Goal: Task Accomplishment & Management: Use online tool/utility

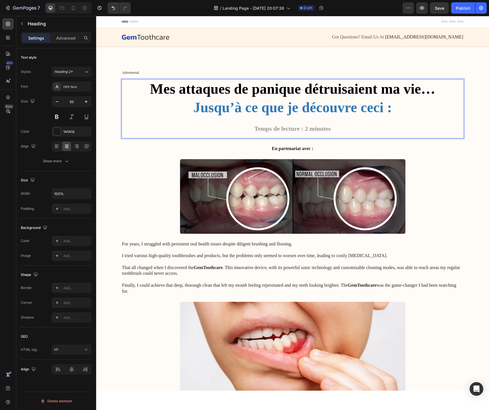
click at [237, 127] on p "Mes attaques de panique détruisaient ma vie… Jusqu’à ce que je découvre ceci : …" at bounding box center [292, 109] width 341 height 58
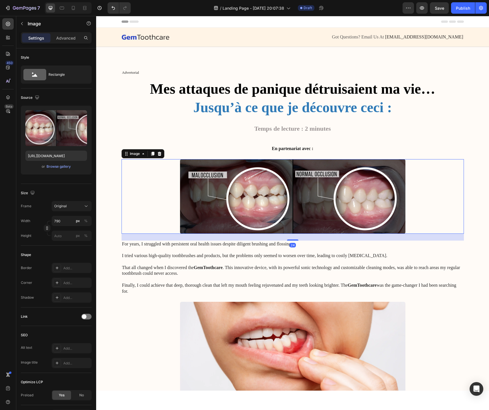
click at [230, 185] on img at bounding box center [292, 196] width 225 height 75
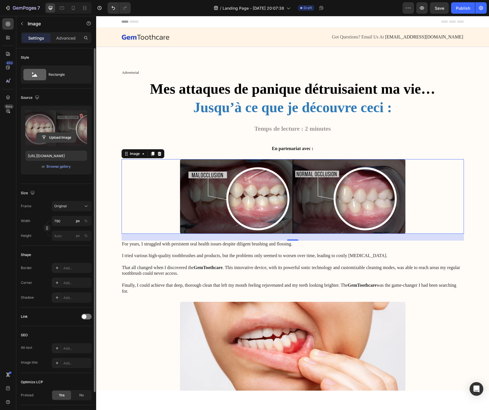
click at [52, 138] on input "file" at bounding box center [55, 138] width 39 height 10
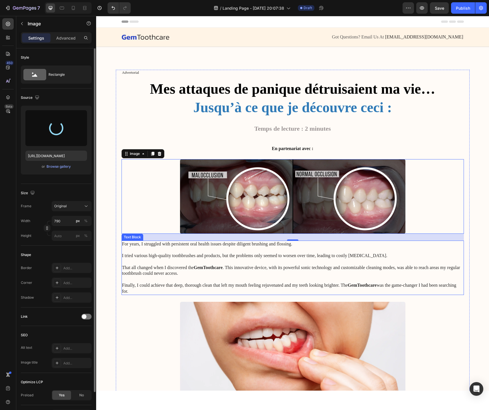
type input "https://cdn.shopify.com/s/files/1/0744/9634/4277/files/gempages_581179120260481…"
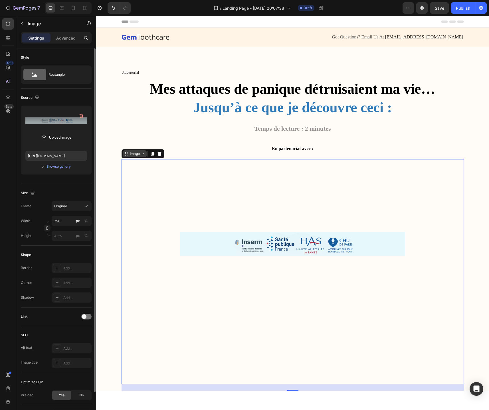
click at [143, 157] on div "Image" at bounding box center [135, 153] width 24 height 7
click at [127, 156] on div "Image" at bounding box center [135, 153] width 24 height 7
click at [195, 214] on img at bounding box center [292, 271] width 225 height 225
click at [242, 262] on img at bounding box center [292, 271] width 225 height 225
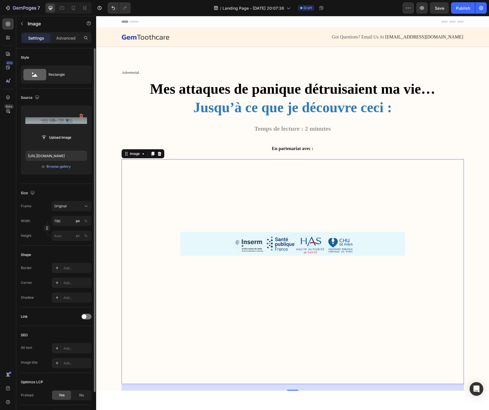
click at [272, 209] on img at bounding box center [292, 271] width 225 height 225
click at [52, 160] on input "https://cdn.shopify.com/s/files/1/0744/9634/4277/files/gempages_581179120260481…" at bounding box center [56, 156] width 62 height 10
click at [48, 121] on label at bounding box center [56, 128] width 62 height 36
click at [48, 133] on input "file" at bounding box center [55, 138] width 39 height 10
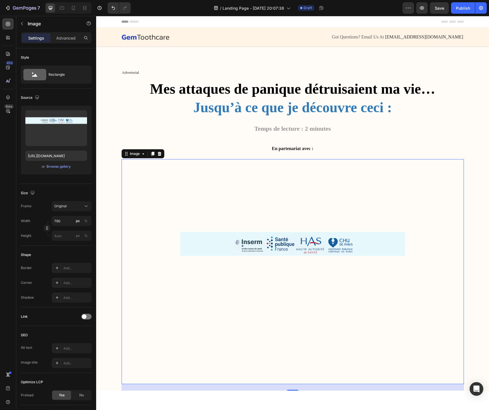
click at [282, 199] on img at bounding box center [292, 271] width 225 height 225
click at [261, 250] on img at bounding box center [292, 271] width 225 height 225
click at [56, 192] on div "Size" at bounding box center [56, 193] width 71 height 9
click at [84, 209] on button "Original" at bounding box center [72, 206] width 40 height 10
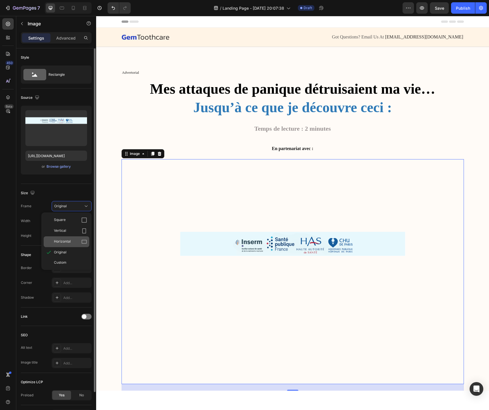
click at [84, 242] on icon at bounding box center [84, 242] width 6 height 6
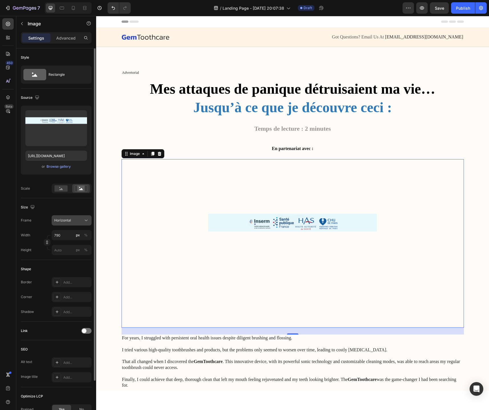
click at [86, 223] on icon at bounding box center [86, 221] width 6 height 6
click at [82, 231] on div "Square" at bounding box center [67, 234] width 46 height 11
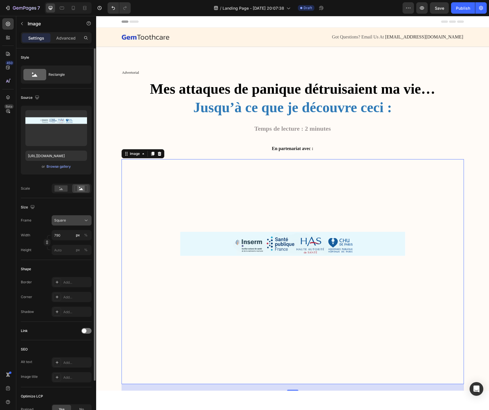
click at [87, 218] on icon at bounding box center [86, 221] width 6 height 6
click at [64, 276] on span "Custom" at bounding box center [60, 276] width 13 height 5
click at [68, 237] on input "790" at bounding box center [72, 235] width 40 height 10
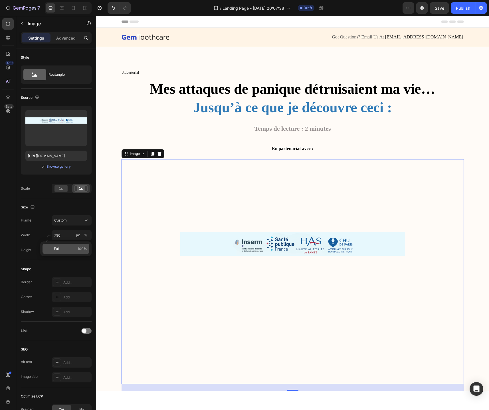
click at [62, 249] on p "Full 100%" at bounding box center [70, 249] width 33 height 5
type input "100"
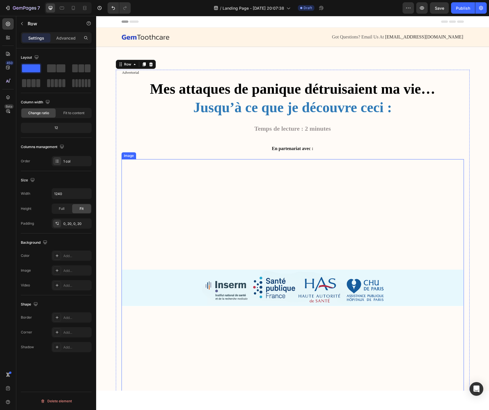
click at [174, 233] on img at bounding box center [292, 330] width 342 height 342
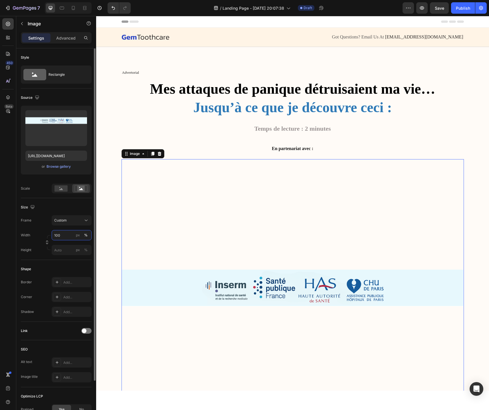
click at [72, 240] on input "100" at bounding box center [72, 235] width 40 height 10
click at [64, 246] on div "Full 100%" at bounding box center [65, 249] width 47 height 10
click at [68, 233] on input "100" at bounding box center [72, 235] width 40 height 10
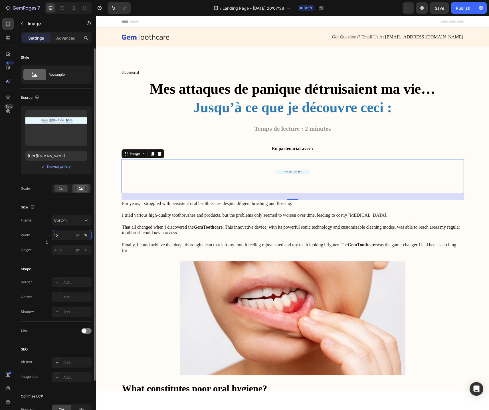
type input "1"
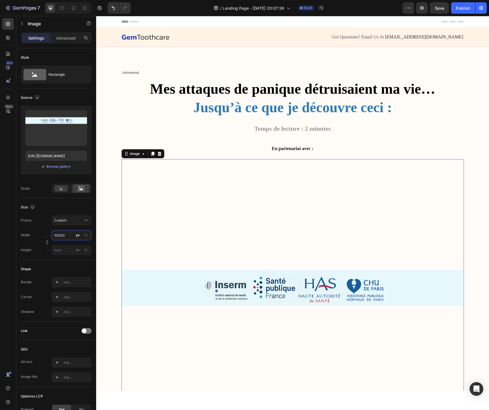
type input "10000"
click at [175, 224] on img at bounding box center [292, 330] width 342 height 342
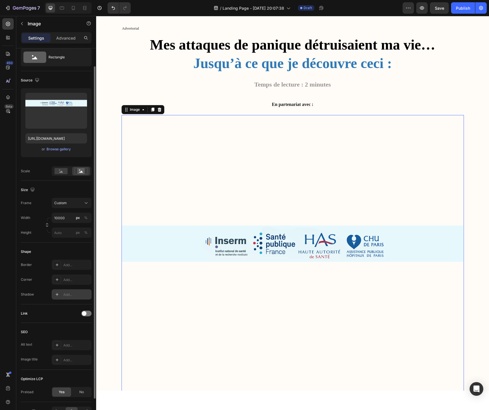
scroll to position [22, 0]
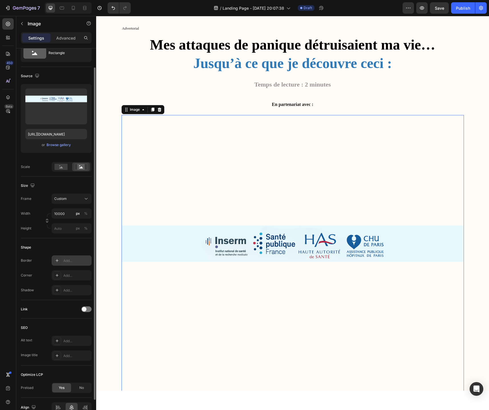
click at [68, 262] on div "Add..." at bounding box center [76, 261] width 27 height 5
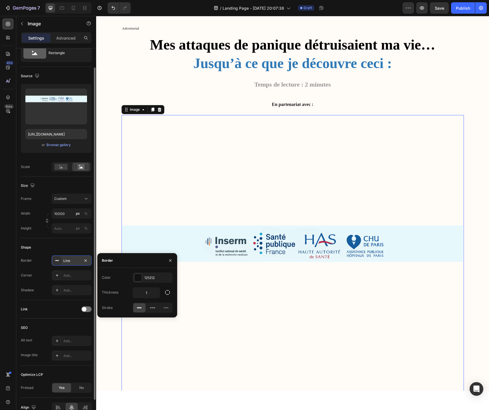
click at [68, 262] on div "Line" at bounding box center [71, 261] width 17 height 5
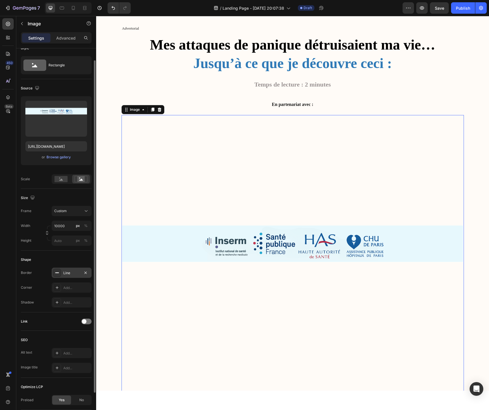
scroll to position [0, 0]
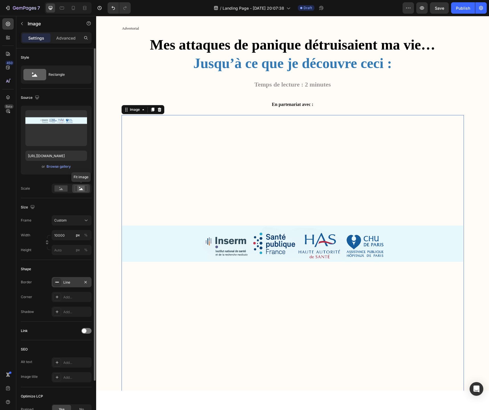
click at [82, 189] on rect at bounding box center [80, 189] width 7 height 6
click at [59, 192] on div at bounding box center [61, 188] width 18 height 9
click at [76, 190] on icon at bounding box center [80, 189] width 13 height 6
click at [161, 175] on img at bounding box center [292, 286] width 342 height 342
click at [162, 261] on img at bounding box center [292, 286] width 342 height 342
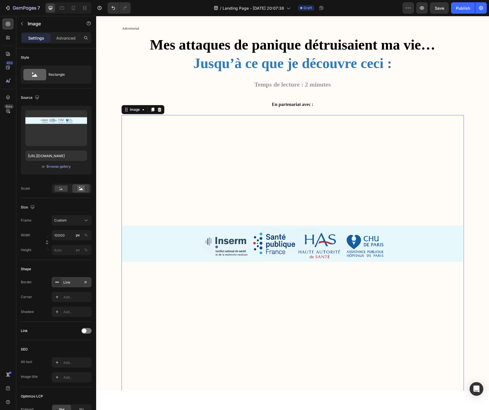
click at [173, 242] on img at bounding box center [292, 286] width 342 height 342
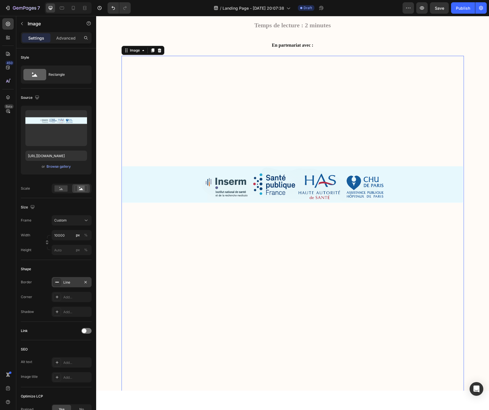
scroll to position [235, 0]
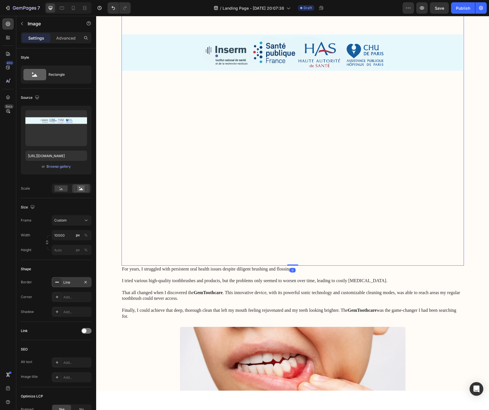
drag, startPoint x: 295, startPoint y: 272, endPoint x: 282, endPoint y: 191, distance: 81.3
click at [283, 191] on div "Image 0" at bounding box center [292, 95] width 342 height 342
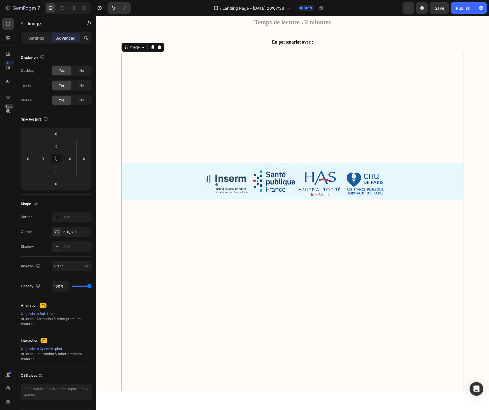
scroll to position [65, 0]
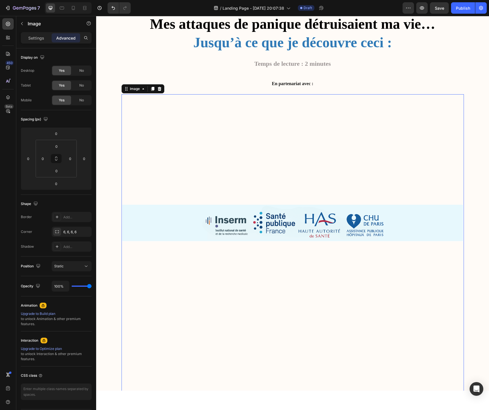
click at [282, 191] on img at bounding box center [292, 265] width 342 height 342
click at [57, 160] on icon at bounding box center [56, 158] width 5 height 5
click at [57, 144] on input "0" at bounding box center [56, 146] width 11 height 9
click at [57, 134] on input "0" at bounding box center [55, 133] width 11 height 9
click at [51, 149] on div "Auto" at bounding box center [68, 146] width 35 height 9
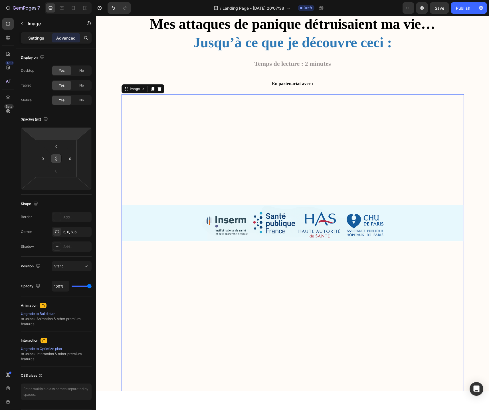
click at [42, 41] on div "Settings" at bounding box center [36, 37] width 29 height 9
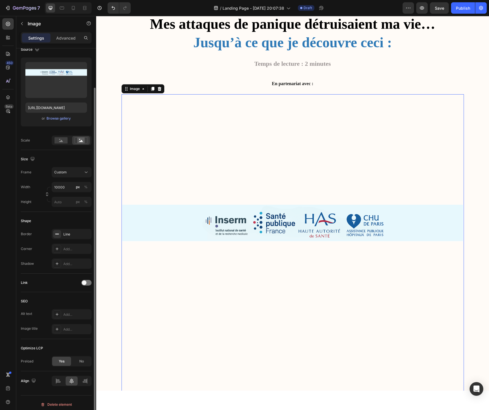
scroll to position [52, 0]
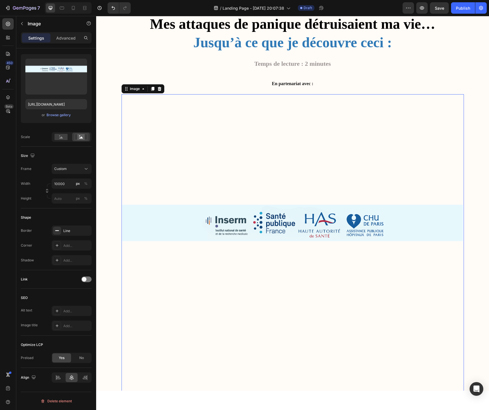
click at [163, 177] on img at bounding box center [292, 265] width 342 height 342
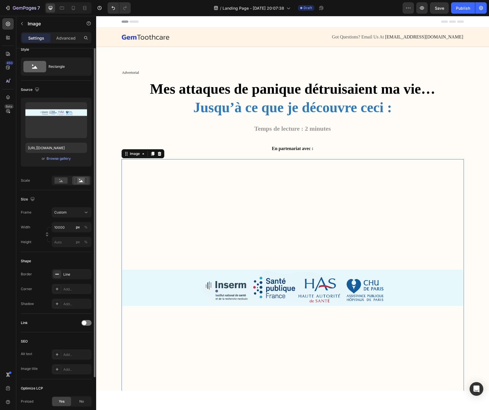
scroll to position [0, 0]
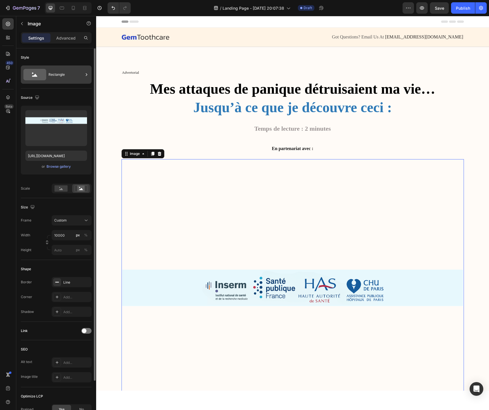
click at [36, 74] on icon at bounding box center [34, 74] width 23 height 11
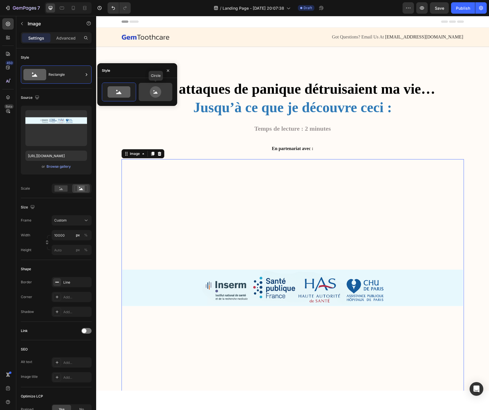
click at [158, 96] on icon at bounding box center [155, 91] width 11 height 11
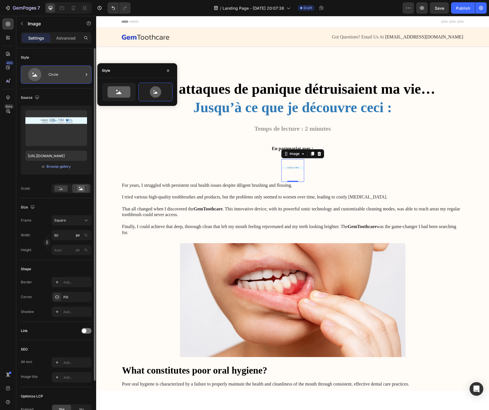
click at [61, 73] on div "Circle" at bounding box center [65, 74] width 35 height 13
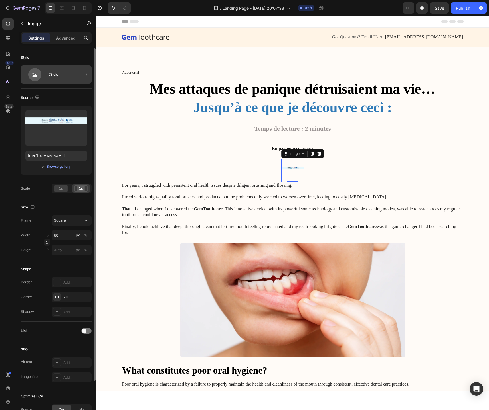
click at [36, 80] on icon at bounding box center [34, 74] width 13 height 13
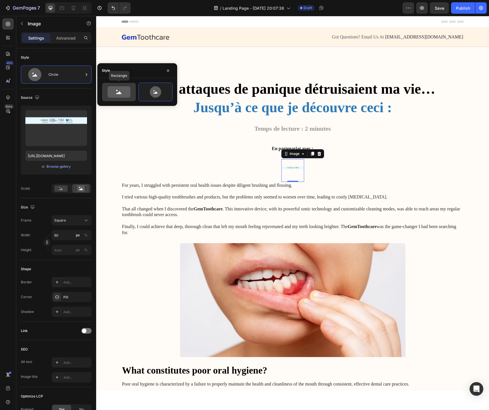
click at [124, 90] on icon at bounding box center [118, 91] width 23 height 11
type input "100"
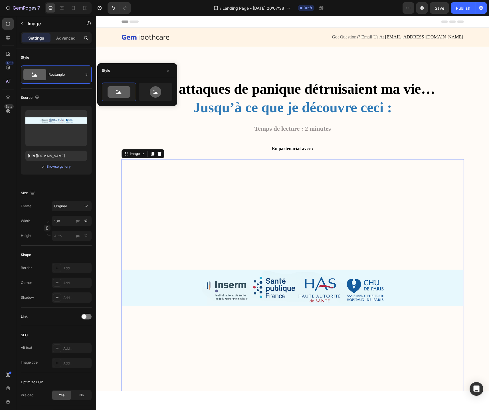
click at [194, 214] on img at bounding box center [292, 330] width 342 height 342
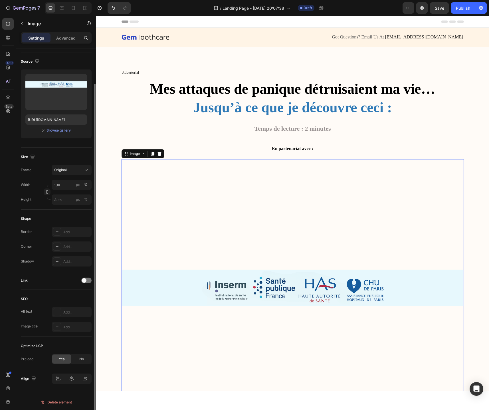
scroll to position [37, 0]
click at [66, 166] on button "Original" at bounding box center [72, 169] width 40 height 10
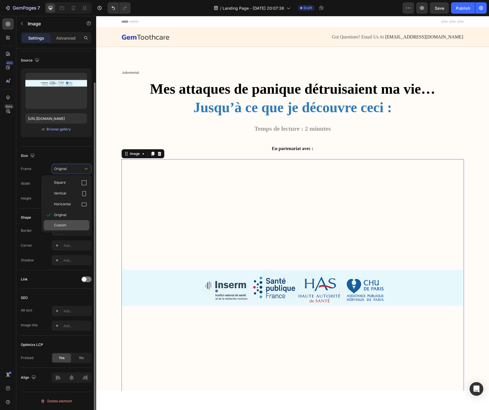
click at [74, 224] on div "Custom" at bounding box center [70, 225] width 33 height 5
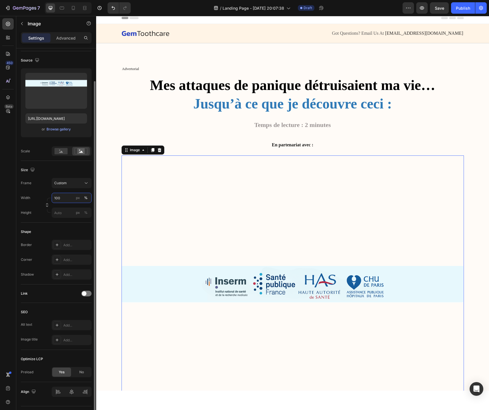
scroll to position [0, 0]
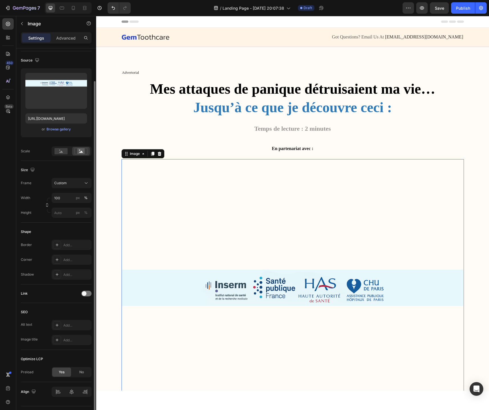
click at [231, 275] on img at bounding box center [292, 330] width 342 height 342
click at [55, 103] on input "file" at bounding box center [55, 100] width 39 height 10
type input "https://cdn.shopify.com/s/files/1/0744/9634/4277/files/gempages_581179120260481…"
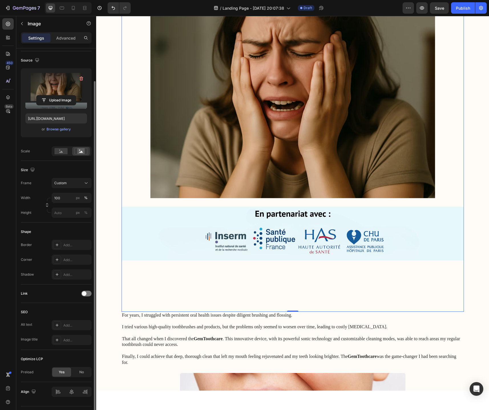
scroll to position [190, 0]
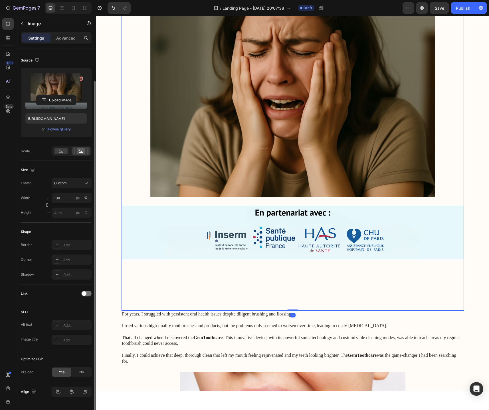
drag, startPoint x: 295, startPoint y: 310, endPoint x: 290, endPoint y: 265, distance: 45.1
click at [290, 265] on div "Image 0" at bounding box center [292, 140] width 342 height 342
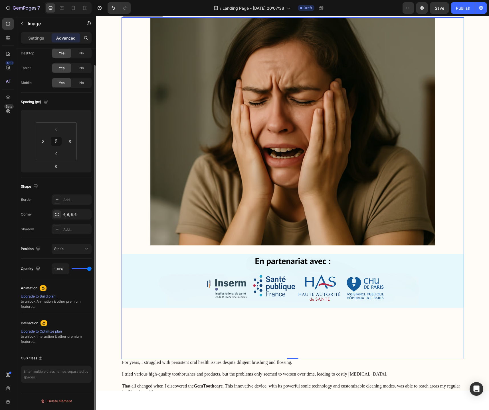
scroll to position [143, 0]
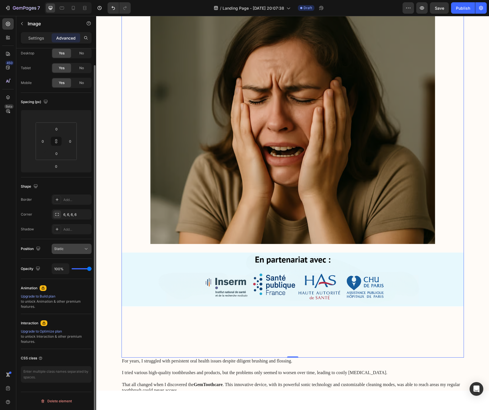
click at [77, 252] on button "Static" at bounding box center [72, 249] width 40 height 10
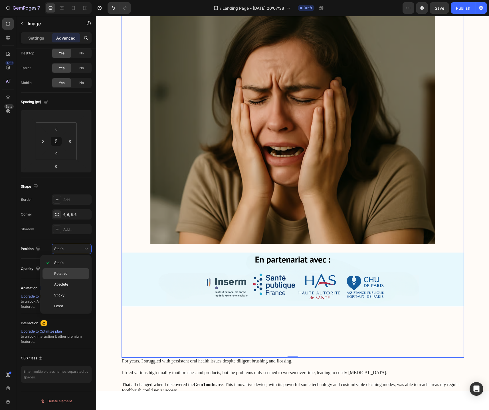
click at [67, 271] on span "Relative" at bounding box center [60, 273] width 13 height 5
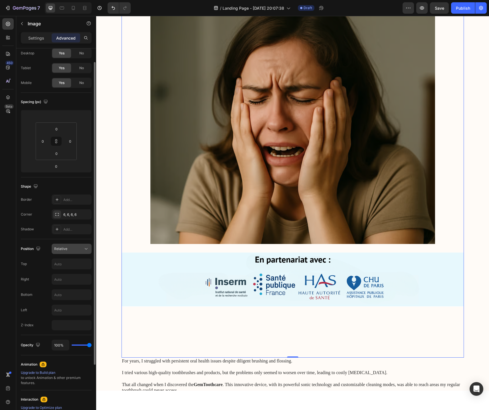
click at [74, 253] on button "Relative" at bounding box center [72, 249] width 40 height 10
click at [66, 293] on input "text" at bounding box center [71, 295] width 39 height 10
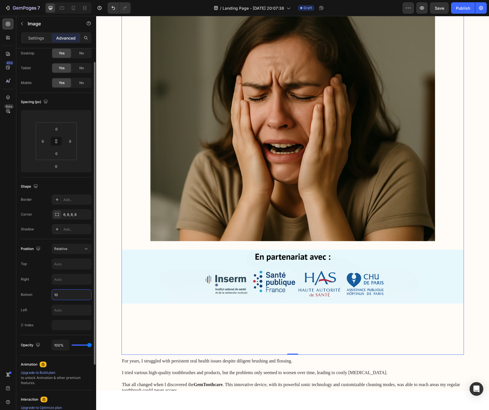
type input "1"
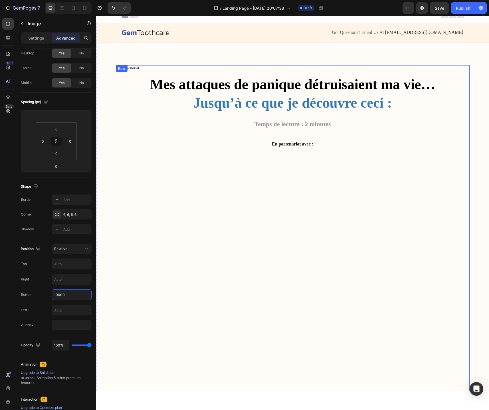
scroll to position [0, 0]
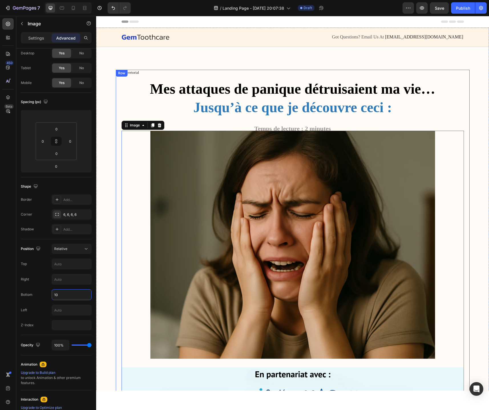
type input "1"
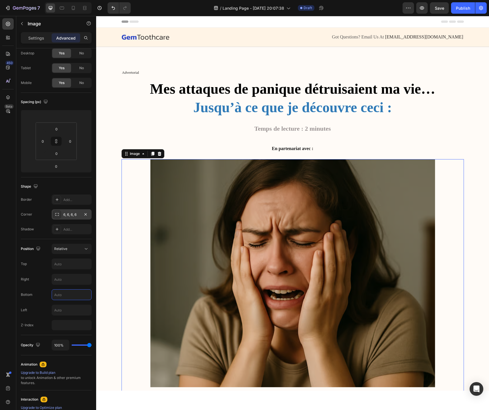
click at [76, 217] on div "6, 6, 6, 6" at bounding box center [71, 214] width 17 height 5
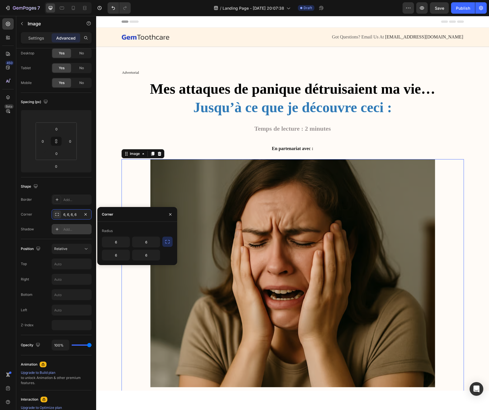
click at [70, 233] on div "Add..." at bounding box center [72, 229] width 40 height 10
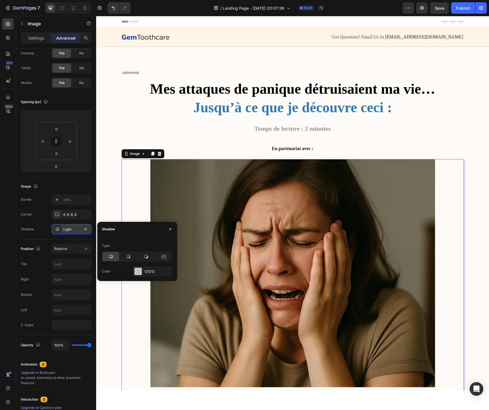
click at [70, 233] on div "Light" at bounding box center [72, 229] width 40 height 10
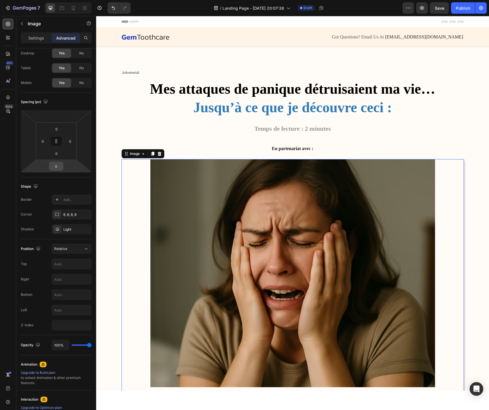
click at [53, 170] on input "0" at bounding box center [55, 166] width 11 height 9
type input "0"
click at [65, 184] on div "XXS 2px" at bounding box center [68, 187] width 35 height 9
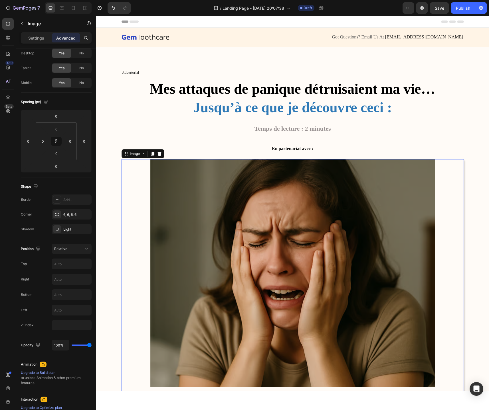
type input "2"
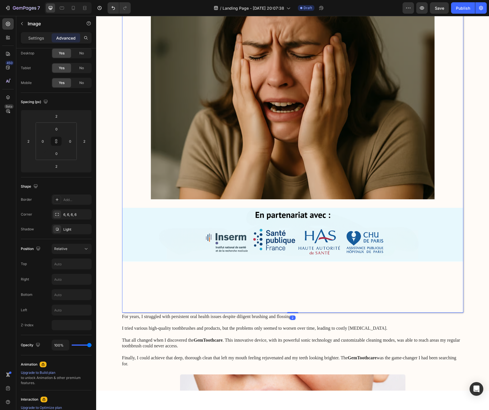
scroll to position [187, 0]
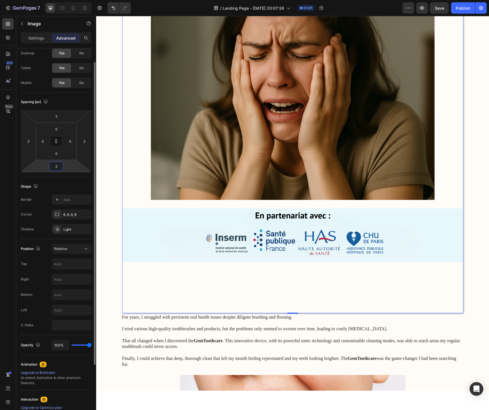
click at [58, 170] on input "2" at bounding box center [55, 166] width 11 height 9
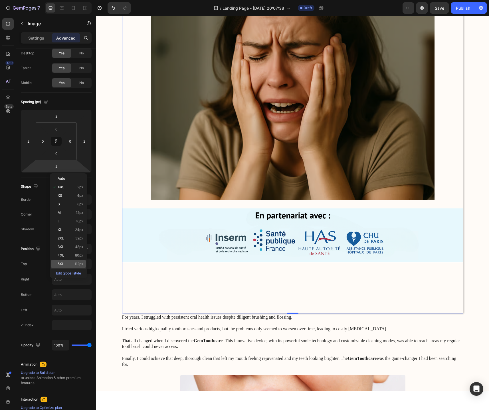
click at [68, 264] on p "5XL 112px" at bounding box center [71, 264] width 26 height 4
type input "112"
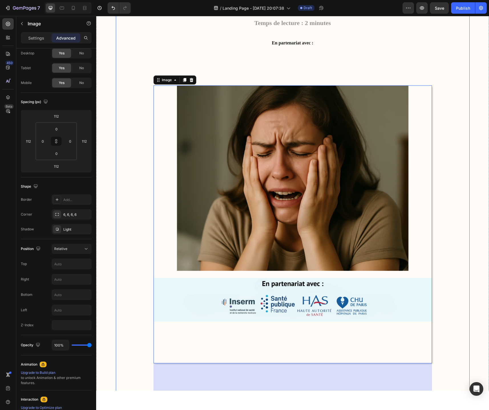
scroll to position [45, 0]
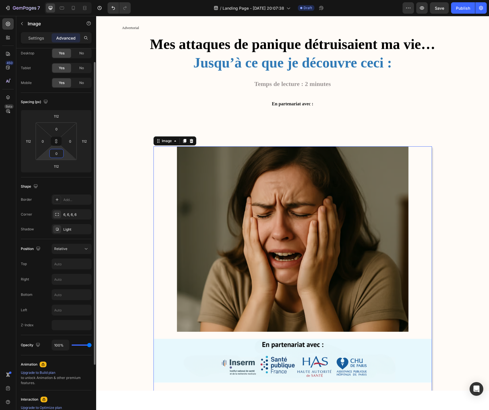
click at [58, 157] on input "0" at bounding box center [56, 153] width 11 height 9
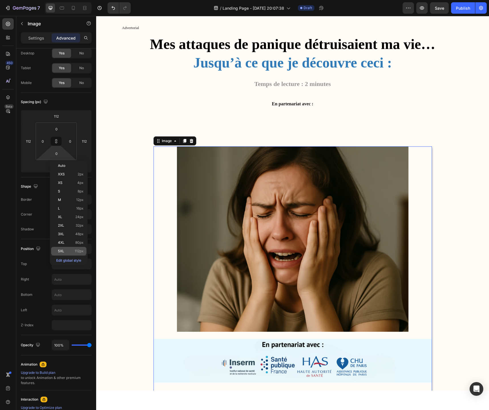
click at [64, 253] on span "5XL" at bounding box center [61, 251] width 6 height 4
type input "112"
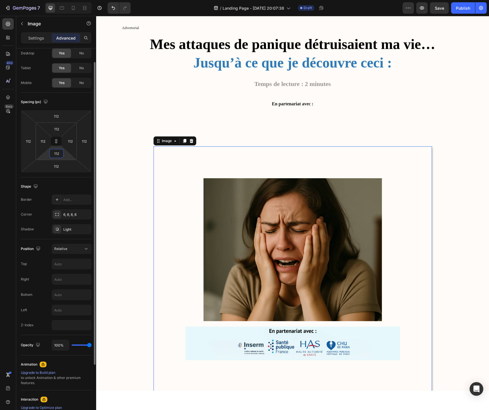
click at [55, 153] on input "112" at bounding box center [56, 153] width 11 height 9
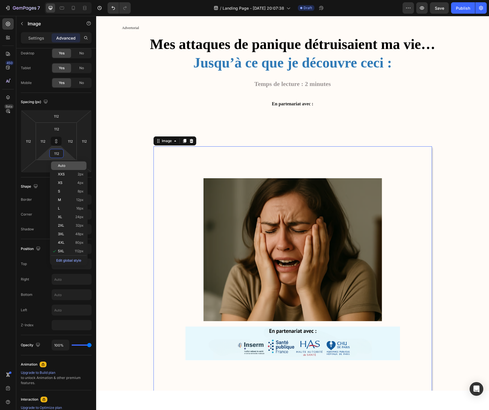
type input "5"
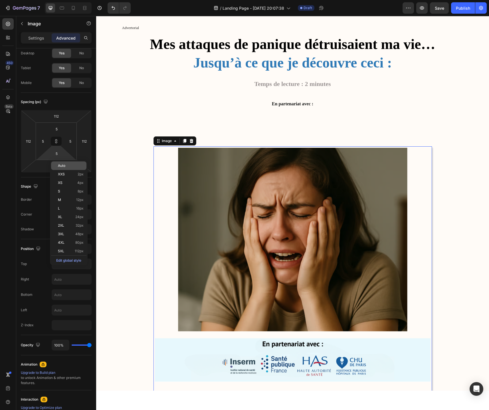
click at [64, 167] on span "Auto" at bounding box center [61, 166] width 7 height 4
type input "Auto"
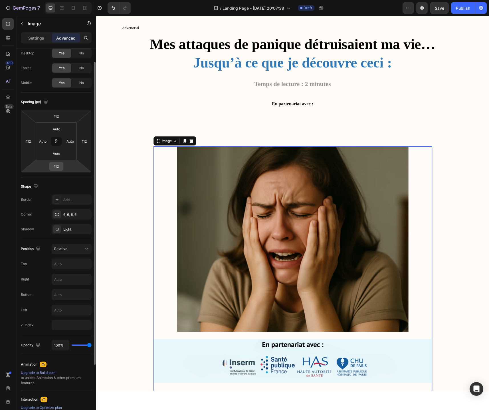
click at [57, 168] on input "112" at bounding box center [55, 166] width 11 height 9
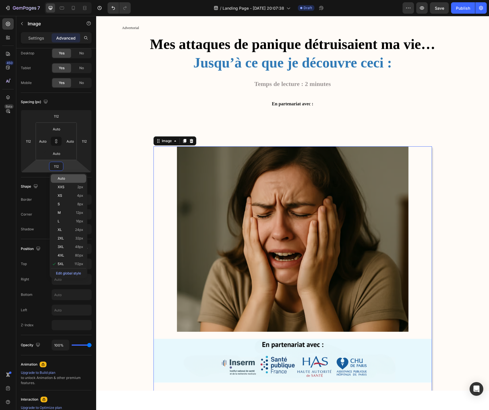
type input "5"
click at [64, 180] on span "Auto" at bounding box center [61, 179] width 7 height 4
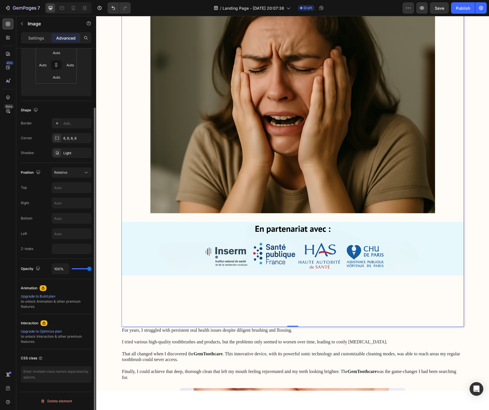
scroll to position [0, 0]
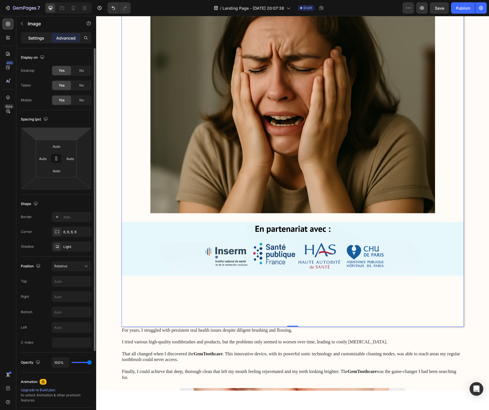
click at [38, 40] on p "Settings" at bounding box center [36, 38] width 16 height 6
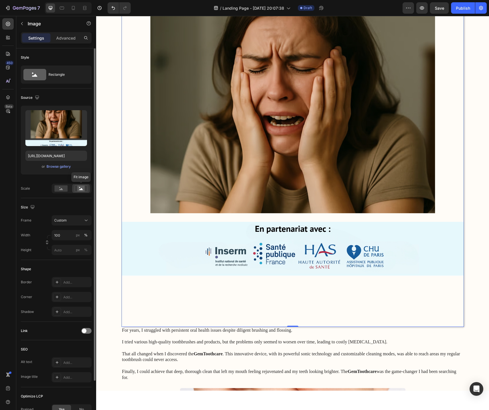
click at [81, 190] on icon at bounding box center [81, 189] width 4 height 2
click at [69, 192] on div at bounding box center [61, 188] width 18 height 9
click at [85, 193] on div at bounding box center [72, 189] width 40 height 10
drag, startPoint x: 290, startPoint y: 326, endPoint x: 268, endPoint y: 230, distance: 98.5
click at [268, 230] on div "Image 0" at bounding box center [292, 156] width 342 height 342
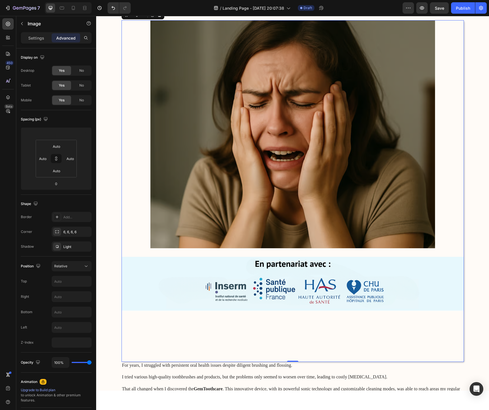
scroll to position [143, 0]
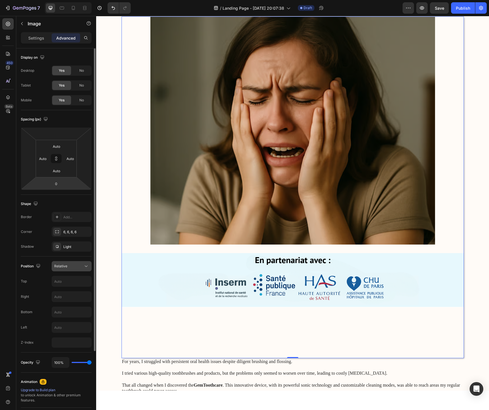
click at [71, 267] on div "Relative" at bounding box center [68, 266] width 29 height 5
click at [70, 246] on div "Light" at bounding box center [71, 247] width 17 height 5
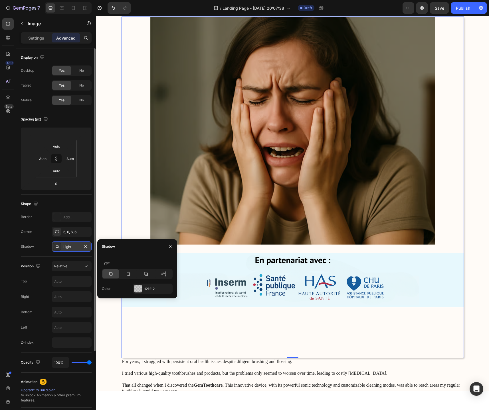
click at [70, 246] on div "Light" at bounding box center [71, 247] width 17 height 5
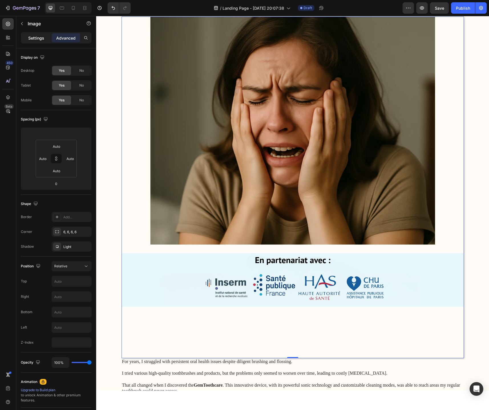
click at [36, 38] on p "Settings" at bounding box center [36, 38] width 16 height 6
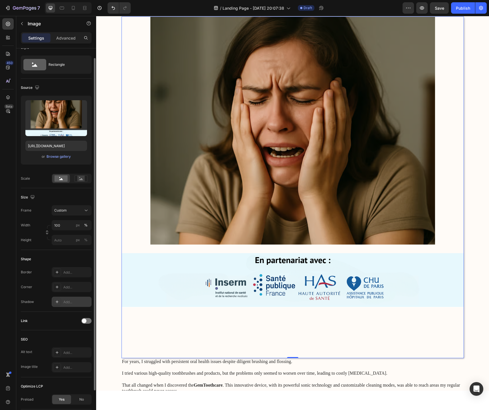
scroll to position [11, 0]
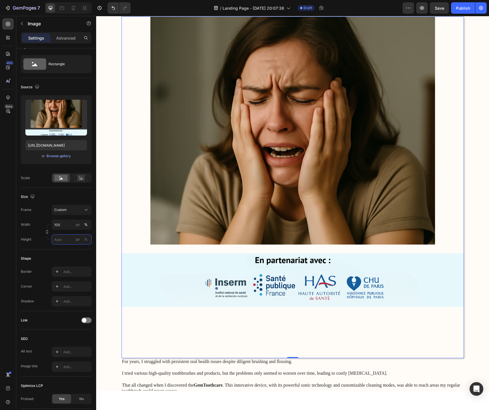
click at [63, 242] on input "px %" at bounding box center [72, 240] width 40 height 10
click at [65, 251] on p "Full 100%" at bounding box center [70, 253] width 33 height 5
click at [65, 239] on input "100" at bounding box center [72, 240] width 40 height 10
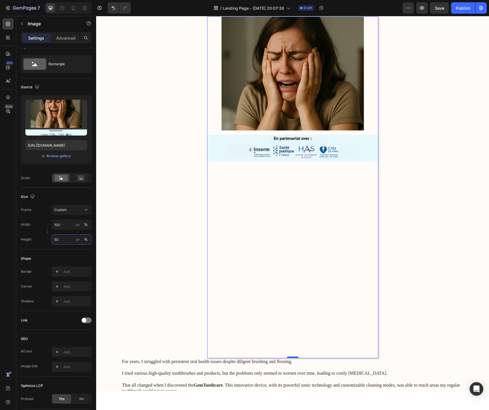
type input "50"
drag, startPoint x: 294, startPoint y: 358, endPoint x: 246, endPoint y: 228, distance: 138.1
click at [246, 228] on div "Image 0" at bounding box center [292, 188] width 171 height 342
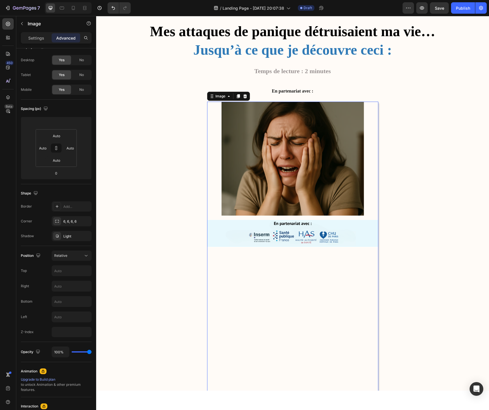
scroll to position [57, 0]
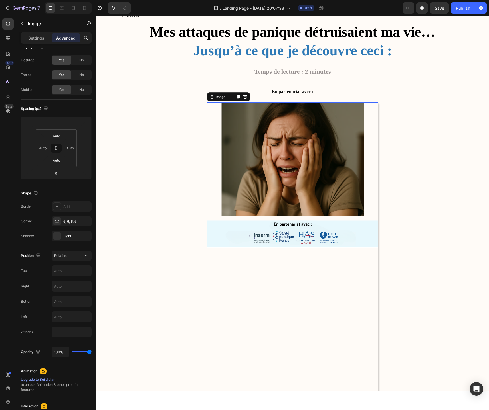
click at [237, 290] on div at bounding box center [292, 273] width 171 height 342
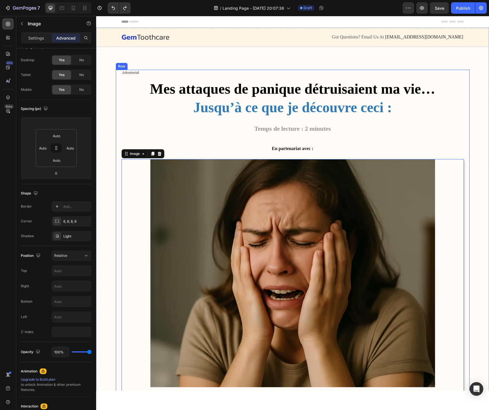
scroll to position [0, 0]
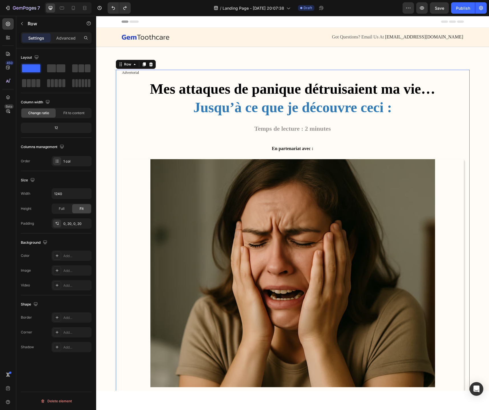
click at [70, 225] on div "0, 20, 0, 20" at bounding box center [71, 223] width 17 height 5
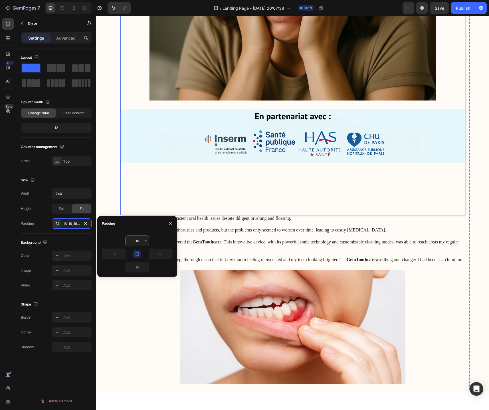
scroll to position [298, 0]
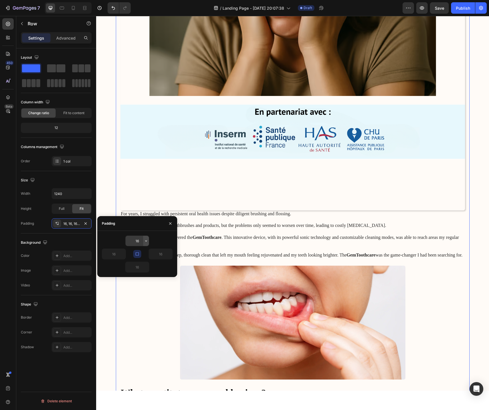
click at [146, 245] on button "button" at bounding box center [146, 241] width 6 height 10
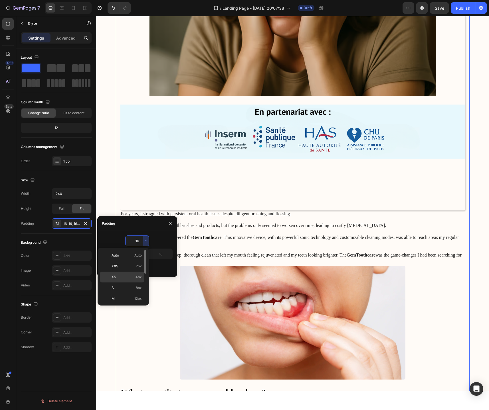
click at [126, 278] on p "XS 4px" at bounding box center [126, 277] width 30 height 5
type input "4"
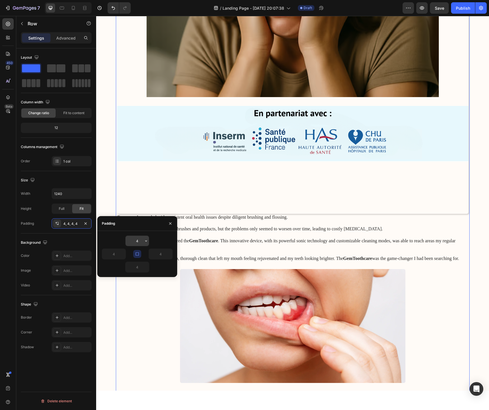
click at [142, 245] on input "4" at bounding box center [136, 241] width 23 height 10
click at [145, 243] on button "button" at bounding box center [146, 241] width 6 height 10
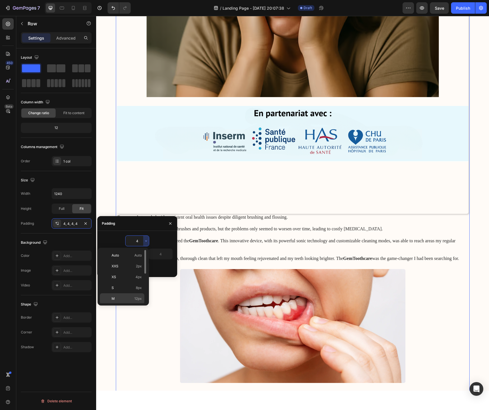
click at [125, 304] on div "M 12px" at bounding box center [122, 309] width 44 height 11
type input "12"
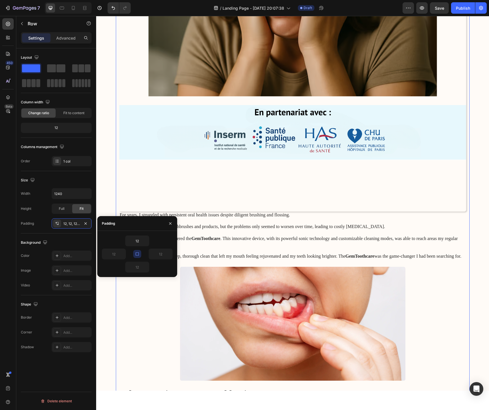
click at [140, 272] on div "12" at bounding box center [137, 267] width 24 height 11
drag, startPoint x: 138, startPoint y: 257, endPoint x: 136, endPoint y: 274, distance: 16.7
click at [136, 274] on div "12 12 12 12" at bounding box center [137, 254] width 80 height 46
click at [136, 256] on icon "button" at bounding box center [137, 254] width 5 height 5
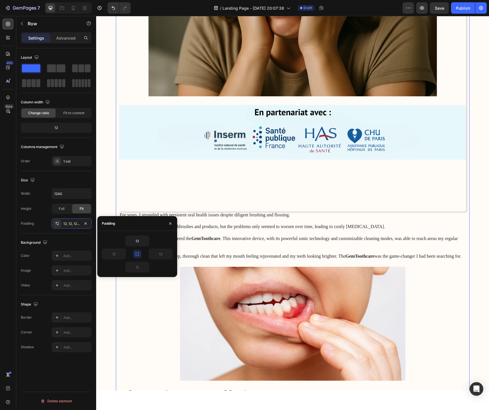
click at [135, 256] on icon "button" at bounding box center [137, 254] width 5 height 5
click at [137, 269] on input "12" at bounding box center [136, 267] width 23 height 10
click at [144, 268] on icon "button" at bounding box center [146, 267] width 5 height 5
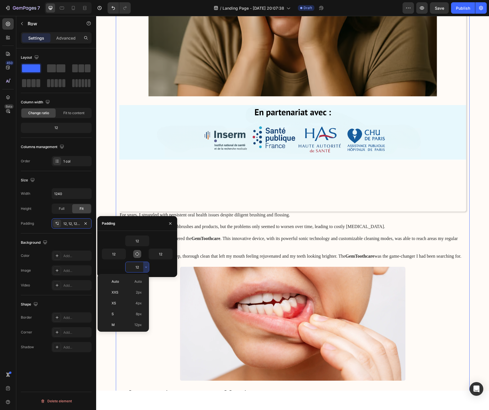
click at [131, 268] on input "12" at bounding box center [136, 267] width 23 height 10
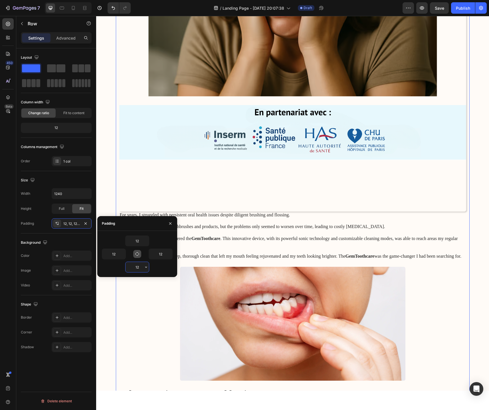
drag, startPoint x: 139, startPoint y: 269, endPoint x: 133, endPoint y: 269, distance: 5.7
click at [133, 269] on input "12" at bounding box center [136, 267] width 23 height 10
type input "0"
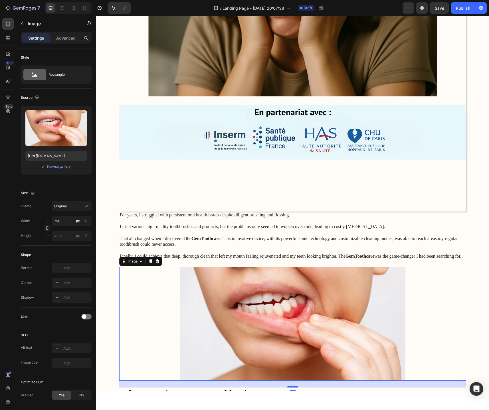
click at [133, 296] on div at bounding box center [292, 324] width 347 height 114
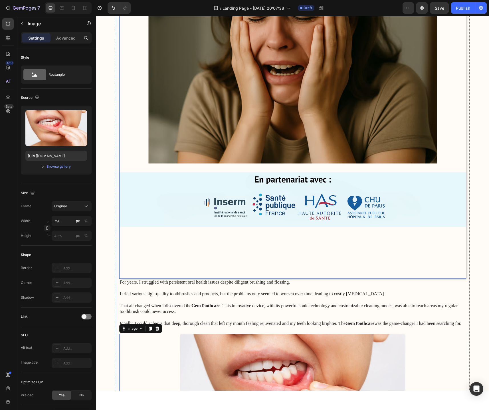
scroll to position [210, 0]
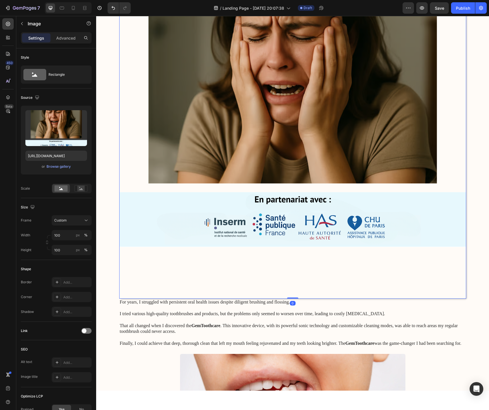
click at [145, 262] on img at bounding box center [292, 125] width 347 height 347
click at [153, 265] on img at bounding box center [292, 125] width 347 height 347
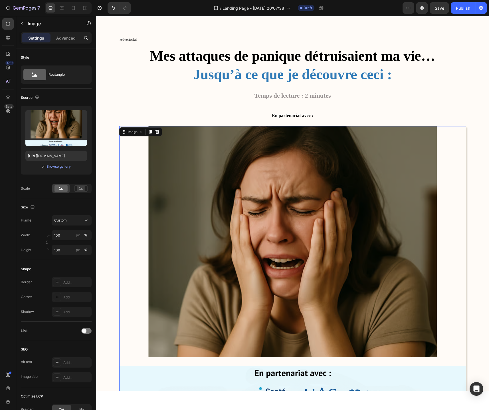
scroll to position [21, 0]
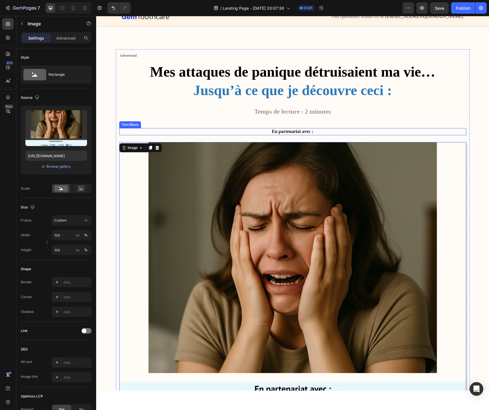
click at [141, 130] on p "En partenariat avec :" at bounding box center [292, 132] width 345 height 6
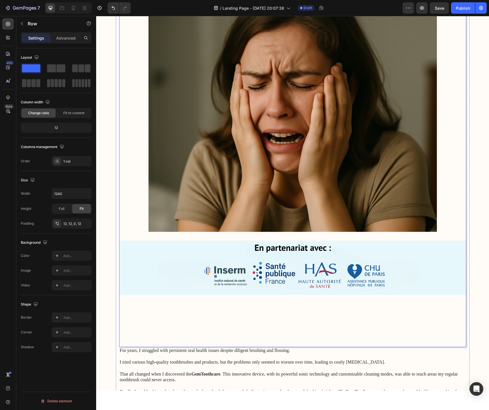
scroll to position [160, 0]
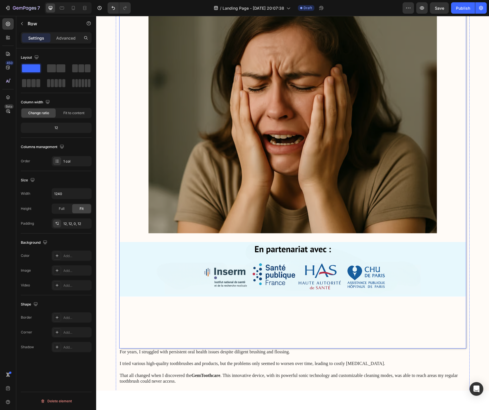
click at [177, 305] on img at bounding box center [292, 175] width 347 height 347
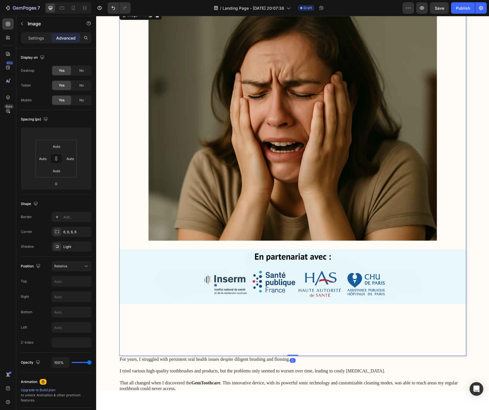
scroll to position [152, 0]
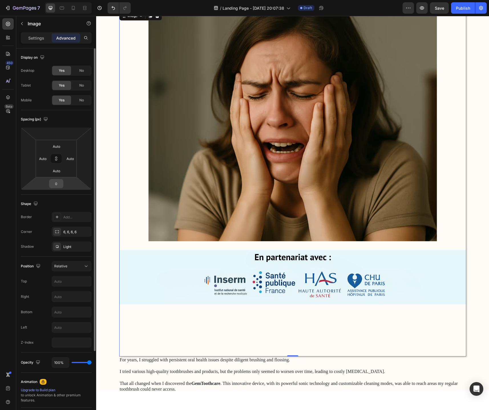
click at [59, 186] on input "0" at bounding box center [55, 184] width 11 height 9
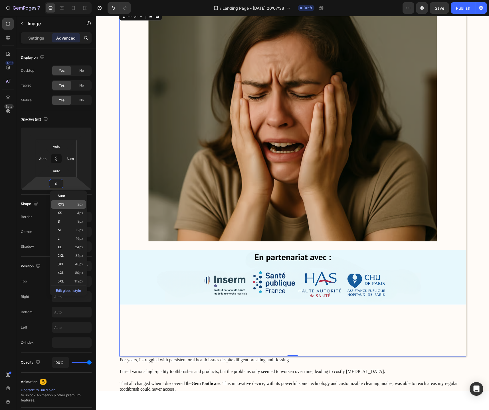
type input "2"
type input "20"
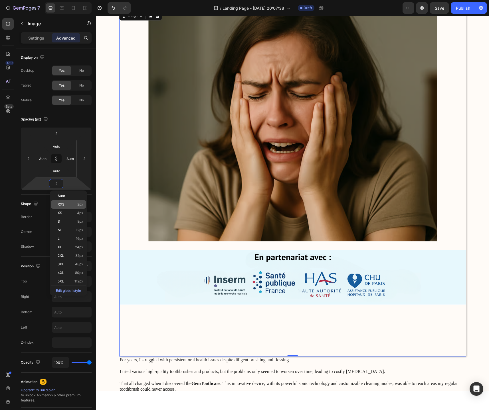
type input "20"
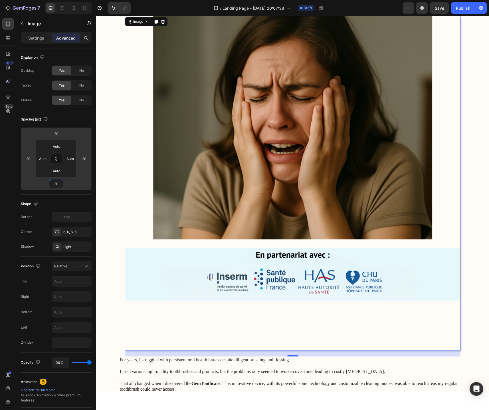
type input "2"
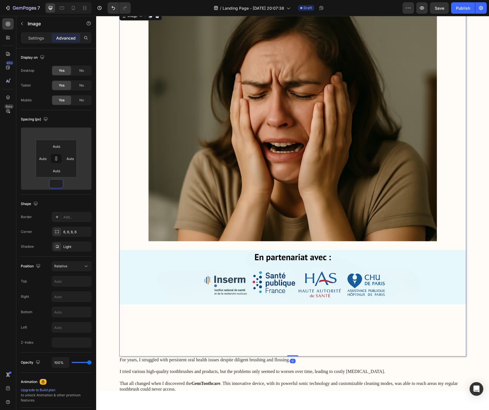
type input "1"
type input "10"
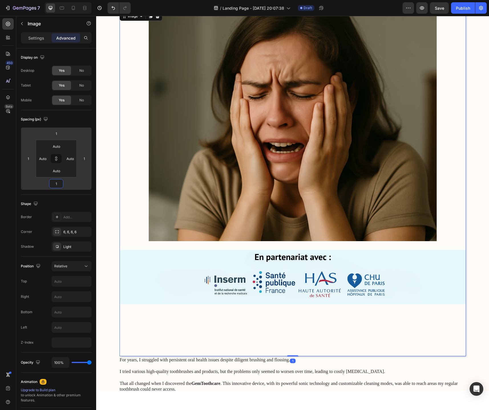
type input "10"
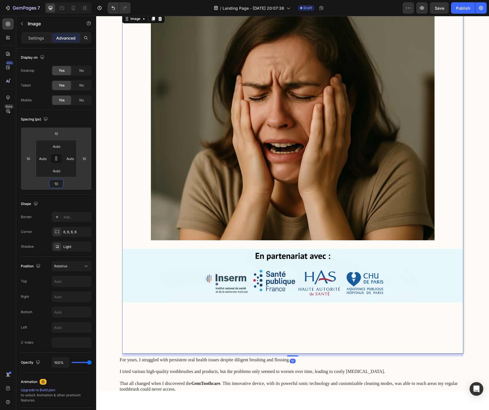
type input "100"
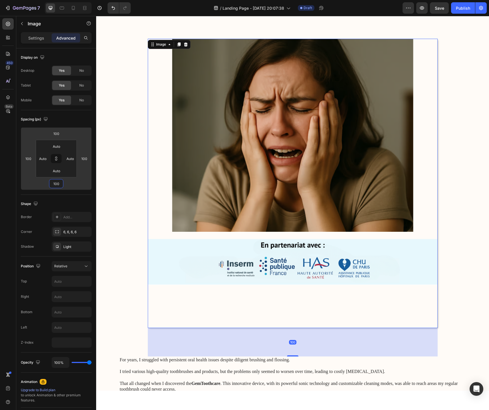
type input "1000"
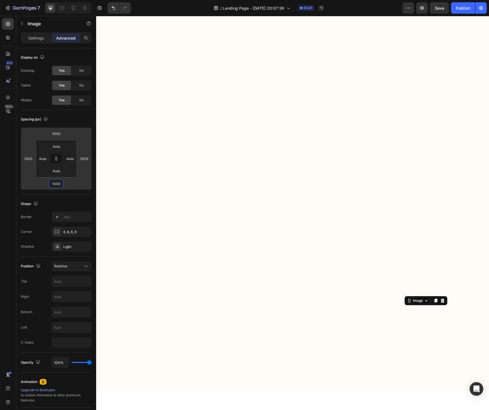
type input "100"
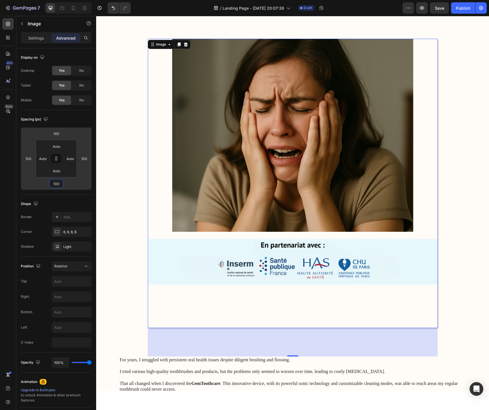
click at [291, 354] on div "100" at bounding box center [293, 342] width 290 height 29
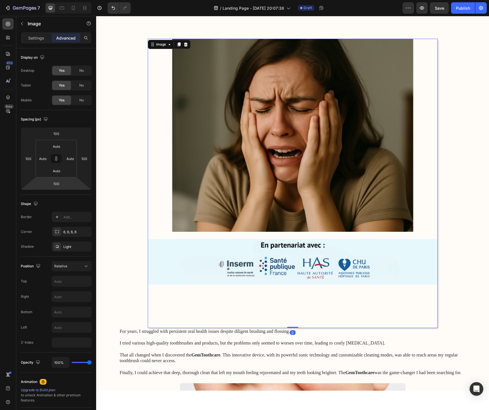
drag, startPoint x: 291, startPoint y: 357, endPoint x: 290, endPoint y: 319, distance: 37.9
click at [290, 319] on div "Image 0" at bounding box center [293, 184] width 290 height 290
type input "0"
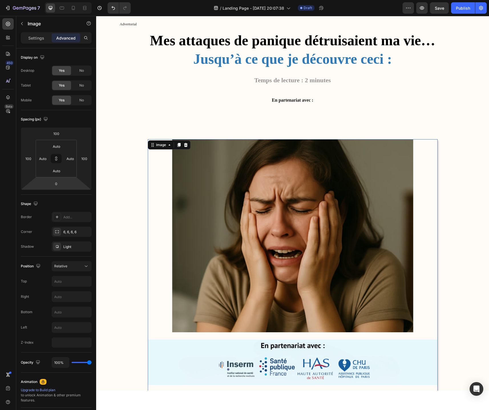
scroll to position [51, 0]
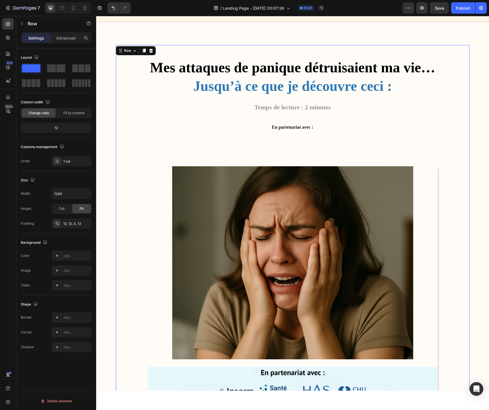
scroll to position [0, 0]
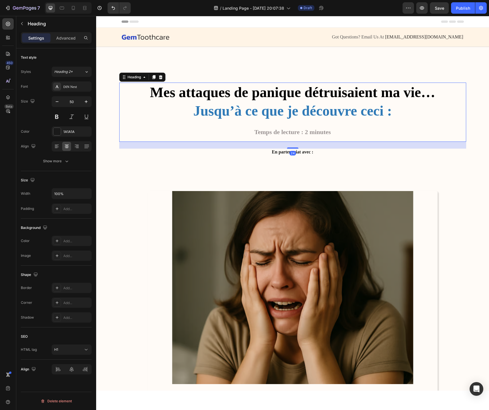
click at [231, 131] on p "⁠⁠⁠⁠⁠⁠⁠ Mes attaques de panique détruisaient ma vie… Jusqu’à ce que je découvre…" at bounding box center [292, 112] width 345 height 58
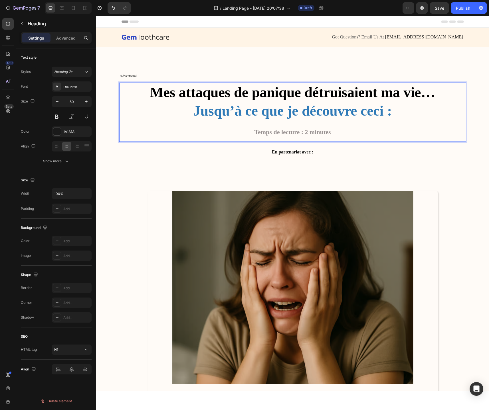
click at [164, 126] on p "Mes attaques de panique détruisaient ma vie… Jusqu’à ce que je découvre ceci : …" at bounding box center [292, 112] width 345 height 58
click at [64, 39] on p "Advanced" at bounding box center [65, 38] width 19 height 6
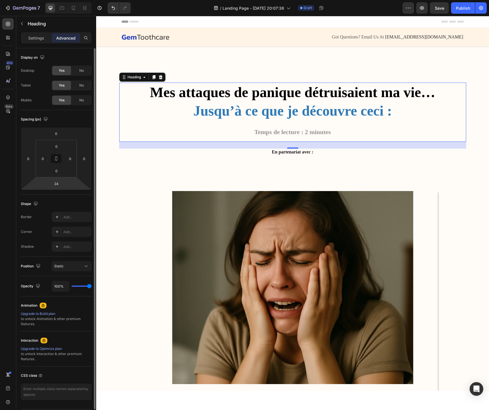
click at [69, 0] on html "7 / Landing Page - Aug 26, 20:07:38 Draft Preview Save Publish 450 Beta Section…" at bounding box center [244, 0] width 489 height 0
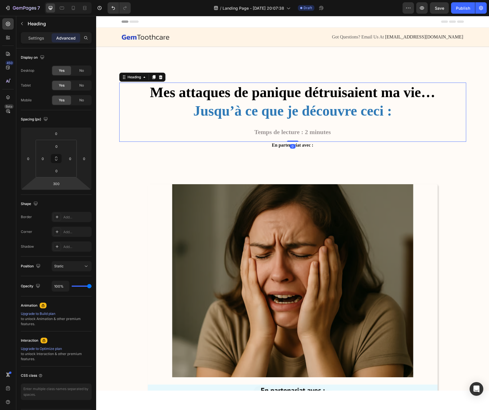
drag, startPoint x: 295, startPoint y: 227, endPoint x: 288, endPoint y: 133, distance: 94.0
click at [288, 133] on div "⁠⁠⁠⁠⁠⁠⁠ Mes attaques de panique détruisaient ma vie… Jusqu’à ce que je découvre…" at bounding box center [292, 112] width 347 height 59
click at [53, 185] on input "0" at bounding box center [55, 184] width 11 height 9
type input "6"
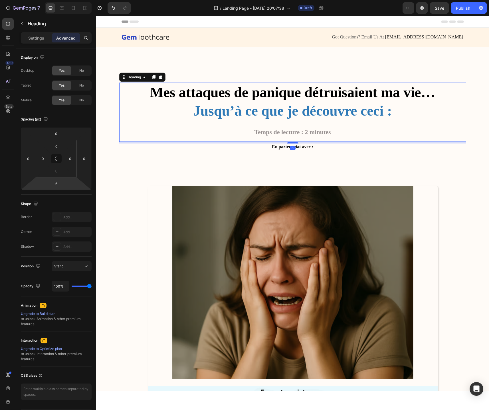
drag, startPoint x: 64, startPoint y: 185, endPoint x: 56, endPoint y: 184, distance: 7.7
click at [56, 0] on html "7 / Landing Page - Aug 26, 20:07:38 Draft Preview Save Publish 450 Beta Section…" at bounding box center [244, 0] width 489 height 0
click at [60, 184] on input "6" at bounding box center [55, 184] width 11 height 9
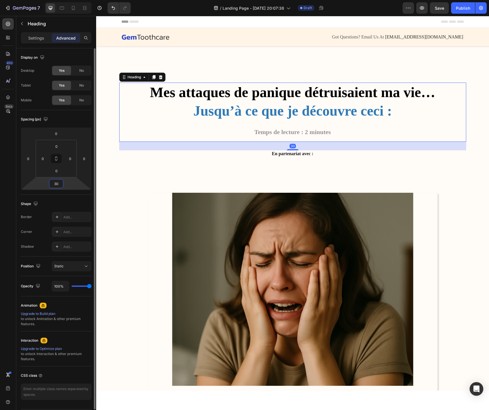
type input "3"
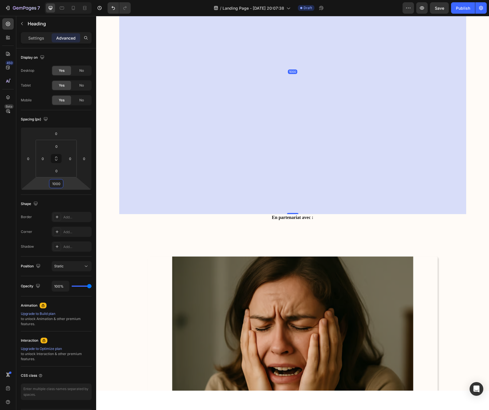
scroll to position [214, 0]
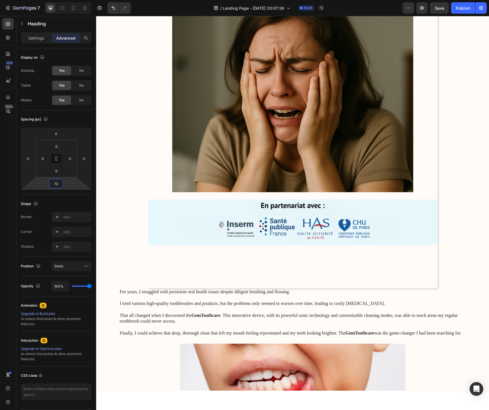
type input "1"
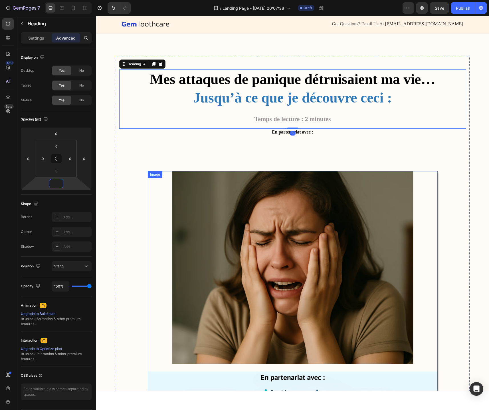
scroll to position [0, 0]
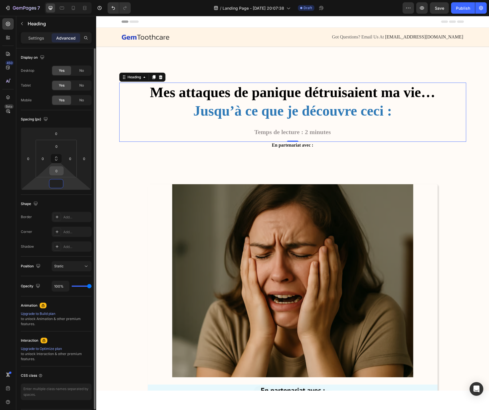
type input "0"
click at [57, 173] on input "0" at bounding box center [56, 171] width 11 height 9
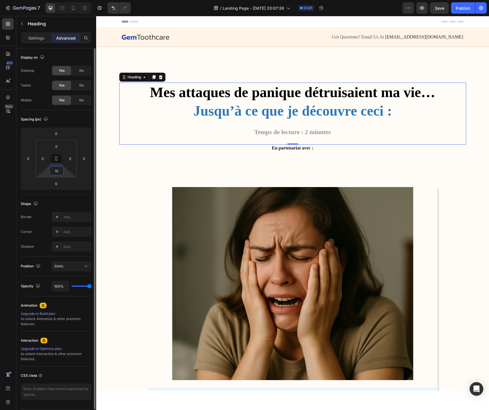
type input "1"
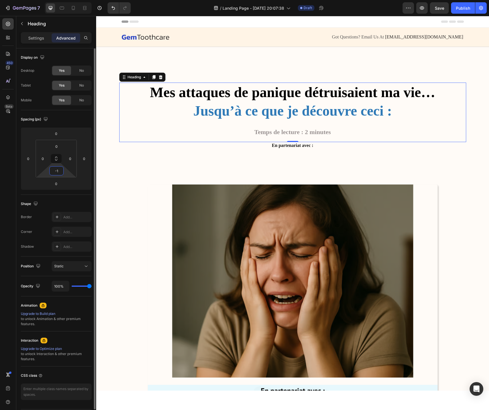
type input "-"
type input "0"
click at [59, 117] on div "Spacing (px)" at bounding box center [56, 119] width 71 height 9
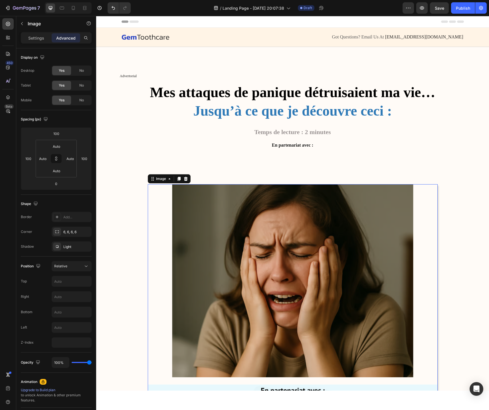
click at [269, 222] on img at bounding box center [293, 329] width 290 height 290
click at [61, 133] on input "100" at bounding box center [55, 133] width 11 height 9
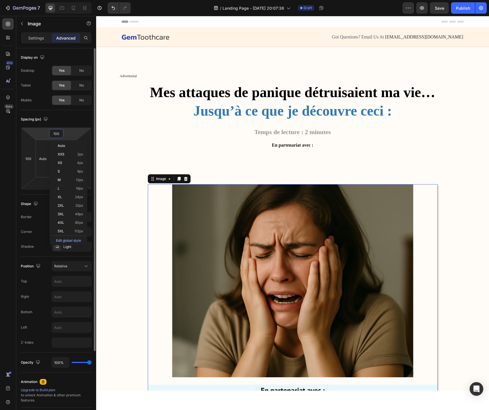
type input "0"
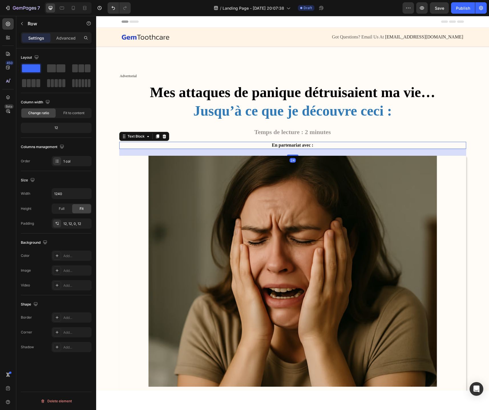
click at [289, 145] on strong "En partenariat avec :" at bounding box center [292, 145] width 41 height 5
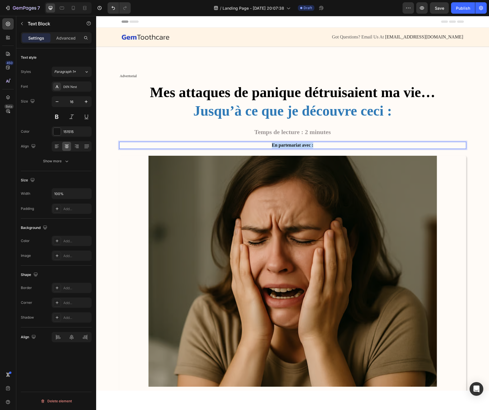
click at [289, 145] on strong "En partenariat avec :" at bounding box center [292, 145] width 41 height 5
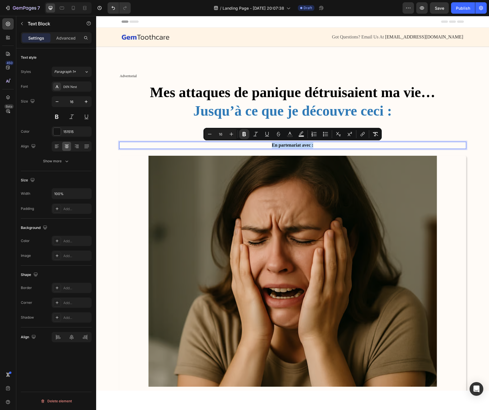
click at [222, 146] on p "En partenariat avec :" at bounding box center [292, 146] width 345 height 6
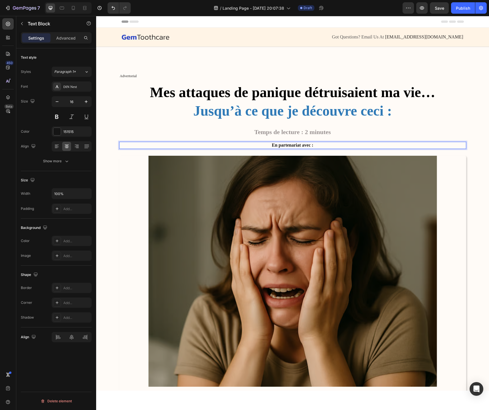
click at [194, 148] on p "En partenariat avec :" at bounding box center [292, 146] width 345 height 6
click at [165, 120] on p "⁠⁠⁠⁠⁠⁠⁠ Mes attaques de panique détruisaient ma vie… Jusqu’à ce que je découvre…" at bounding box center [292, 112] width 345 height 58
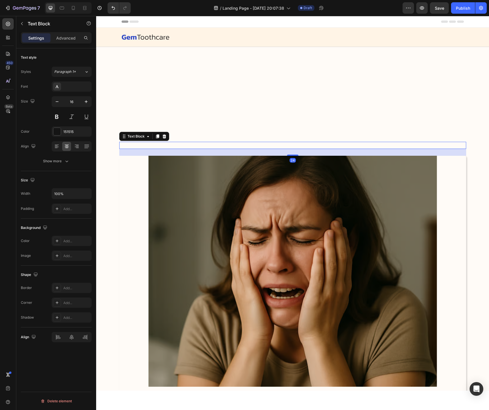
click at [160, 145] on p "En partenariat avec :" at bounding box center [292, 146] width 345 height 6
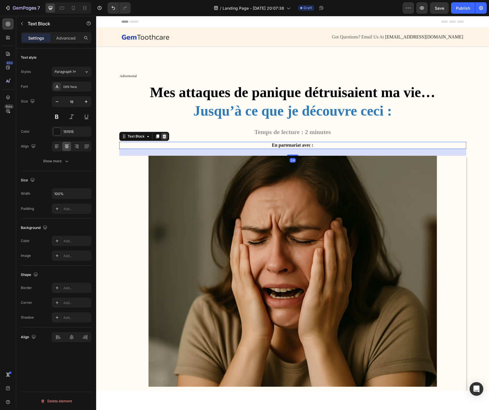
click at [164, 137] on icon at bounding box center [164, 136] width 5 height 5
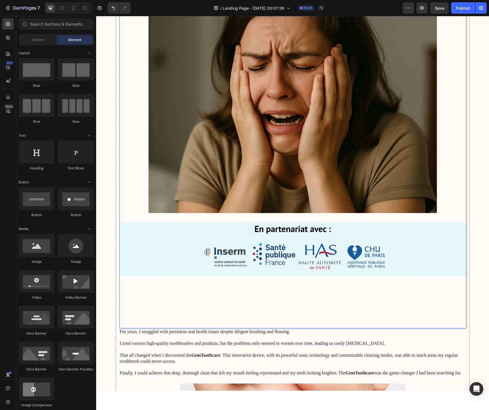
scroll to position [160, 0]
click at [225, 310] on img at bounding box center [292, 155] width 347 height 347
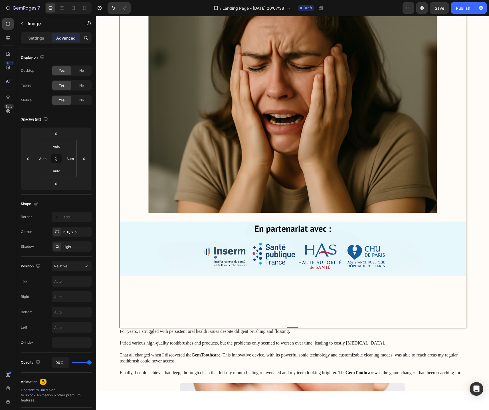
click at [242, 179] on img at bounding box center [292, 155] width 347 height 347
click at [240, 262] on img at bounding box center [292, 155] width 347 height 347
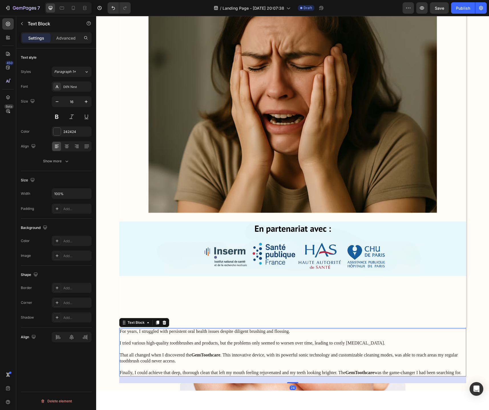
click at [252, 343] on p "For years, I struggled with persistent oral health issues despite diligent brus…" at bounding box center [292, 352] width 345 height 47
click at [68, 39] on p "Advanced" at bounding box center [65, 38] width 19 height 6
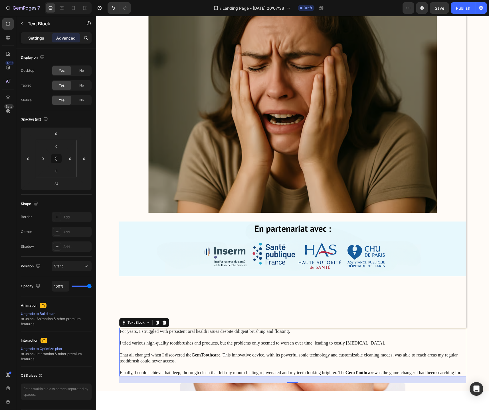
click at [36, 41] on div "Settings" at bounding box center [36, 37] width 29 height 9
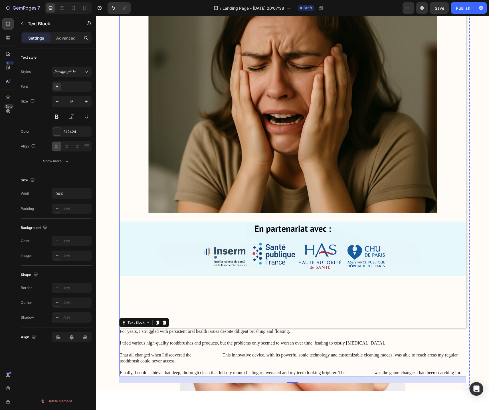
click at [262, 299] on img at bounding box center [292, 155] width 347 height 347
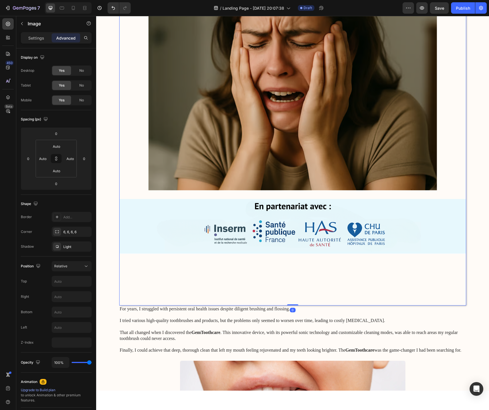
scroll to position [183, 0]
drag, startPoint x: 293, startPoint y: 304, endPoint x: 292, endPoint y: 280, distance: 23.7
click at [292, 280] on div "Image 0" at bounding box center [292, 132] width 347 height 347
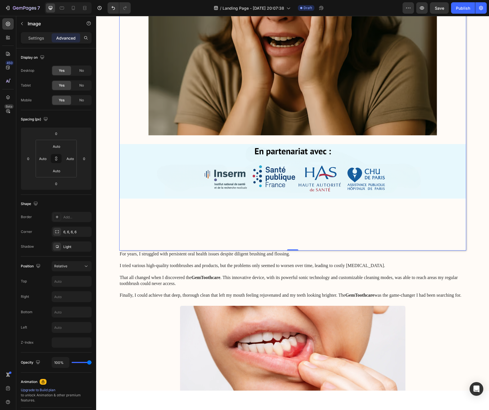
scroll to position [244, 0]
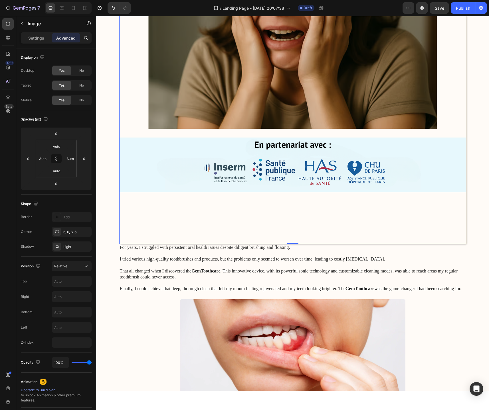
click at [325, 280] on p "For years, I struggled with persistent oral health issues despite diligent brus…" at bounding box center [292, 268] width 345 height 47
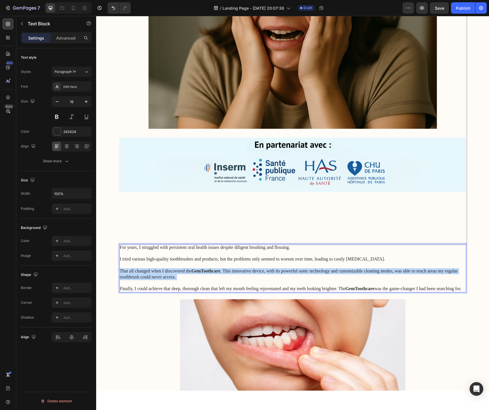
click at [325, 280] on p "For years, I struggled with persistent oral health issues despite diligent brus…" at bounding box center [292, 268] width 345 height 47
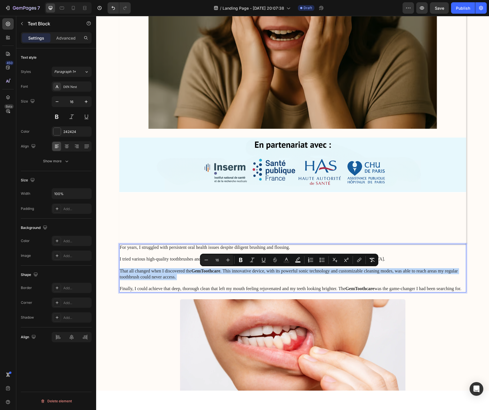
click at [464, 290] on p "For years, I struggled with persistent oral health issues despite diligent brus…" at bounding box center [292, 268] width 345 height 47
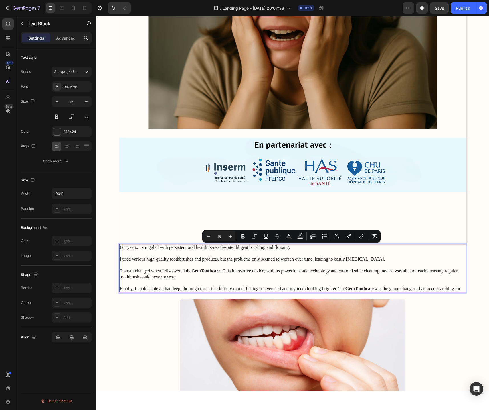
drag, startPoint x: 464, startPoint y: 290, endPoint x: 93, endPoint y: 225, distance: 377.1
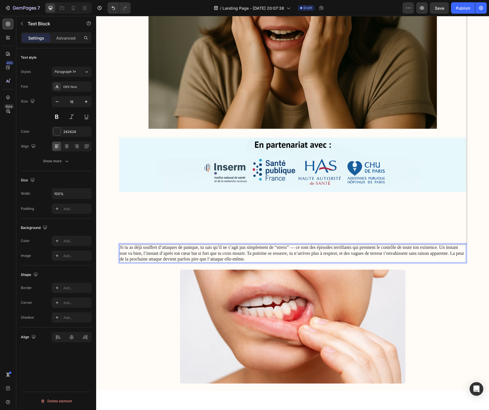
click at [210, 256] on p "Si tu as déjà souffert d’attaques de panique, tu sais qu’il ne s’agit pas simpl…" at bounding box center [292, 254] width 345 height 18
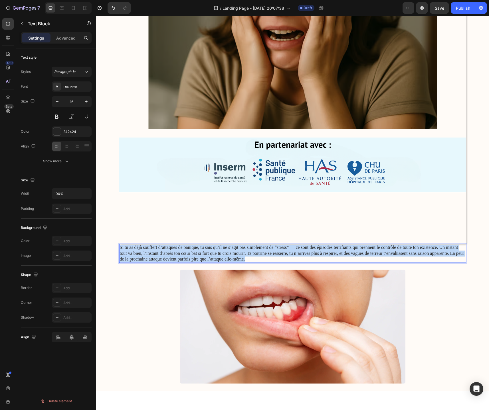
click at [210, 256] on p "Si tu as déjà souffert d’attaques de panique, tu sais qu’il ne s’agit pas simpl…" at bounding box center [292, 254] width 345 height 18
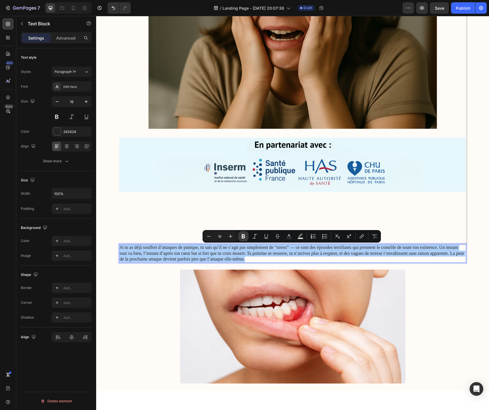
click at [241, 237] on icon "Editor contextual toolbar" at bounding box center [243, 237] width 6 height 6
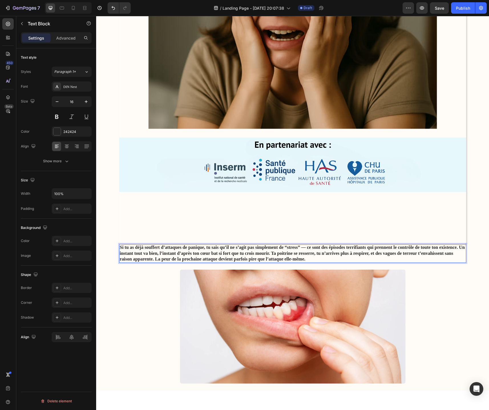
click at [230, 253] on strong "Si tu as déjà souffert d’attaques de panique, tu sais qu’il ne s’agit pas simpl…" at bounding box center [292, 253] width 345 height 17
click at [251, 260] on strong "Si tu as déjà souffert d’attaques de panique, tu sais qu’il ne s’agit pas simpl…" at bounding box center [292, 253] width 345 height 17
click at [255, 258] on strong "Si tu as déjà souffert d’attaques de panique, tu sais qu’il ne s’agit pas simpl…" at bounding box center [292, 253] width 345 height 17
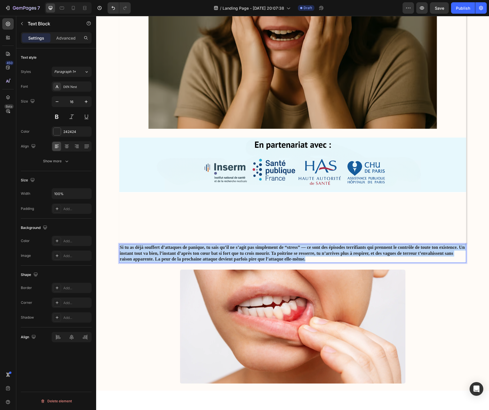
click at [255, 258] on strong "Si tu as déjà souffert d’attaques de panique, tu sais qu’il ne s’agit pas simpl…" at bounding box center [292, 253] width 345 height 17
click at [272, 251] on strong "Si tu as déjà souffert d’attaques de panique, tu sais qu’il ne s’agit pas simpl…" at bounding box center [292, 253] width 345 height 17
click at [323, 251] on strong "Si tu as déjà souffert d’attaques de panique, tu sais qu’il ne s’agit pas simpl…" at bounding box center [292, 253] width 345 height 17
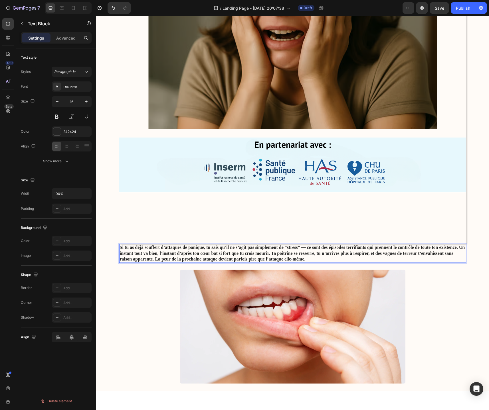
click at [321, 256] on strong "Si tu as déjà souffert d’attaques de panique, tu sais qu’il ne s’agit pas simpl…" at bounding box center [292, 253] width 345 height 17
click at [312, 259] on p "Si tu as déjà souffert d’attaques de panique, tu sais qu’il ne s’agit pas simpl…" at bounding box center [292, 254] width 345 height 18
click at [80, 74] on button "Paragraph 1*" at bounding box center [72, 72] width 40 height 10
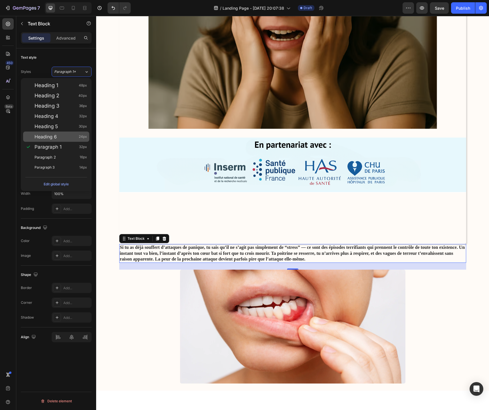
click at [64, 138] on div "Heading 6 24px" at bounding box center [60, 137] width 52 height 6
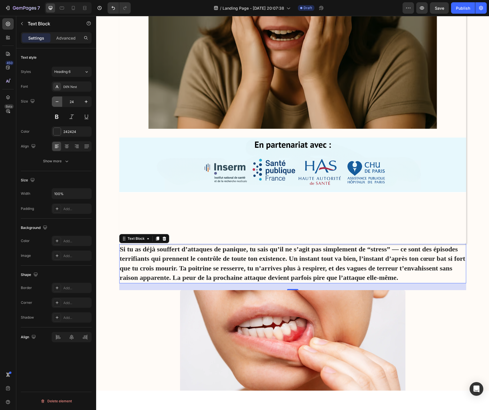
click at [56, 104] on icon "button" at bounding box center [57, 102] width 6 height 6
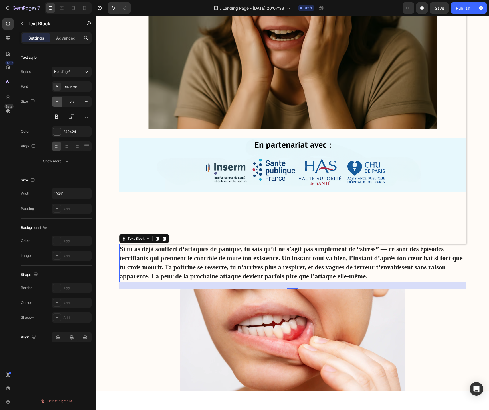
click at [56, 104] on icon "button" at bounding box center [57, 102] width 6 height 6
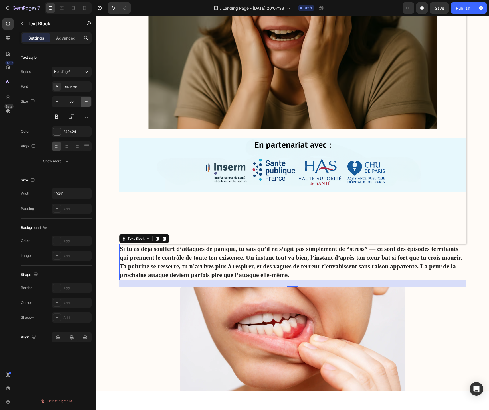
click at [81, 105] on button "button" at bounding box center [86, 102] width 10 height 10
type input "23"
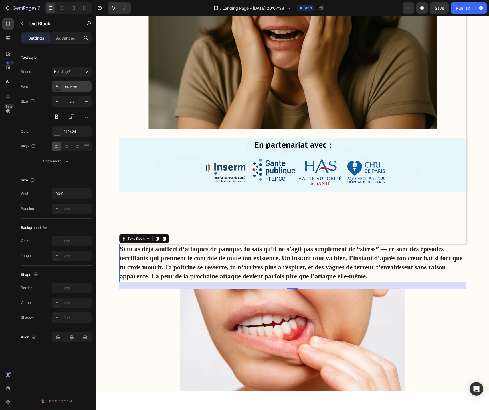
click at [76, 87] on div "DIN Next" at bounding box center [76, 86] width 27 height 5
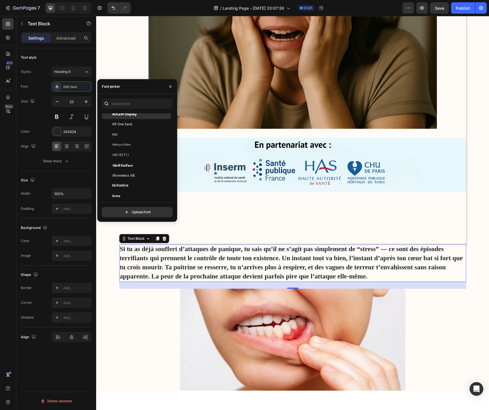
scroll to position [74, 0]
click at [125, 104] on input "text" at bounding box center [137, 104] width 71 height 10
type input "t"
type input "a"
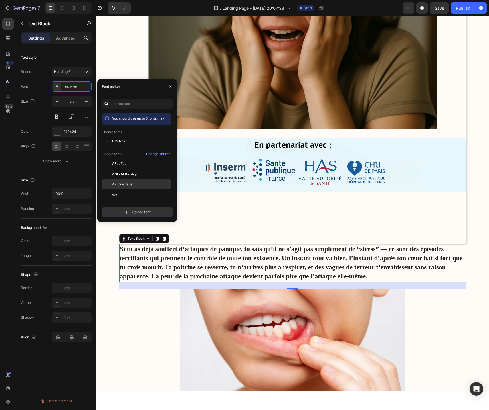
click at [127, 302] on div "AR One Sans" at bounding box center [136, 307] width 69 height 10
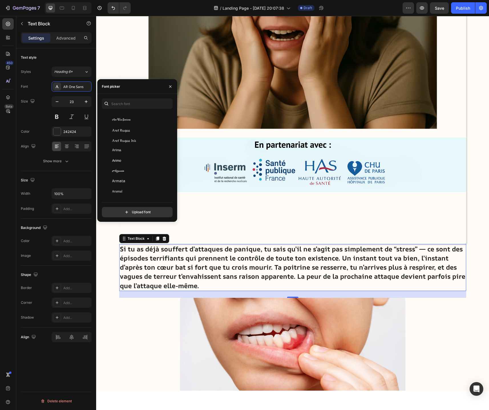
scroll to position [1100, 0]
click at [125, 178] on div "Armata" at bounding box center [141, 179] width 58 height 5
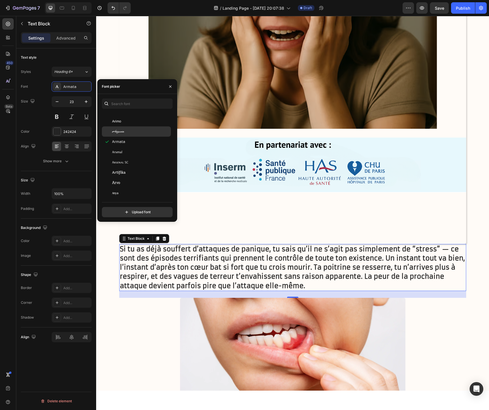
scroll to position [1153, 0]
click at [125, 168] on span "Artifika" at bounding box center [118, 167] width 13 height 5
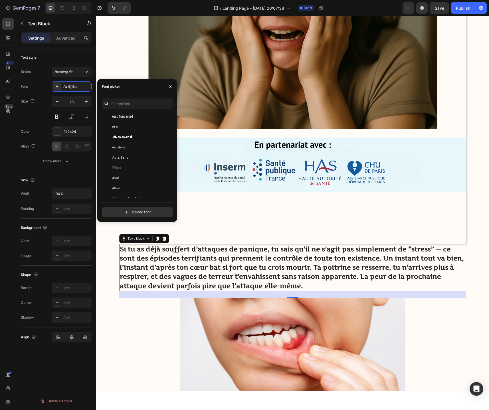
scroll to position [1357, 0]
click at [125, 168] on span "Autour One" at bounding box center [123, 168] width 23 height 5
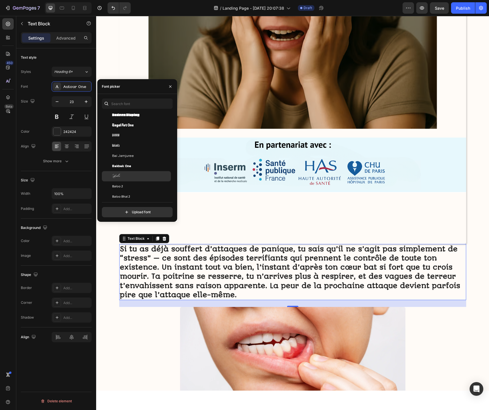
scroll to position [1751, 0]
click at [131, 107] on input "text" at bounding box center [137, 104] width 71 height 10
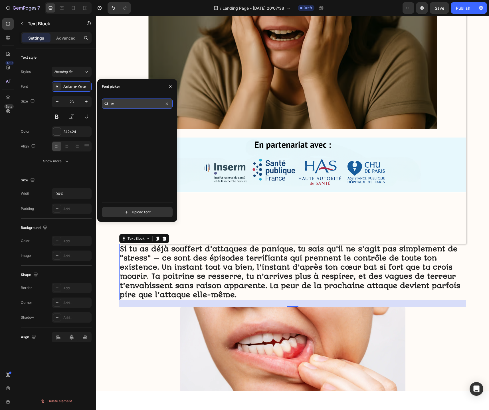
scroll to position [0, 0]
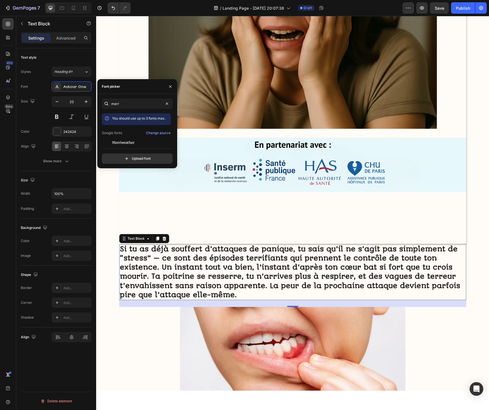
click at [141, 148] on div "merr You should use up to 3 fonts max. Google fonts Change source Merriweather …" at bounding box center [137, 131] width 71 height 65
click at [135, 143] on div "Merriweather" at bounding box center [141, 142] width 58 height 5
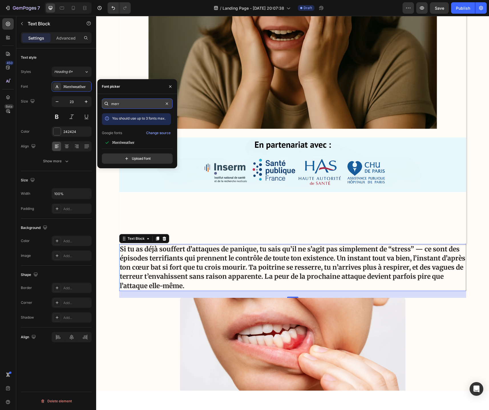
click at [128, 107] on input "merr" at bounding box center [137, 104] width 71 height 10
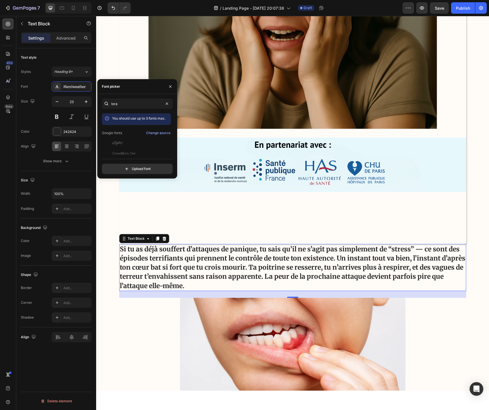
click at [132, 110] on div "lora You should use up to 3 fonts max. Google fonts Change source Explora Grand…" at bounding box center [137, 137] width 71 height 76
click at [127, 106] on input "lora" at bounding box center [137, 104] width 71 height 10
type input "pt se"
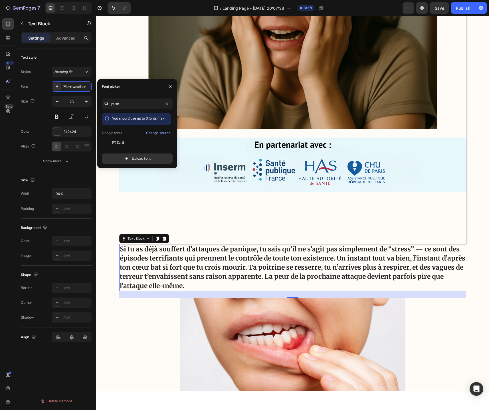
click at [128, 144] on div "pt se You should use up to 3 fonts max. Google fonts Change source PT Serif PT …" at bounding box center [137, 131] width 71 height 65
click at [121, 144] on span "PT Serif" at bounding box center [118, 142] width 12 height 5
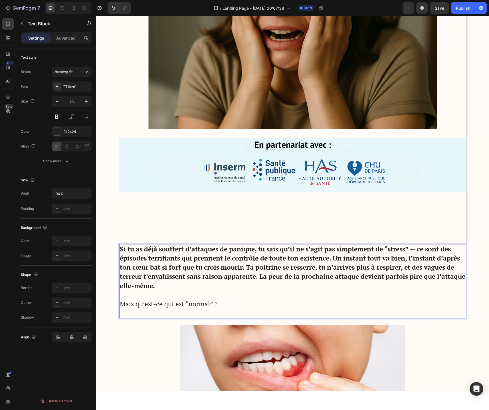
click at [163, 303] on p "Mais qu’est-ce qui est “normal” ?" at bounding box center [292, 304] width 345 height 9
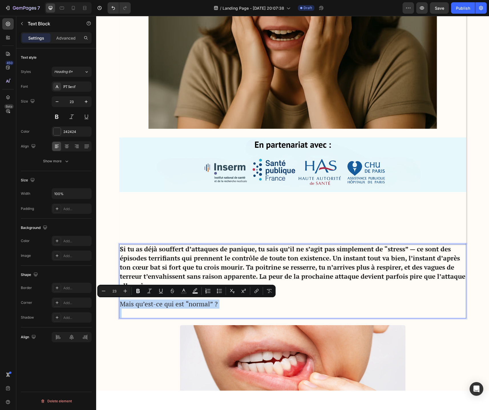
click at [163, 303] on p "Mais qu’est-ce qui est “normal” ?" at bounding box center [292, 304] width 345 height 9
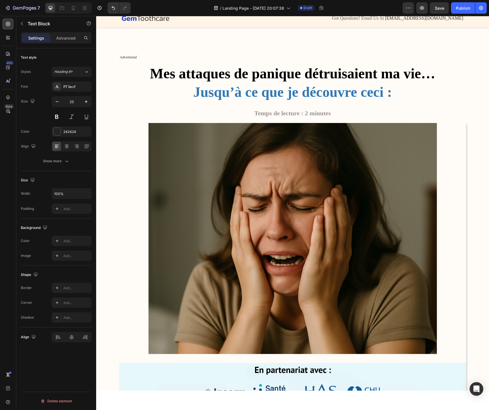
scroll to position [23, 0]
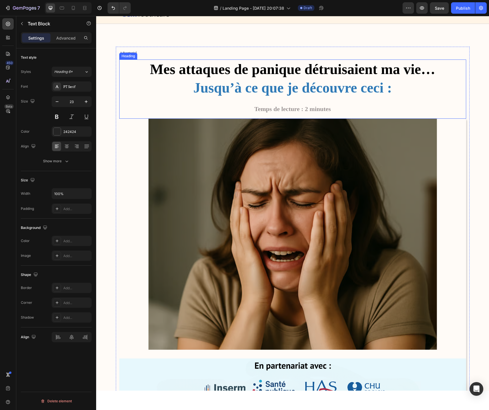
click at [203, 70] on strong "Mes attaques de panique détruisaient ma vie…" at bounding box center [292, 69] width 285 height 16
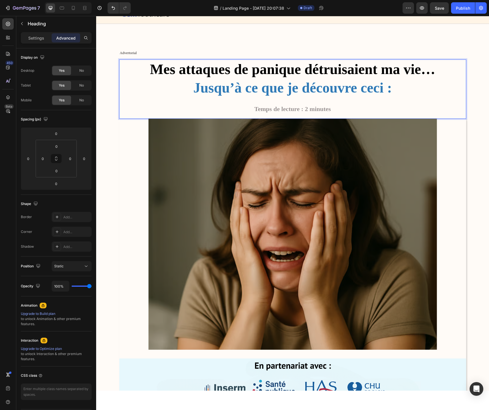
click at [202, 71] on strong "Mes attaques de panique détruisaient ma vie…" at bounding box center [292, 69] width 285 height 16
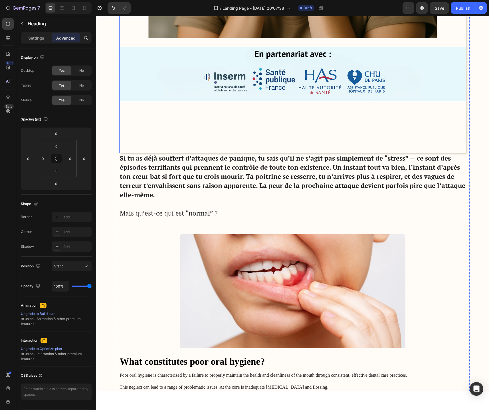
scroll to position [335, 0]
click at [346, 185] on strong "Si tu as déjà souffert d’attaques de panique, tu sais qu’il ne s’agit pas simpl…" at bounding box center [292, 177] width 345 height 46
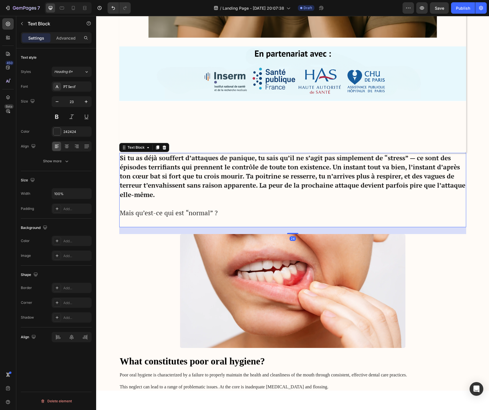
click at [346, 185] on strong "Si tu as déjà souffert d’attaques de panique, tu sais qu’il ne s’agit pas simpl…" at bounding box center [292, 177] width 345 height 46
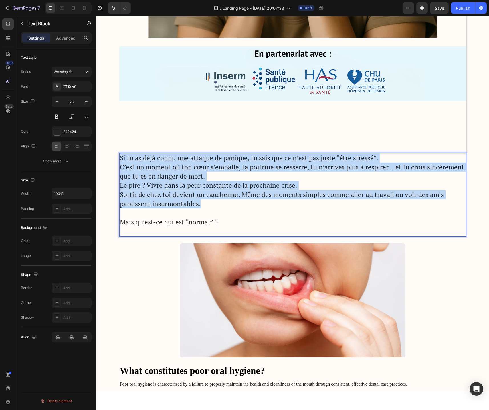
drag, startPoint x: 202, startPoint y: 208, endPoint x: 119, endPoint y: 154, distance: 99.0
click at [119, 154] on div "Si tu as déjà connu une attaque de panique, tu sais que ce n’est pas juste “êtr…" at bounding box center [292, 195] width 347 height 84
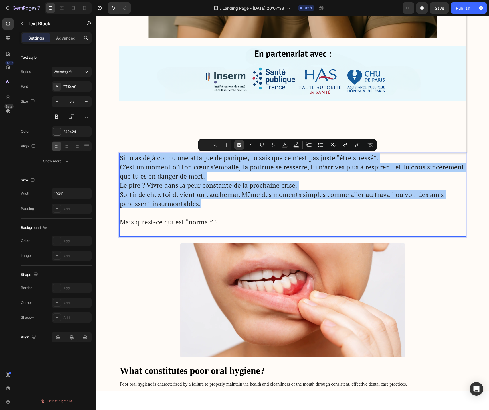
click at [241, 146] on icon "Editor contextual toolbar" at bounding box center [239, 145] width 6 height 6
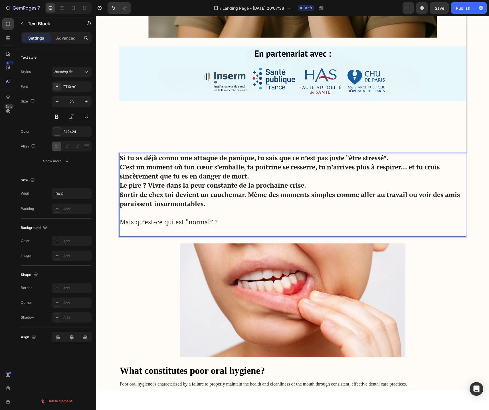
click at [206, 192] on strong "Sortir de chez toi devient un cauchemar. Même des moments simples comme aller a…" at bounding box center [290, 199] width 340 height 18
click at [168, 223] on p "Mais qu’est-ce qui est “normal” ?" at bounding box center [292, 222] width 345 height 9
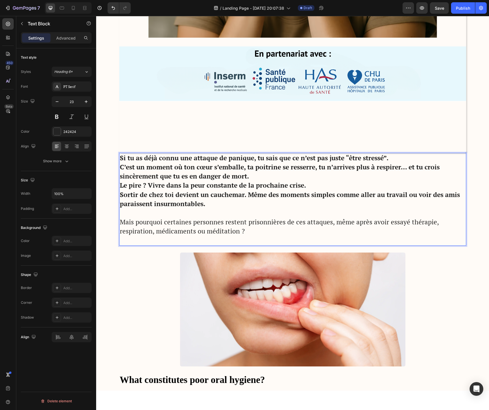
click at [204, 159] on strong "Si tu as déjà connu une attaque de panique, tu sais que ce n’est pas juste “êtr…" at bounding box center [254, 158] width 268 height 9
click at [172, 158] on strong "Si tu as déjà connu une crise de panique, tu sais que ce n’est pas juste “être …" at bounding box center [249, 158] width 259 height 9
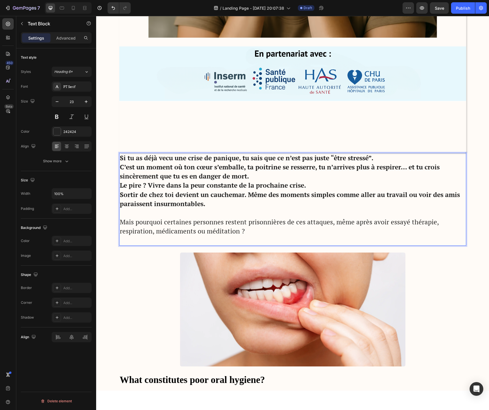
click at [207, 174] on strong "C’est un moment où ton cœur s’emballe, ta poitrine se resserre, tu n’arrives pl…" at bounding box center [279, 172] width 319 height 18
click at [164, 159] on strong "Si tu as déjà vecu une crise de panique, tu sais que ce n’est pas juste “être s…" at bounding box center [246, 158] width 253 height 9
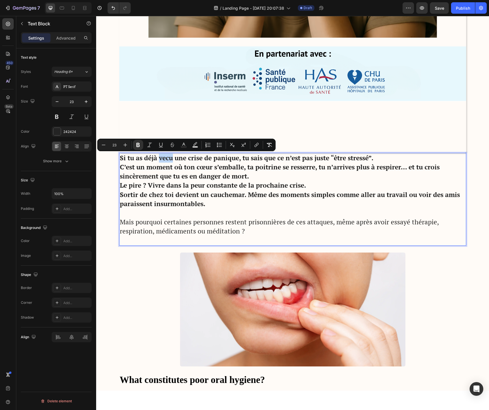
type input "28"
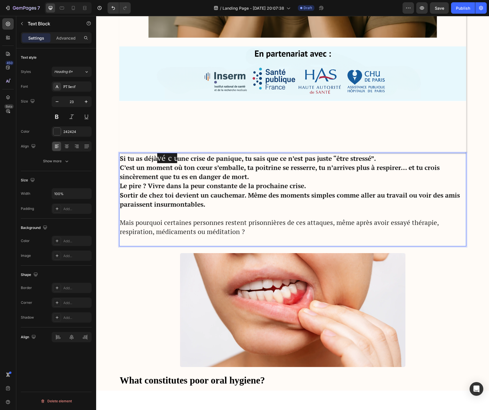
click at [186, 173] on strong "C’est un moment où ton cœur s’emballe, ta poitrine se resserre, tu n’arrives pl…" at bounding box center [279, 172] width 319 height 18
click at [169, 157] on span "vécu" at bounding box center [167, 158] width 20 height 11
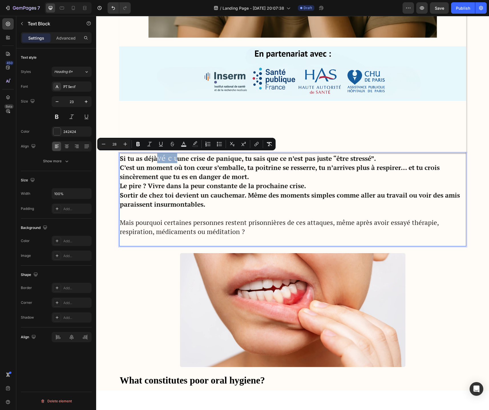
click at [166, 161] on span "vécu" at bounding box center [167, 158] width 20 height 11
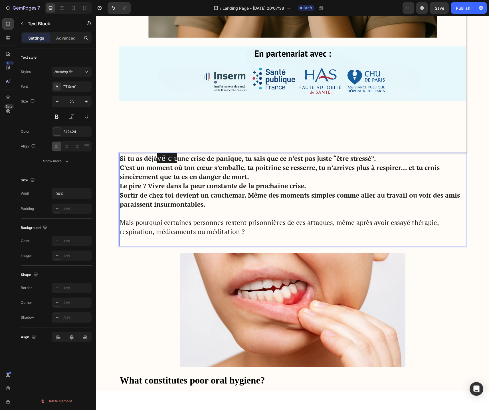
click at [169, 160] on span "vécu" at bounding box center [167, 158] width 20 height 11
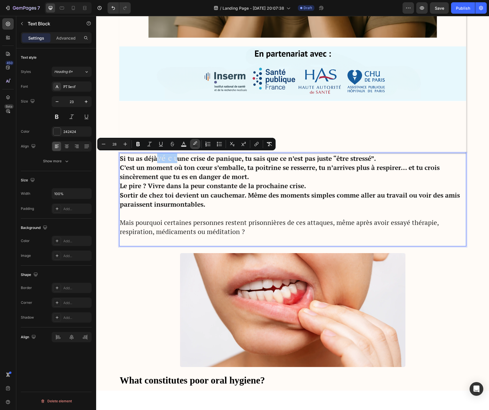
click at [194, 146] on rect "Editor contextual toolbar" at bounding box center [194, 146] width 5 height 1
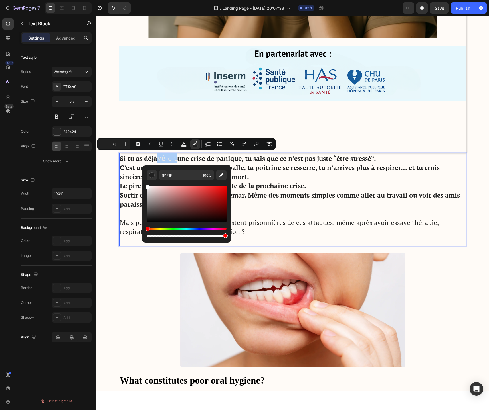
drag, startPoint x: 156, startPoint y: 197, endPoint x: 142, endPoint y: 185, distance: 18.8
click at [142, 185] on div "1F1F1F 100 %" at bounding box center [186, 202] width 89 height 73
type input "FFFFFF"
click at [184, 146] on rect "Editor contextual toolbar" at bounding box center [183, 146] width 5 height 1
click at [154, 204] on div "Editor contextual toolbar" at bounding box center [186, 204] width 80 height 36
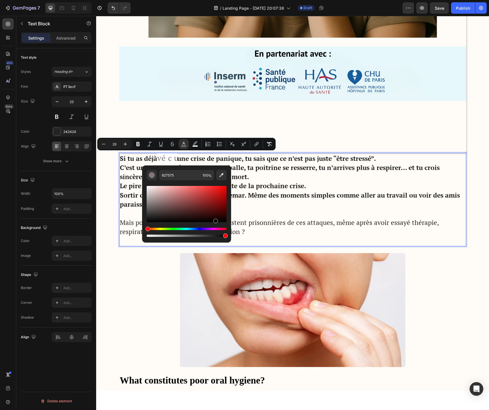
drag, startPoint x: 159, startPoint y: 204, endPoint x: 214, endPoint y: 231, distance: 61.7
click at [214, 231] on div "Editor contextual toolbar" at bounding box center [186, 211] width 80 height 53
type input "000000"
type input "23"
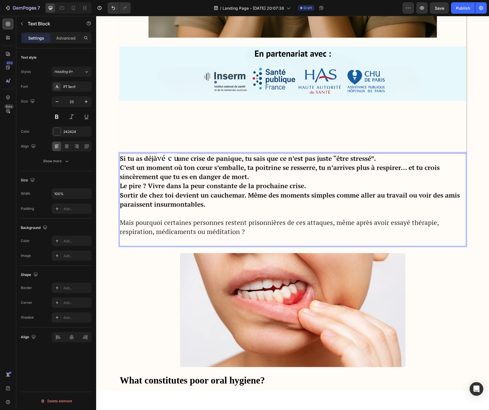
click at [291, 227] on p "Mais pourquoi certaines personnes restent prisonnières de ces attaques, même ap…" at bounding box center [292, 227] width 345 height 18
click at [170, 158] on span "vécu" at bounding box center [167, 158] width 20 height 11
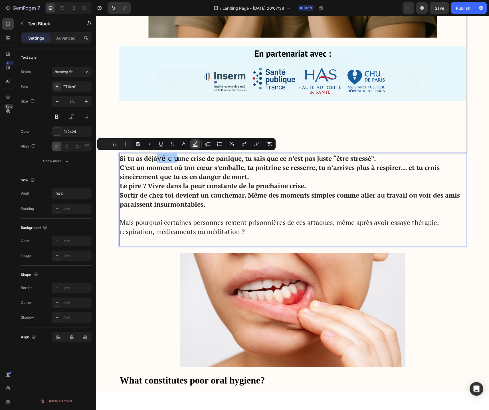
click at [192, 148] on button "color" at bounding box center [195, 144] width 10 height 10
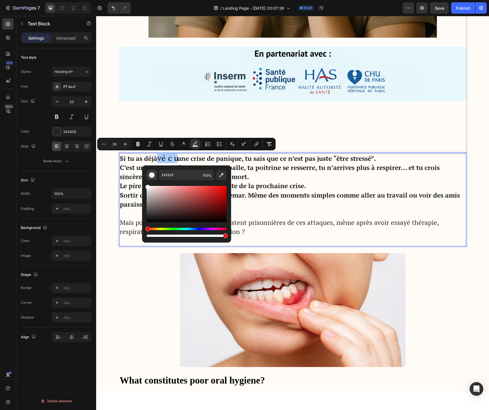
click at [152, 176] on div "Editor contextual toolbar" at bounding box center [152, 175] width 6 height 6
click at [173, 176] on input "FFFFFF" at bounding box center [179, 175] width 41 height 10
click at [275, 202] on p "Le pire ? Vivre dans la peur constante de la prochaine crise. Sortir de chez to…" at bounding box center [292, 196] width 345 height 28
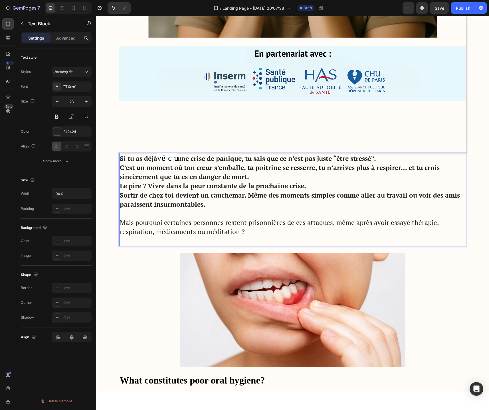
click at [170, 159] on span "vécu" at bounding box center [167, 158] width 20 height 11
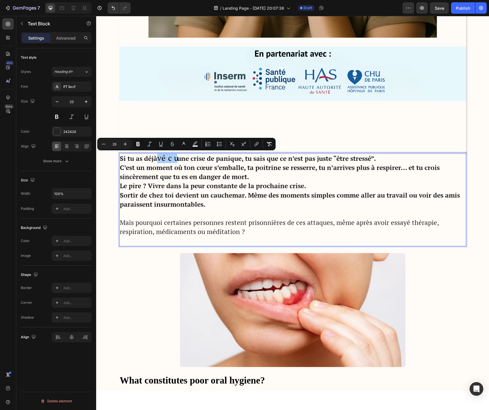
click at [201, 146] on span "Editor contextual toolbar" at bounding box center [201, 144] width 0 height 8
click at [198, 146] on button "color" at bounding box center [195, 144] width 10 height 10
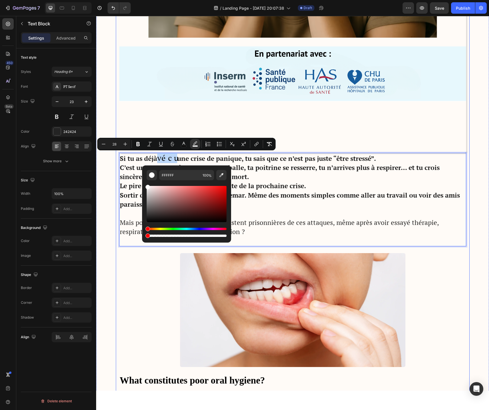
type input "0"
drag, startPoint x: 319, startPoint y: 253, endPoint x: 109, endPoint y: 232, distance: 211.1
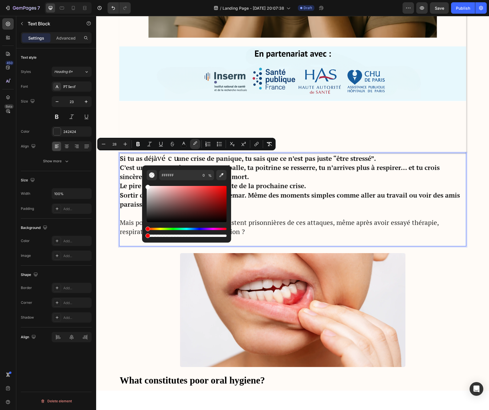
type input "23"
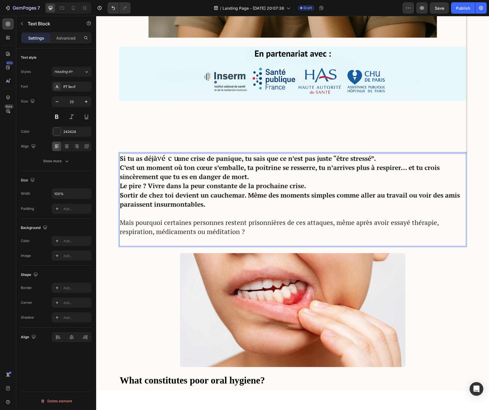
click at [278, 222] on p "Mais pourquoi certaines personnes restent prisonnières de ces attaques, même ap…" at bounding box center [292, 227] width 345 height 18
click at [168, 158] on span "vécu" at bounding box center [167, 158] width 20 height 11
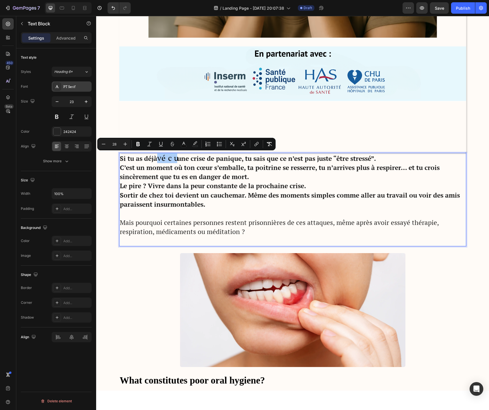
click at [68, 90] on div "PT Serif" at bounding box center [72, 87] width 40 height 10
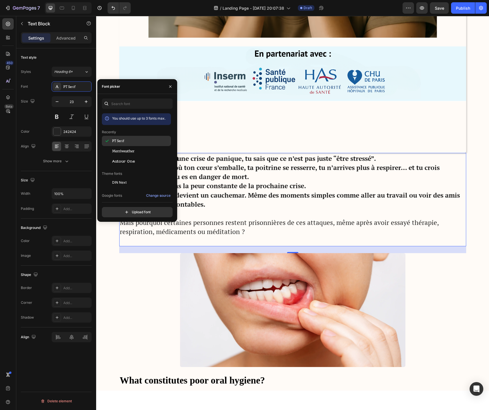
click at [125, 142] on div "PT Serif" at bounding box center [141, 141] width 58 height 5
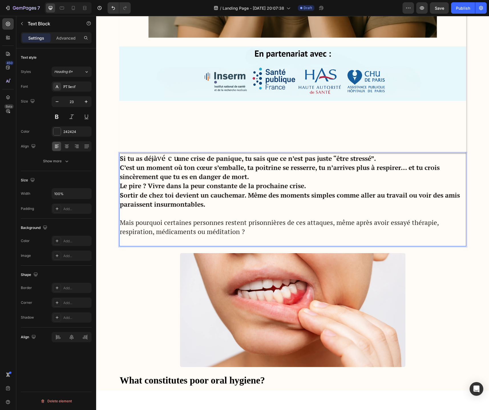
click at [163, 159] on span "vécu" at bounding box center [167, 158] width 20 height 11
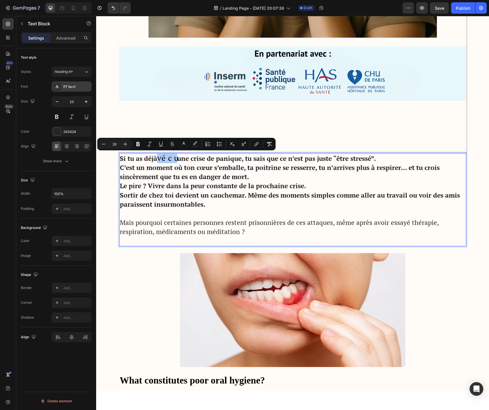
click at [65, 87] on div "PT Serif" at bounding box center [76, 86] width 27 height 5
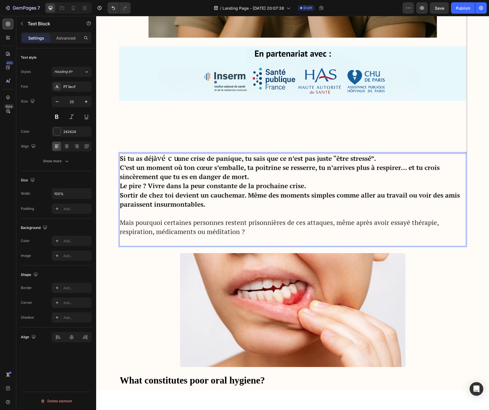
click at [166, 160] on span "vécu" at bounding box center [167, 158] width 20 height 11
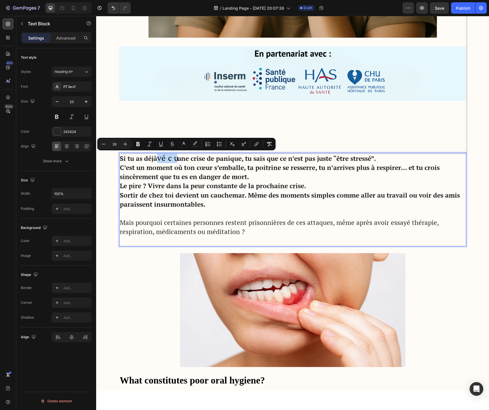
type input "16"
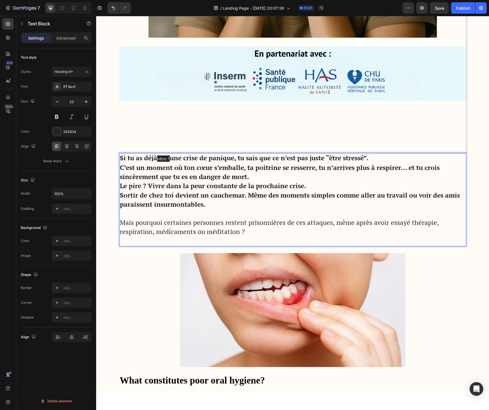
click at [165, 161] on span "vécu ?" at bounding box center [163, 159] width 13 height 6
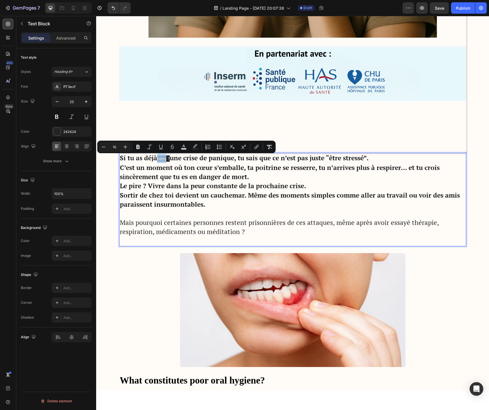
type input "28"
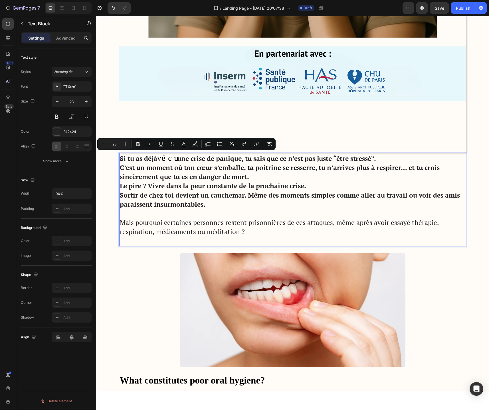
click at [166, 159] on span "vécu" at bounding box center [167, 158] width 20 height 11
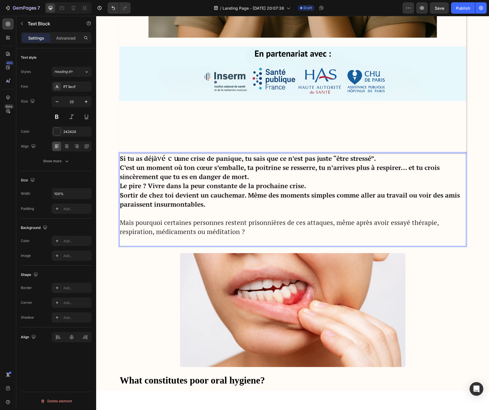
click at [163, 160] on span "vécu" at bounding box center [167, 158] width 20 height 11
click at [167, 160] on span "vécu" at bounding box center [167, 158] width 20 height 11
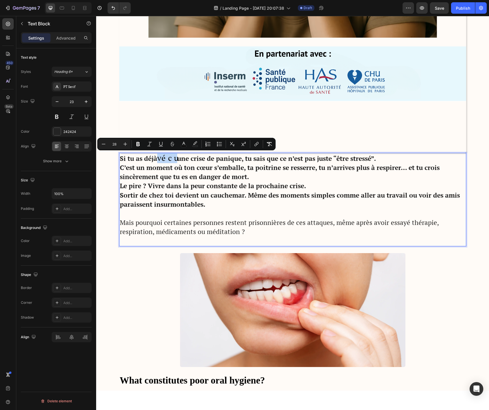
type input "23"
click at [178, 158] on strong "une crise de panique, tu sais que ce n’est pas juste “être stressé”." at bounding box center [276, 158] width 199 height 9
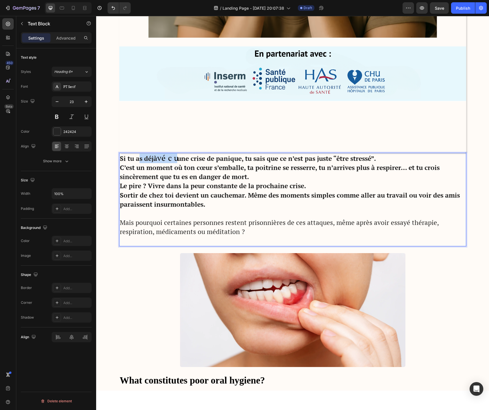
drag, startPoint x: 139, startPoint y: 158, endPoint x: 173, endPoint y: 160, distance: 33.9
click at [173, 160] on p "Si tu as déjà vécu une crise de panique, tu sais que ce n’est pas juste “être s…" at bounding box center [292, 168] width 345 height 28
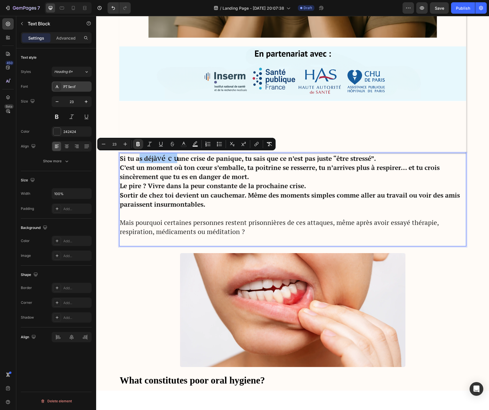
click at [75, 87] on div "PT Serif" at bounding box center [76, 86] width 27 height 5
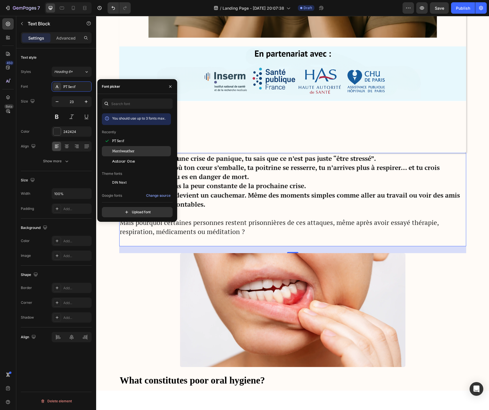
click at [114, 211] on div "Merriweather" at bounding box center [136, 216] width 69 height 10
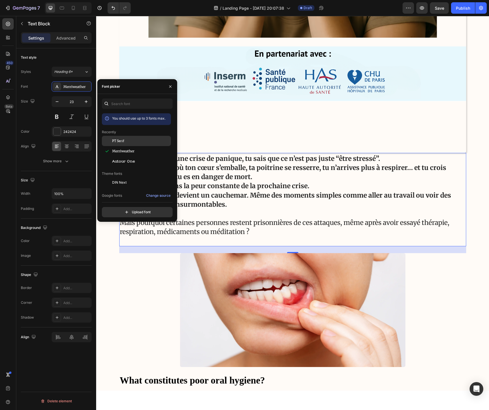
click at [117, 141] on span "PT Serif" at bounding box center [118, 141] width 12 height 5
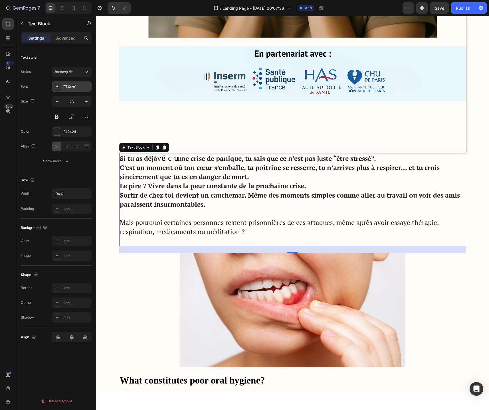
click at [74, 83] on div "PT Serif" at bounding box center [72, 87] width 40 height 10
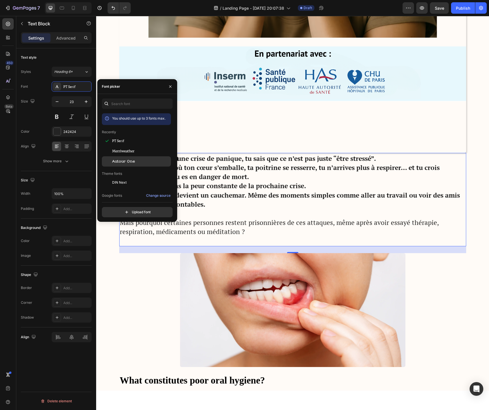
click at [120, 162] on span "Autour One" at bounding box center [123, 161] width 23 height 5
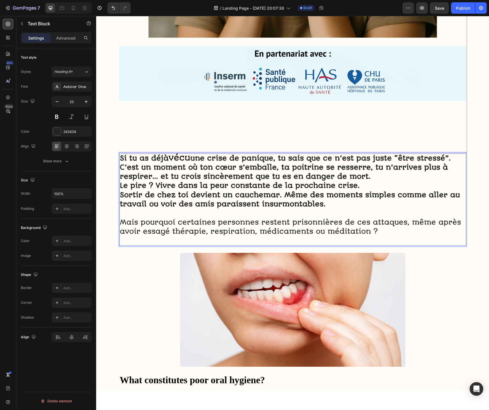
click at [177, 158] on span "vécu" at bounding box center [179, 158] width 22 height 10
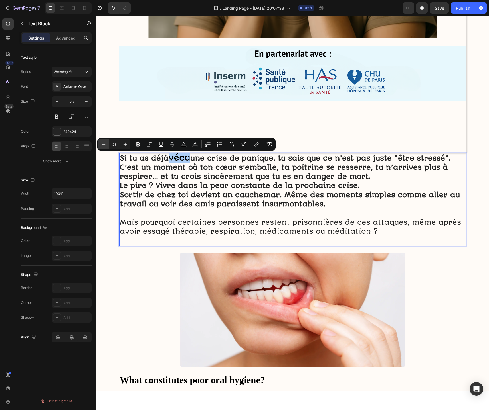
click at [103, 145] on icon "Editor contextual toolbar" at bounding box center [104, 145] width 6 height 6
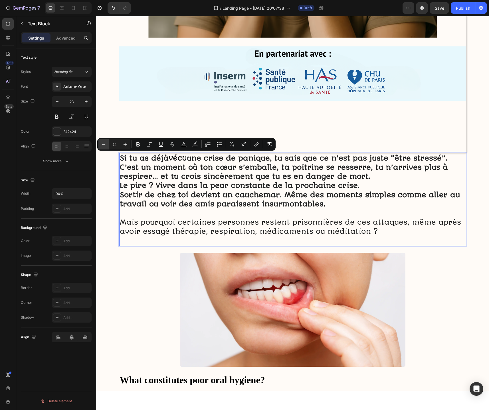
type input "23"
click at [222, 191] on strong "Sortir de chez toi devient un cauchemar. Même des moments simples comme aller a…" at bounding box center [290, 199] width 340 height 17
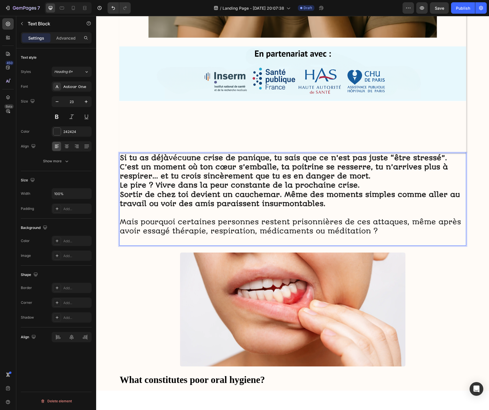
click at [195, 178] on strong "C’est un moment où ton cœur s’emballe, ta poitrine se resserre, tu n’arrives pl…" at bounding box center [284, 171] width 328 height 17
click at [157, 156] on strong "Si tu as déjà" at bounding box center [144, 158] width 49 height 8
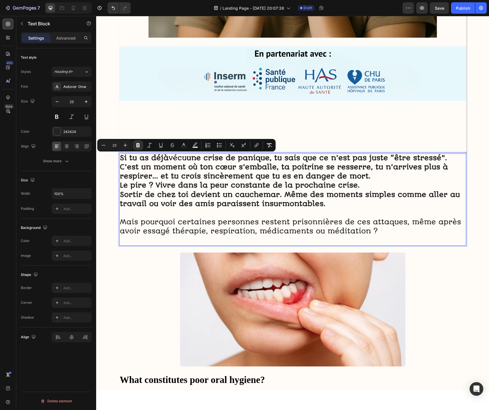
click at [180, 160] on span "vécu" at bounding box center [177, 158] width 18 height 8
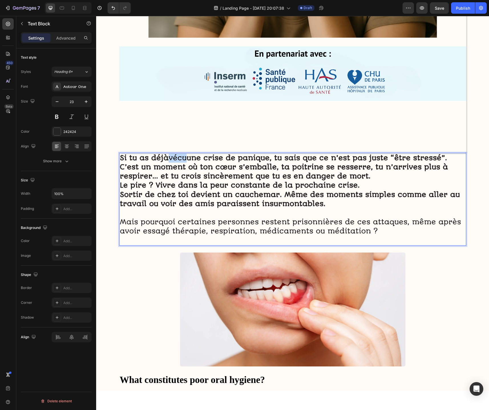
click at [180, 160] on span "vécu" at bounding box center [177, 158] width 18 height 8
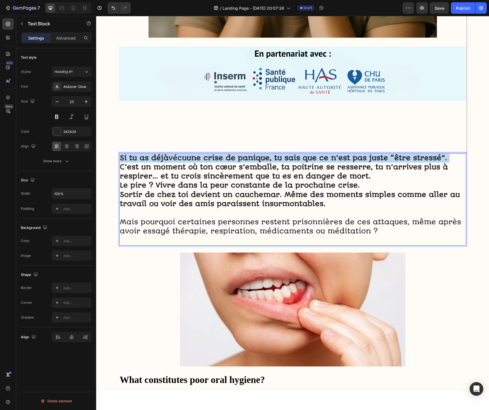
click at [180, 160] on span "vécu" at bounding box center [177, 158] width 18 height 8
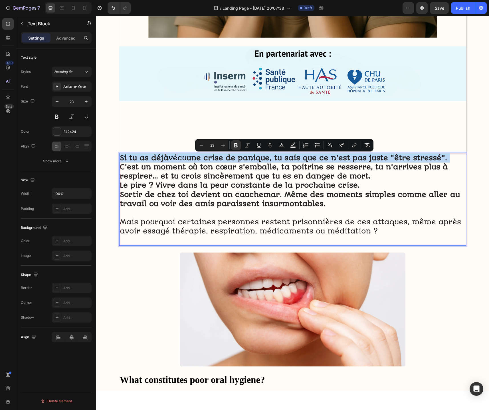
click at [180, 160] on span "vécu" at bounding box center [177, 158] width 18 height 8
click at [177, 160] on span "vécu" at bounding box center [177, 158] width 18 height 8
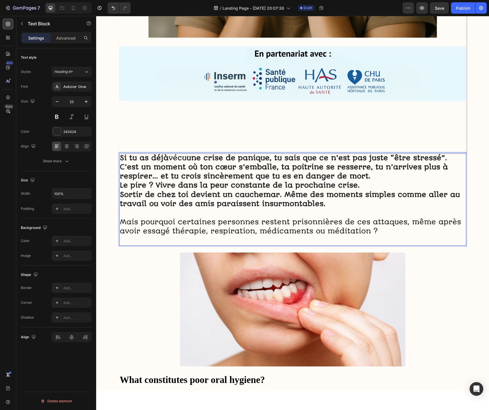
click at [186, 190] on p "Le pire ? Vivre dans la peur constante de la prochaine crise. Sortir de chez to…" at bounding box center [292, 195] width 345 height 28
click at [182, 160] on span "vécu" at bounding box center [177, 158] width 18 height 8
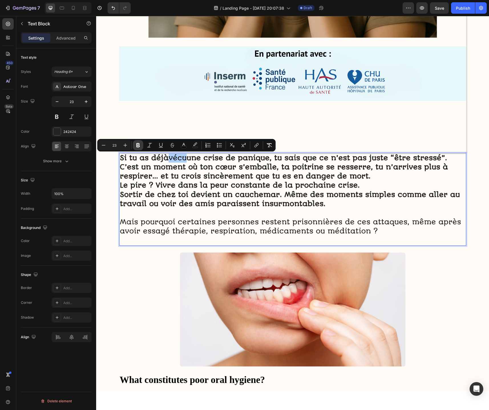
click at [140, 145] on icon "Editor contextual toolbar" at bounding box center [138, 146] width 6 height 6
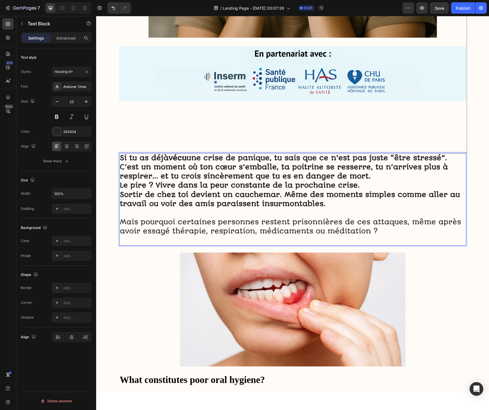
click at [170, 171] on strong "C’est un moment où ton cœur s’emballe, ta poitrine se resserre, tu n’arrives pl…" at bounding box center [284, 171] width 328 height 17
click at [73, 89] on div "Autour One" at bounding box center [72, 87] width 40 height 10
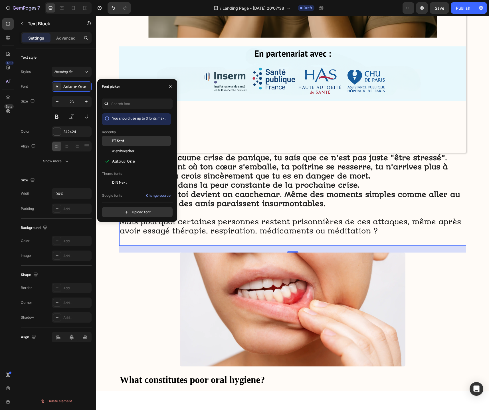
click at [121, 143] on span "PT Serif" at bounding box center [118, 141] width 12 height 5
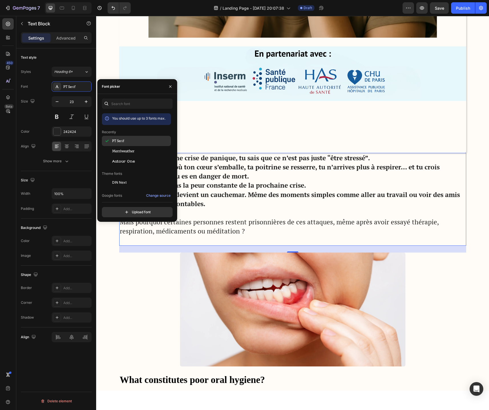
click at [142, 178] on div "PT Serif" at bounding box center [136, 183] width 69 height 10
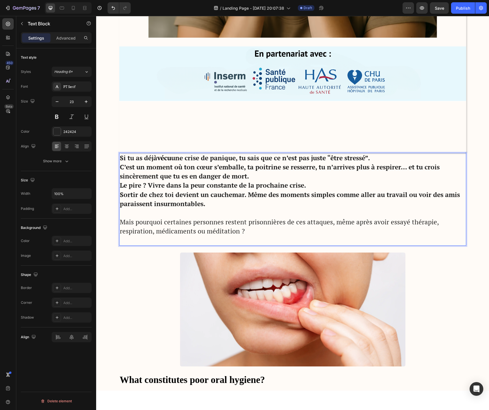
click at [214, 235] on p "Mais pourquoi certaines personnes restent prisonnières de ces attaques, même ap…" at bounding box center [292, 227] width 345 height 18
click at [202, 231] on p "Mais pourquoi certaines personnes restent prisonnières de ces attaques, même ap…" at bounding box center [292, 227] width 345 height 18
click at [206, 231] on p "Mais pourquoi certaines personnes restent prisonnières de ces attaques, même ap…" at bounding box center [292, 227] width 345 height 18
click at [205, 233] on p "Mais pourquoi certaines personnes restent prisonnières de ces attaques, même ap…" at bounding box center [292, 227] width 345 height 18
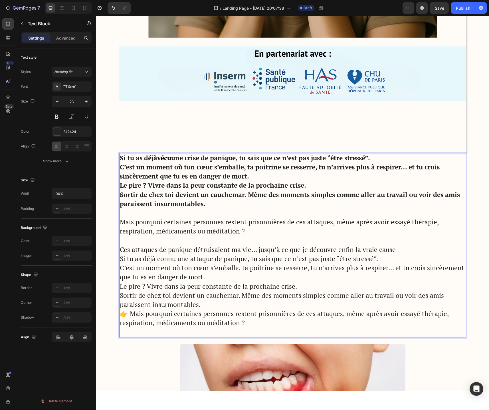
click at [192, 252] on p "Ces attaques de panique détruisaient ma vie… jusqu’à ce que je découvre enfin l…" at bounding box center [292, 249] width 345 height 9
click at [355, 249] on p "Ces attaques de panique détruisaient ma vie… jusqu’à ce que je découvre enfin l…" at bounding box center [292, 249] width 345 height 9
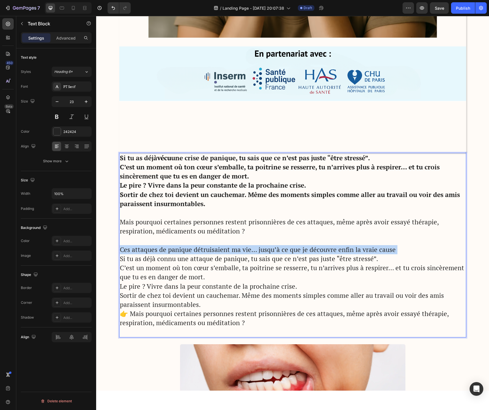
click at [355, 249] on p "Ces attaques de panique détruisaient ma vie… jusqu’à ce que je découvre enfin l…" at bounding box center [292, 249] width 345 height 9
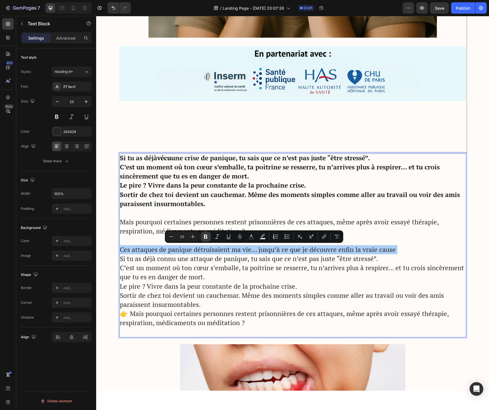
click at [208, 237] on icon "Editor contextual toolbar" at bounding box center [206, 237] width 6 height 6
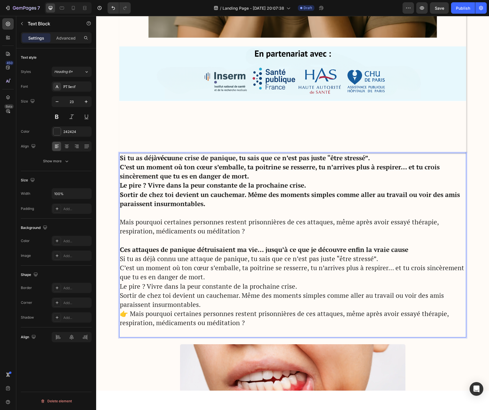
drag, startPoint x: 268, startPoint y: 276, endPoint x: 296, endPoint y: 272, distance: 28.2
click at [268, 276] on p "Si tu as déjà connu une attaque de panique, tu sais que ce n’est pas juste “êtr…" at bounding box center [292, 269] width 345 height 28
click at [413, 249] on p "Ces attaques de panique détruisaient ma vie… jusqu’à ce que je découvre enfin l…" at bounding box center [292, 249] width 345 height 9
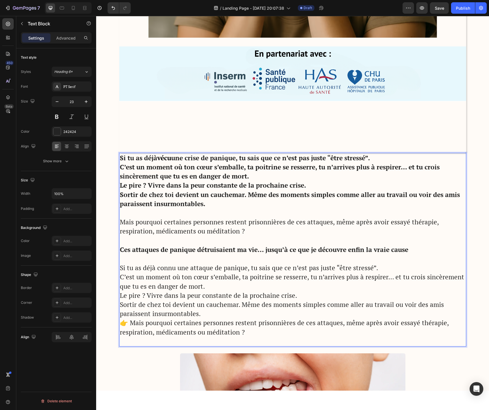
click at [169, 215] on p "Rich Text Editor. Editing area: main" at bounding box center [292, 213] width 345 height 9
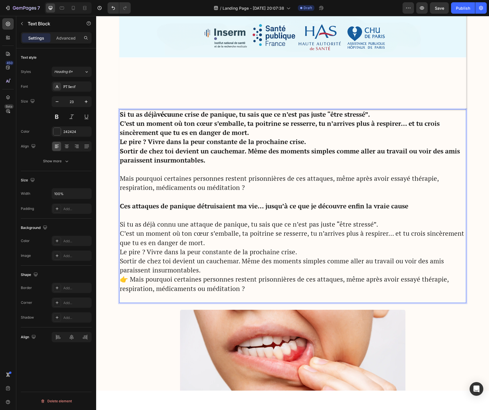
scroll to position [386, 0]
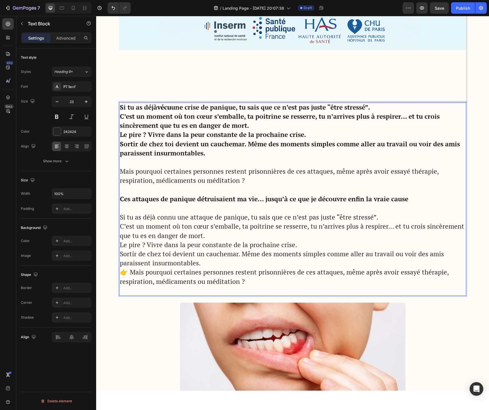
click at [129, 274] on p "👉 Mais pourquoi certaines personnes restent prisonnières de ces attaques, même …" at bounding box center [292, 277] width 345 height 18
click at [122, 275] on p "Mais pourquoi certaines personnes restent prisonnières de ces attaques, même ap…" at bounding box center [292, 277] width 345 height 18
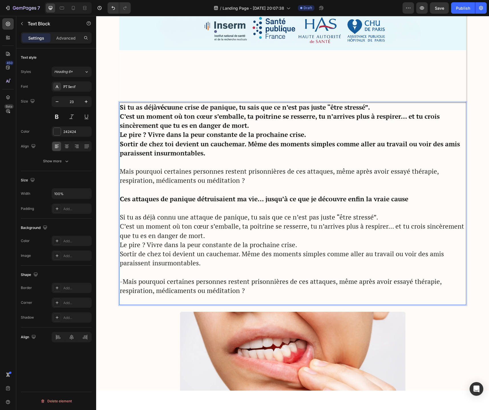
click at [121, 174] on p "Mais pourquoi certaines personnes restent prisonnières de ces attaques, même ap…" at bounding box center [292, 176] width 345 height 18
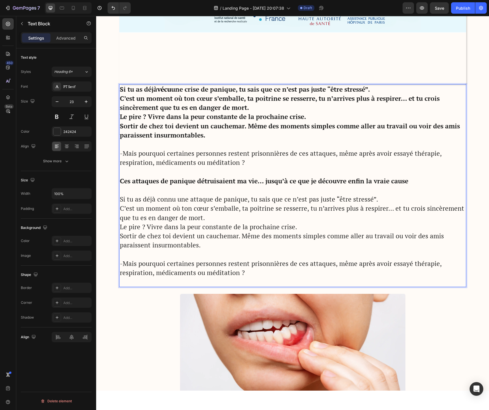
scroll to position [404, 0]
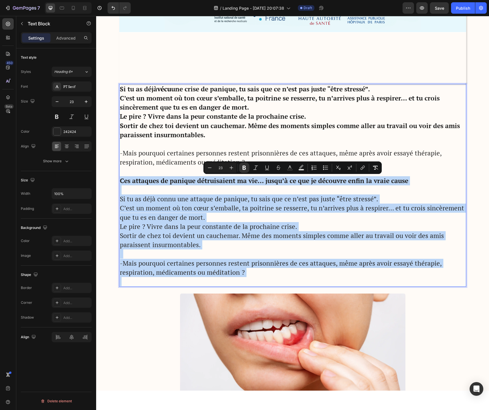
drag, startPoint x: 253, startPoint y: 278, endPoint x: 121, endPoint y: 180, distance: 164.4
click at [121, 180] on div "Si tu as déjà vécu une crise de panique, tu sais que ce n’est pas juste “être s…" at bounding box center [292, 185] width 347 height 203
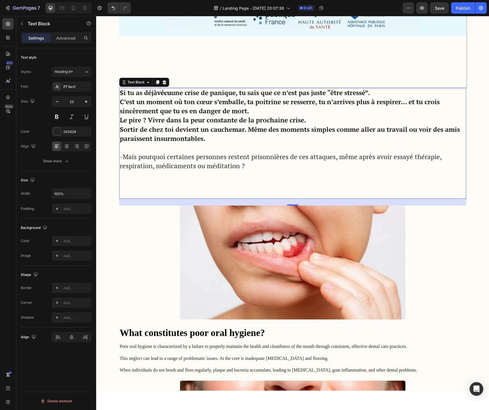
scroll to position [365, 0]
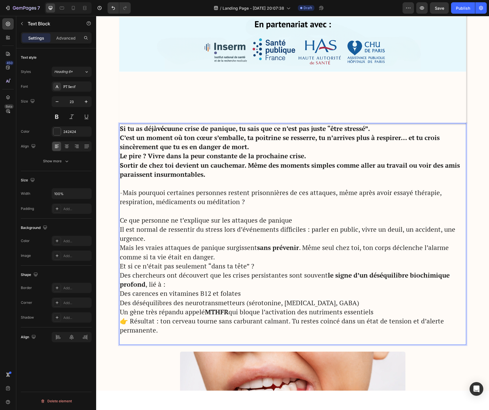
click at [128, 320] on p "👉 Résultat : ton cerveau tourne sans carburant calmant. Tu restes coincé dans u…" at bounding box center [292, 326] width 345 height 18
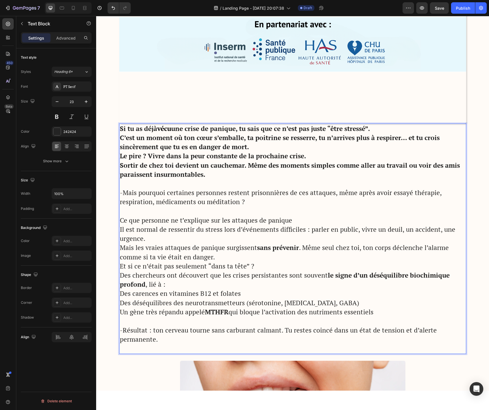
click at [160, 219] on p "Ce que personne ne t’explique sur les attaques de panique" at bounding box center [292, 220] width 345 height 9
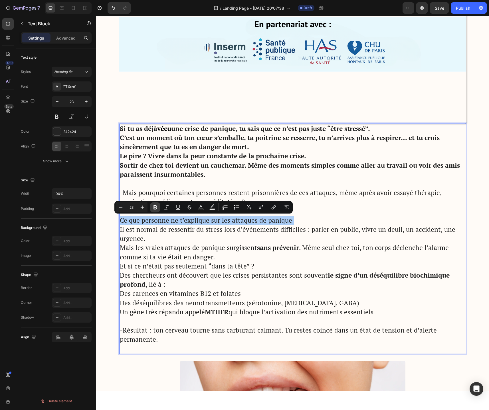
click at [155, 208] on icon "Editor contextual toolbar" at bounding box center [155, 208] width 6 height 6
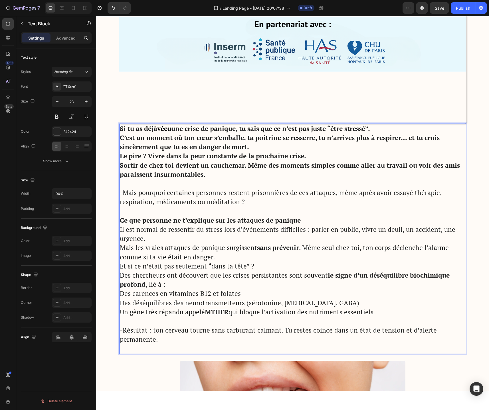
click at [123, 192] on p "-Mais pourquoi certaines personnes restent prisonnières de ces attaques, même a…" at bounding box center [292, 197] width 345 height 18
click at [125, 333] on p "-Résultat : ton cerveau tourne sans carburant calmant. Tu restes coincé dans un…" at bounding box center [292, 335] width 345 height 18
click at [304, 221] on p "Ce que personne ne t’explique sur les attaques de panique" at bounding box center [292, 220] width 345 height 9
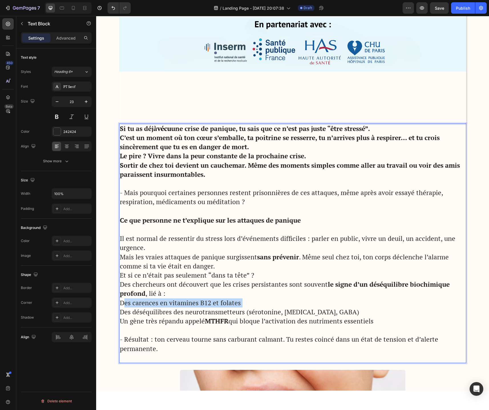
drag, startPoint x: 123, startPoint y: 304, endPoint x: 141, endPoint y: 308, distance: 17.8
click at [141, 308] on div "Si tu as déjà vécu une crise de panique, tu sais que ce n’est pas juste “être s…" at bounding box center [292, 244] width 347 height 240
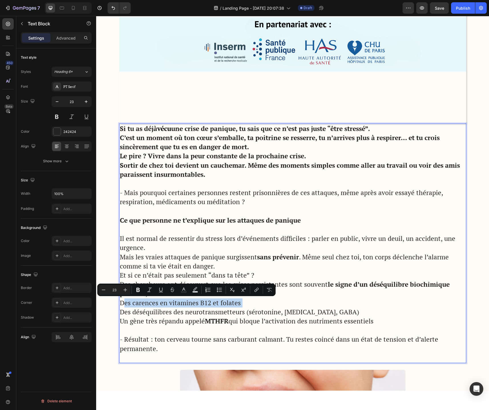
click at [124, 305] on p "Des carences en vitamines B12 et folates" at bounding box center [292, 303] width 345 height 9
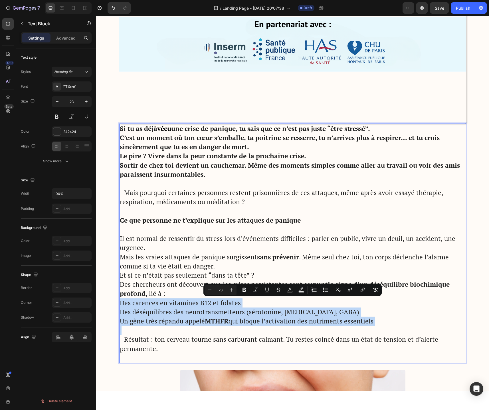
drag, startPoint x: 121, startPoint y: 305, endPoint x: 389, endPoint y: 329, distance: 269.2
click at [389, 329] on div "Si tu as déjà vécu une crise de panique, tu sais que ce n’est pas juste “être s…" at bounding box center [292, 244] width 347 height 240
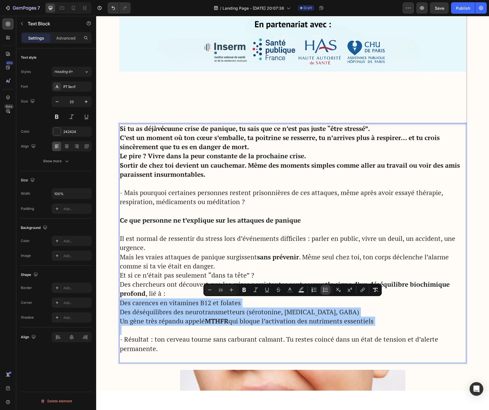
click at [324, 290] on icon "Editor contextual toolbar" at bounding box center [325, 290] width 6 height 6
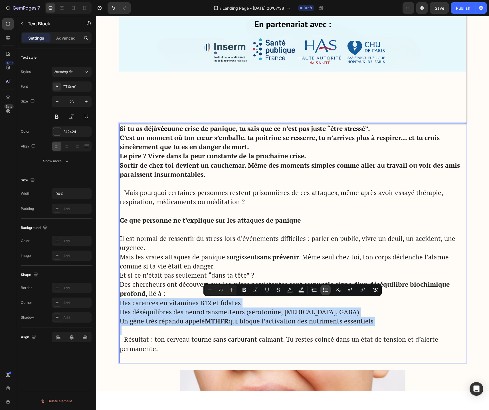
type input "23"
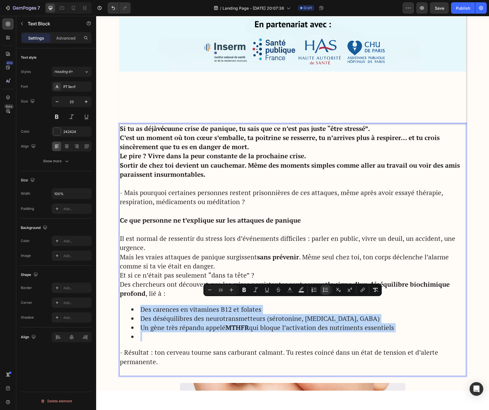
click at [179, 336] on li "Rich Text Editor. Editing area: main" at bounding box center [298, 337] width 334 height 9
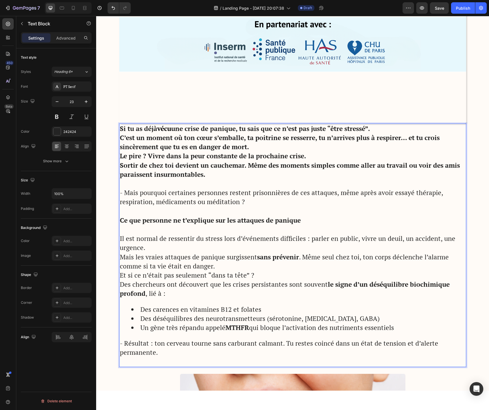
click at [166, 302] on div "Si tu as déjà vécu une crise de panique, tu sais que ce n’est pas juste “être s…" at bounding box center [292, 246] width 347 height 244
click at [139, 303] on div "Si tu as déjà vécu une crise de panique, tu sais que ce n’est pas juste “être s…" at bounding box center [292, 246] width 347 height 244
click at [123, 303] on div "Si tu as déjà vécu une crise de panique, tu sais que ce n’est pas juste “être s…" at bounding box center [292, 246] width 347 height 244
click at [145, 228] on p "Rich Text Editor. Editing area: main" at bounding box center [292, 229] width 345 height 9
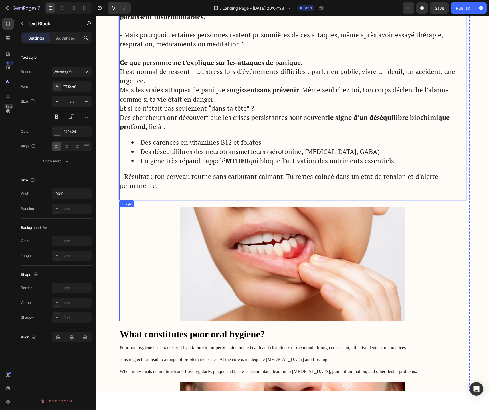
scroll to position [529, 0]
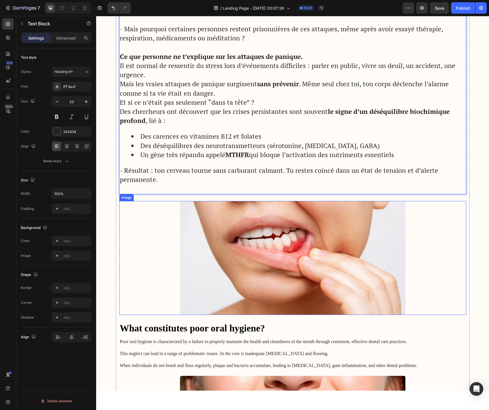
click at [325, 235] on img at bounding box center [292, 258] width 225 height 114
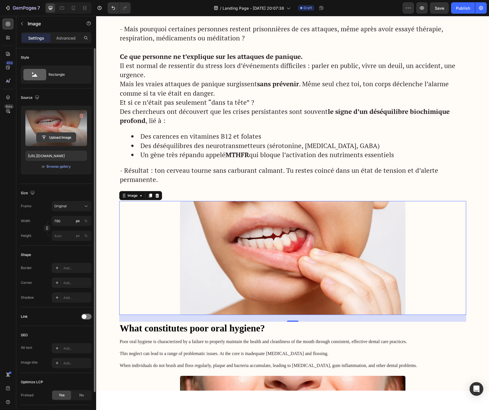
click at [63, 139] on input "file" at bounding box center [55, 138] width 39 height 10
type input "C:\fakepath\12a90080-fee2-4ba4-bec4-80d0d0fa1983.avif"
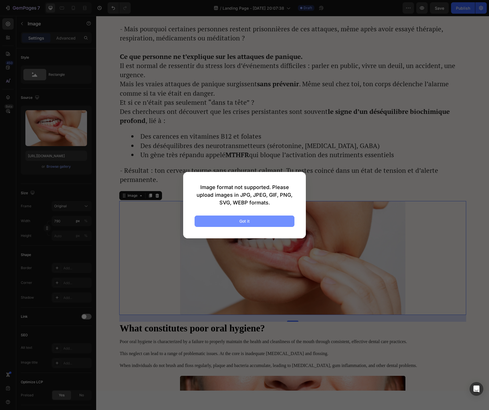
click at [244, 222] on div "Got it" at bounding box center [244, 221] width 10 height 6
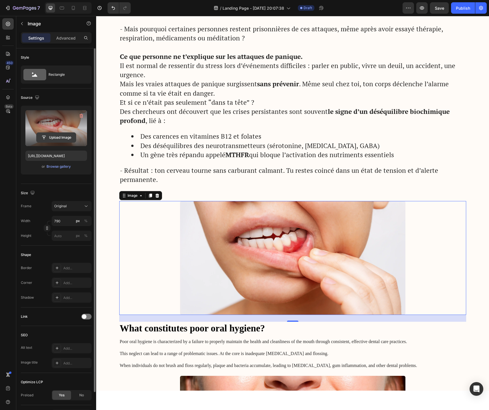
click at [49, 137] on input "file" at bounding box center [55, 138] width 39 height 10
click at [67, 138] on input "file" at bounding box center [55, 138] width 39 height 10
click at [62, 140] on input "file" at bounding box center [55, 138] width 39 height 10
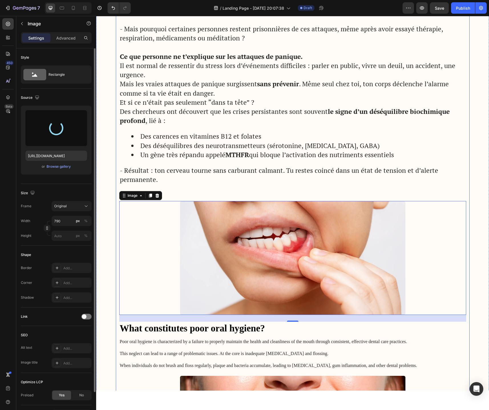
type input "https://cdn.shopify.com/s/files/1/0744/9634/4277/files/gempages_581179120260481…"
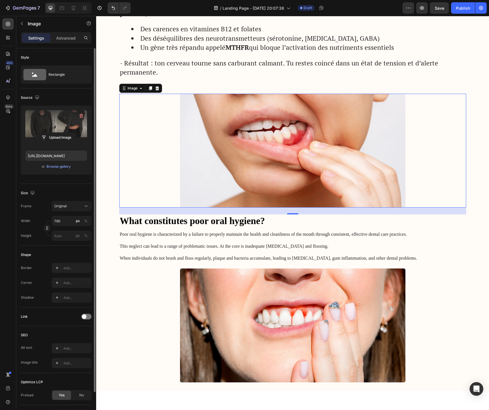
scroll to position [639, 0]
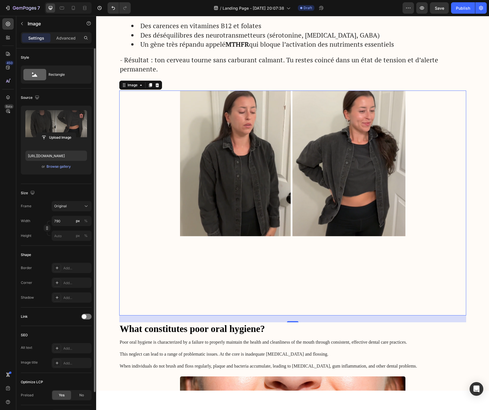
click at [261, 274] on img at bounding box center [292, 203] width 225 height 225
click at [242, 201] on img at bounding box center [292, 203] width 225 height 225
click at [68, 235] on input "px %" at bounding box center [72, 236] width 40 height 10
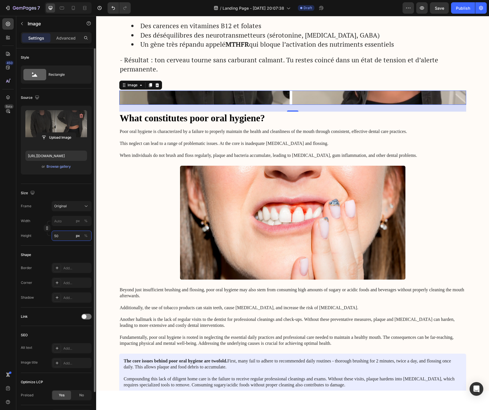
type input "5"
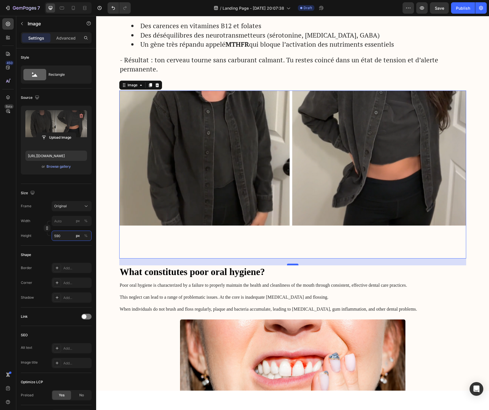
type input "590"
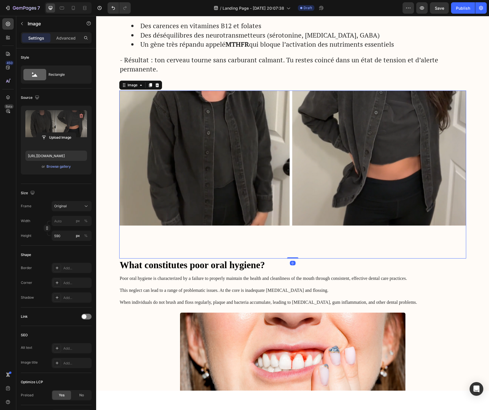
drag, startPoint x: 296, startPoint y: 265, endPoint x: 294, endPoint y: 241, distance: 24.3
click at [294, 241] on div "Image 0" at bounding box center [292, 175] width 347 height 168
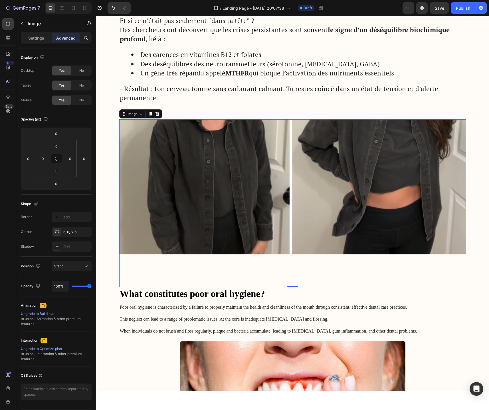
scroll to position [626, 0]
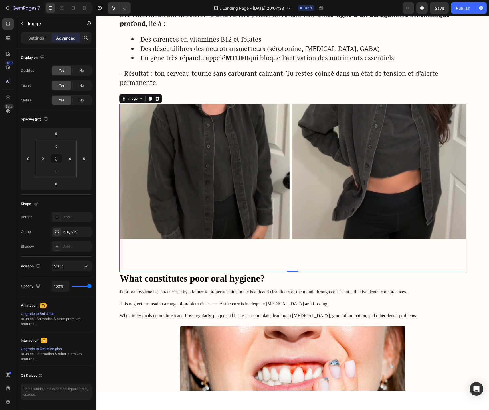
click at [350, 305] on p "Poor oral hygiene is characterized by a failure to properly maintain the health…" at bounding box center [292, 304] width 345 height 30
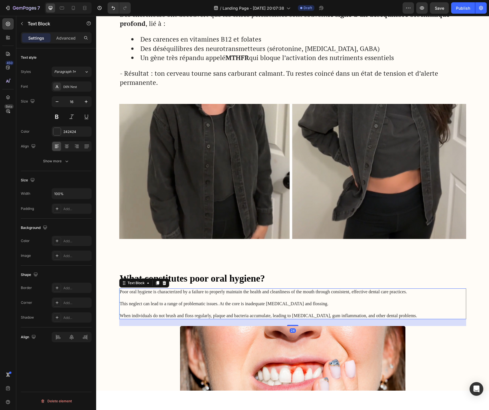
click at [394, 315] on p "Poor oral hygiene is characterized by a failure to properly maintain the health…" at bounding box center [292, 304] width 345 height 30
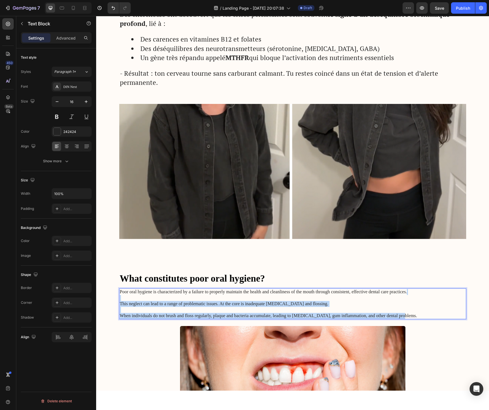
drag, startPoint x: 394, startPoint y: 315, endPoint x: 151, endPoint y: 296, distance: 243.5
click at [151, 296] on p "Poor oral hygiene is characterized by a failure to properly maintain the health…" at bounding box center [292, 304] width 345 height 30
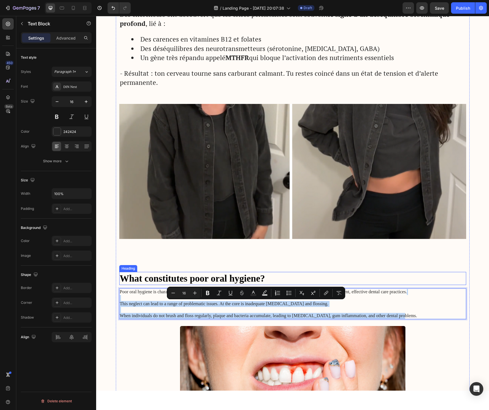
click at [171, 278] on h3 "What constitutes poor oral hygiene?" at bounding box center [292, 278] width 347 height 13
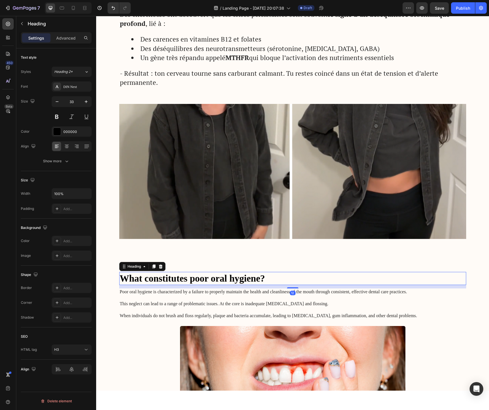
click at [171, 278] on h3 "What constitutes poor oral hygiene?" at bounding box center [292, 278] width 347 height 13
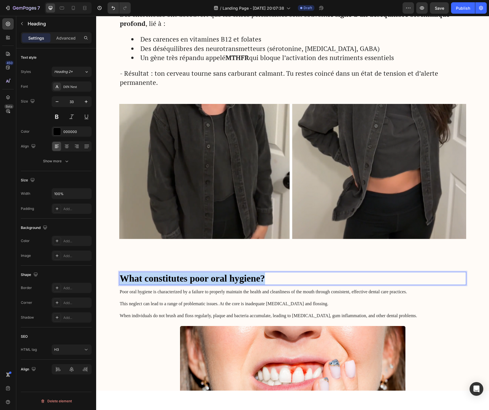
click at [171, 278] on p "What constitutes poor oral hygiene?" at bounding box center [292, 279] width 345 height 12
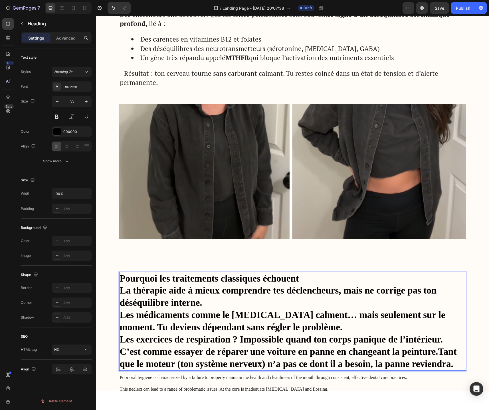
click at [121, 292] on p "La thérapie aide à mieux comprendre tes déclencheurs, mais ne corrige pas ton d…" at bounding box center [292, 297] width 345 height 25
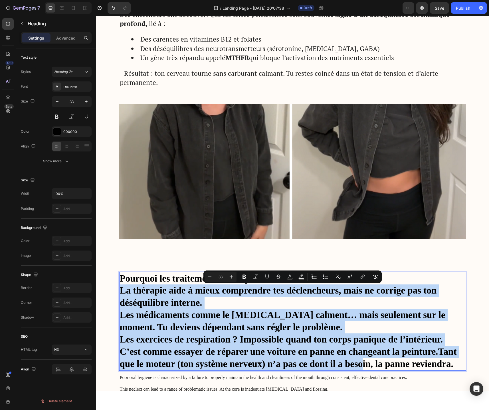
drag, startPoint x: 121, startPoint y: 292, endPoint x: 362, endPoint y: 362, distance: 251.4
click at [362, 362] on h3 "Pourquoi les traitements classiques échouent La thérapie aide à mieux comprendr…" at bounding box center [292, 321] width 347 height 99
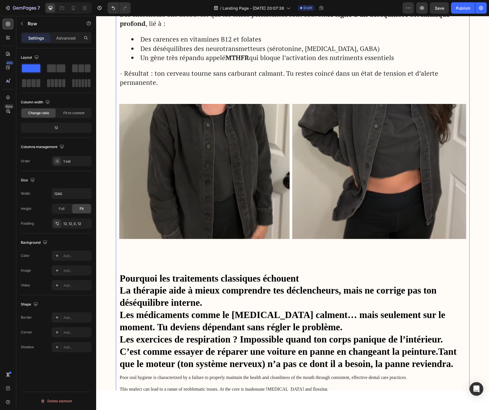
click at [449, 373] on div "Advertorial Text Block ⁠⁠⁠⁠⁠⁠⁠ Mes crises de panique détruisaient ma vie… Jusqu…" at bounding box center [292, 404] width 347 height 1914
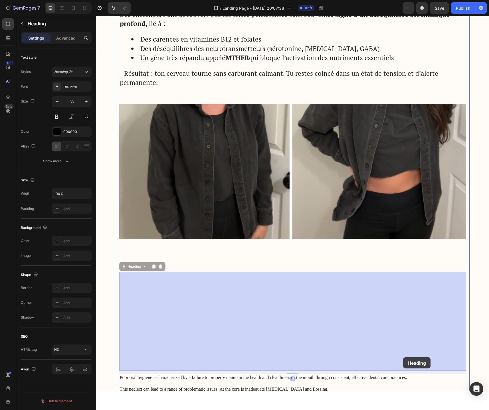
drag, startPoint x: 457, startPoint y: 365, endPoint x: 404, endPoint y: 358, distance: 54.1
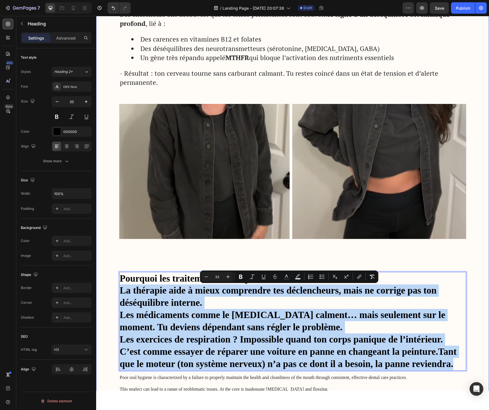
drag, startPoint x: 457, startPoint y: 365, endPoint x: 114, endPoint y: 289, distance: 350.7
click at [114, 289] on div "Image Got Questions? Email Us At support@gemstore.com Text Block Row Row Advert…" at bounding box center [292, 382] width 392 height 1960
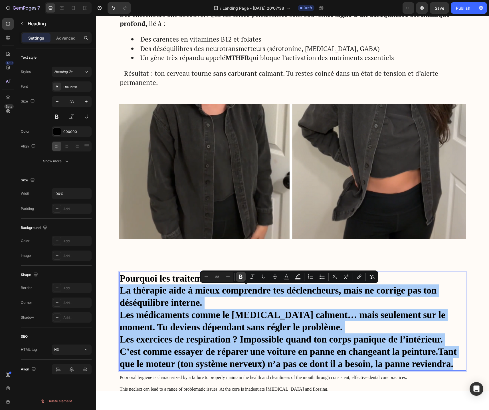
click at [241, 279] on icon "Editor contextual toolbar" at bounding box center [241, 277] width 6 height 6
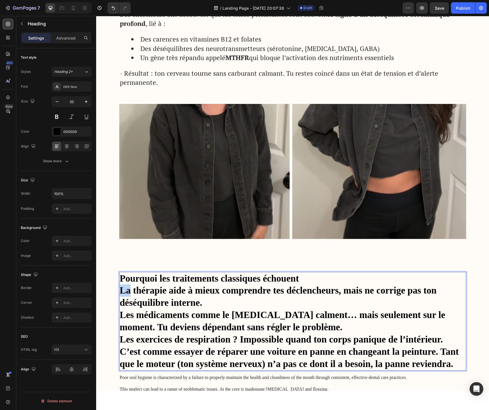
click at [122, 294] on strong "La thérapie aide à mieux comprendre tes déclencheurs, mais ne corrige pas ton d…" at bounding box center [278, 297] width 317 height 23
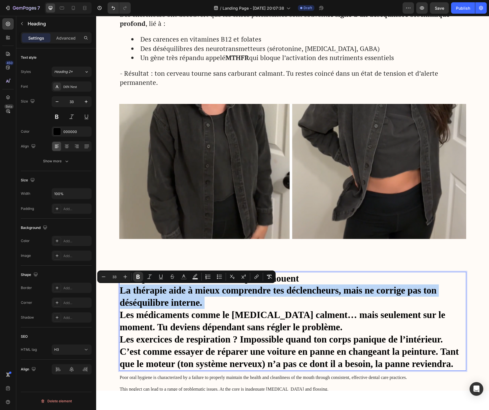
click at [122, 294] on strong "La thérapie aide à mieux comprendre tes déclencheurs, mais ne corrige pas ton d…" at bounding box center [278, 297] width 317 height 23
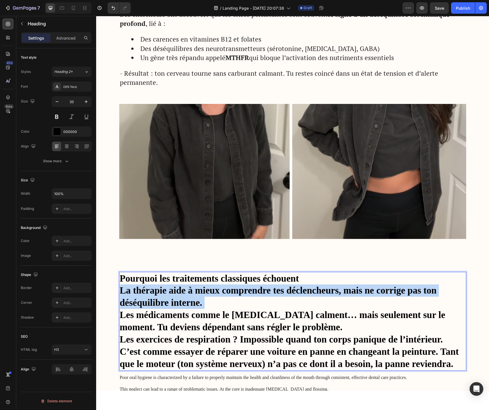
click at [122, 294] on strong "La thérapie aide à mieux comprendre tes déclencheurs, mais ne corrige pas ton d…" at bounding box center [278, 297] width 317 height 23
click at [121, 292] on strong "La thérapie aide à mieux comprendre tes déclencheurs, mais ne corrige pas ton d…" at bounding box center [278, 297] width 317 height 23
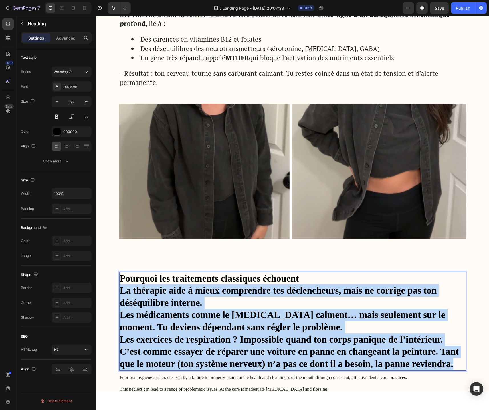
drag, startPoint x: 121, startPoint y: 292, endPoint x: 454, endPoint y: 367, distance: 340.8
click at [454, 367] on p "Pourquoi les traitements classiques échouent La thérapie aide à mieux comprendr…" at bounding box center [292, 322] width 345 height 98
click at [265, 329] on strong "Les médicaments comme le [MEDICAL_DATA] calment… mais seulement sur le moment. …" at bounding box center [282, 321] width 325 height 23
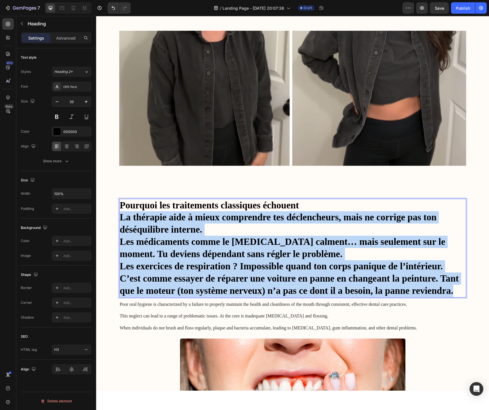
scroll to position [700, 0]
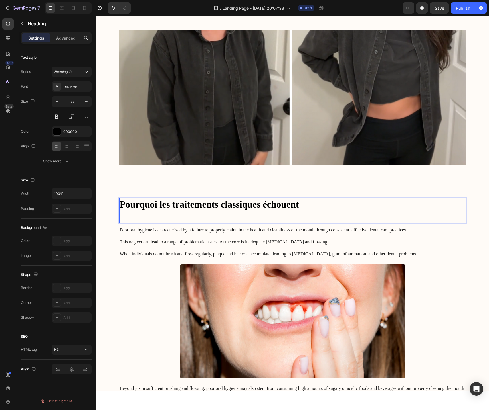
click at [243, 215] on p "Pourquoi les traitements classiques échouent" at bounding box center [292, 211] width 345 height 25
click at [244, 206] on p "Pourquoi les traitements classiques échouent" at bounding box center [292, 211] width 345 height 25
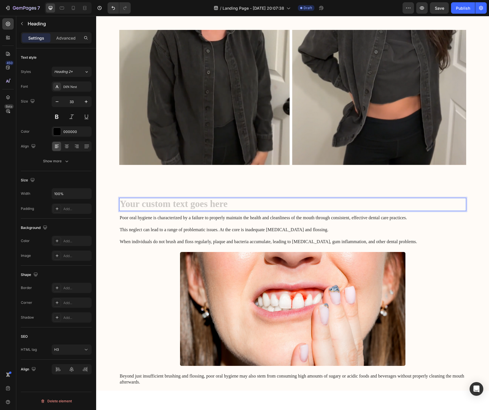
click at [213, 188] on img at bounding box center [292, 114] width 347 height 168
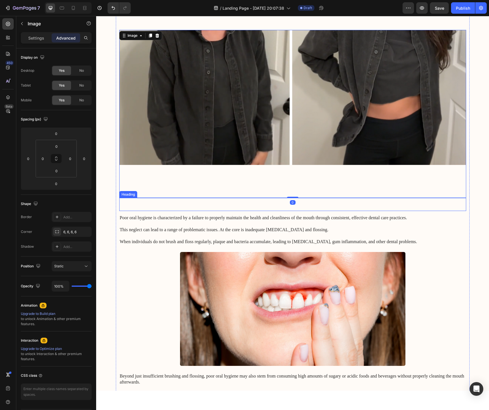
click at [213, 206] on p "Rich Text Editor. Editing area: main" at bounding box center [292, 205] width 345 height 12
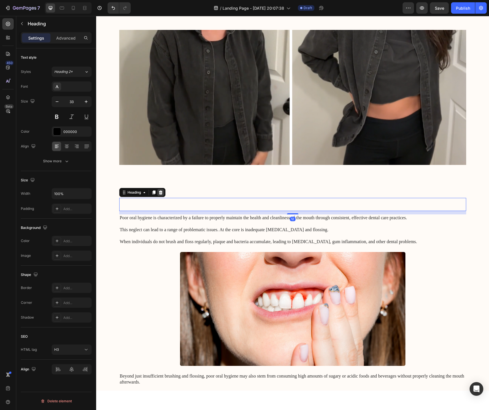
click at [162, 193] on icon at bounding box center [160, 192] width 5 height 5
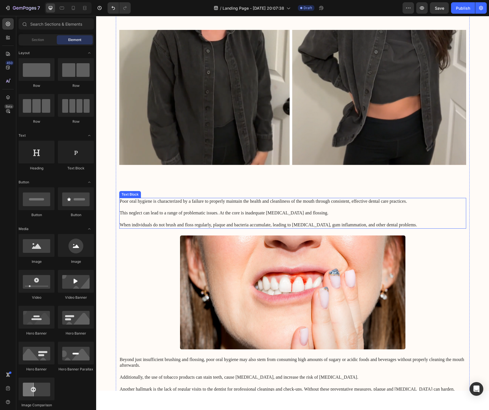
click at [218, 209] on p "Poor oral hygiene is characterized by a failure to properly maintain the health…" at bounding box center [292, 214] width 345 height 30
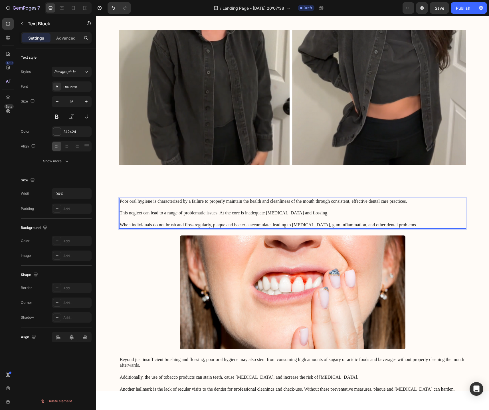
click at [219, 209] on p "Poor oral hygiene is characterized by a failure to properly maintain the health…" at bounding box center [292, 214] width 345 height 30
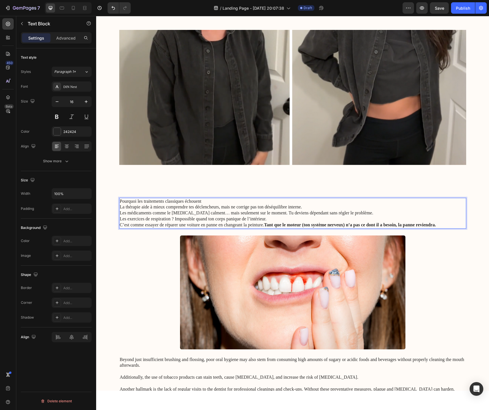
click at [196, 202] on p "Pourquoi les traitements classiques échouent" at bounding box center [292, 202] width 345 height 6
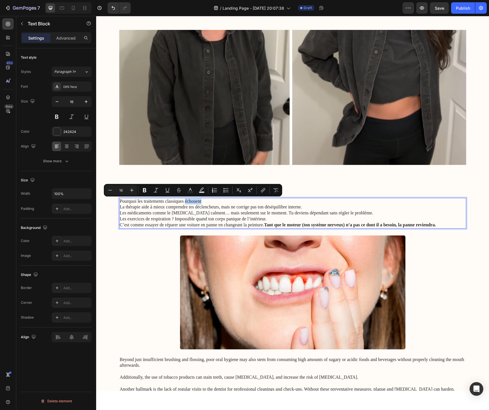
click at [196, 202] on p "Pourquoi les traitements classiques échouent" at bounding box center [292, 202] width 345 height 6
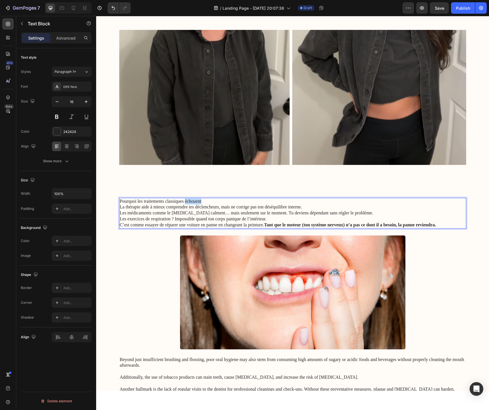
click at [196, 202] on p "Pourquoi les traitements classiques échouent" at bounding box center [292, 202] width 345 height 6
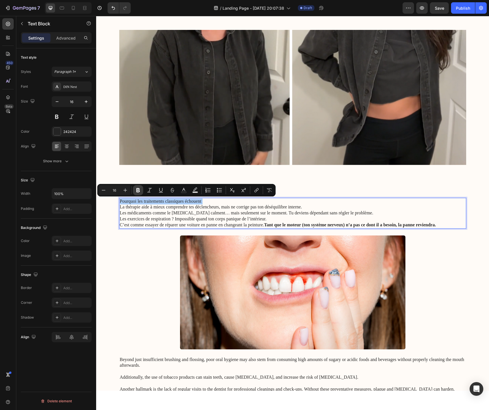
click at [137, 192] on icon "Editor contextual toolbar" at bounding box center [137, 190] width 3 height 4
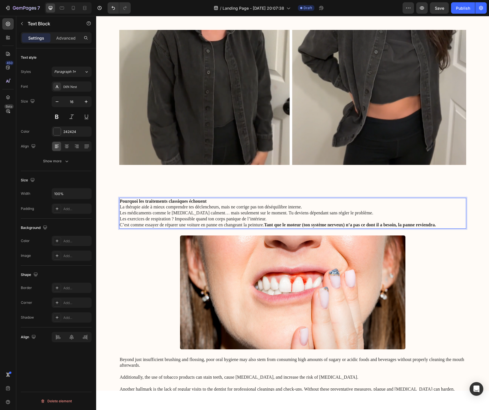
click at [143, 202] on strong "Pourquoi les traitements classiques échouent" at bounding box center [163, 201] width 87 height 5
click at [86, 74] on icon at bounding box center [86, 72] width 5 height 6
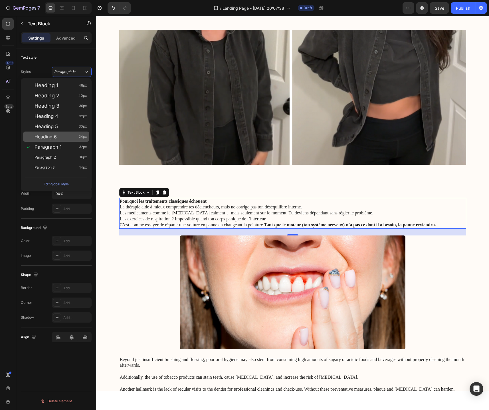
click at [62, 139] on div "Heading 6 24px" at bounding box center [60, 137] width 52 height 6
type input "24"
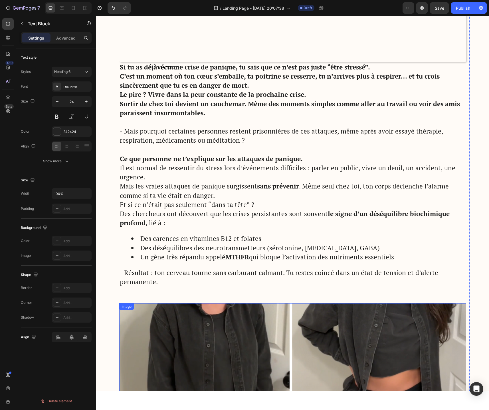
scroll to position [407, 0]
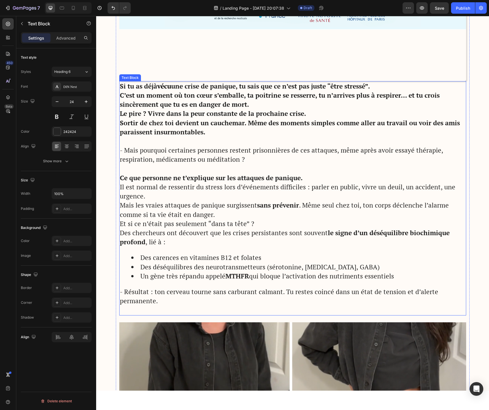
click at [233, 180] on strong "Ce que personne ne t’explique sur les attaques de panique." at bounding box center [211, 178] width 183 height 9
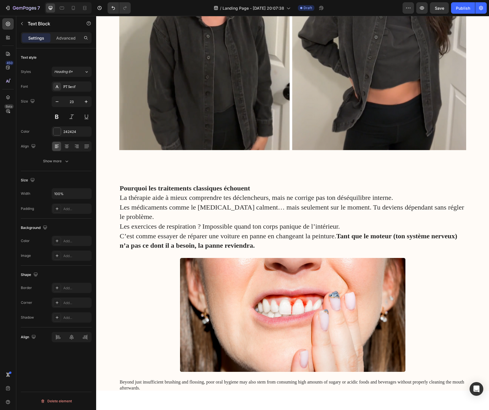
scroll to position [721, 0]
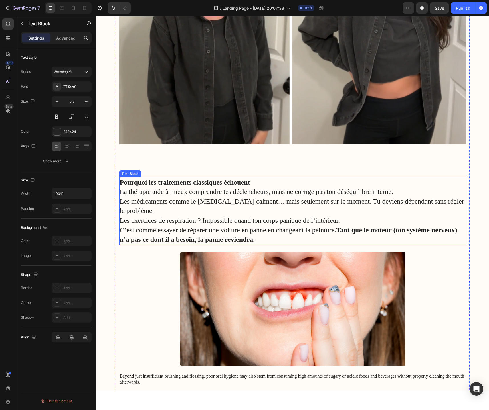
click at [194, 203] on p "Les médicaments comme le [MEDICAL_DATA] calment… mais seulement sur le moment. …" at bounding box center [292, 206] width 345 height 19
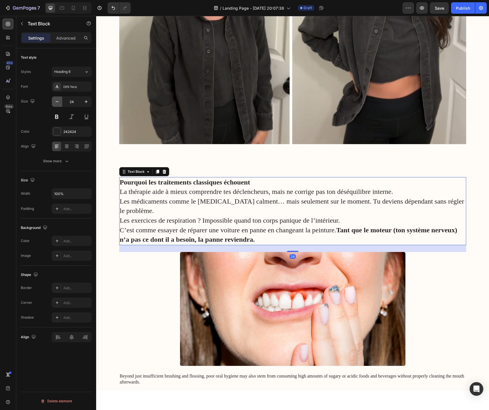
click at [59, 102] on icon "button" at bounding box center [57, 102] width 6 height 6
type input "23"
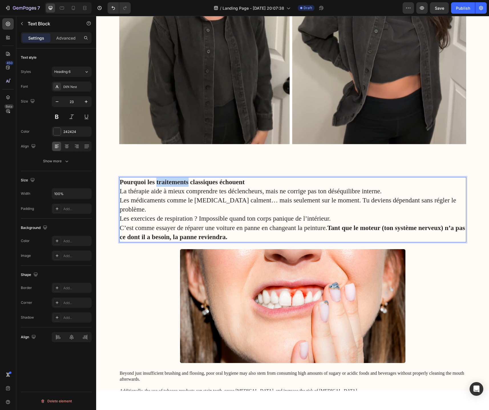
click at [182, 183] on strong "Pourquoi les traitements classiques échouent" at bounding box center [182, 182] width 125 height 7
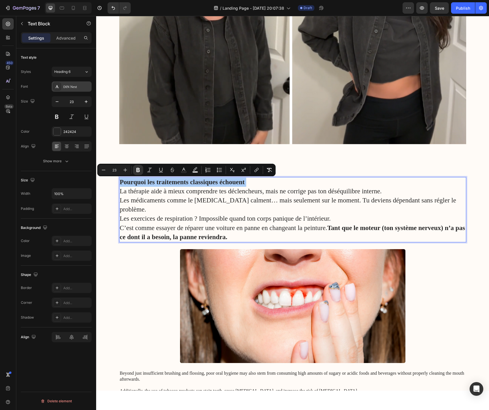
click at [69, 91] on div "DIN Next" at bounding box center [72, 87] width 40 height 10
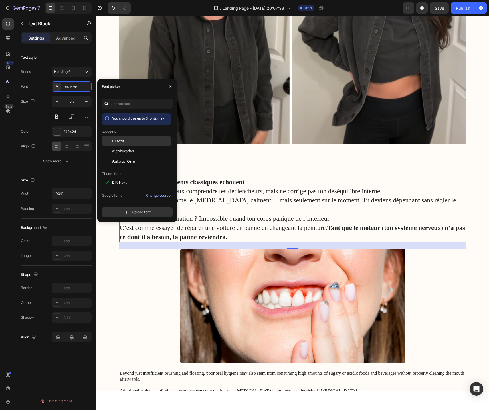
click at [126, 143] on div "PT Serif" at bounding box center [141, 141] width 58 height 5
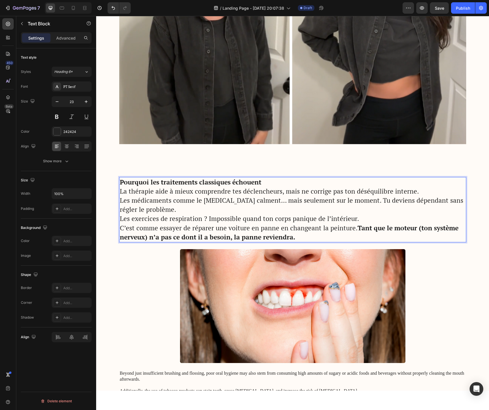
click at [267, 186] on p "Pourquoi les traitements classiques échouent" at bounding box center [292, 182] width 345 height 9
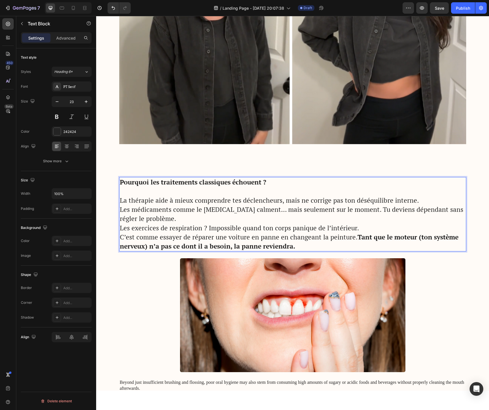
click at [353, 239] on strong "Tant que le moteur (ton système nerveux) n’a pas ce dont il a besoin, la panne …" at bounding box center [289, 242] width 338 height 18
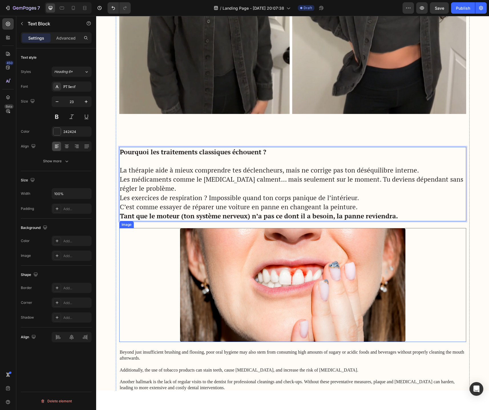
click at [299, 335] on img at bounding box center [292, 285] width 225 height 114
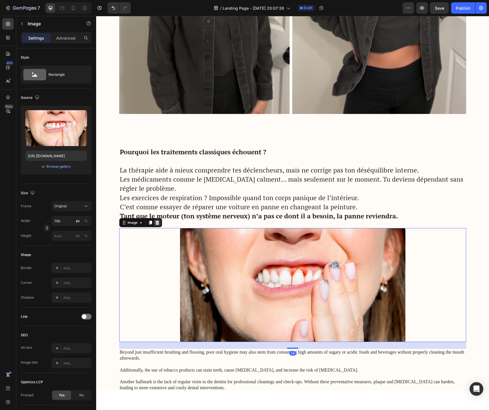
click at [157, 223] on icon at bounding box center [157, 223] width 5 height 5
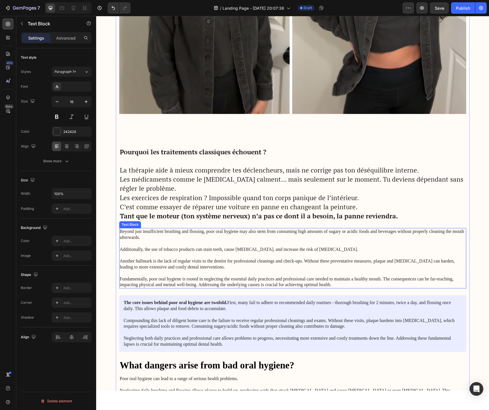
click at [334, 263] on p "Beyond just insufficient brushing and flossing, poor oral hygiene may also stem…" at bounding box center [292, 258] width 345 height 59
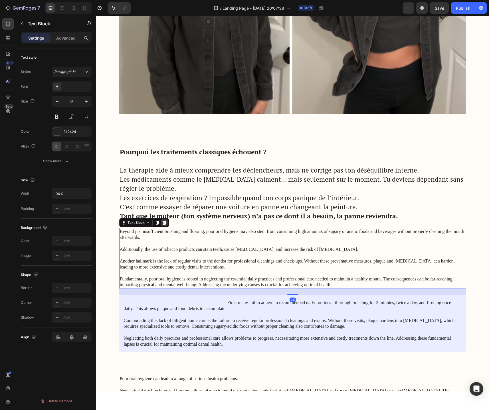
click at [162, 225] on icon at bounding box center [164, 223] width 4 height 4
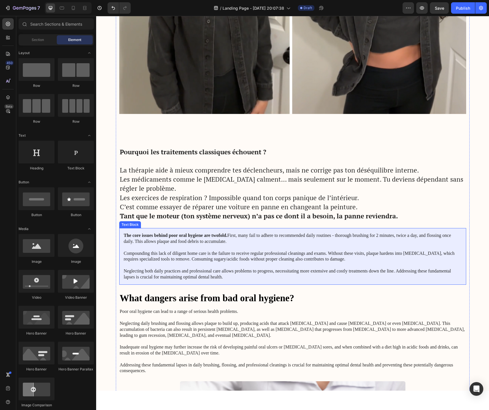
drag, startPoint x: 200, startPoint y: 237, endPoint x: 183, endPoint y: 237, distance: 16.8
click at [200, 237] on strong "The core issues behind poor oral hygiene are twofold." at bounding box center [175, 235] width 103 height 5
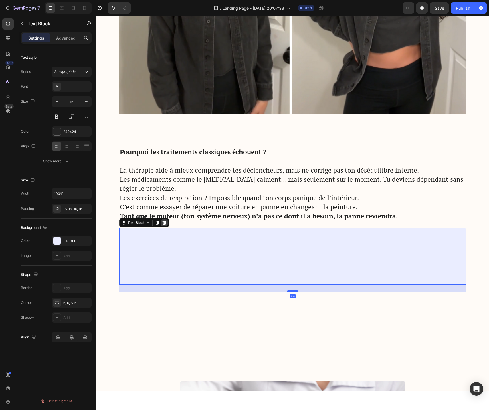
click at [166, 224] on icon at bounding box center [164, 223] width 5 height 5
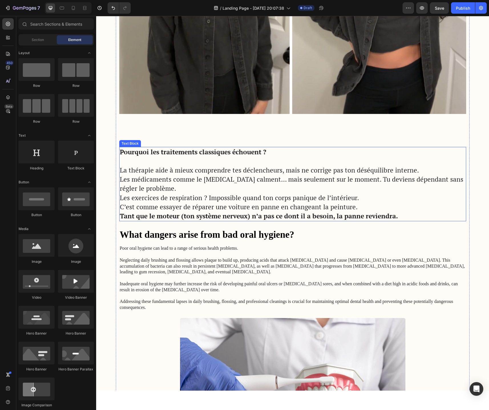
click at [398, 215] on strong "Tant que le moteur (ton système nerveux) n’a pas ce dont il a besoin, la panne …" at bounding box center [259, 216] width 278 height 9
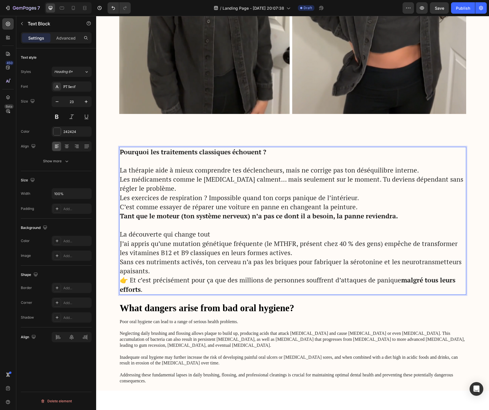
click at [152, 236] on p "La découverte qui change tout" at bounding box center [292, 234] width 345 height 9
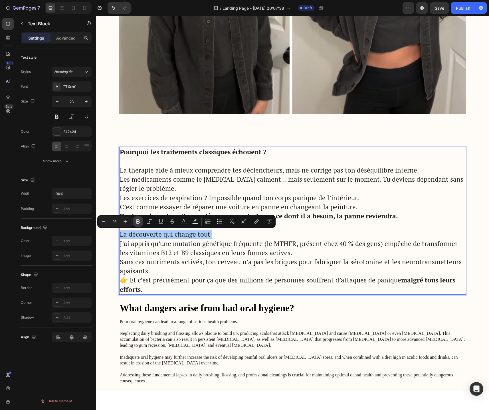
click at [138, 222] on icon "Editor contextual toolbar" at bounding box center [138, 222] width 6 height 6
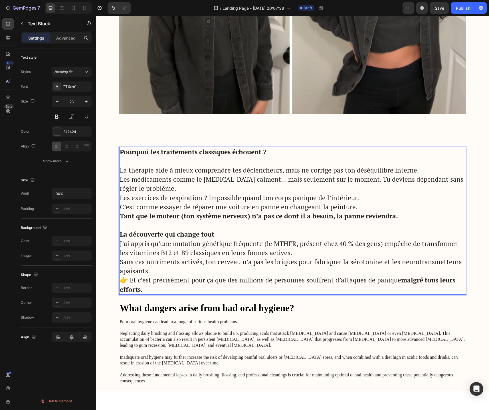
click at [142, 245] on p "J’ai appris qu’une mutation génétique fréquente (le MTHFR, présent chez 40 % de…" at bounding box center [292, 257] width 345 height 37
click at [146, 261] on p "J’ai appris qu’une mutation génétique fréquente (le MTHFR, présent chez 40 % de…" at bounding box center [292, 257] width 345 height 37
click at [151, 267] on p "J’ai appris qu’une mutation génétique fréquente (le MTHFR, présent chez 40 % de…" at bounding box center [292, 257] width 345 height 37
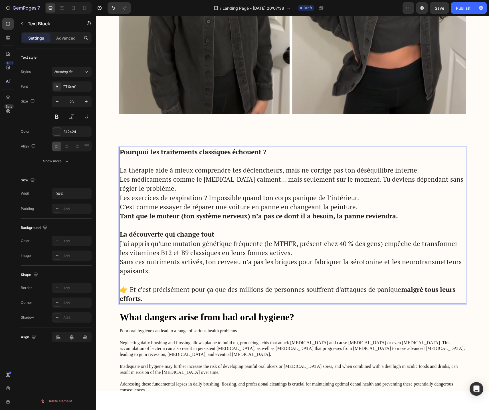
click at [128, 291] on p "👉 Et c’est précisément pour ça que des millions de personnes souffrent d’attaqu…" at bounding box center [292, 294] width 345 height 18
click at [121, 289] on p "Et c’est précisément pour ça que des millions de personnes souffrent d’attaques…" at bounding box center [292, 294] width 345 height 18
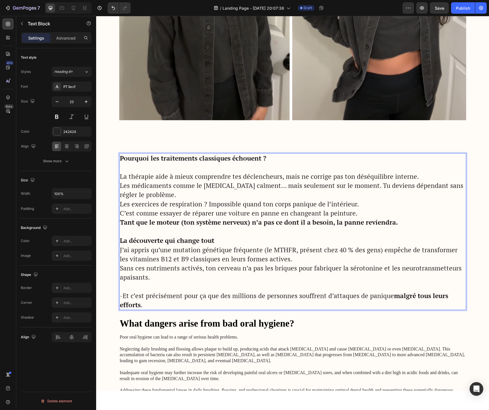
scroll to position [778, 0]
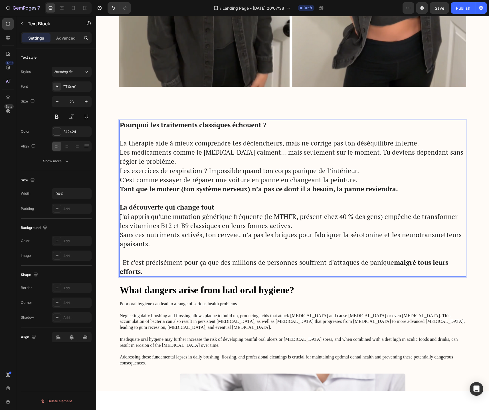
click at [154, 273] on p "-Et c’est précisément pour ça que des millions de personnes souffrent d’attaque…" at bounding box center [292, 267] width 345 height 18
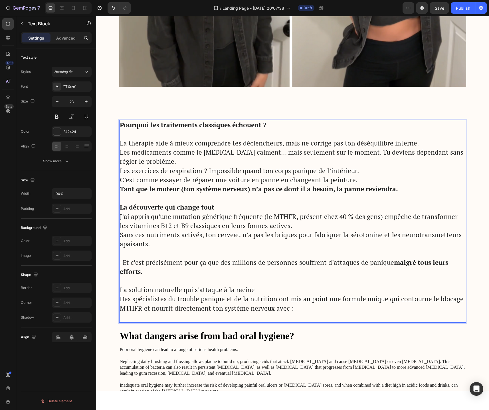
click at [153, 290] on p "La solution naturelle qui s’attaque à la racine" at bounding box center [292, 290] width 345 height 9
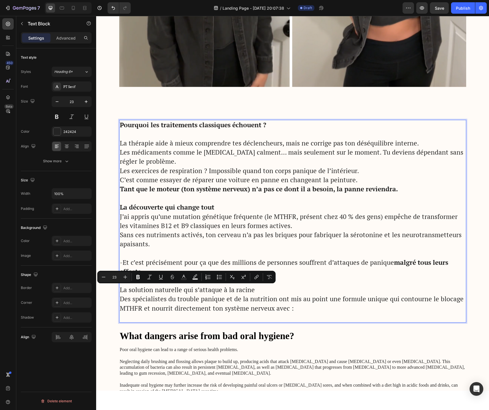
click at [147, 290] on p "La solution naturelle qui s’attaque à la racine" at bounding box center [292, 290] width 345 height 9
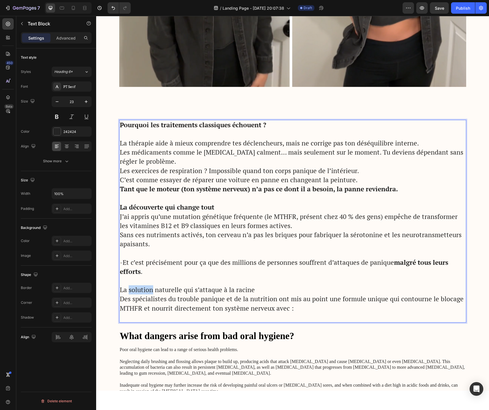
click at [147, 290] on p "La solution naturelle qui s’attaque à la racine" at bounding box center [292, 290] width 345 height 9
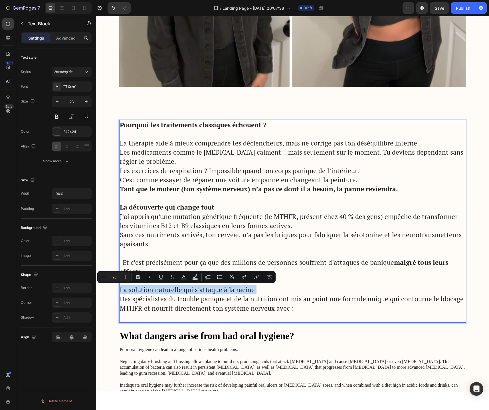
click at [147, 290] on p "La solution naturelle qui s’attaque à la racine" at bounding box center [292, 290] width 345 height 9
click at [139, 280] on button "Bold" at bounding box center [138, 277] width 10 height 10
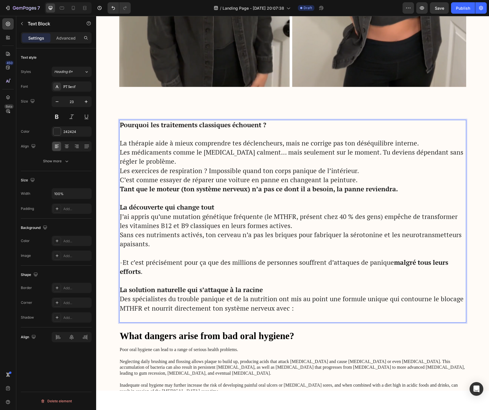
click at [276, 287] on p "La solution naturelle qui s’attaque à la racine" at bounding box center [292, 290] width 345 height 9
click at [267, 289] on p "La solution naturelle qui s’attaque à la racine" at bounding box center [292, 290] width 345 height 9
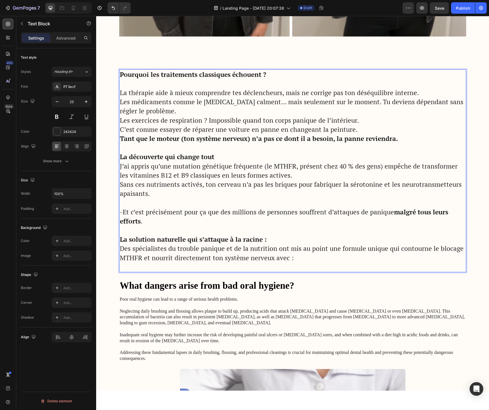
scroll to position [840, 0]
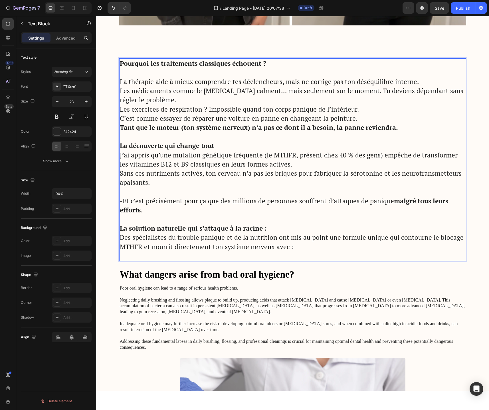
click at [243, 313] on p "Poor oral hygiene can lead to a range of serious health problems. Neglecting da…" at bounding box center [292, 318] width 345 height 65
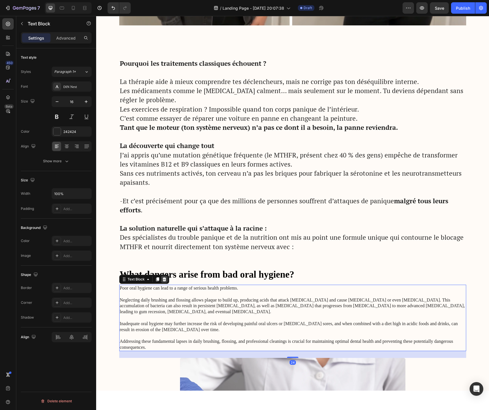
click at [164, 280] on icon at bounding box center [164, 279] width 5 height 5
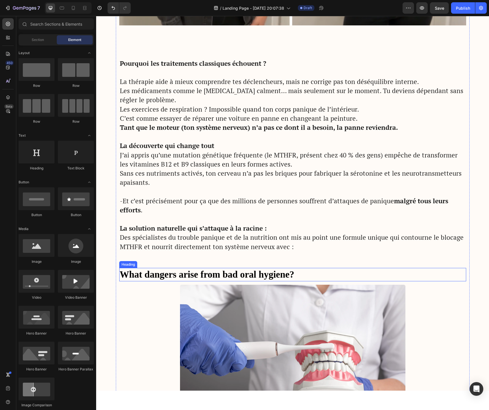
click at [180, 277] on h2 "What dangers arise from bad oral hygiene?" at bounding box center [292, 274] width 347 height 13
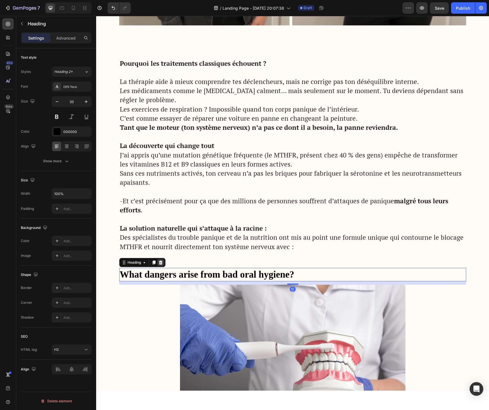
click at [160, 265] on div at bounding box center [160, 262] width 7 height 7
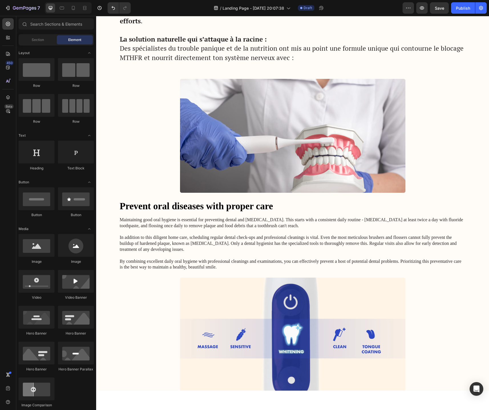
scroll to position [1020, 0]
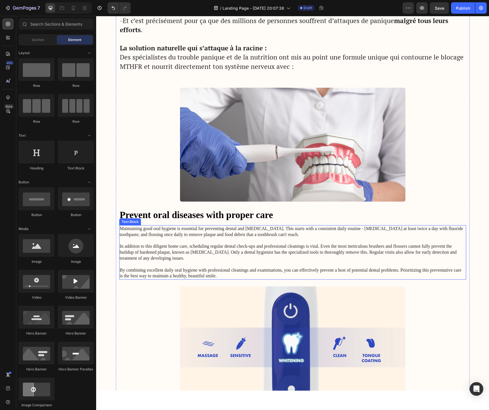
click at [264, 268] on p "Maintaining good oral hygiene is essential for preventing dental and gum diseas…" at bounding box center [292, 252] width 345 height 53
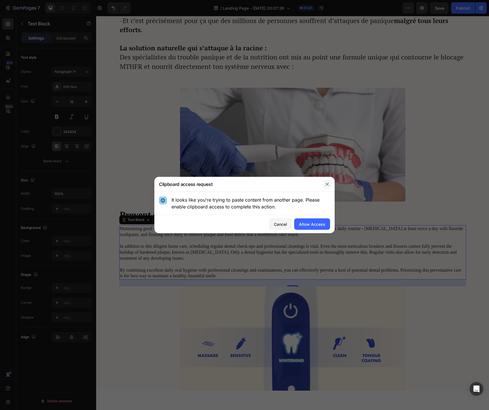
click at [328, 183] on icon "button" at bounding box center [326, 184] width 3 height 3
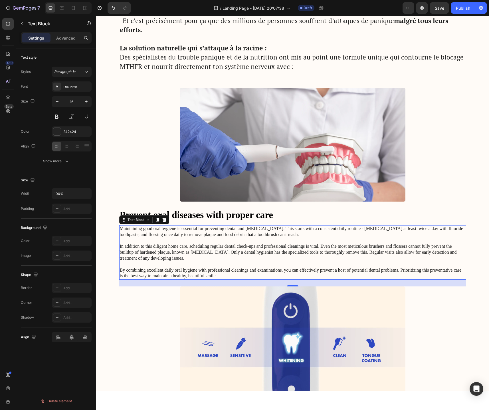
click at [232, 276] on p "Maintaining good oral hygiene is essential for preventing dental and gum diseas…" at bounding box center [292, 252] width 345 height 53
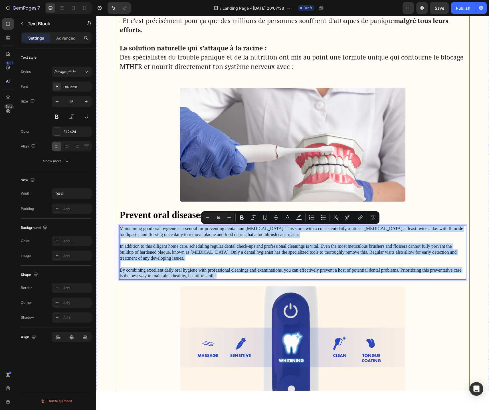
drag, startPoint x: 228, startPoint y: 276, endPoint x: 120, endPoint y: 224, distance: 120.3
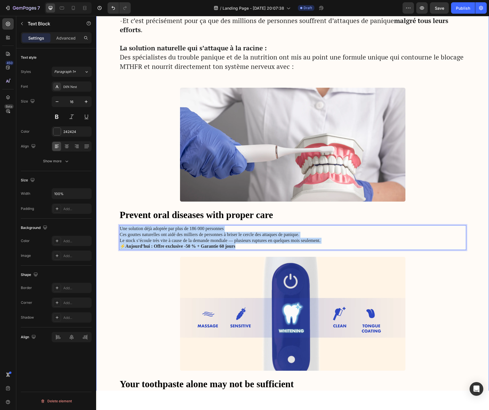
drag, startPoint x: 251, startPoint y: 245, endPoint x: 110, endPoint y: 227, distance: 141.8
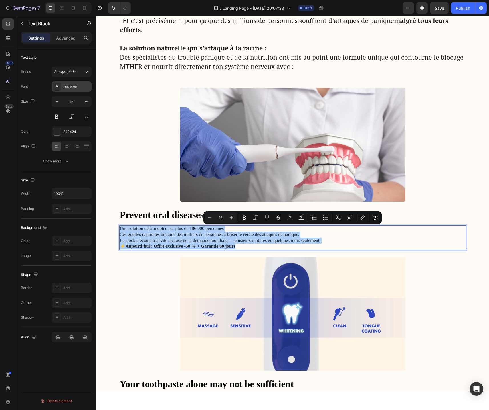
click at [75, 86] on div "DIN Next" at bounding box center [76, 86] width 27 height 5
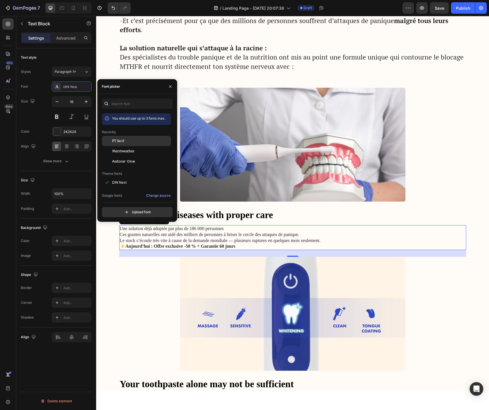
click at [124, 140] on div "PT Serif" at bounding box center [141, 141] width 58 height 5
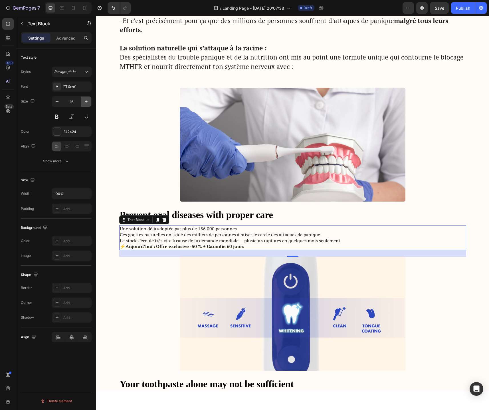
click at [87, 101] on icon "button" at bounding box center [86, 102] width 6 height 6
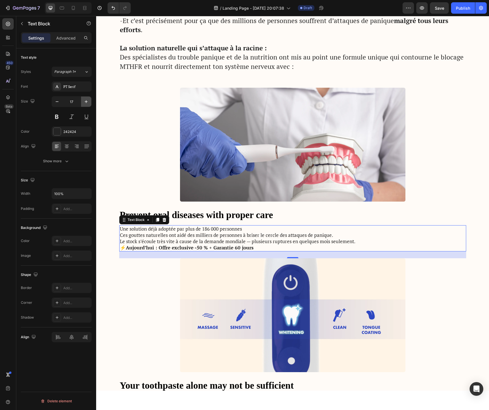
click at [87, 101] on icon "button" at bounding box center [86, 102] width 6 height 6
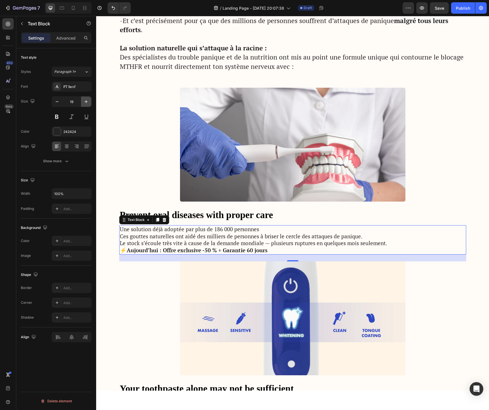
click at [87, 101] on icon "button" at bounding box center [86, 102] width 6 height 6
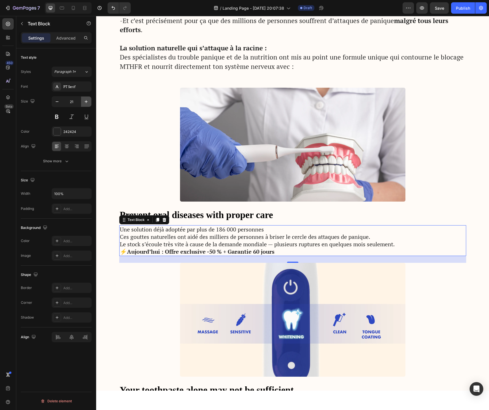
click at [87, 101] on icon "button" at bounding box center [86, 102] width 6 height 6
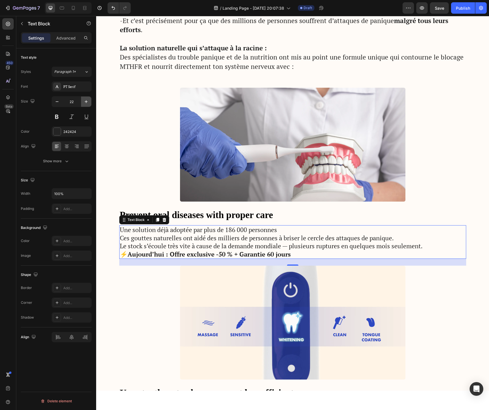
click at [87, 101] on icon "button" at bounding box center [86, 102] width 6 height 6
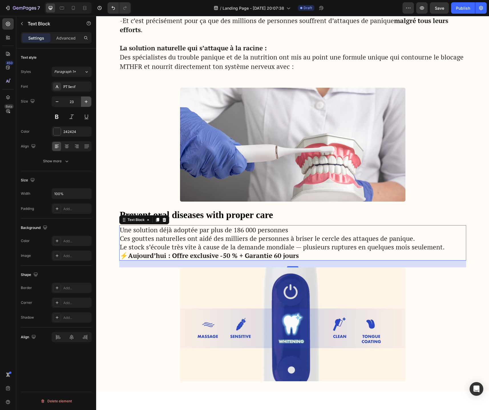
click at [87, 101] on icon "button" at bounding box center [86, 102] width 6 height 6
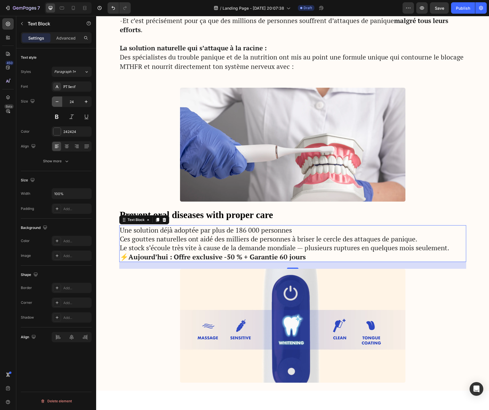
click at [58, 103] on icon "button" at bounding box center [57, 102] width 6 height 6
type input "23"
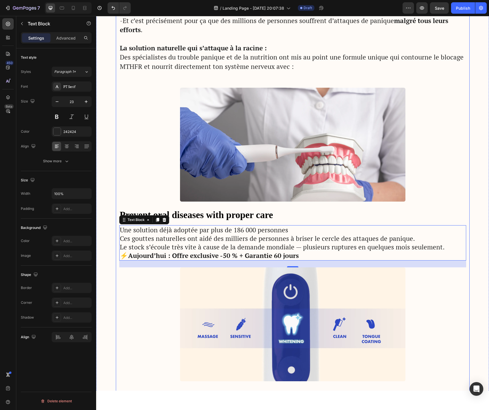
click at [224, 212] on h2 "Prevent oral diseases with proper care" at bounding box center [292, 215] width 347 height 13
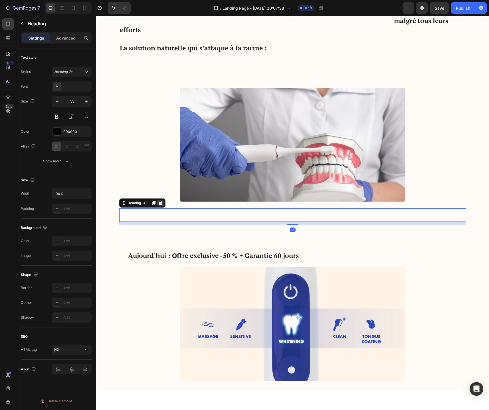
click at [161, 201] on icon at bounding box center [160, 203] width 5 height 5
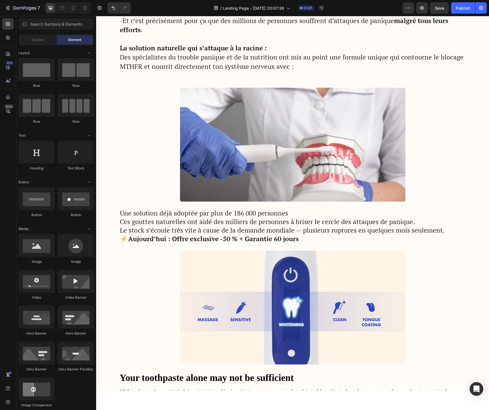
click at [260, 214] on p "Une solution déjà adoptée par plus de 186 000 personnes" at bounding box center [292, 213] width 345 height 9
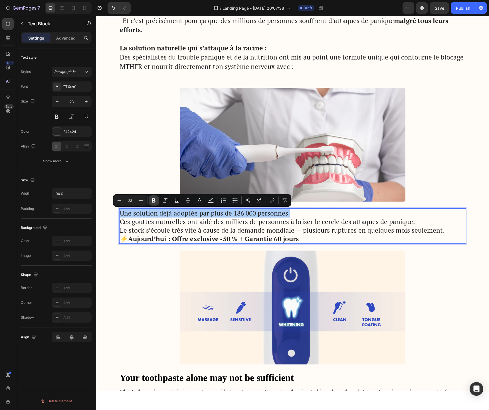
click at [153, 202] on icon "Editor contextual toolbar" at bounding box center [153, 201] width 3 height 4
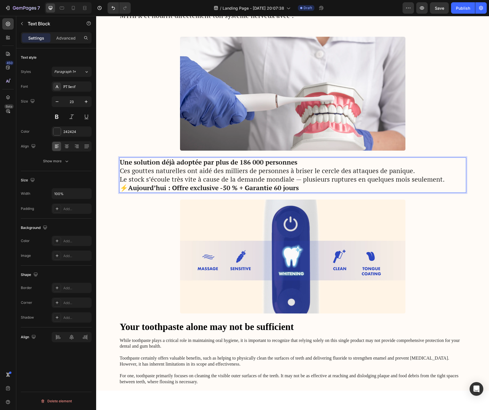
scroll to position [1073, 0]
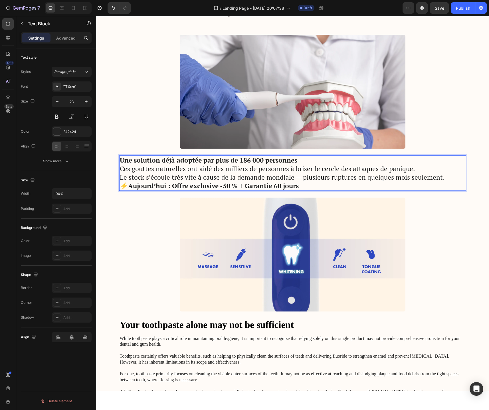
click at [235, 237] on img at bounding box center [292, 255] width 225 height 114
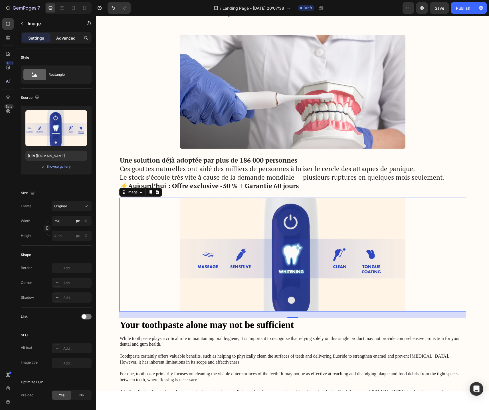
click at [68, 40] on p "Advanced" at bounding box center [65, 38] width 19 height 6
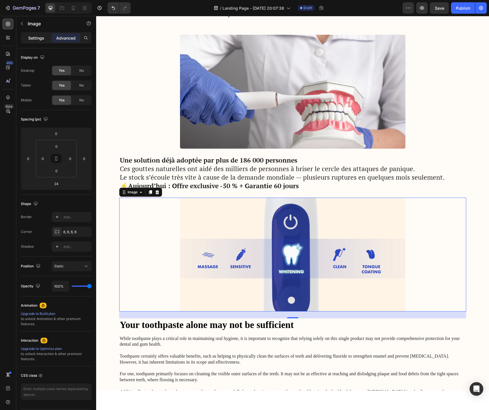
click at [30, 40] on p "Settings" at bounding box center [36, 38] width 16 height 6
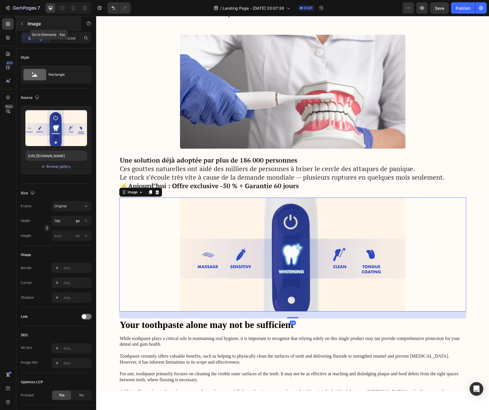
click at [23, 26] on button "button" at bounding box center [21, 23] width 9 height 9
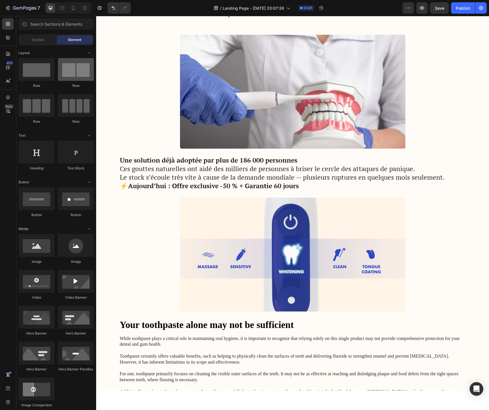
click at [74, 80] on div at bounding box center [76, 69] width 36 height 23
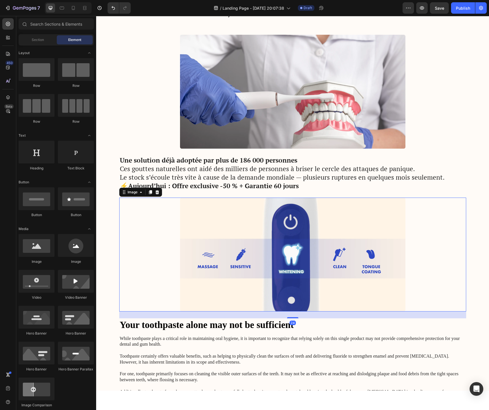
click at [255, 269] on img at bounding box center [292, 255] width 225 height 114
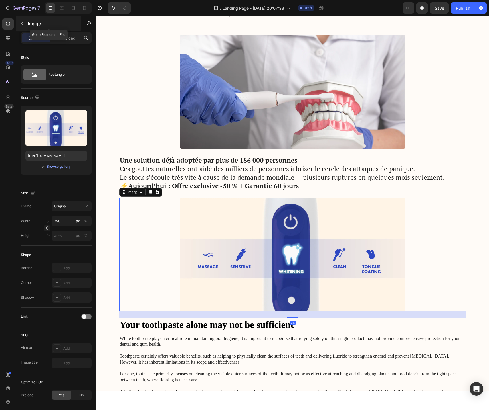
click at [19, 21] on button "button" at bounding box center [21, 23] width 9 height 9
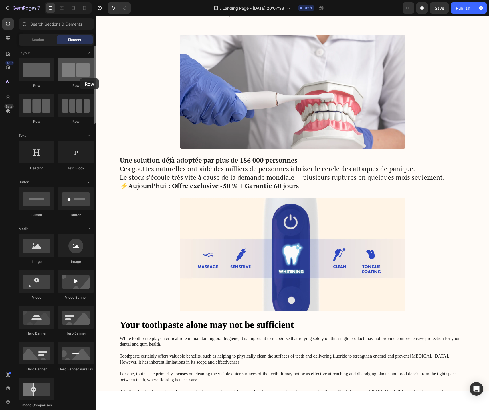
click at [80, 78] on div at bounding box center [76, 69] width 36 height 23
click at [79, 109] on div at bounding box center [76, 105] width 36 height 23
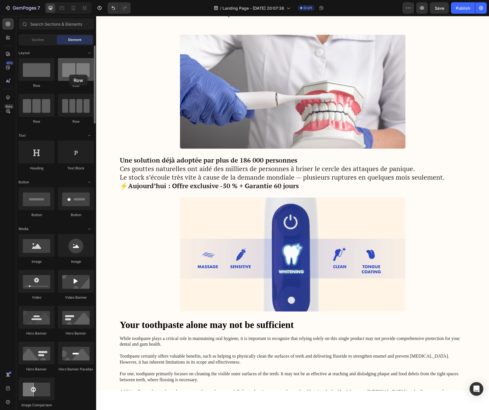
click at [69, 75] on div at bounding box center [76, 69] width 36 height 23
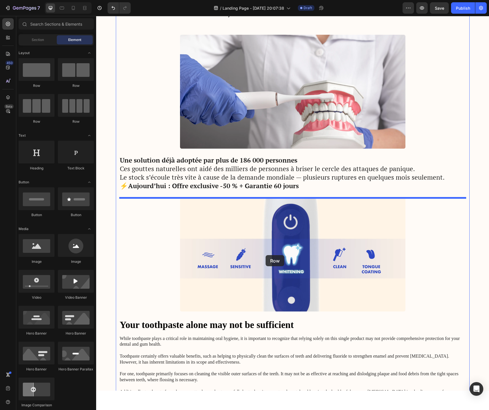
drag, startPoint x: 165, startPoint y: 91, endPoint x: 265, endPoint y: 255, distance: 192.9
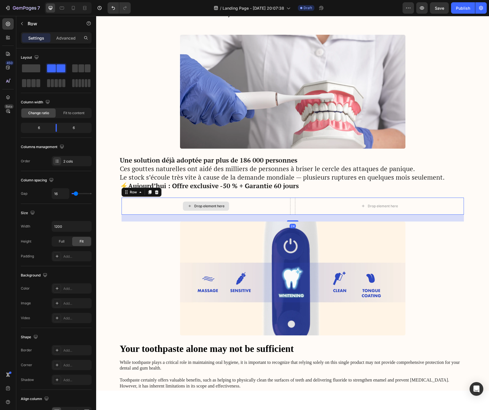
click at [227, 208] on div "Drop element here" at bounding box center [206, 206] width 46 height 9
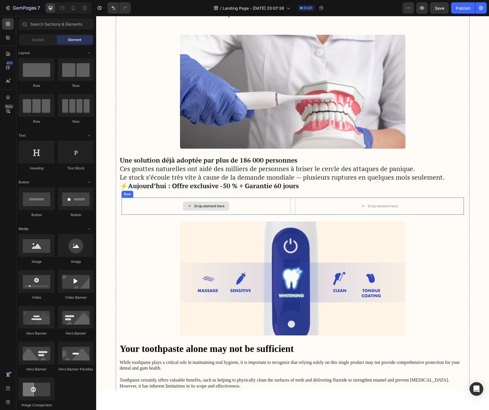
click at [222, 208] on div "Drop element here" at bounding box center [209, 206] width 30 height 5
click at [80, 254] on div at bounding box center [76, 245] width 36 height 23
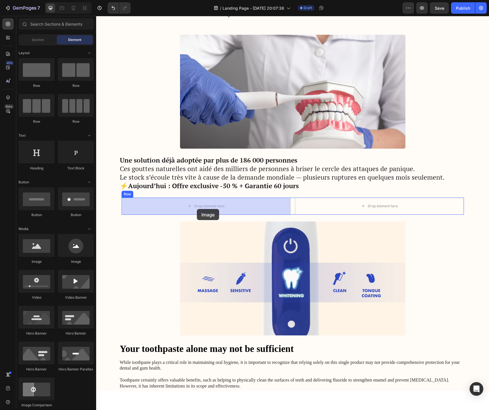
drag, startPoint x: 179, startPoint y: 257, endPoint x: 197, endPoint y: 209, distance: 50.8
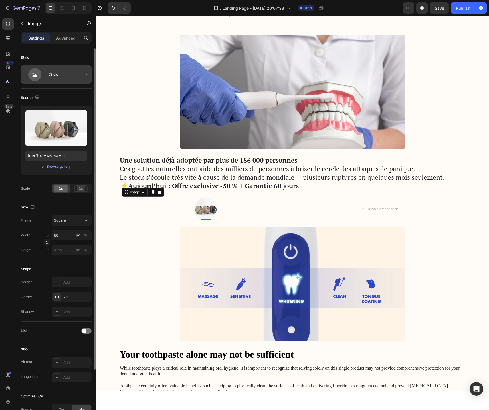
click at [46, 74] on div "Circle" at bounding box center [56, 75] width 71 height 18
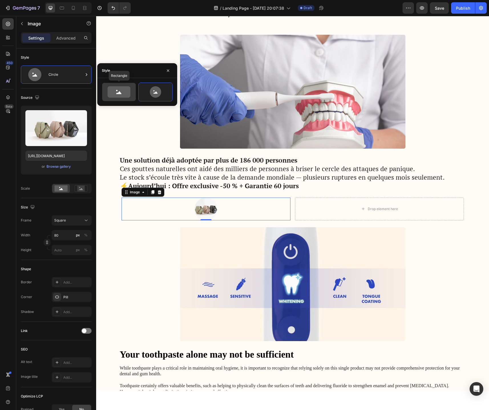
click at [125, 94] on icon at bounding box center [118, 91] width 23 height 11
type input "100"
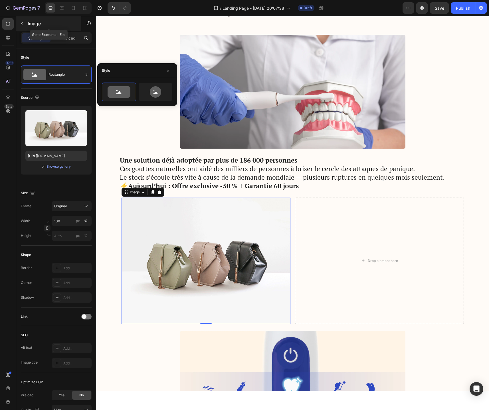
click at [22, 22] on icon "button" at bounding box center [22, 23] width 5 height 5
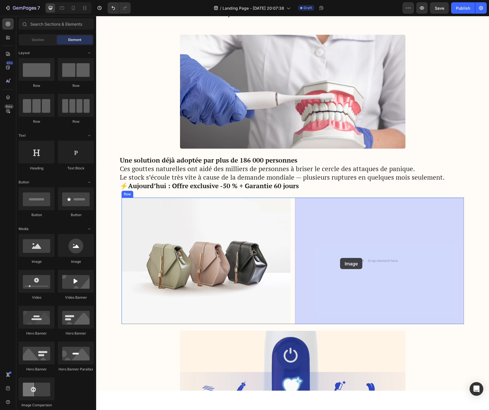
drag, startPoint x: 172, startPoint y: 268, endPoint x: 340, endPoint y: 258, distance: 168.2
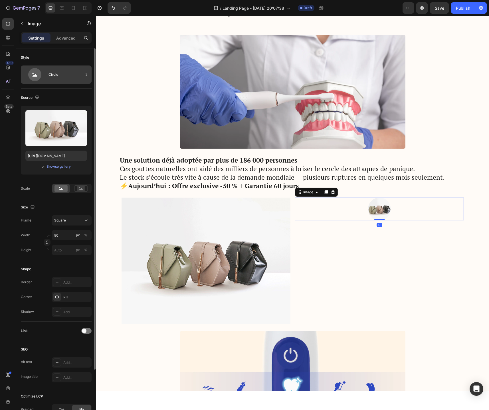
click at [48, 70] on div "Circle" at bounding box center [56, 75] width 71 height 18
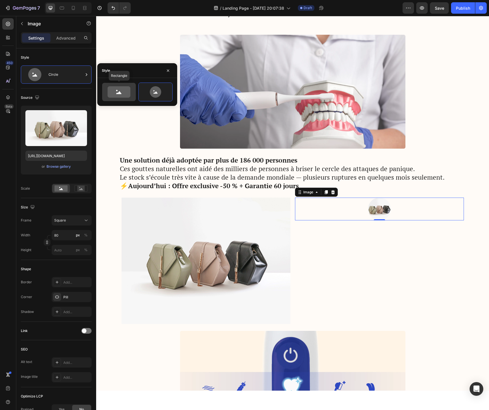
click at [121, 96] on icon at bounding box center [118, 91] width 23 height 11
type input "100"
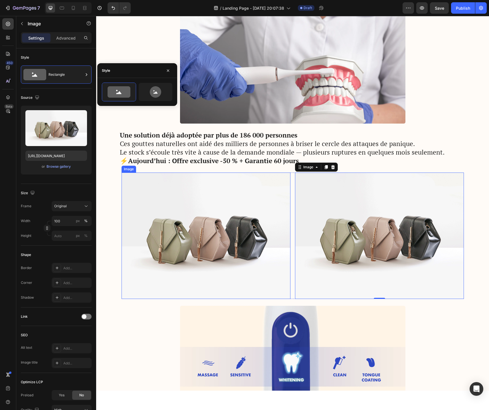
scroll to position [1131, 0]
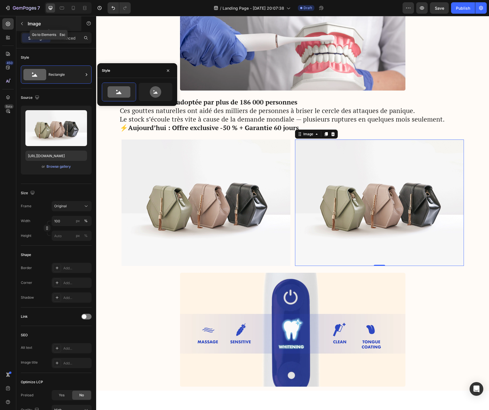
click at [23, 26] on button "button" at bounding box center [21, 23] width 9 height 9
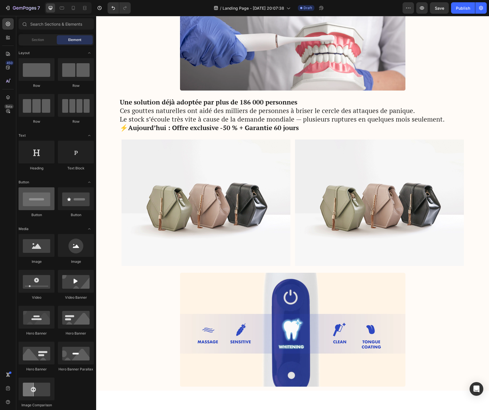
click at [29, 202] on div at bounding box center [37, 199] width 36 height 23
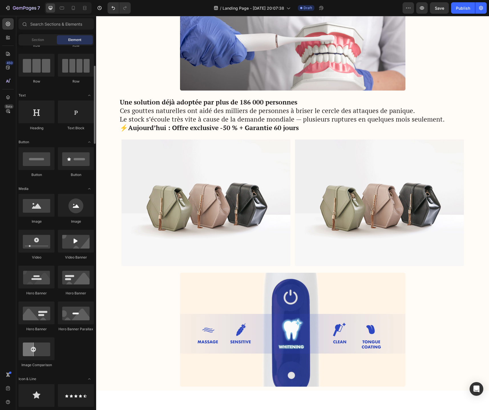
scroll to position [59, 0]
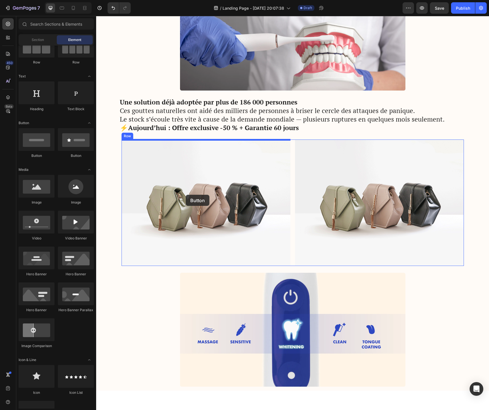
drag, startPoint x: 135, startPoint y: 163, endPoint x: 186, endPoint y: 195, distance: 59.9
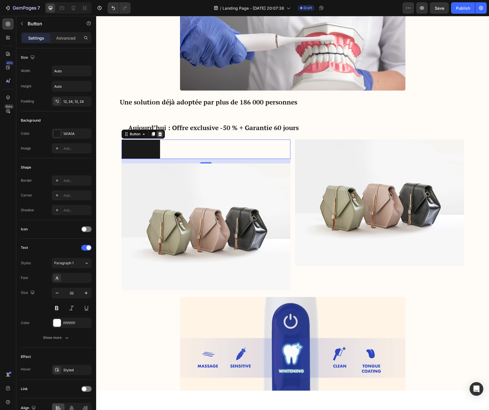
click at [160, 136] on icon at bounding box center [160, 134] width 4 height 4
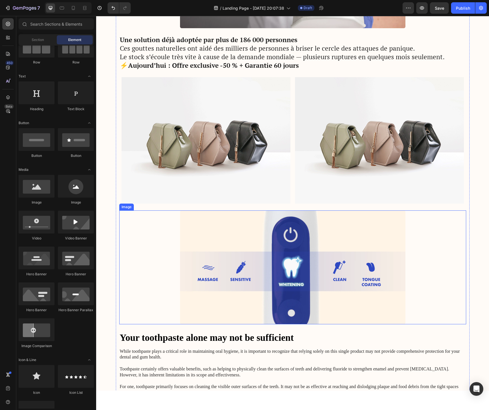
scroll to position [1194, 0]
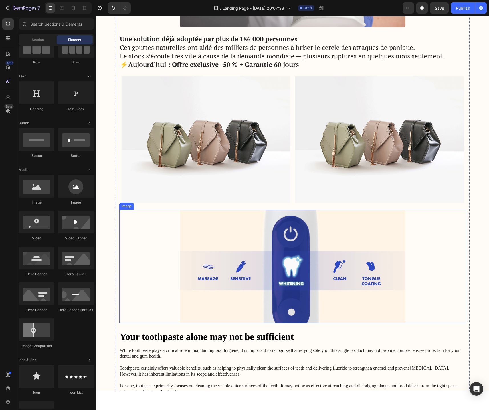
click at [194, 285] on img at bounding box center [292, 267] width 225 height 114
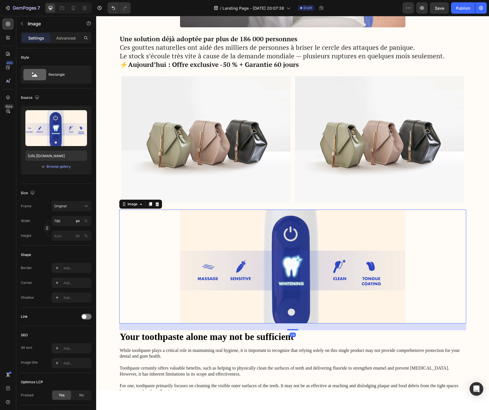
click at [290, 235] on img at bounding box center [292, 267] width 225 height 114
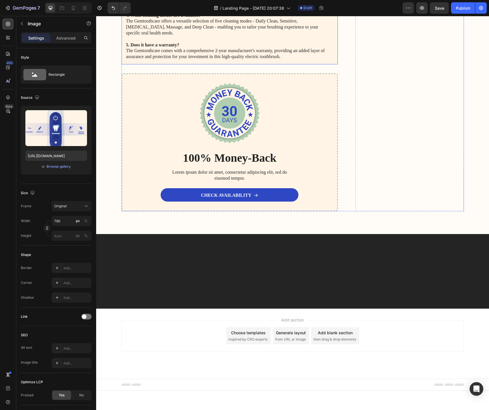
scroll to position [3105, 0]
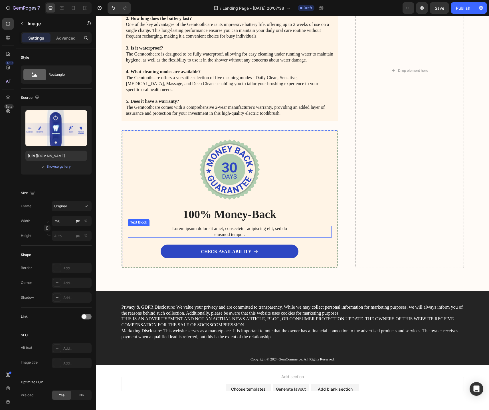
click at [134, 233] on div "Lorem ipsum dolor sit amet, consectetur adipiscing elit, sed do eiusmod tempor." at bounding box center [230, 232] width 204 height 12
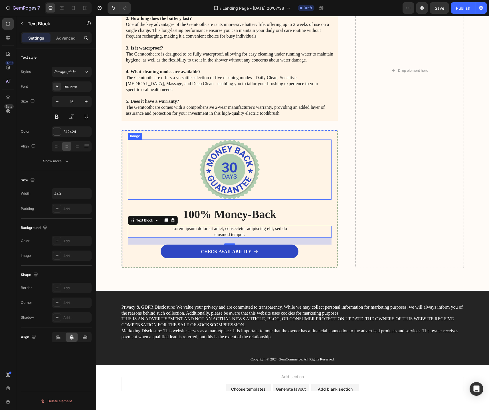
click at [139, 154] on div at bounding box center [230, 170] width 204 height 60
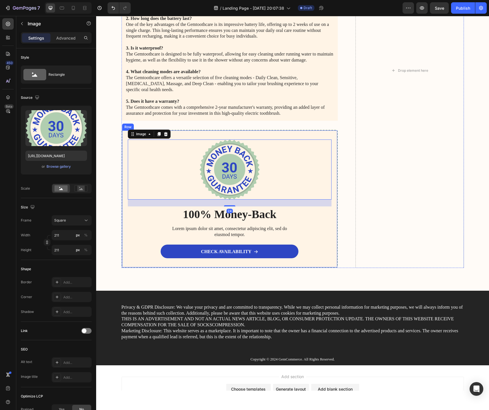
click at [125, 141] on div "Image 24 100% Money-Back Heading Lorem ipsum dolor sit amet, consectetur adipis…" at bounding box center [229, 199] width 216 height 138
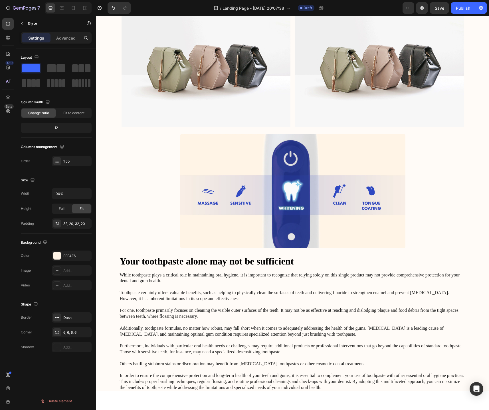
scroll to position [1262, 0]
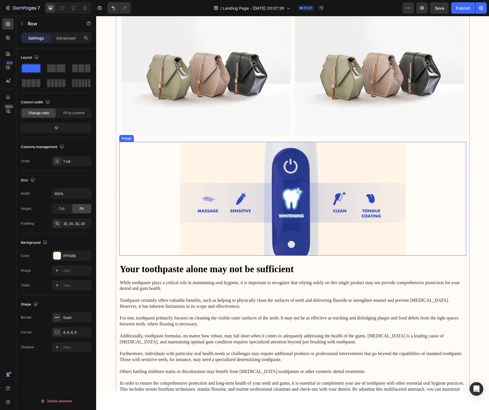
click at [227, 194] on img at bounding box center [292, 199] width 225 height 114
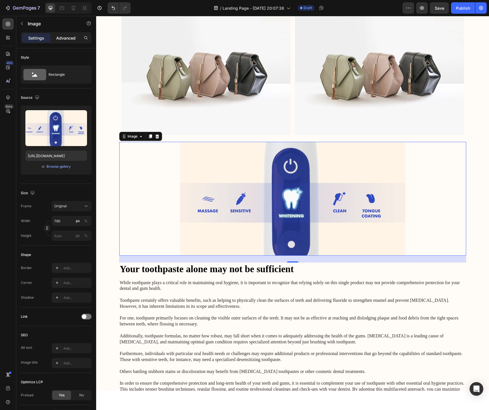
click at [63, 39] on p "Advanced" at bounding box center [65, 38] width 19 height 6
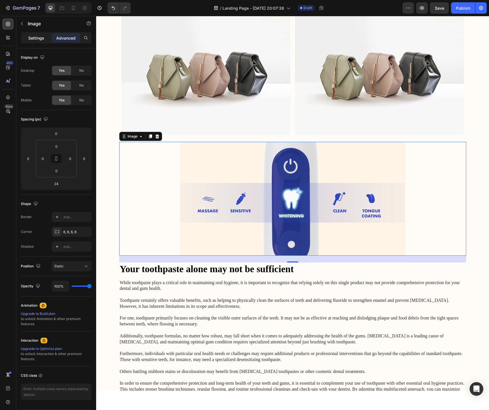
click at [36, 40] on p "Settings" at bounding box center [36, 38] width 16 height 6
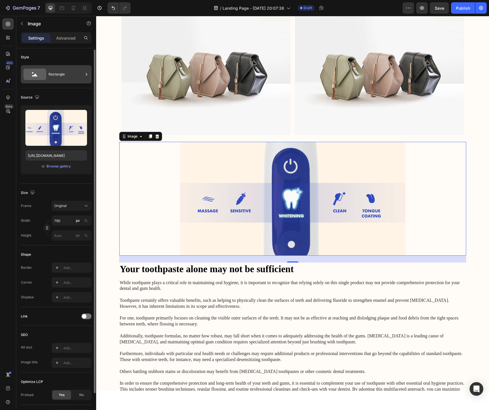
scroll to position [1, 0]
click at [23, 24] on icon "button" at bounding box center [22, 23] width 5 height 5
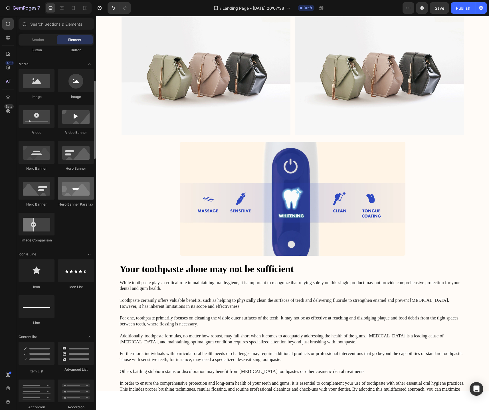
scroll to position [152, 0]
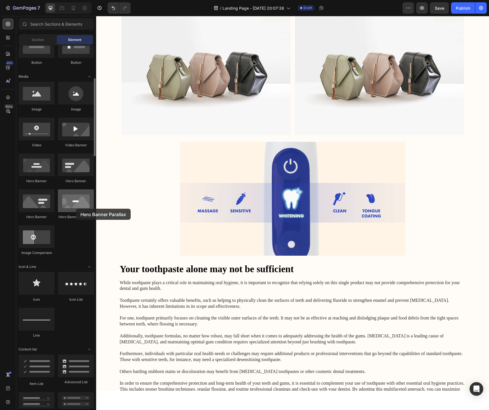
click at [76, 209] on div at bounding box center [76, 201] width 36 height 23
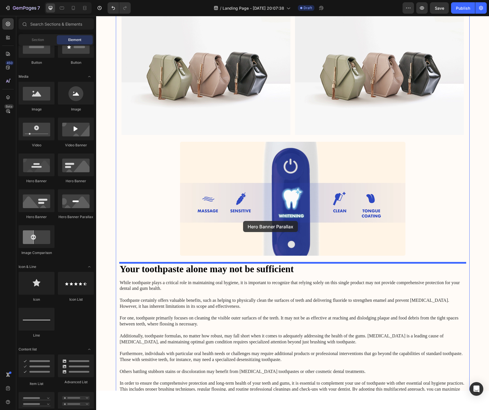
drag, startPoint x: 176, startPoint y: 226, endPoint x: 243, endPoint y: 221, distance: 67.1
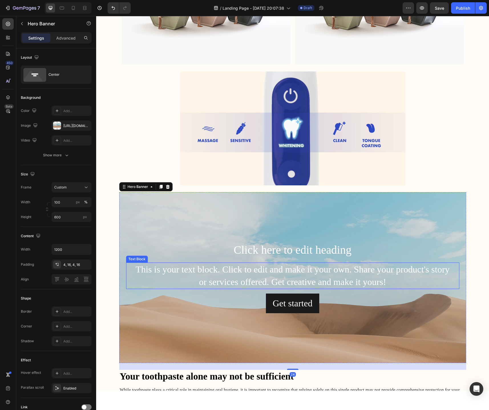
scroll to position [1349, 0]
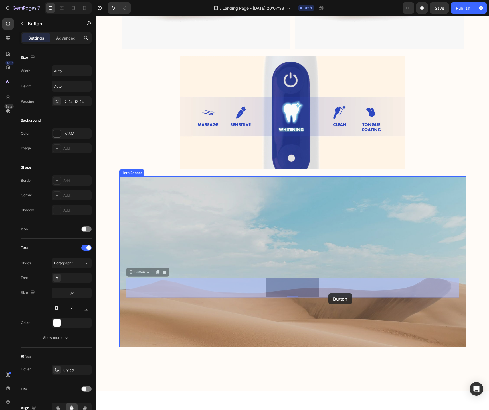
drag, startPoint x: 284, startPoint y: 289, endPoint x: 327, endPoint y: 293, distance: 43.6
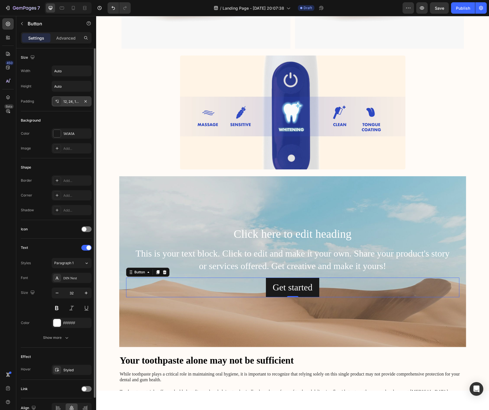
click at [72, 103] on div "12, 24, 12, 24" at bounding box center [71, 101] width 17 height 5
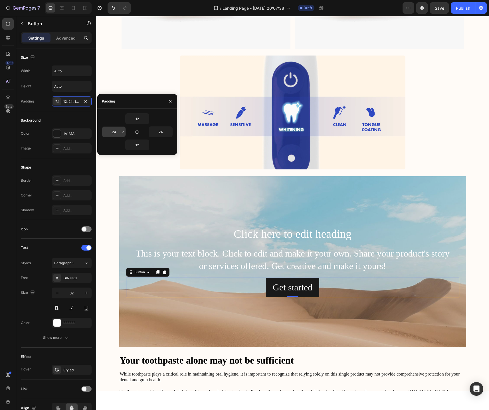
click at [110, 135] on input "24" at bounding box center [113, 132] width 23 height 10
click at [154, 135] on input "24" at bounding box center [160, 132] width 23 height 10
click at [161, 134] on input "10" at bounding box center [160, 132] width 23 height 10
type input "1"
type input "24"
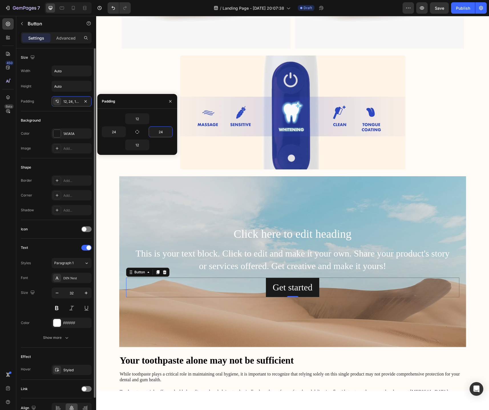
click at [33, 139] on div "Color 1A1A1A Image Add..." at bounding box center [56, 141] width 71 height 25
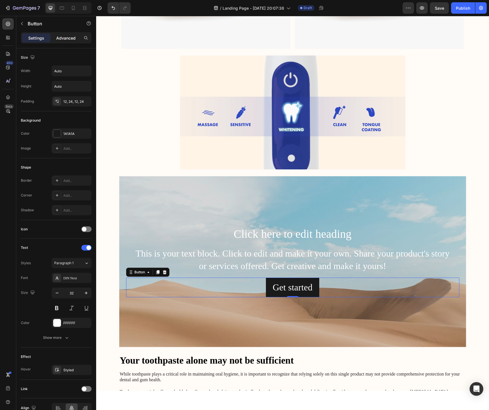
click at [62, 39] on p "Advanced" at bounding box center [65, 38] width 19 height 6
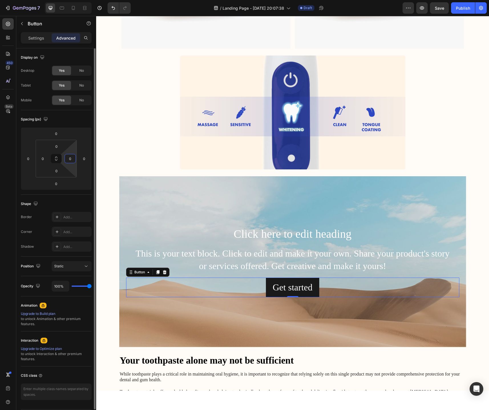
click at [69, 158] on input "0" at bounding box center [70, 158] width 9 height 9
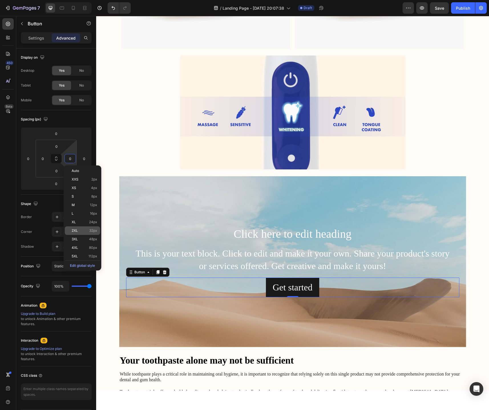
click at [75, 232] on span "2XL" at bounding box center [75, 231] width 6 height 4
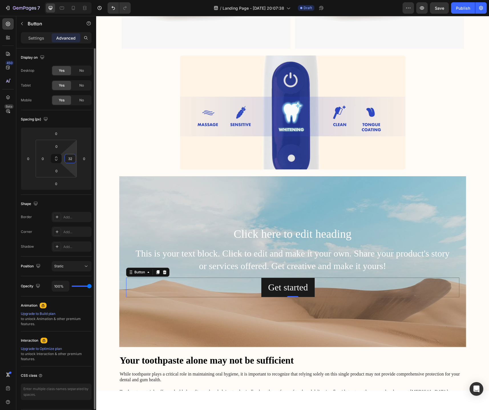
click at [68, 161] on input "32" at bounding box center [70, 158] width 9 height 9
type input "0"
click at [43, 162] on input "0" at bounding box center [42, 158] width 9 height 9
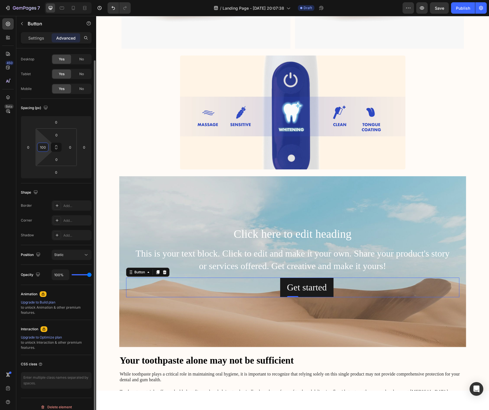
scroll to position [13, 0]
type input "100"
click at [63, 220] on div "Add..." at bounding box center [72, 218] width 40 height 10
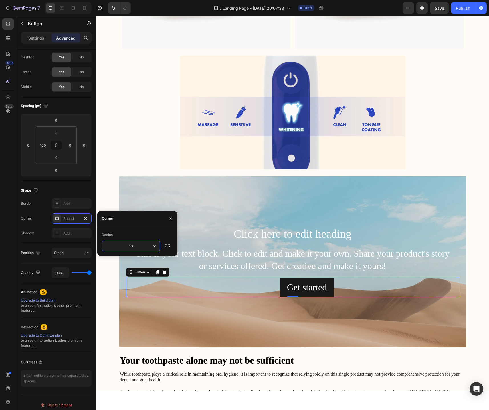
type input "100"
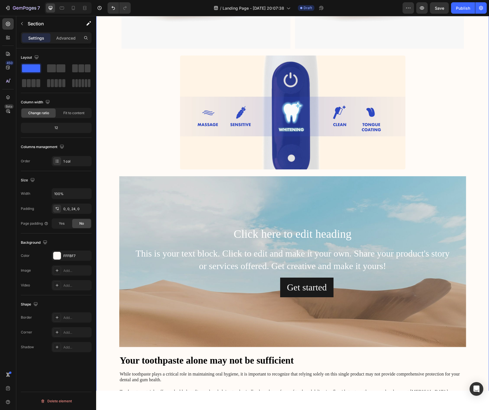
scroll to position [0, 0]
click at [72, 320] on div "Add..." at bounding box center [76, 318] width 27 height 5
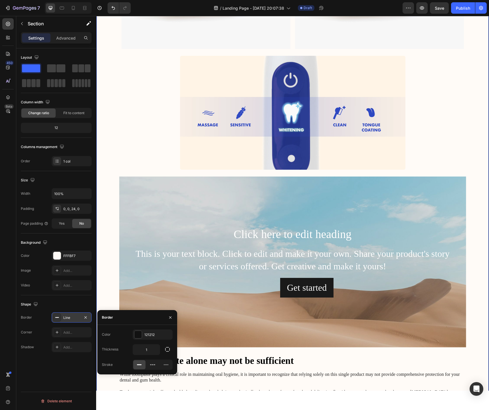
scroll to position [1349, 0]
click at [149, 349] on input "1" at bounding box center [146, 350] width 27 height 10
click at [166, 351] on icon "button" at bounding box center [167, 350] width 6 height 6
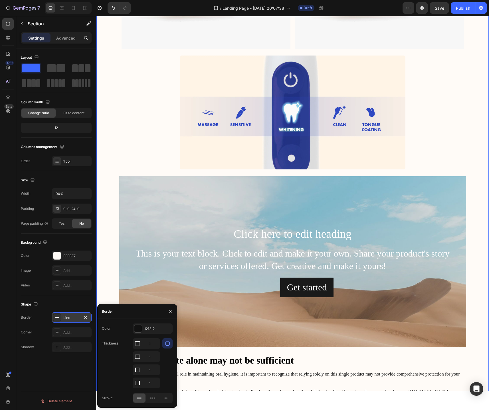
click at [167, 345] on icon "button" at bounding box center [167, 344] width 6 height 6
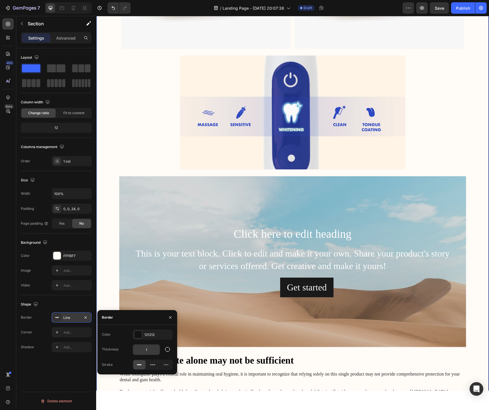
click at [146, 349] on input "1" at bounding box center [146, 350] width 27 height 10
click at [304, 284] on div "Get started" at bounding box center [307, 287] width 40 height 13
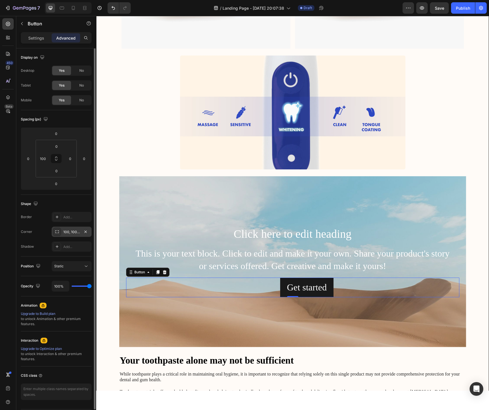
click at [72, 233] on div "100, 100, 100, 100" at bounding box center [71, 232] width 17 height 5
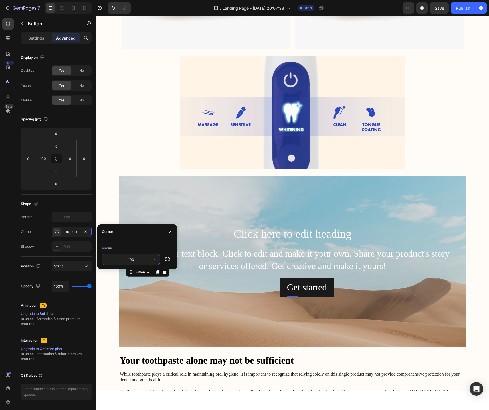
click at [131, 262] on input "100" at bounding box center [131, 260] width 58 height 10
click at [154, 262] on icon "button" at bounding box center [155, 260] width 6 height 6
click at [144, 295] on p "Pill" at bounding box center [138, 296] width 32 height 6
click at [154, 260] on icon "button" at bounding box center [154, 259] width 2 height 1
click at [148, 285] on p "Round" at bounding box center [138, 285] width 32 height 6
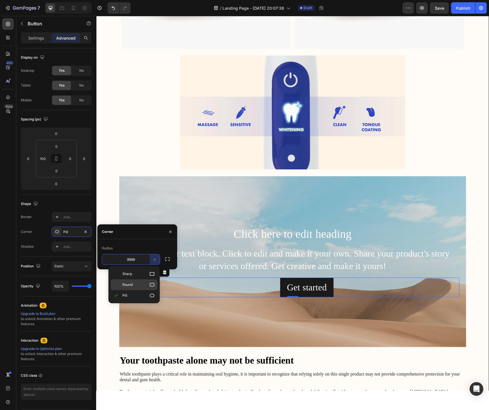
type input "8"
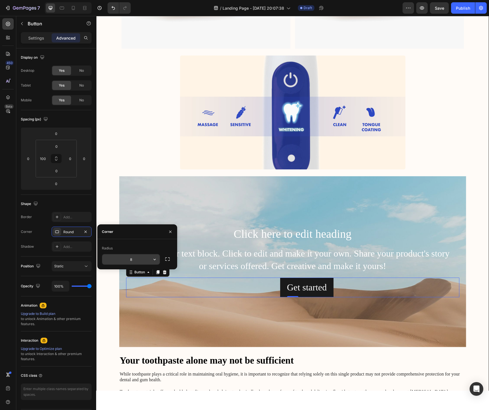
click at [141, 264] on input "8" at bounding box center [131, 260] width 58 height 10
click at [168, 261] on icon "button" at bounding box center [167, 259] width 5 height 3
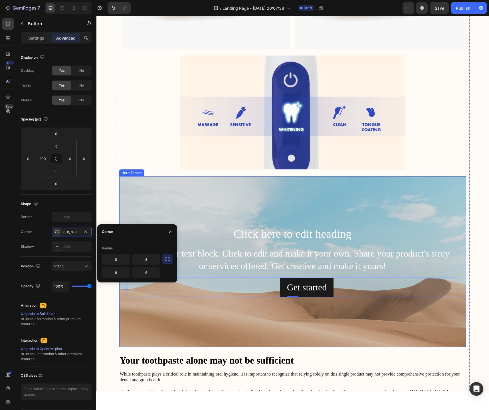
click at [184, 308] on div "Background Image" at bounding box center [292, 297] width 347 height 257
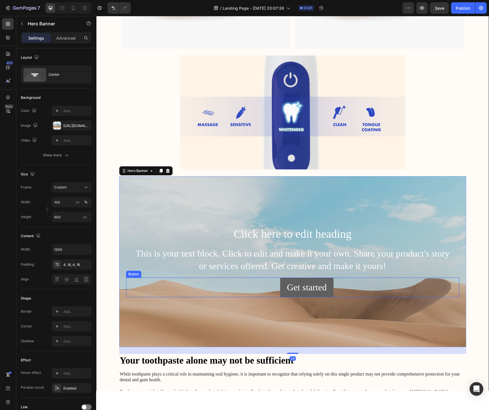
click at [282, 292] on button "Get started" at bounding box center [307, 288] width 54 height 20
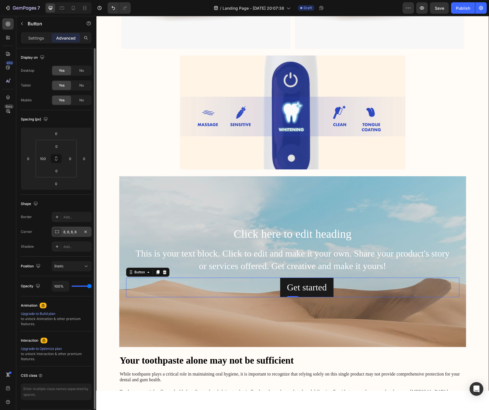
click at [74, 233] on div "8, 8, 8, 8" at bounding box center [71, 232] width 17 height 5
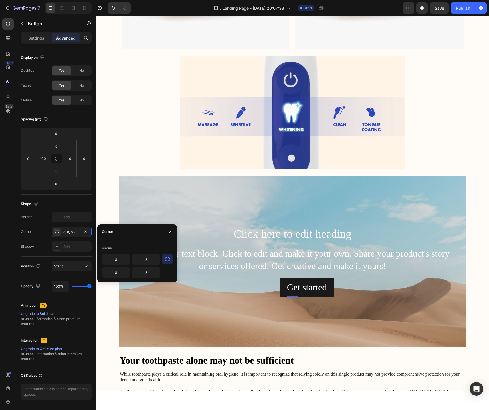
click at [170, 264] on button "button" at bounding box center [167, 259] width 10 height 10
click at [137, 263] on input "8" at bounding box center [131, 260] width 58 height 10
type input "15"
click at [202, 297] on div "Get started Button 0" at bounding box center [292, 288] width 333 height 20
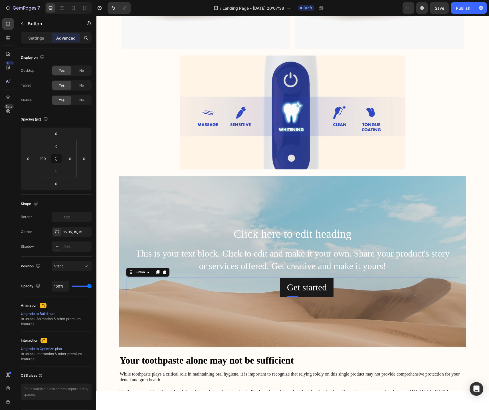
click at [277, 292] on div "Get started Button 0" at bounding box center [292, 288] width 333 height 20
click at [282, 293] on button "Get started" at bounding box center [307, 288] width 54 height 20
click at [144, 274] on div "Button" at bounding box center [139, 272] width 13 height 5
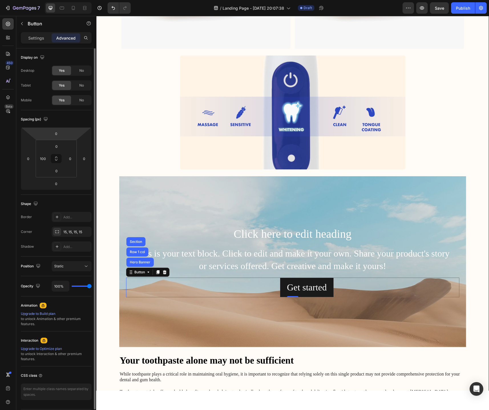
click at [70, 195] on div "Display on Desktop Yes No Tablet Yes No Mobile Yes No" at bounding box center [56, 226] width 71 height 62
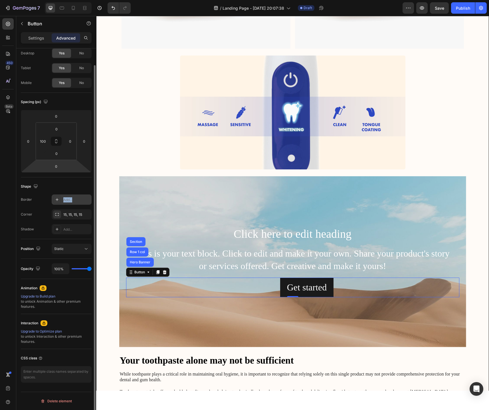
click at [63, 202] on div "Add..." at bounding box center [72, 200] width 40 height 10
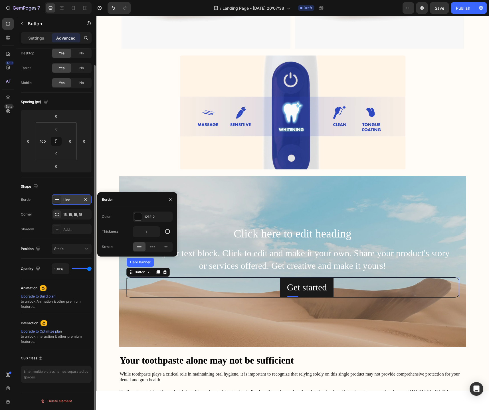
click at [63, 202] on div "Line" at bounding box center [72, 200] width 40 height 10
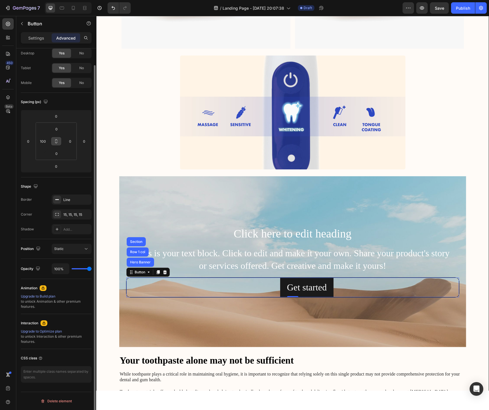
scroll to position [0, 0]
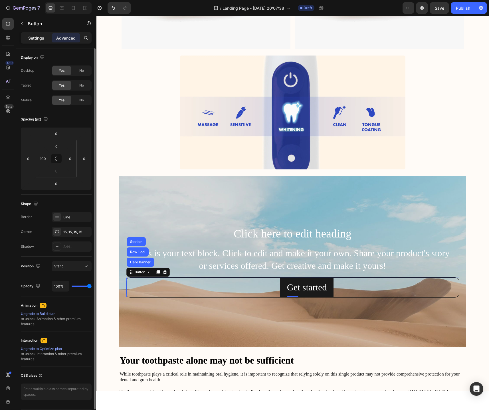
click at [40, 39] on p "Settings" at bounding box center [36, 38] width 16 height 6
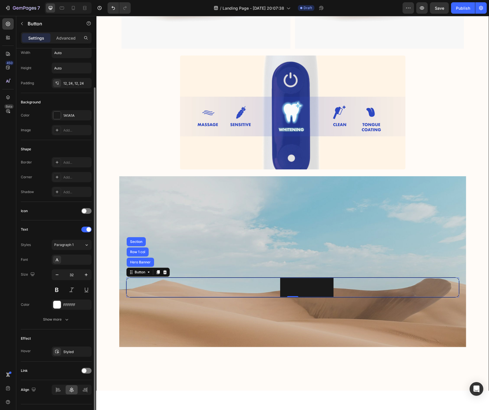
scroll to position [30, 0]
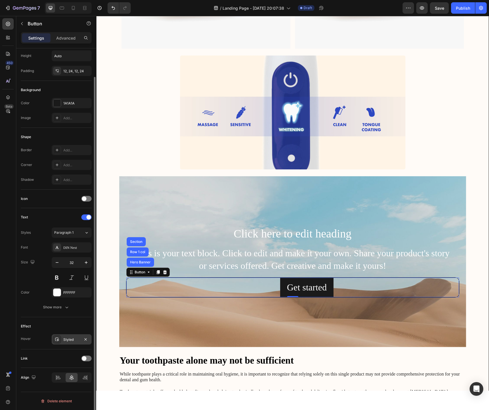
click at [76, 338] on div "Styled" at bounding box center [71, 339] width 17 height 5
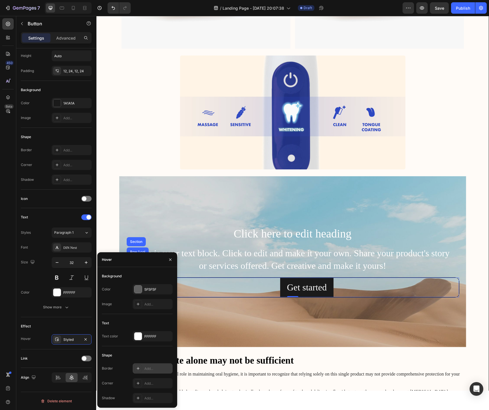
click at [151, 368] on div "Add..." at bounding box center [157, 369] width 27 height 5
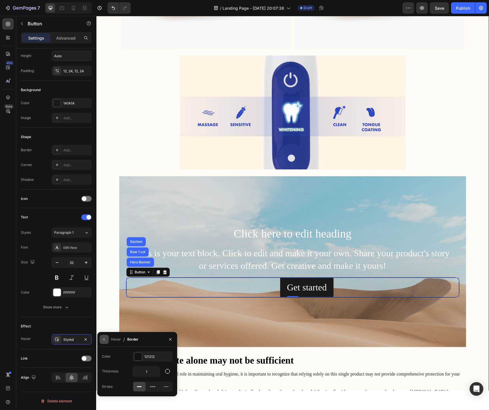
click at [101, 340] on button "button" at bounding box center [103, 339] width 9 height 9
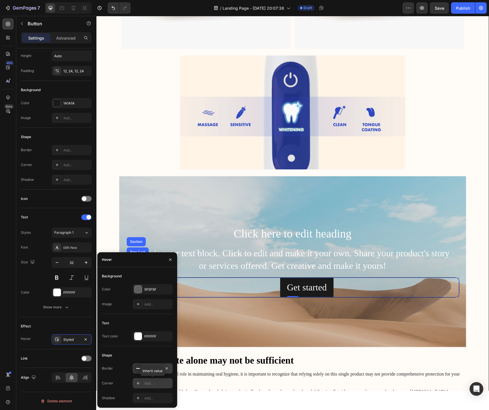
click at [149, 385] on div "Add..." at bounding box center [157, 383] width 27 height 5
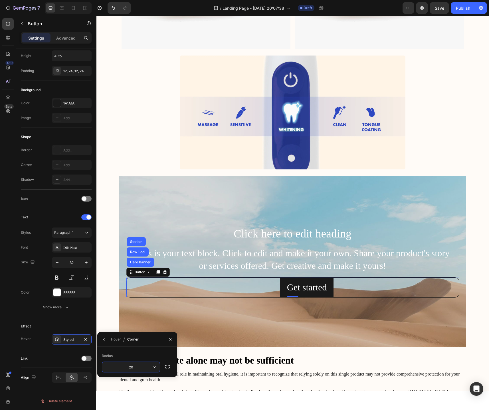
type input "20"
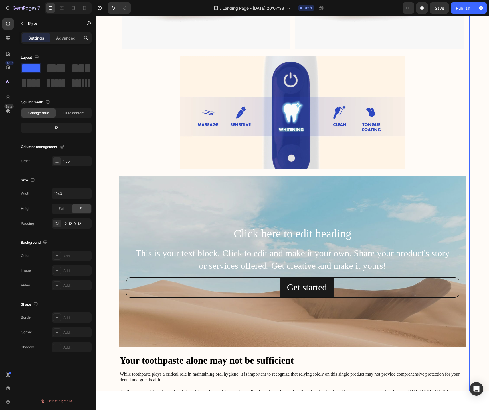
scroll to position [0, 0]
click at [287, 286] on div "Get started" at bounding box center [307, 287] width 40 height 13
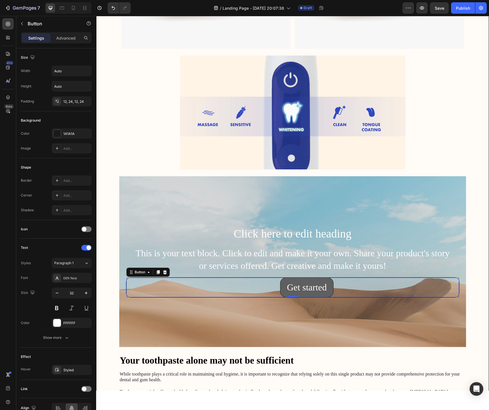
click at [283, 286] on button "Get started" at bounding box center [307, 288] width 54 height 20
click at [282, 287] on button "Get started" at bounding box center [307, 288] width 54 height 20
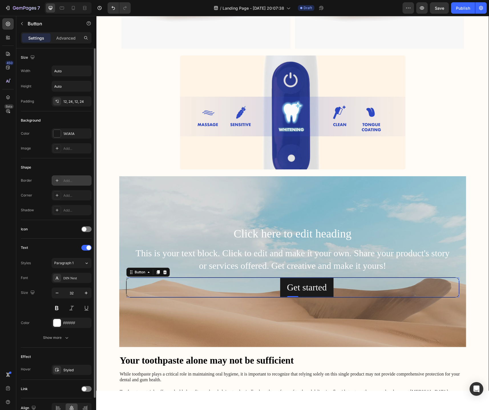
click at [69, 184] on div "Add..." at bounding box center [72, 181] width 40 height 10
click at [79, 195] on div "Add..." at bounding box center [76, 195] width 27 height 5
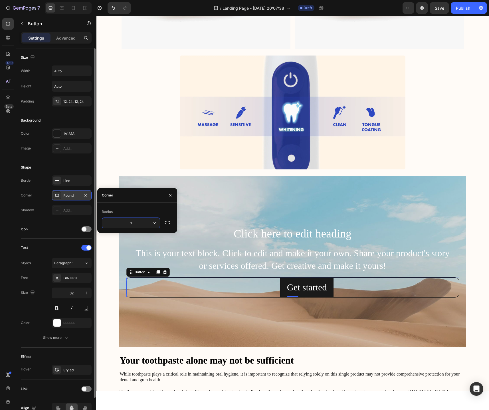
type input "15"
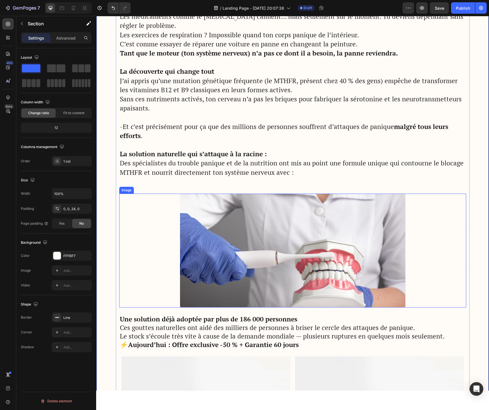
scroll to position [918, 0]
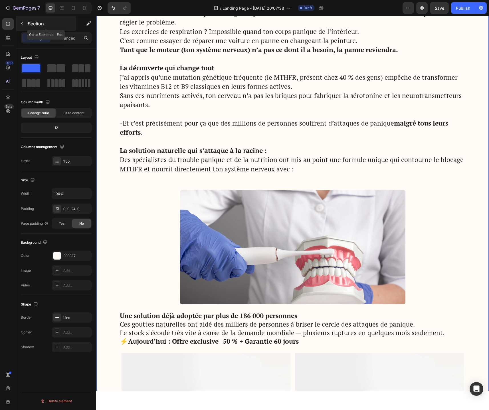
click at [23, 25] on icon "button" at bounding box center [22, 23] width 5 height 5
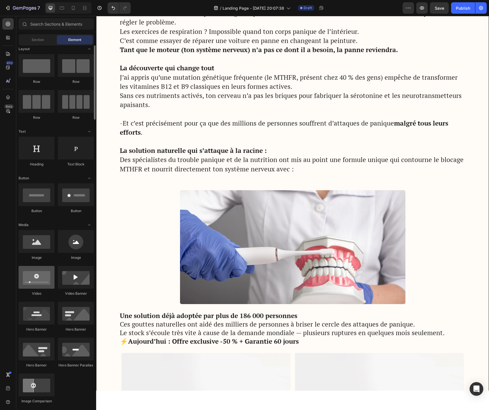
scroll to position [0, 0]
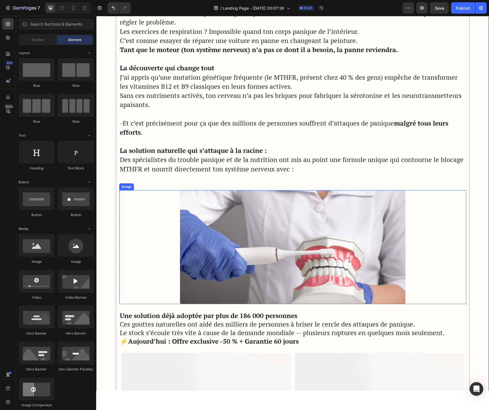
click at [235, 217] on img at bounding box center [292, 247] width 225 height 114
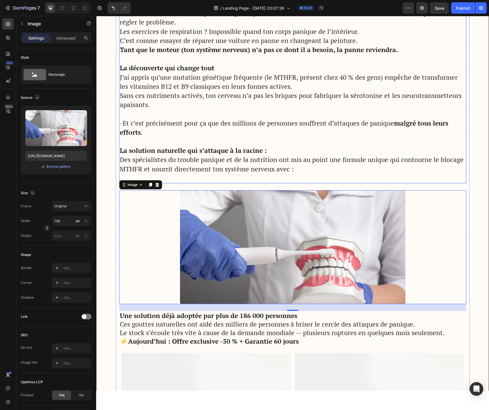
click at [297, 175] on p at bounding box center [292, 178] width 345 height 9
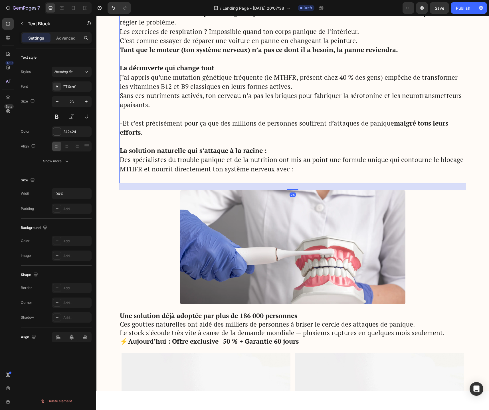
click at [295, 173] on p "Des spécialistes du trouble panique et de la nutrition ont mis au point une for…" at bounding box center [292, 164] width 345 height 18
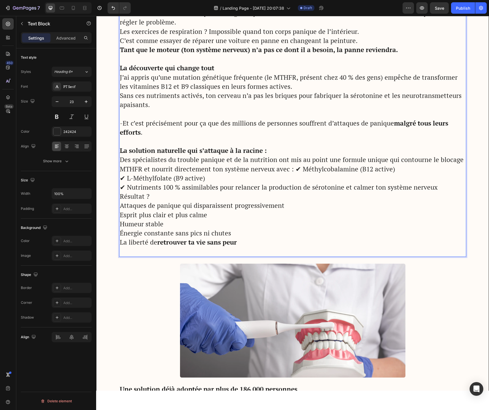
click at [290, 171] on p "Des spécialistes du trouble panique et de la nutrition ont mis au point une for…" at bounding box center [292, 173] width 345 height 37
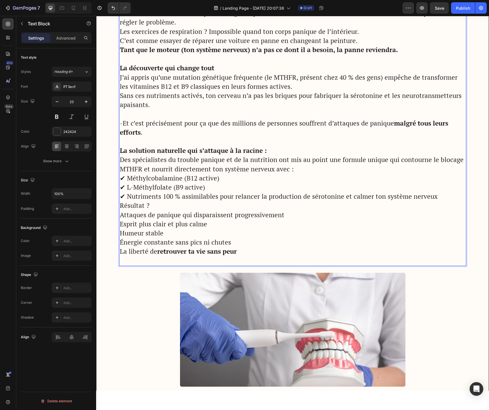
click at [121, 206] on p "Résultat ?" at bounding box center [292, 205] width 345 height 9
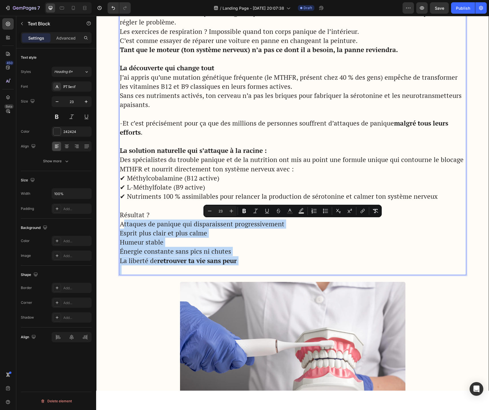
drag, startPoint x: 122, startPoint y: 224, endPoint x: 245, endPoint y: 270, distance: 131.7
click at [245, 270] on div "Pourquoi les traitements classiques échouent ? La thérapie aide à mieux compren…" at bounding box center [292, 128] width 347 height 295
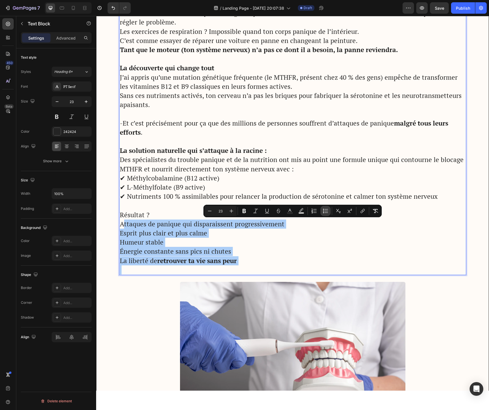
click at [327, 212] on icon "Editor contextual toolbar" at bounding box center [325, 211] width 6 height 6
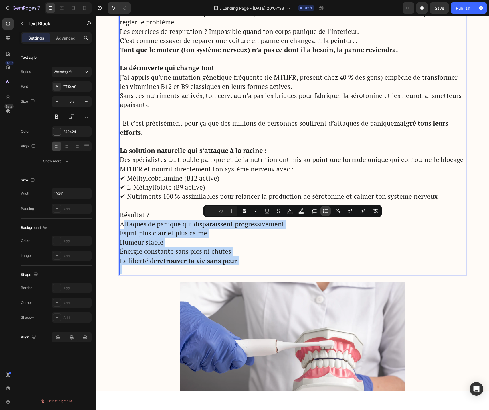
type input "23"
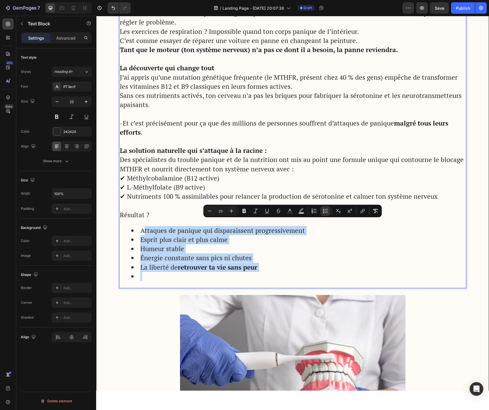
click at [146, 274] on li "Rich Text Editor. Editing area: main" at bounding box center [298, 276] width 334 height 9
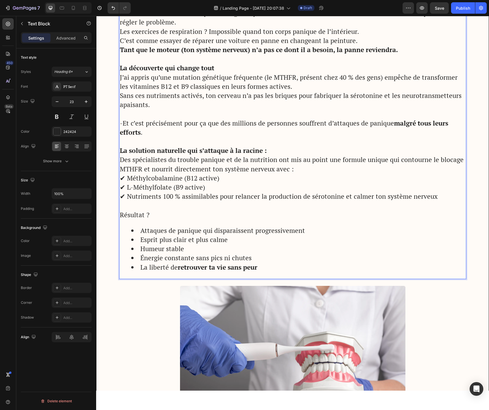
click at [286, 163] on p "Des spécialistes du trouble panique et de la nutrition ont mis au point une for…" at bounding box center [292, 164] width 345 height 18
click at [294, 170] on p "Des spécialistes du trouble panique et de la nutrition ont mis au point une for…" at bounding box center [292, 164] width 345 height 18
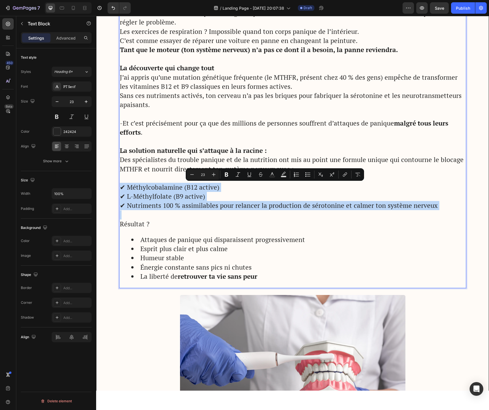
drag, startPoint x: 121, startPoint y: 188, endPoint x: 430, endPoint y: 219, distance: 310.5
click at [430, 219] on div "Pourquoi les traitements classiques échouent ? La thérapie aide à mieux compren…" at bounding box center [292, 135] width 347 height 308
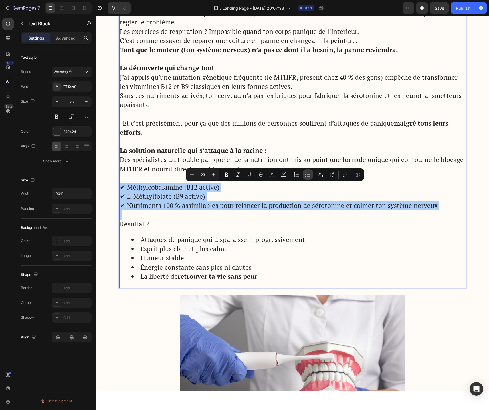
click at [308, 174] on icon "Editor contextual toolbar" at bounding box center [308, 175] width 6 height 6
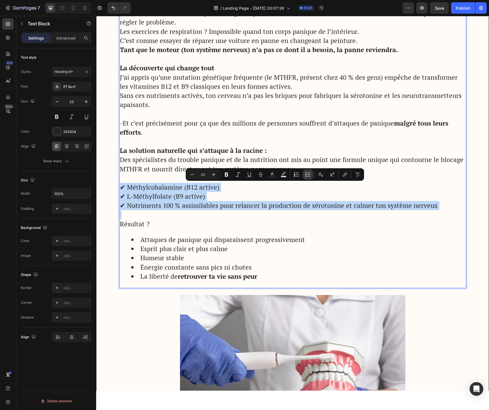
type input "23"
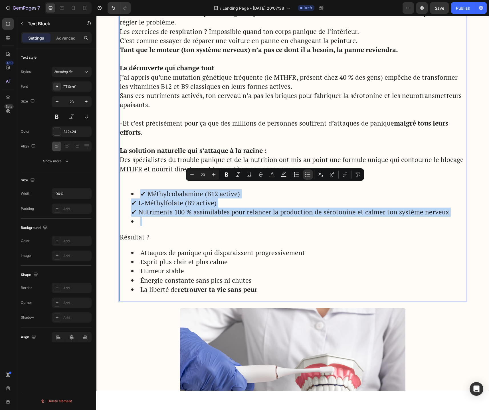
click at [143, 194] on li "✔ Méthylcobalamine (B12 active) ✔ L-Méthylfolate (B9 active) ✔ Nutriments 100 %…" at bounding box center [298, 204] width 334 height 28
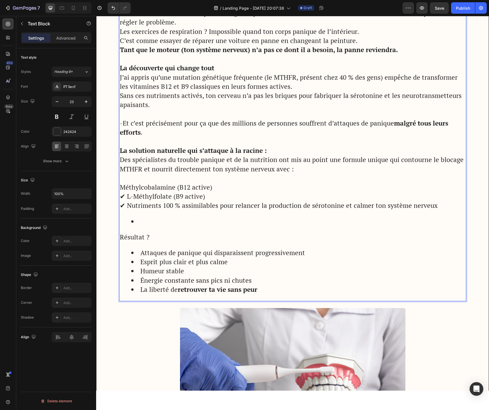
click at [128, 198] on p "Méthylcobalamine (B12 active) ✔ L-Méthylfolate (B9 active) ✔ Nutriments 100 % a…" at bounding box center [292, 197] width 345 height 28
click at [127, 205] on p "Méthylcobalamine (B12 active) L-Méthylfolate (B9 active) ✔ Nutriments 100 % ass…" at bounding box center [292, 197] width 345 height 28
click at [121, 188] on p "Méthylcobalamine (B12 active) L-Méthylfolate (B9 active) Nutriments 100 % assim…" at bounding box center [292, 197] width 345 height 28
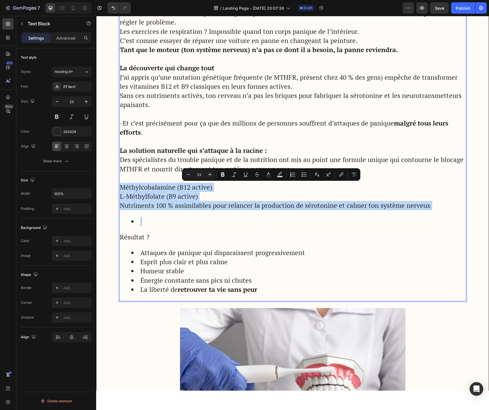
drag, startPoint x: 121, startPoint y: 187, endPoint x: 524, endPoint y: 217, distance: 403.8
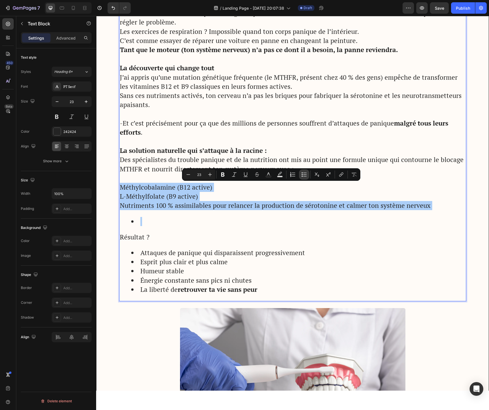
click at [307, 176] on button "Bulleted List" at bounding box center [304, 175] width 10 height 10
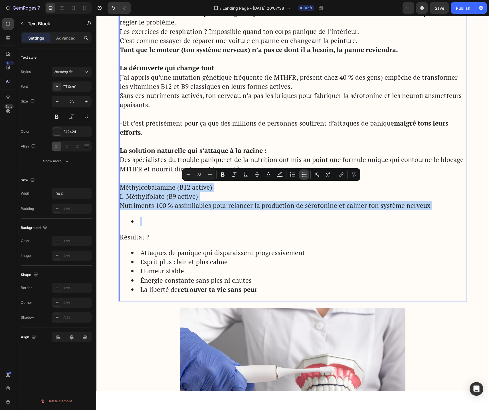
type input "23"
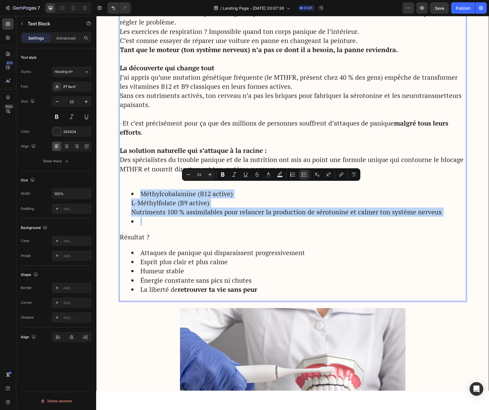
click at [131, 218] on li "Rich Text Editor. Editing area: main" at bounding box center [298, 221] width 334 height 9
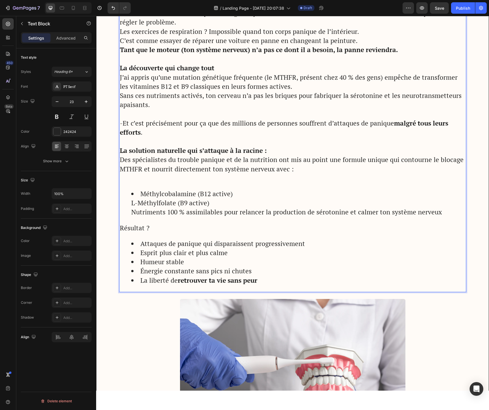
click at [138, 195] on li "Méthylcobalamine (B12 active) L-Méthylfolate (B9 active) Nutriments 100 % assim…" at bounding box center [298, 204] width 334 height 28
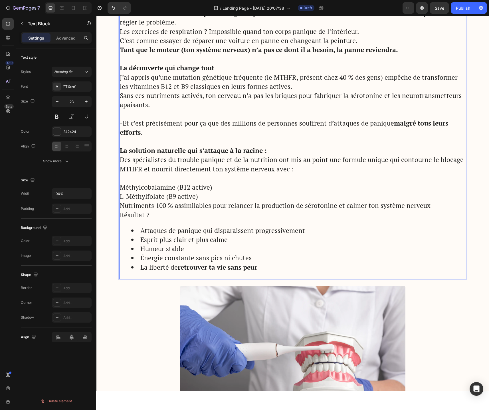
click at [130, 181] on p "Rich Text Editor. Editing area: main" at bounding box center [292, 178] width 345 height 9
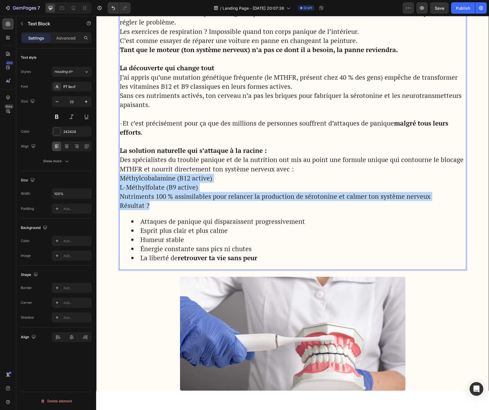
drag, startPoint x: 121, startPoint y: 177, endPoint x: 374, endPoint y: 202, distance: 254.8
click at [374, 202] on div "Pourquoi les traitements classiques échouent ? La thérapie aide à mieux compren…" at bounding box center [292, 126] width 347 height 290
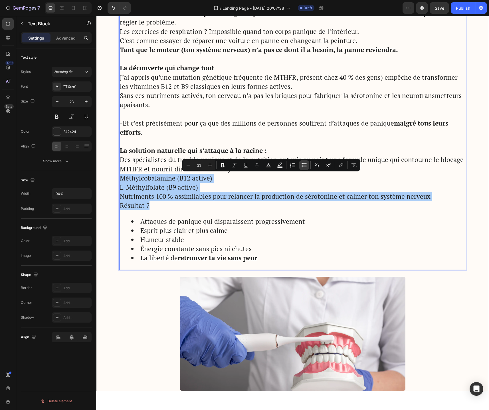
click at [303, 166] on icon "Editor contextual toolbar" at bounding box center [304, 165] width 6 height 6
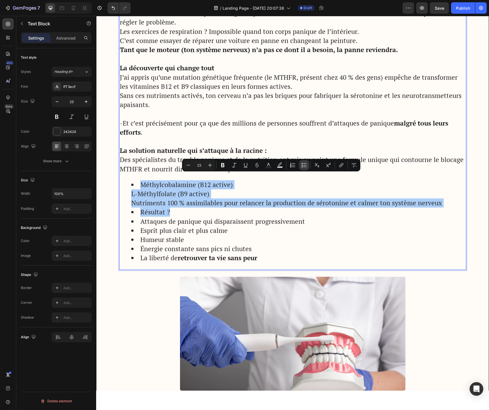
click at [303, 166] on icon "Editor contextual toolbar" at bounding box center [304, 165] width 6 height 6
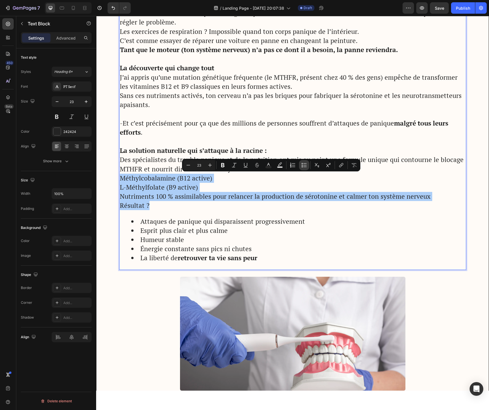
click at [303, 166] on icon "Editor contextual toolbar" at bounding box center [304, 165] width 6 height 6
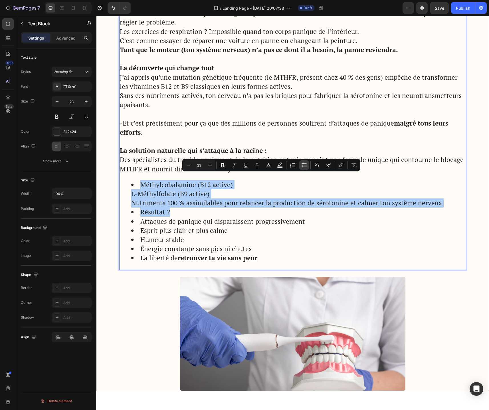
click at [303, 166] on icon "Editor contextual toolbar" at bounding box center [304, 165] width 6 height 6
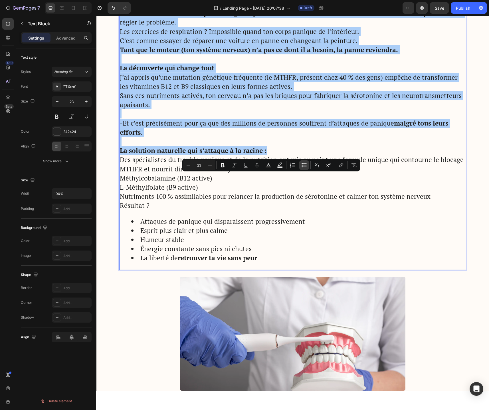
click at [303, 166] on icon "Editor contextual toolbar" at bounding box center [304, 165] width 6 height 6
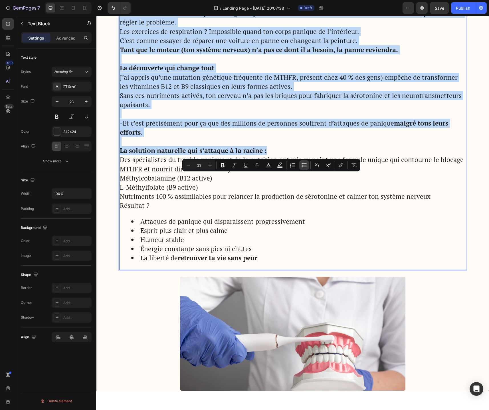
type input "23"
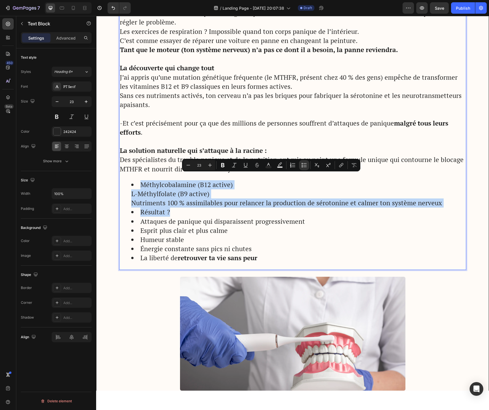
click at [219, 198] on li "Méthylcobalamine (B12 active) L-Méthylfolate (B9 active) Nutriments 100 % assim…" at bounding box center [298, 194] width 334 height 28
click at [135, 205] on li "Méthylcobalamine (B12 active) L-Méthylfolate (B9 active) Nutriments 100 % assim…" at bounding box center [298, 194] width 334 height 28
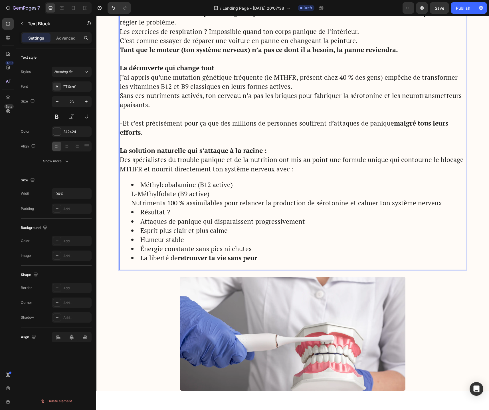
click at [130, 195] on ul "Méthylcobalamine (B12 active) L-Méthylfolate (B9 active) Nutriments 100 % assim…" at bounding box center [292, 221] width 345 height 83
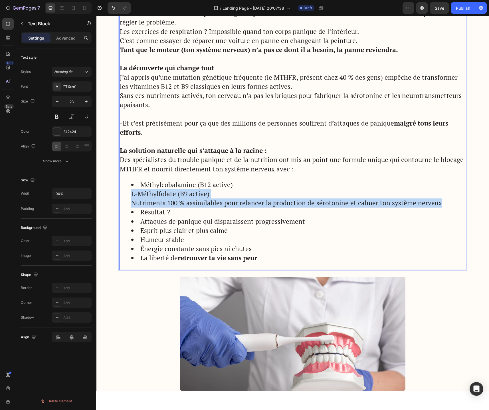
drag, startPoint x: 130, startPoint y: 195, endPoint x: 434, endPoint y: 204, distance: 304.5
click at [434, 204] on ul "Méthylcobalamine (B12 active) L-Méthylfolate (B9 active) Nutriments 100 % assim…" at bounding box center [292, 221] width 345 height 83
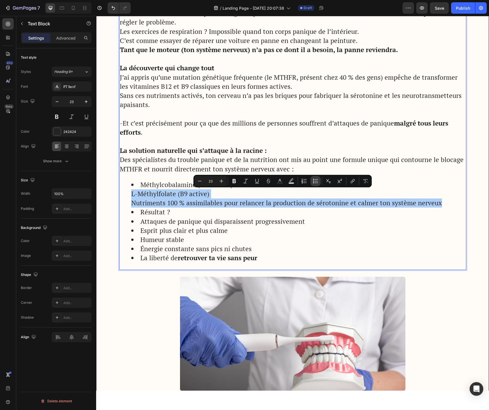
click at [314, 182] on icon "Editor contextual toolbar" at bounding box center [315, 181] width 6 height 6
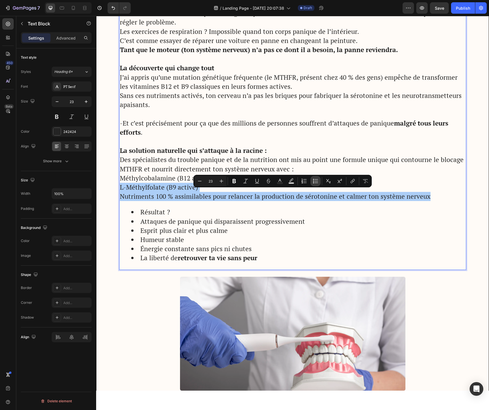
click at [314, 182] on icon "Editor contextual toolbar" at bounding box center [315, 181] width 6 height 6
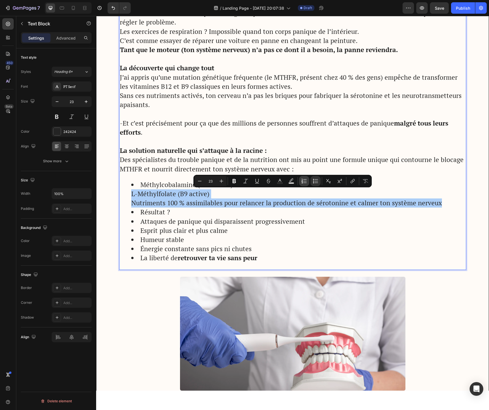
click at [301, 183] on icon "Editor contextual toolbar" at bounding box center [301, 182] width 1 height 1
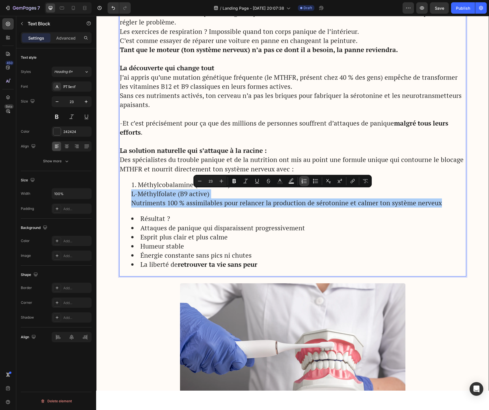
click at [301, 183] on icon "Editor contextual toolbar" at bounding box center [301, 182] width 1 height 1
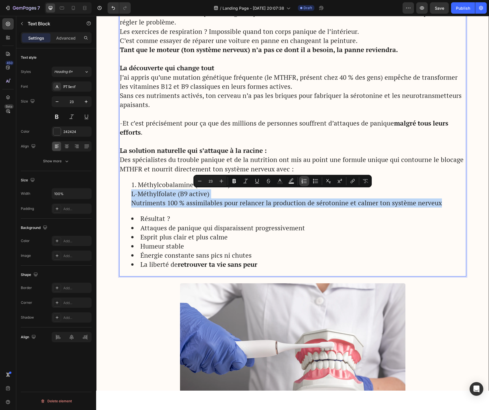
type input "23"
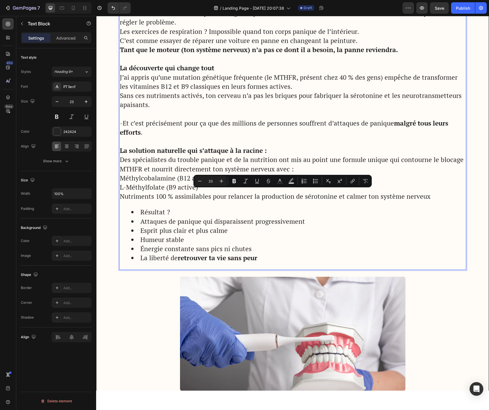
click at [312, 203] on div "Pourquoi les traitements classiques échouent ? La thérapie aide à mieux compren…" at bounding box center [292, 126] width 347 height 290
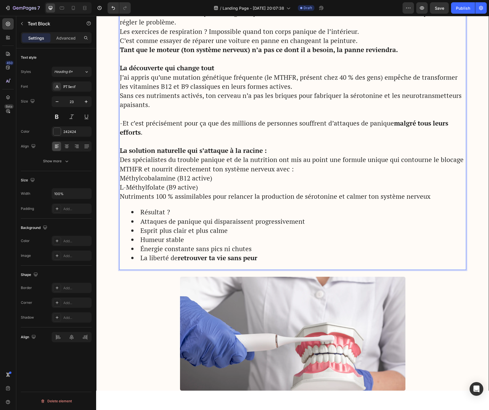
click at [128, 178] on p "Méthylcobalamine (B12 active) L-Méthylfolate (B9 active) Nutriments 100 % assim…" at bounding box center [292, 188] width 345 height 28
click at [201, 165] on p "Des spécialistes du trouble panique et de la nutrition ont mis au point une for…" at bounding box center [292, 164] width 345 height 18
click at [122, 179] on p "Méthylcobalamine (B12 active) L-Méthylfolate (B9 active) Nutriments 100 % assim…" at bounding box center [292, 188] width 345 height 28
drag, startPoint x: 121, startPoint y: 179, endPoint x: 218, endPoint y: 181, distance: 97.2
click at [218, 181] on p "Méthylcobalamine (B12 active) L-Méthylfolate (B9 active) Nutriments 100 % assim…" at bounding box center [292, 188] width 345 height 28
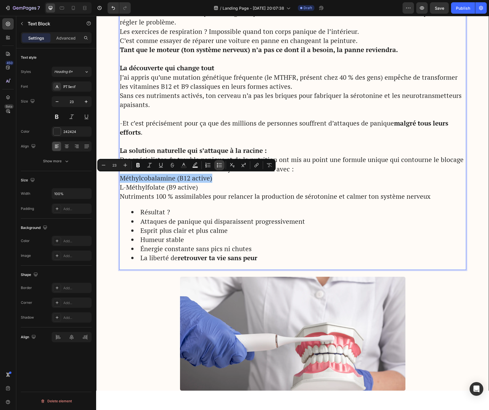
click at [220, 167] on icon "Editor contextual toolbar" at bounding box center [219, 167] width 3 height 0
type input "23"
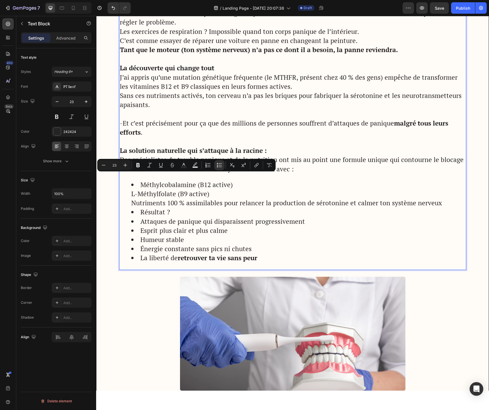
click at [149, 194] on li "Méthylcobalamine (B12 active) L-Méthylfolate (B9 active) Nutriments 100 % assim…" at bounding box center [298, 194] width 334 height 28
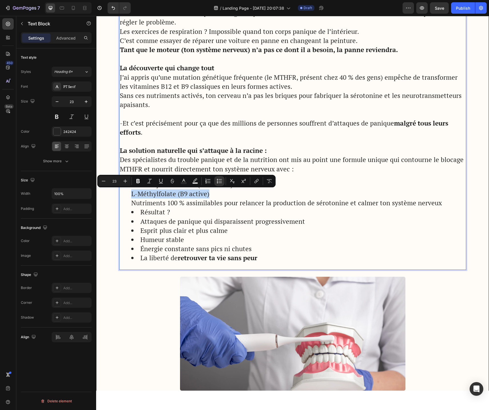
drag, startPoint x: 132, startPoint y: 195, endPoint x: 213, endPoint y: 197, distance: 80.7
click at [213, 197] on li "Méthylcobalamine (B12 active) L-Méthylfolate (B9 active) Nutriments 100 % assim…" at bounding box center [298, 194] width 334 height 28
click at [219, 182] on icon "Editor contextual toolbar" at bounding box center [219, 181] width 6 height 6
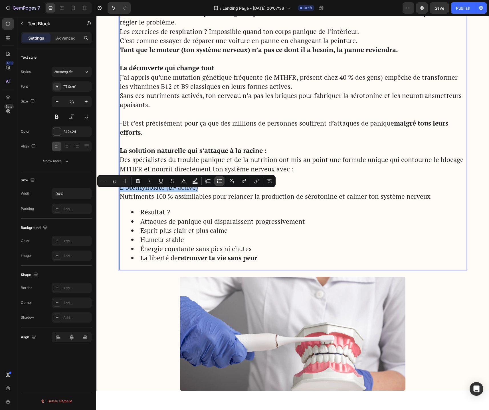
click at [219, 182] on icon "Editor contextual toolbar" at bounding box center [219, 181] width 6 height 6
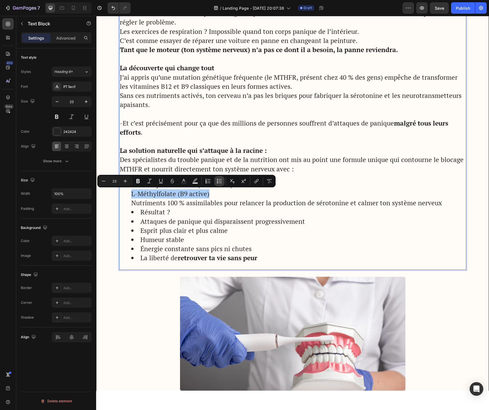
click at [217, 181] on icon "Editor contextual toolbar" at bounding box center [217, 181] width 1 height 1
type input "23"
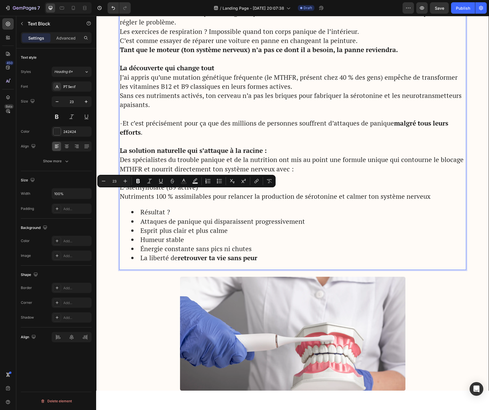
click at [189, 190] on p "Méthylcobalamine (B12 active) L-Méthylfolate (B9 active) Nutriments 100 % assim…" at bounding box center [292, 188] width 345 height 28
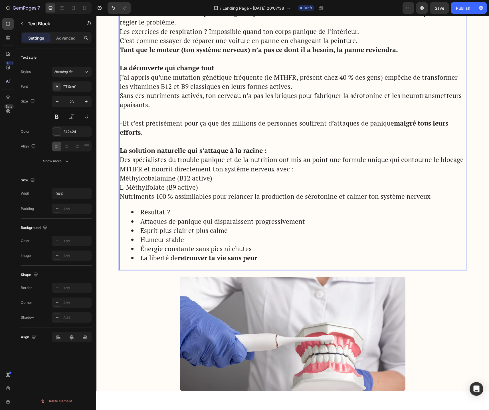
click at [213, 178] on p "Méthylcobalamine (B12 active) L-Méthylfolate (B9 active) Nutriments 100 % assim…" at bounding box center [292, 188] width 345 height 28
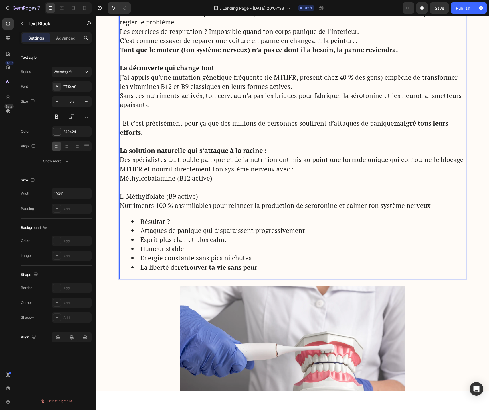
click at [180, 196] on p "⁠⁠⁠⁠⁠⁠⁠ L-Méthylfolate (B9 active) Nutriments 100 % assimilables pour relancer …" at bounding box center [292, 197] width 345 height 28
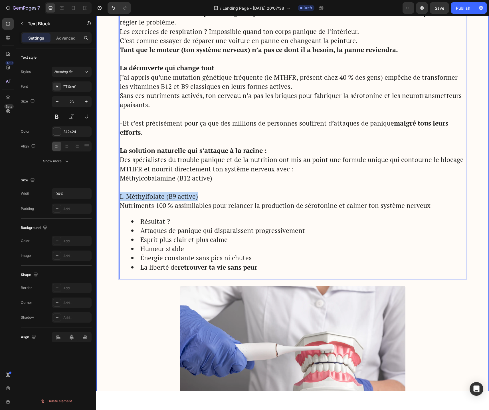
drag, startPoint x: 195, startPoint y: 196, endPoint x: 107, endPoint y: 195, distance: 88.4
click at [107, 195] on div "Image Got Questions? Email Us At support@gemstore.com Text Block Row Row Advert…" at bounding box center [292, 139] width 392 height 2059
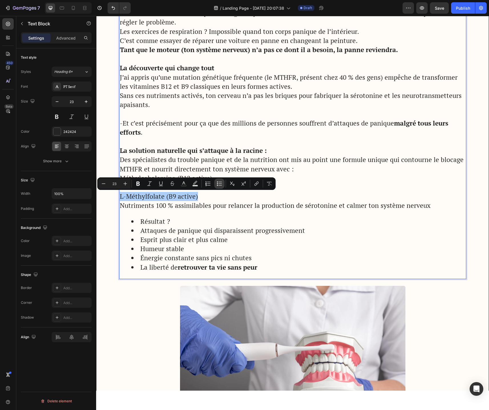
click at [220, 184] on icon "Editor contextual toolbar" at bounding box center [219, 184] width 6 height 6
type input "23"
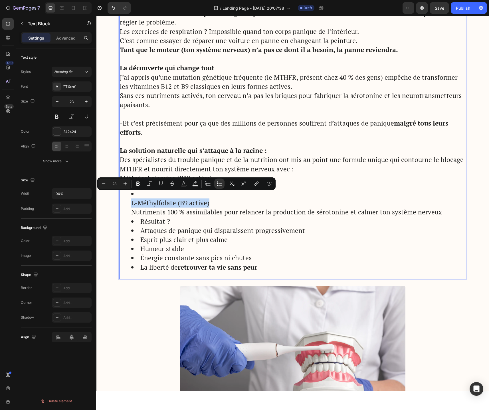
click at [200, 205] on li "L-Méthylfolate (B9 active) Nutriments 100 % assimilables pour relancer la produ…" at bounding box center [298, 204] width 334 height 28
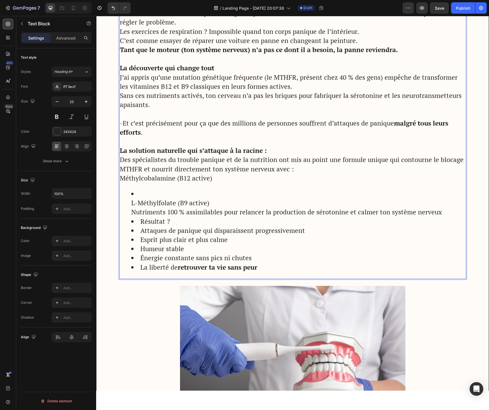
click at [130, 203] on ul "L-Méthylfolate (B9 active) Nutriments 100 % assimilables pour relancer la produ…" at bounding box center [292, 231] width 345 height 83
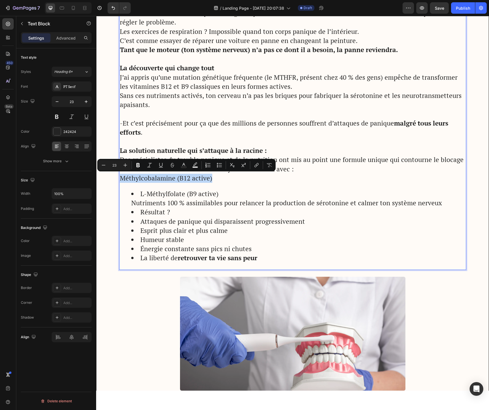
drag, startPoint x: 122, startPoint y: 178, endPoint x: 225, endPoint y: 182, distance: 103.5
click at [225, 182] on p "Méthylcobalamine (B12 active)" at bounding box center [292, 178] width 345 height 9
click at [219, 166] on icon "Editor contextual toolbar" at bounding box center [219, 165] width 6 height 6
type input "23"
click at [181, 197] on li "L-Méthylfolate (B9 active) Nutriments 100 % assimilables pour relancer la produ…" at bounding box center [298, 199] width 334 height 18
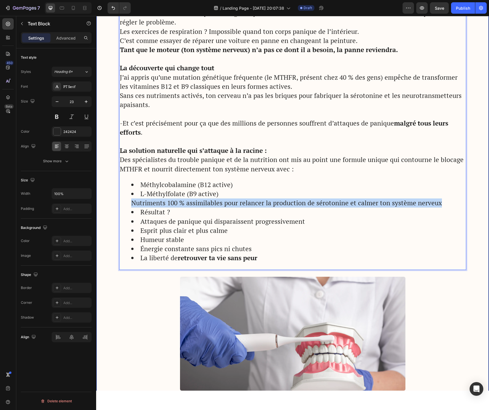
drag, startPoint x: 131, startPoint y: 203, endPoint x: 482, endPoint y: 205, distance: 350.6
click at [482, 205] on div "Image Got Questions? Email Us At support@gemstore.com Text Block Row Row Advert…" at bounding box center [292, 135] width 392 height 2050
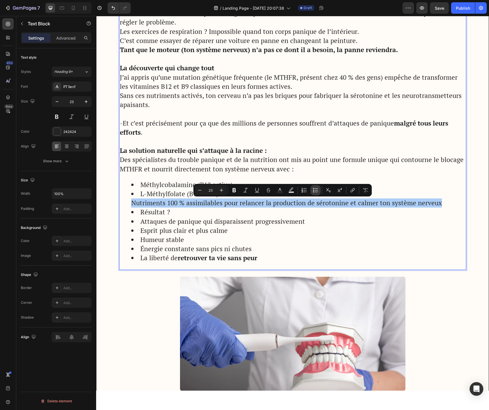
click at [313, 191] on icon "Editor contextual toolbar" at bounding box center [315, 191] width 6 height 6
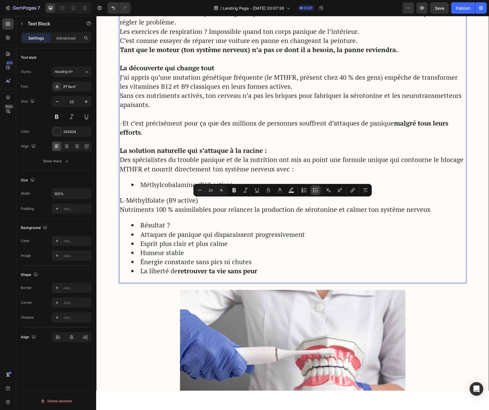
click at [313, 191] on icon "Editor contextual toolbar" at bounding box center [315, 191] width 6 height 6
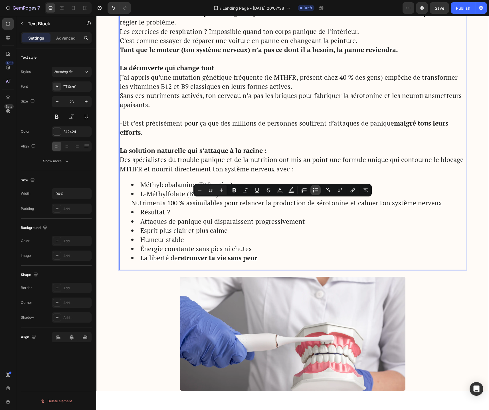
type input "23"
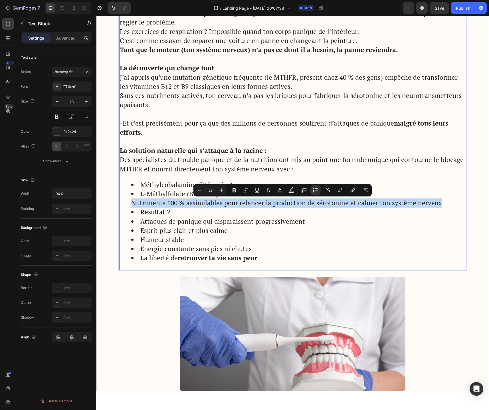
click at [297, 205] on li "L-Méthylfolate (B9 active) Nutriments 100 % assimilables pour relancer la produ…" at bounding box center [298, 199] width 334 height 18
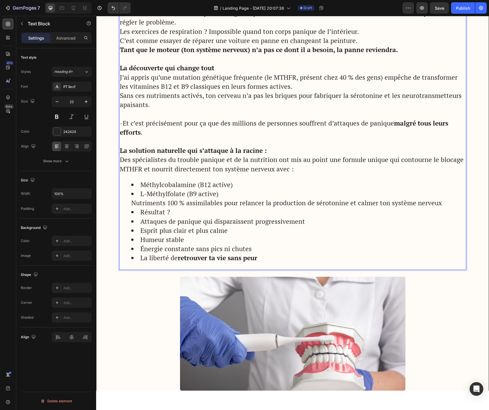
click at [245, 194] on li "L-Méthylfolate (B9 active) Nutriments 100 % assimilables pour relancer la produ…" at bounding box center [298, 199] width 334 height 18
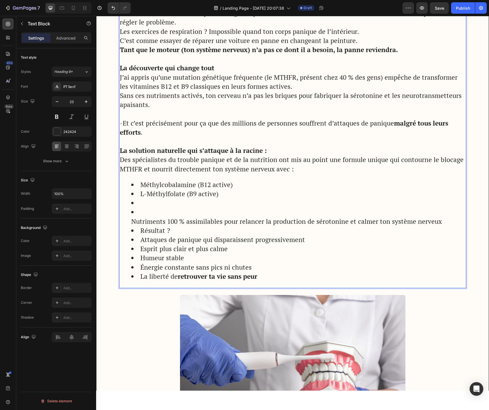
click at [130, 223] on ul "Méthylcobalamine (B12 active) L-Méthylfolate (B9 active) ⁠⁠⁠⁠⁠⁠⁠ Nutriments 100…" at bounding box center [292, 230] width 345 height 101
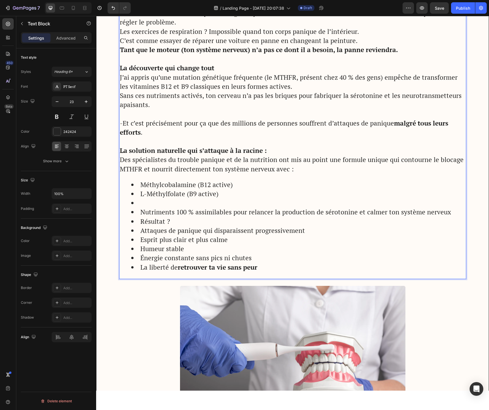
click at [144, 205] on li "Rich Text Editor. Editing area: main" at bounding box center [298, 203] width 334 height 9
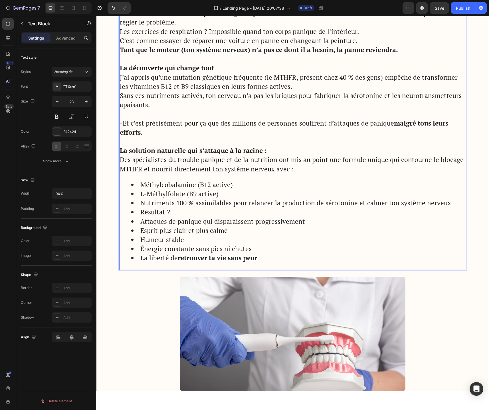
click at [140, 214] on li "Résultat ?" at bounding box center [298, 212] width 334 height 9
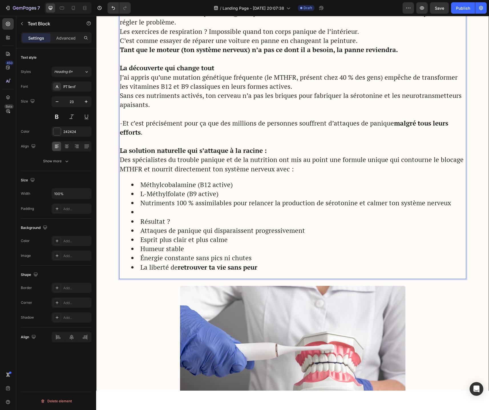
click at [136, 217] on li "Rich Text Editor. Editing area: main" at bounding box center [298, 212] width 334 height 9
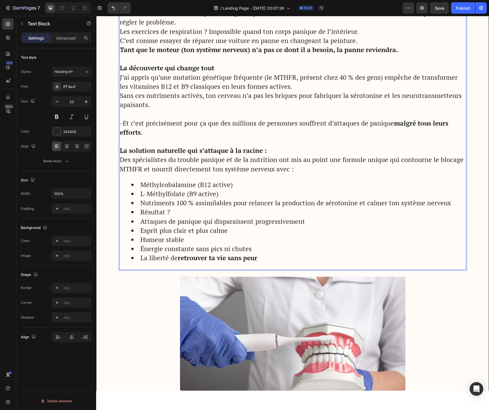
click at [136, 214] on li "Résultat ?" at bounding box center [298, 212] width 334 height 9
click at [135, 214] on li "Résultat ?" at bounding box center [298, 212] width 334 height 9
click at [131, 213] on li "Résultat ?" at bounding box center [298, 212] width 334 height 9
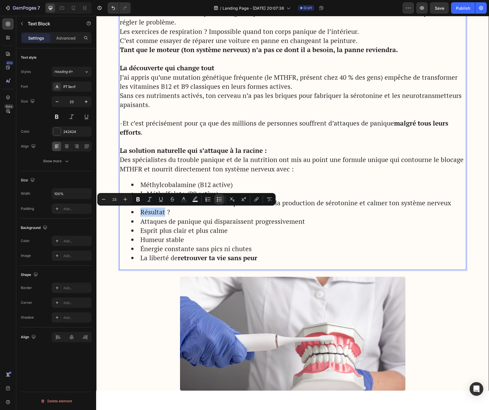
click at [132, 213] on li "Résultat ?" at bounding box center [298, 212] width 334 height 9
drag, startPoint x: 179, startPoint y: 213, endPoint x: 136, endPoint y: 213, distance: 43.3
click at [136, 213] on li "Résultat ?" at bounding box center [298, 212] width 334 height 9
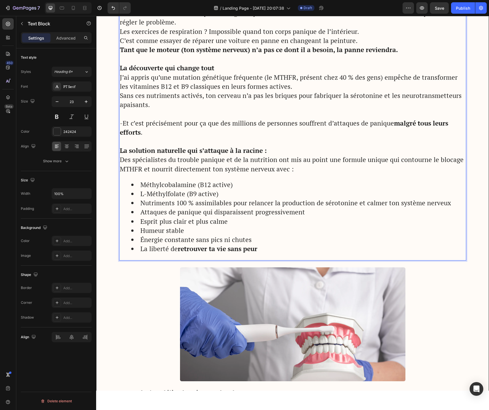
click at [448, 203] on li "Nutriments 100 % assimilables pour relancer la production de sérotonine et calm…" at bounding box center [298, 203] width 334 height 9
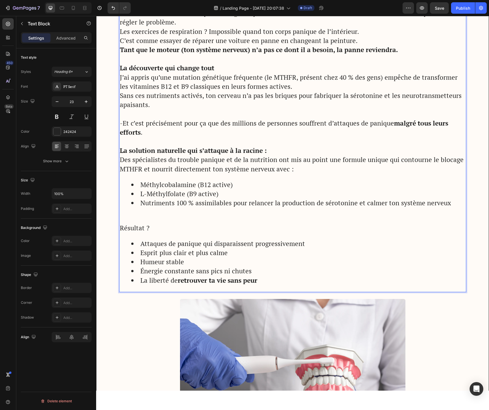
click at [131, 225] on p "Résultat ?" at bounding box center [292, 228] width 345 height 9
click at [131, 221] on p "Rich Text Editor. Editing area: main" at bounding box center [292, 218] width 345 height 9
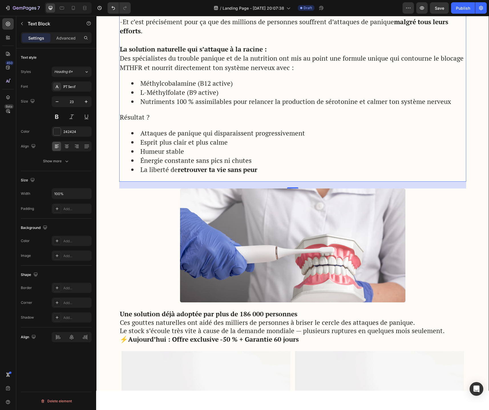
scroll to position [1022, 0]
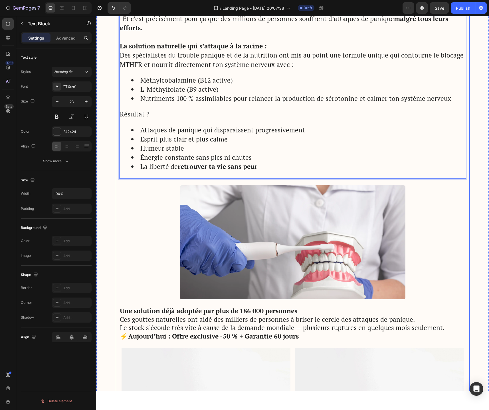
click at [294, 185] on div "Advertorial Text Block Mes crises de panique détruisaient ma vie… Jusqu’à ce qu…" at bounding box center [292, 59] width 347 height 2017
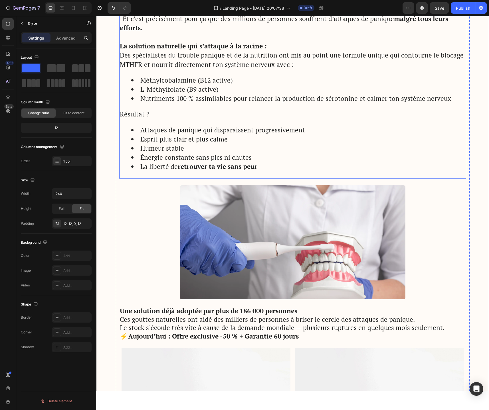
click at [294, 176] on div "Pourquoi les traitements classiques échouent ? La thérapie aide à mieux compren…" at bounding box center [292, 27] width 347 height 303
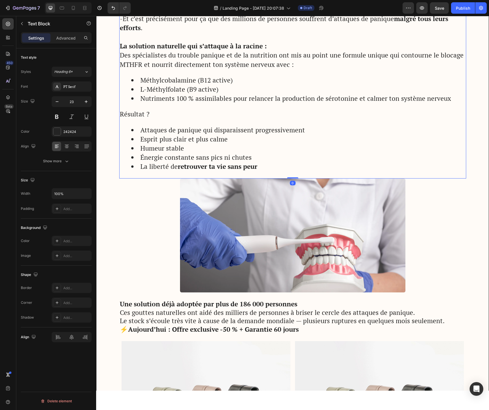
drag, startPoint x: 291, startPoint y: 184, endPoint x: 291, endPoint y: 172, distance: 12.0
click at [291, 172] on div "Pourquoi les traitements classiques échouent ? La thérapie aide à mieux compren…" at bounding box center [292, 27] width 347 height 303
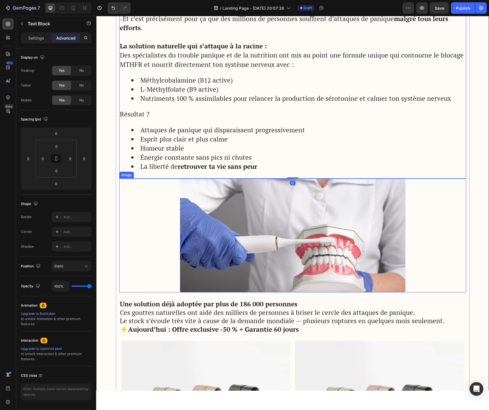
click at [295, 215] on img at bounding box center [292, 236] width 225 height 114
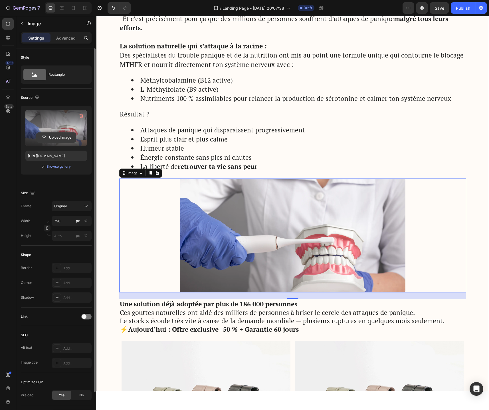
click at [54, 137] on input "file" at bounding box center [55, 138] width 39 height 10
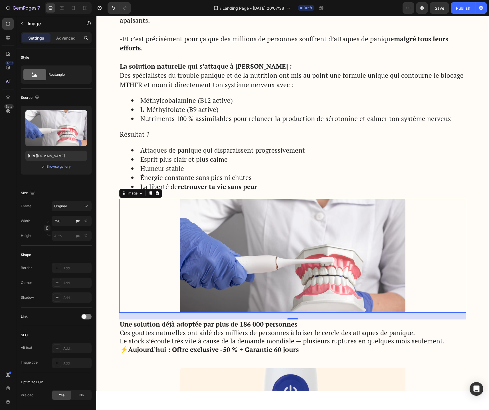
scroll to position [1001, 0]
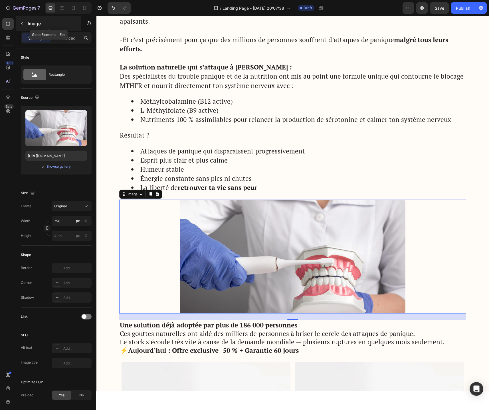
click at [22, 22] on icon "button" at bounding box center [22, 23] width 5 height 5
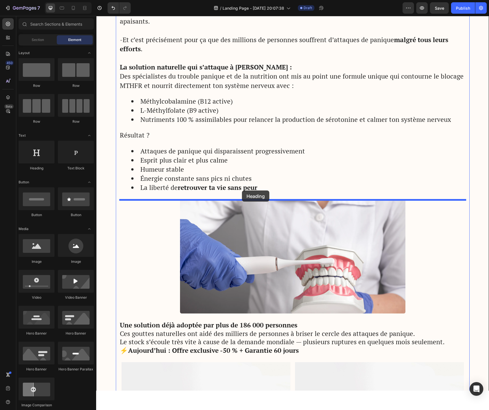
drag, startPoint x: 136, startPoint y: 173, endPoint x: 241, endPoint y: 192, distance: 106.7
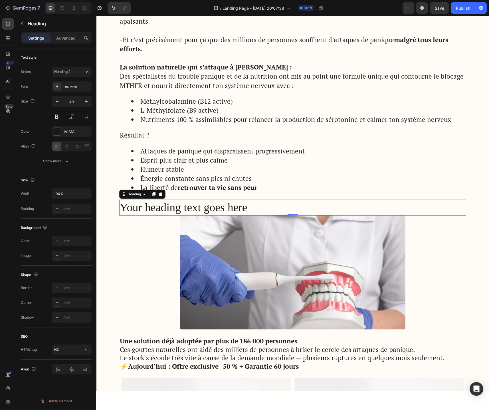
click at [230, 212] on h2 "Your heading text goes here" at bounding box center [292, 208] width 347 height 16
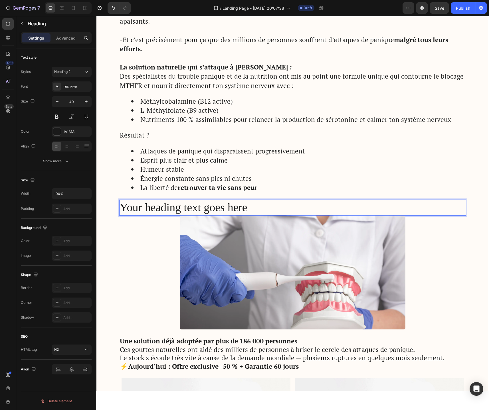
click at [230, 211] on p "Your heading text goes here" at bounding box center [292, 207] width 345 height 15
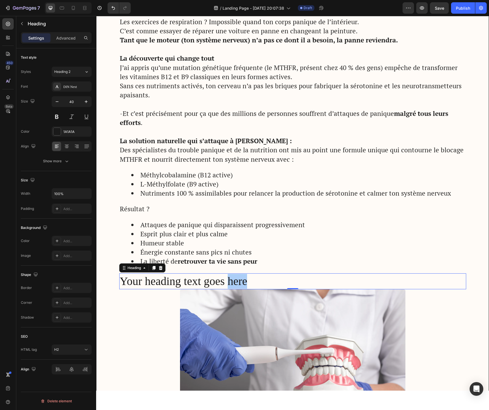
scroll to position [929, 0]
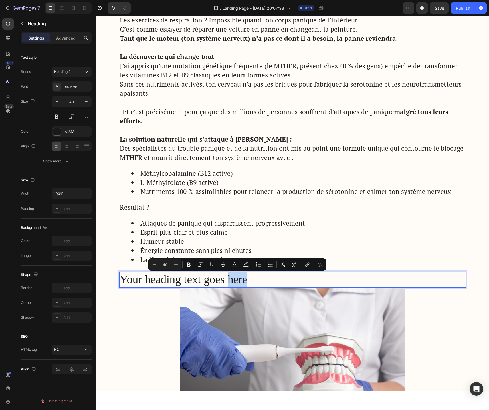
click at [198, 282] on p "Your heading text goes here" at bounding box center [292, 279] width 345 height 15
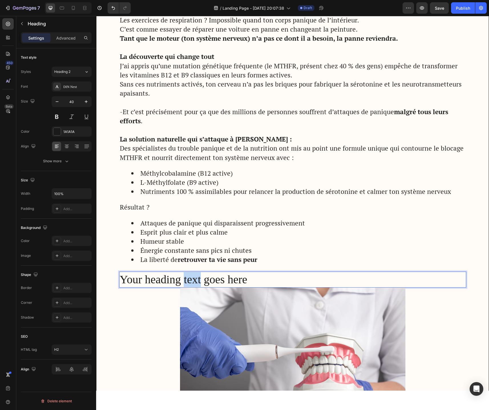
click at [198, 282] on p "Your heading text goes here" at bounding box center [292, 279] width 345 height 15
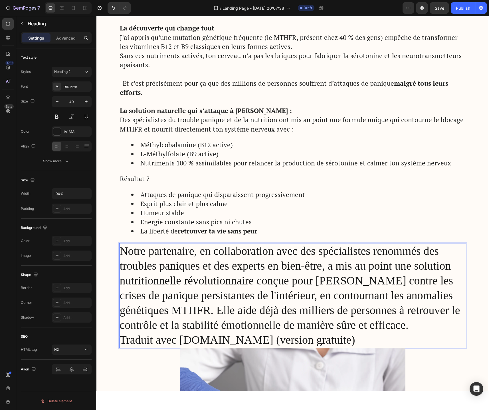
scroll to position [958, 0]
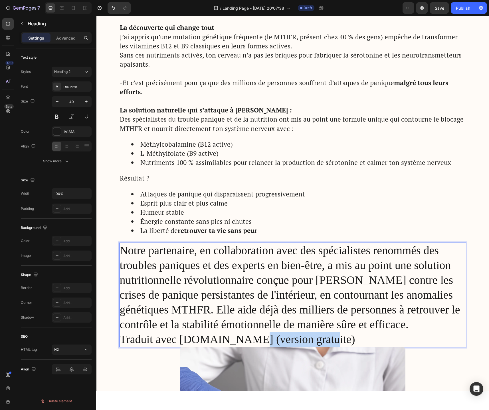
drag, startPoint x: 323, startPoint y: 338, endPoint x: 244, endPoint y: 338, distance: 79.2
click at [244, 338] on p "Traduit avec DeepL.com (version gratuite)" at bounding box center [292, 339] width 345 height 15
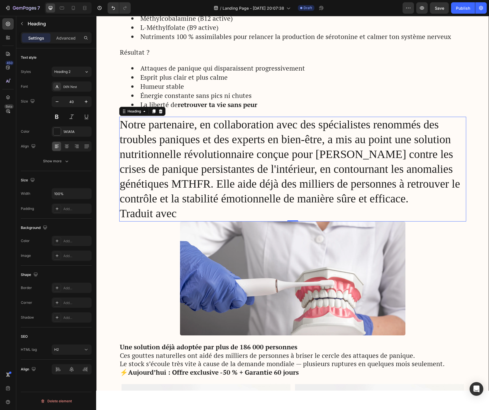
scroll to position [1082, 0]
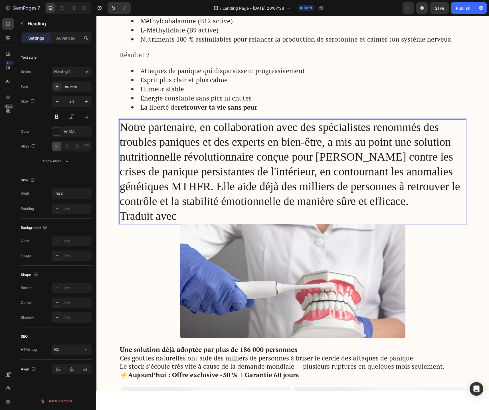
click at [174, 146] on p "Notre partenaire, en collaboration avec des spécialistes renommés des troubles …" at bounding box center [292, 164] width 345 height 89
click at [253, 280] on img at bounding box center [292, 281] width 225 height 114
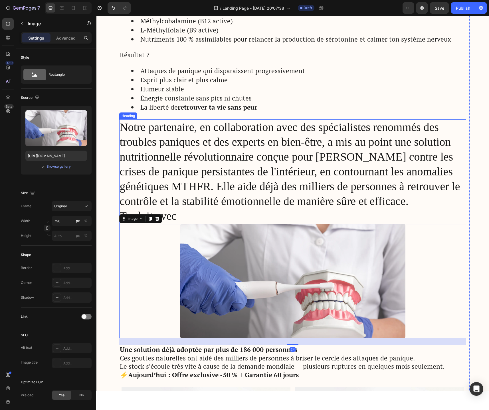
click at [201, 161] on p "Notre partenaire, en collaboration avec des spécialistes renommés des troubles …" at bounding box center [292, 172] width 345 height 104
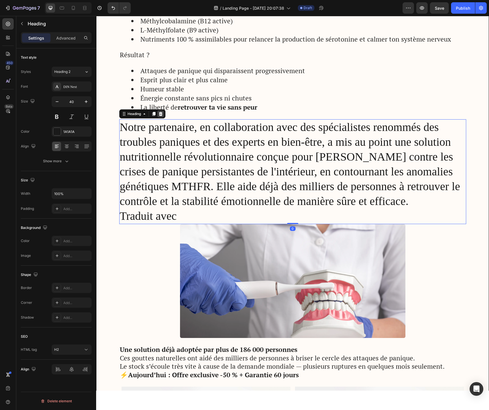
click at [161, 116] on icon at bounding box center [160, 114] width 5 height 5
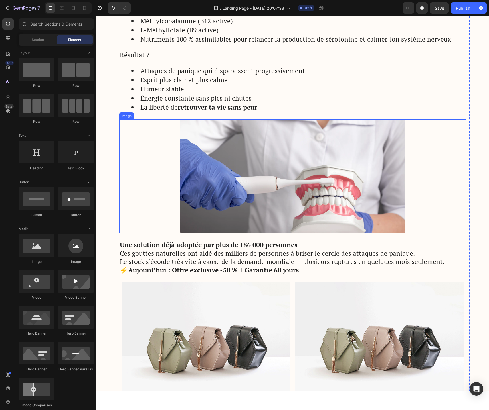
click at [280, 179] on img at bounding box center [292, 176] width 225 height 114
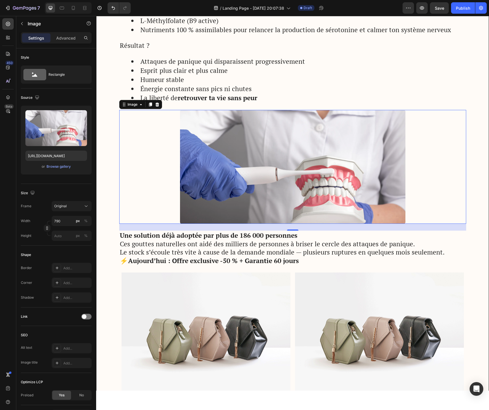
scroll to position [1092, 0]
click at [308, 177] on img at bounding box center [292, 166] width 225 height 114
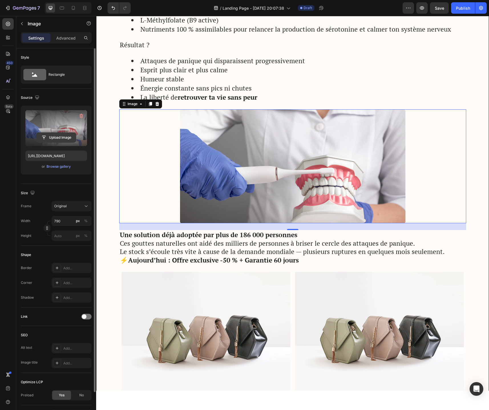
click at [48, 139] on input "file" at bounding box center [55, 138] width 39 height 10
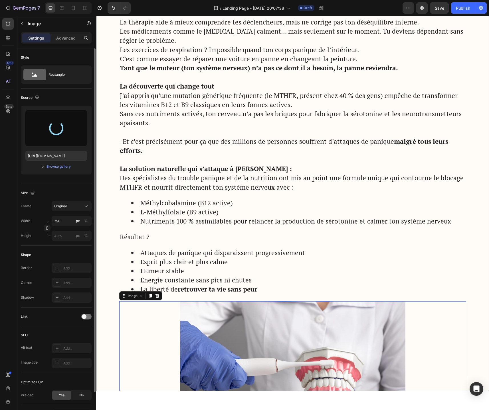
scroll to position [932, 0]
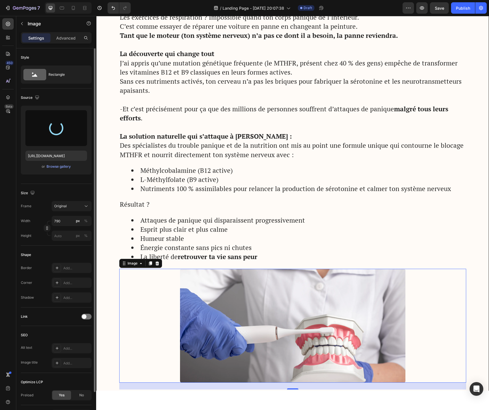
type input "https://cdn.shopify.com/s/files/1/0744/9634/4277/files/gempages_581179120260481…"
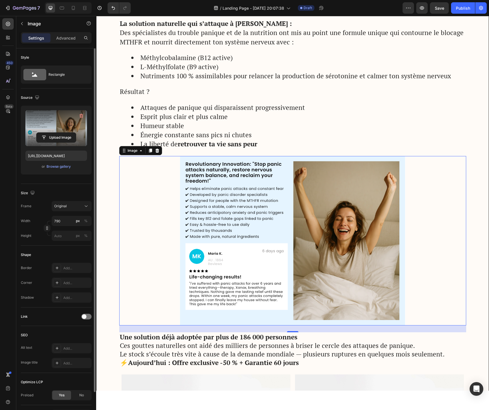
scroll to position [1045, 0]
click at [44, 78] on icon at bounding box center [34, 74] width 23 height 11
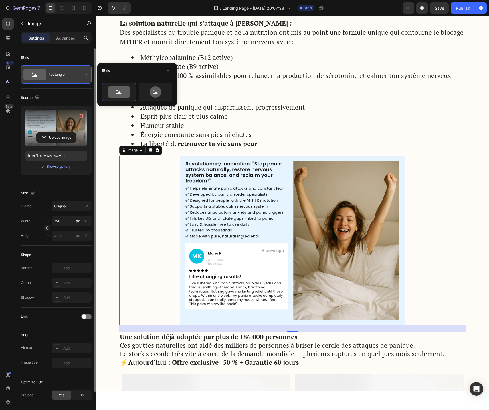
click at [45, 77] on icon at bounding box center [34, 74] width 23 height 11
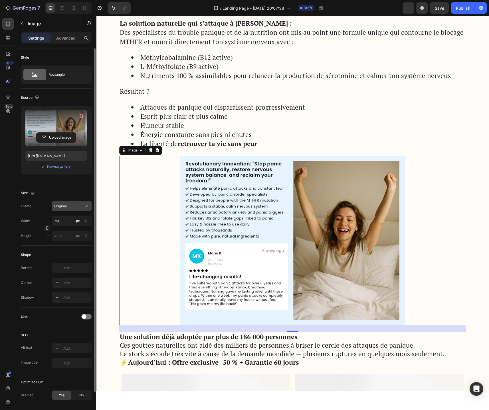
click at [72, 208] on div "Original" at bounding box center [68, 206] width 28 height 5
click at [86, 222] on icon at bounding box center [84, 220] width 5 height 5
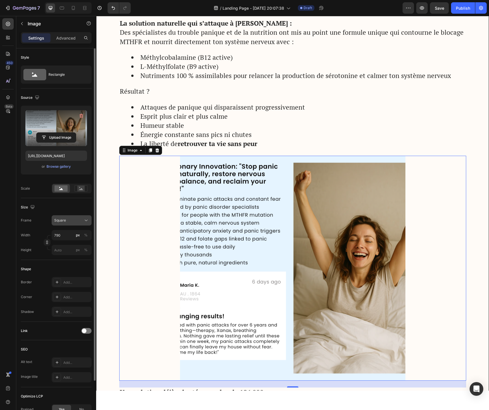
click at [85, 220] on icon at bounding box center [86, 221] width 6 height 6
click at [79, 244] on div "Vertical" at bounding box center [70, 246] width 33 height 6
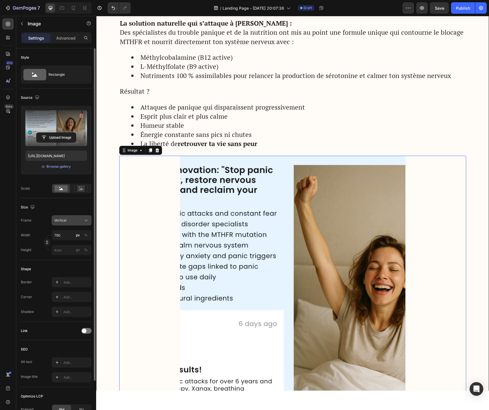
click at [83, 224] on button "Vertical" at bounding box center [72, 220] width 40 height 10
click at [75, 263] on div "Original" at bounding box center [67, 267] width 46 height 10
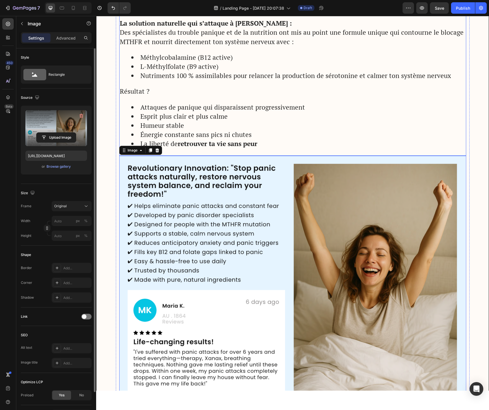
drag, startPoint x: 307, startPoint y: 103, endPoint x: 308, endPoint y: 135, distance: 31.1
click at [307, 103] on li "Attaques de panique qui disparaissent progressivement" at bounding box center [298, 107] width 334 height 9
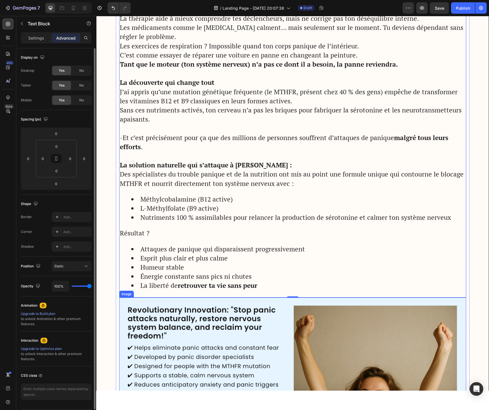
scroll to position [901, 0]
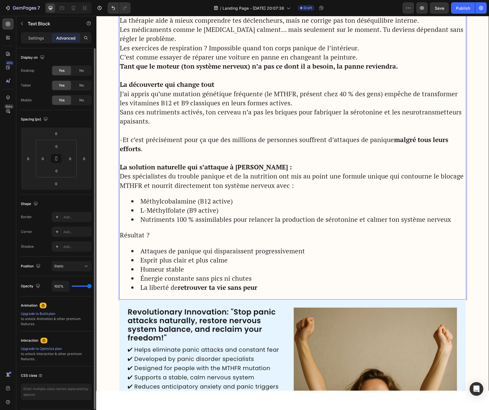
click at [187, 168] on strong "La solution naturelle qui s’attaque à la racine :" at bounding box center [206, 167] width 172 height 9
click at [156, 169] on strong "La solution naturelle qui s’attaque à la racine :" at bounding box center [206, 167] width 172 height 9
click at [181, 169] on strong "La solution naturelle qui s’attaque à la racine :" at bounding box center [206, 167] width 172 height 9
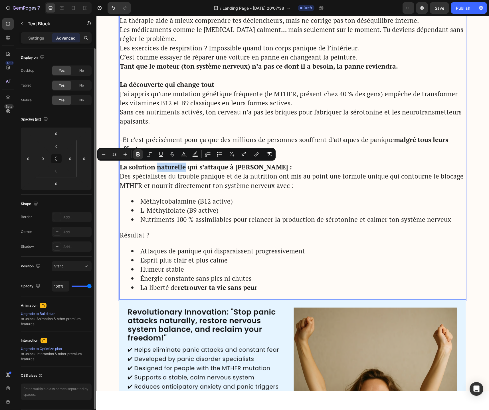
click at [181, 169] on strong "La solution naturelle qui s’attaque à la racine :" at bounding box center [206, 167] width 172 height 9
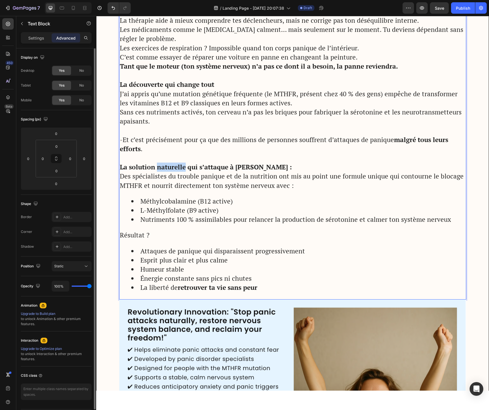
click at [181, 169] on strong "La solution naturelle qui s’attaque à la racine :" at bounding box center [206, 167] width 172 height 9
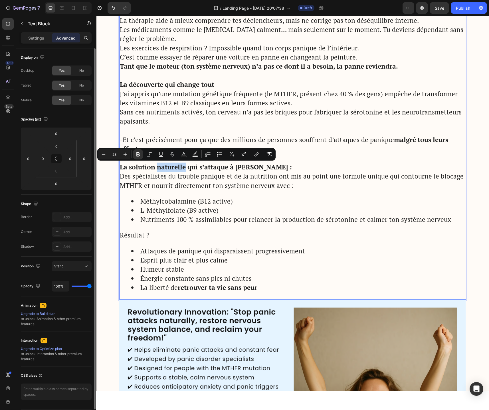
click at [181, 168] on strong "La solution naturelle qui s’attaque à la racine :" at bounding box center [206, 167] width 172 height 9
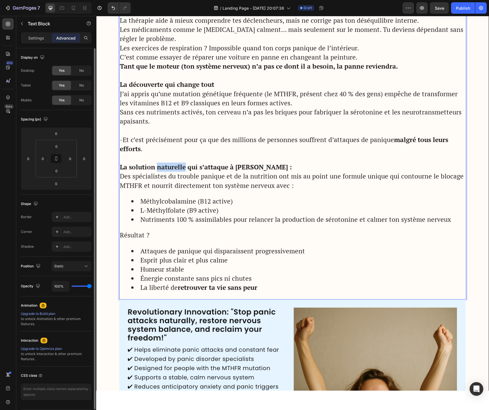
click at [181, 168] on strong "La solution naturelle qui s’attaque à la racine :" at bounding box center [206, 167] width 172 height 9
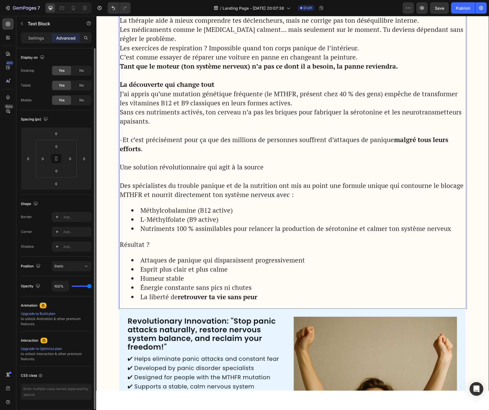
click at [181, 168] on p "Une solution révolutionnaire qui agit à la source" at bounding box center [292, 167] width 345 height 9
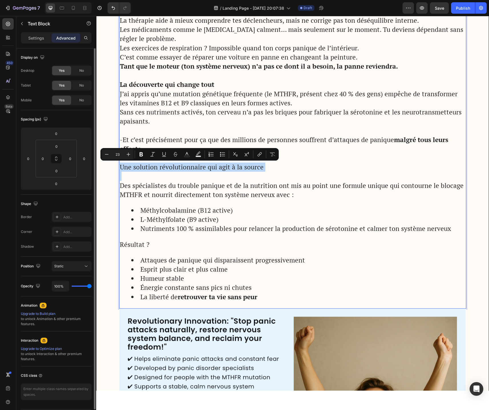
click at [181, 168] on p "Une solution révolutionnaire qui agit à la source" at bounding box center [292, 167] width 345 height 9
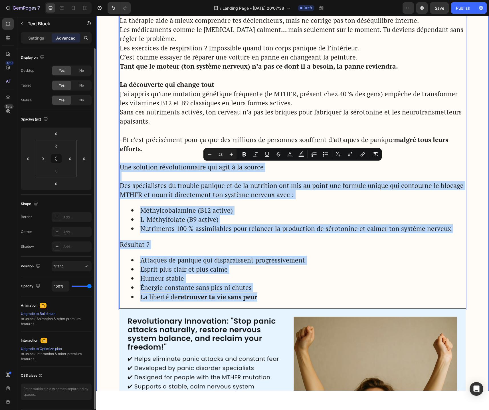
drag, startPoint x: 267, startPoint y: 301, endPoint x: 113, endPoint y: 169, distance: 203.3
click at [113, 169] on div "Image Got Questions? Email Us At support@gemstore.com Text Block Row Row Advert…" at bounding box center [292, 233] width 392 height 2213
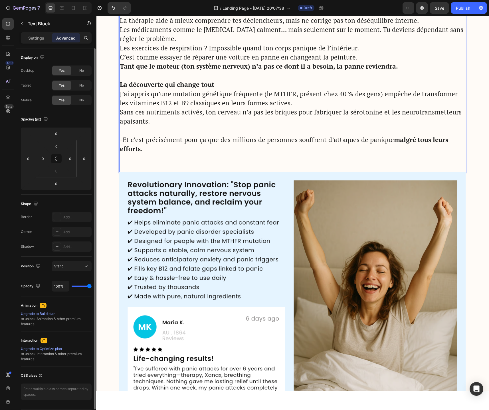
click at [107, 163] on div "Image Got Questions? Email Us At support@gemstore.com Text Block Row Row Advert…" at bounding box center [292, 165] width 392 height 2076
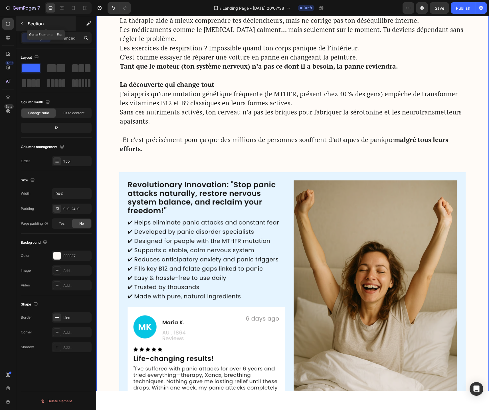
click at [22, 23] on icon "button" at bounding box center [22, 23] width 5 height 5
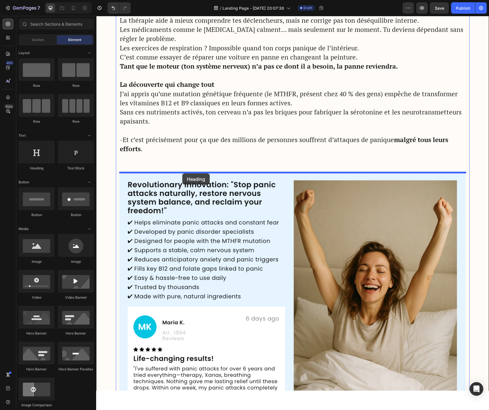
drag, startPoint x: 135, startPoint y: 176, endPoint x: 182, endPoint y: 174, distance: 46.8
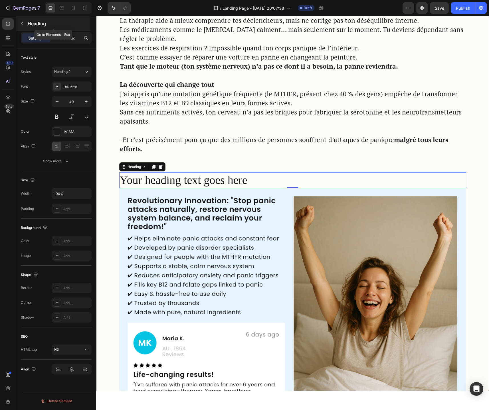
click at [21, 24] on icon "button" at bounding box center [22, 23] width 5 height 5
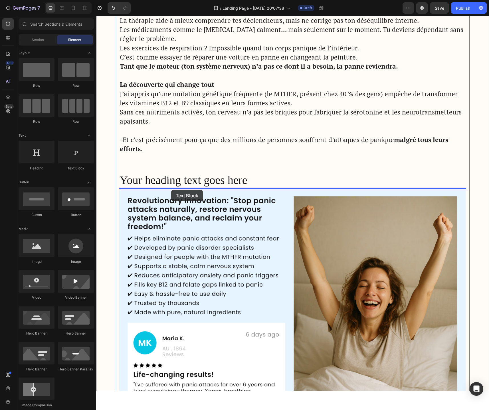
drag, startPoint x: 164, startPoint y: 176, endPoint x: 171, endPoint y: 190, distance: 15.6
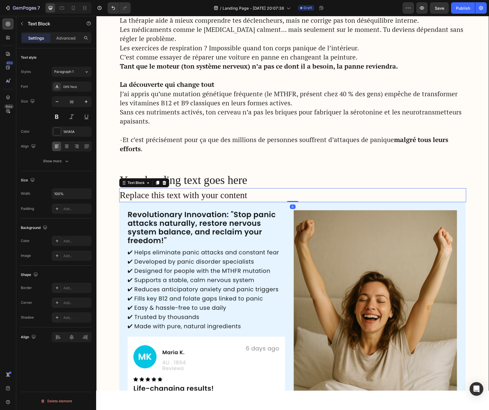
click at [164, 197] on div "Replace this text with your content" at bounding box center [292, 195] width 347 height 14
click at [164, 197] on p "Replace this text with your content" at bounding box center [292, 195] width 345 height 13
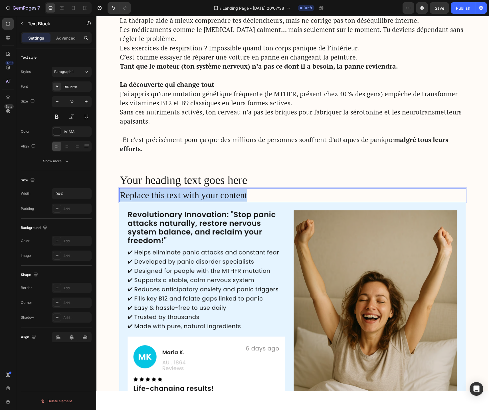
click at [164, 197] on p "Replace this text with your content" at bounding box center [292, 195] width 345 height 13
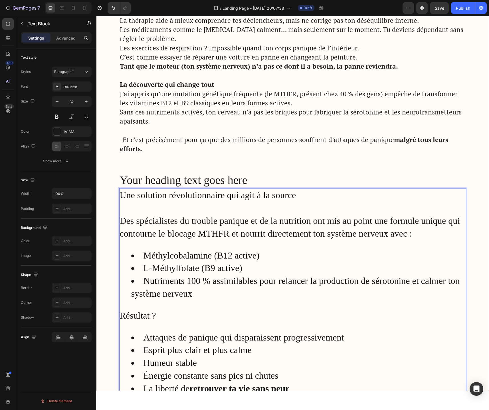
scroll to position [910, 0]
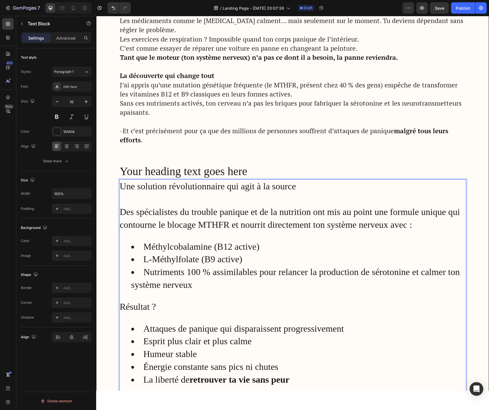
click at [163, 189] on p "Une solution révolutionnaire qui agit à la source" at bounding box center [292, 186] width 345 height 13
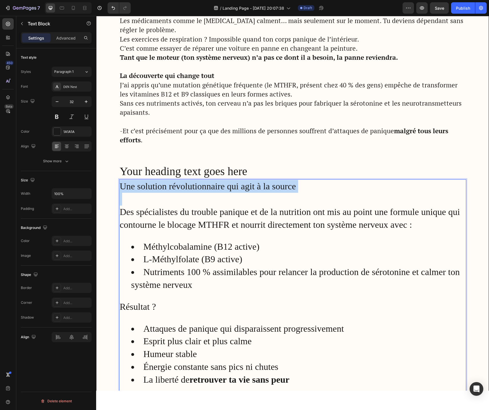
click at [163, 189] on p "Une solution révolutionnaire qui agit à la source" at bounding box center [292, 186] width 345 height 13
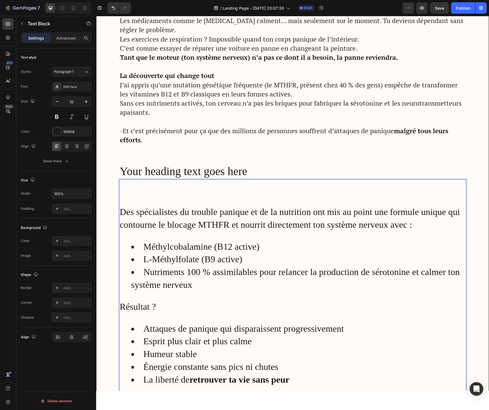
click at [122, 213] on p "Des spécialistes du trouble panique et de la nutrition ont mis au point une for…" at bounding box center [292, 219] width 345 height 26
click at [60, 104] on button "button" at bounding box center [57, 102] width 10 height 10
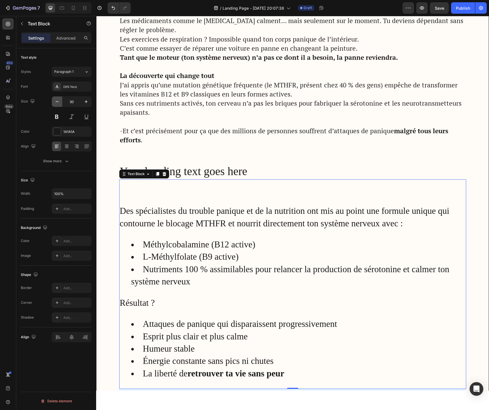
click at [60, 104] on button "button" at bounding box center [57, 102] width 10 height 10
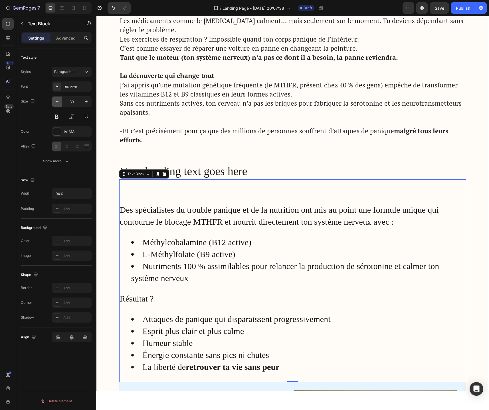
click at [60, 104] on button "button" at bounding box center [57, 102] width 10 height 10
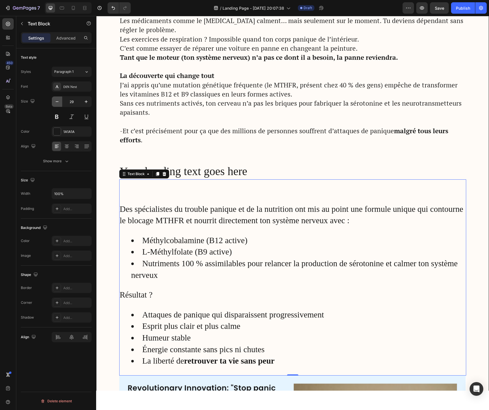
click at [60, 104] on button "button" at bounding box center [57, 102] width 10 height 10
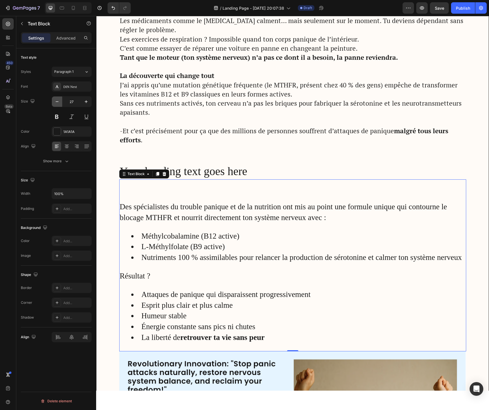
click at [60, 104] on button "button" at bounding box center [57, 102] width 10 height 10
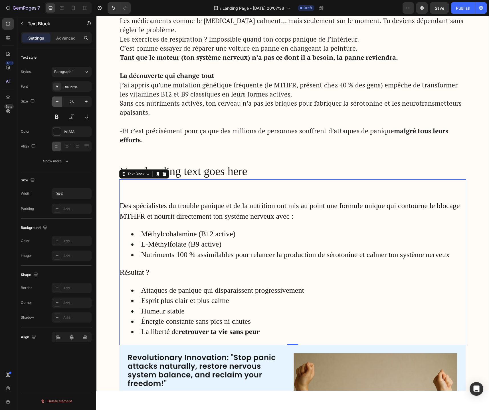
click at [60, 104] on button "button" at bounding box center [57, 102] width 10 height 10
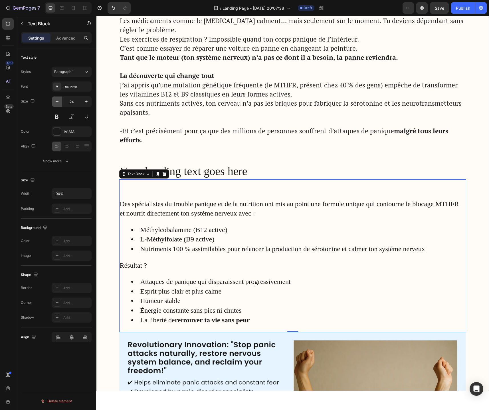
click at [60, 104] on button "button" at bounding box center [57, 102] width 10 height 10
type input "23"
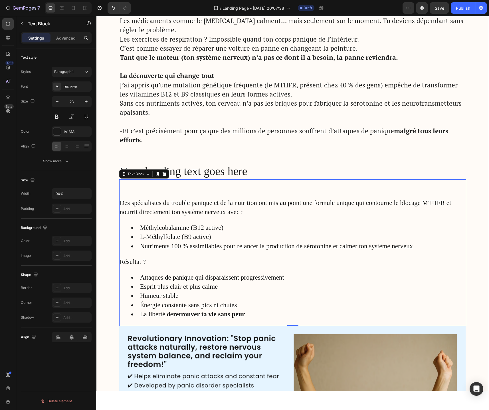
click at [160, 211] on p "Des spécialistes du trouble panique et de la nutrition ont mis au point une for…" at bounding box center [292, 208] width 345 height 18
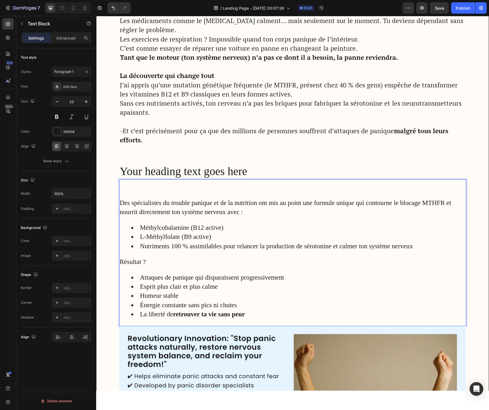
click at [120, 203] on p "Des spécialistes du trouble panique et de la nutrition ont mis au point une for…" at bounding box center [292, 208] width 345 height 18
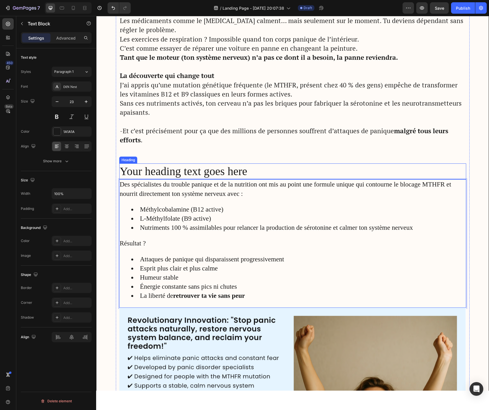
click at [156, 167] on h2 "Your heading text goes here" at bounding box center [292, 172] width 347 height 16
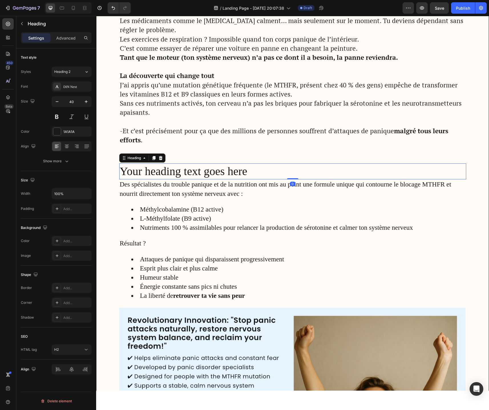
click at [156, 167] on h2 "Your heading text goes here" at bounding box center [292, 172] width 347 height 16
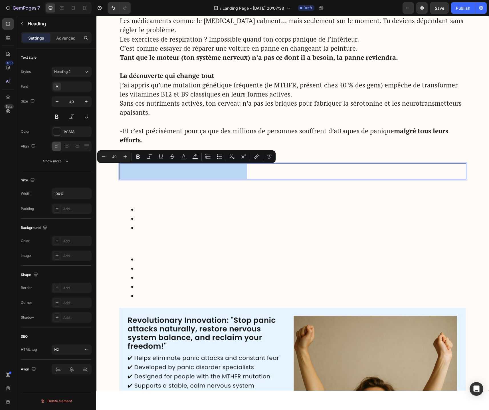
click at [156, 167] on p "Your heading text goes here" at bounding box center [292, 171] width 345 height 15
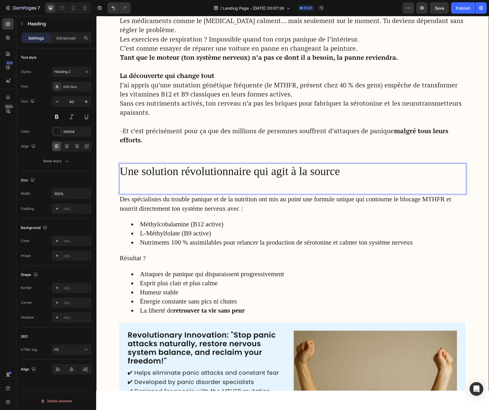
click at [141, 185] on p "Rich Text Editor. Editing area: main" at bounding box center [292, 186] width 345 height 15
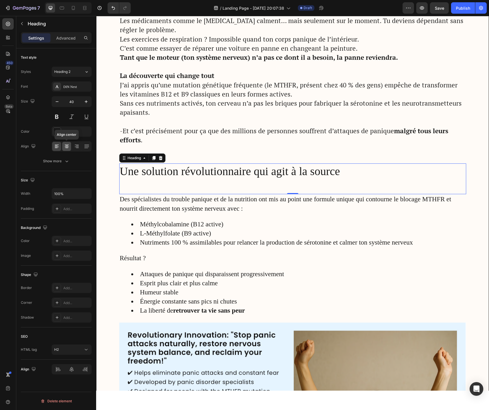
click at [67, 145] on icon at bounding box center [67, 147] width 6 height 6
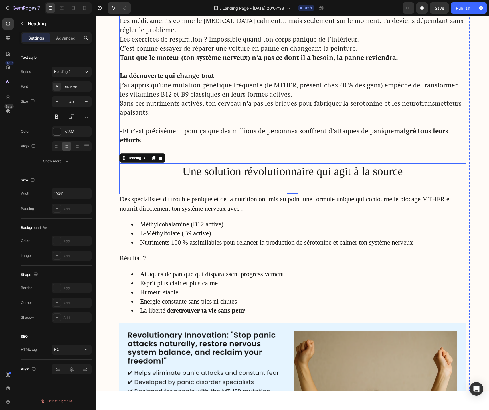
click at [207, 149] on p "Rich Text Editor. Editing area: main" at bounding box center [292, 149] width 345 height 9
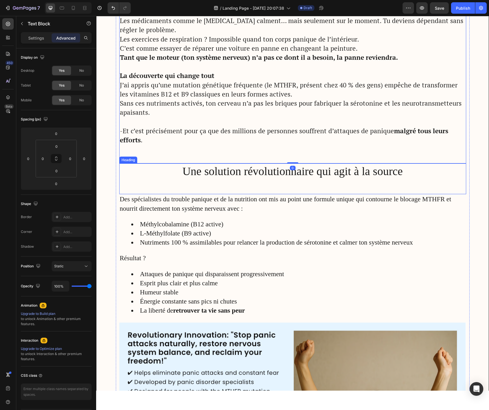
click at [207, 178] on p "Une solution révolutionnaire qui agit à la source" at bounding box center [292, 179] width 345 height 30
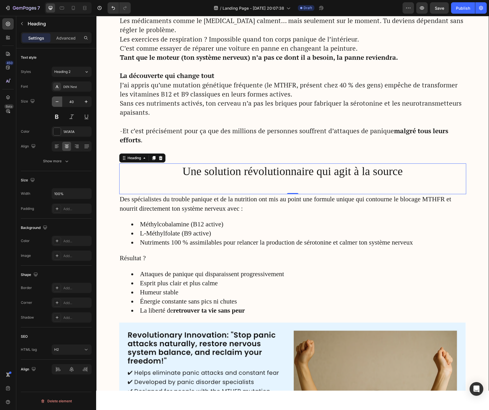
click at [57, 102] on icon "button" at bounding box center [57, 102] width 6 height 6
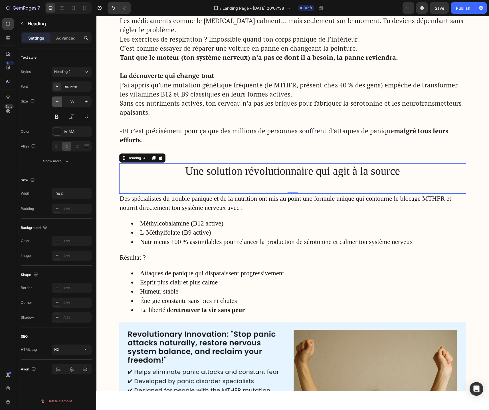
click at [57, 102] on icon "button" at bounding box center [57, 102] width 6 height 6
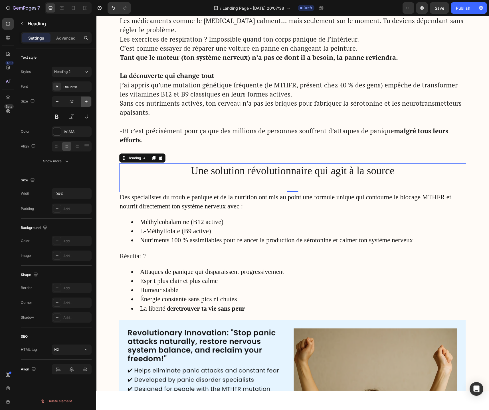
click at [83, 103] on icon "button" at bounding box center [86, 102] width 6 height 6
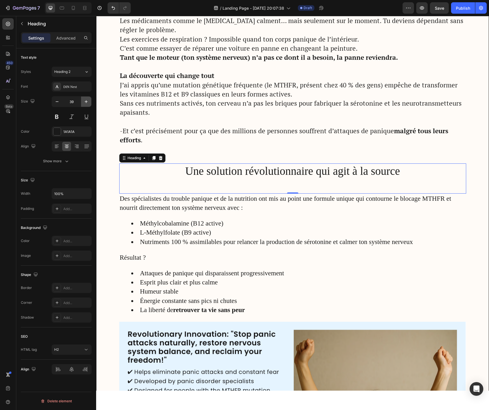
click at [83, 103] on icon "button" at bounding box center [86, 102] width 6 height 6
type input "40"
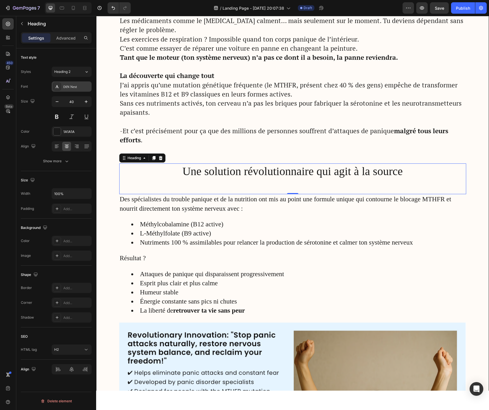
click at [72, 90] on div "DIN Next" at bounding box center [72, 87] width 40 height 10
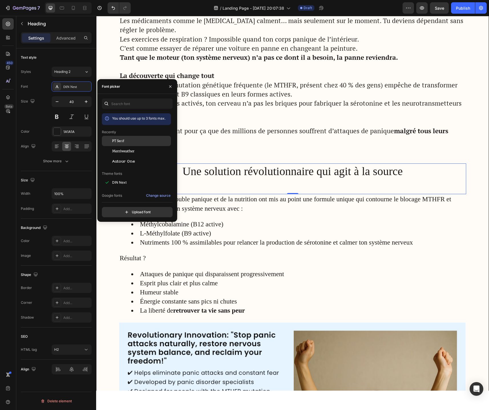
click at [115, 142] on span "PT Serif" at bounding box center [118, 141] width 12 height 5
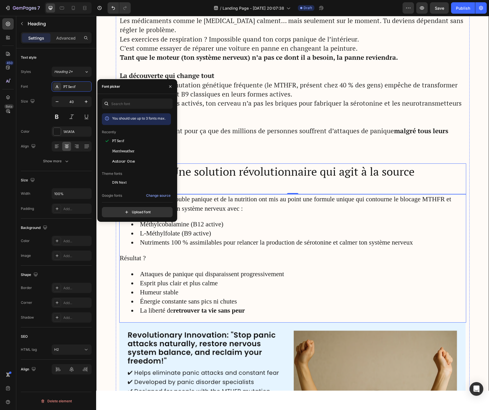
click at [202, 217] on div "Des spécialistes du trouble panique et de la nutrition ont mis au point une for…" at bounding box center [292, 258] width 347 height 128
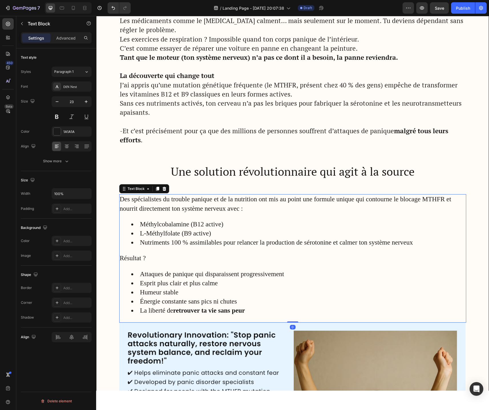
click at [197, 216] on div "Des spécialistes du trouble panique et de la nutrition ont mis au point une for…" at bounding box center [292, 258] width 347 height 128
click at [80, 83] on div "DIN Next" at bounding box center [72, 87] width 40 height 10
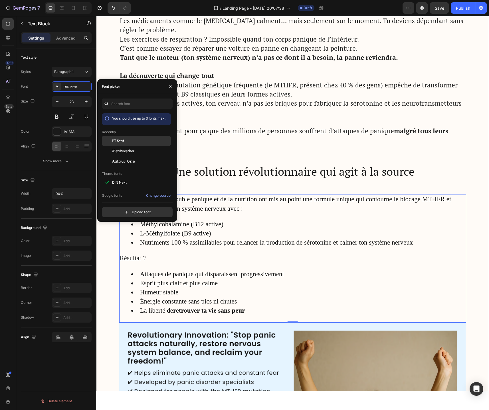
click at [116, 140] on span "PT Serif" at bounding box center [118, 141] width 12 height 5
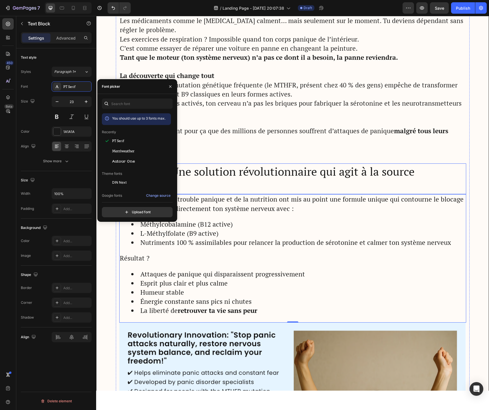
click at [207, 171] on h2 "Une solution révolutionnaire qui agit à la source" at bounding box center [292, 179] width 347 height 31
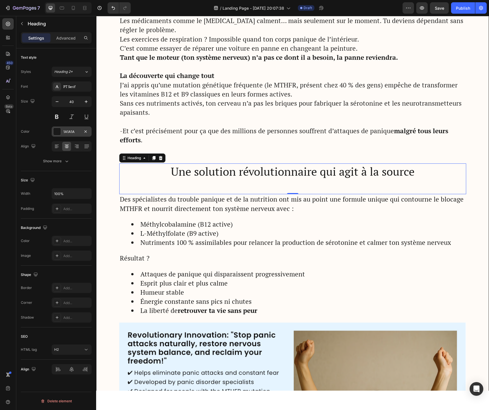
click at [56, 132] on div at bounding box center [56, 131] width 7 height 7
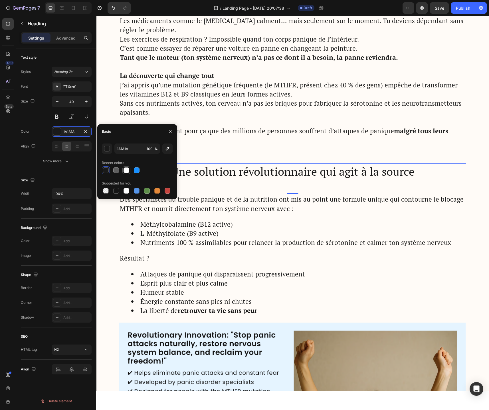
click at [126, 171] on div at bounding box center [126, 171] width 6 height 6
type input "FFFFFF"
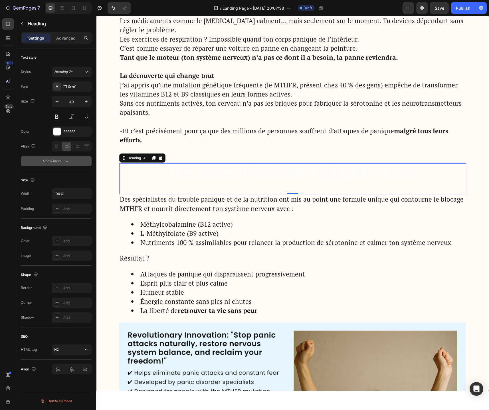
click at [23, 157] on button "Show more" at bounding box center [56, 161] width 71 height 10
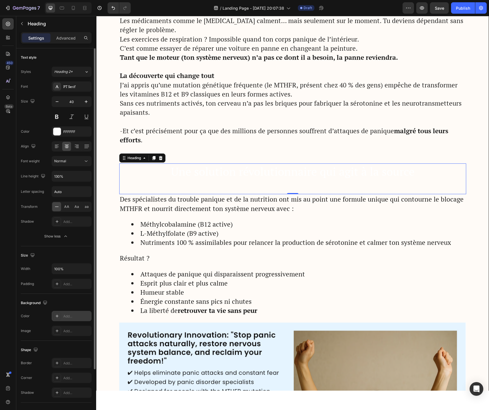
click at [58, 317] on icon at bounding box center [57, 316] width 5 height 5
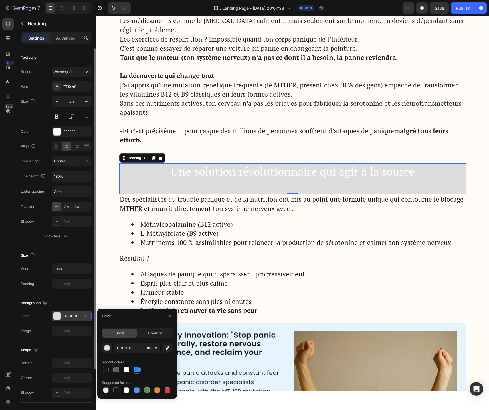
click at [137, 371] on div at bounding box center [137, 370] width 6 height 6
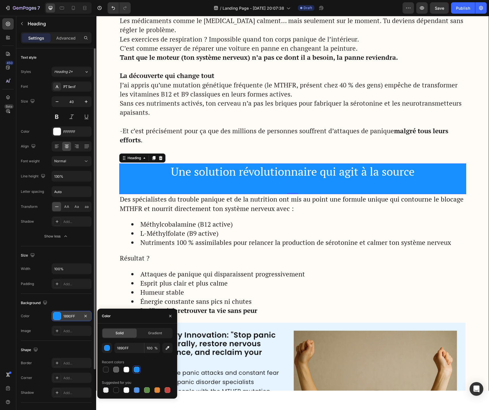
click at [155, 350] on span "%" at bounding box center [155, 348] width 3 height 5
click at [0, 0] on input "1890FF" at bounding box center [0, 0] width 0 height 0
click at [111, 349] on button "button" at bounding box center [107, 348] width 10 height 10
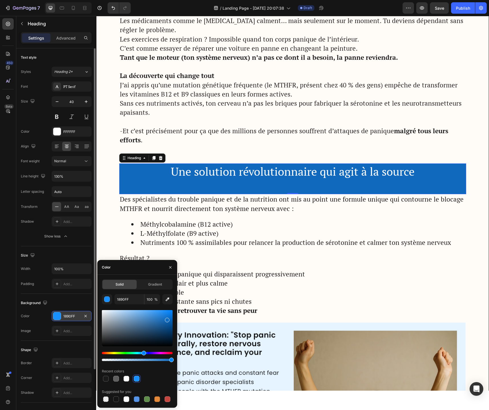
drag, startPoint x: 166, startPoint y: 312, endPoint x: 166, endPoint y: 320, distance: 8.0
click at [166, 320] on div at bounding box center [167, 320] width 5 height 5
click at [149, 354] on div "Hue" at bounding box center [137, 353] width 71 height 2
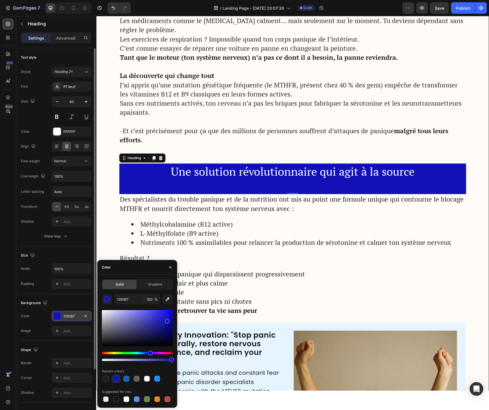
click at [148, 355] on div at bounding box center [137, 356] width 71 height 9
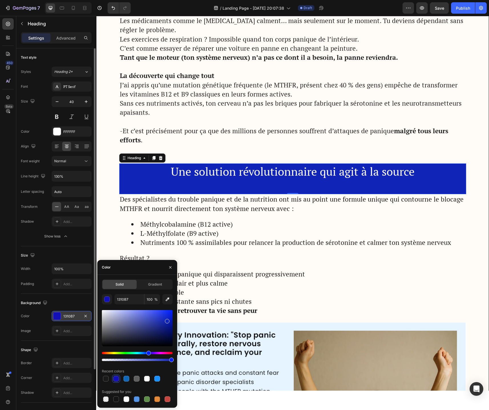
click at [148, 354] on div "Hue" at bounding box center [137, 353] width 71 height 2
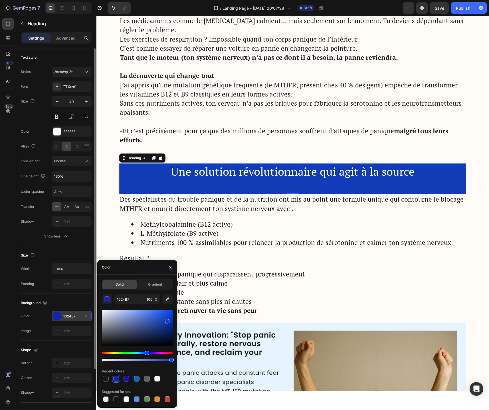
click at [146, 354] on div "Hue" at bounding box center [146, 353] width 5 height 5
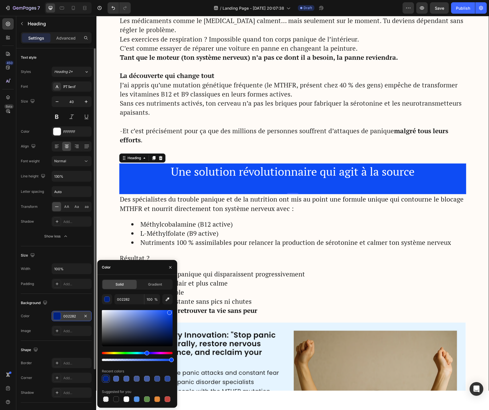
drag, startPoint x: 166, startPoint y: 316, endPoint x: 168, endPoint y: 311, distance: 5.4
click at [168, 311] on div at bounding box center [137, 328] width 71 height 36
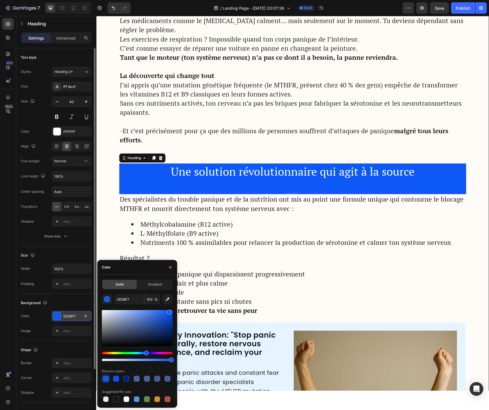
click at [145, 354] on div "Hue" at bounding box center [146, 353] width 5 height 5
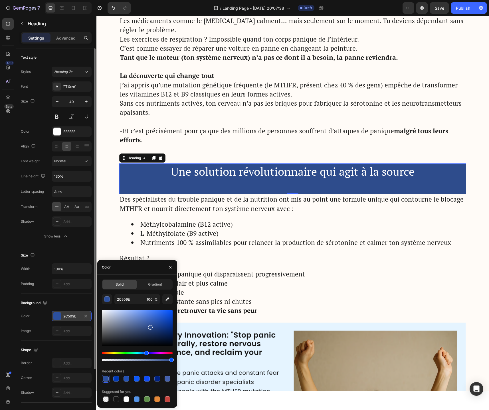
type input "2E4C8C"
drag, startPoint x: 147, startPoint y: 336, endPoint x: 149, endPoint y: 327, distance: 9.9
click at [149, 327] on div at bounding box center [137, 328] width 71 height 36
click at [250, 173] on h2 "Une solution révolutionnaire qui agit à la source" at bounding box center [292, 179] width 347 height 31
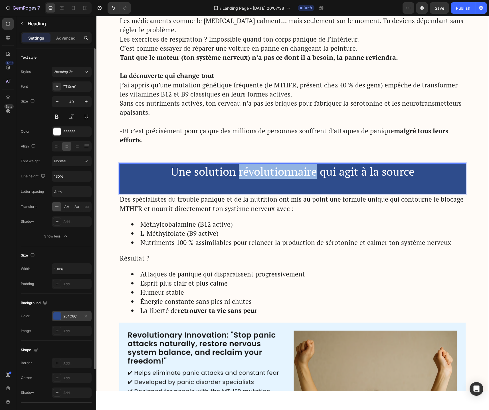
click at [250, 173] on p "Une solution révolutionnaire qui agit à la source" at bounding box center [292, 179] width 345 height 30
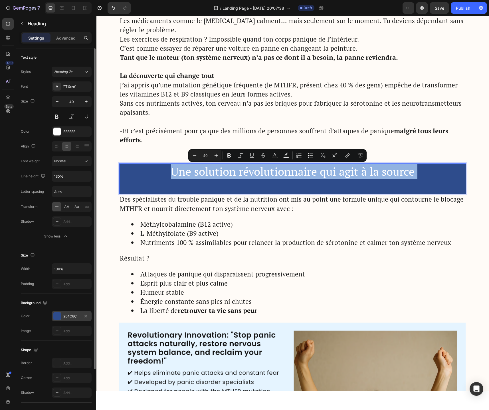
click at [250, 173] on p "Une solution révolutionnaire qui agit à la source" at bounding box center [292, 179] width 345 height 30
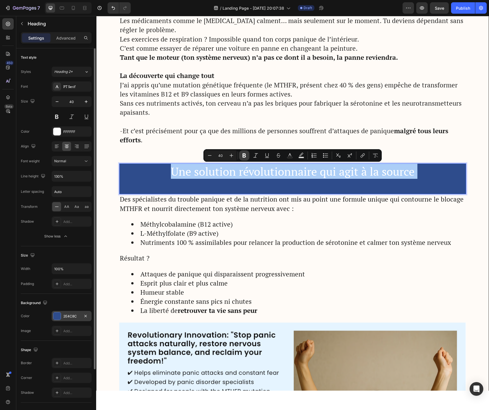
click at [243, 154] on icon "Editor contextual toolbar" at bounding box center [243, 156] width 3 height 4
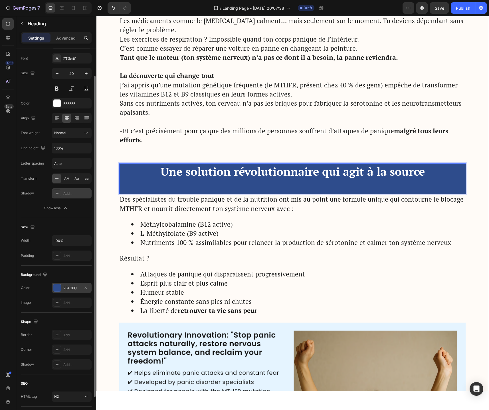
scroll to position [30, 0]
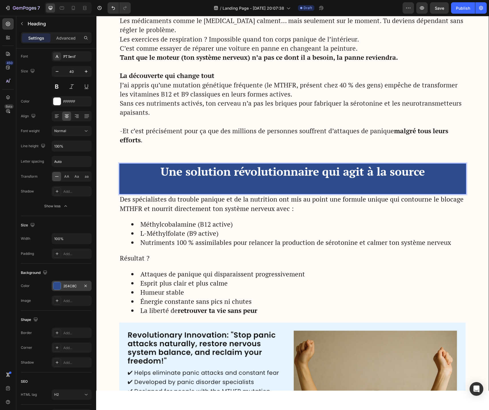
click at [190, 188] on p "Une solution révolutionnaire qui agit à la source" at bounding box center [292, 179] width 345 height 30
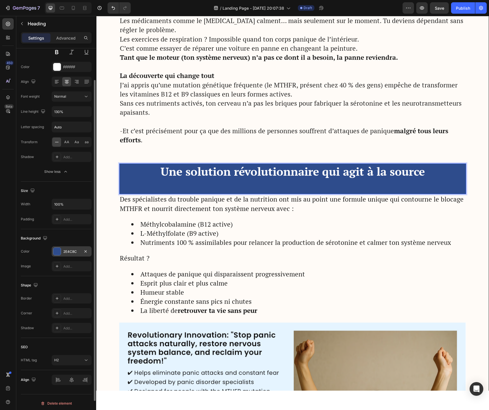
scroll to position [67, 0]
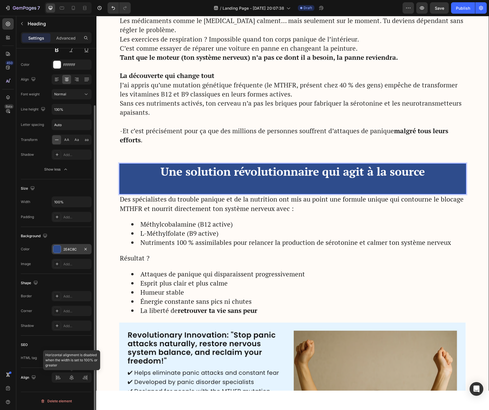
click at [71, 378] on div at bounding box center [72, 378] width 40 height 10
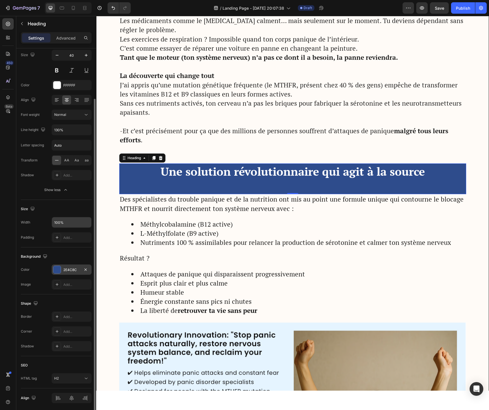
scroll to position [52, 0]
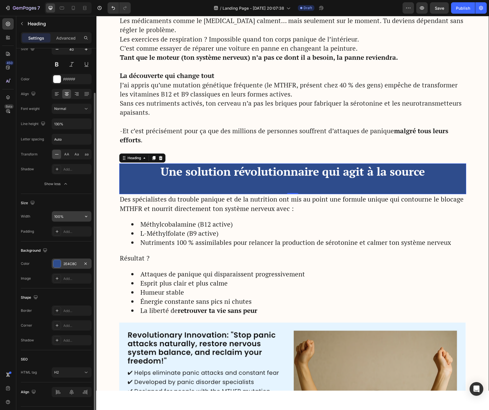
click at [69, 218] on input "100%" at bounding box center [71, 216] width 39 height 10
click at [85, 217] on icon "button" at bounding box center [86, 217] width 6 height 6
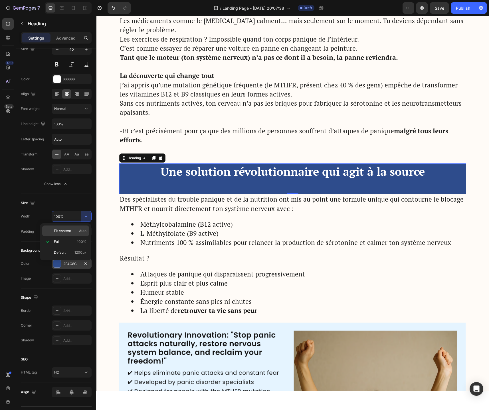
click at [81, 231] on span "Auto" at bounding box center [82, 231] width 7 height 5
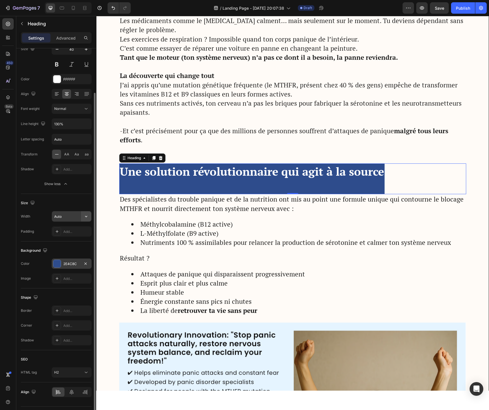
click at [83, 219] on icon "button" at bounding box center [86, 217] width 6 height 6
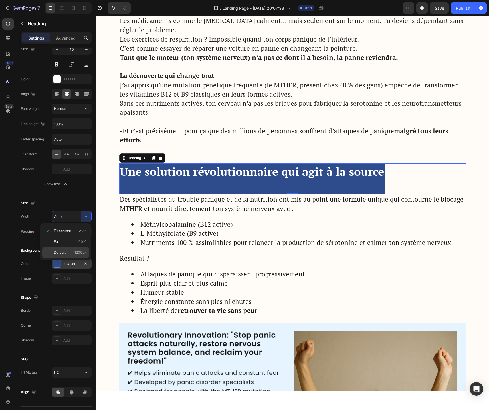
click at [71, 249] on div "Default 1200px" at bounding box center [65, 252] width 47 height 11
type input "1200"
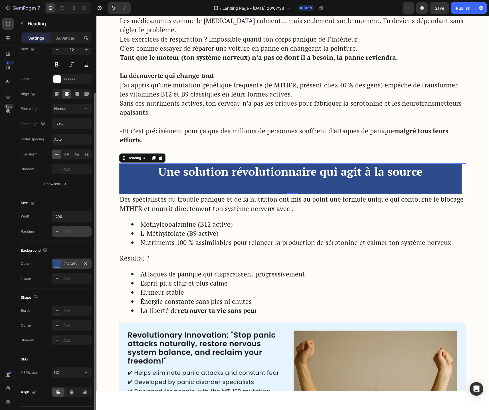
click at [76, 232] on div "Add..." at bounding box center [76, 231] width 27 height 5
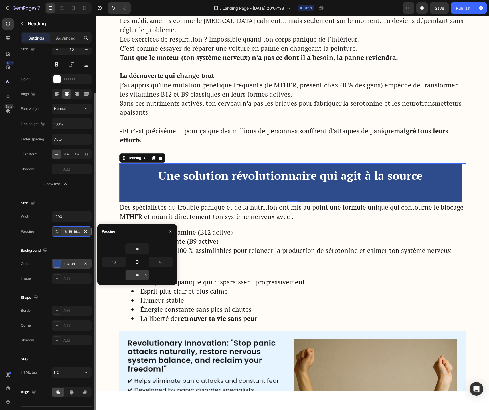
drag, startPoint x: 136, startPoint y: 262, endPoint x: 137, endPoint y: 271, distance: 9.5
click at [137, 271] on div "16 16 16 16" at bounding box center [137, 262] width 71 height 37
click at [144, 276] on icon "button" at bounding box center [146, 275] width 5 height 5
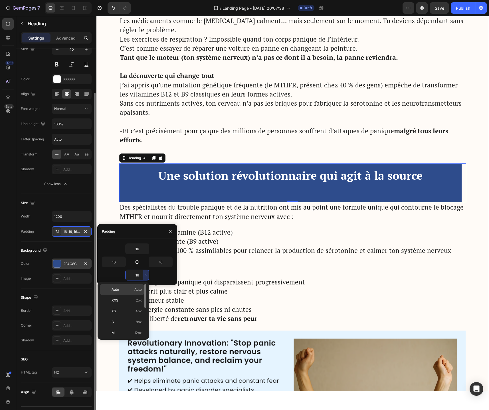
click at [133, 295] on div "Auto Auto" at bounding box center [122, 300] width 44 height 11
type input "Auto"
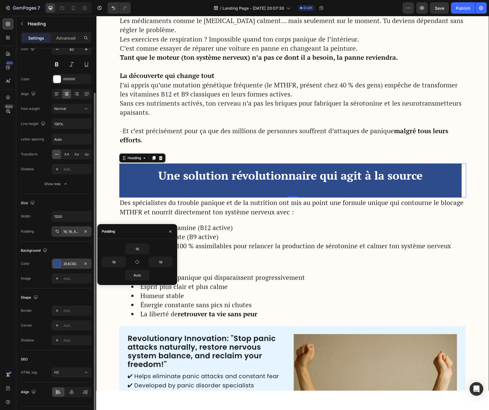
click at [68, 253] on div "Background" at bounding box center [56, 250] width 71 height 9
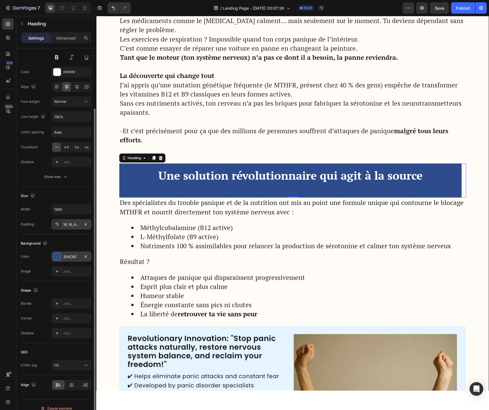
scroll to position [67, 0]
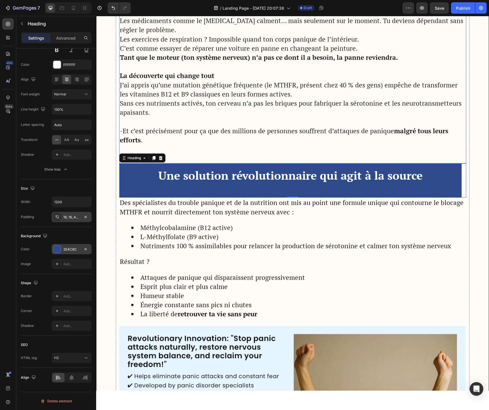
click at [235, 139] on p "-Et c’est précisément pour ça que des millions de personnes souffrent d’attaque…" at bounding box center [292, 136] width 345 height 18
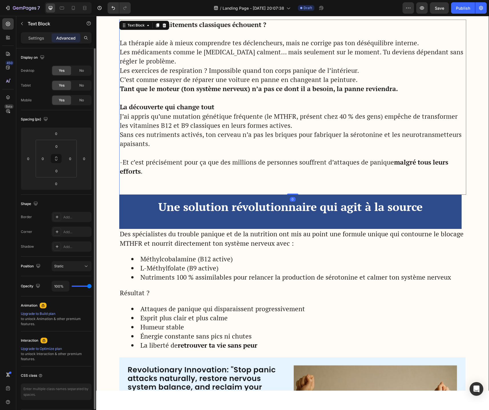
scroll to position [877, 0]
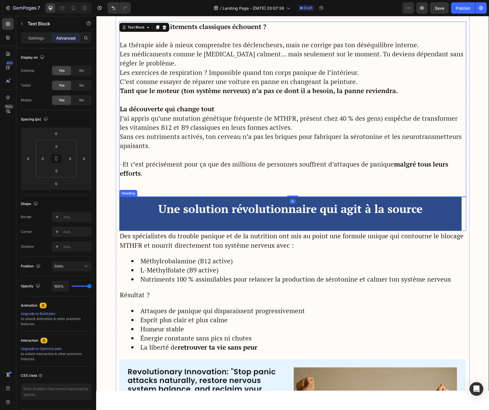
click at [228, 224] on p "⁠⁠⁠⁠⁠⁠⁠ Une solution révolutionnaire qui agit à la source" at bounding box center [290, 217] width 333 height 30
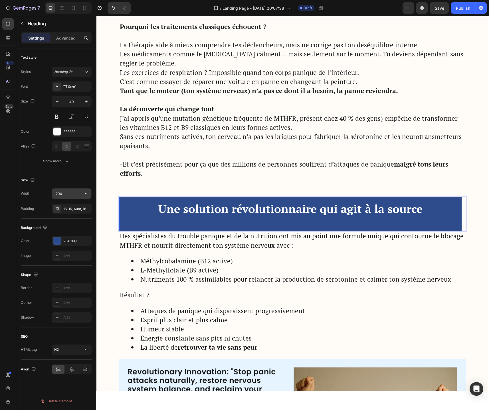
click at [65, 192] on input "1200" at bounding box center [71, 194] width 39 height 10
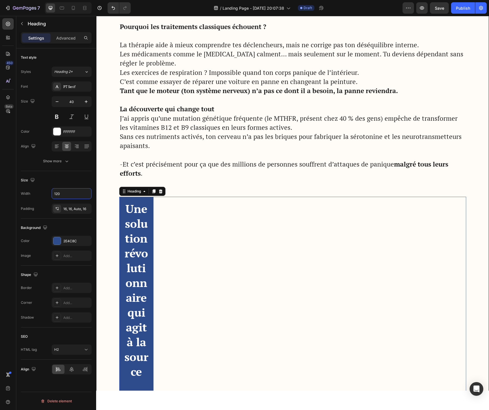
type input "1200"
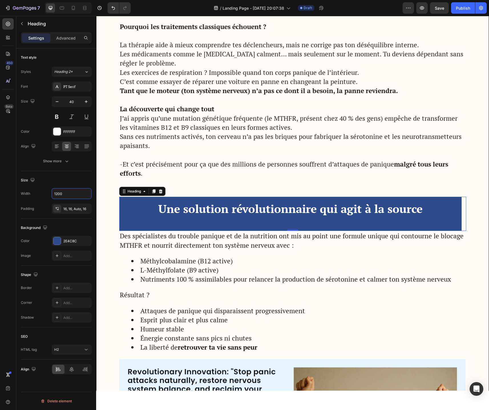
click at [66, 32] on div "Settings Advanced" at bounding box center [56, 37] width 71 height 11
click at [66, 39] on p "Advanced" at bounding box center [65, 38] width 19 height 6
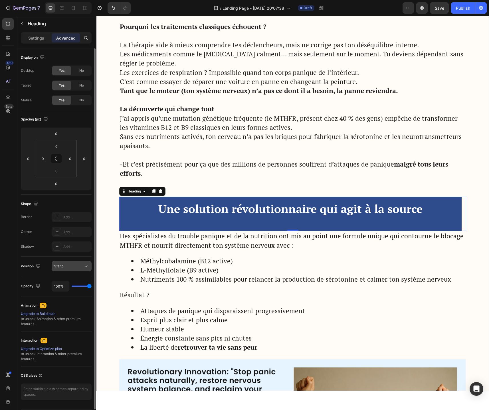
click at [78, 267] on div "Static" at bounding box center [68, 266] width 29 height 5
click at [42, 248] on div "Shadow Add..." at bounding box center [56, 247] width 71 height 10
click at [58, 171] on input "0" at bounding box center [56, 171] width 11 height 9
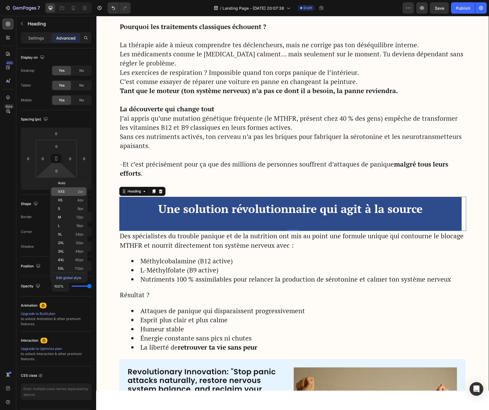
click at [66, 190] on p "XXS 2px" at bounding box center [71, 192] width 26 height 4
type input "2"
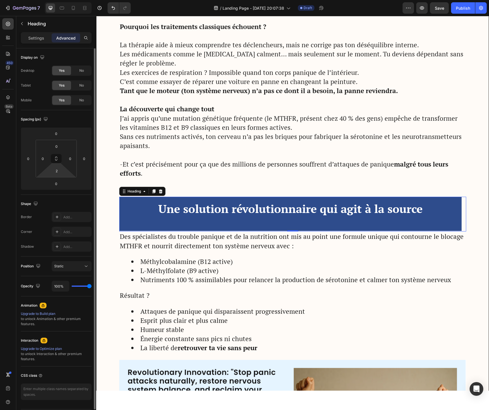
click at [59, 0] on html "7 / Landing Page - Aug 26, 20:07:38 Draft Preview Save Publish 450 Beta Section…" at bounding box center [244, 0] width 489 height 0
click at [59, 175] on input "2" at bounding box center [56, 171] width 11 height 9
click at [59, 171] on input at bounding box center [56, 171] width 11 height 9
type input "-"
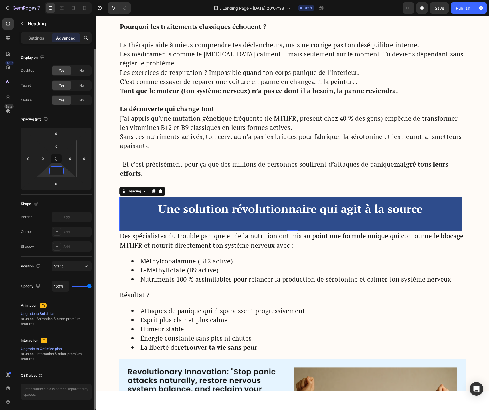
scroll to position [17, 0]
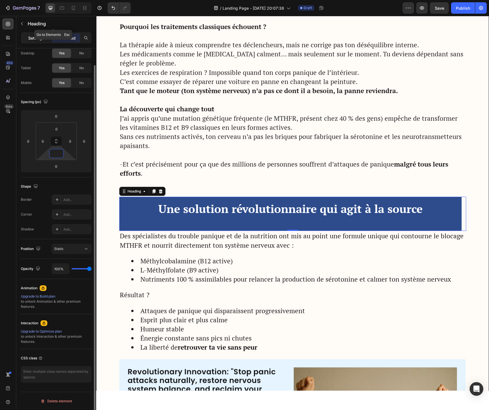
type input "0"
click at [38, 34] on div "Settings" at bounding box center [36, 37] width 29 height 9
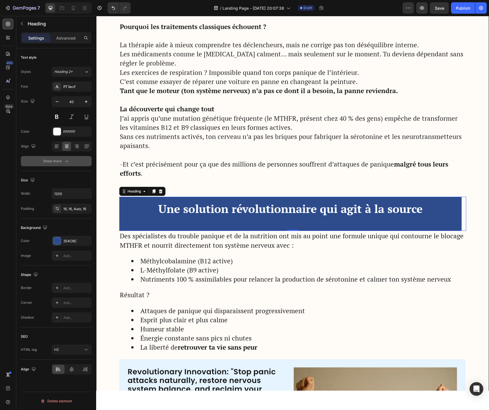
click at [64, 164] on button "Show more" at bounding box center [56, 161] width 71 height 10
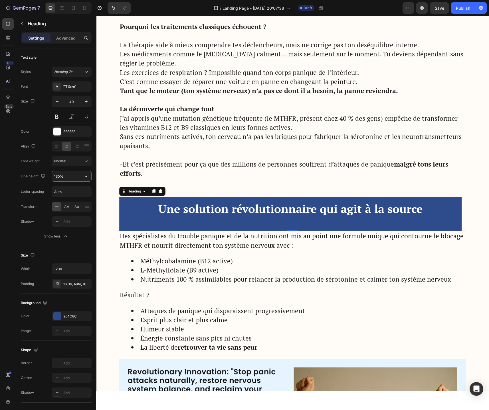
click at [66, 178] on input "130%" at bounding box center [71, 176] width 39 height 10
click at [85, 178] on icon "button" at bounding box center [86, 177] width 6 height 6
click at [66, 197] on div "120%" at bounding box center [65, 201] width 47 height 11
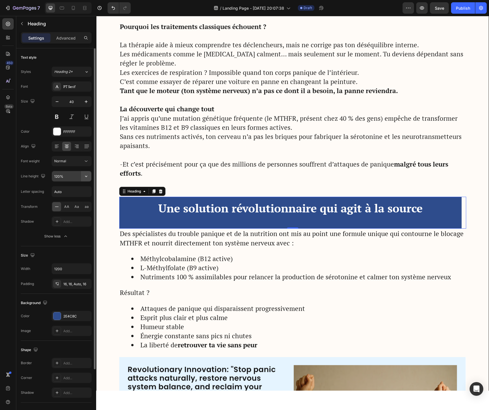
click at [84, 179] on icon "button" at bounding box center [86, 177] width 6 height 6
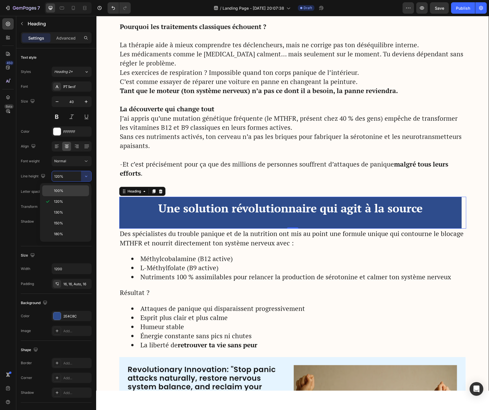
click at [65, 188] on p "100%" at bounding box center [70, 190] width 32 height 5
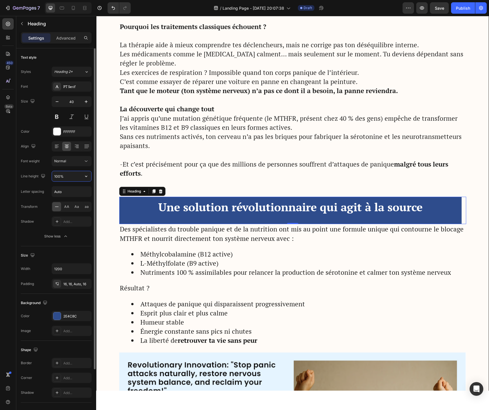
click at [67, 180] on input "100%" at bounding box center [71, 176] width 39 height 10
type input "8"
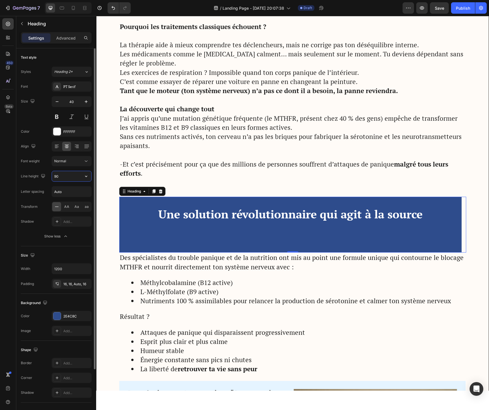
type input "9"
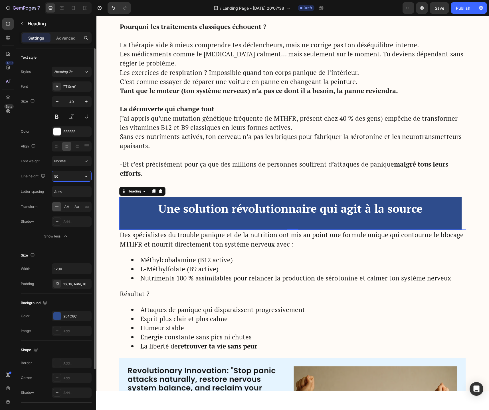
type input "5"
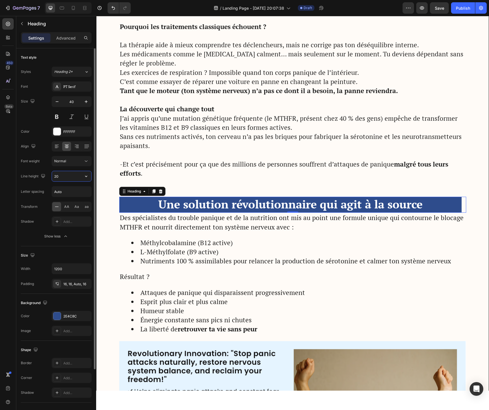
type input "2"
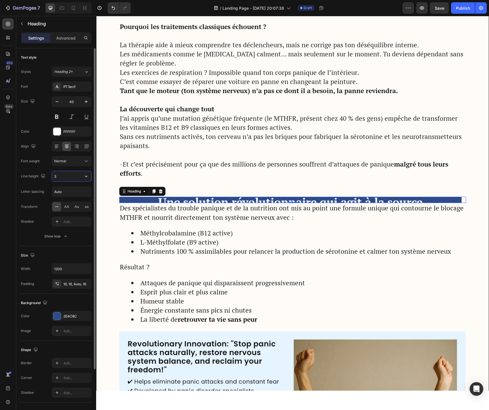
type input "30"
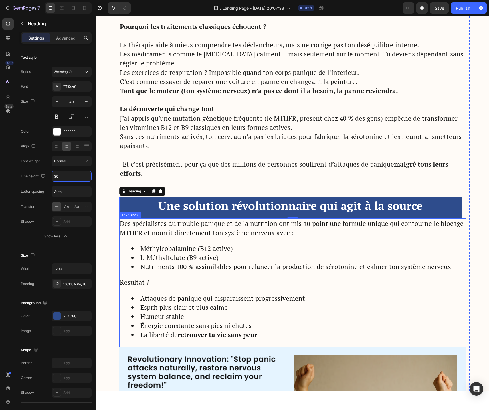
click at [258, 247] on li "Méthylcobalamine (B12 active)" at bounding box center [298, 248] width 334 height 9
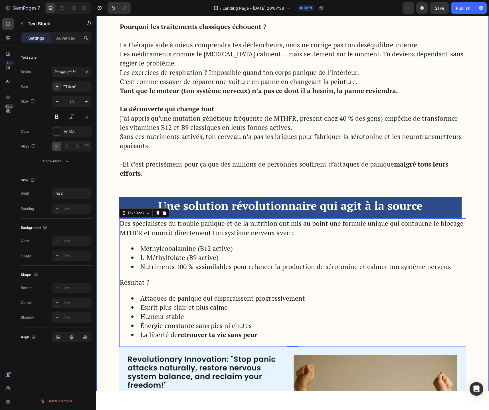
click at [112, 186] on div "Image Got Questions? Email Us At support@gemstore.com Text Block Row Row Advert…" at bounding box center [292, 264] width 392 height 2226
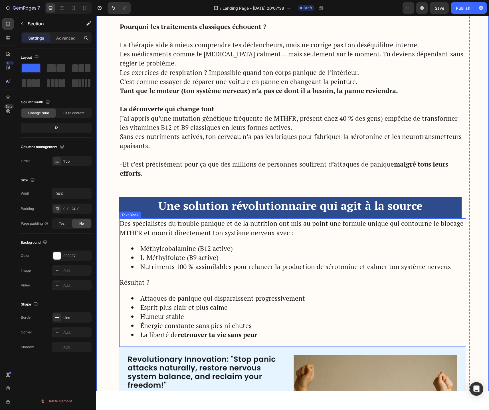
click at [123, 226] on p "Des spécialistes du trouble panique et de la nutrition ont mis au point une for…" at bounding box center [292, 228] width 345 height 18
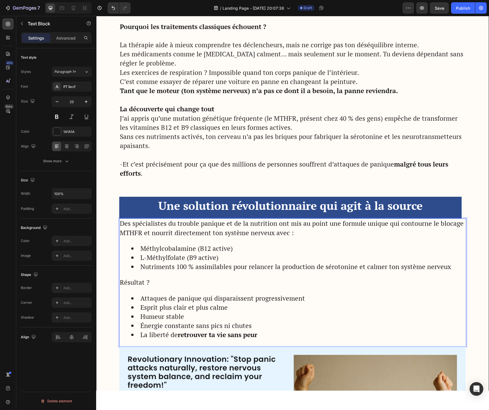
click at [122, 225] on p "Des spécialistes du trouble panique et de la nutrition ont mis au point une for…" at bounding box center [292, 228] width 345 height 18
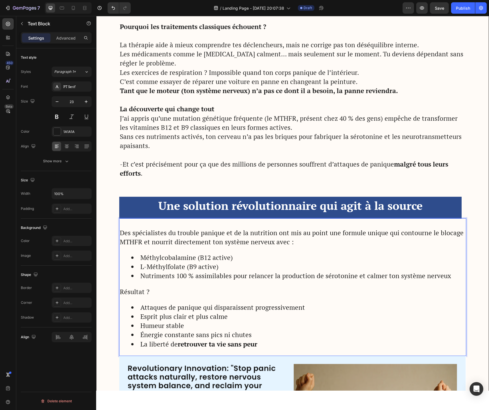
click at [320, 237] on p "Des spécialistes du trouble panique et de la nutrition ont mis au point une for…" at bounding box center [292, 238] width 345 height 18
click at [434, 186] on p "Rich Text Editor. Editing area: main" at bounding box center [292, 182] width 345 height 9
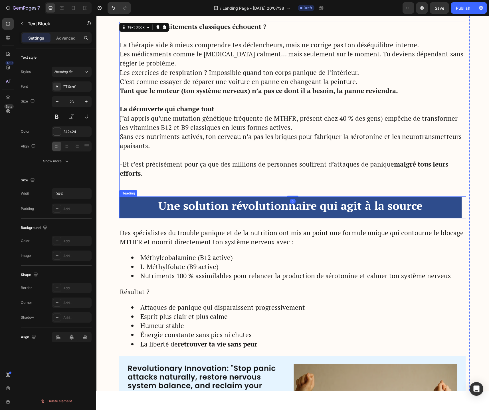
click at [439, 210] on p "⁠⁠⁠⁠⁠⁠⁠ Une solution révolutionnaire qui agit à la source" at bounding box center [290, 210] width 333 height 17
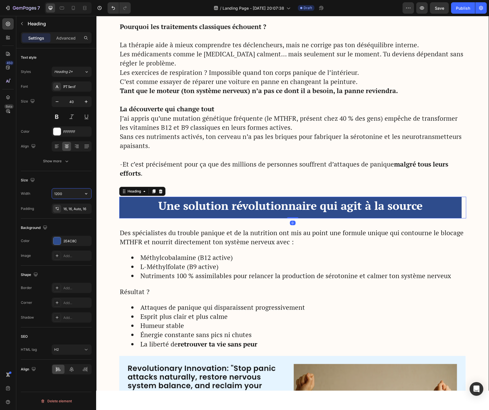
click at [78, 194] on input "1200" at bounding box center [71, 194] width 39 height 10
click at [83, 192] on icon "button" at bounding box center [86, 194] width 6 height 6
click at [79, 193] on input "1200" at bounding box center [71, 194] width 39 height 10
click at [89, 194] on button "button" at bounding box center [86, 194] width 10 height 10
click at [74, 214] on div "Fit content Auto" at bounding box center [65, 219] width 47 height 11
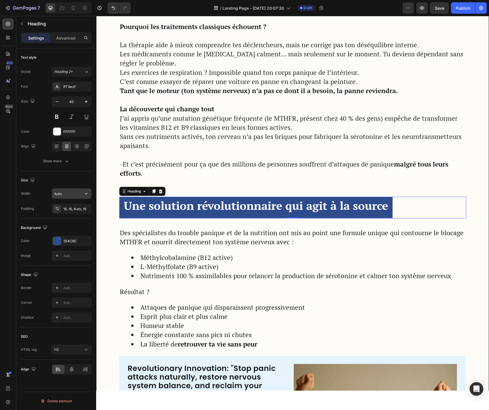
click at [88, 196] on icon "button" at bounding box center [86, 194] width 6 height 6
click at [83, 217] on span "100%" at bounding box center [81, 219] width 9 height 5
type input "100%"
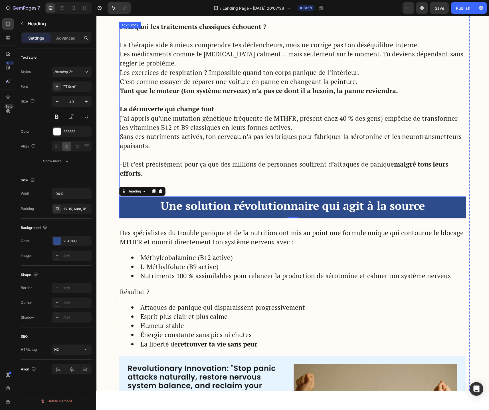
click at [448, 181] on p "Rich Text Editor. Editing area: main" at bounding box center [292, 182] width 345 height 9
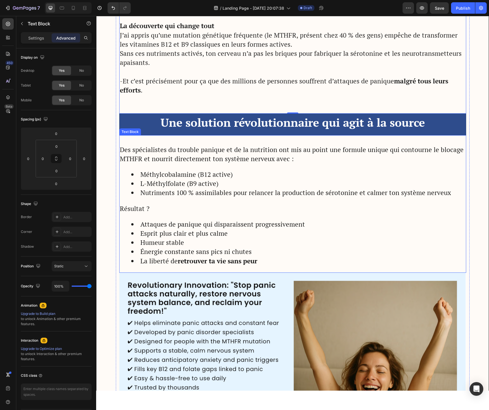
scroll to position [939, 0]
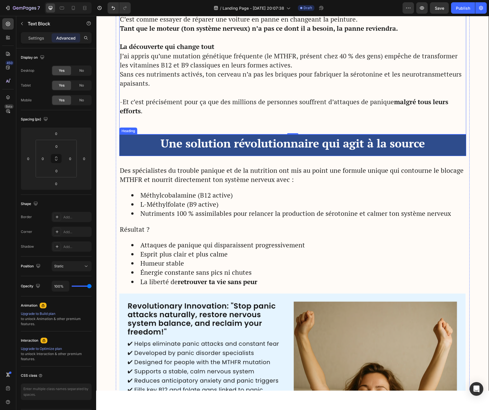
click at [135, 145] on p "⁠⁠⁠⁠⁠⁠⁠ Une solution révolutionnaire qui agit à la source" at bounding box center [292, 147] width 337 height 17
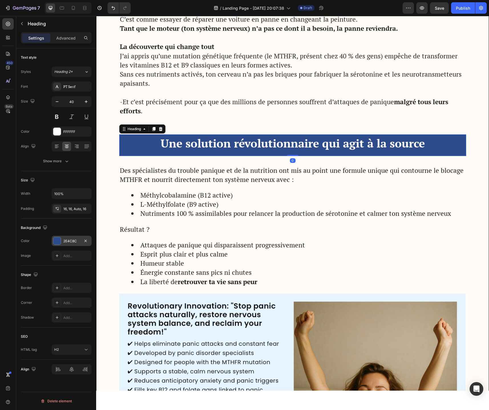
click at [69, 244] on div "2E4C8C" at bounding box center [72, 241] width 40 height 10
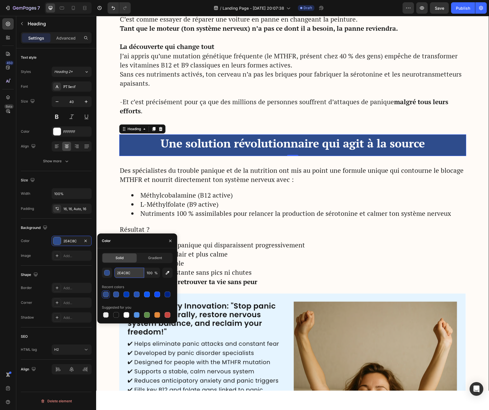
click at [123, 274] on input "2E4C8C" at bounding box center [129, 273] width 30 height 10
click at [348, 253] on li "Esprit plus clair et plus calme" at bounding box center [298, 254] width 334 height 9
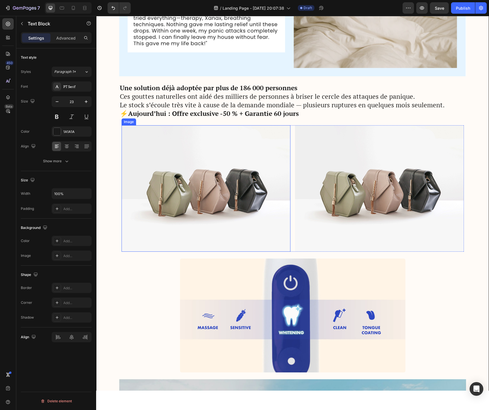
scroll to position [1432, 0]
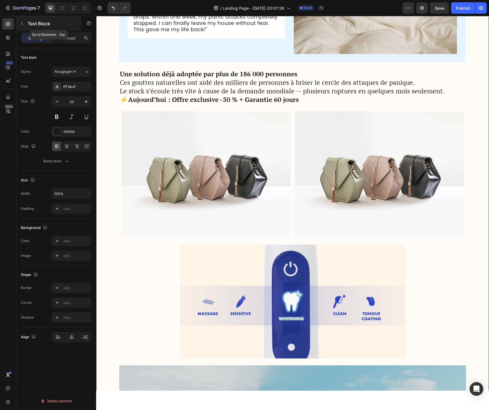
click at [23, 22] on icon "button" at bounding box center [22, 23] width 5 height 5
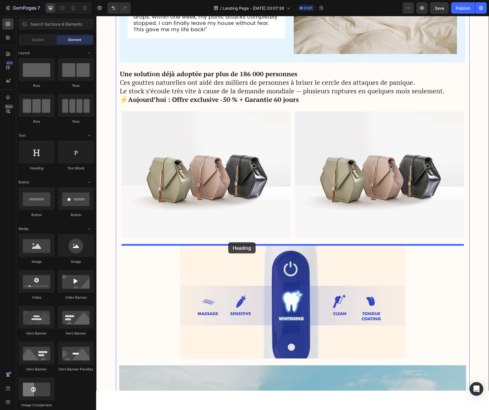
drag, startPoint x: 126, startPoint y: 168, endPoint x: 227, endPoint y: 244, distance: 126.7
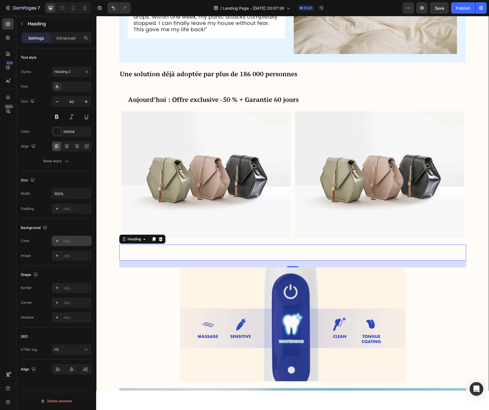
click at [57, 242] on icon at bounding box center [57, 241] width 3 height 3
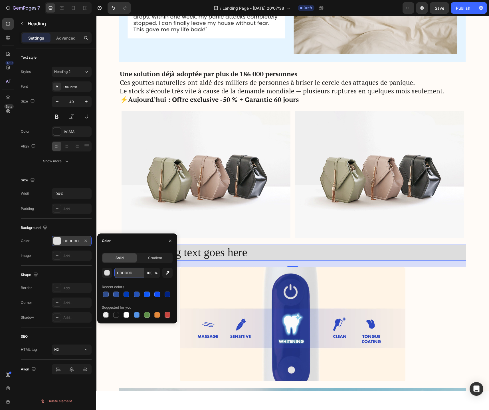
click at [122, 273] on input "DDDDDD" at bounding box center [129, 273] width 30 height 10
paste input "2E4C8C"
type input "2E4C8C"
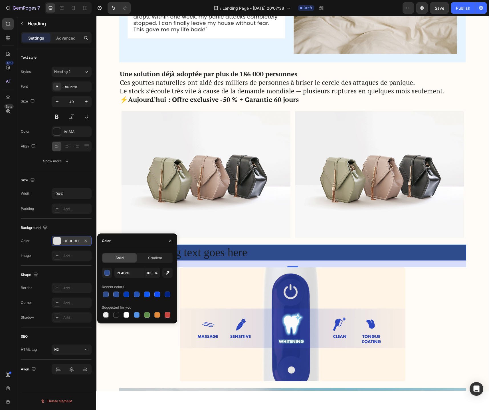
click at [214, 255] on h2 "Your heading text goes here" at bounding box center [292, 253] width 347 height 16
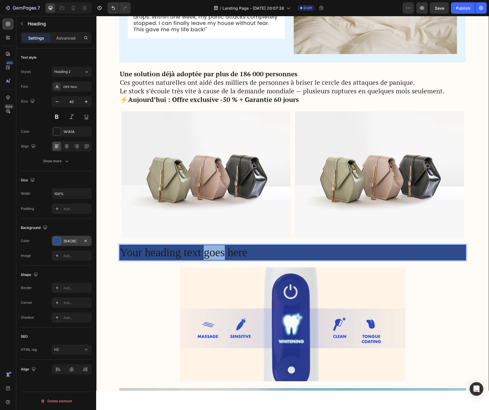
click at [214, 255] on p "Your heading text goes here" at bounding box center [292, 252] width 345 height 15
click at [238, 251] on p "Your heading text goes here" at bounding box center [292, 252] width 345 height 15
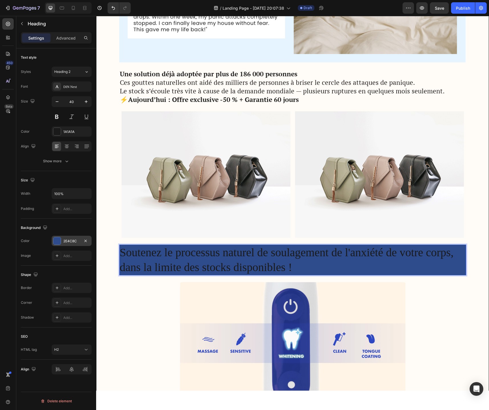
click at [145, 255] on p "Soutenez le processus naturel de soulagement de l'anxiété de votre corps, dans …" at bounding box center [292, 260] width 345 height 30
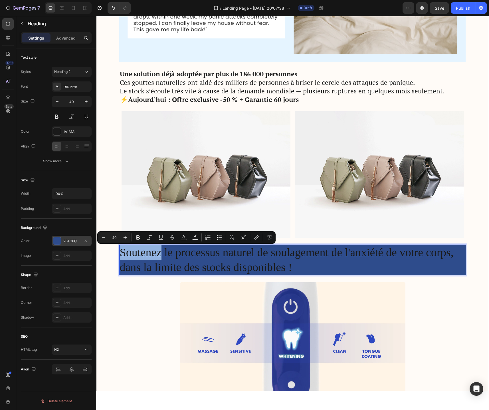
click at [295, 265] on p "Soutenez le processus naturel de soulagement de l'anxiété de votre corps, dans …" at bounding box center [292, 260] width 345 height 30
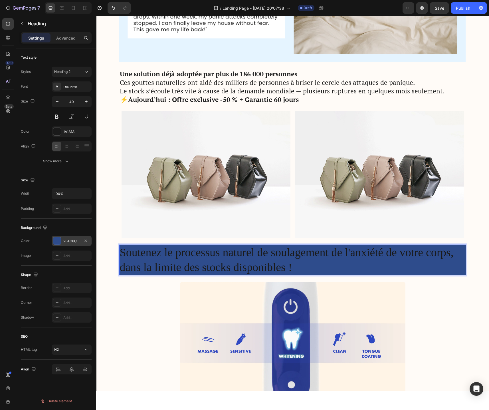
click at [295, 265] on p "Soutenez le processus naturel de soulagement de l'anxiété de votre corps, dans …" at bounding box center [292, 260] width 345 height 30
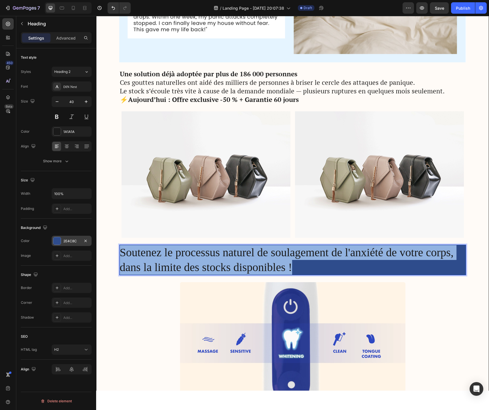
click at [295, 265] on p "Soutenez le processus naturel de soulagement de l'anxiété de votre corps, dans …" at bounding box center [292, 260] width 345 height 30
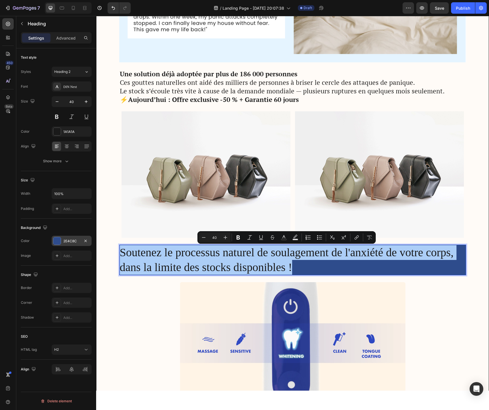
click at [57, 240] on div at bounding box center [56, 240] width 7 height 7
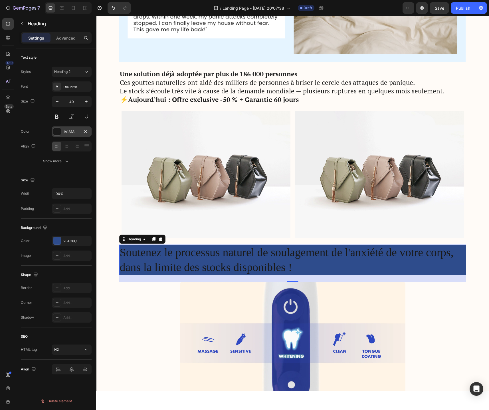
click at [56, 133] on div at bounding box center [56, 131] width 7 height 7
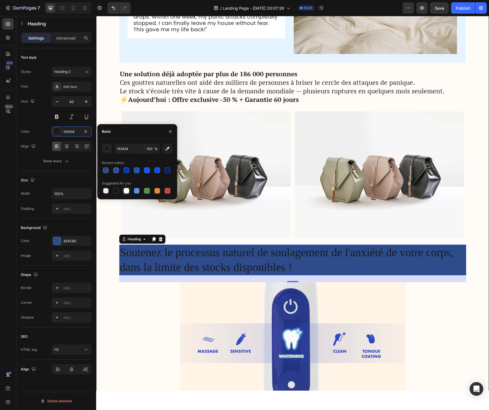
click at [125, 190] on div at bounding box center [126, 191] width 6 height 6
type input "FFFFFF"
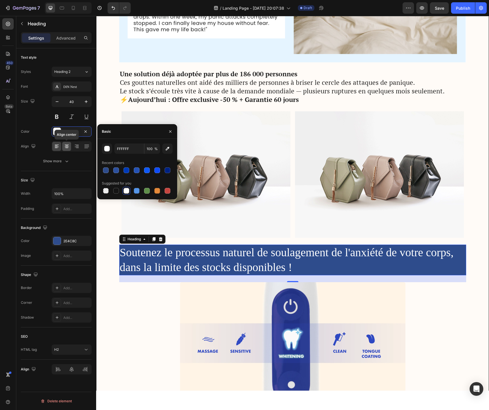
click at [68, 146] on icon at bounding box center [67, 147] width 6 height 6
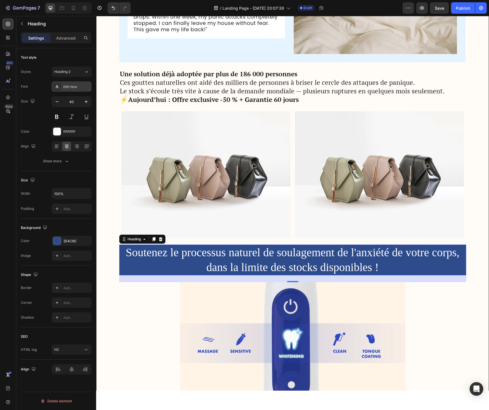
click at [82, 88] on div "DIN Next" at bounding box center [76, 86] width 27 height 5
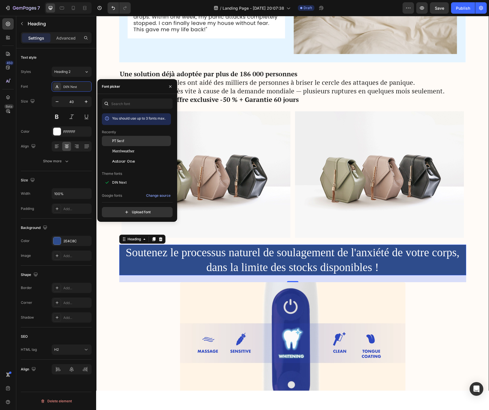
click at [118, 142] on span "PT Serif" at bounding box center [118, 141] width 12 height 5
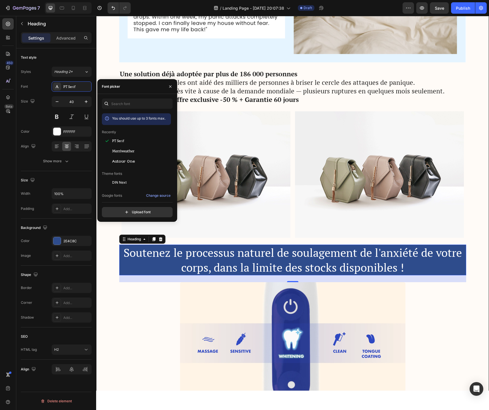
click at [64, 219] on div "Text style Styles Heading 2* Font PT Serif Size 40 Color FFFFFF Align Show more" at bounding box center [56, 242] width 71 height 47
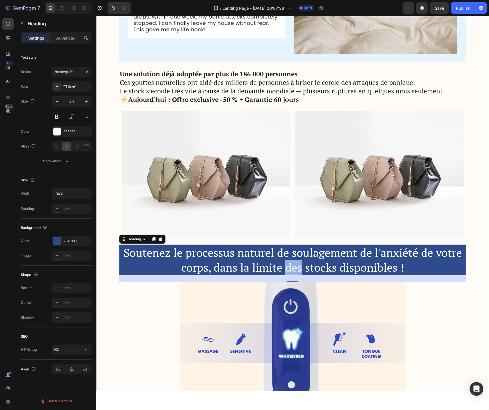
click at [290, 263] on p "Soutenez le processus naturel de soulagement de l'anxiété de votre corps, dans …" at bounding box center [292, 260] width 345 height 30
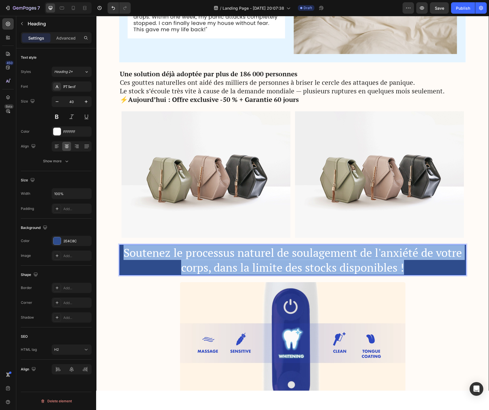
click at [290, 263] on p "Soutenez le processus naturel de soulagement de l'anxiété de votre corps, dans …" at bounding box center [292, 260] width 345 height 30
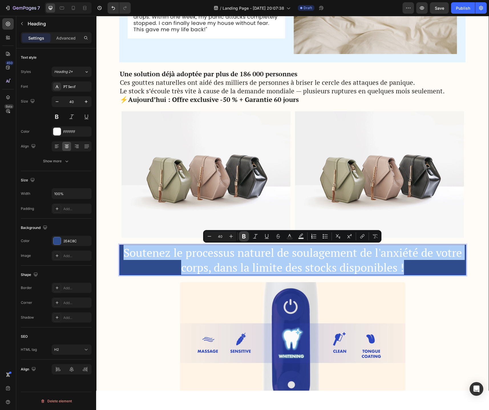
click at [247, 237] on button "Bold" at bounding box center [244, 236] width 10 height 10
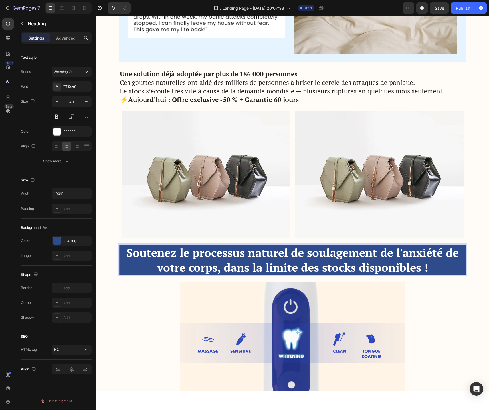
click at [438, 266] on p "Soutenez le processus naturel de soulagement de l'anxiété de votre corps, dans …" at bounding box center [292, 260] width 345 height 30
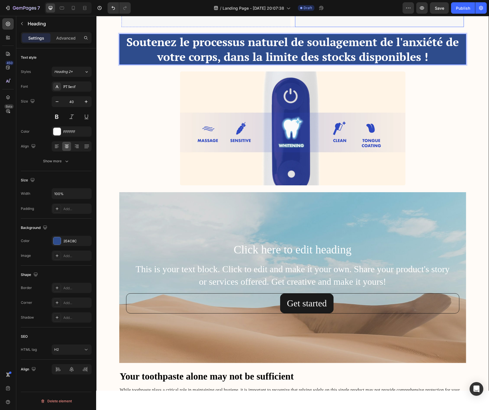
scroll to position [1644, 0]
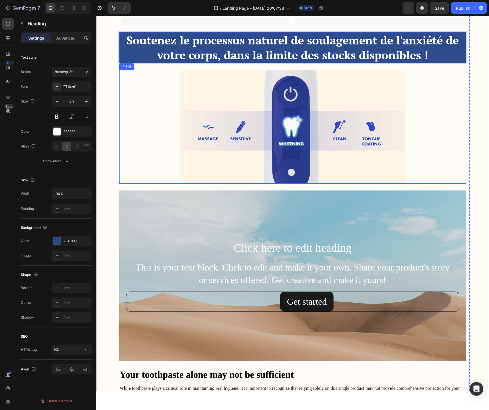
click at [306, 153] on img at bounding box center [292, 127] width 225 height 114
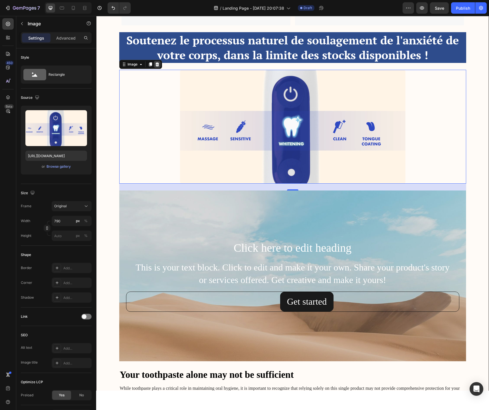
click at [157, 65] on icon at bounding box center [157, 64] width 4 height 4
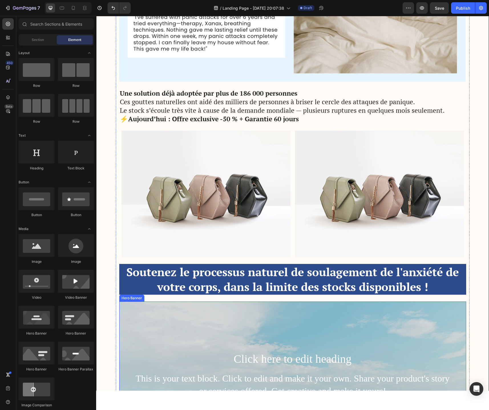
scroll to position [1411, 0]
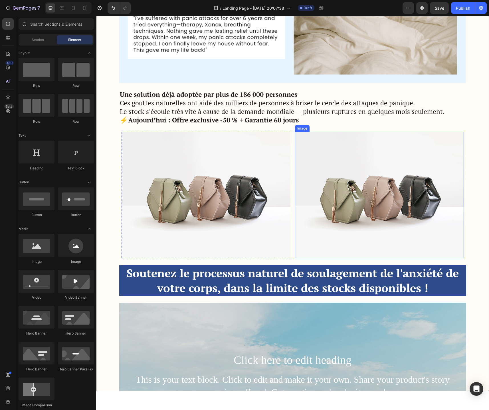
click at [325, 182] on img at bounding box center [379, 195] width 169 height 127
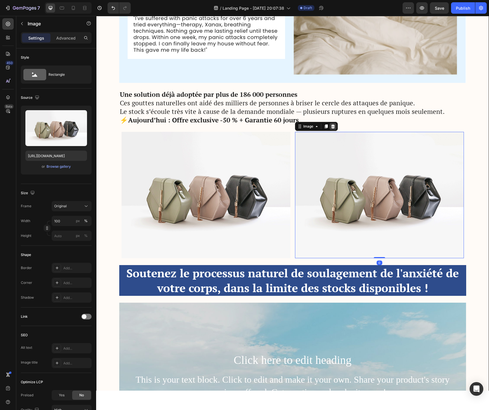
click at [334, 127] on icon at bounding box center [332, 126] width 5 height 5
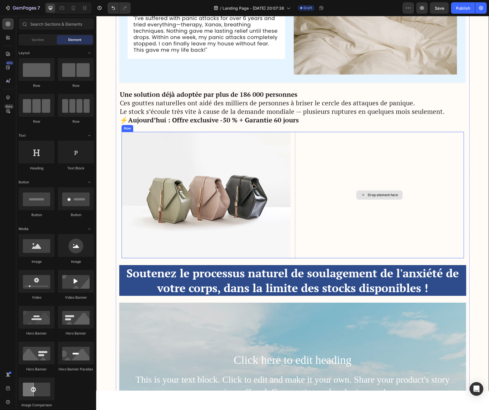
click at [319, 180] on div "Drop element here" at bounding box center [379, 195] width 169 height 127
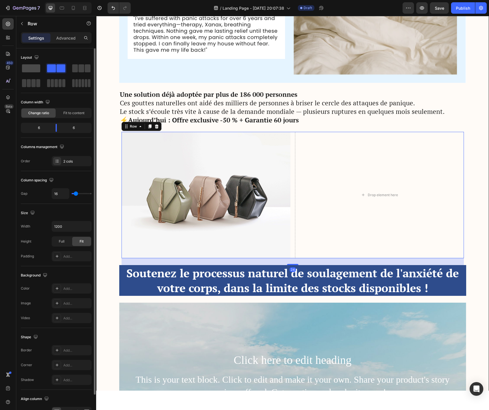
click at [32, 68] on span at bounding box center [31, 68] width 18 height 8
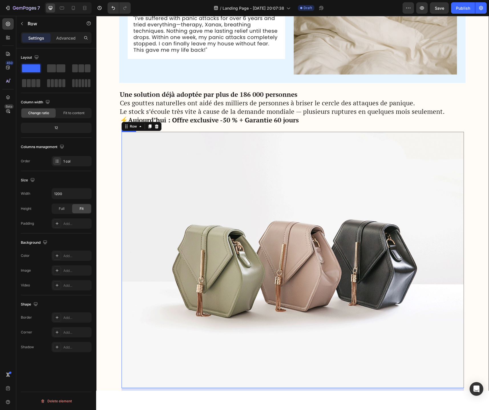
click at [226, 231] on img at bounding box center [292, 260] width 342 height 257
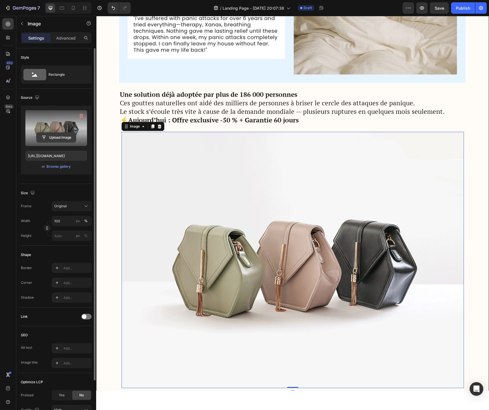
click at [52, 141] on input "file" at bounding box center [55, 138] width 39 height 10
click at [57, 139] on input "file" at bounding box center [55, 138] width 39 height 10
type input "https://cdn.shopify.com/s/files/1/0744/9634/4277/files/gempages_581179120260481…"
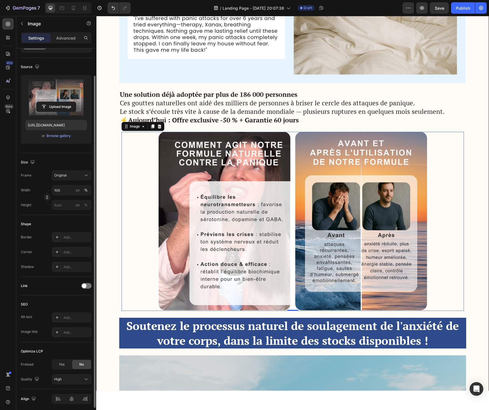
scroll to position [31, 0]
click at [80, 178] on button "Original" at bounding box center [72, 175] width 40 height 10
click at [82, 189] on icon at bounding box center [84, 189] width 6 height 6
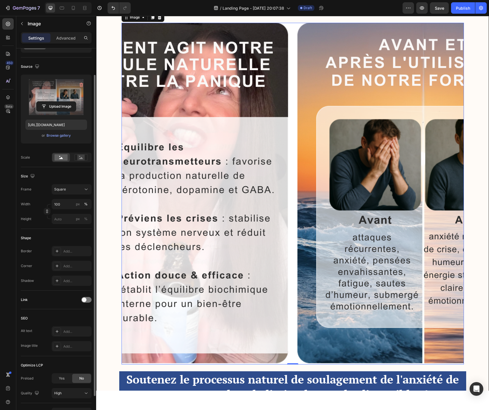
scroll to position [1519, 0]
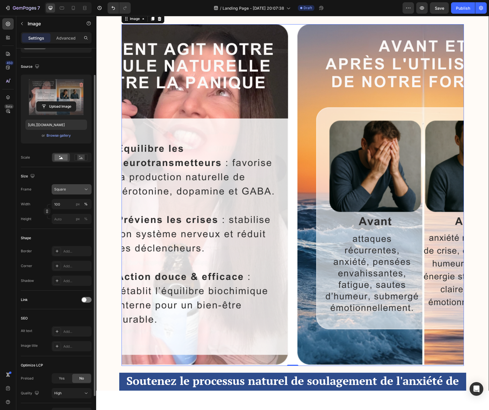
click at [84, 188] on icon at bounding box center [86, 190] width 6 height 6
click at [80, 227] on div "Horizontal" at bounding box center [70, 225] width 33 height 6
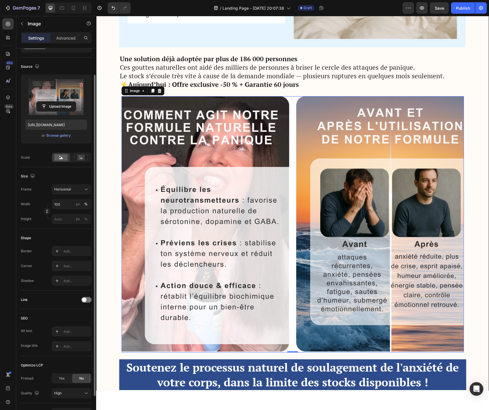
scroll to position [1445, 0]
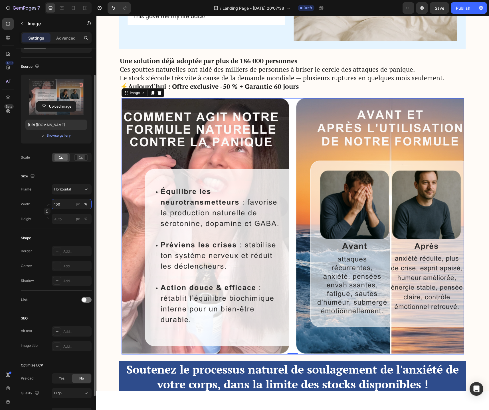
click at [71, 205] on input "100" at bounding box center [72, 204] width 40 height 10
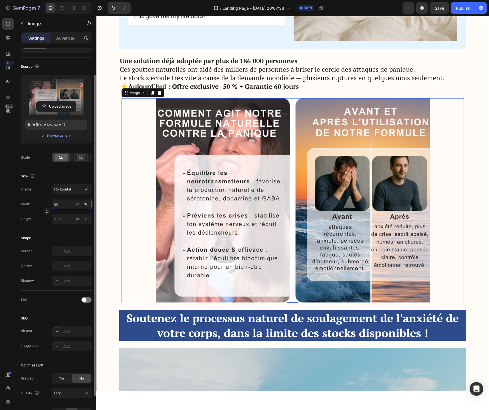
type input "8"
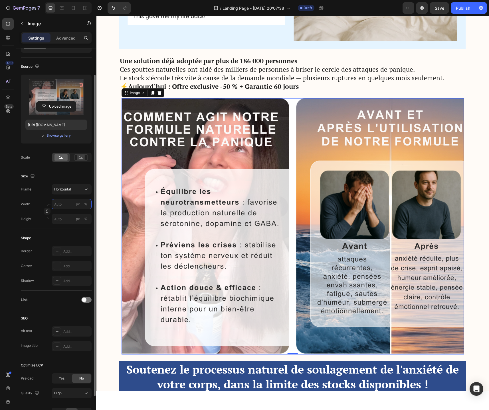
type input "8"
type input "1"
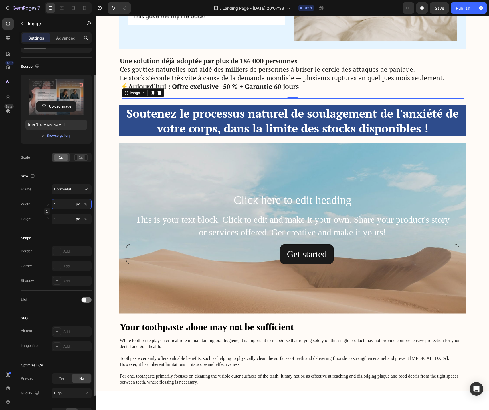
type input "10"
type input "8"
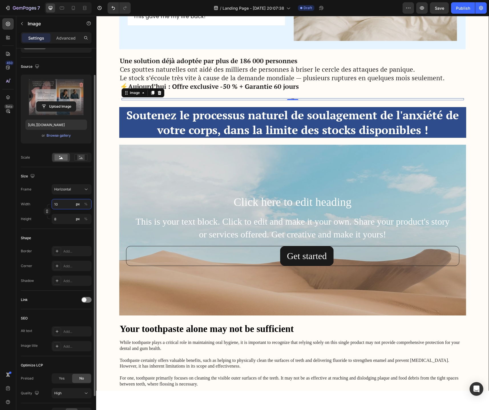
type input "100"
type input "75"
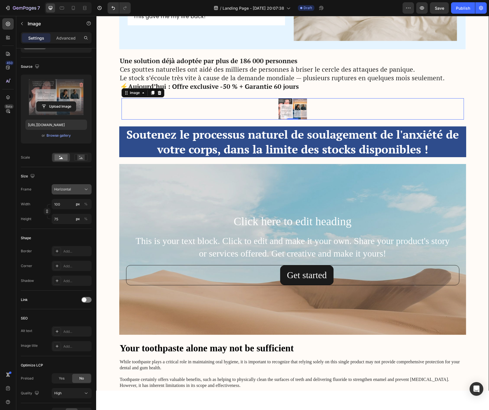
click at [87, 192] on icon at bounding box center [86, 190] width 6 height 6
click at [70, 239] on div "Original" at bounding box center [67, 236] width 46 height 10
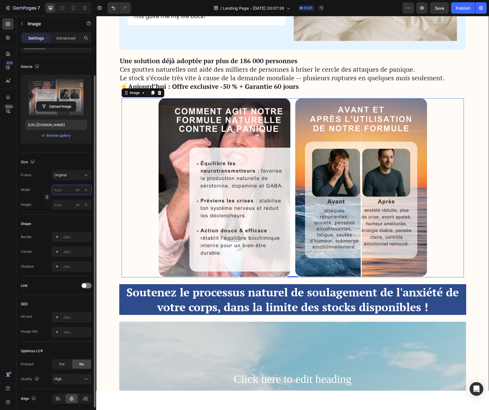
click at [68, 192] on input "px %" at bounding box center [72, 190] width 40 height 10
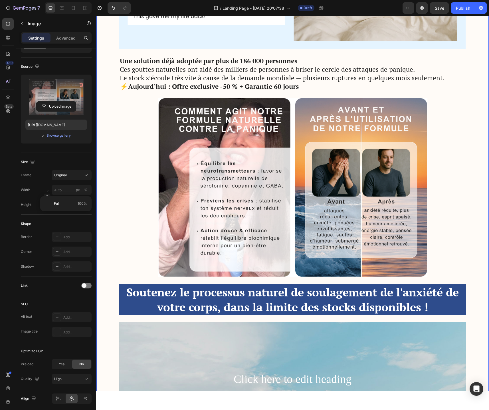
scroll to position [0, 0]
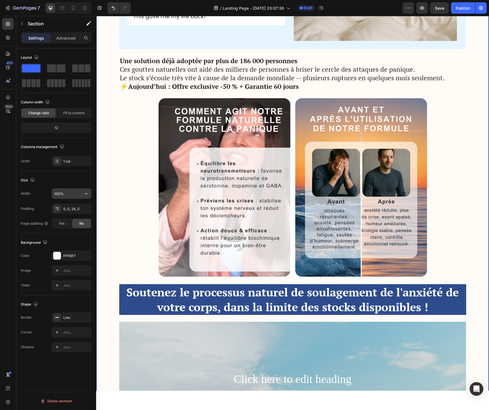
click at [70, 196] on input "100%" at bounding box center [71, 194] width 39 height 10
click at [85, 184] on div "Size" at bounding box center [56, 180] width 71 height 9
click at [70, 114] on span "Fit to content" at bounding box center [73, 113] width 21 height 5
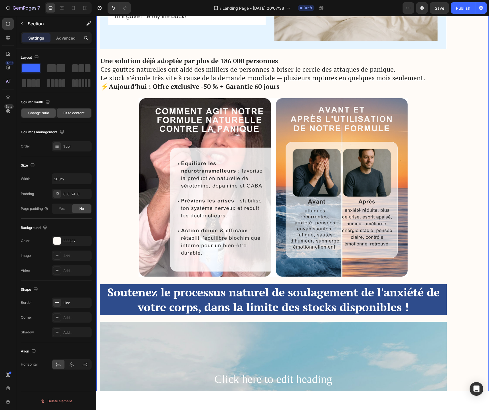
click at [47, 112] on span "Change ratio" at bounding box center [38, 113] width 21 height 5
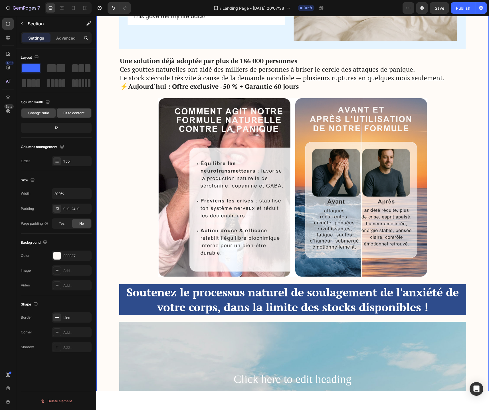
click at [66, 113] on span "Fit to content" at bounding box center [73, 113] width 21 height 5
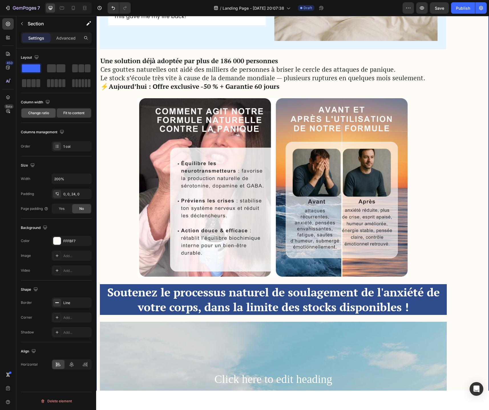
click at [42, 115] on span "Change ratio" at bounding box center [38, 113] width 21 height 5
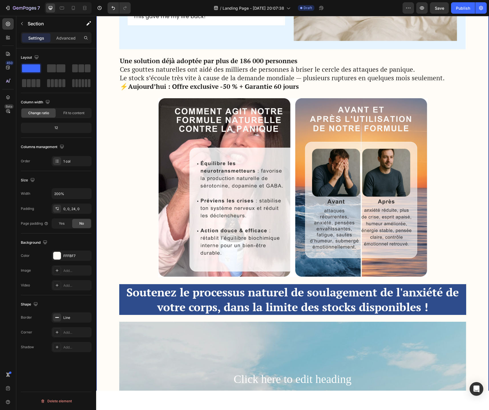
click at [54, 128] on div "12" at bounding box center [56, 128] width 68 height 8
click at [60, 128] on div "12" at bounding box center [56, 128] width 68 height 8
click at [69, 197] on input "200%" at bounding box center [71, 194] width 39 height 10
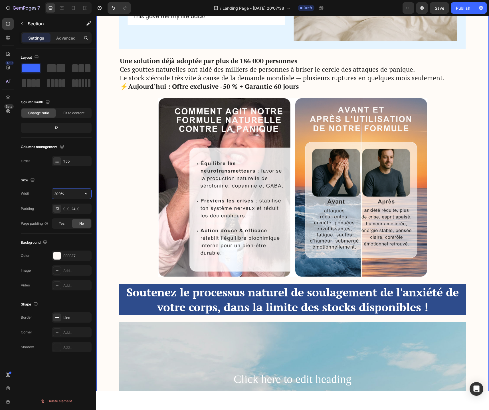
click at [69, 197] on input "200%" at bounding box center [71, 194] width 39 height 10
drag, startPoint x: 69, startPoint y: 197, endPoint x: 33, endPoint y: 197, distance: 35.6
click at [33, 197] on div "Width 200%" at bounding box center [56, 193] width 71 height 11
click at [85, 195] on icon "button" at bounding box center [86, 194] width 6 height 6
click at [76, 209] on p "Full 100%" at bounding box center [70, 208] width 32 height 5
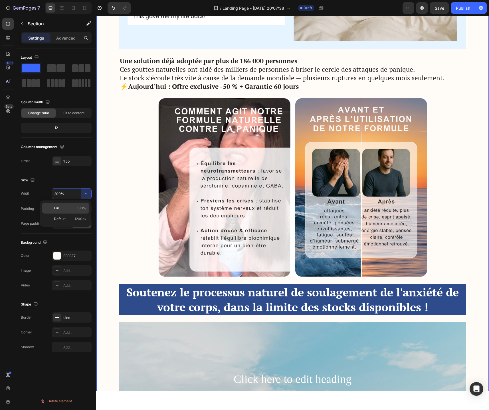
type input "100%"
click at [60, 39] on p "Advanced" at bounding box center [65, 38] width 19 height 6
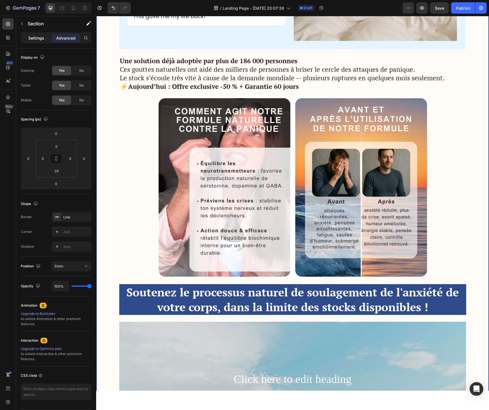
click at [40, 36] on p "Settings" at bounding box center [36, 38] width 16 height 6
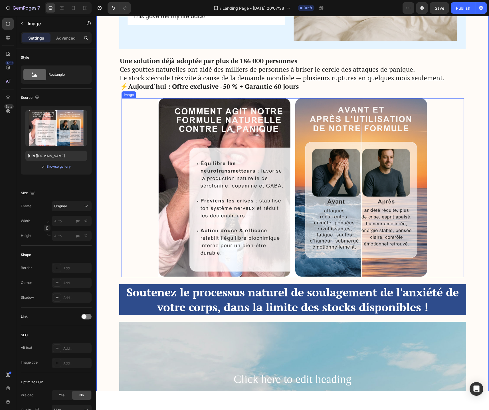
click at [226, 158] on img at bounding box center [292, 187] width 342 height 179
click at [144, 143] on img at bounding box center [292, 187] width 342 height 179
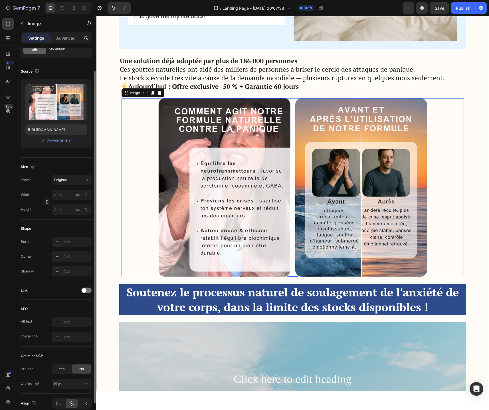
scroll to position [40, 0]
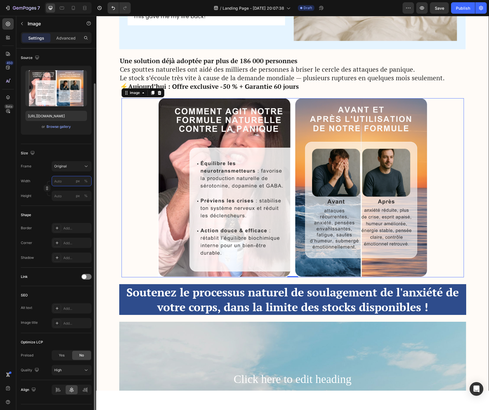
click at [65, 184] on input "px %" at bounding box center [72, 181] width 40 height 10
click at [68, 197] on p "Full 100%" at bounding box center [70, 194] width 33 height 5
drag, startPoint x: 67, startPoint y: 183, endPoint x: 51, endPoint y: 183, distance: 15.7
click at [52, 183] on input "100" at bounding box center [72, 181] width 40 height 10
click at [44, 173] on div "Frame Original Width 200 px % Height px %" at bounding box center [56, 181] width 71 height 40
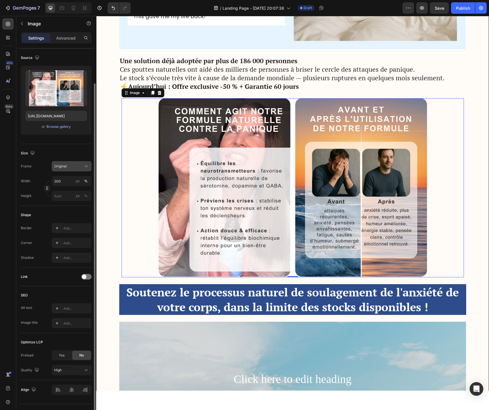
click at [68, 167] on div "Original" at bounding box center [68, 166] width 28 height 5
click at [68, 226] on div "Custom" at bounding box center [67, 223] width 46 height 10
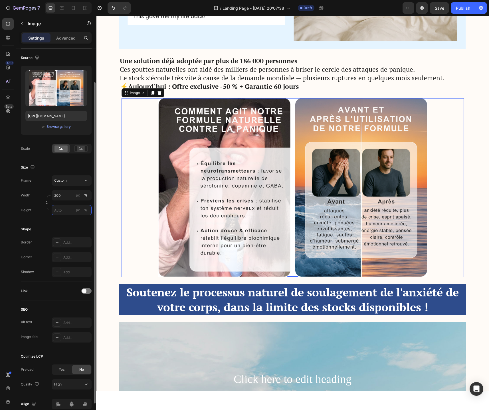
click at [69, 206] on input "px %" at bounding box center [72, 210] width 40 height 10
click at [66, 196] on input "200" at bounding box center [72, 195] width 40 height 10
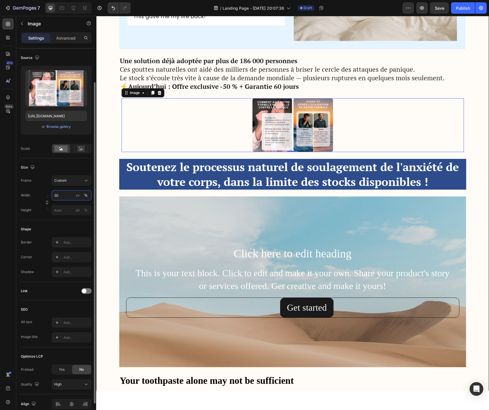
type input "3"
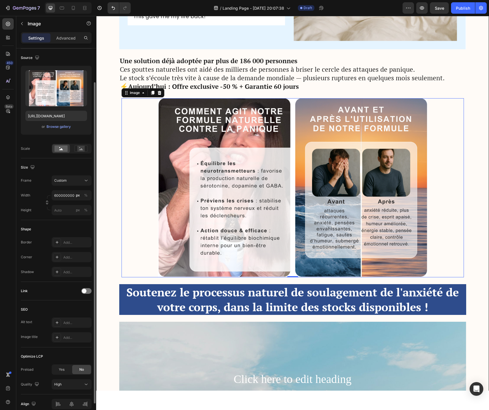
click at [48, 187] on div "Frame Custom Width 600000000 px % Height px %" at bounding box center [56, 196] width 71 height 40
click at [60, 193] on input "600000000" at bounding box center [72, 195] width 40 height 10
click at [63, 194] on input "600000000" at bounding box center [72, 195] width 40 height 10
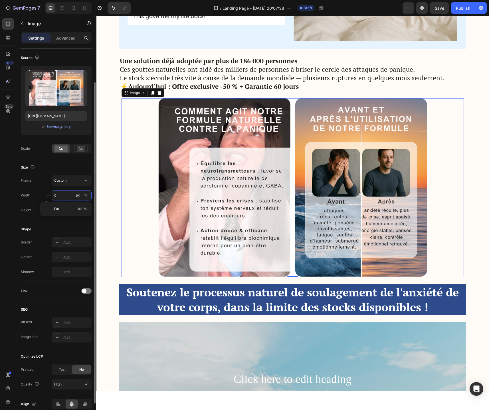
type input "1"
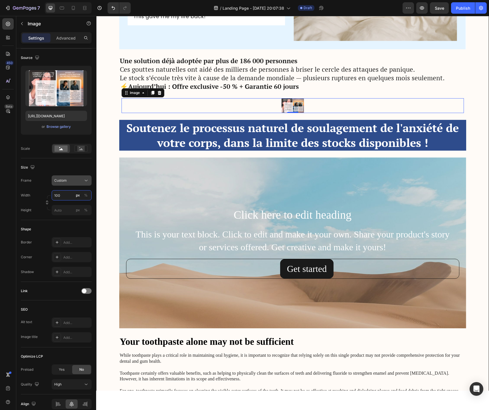
type input "100"
click at [84, 182] on icon at bounding box center [86, 181] width 6 height 6
click at [81, 207] on icon at bounding box center [84, 206] width 6 height 6
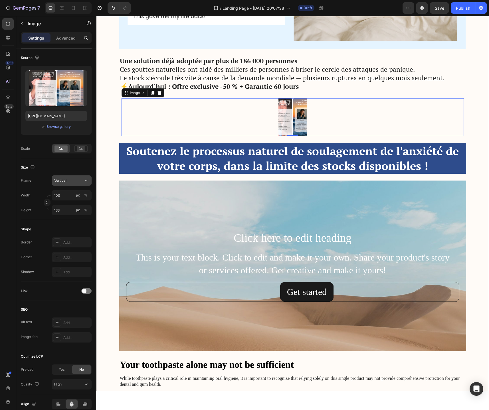
click at [80, 182] on div "Vertical" at bounding box center [68, 180] width 28 height 5
click at [78, 216] on div "Horizontal" at bounding box center [70, 216] width 33 height 6
type input "75"
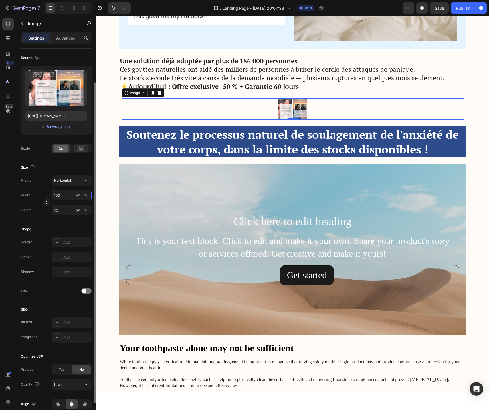
click at [67, 197] on input "100" at bounding box center [72, 195] width 40 height 10
type input "1"
type input "10"
type input "8"
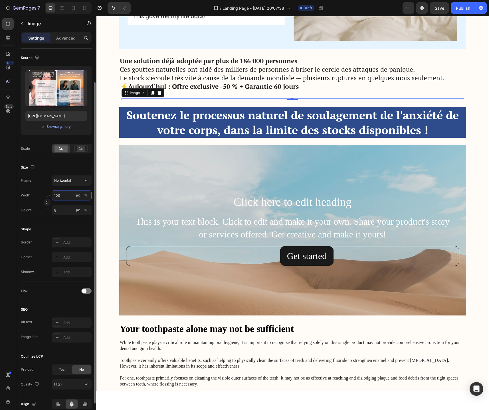
type input "1000"
type input "750"
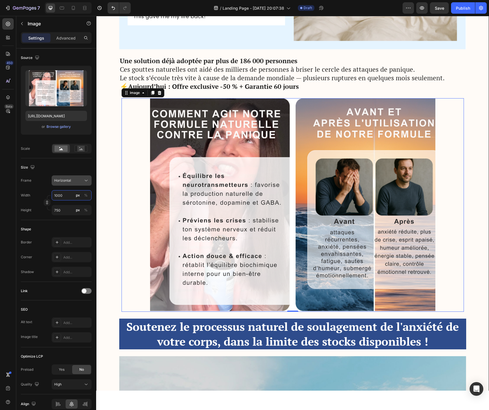
type input "1000"
click at [80, 184] on button "Horizontal" at bounding box center [72, 181] width 40 height 10
click at [76, 208] on div "Vertical" at bounding box center [70, 206] width 33 height 6
type input "1333"
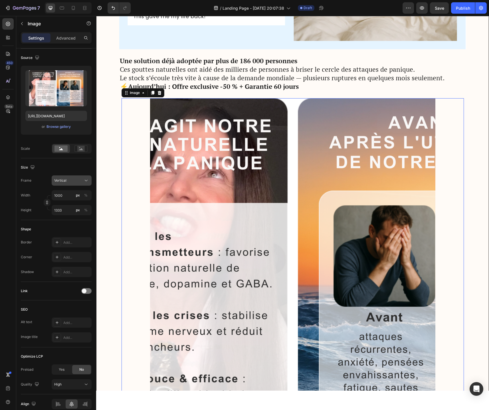
click at [78, 184] on button "Vertical" at bounding box center [72, 181] width 40 height 10
click at [71, 225] on div "Original" at bounding box center [70, 226] width 33 height 5
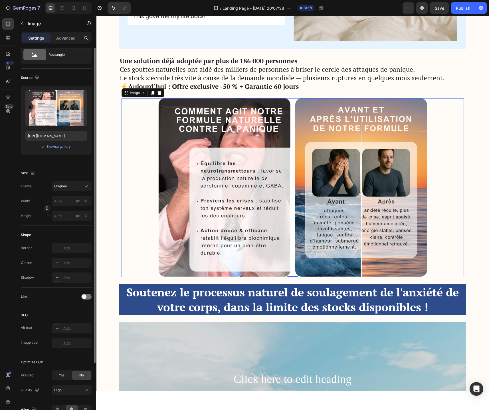
scroll to position [0, 0]
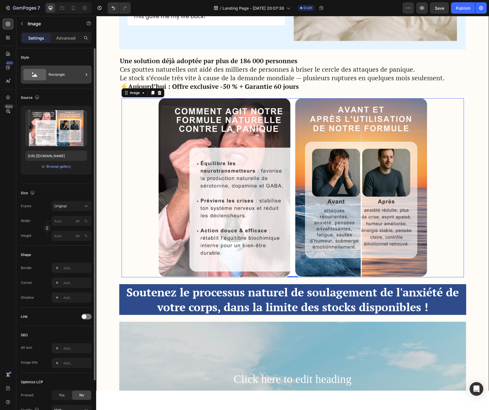
click at [54, 73] on div "Rectangle" at bounding box center [65, 74] width 35 height 13
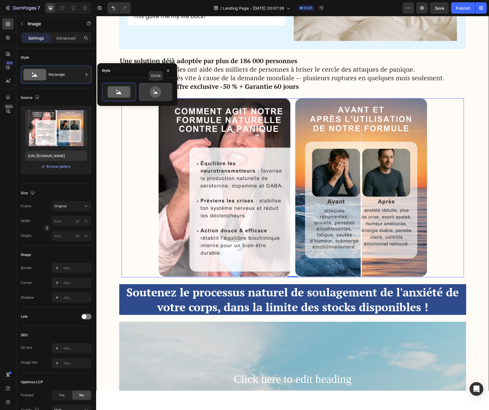
click at [155, 94] on icon at bounding box center [155, 91] width 11 height 11
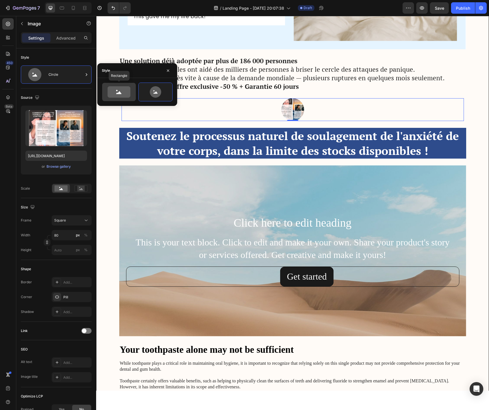
click at [117, 92] on icon at bounding box center [118, 91] width 23 height 11
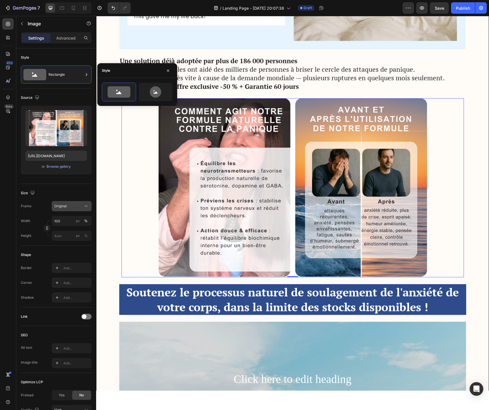
click at [65, 208] on span "Original" at bounding box center [60, 206] width 13 height 5
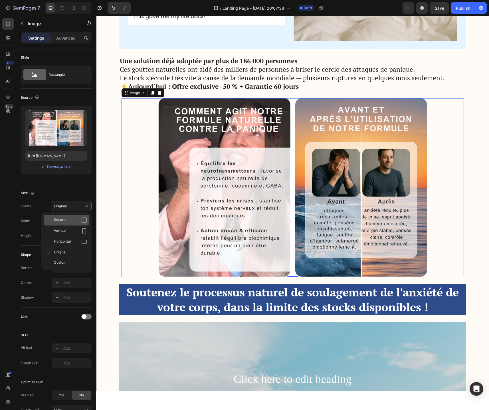
click at [68, 219] on div "Square" at bounding box center [70, 220] width 33 height 6
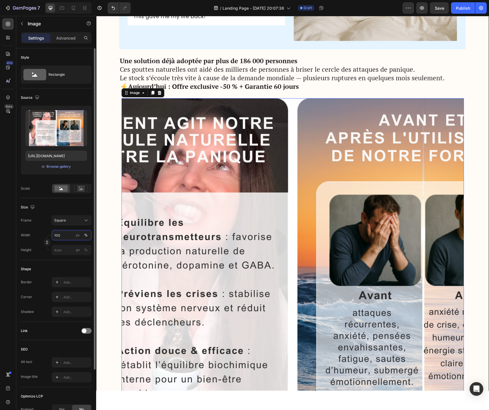
click at [67, 239] on input "100" at bounding box center [72, 235] width 40 height 10
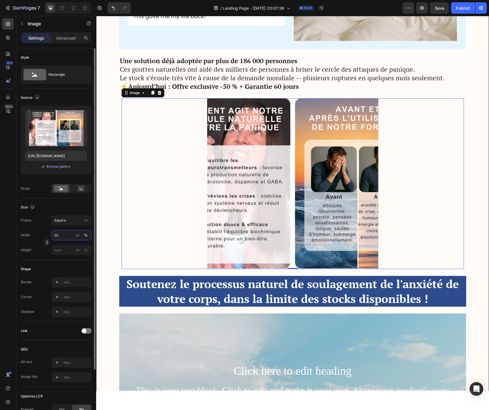
type input "5"
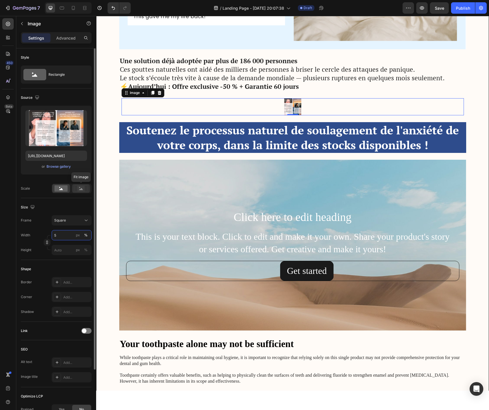
type input "5"
click at [79, 190] on rect at bounding box center [80, 189] width 7 height 6
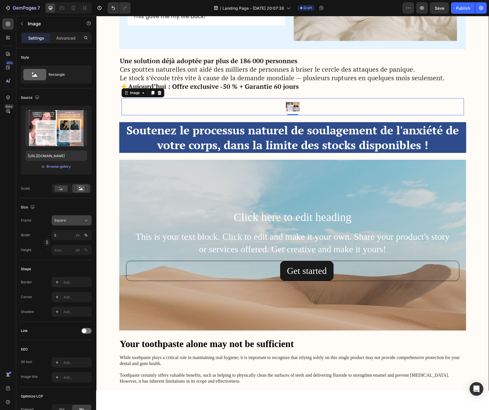
click at [72, 223] on div "Square" at bounding box center [71, 221] width 35 height 6
click at [69, 267] on div "Original" at bounding box center [70, 266] width 33 height 5
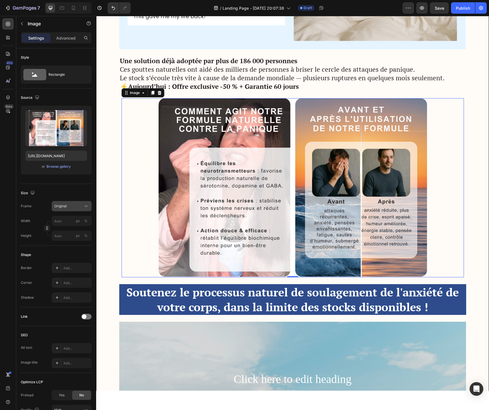
click at [62, 205] on span "Original" at bounding box center [60, 206] width 13 height 5
click at [73, 242] on div "Horizontal" at bounding box center [70, 242] width 33 height 6
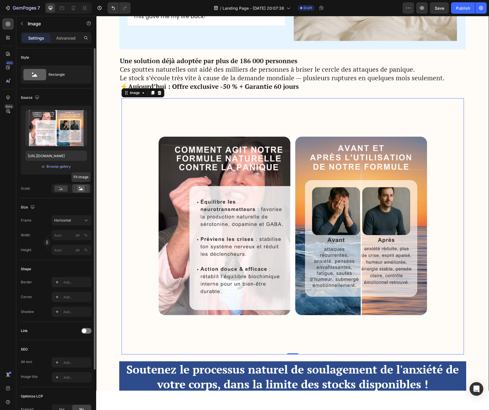
click at [78, 191] on rect at bounding box center [80, 189] width 7 height 6
click at [80, 189] on rect at bounding box center [80, 189] width 7 height 6
click at [58, 189] on rect at bounding box center [60, 189] width 13 height 6
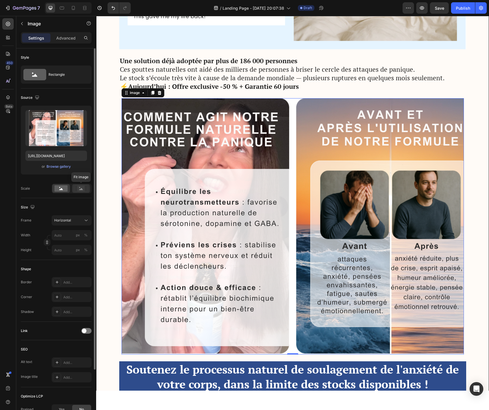
click at [75, 190] on icon at bounding box center [80, 189] width 13 height 6
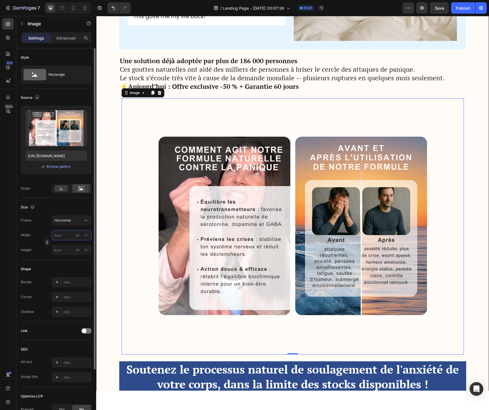
click at [70, 237] on input "px %" at bounding box center [72, 235] width 40 height 10
click at [71, 253] on div "Full 100%" at bounding box center [65, 249] width 47 height 10
type input "100"
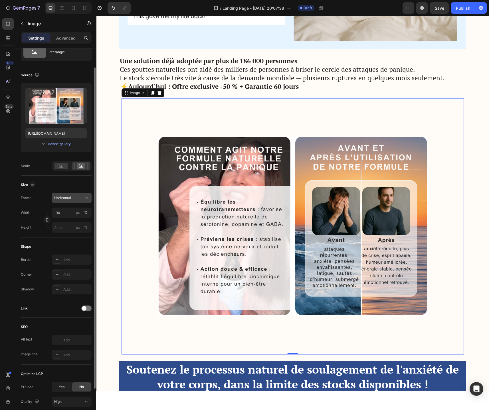
scroll to position [29, 0]
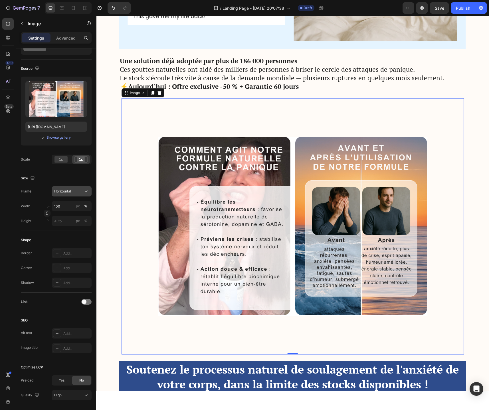
click at [70, 194] on span "Horizontal" at bounding box center [62, 191] width 17 height 5
click at [70, 213] on div "Vertical" at bounding box center [67, 216] width 46 height 11
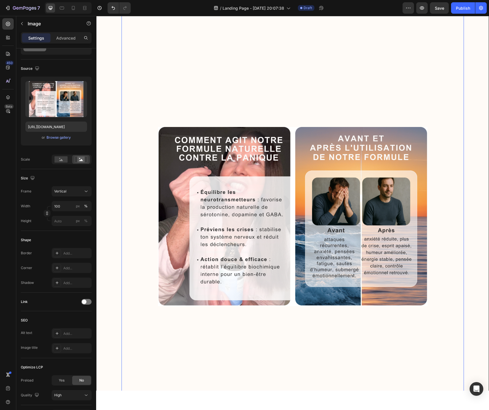
scroll to position [1558, 0]
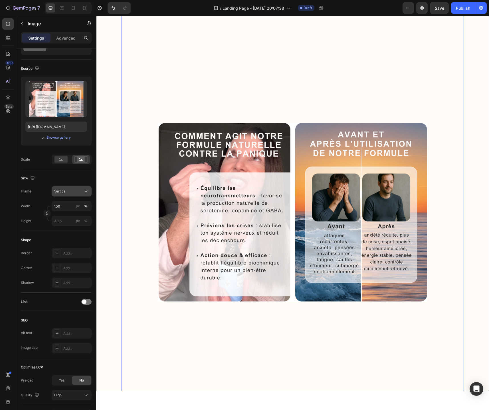
click at [66, 193] on span "Vertical" at bounding box center [60, 191] width 12 height 5
click at [63, 240] on span "Original" at bounding box center [60, 237] width 13 height 5
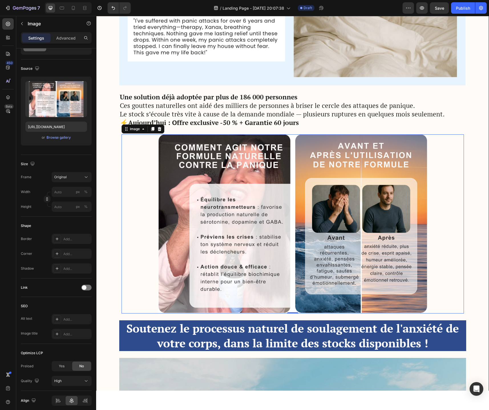
scroll to position [1406, 0]
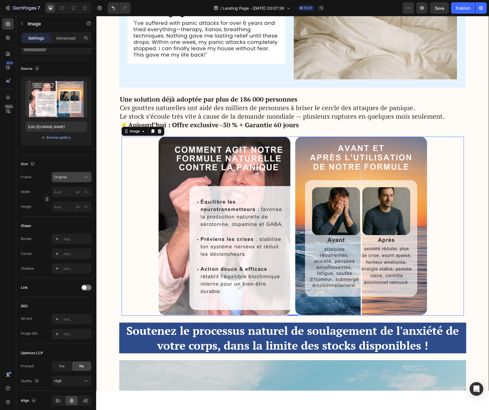
click at [70, 180] on div "Original" at bounding box center [68, 177] width 28 height 5
click at [70, 204] on div "Vertical" at bounding box center [70, 202] width 33 height 6
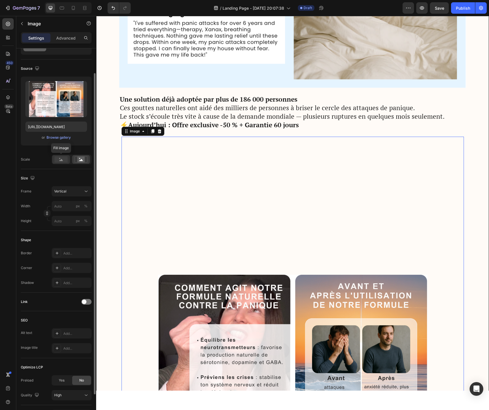
click at [64, 160] on rect at bounding box center [60, 159] width 13 height 6
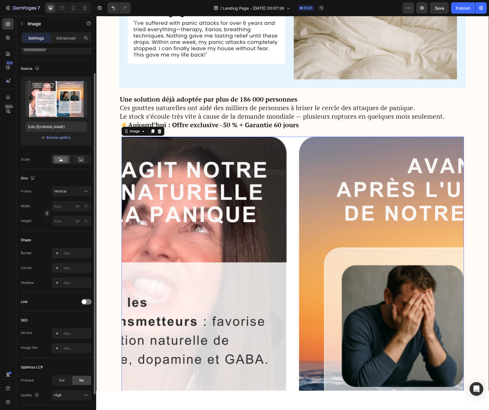
click at [80, 164] on div at bounding box center [72, 160] width 40 height 10
click at [80, 162] on rect at bounding box center [80, 160] width 7 height 6
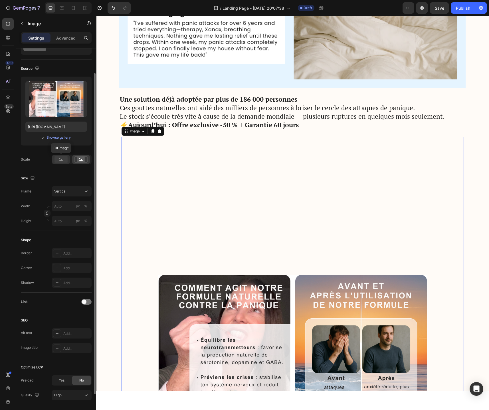
click at [57, 162] on rect at bounding box center [60, 159] width 13 height 6
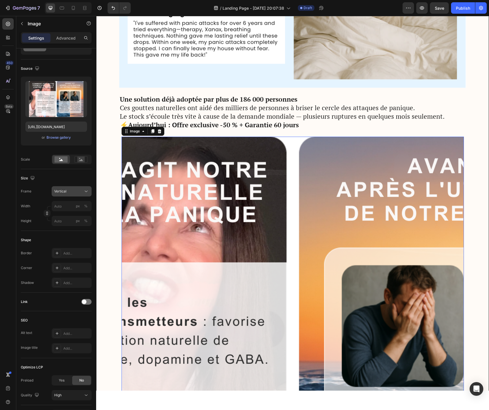
click at [65, 195] on button "Vertical" at bounding box center [72, 191] width 40 height 10
click at [68, 230] on span "Horizontal" at bounding box center [62, 227] width 17 height 6
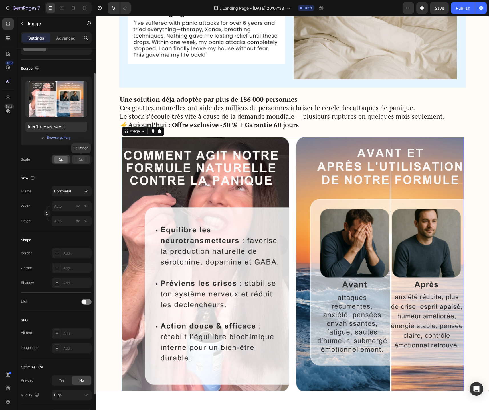
click at [78, 161] on rect at bounding box center [80, 160] width 7 height 6
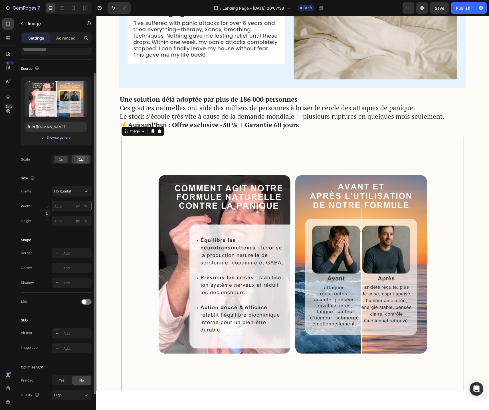
click at [67, 205] on input "px %" at bounding box center [72, 206] width 40 height 10
type input "4"
type input "3"
type input "40"
type input "30"
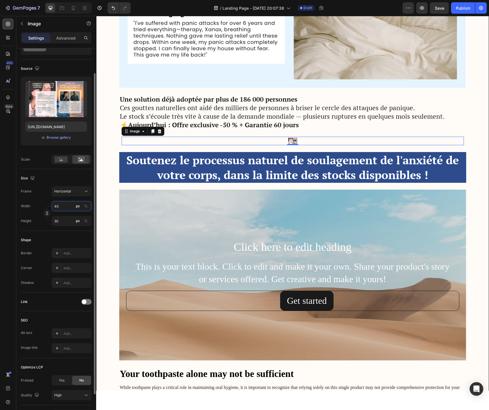
type input "400"
type input "300"
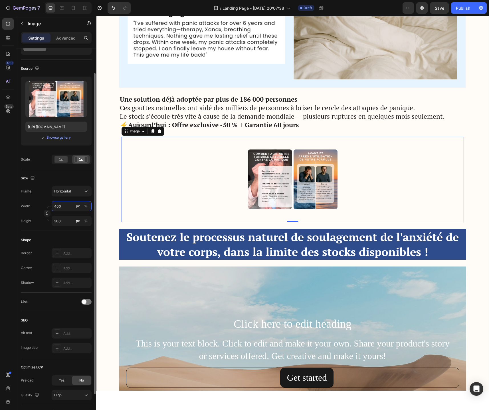
type input "4000"
type input "3000"
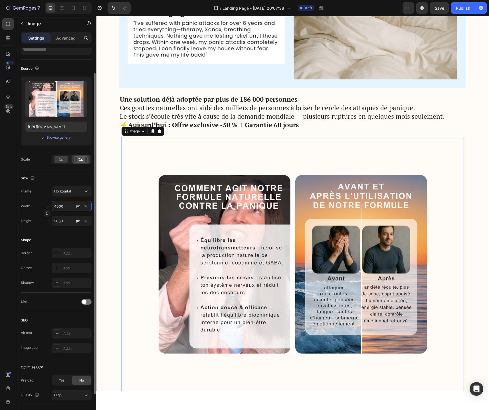
type input "40000"
type input "30000"
type input "400000"
type input "300000"
type input "4000000"
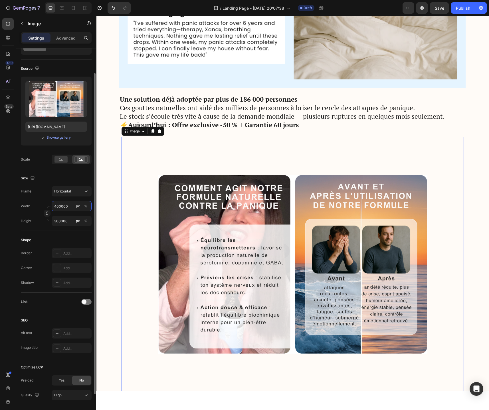
type input "3000000"
type input "40000000"
type input "30000000"
type input "400000000"
type input "300000000"
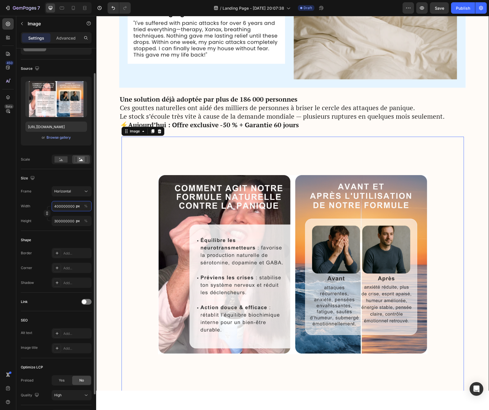
type input "4000000000"
type input "3000000000"
type input "40000000000"
type input "30000000000"
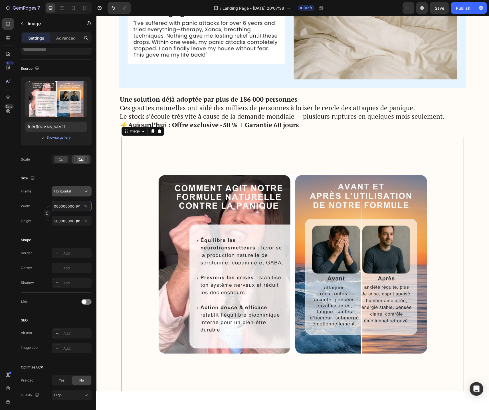
type input "40000000000"
click at [82, 189] on div "Horizontal" at bounding box center [68, 191] width 28 height 5
click at [71, 240] on div "Original" at bounding box center [67, 238] width 46 height 10
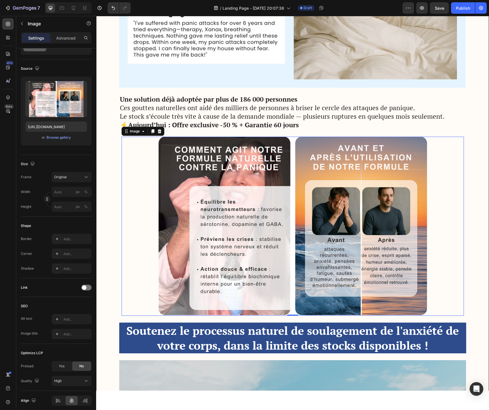
click at [268, 233] on img at bounding box center [292, 226] width 342 height 179
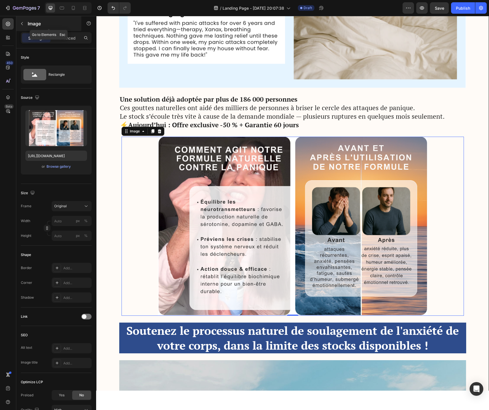
click at [20, 22] on icon "button" at bounding box center [22, 23] width 5 height 5
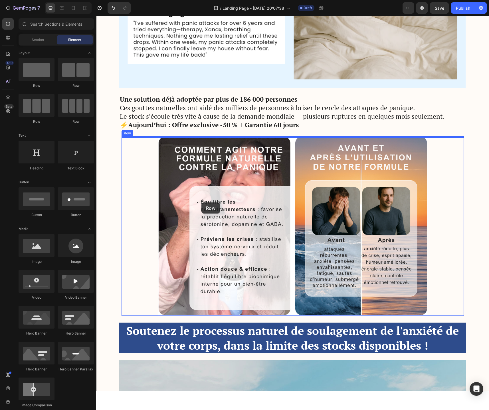
drag, startPoint x: 161, startPoint y: 84, endPoint x: 202, endPoint y: 202, distance: 125.3
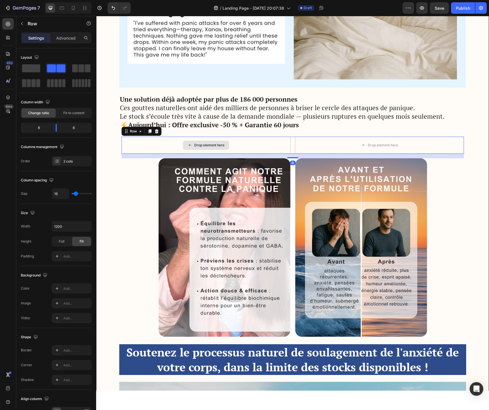
click at [210, 146] on div "Drop element here" at bounding box center [209, 145] width 30 height 5
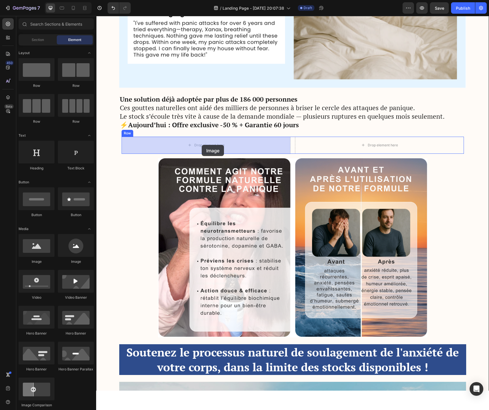
drag, startPoint x: 141, startPoint y: 274, endPoint x: 202, endPoint y: 145, distance: 142.3
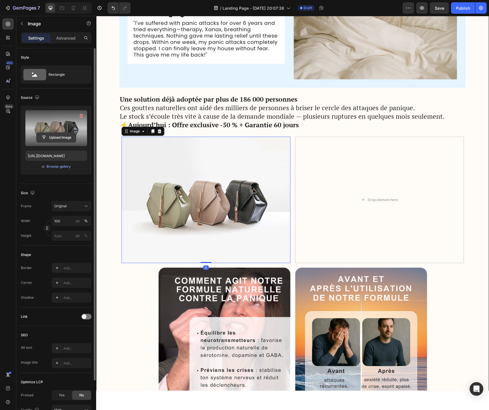
click at [58, 137] on input "file" at bounding box center [55, 138] width 39 height 10
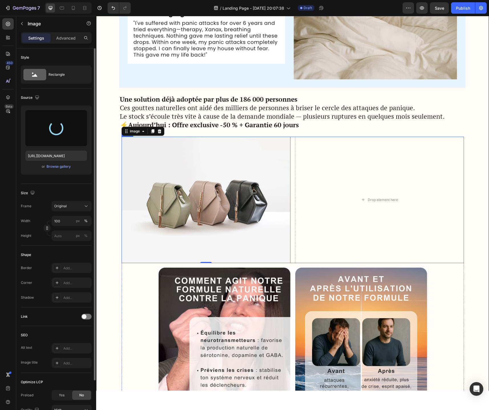
type input "https://cdn.shopify.com/s/files/1/0744/9634/4277/files/gempages_581179120260481…"
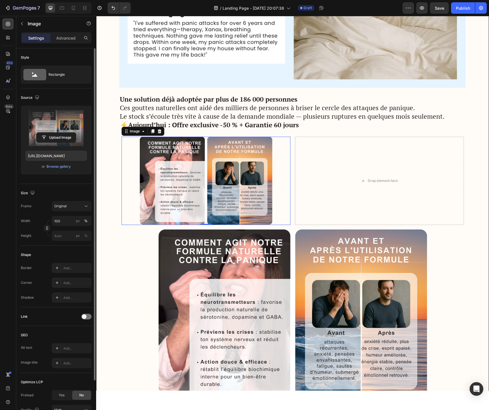
click at [222, 180] on img at bounding box center [205, 181] width 169 height 88
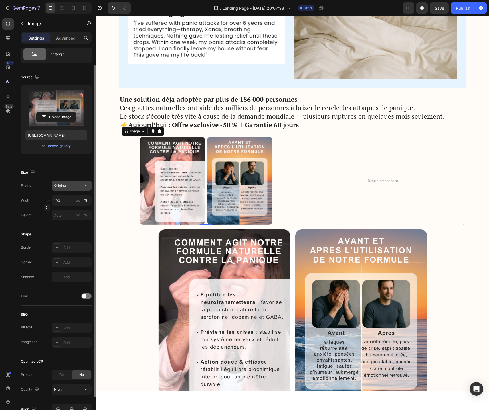
scroll to position [21, 0]
click at [78, 187] on div "Original" at bounding box center [68, 184] width 28 height 5
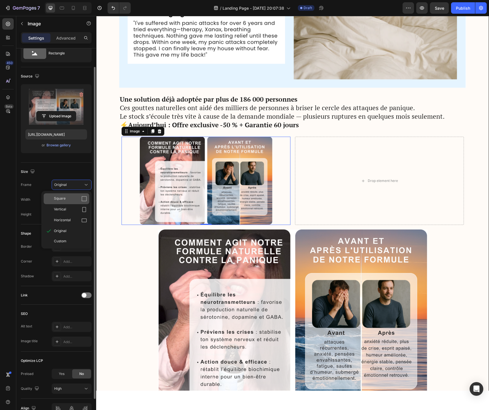
click at [79, 201] on div "Square" at bounding box center [70, 199] width 33 height 6
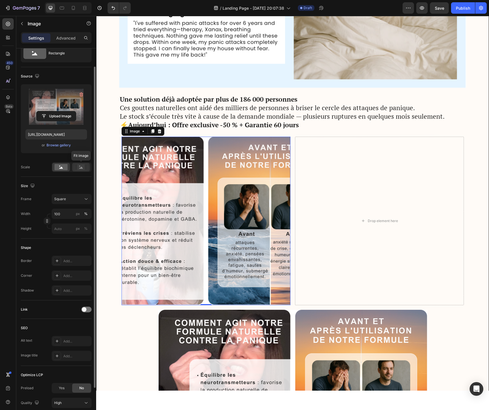
click at [82, 169] on rect at bounding box center [80, 167] width 7 height 6
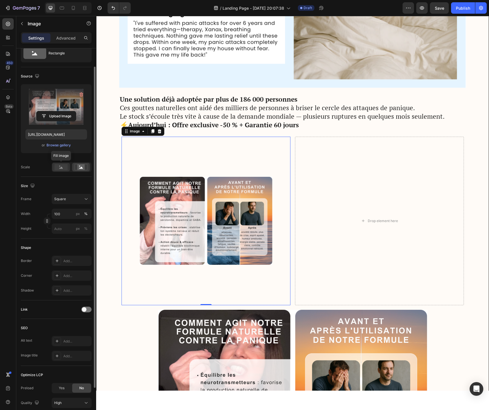
click at [57, 169] on rect at bounding box center [60, 167] width 13 height 6
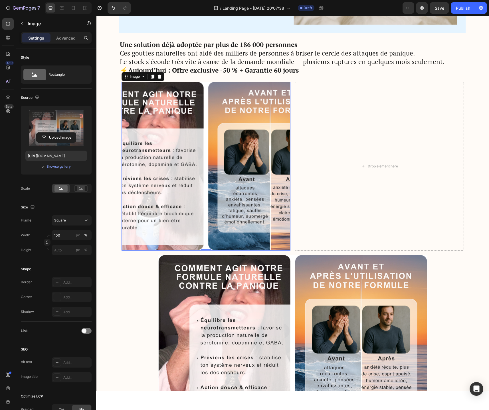
scroll to position [1455, 0]
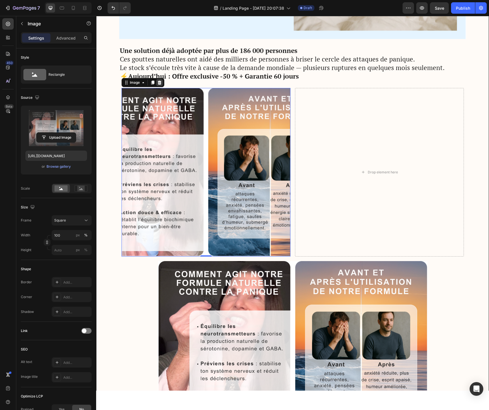
click at [158, 84] on icon at bounding box center [159, 82] width 5 height 5
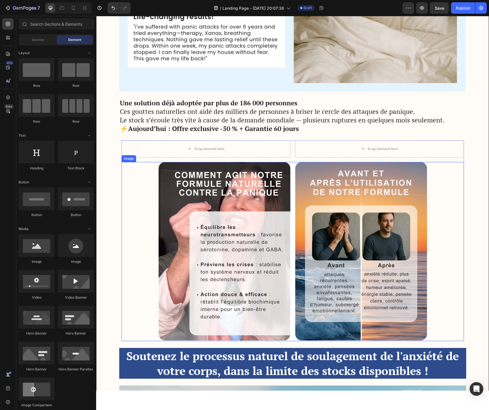
scroll to position [1402, 0]
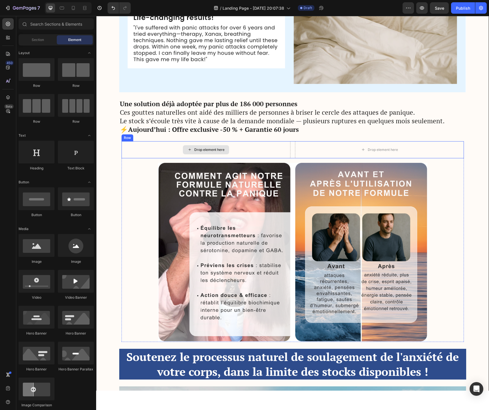
click at [255, 144] on div "Drop element here" at bounding box center [205, 149] width 169 height 17
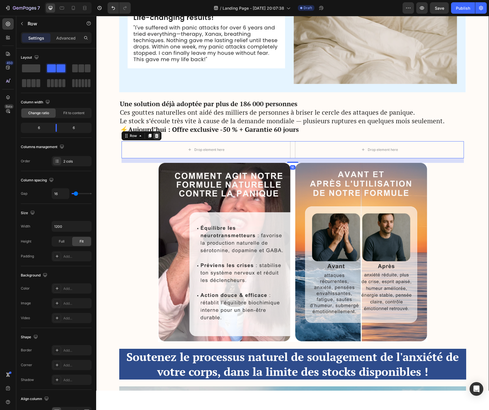
click at [156, 137] on icon at bounding box center [156, 136] width 4 height 4
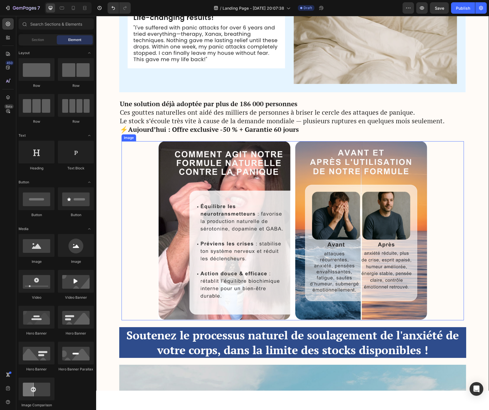
click at [383, 221] on img at bounding box center [292, 230] width 342 height 179
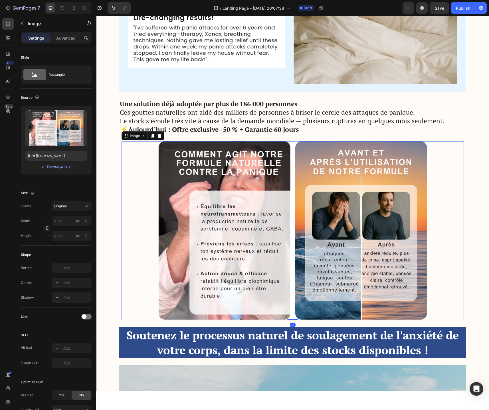
click at [172, 166] on img at bounding box center [292, 230] width 342 height 179
click at [86, 209] on button "Original" at bounding box center [72, 206] width 40 height 10
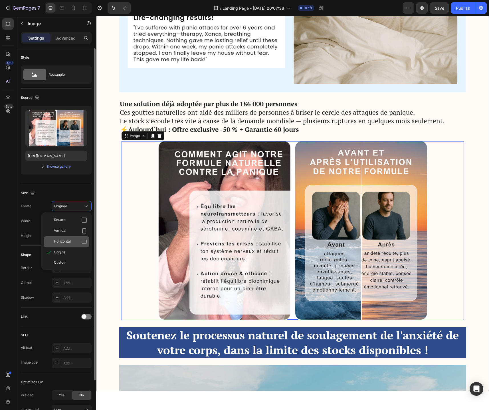
click at [82, 240] on icon at bounding box center [84, 242] width 5 height 4
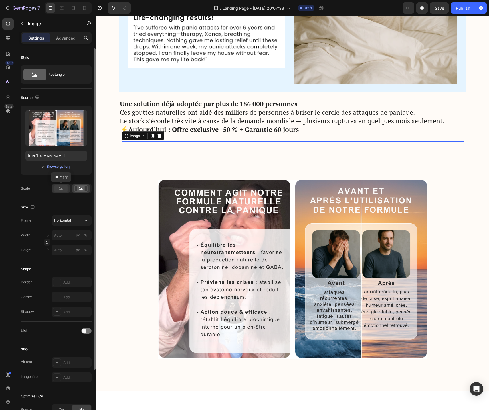
click at [65, 191] on rect at bounding box center [60, 189] width 13 height 6
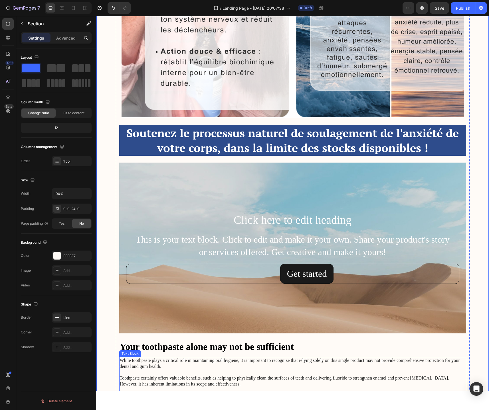
scroll to position [1652, 0]
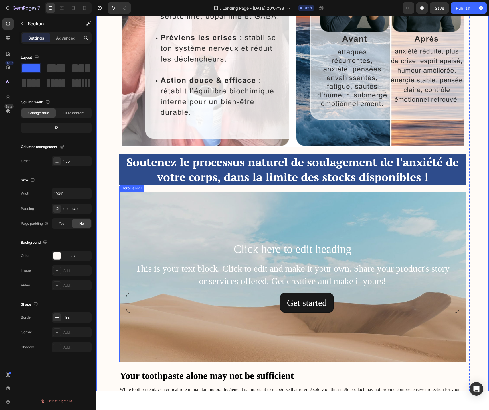
click at [218, 231] on div "Background Image" at bounding box center [292, 311] width 347 height 257
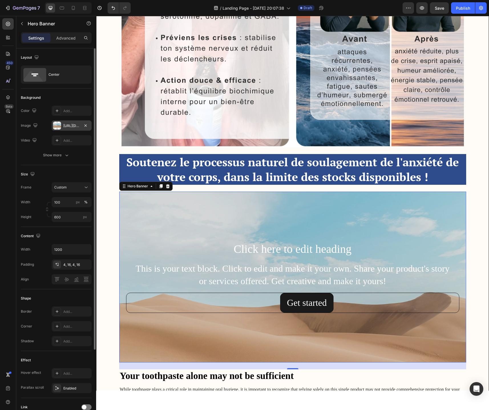
click at [68, 125] on div "https://cdn.shopify.com/s/files/1/2005/9307/files/background_settings.jpg" at bounding box center [71, 125] width 17 height 5
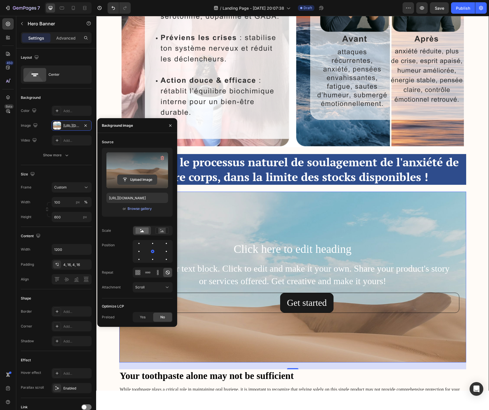
click at [131, 180] on input "file" at bounding box center [136, 180] width 39 height 10
type input "https://cdn.shopify.com/s/files/1/0744/9634/4277/files/gempages_581179120260481…"
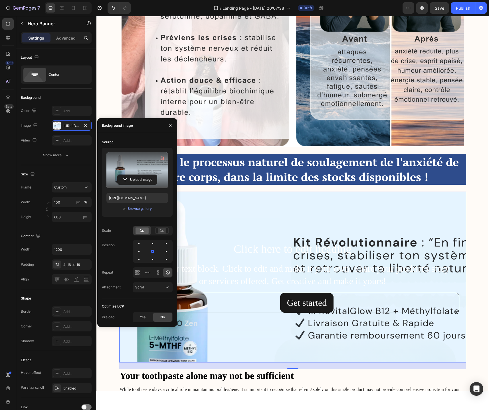
click at [266, 273] on div "This is your text block. Click to edit and make it your own. Share your product…" at bounding box center [292, 275] width 333 height 27
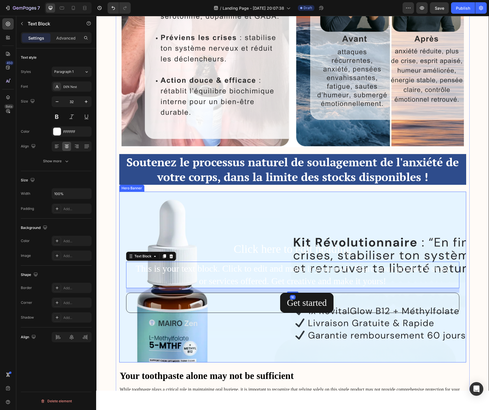
click at [239, 237] on div "Background Image" at bounding box center [292, 311] width 347 height 257
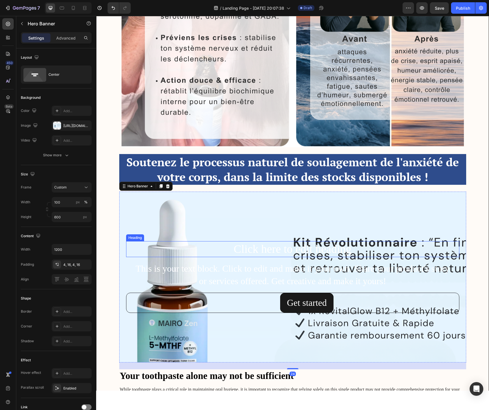
click at [243, 253] on h2 "Click here to edit heading" at bounding box center [292, 249] width 333 height 16
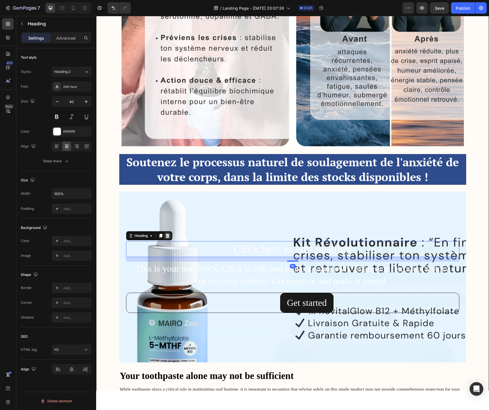
click at [170, 236] on div at bounding box center [167, 236] width 7 height 7
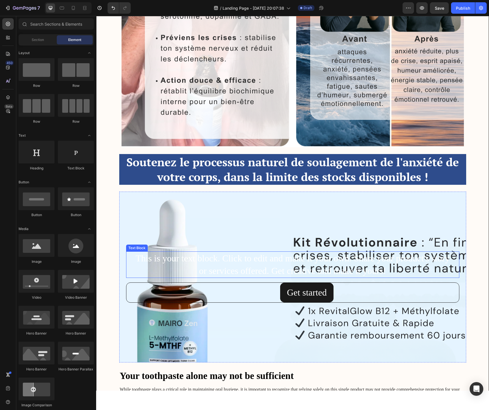
click at [209, 259] on div "This is your text block. Click to edit and make it your own. Share your product…" at bounding box center [292, 265] width 333 height 27
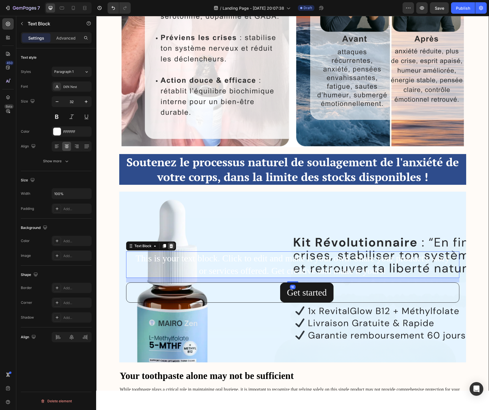
click at [172, 248] on icon at bounding box center [171, 246] width 4 height 4
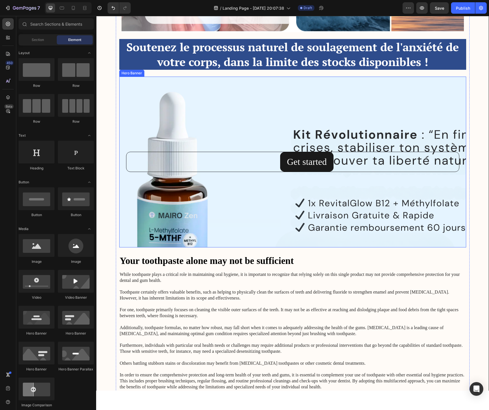
scroll to position [1721, 0]
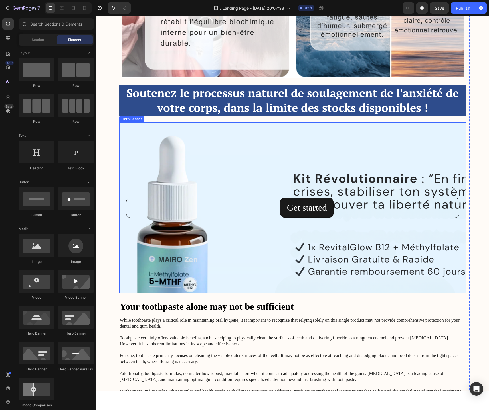
click at [205, 155] on div "Background Image" at bounding box center [292, 247] width 347 height 257
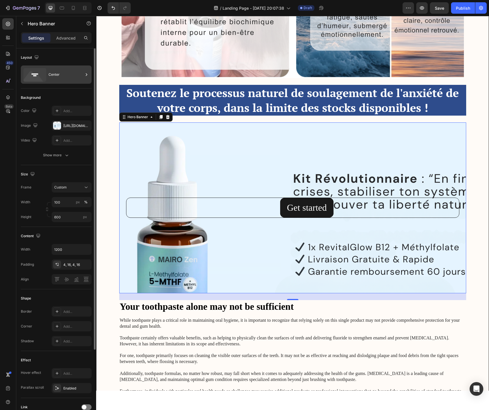
click at [78, 74] on div "Center" at bounding box center [65, 74] width 35 height 13
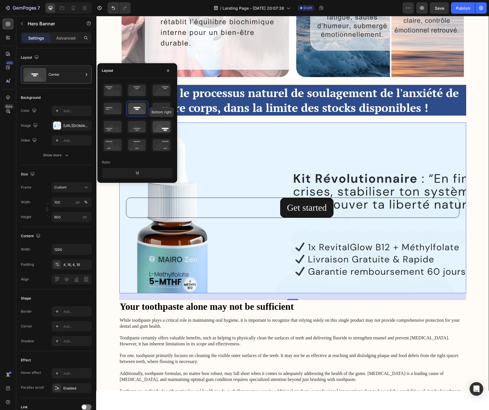
click at [157, 131] on icon at bounding box center [161, 126] width 21 height 15
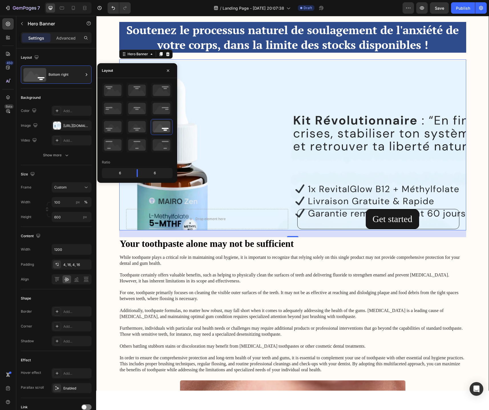
scroll to position [1785, 0]
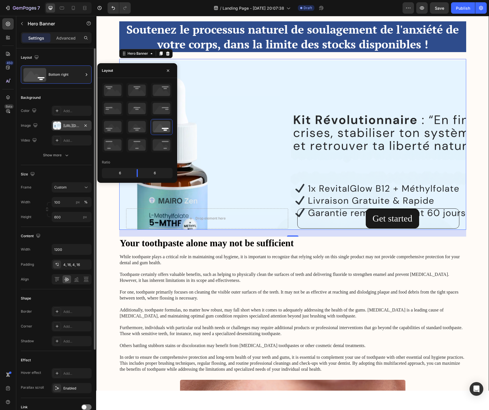
click at [76, 125] on div "https://cdn.shopify.com/s/files/1/0744/9634/4277/files/gempages_581179120260481…" at bounding box center [71, 125] width 17 height 5
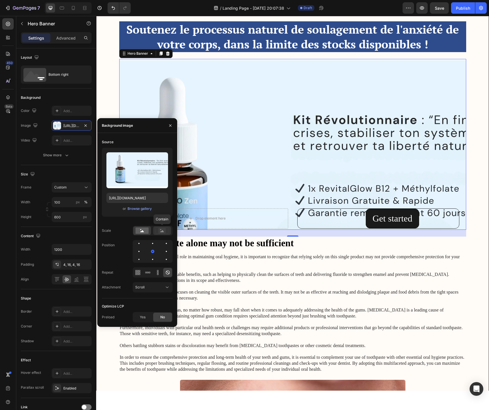
click at [159, 231] on rect at bounding box center [161, 231] width 7 height 6
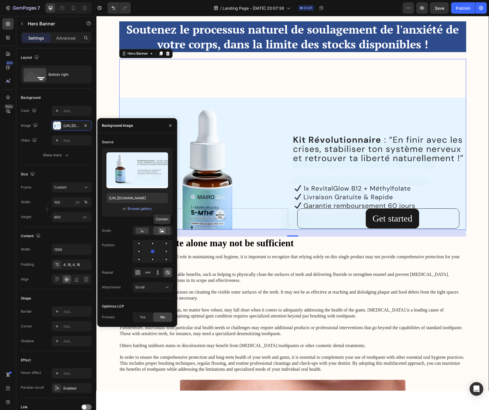
click at [159, 231] on rect at bounding box center [161, 231] width 7 height 6
click at [146, 231] on rect at bounding box center [141, 231] width 13 height 6
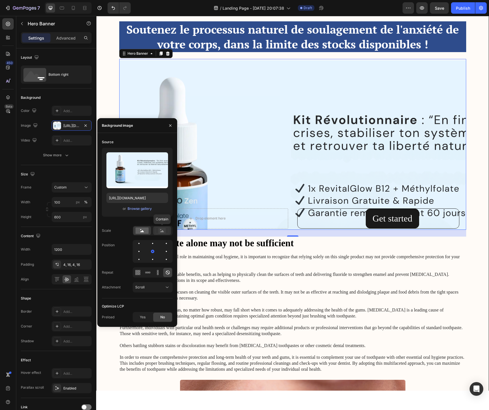
click at [170, 231] on div at bounding box center [162, 231] width 18 height 9
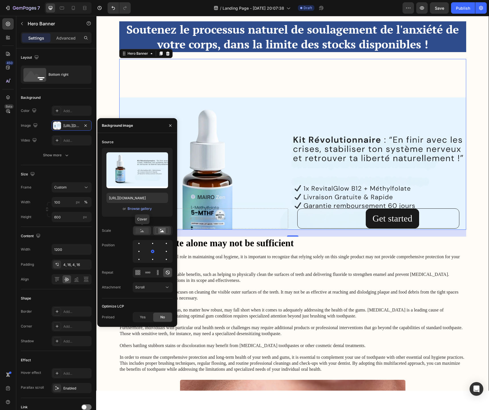
click at [141, 230] on circle at bounding box center [140, 229] width 1 height 1
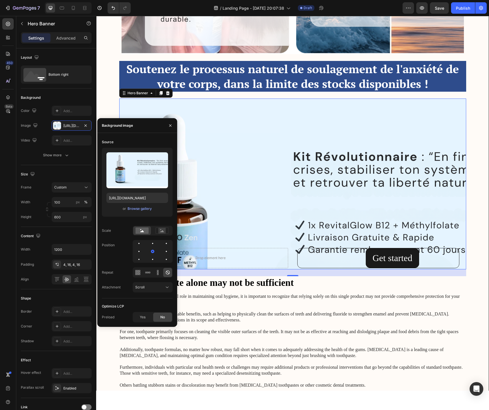
scroll to position [1744, 0]
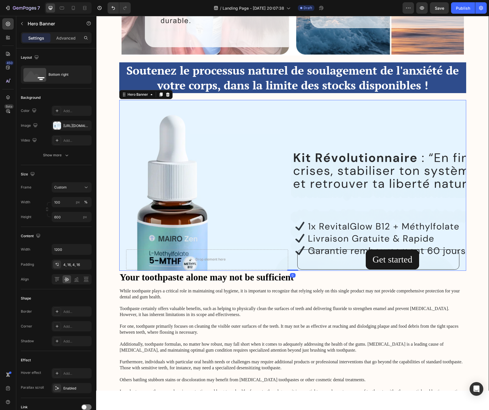
drag, startPoint x: 294, startPoint y: 277, endPoint x: 287, endPoint y: 215, distance: 62.3
click at [287, 215] on div "Get started Button Drop element here Hero Banner 0" at bounding box center [292, 185] width 347 height 171
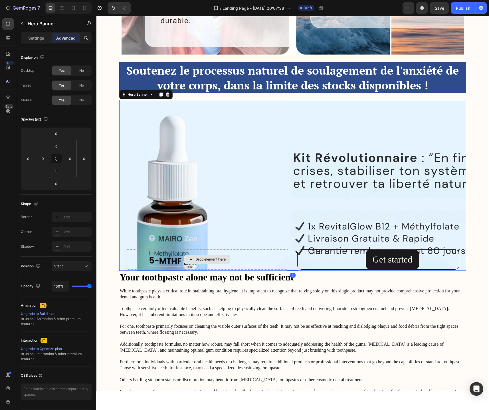
click at [255, 260] on div "Drop element here" at bounding box center [207, 260] width 162 height 20
click at [231, 256] on div "Drop element here" at bounding box center [207, 260] width 162 height 20
click at [204, 164] on div "Background Image" at bounding box center [292, 226] width 347 height 257
click at [133, 95] on div "Hero Banner" at bounding box center [137, 94] width 23 height 5
click at [137, 161] on div "Background Image" at bounding box center [292, 226] width 347 height 257
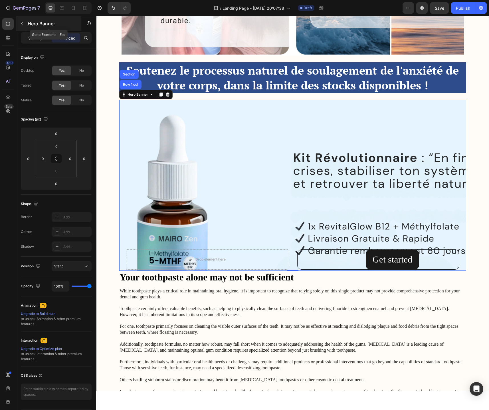
click at [21, 23] on icon "button" at bounding box center [22, 23] width 5 height 5
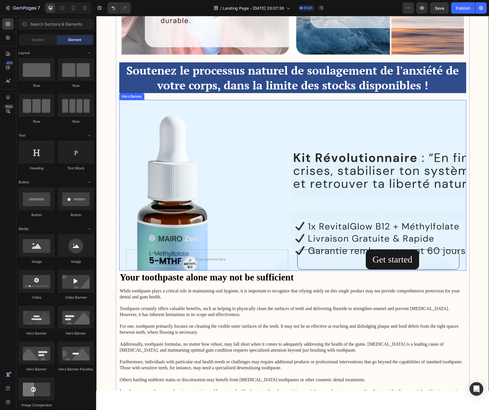
click at [167, 195] on div "Background Image" at bounding box center [292, 226] width 347 height 257
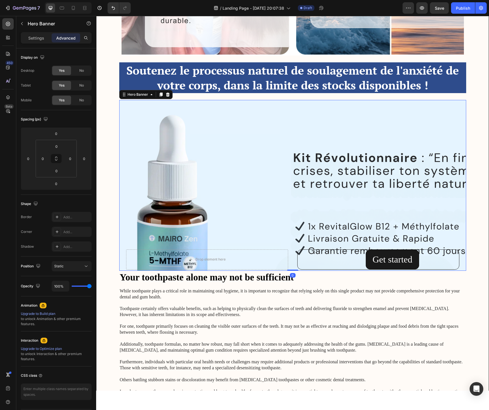
click at [157, 182] on div "Background Image" at bounding box center [292, 226] width 347 height 257
click at [40, 40] on p "Settings" at bounding box center [36, 38] width 16 height 6
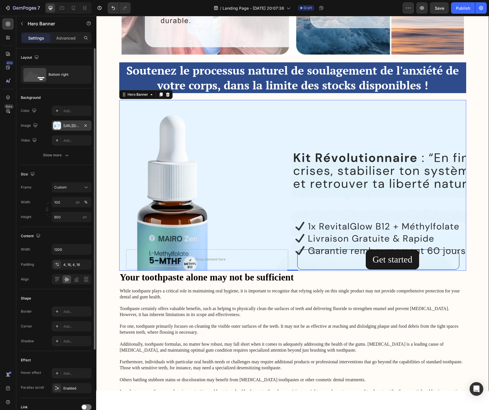
click at [72, 126] on div "https://cdn.shopify.com/s/files/1/0744/9634/4277/files/gempages_581179120260481…" at bounding box center [71, 125] width 17 height 5
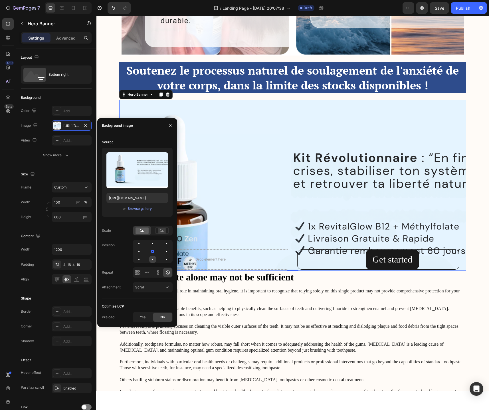
click at [163, 259] on div at bounding box center [166, 259] width 7 height 7
click at [163, 243] on div at bounding box center [166, 243] width 7 height 7
drag, startPoint x: 141, startPoint y: 243, endPoint x: 139, endPoint y: 267, distance: 24.3
click at [139, 267] on div "Source Upload Image https://cdn.shopify.com/s/files/1/0744/9634/4277/files/gemp…" at bounding box center [137, 218] width 71 height 161
click at [149, 253] on div at bounding box center [152, 251] width 7 height 7
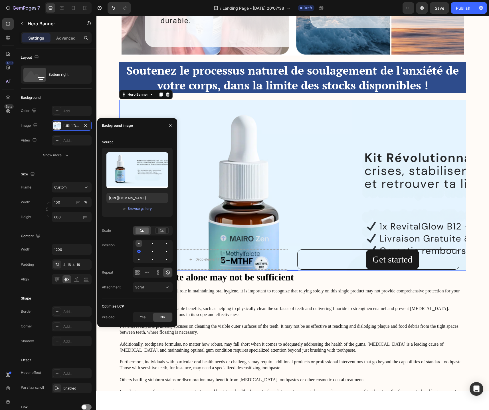
click at [149, 242] on div at bounding box center [152, 243] width 7 height 7
click at [149, 251] on div at bounding box center [152, 251] width 7 height 7
click at [156, 252] on div at bounding box center [153, 251] width 40 height 23
click at [163, 252] on div at bounding box center [166, 251] width 7 height 7
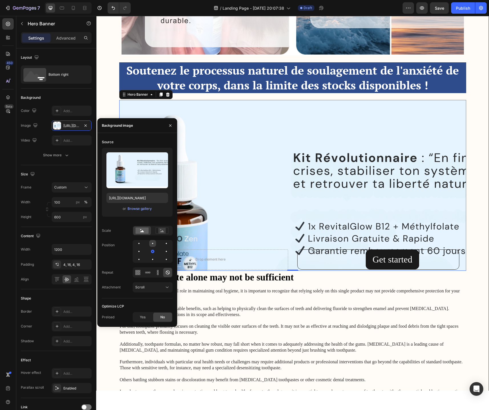
click at [152, 243] on div at bounding box center [152, 243] width 1 height 1
click at [142, 248] on div at bounding box center [138, 251] width 7 height 7
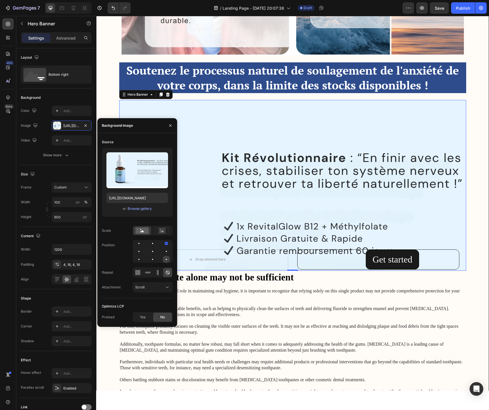
click at [164, 260] on div at bounding box center [166, 259] width 7 height 7
click at [163, 260] on div at bounding box center [166, 259] width 7 height 7
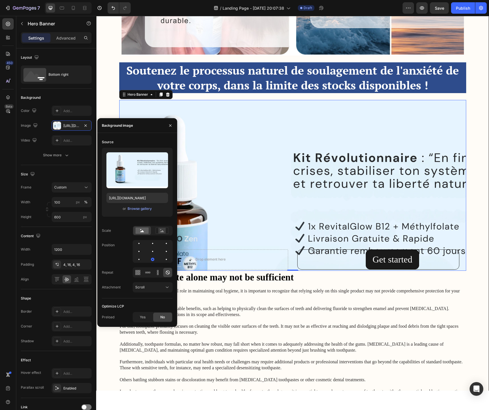
click at [142, 259] on div at bounding box center [153, 251] width 40 height 23
click at [149, 261] on div at bounding box center [152, 259] width 7 height 7
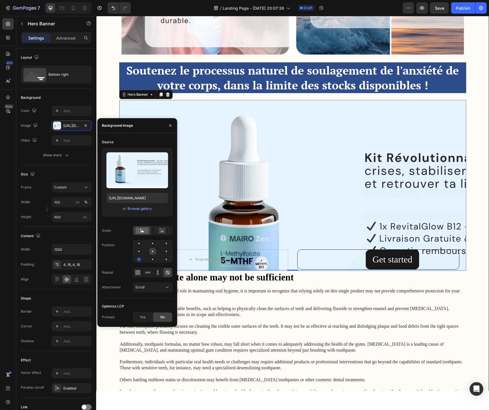
click at [163, 252] on div at bounding box center [166, 251] width 7 height 7
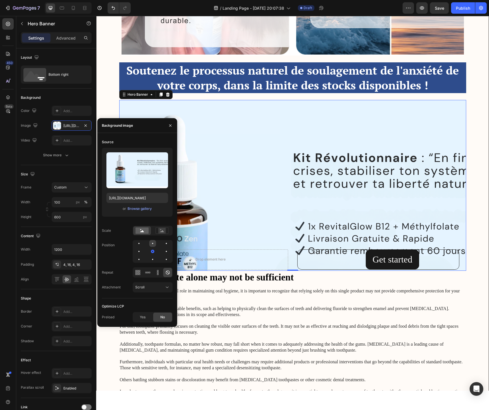
click at [163, 245] on div at bounding box center [166, 243] width 7 height 7
click at [149, 246] on div at bounding box center [152, 243] width 7 height 7
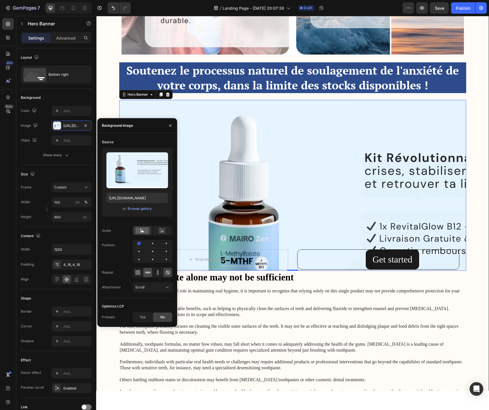
click at [147, 274] on icon at bounding box center [148, 273] width 6 height 6
click at [138, 273] on icon at bounding box center [138, 273] width 6 height 6
click at [166, 273] on icon at bounding box center [168, 273] width 6 height 6
click at [145, 318] on span "Yes" at bounding box center [143, 317] width 6 height 5
click at [165, 320] on div "No" at bounding box center [162, 317] width 19 height 9
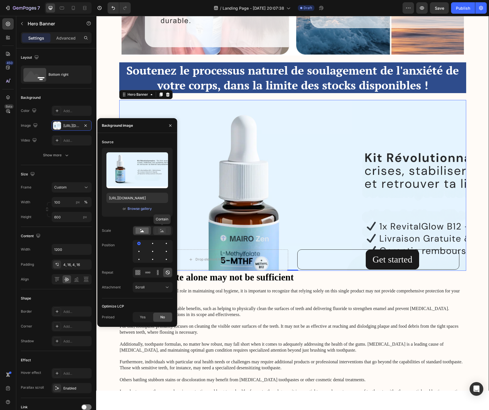
click at [160, 230] on rect at bounding box center [161, 231] width 7 height 6
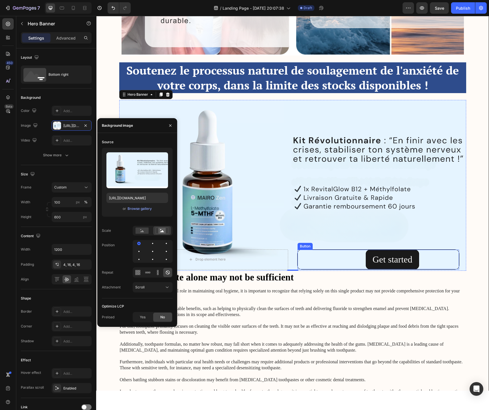
click at [351, 262] on div "Get started Button" at bounding box center [378, 260] width 162 height 20
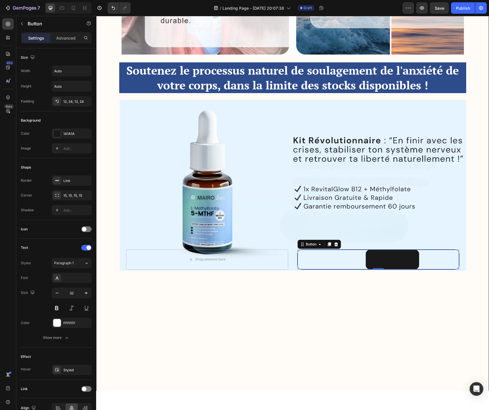
click at [351, 262] on div "Get started Button 0" at bounding box center [378, 260] width 162 height 20
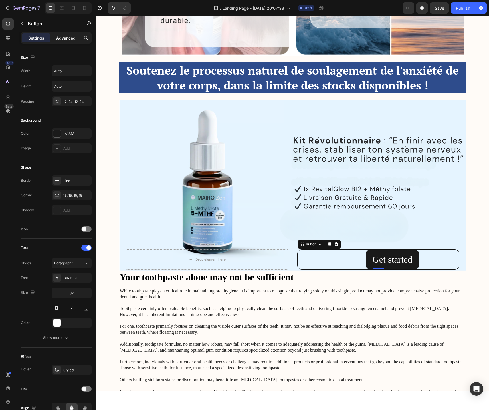
click at [66, 38] on p "Advanced" at bounding box center [65, 38] width 19 height 6
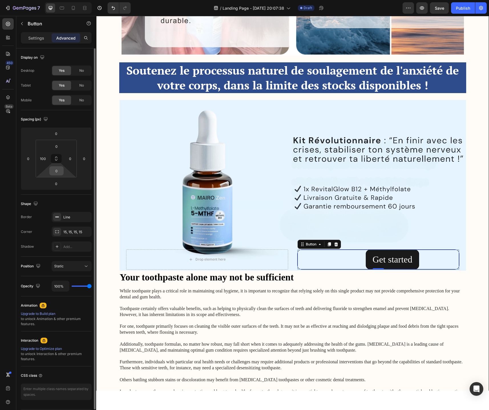
click at [56, 175] on input "0" at bounding box center [56, 171] width 11 height 9
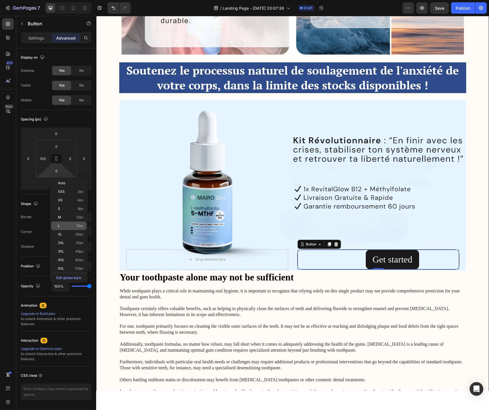
click at [65, 223] on div "L 16px" at bounding box center [68, 226] width 35 height 9
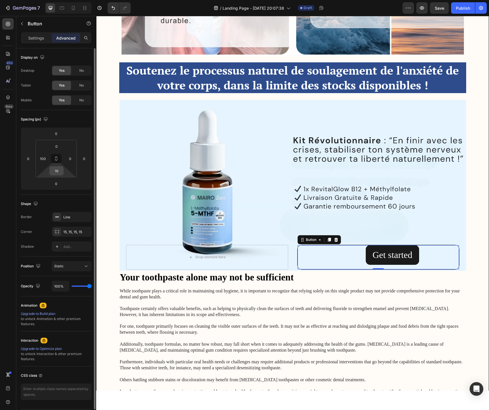
click at [58, 174] on input "16" at bounding box center [56, 171] width 11 height 9
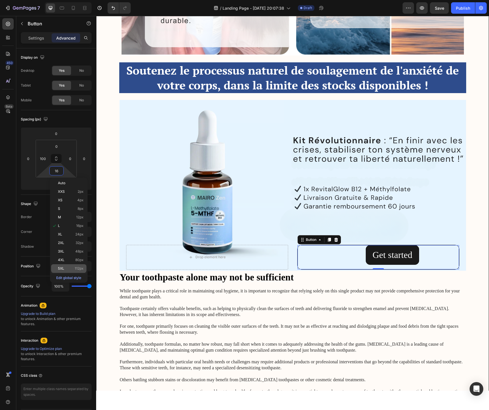
click at [68, 268] on p "5XL 112px" at bounding box center [71, 269] width 26 height 4
type input "112"
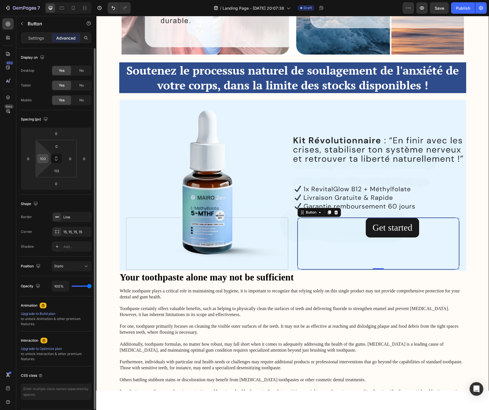
click at [44, 159] on input "100" at bounding box center [42, 158] width 9 height 9
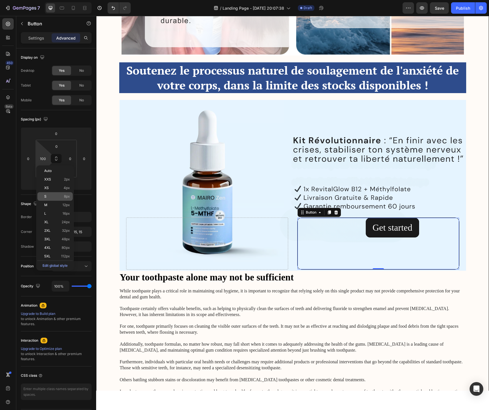
click at [51, 197] on p "S 8px" at bounding box center [57, 197] width 26 height 4
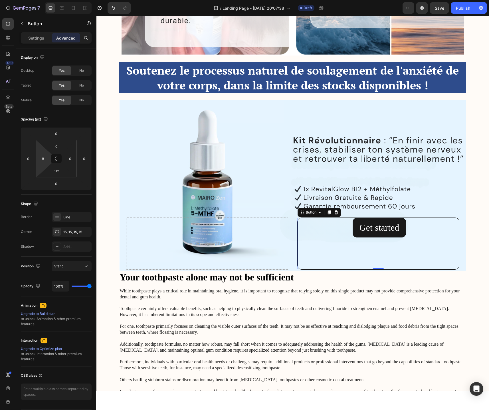
click at [45, 0] on html "7 / Landing Page - Aug 26, 20:07:38 Draft Preview Save Publish 450 Beta Section…" at bounding box center [244, 0] width 489 height 0
click at [45, 161] on input "8" at bounding box center [42, 158] width 9 height 9
click at [48, 178] on span "XXS" at bounding box center [47, 180] width 7 height 4
type input "2"
click at [44, 163] on div "2" at bounding box center [42, 158] width 11 height 9
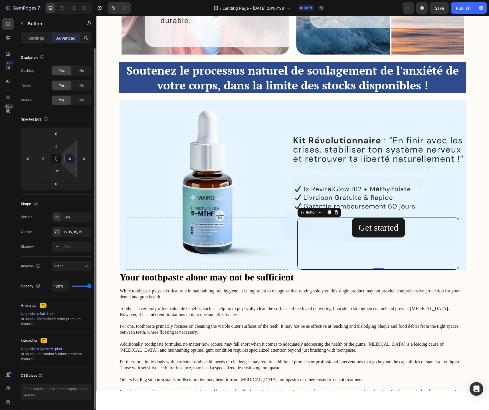
click at [69, 162] on input "0" at bounding box center [70, 158] width 9 height 9
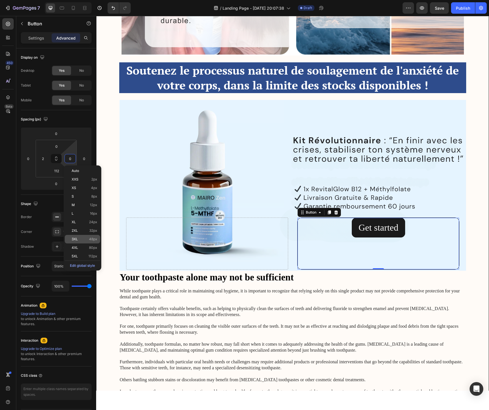
click at [77, 237] on span "3XL" at bounding box center [75, 239] width 6 height 4
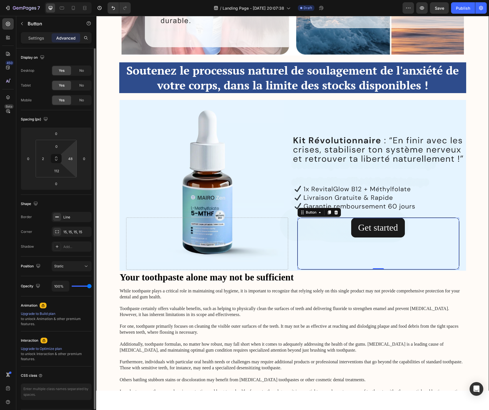
click at [67, 0] on html "7 / Landing Page - Aug 26, 20:07:38 Draft Preview Save Publish 450 Beta Section…" at bounding box center [244, 0] width 489 height 0
click at [71, 160] on input "3" at bounding box center [70, 158] width 9 height 9
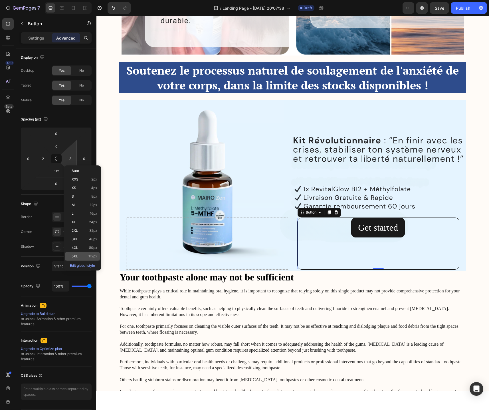
click at [76, 257] on span "5XL" at bounding box center [75, 257] width 6 height 4
type input "112"
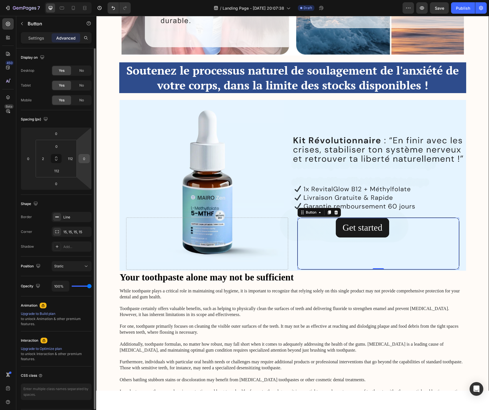
click at [84, 156] on input "0" at bounding box center [84, 158] width 9 height 9
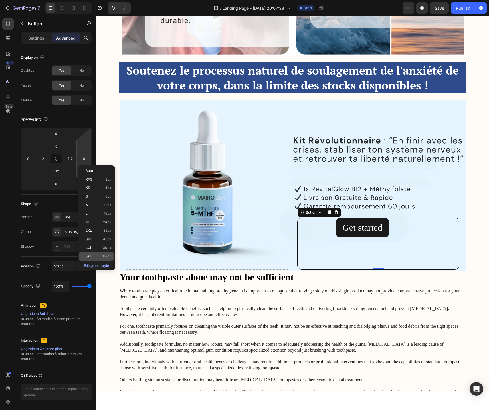
click at [90, 257] on span "5XL" at bounding box center [89, 257] width 6 height 4
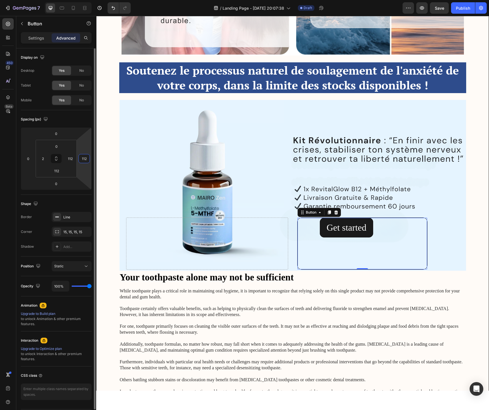
click at [82, 161] on input "112" at bounding box center [84, 158] width 9 height 9
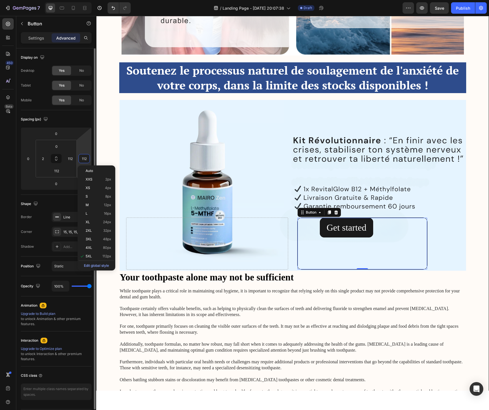
click at [83, 160] on input "112" at bounding box center [84, 158] width 9 height 9
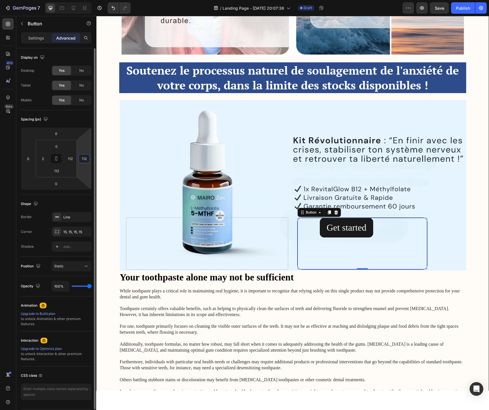
click at [83, 160] on input "112" at bounding box center [84, 158] width 9 height 9
type input "200"
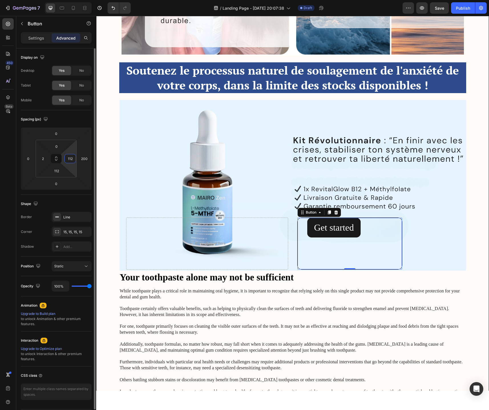
click at [72, 160] on input "112" at bounding box center [70, 158] width 9 height 9
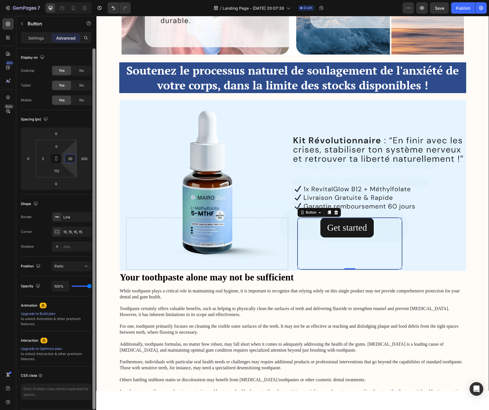
click at [93, 158] on div at bounding box center [93, 228] width 3 height 361
type input "20"
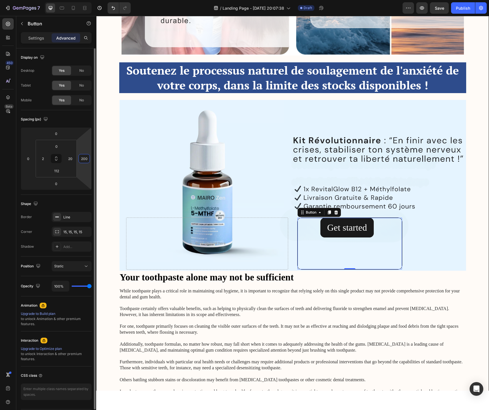
click at [86, 160] on input "200" at bounding box center [84, 158] width 9 height 9
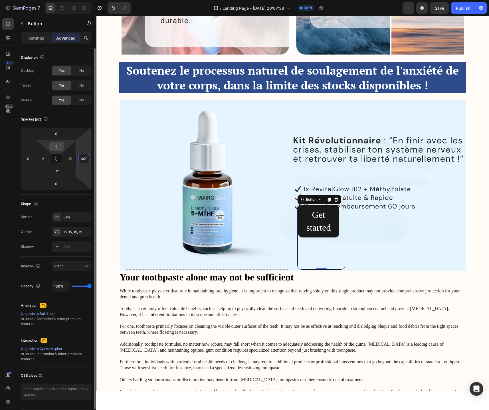
type input "400"
click at [62, 150] on div "0" at bounding box center [56, 146] width 14 height 9
click at [58, 148] on input "0" at bounding box center [56, 146] width 11 height 9
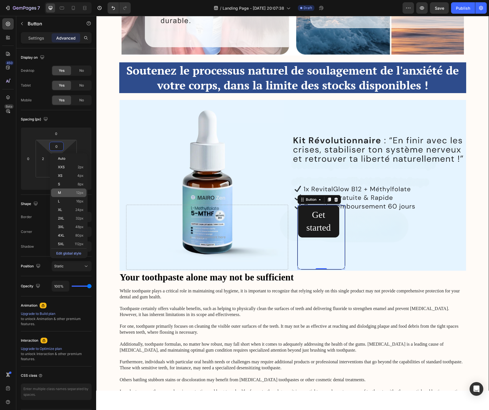
click at [69, 193] on p "M 12px" at bounding box center [71, 193] width 26 height 4
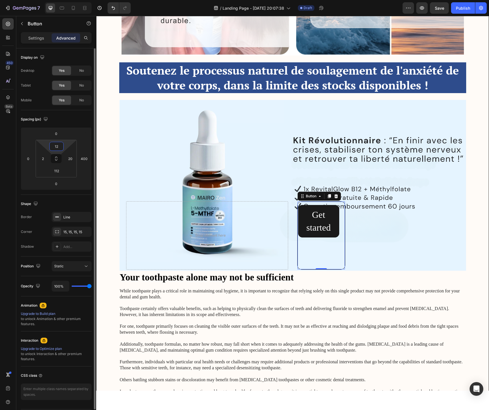
click at [59, 144] on input "12" at bounding box center [56, 146] width 11 height 9
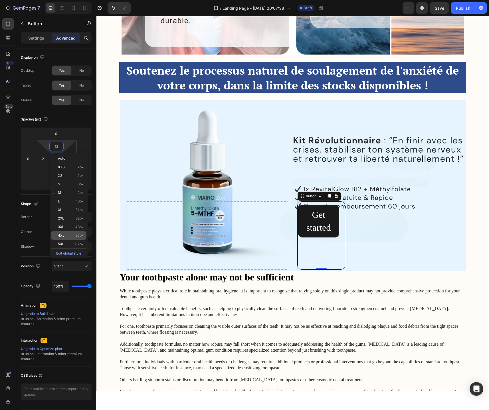
click at [65, 233] on div "4XL 80px" at bounding box center [68, 235] width 35 height 9
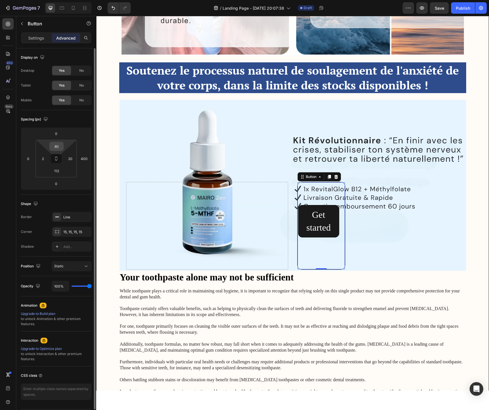
click at [56, 146] on input "80" at bounding box center [56, 146] width 11 height 9
type input "0"
click at [61, 137] on input "0" at bounding box center [55, 133] width 11 height 9
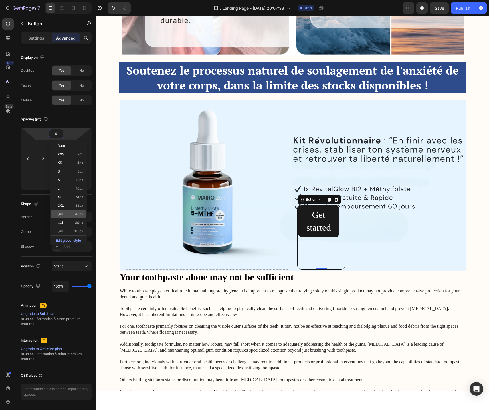
click at [69, 214] on p "3XL 48px" at bounding box center [71, 214] width 26 height 4
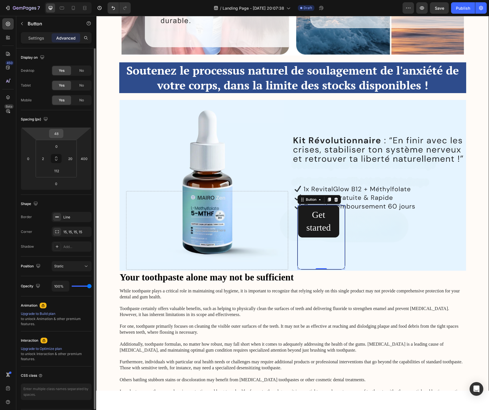
click at [56, 134] on input "48" at bounding box center [55, 133] width 11 height 9
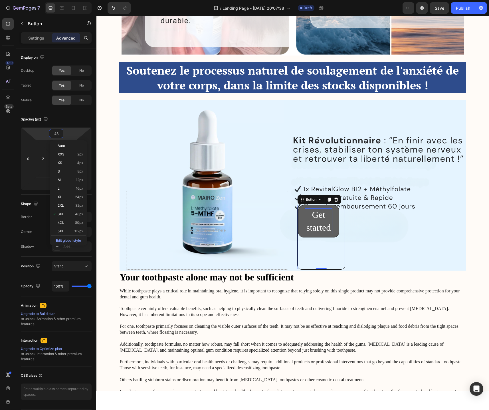
type input "3"
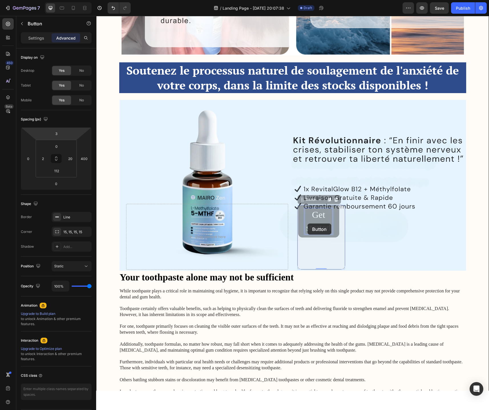
scroll to position [1678, 0]
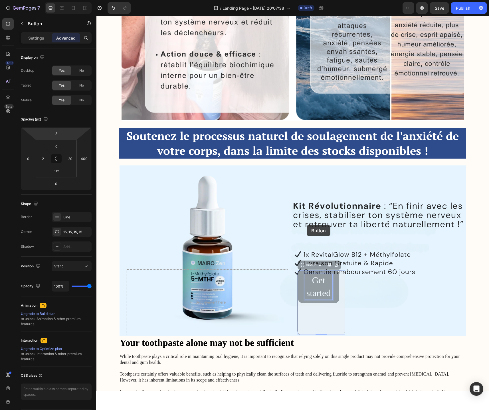
drag, startPoint x: 314, startPoint y: 217, endPoint x: 306, endPoint y: 225, distance: 10.9
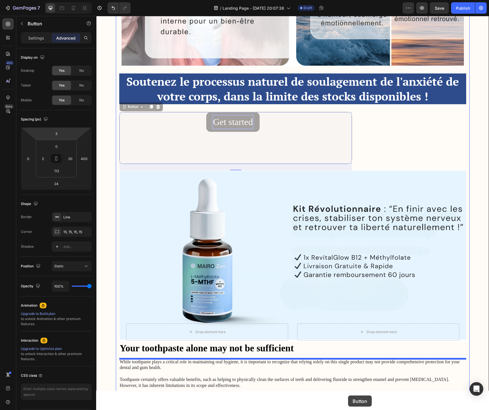
scroll to position [1770, 0]
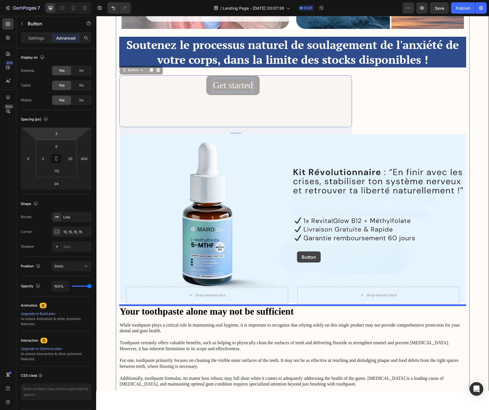
drag, startPoint x: 240, startPoint y: 178, endPoint x: 296, endPoint y: 252, distance: 93.3
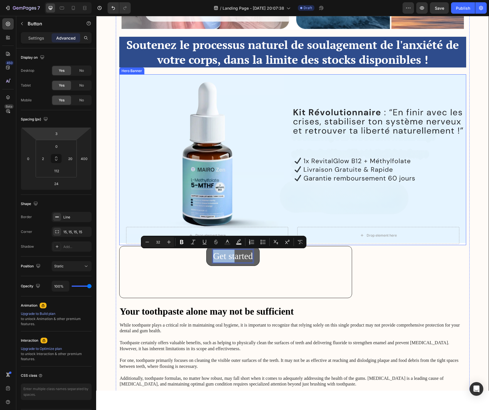
drag, startPoint x: 233, startPoint y: 251, endPoint x: 302, endPoint y: 199, distance: 85.7
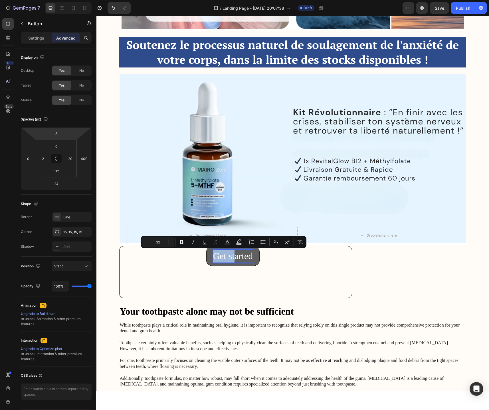
click at [262, 278] on div "Get started Button 24" at bounding box center [235, 272] width 233 height 52
drag, startPoint x: 249, startPoint y: 254, endPoint x: 256, endPoint y: 248, distance: 9.5
click at [256, 248] on button "Get started" at bounding box center [233, 257] width 54 height 20
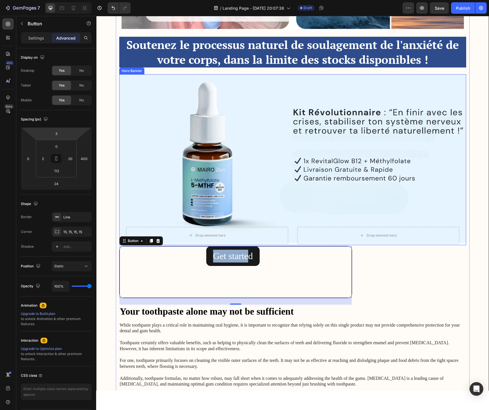
drag, startPoint x: 256, startPoint y: 254, endPoint x: 305, endPoint y: 196, distance: 75.9
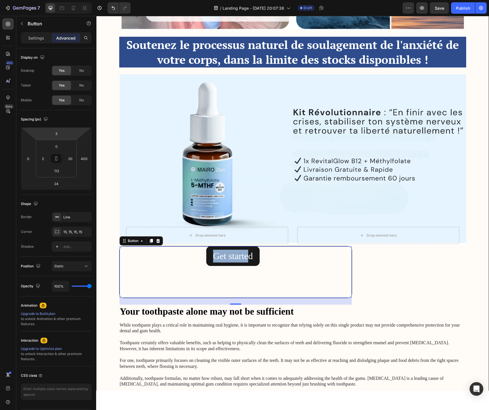
click at [270, 270] on div "Get started Button 24" at bounding box center [235, 272] width 233 height 52
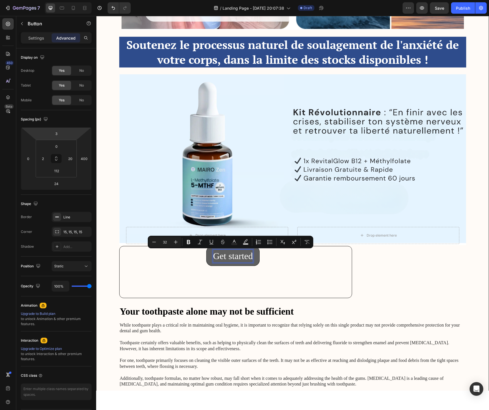
click at [233, 261] on p "Get started" at bounding box center [233, 256] width 40 height 13
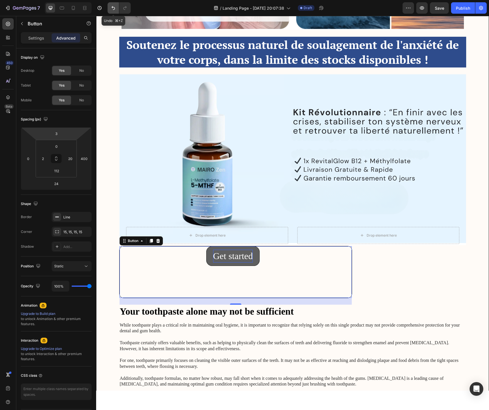
click at [108, 8] on button "Undo/Redo" at bounding box center [112, 7] width 11 height 11
click at [113, 9] on icon "Undo/Redo" at bounding box center [113, 8] width 6 height 6
click at [113, 9] on icon "Undo/Redo" at bounding box center [112, 8] width 3 height 4
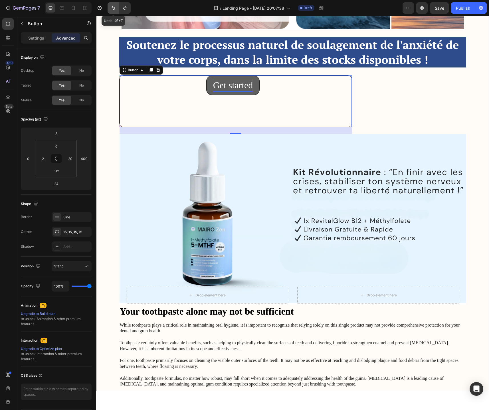
click at [115, 9] on icon "Undo/Redo" at bounding box center [113, 8] width 6 height 6
type input "0"
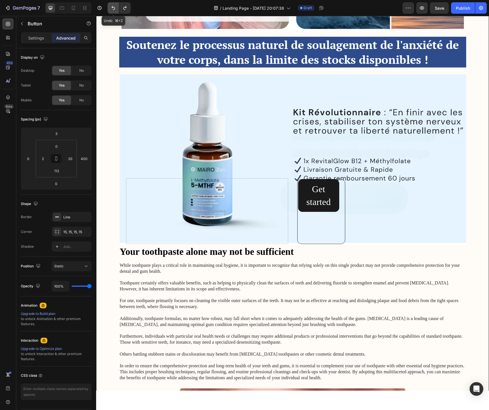
click at [115, 9] on icon "Undo/Redo" at bounding box center [113, 8] width 6 height 6
type input "48"
click at [335, 200] on button "Get started" at bounding box center [318, 196] width 41 height 32
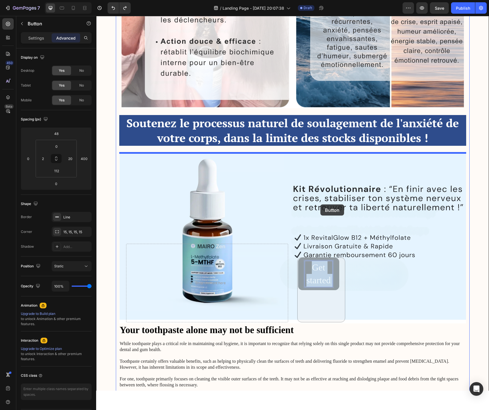
drag, startPoint x: 323, startPoint y: 199, endPoint x: 320, endPoint y: 205, distance: 6.4
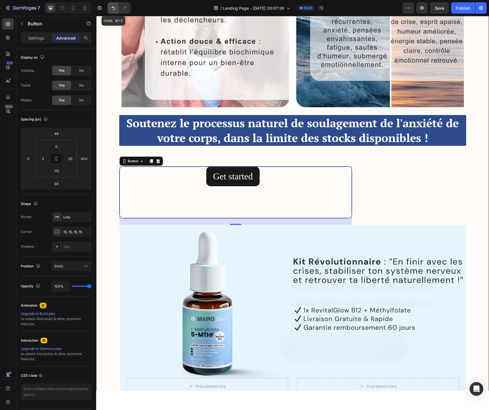
click at [116, 7] on button "Undo/Redo" at bounding box center [112, 7] width 11 height 11
type input "0"
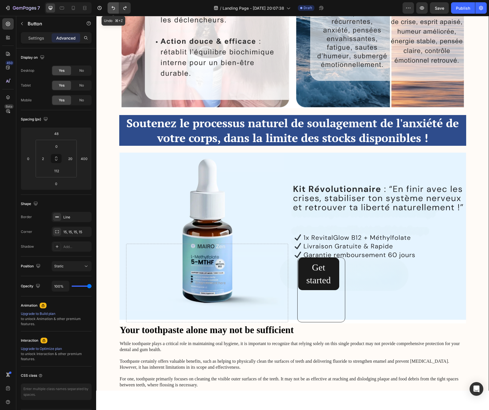
click at [116, 7] on button "Undo/Redo" at bounding box center [112, 7] width 11 height 11
type input "0"
click at [116, 7] on button "Undo/Redo" at bounding box center [112, 7] width 11 height 11
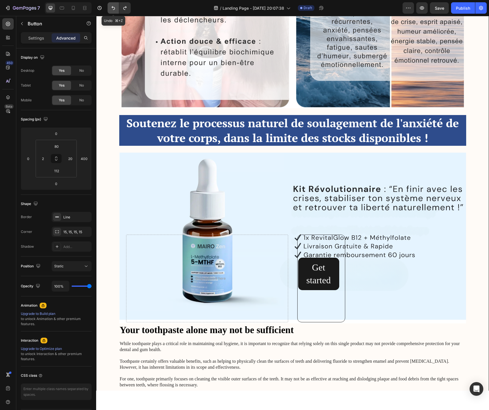
click at [115, 8] on icon "Undo/Redo" at bounding box center [113, 8] width 6 height 6
type input "0"
click at [115, 8] on icon "Undo/Redo" at bounding box center [113, 8] width 6 height 6
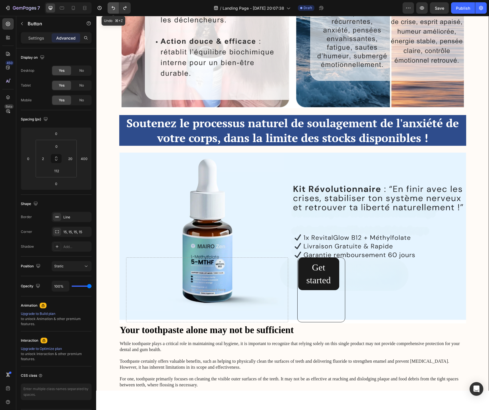
click at [115, 8] on icon "Undo/Redo" at bounding box center [113, 8] width 6 height 6
type input "200"
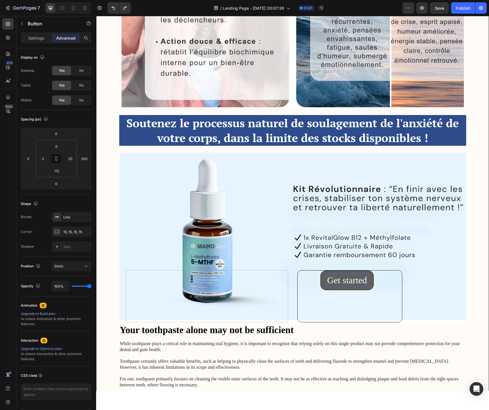
click at [341, 281] on div "Get started" at bounding box center [347, 280] width 40 height 13
click at [341, 281] on p "Get started" at bounding box center [347, 280] width 40 height 13
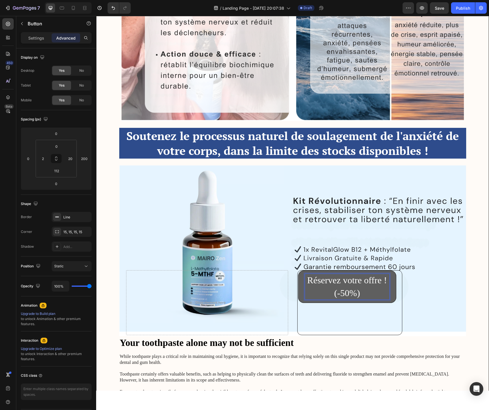
click at [315, 282] on p "Réservez votre offre ! (-50%)" at bounding box center [347, 287] width 84 height 26
drag, startPoint x: 363, startPoint y: 295, endPoint x: 307, endPoint y: 284, distance: 57.0
click at [307, 284] on p "Réservez votre offre ! (-50%)" at bounding box center [347, 287] width 84 height 26
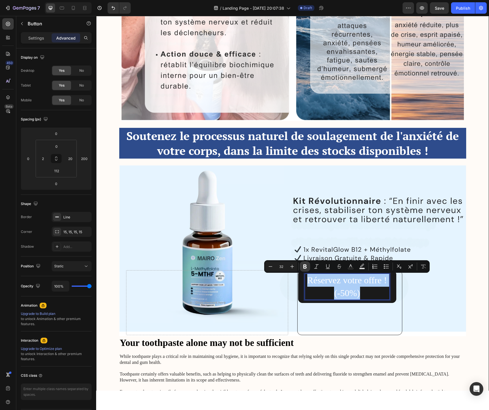
click at [304, 265] on icon "Editor contextual toolbar" at bounding box center [305, 267] width 6 height 6
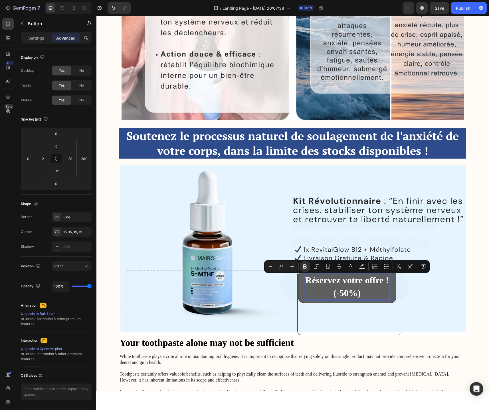
click at [365, 290] on p "Réservez votre offre ! (-50%)" at bounding box center [347, 287] width 84 height 26
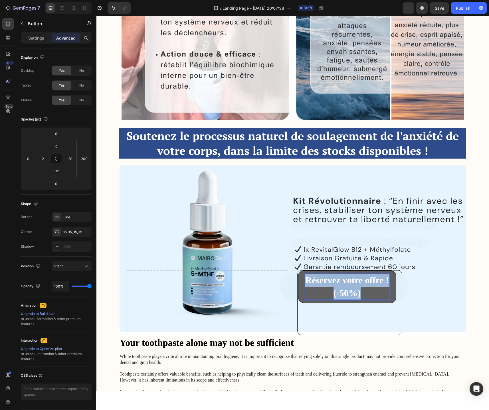
drag, startPoint x: 372, startPoint y: 296, endPoint x: 305, endPoint y: 284, distance: 68.1
click at [305, 284] on p "Réservez votre offre ! (-50%)" at bounding box center [347, 287] width 84 height 26
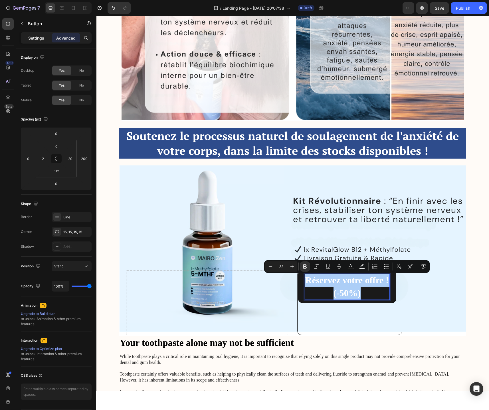
click at [27, 38] on div "Settings" at bounding box center [36, 37] width 29 height 9
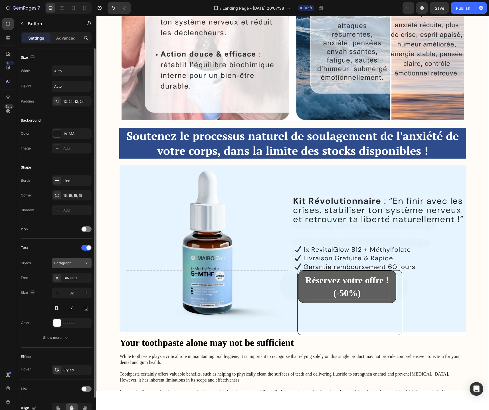
click at [72, 262] on span "Paragraph 1" at bounding box center [63, 263] width 19 height 5
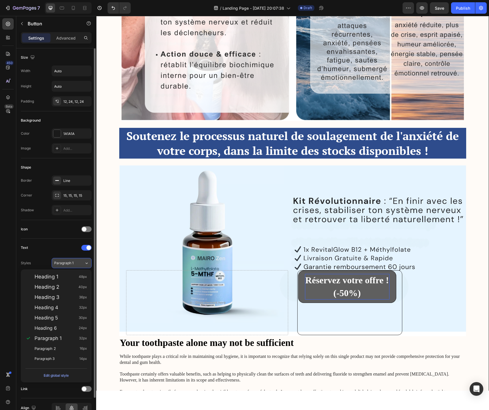
click at [72, 262] on span "Paragraph 1" at bounding box center [63, 263] width 19 height 5
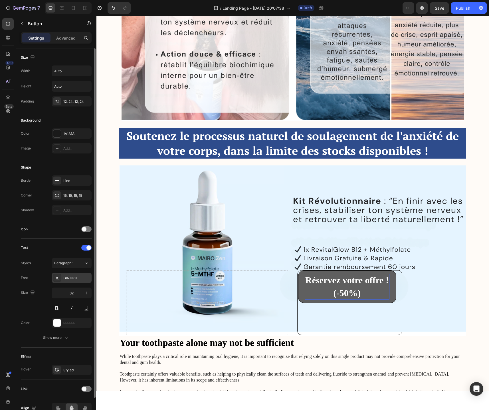
click at [76, 281] on div "DIN Next" at bounding box center [72, 278] width 40 height 10
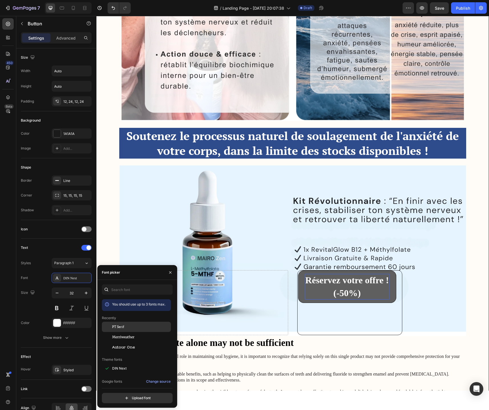
click at [125, 364] on div "PT Serif" at bounding box center [136, 369] width 69 height 10
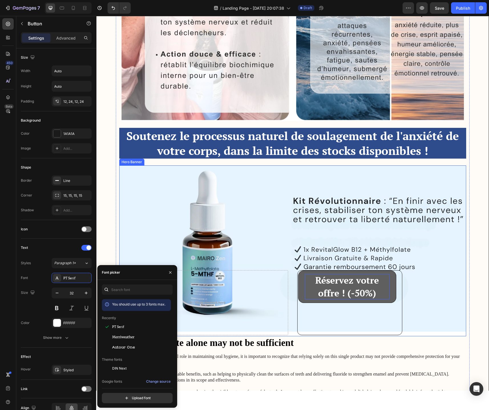
click at [439, 274] on div "Réservez votre offre ! (-50%) Button" at bounding box center [378, 302] width 162 height 65
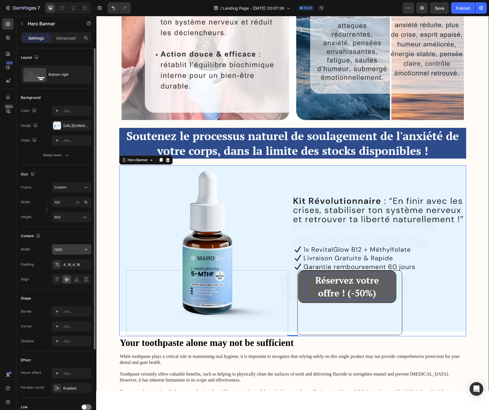
click at [77, 253] on input "1200" at bounding box center [71, 250] width 39 height 10
click at [86, 250] on icon "button" at bounding box center [86, 249] width 2 height 1
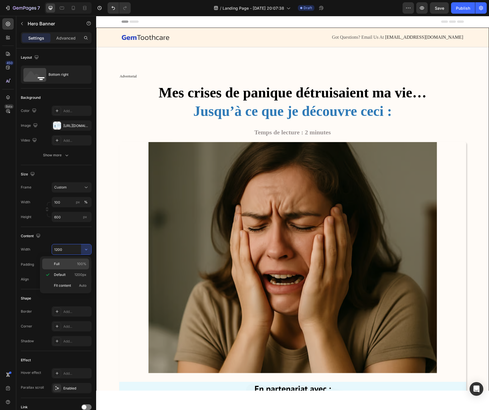
click at [72, 263] on p "Full 100%" at bounding box center [70, 264] width 32 height 5
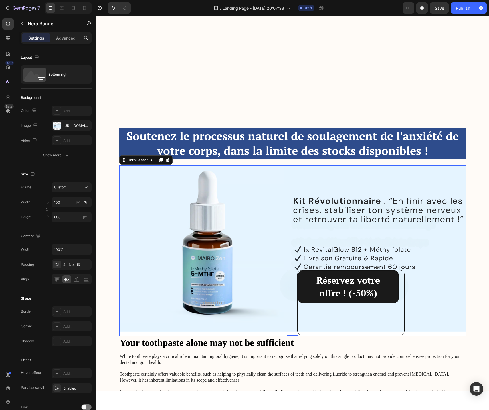
scroll to position [1678, 0]
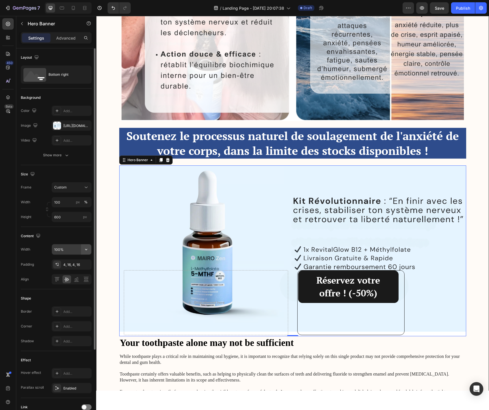
click at [85, 250] on icon "button" at bounding box center [86, 250] width 6 height 6
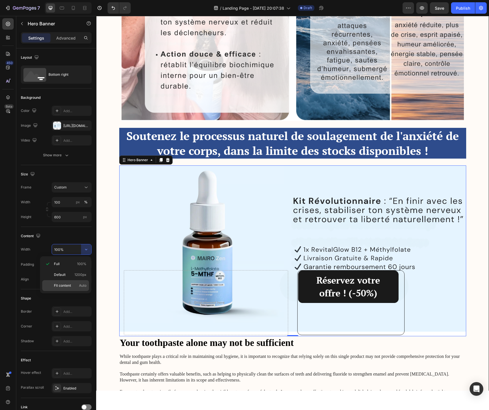
click at [69, 286] on span "Fit content" at bounding box center [62, 285] width 17 height 5
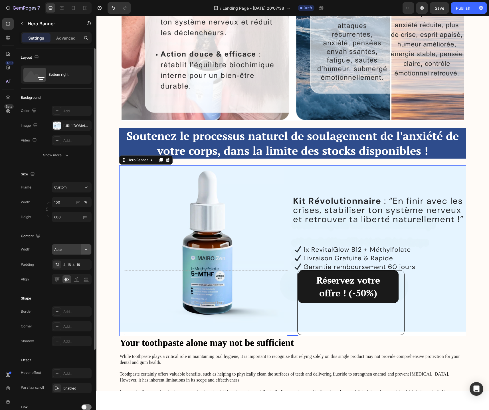
click at [85, 250] on icon "button" at bounding box center [86, 250] width 6 height 6
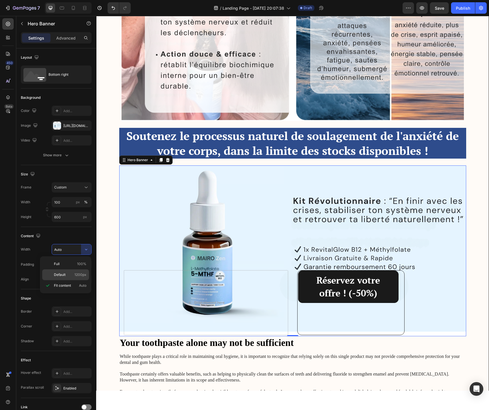
click at [74, 272] on div "Default 1200px" at bounding box center [65, 275] width 47 height 11
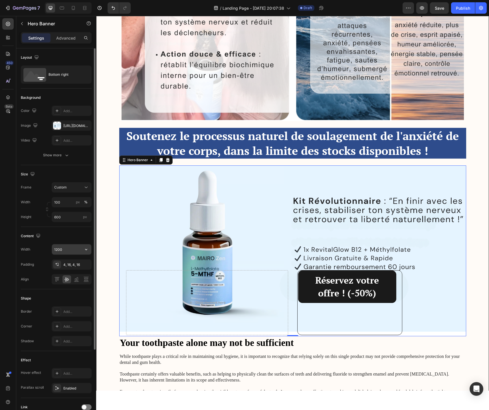
click at [73, 249] on input "1200" at bounding box center [71, 250] width 39 height 10
type input "2"
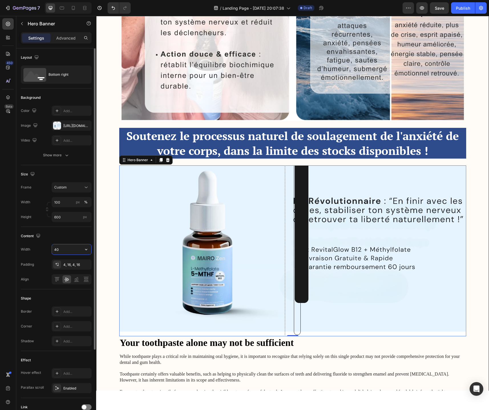
type input "4"
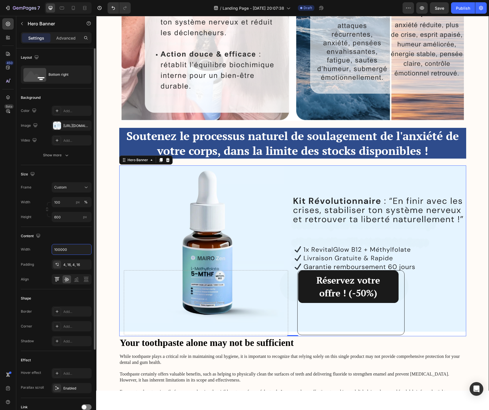
type input "100000"
click at [57, 280] on icon at bounding box center [57, 280] width 6 height 6
click at [66, 280] on icon at bounding box center [66, 280] width 5 height 4
click at [71, 191] on button "Custom" at bounding box center [72, 187] width 40 height 10
click at [68, 203] on span "As banner source" at bounding box center [68, 201] width 28 height 5
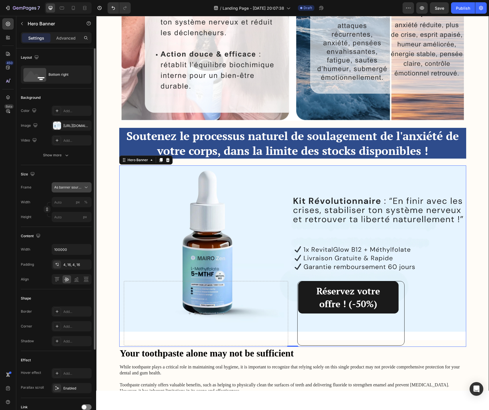
click at [71, 192] on button "As banner source" at bounding box center [72, 187] width 40 height 10
click at [65, 210] on span "Custom" at bounding box center [60, 211] width 13 height 5
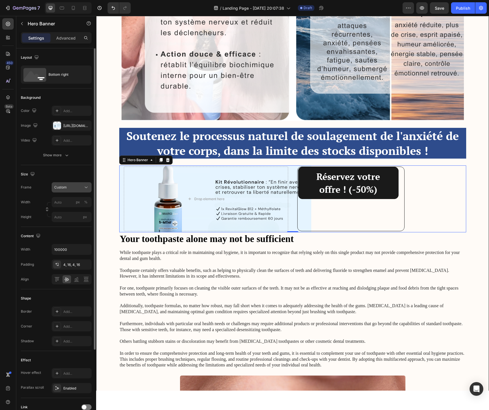
click at [66, 192] on button "Custom" at bounding box center [72, 187] width 40 height 10
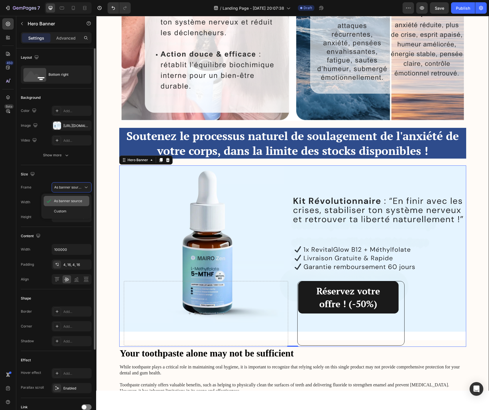
click at [66, 199] on span "As banner source" at bounding box center [68, 201] width 28 height 5
click at [70, 186] on span "As banner source" at bounding box center [68, 187] width 28 height 5
click at [66, 209] on div "Custom" at bounding box center [70, 211] width 33 height 5
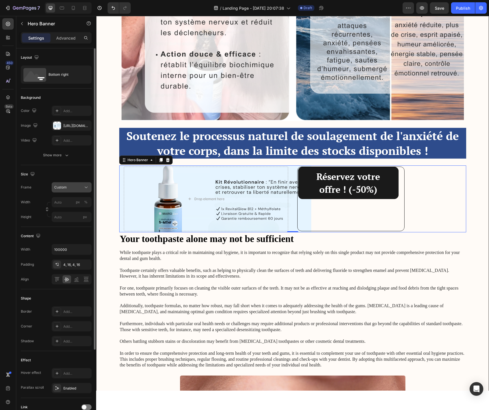
click at [71, 185] on div "Custom" at bounding box center [68, 187] width 28 height 5
click at [68, 201] on span "As banner source" at bounding box center [68, 201] width 28 height 5
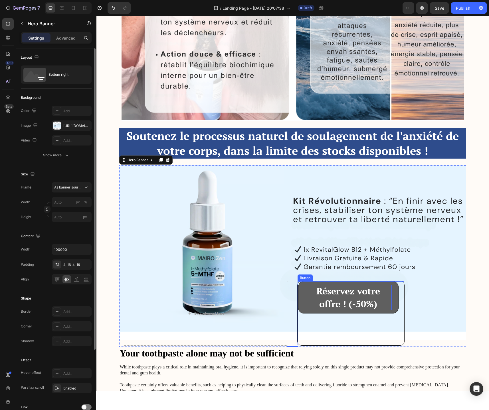
click at [311, 296] on p "Réservez votre offre ! (-50%)" at bounding box center [348, 298] width 87 height 26
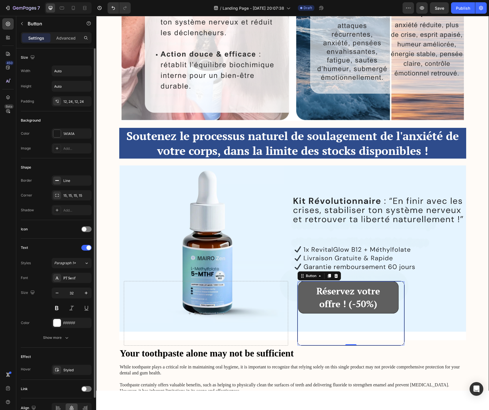
click at [301, 296] on button "Réservez votre offre ! (-50%)" at bounding box center [348, 298] width 100 height 32
click at [299, 295] on button "Réservez votre offre ! (-50%)" at bounding box center [348, 298] width 100 height 32
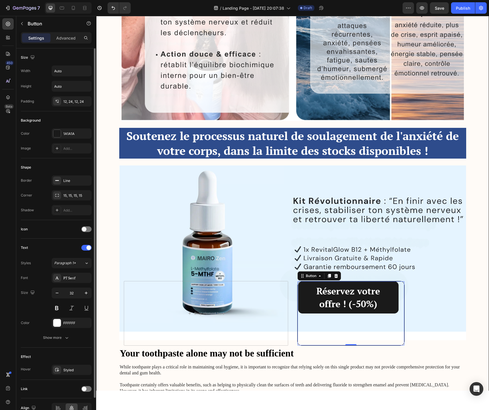
click at [307, 323] on div "Réservez votre offre ! (-50%) Button 0" at bounding box center [350, 313] width 107 height 65
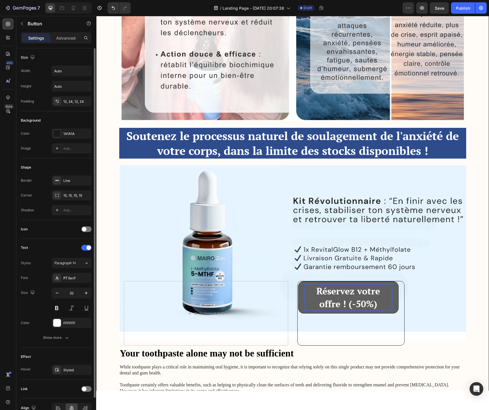
click at [299, 293] on button "Réservez votre offre ! (-50%)" at bounding box center [348, 298] width 100 height 32
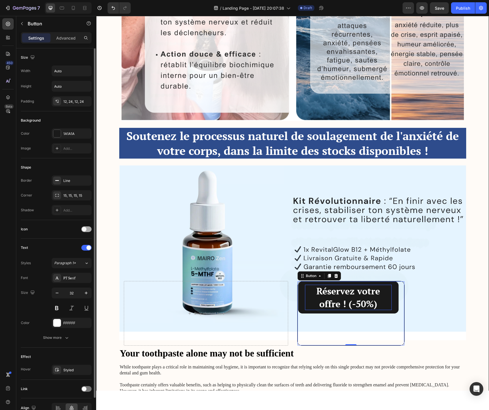
click at [83, 229] on span at bounding box center [84, 229] width 5 height 5
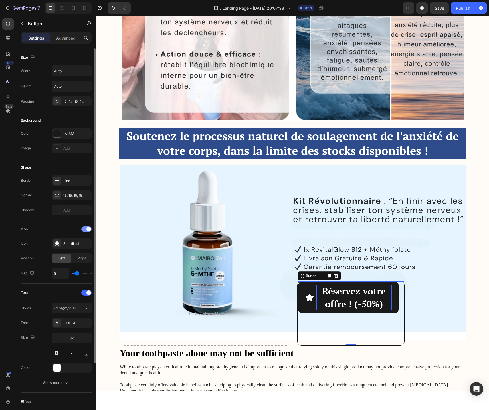
click at [85, 230] on div at bounding box center [86, 230] width 10 height 6
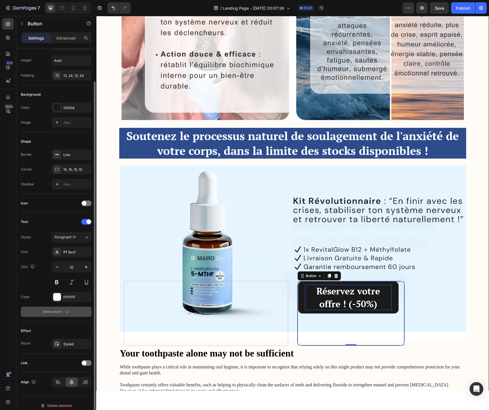
scroll to position [30, 0]
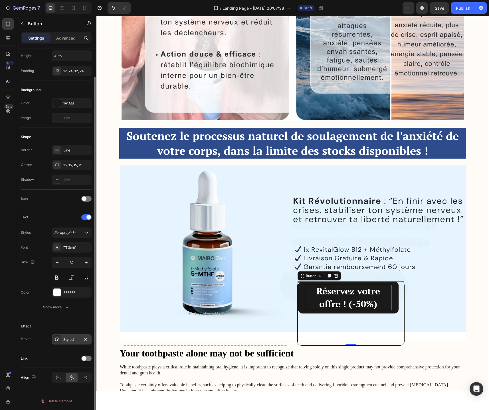
click at [76, 341] on div "Styled" at bounding box center [71, 339] width 17 height 5
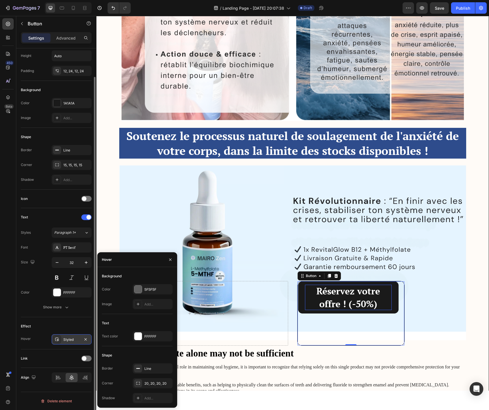
click at [76, 341] on div "Styled" at bounding box center [71, 339] width 17 height 5
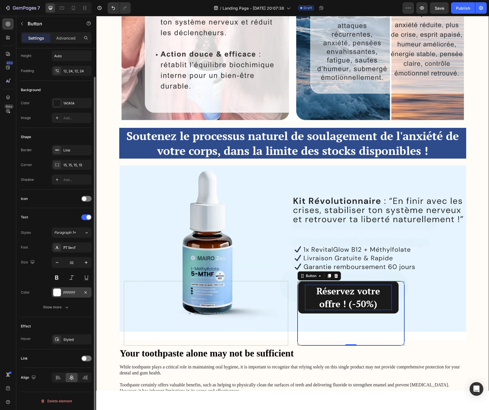
click at [58, 294] on div at bounding box center [56, 292] width 7 height 7
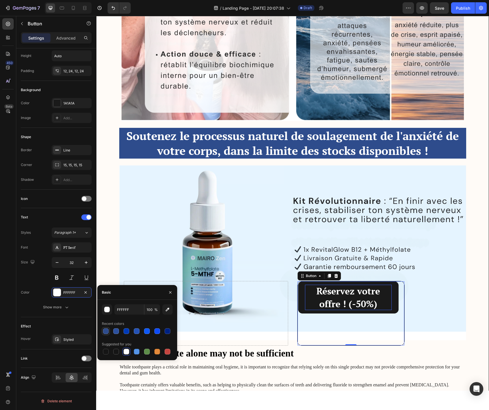
click at [105, 332] on div at bounding box center [106, 332] width 6 height 6
click at [129, 352] on div at bounding box center [126, 352] width 7 height 7
type input "FFFFFF"
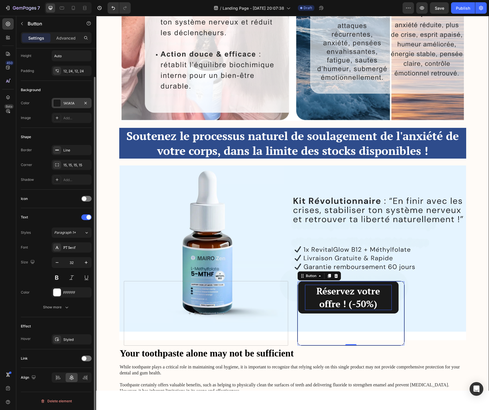
click at [57, 105] on div at bounding box center [56, 102] width 7 height 7
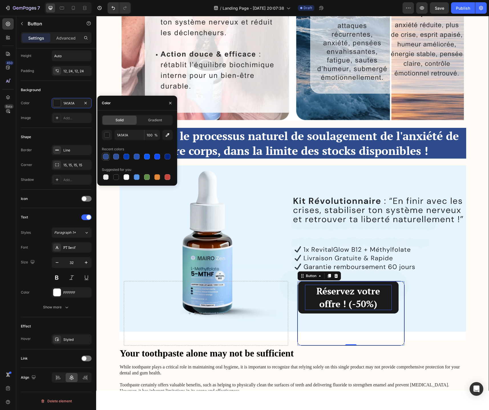
click at [105, 157] on div at bounding box center [106, 157] width 6 height 6
type input "2E4C8C"
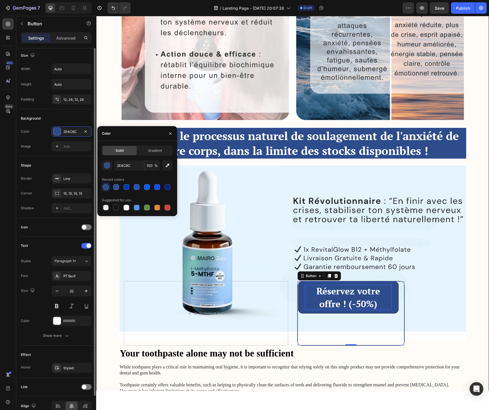
scroll to position [0, 0]
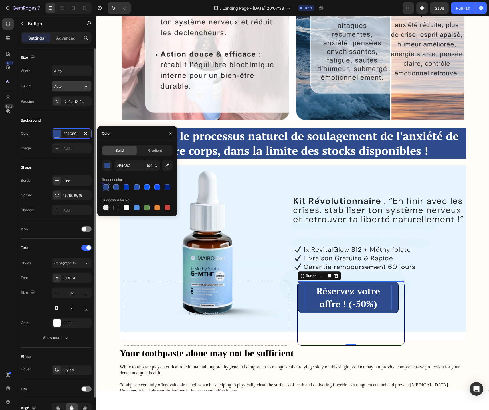
click at [69, 87] on input "Auto" at bounding box center [71, 86] width 39 height 10
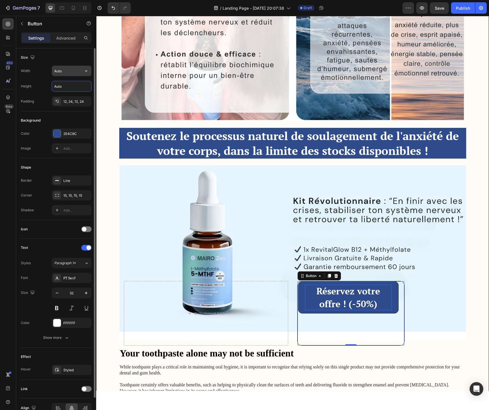
click at [71, 73] on input "Auto" at bounding box center [71, 71] width 39 height 10
click at [85, 72] on icon "button" at bounding box center [86, 71] width 6 height 6
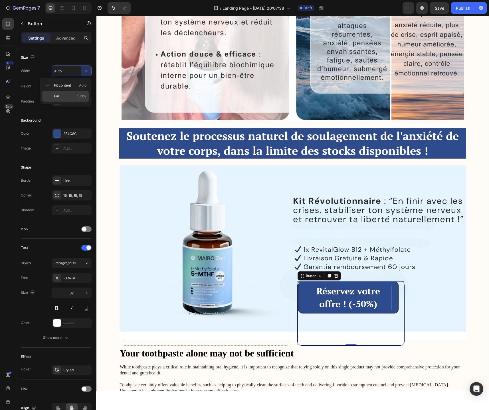
click at [69, 99] on div "Full 100%" at bounding box center [65, 96] width 47 height 11
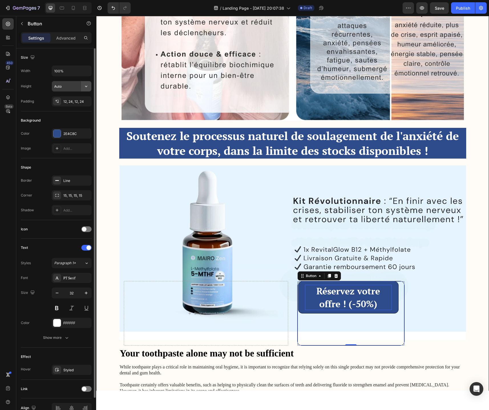
click at [85, 86] on icon "button" at bounding box center [86, 87] width 6 height 6
click at [70, 100] on span "Fit content" at bounding box center [62, 100] width 17 height 5
click at [85, 90] on button "button" at bounding box center [86, 86] width 10 height 10
click at [82, 68] on button "button" at bounding box center [86, 71] width 10 height 10
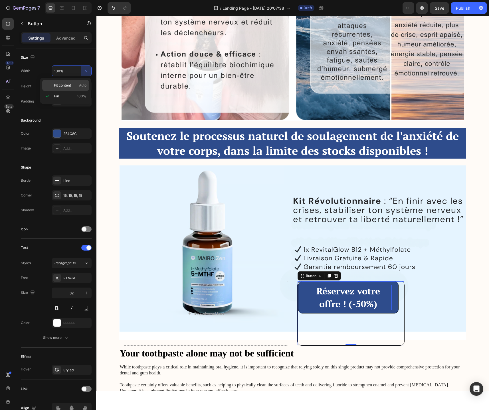
click at [76, 82] on div "Fit content Auto" at bounding box center [65, 85] width 47 height 11
type input "Auto"
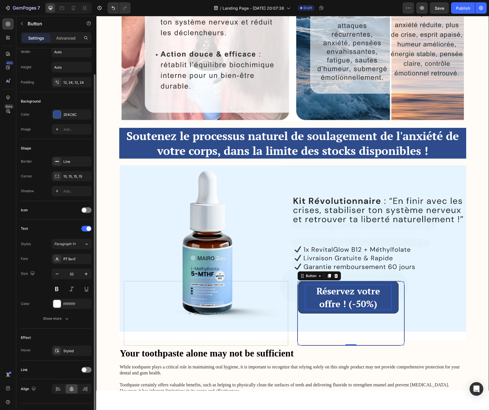
scroll to position [30, 0]
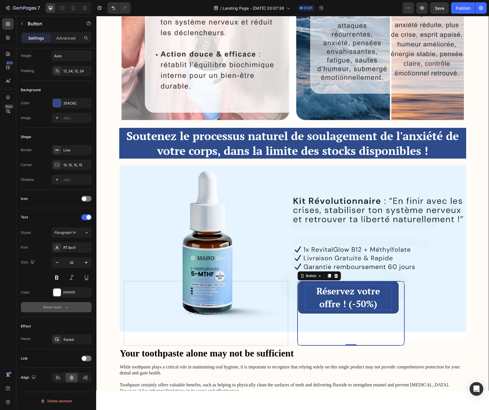
click at [65, 306] on icon "button" at bounding box center [67, 308] width 6 height 6
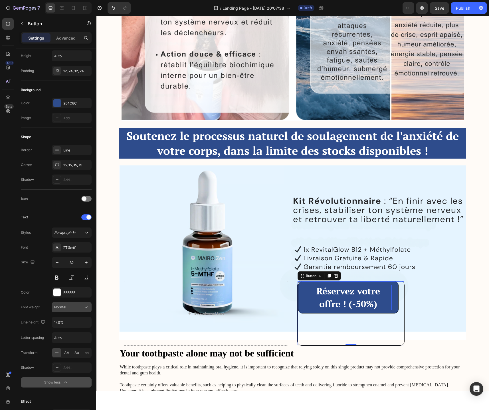
click at [79, 309] on div "Normal" at bounding box center [68, 307] width 29 height 5
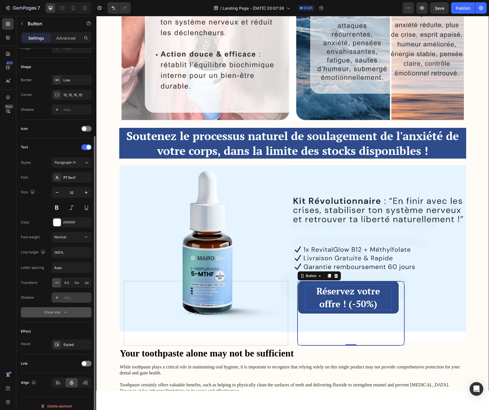
scroll to position [106, 0]
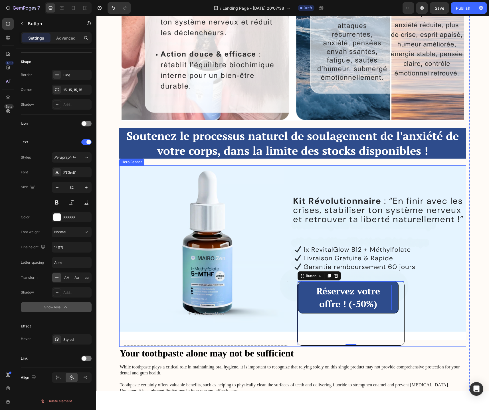
click at [414, 288] on div "Réservez votre offre ! (-50%) Button 0" at bounding box center [379, 313] width 164 height 65
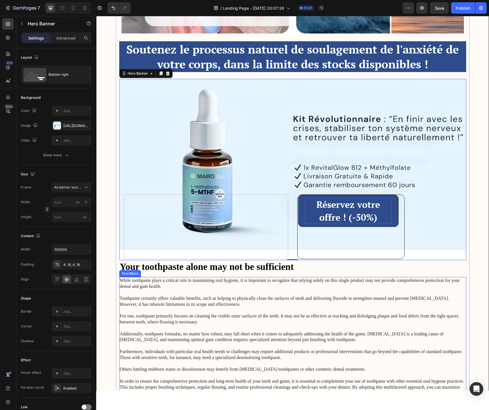
scroll to position [1821, 0]
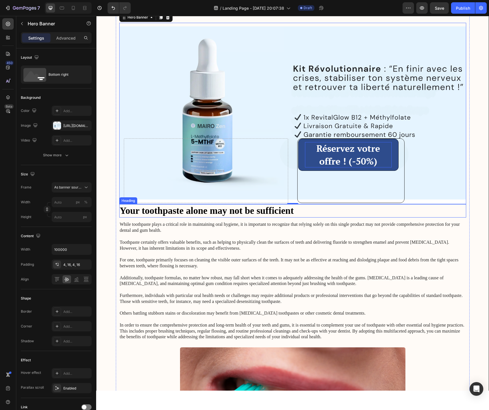
click at [197, 211] on h2 "Your toothpaste alone may not be sufficient" at bounding box center [292, 210] width 347 height 13
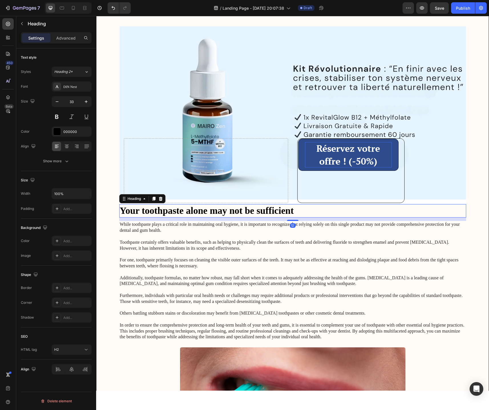
click at [197, 211] on h2 "Your toothpaste alone may not be sufficient" at bounding box center [292, 210] width 347 height 13
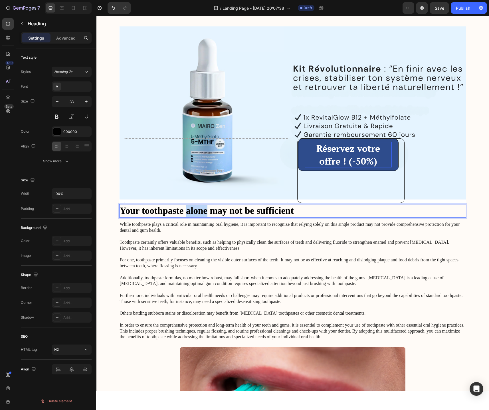
click at [197, 211] on p "Your toothpaste alone may not be sufficient" at bounding box center [292, 211] width 345 height 12
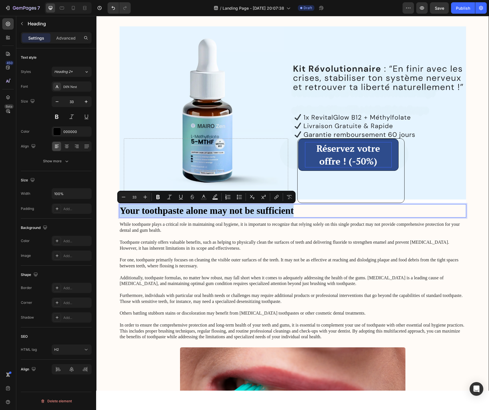
click at [244, 214] on p "Your toothpaste alone may not be sufficient" at bounding box center [292, 211] width 345 height 12
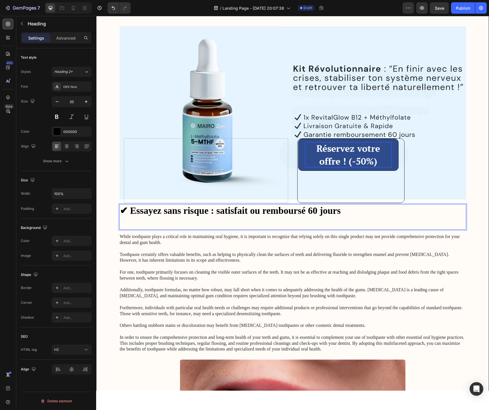
click at [131, 211] on strong "✔ Essayez sans risque : satisfait ou remboursé 60 jours" at bounding box center [230, 211] width 221 height 10
click at [67, 147] on icon at bounding box center [67, 147] width 6 height 6
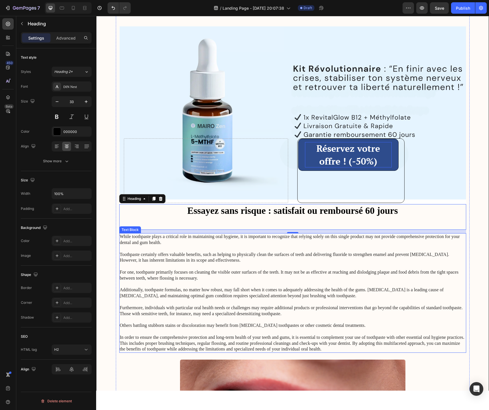
click at [193, 263] on p "While toothpaste plays a critical role in maintaining oral hygiene, it is impor…" at bounding box center [292, 293] width 345 height 119
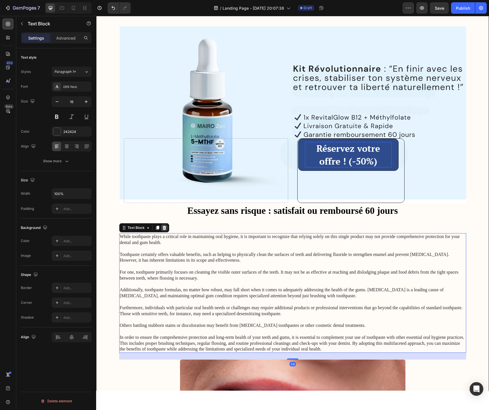
click at [164, 227] on icon at bounding box center [164, 228] width 4 height 4
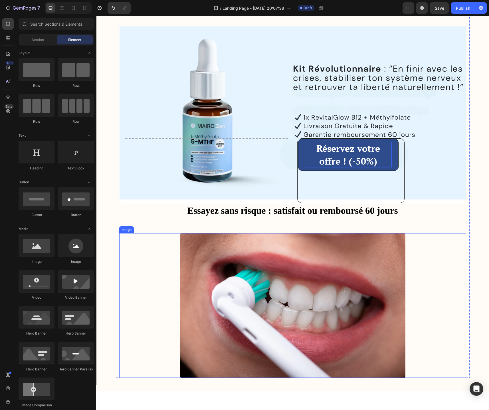
click at [228, 273] on img at bounding box center [292, 305] width 225 height 145
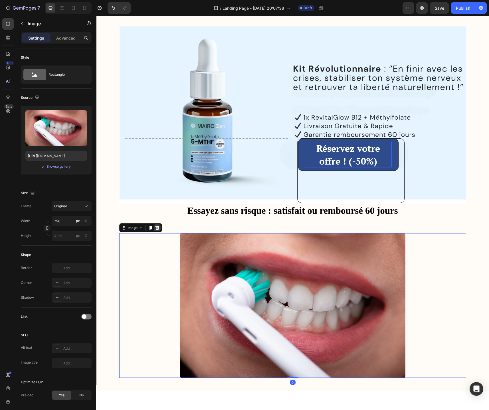
click at [157, 228] on icon at bounding box center [157, 228] width 4 height 4
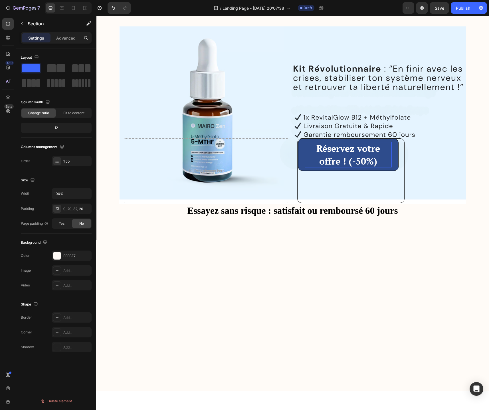
click at [203, 221] on p "⁠⁠⁠⁠⁠⁠⁠ Essayez sans risque : satisfait ou remboursé 60 jours" at bounding box center [292, 217] width 345 height 25
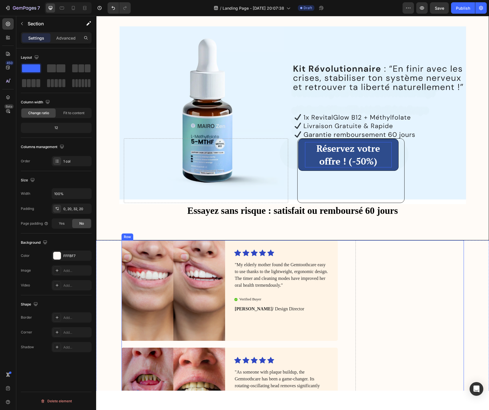
scroll to position [1650, 0]
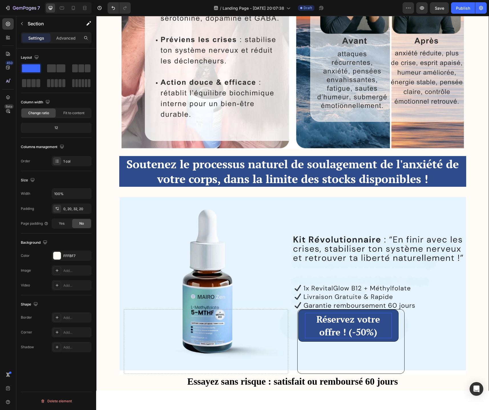
click at [443, 343] on div "Réservez votre offre ! (-50%) Button" at bounding box center [379, 342] width 164 height 65
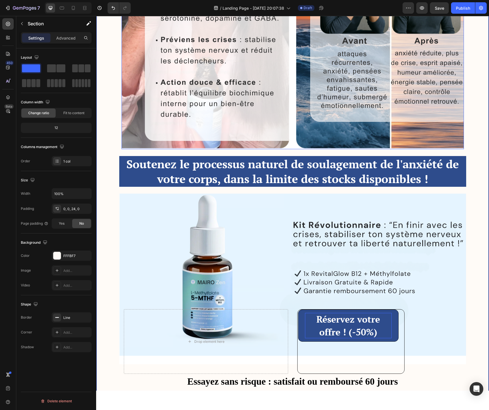
click at [307, 135] on img at bounding box center [292, 21] width 342 height 257
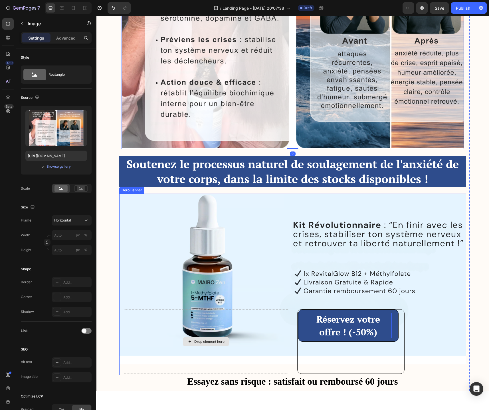
click at [251, 339] on div "Drop element here" at bounding box center [206, 342] width 164 height 65
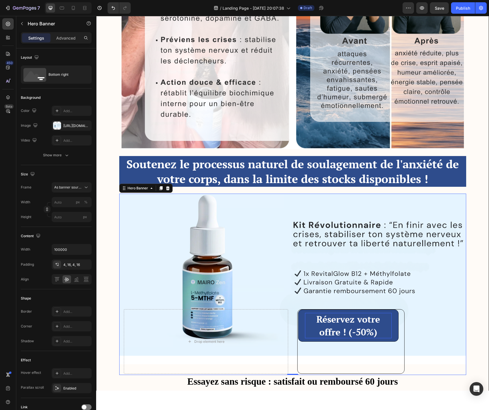
click at [255, 272] on div "Background Image" at bounding box center [292, 319] width 347 height 272
click at [252, 286] on div "Background Image" at bounding box center [292, 319] width 347 height 272
click at [74, 8] on icon at bounding box center [73, 8] width 3 height 4
type input "1200"
type input "600"
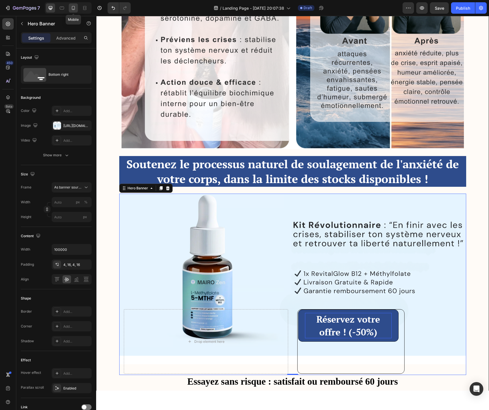
type input "100%"
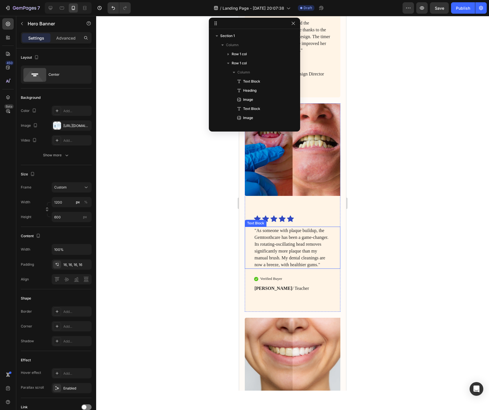
scroll to position [107, 0]
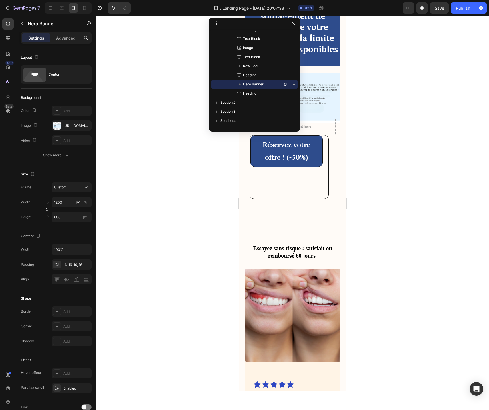
drag, startPoint x: 395, startPoint y: 186, endPoint x: 104, endPoint y: 139, distance: 294.6
click at [395, 186] on div at bounding box center [292, 213] width 392 height 394
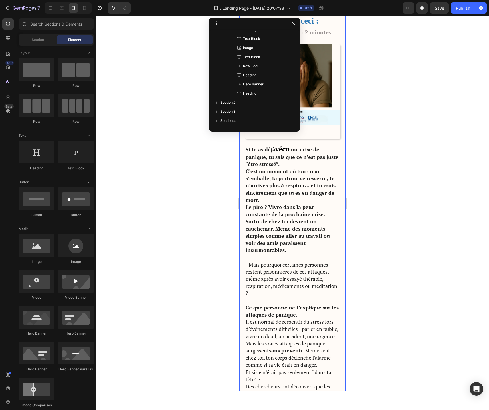
scroll to position [0, 0]
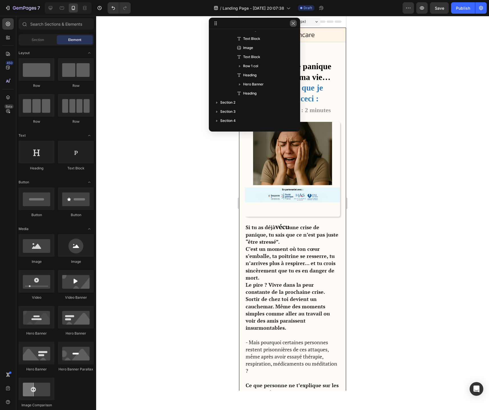
click at [293, 27] on button "button" at bounding box center [293, 23] width 7 height 7
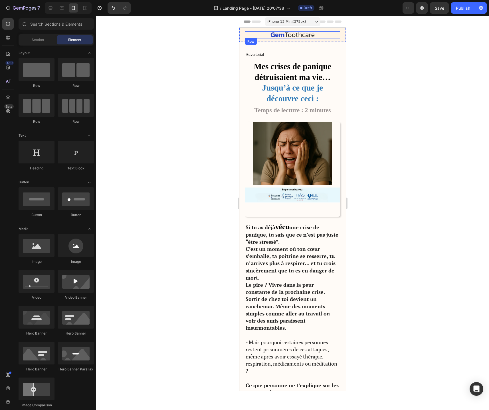
click at [316, 38] on div "Image Got Questions? Email Us At support@gemstore.com Text Block Row" at bounding box center [292, 34] width 95 height 7
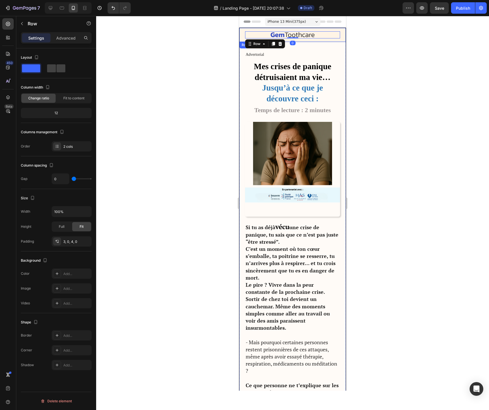
click at [322, 39] on div "Image Got Questions? Email Us At support@gemstore.com Text Block Row 0 Row" at bounding box center [292, 35] width 106 height 14
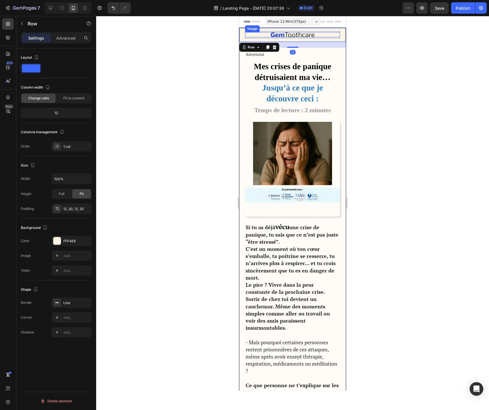
click at [338, 34] on div at bounding box center [292, 34] width 95 height 5
click at [341, 35] on div "Image 0 Got Questions? Email Us At support@gemstore.com Text Block Row Row" at bounding box center [292, 35] width 106 height 14
click at [274, 48] on icon at bounding box center [274, 47] width 4 height 4
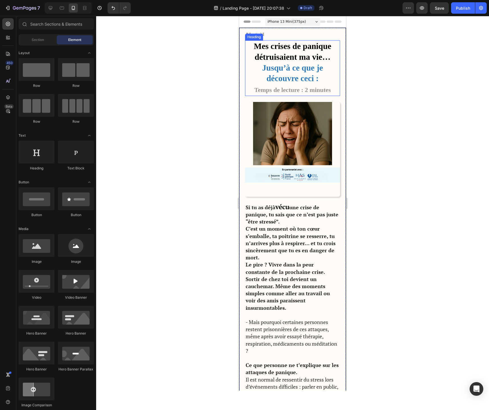
click at [305, 88] on strong "Temps de lecture : 2 minutes" at bounding box center [292, 89] width 76 height 7
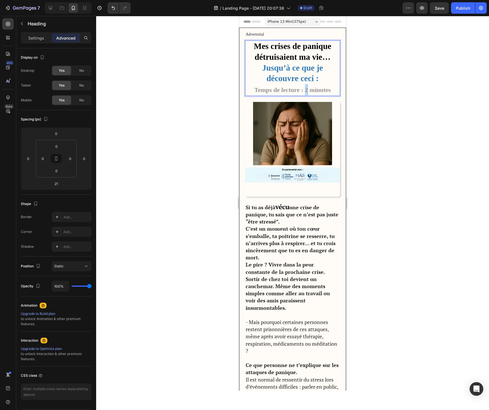
click at [304, 88] on strong "Temps de lecture : 2 minutes" at bounding box center [292, 89] width 76 height 7
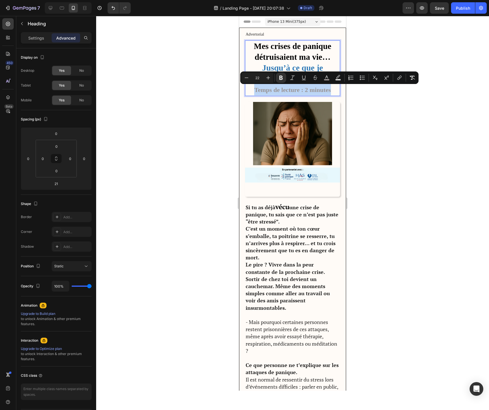
click at [304, 88] on strong "Temps de lecture : 2 minutes" at bounding box center [292, 89] width 76 height 7
click at [280, 79] on icon "Editor contextual toolbar" at bounding box center [280, 78] width 3 height 4
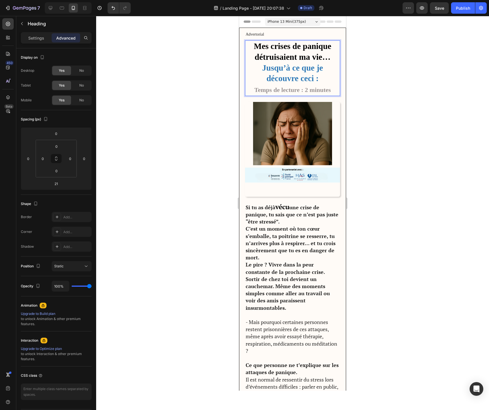
click at [280, 91] on span "Temps de lecture : 2 minutes" at bounding box center [292, 89] width 76 height 7
click at [29, 34] on div "Settings" at bounding box center [36, 37] width 29 height 9
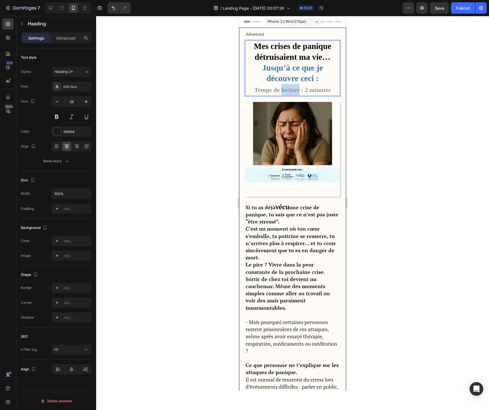
click at [296, 89] on span "Temps de lecture : 2 minutes" at bounding box center [292, 89] width 76 height 7
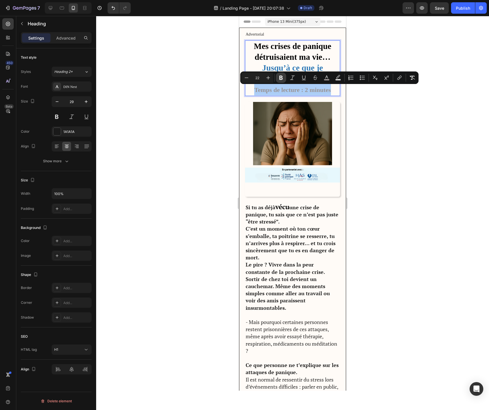
click at [280, 78] on icon "Editor contextual toolbar" at bounding box center [281, 78] width 6 height 6
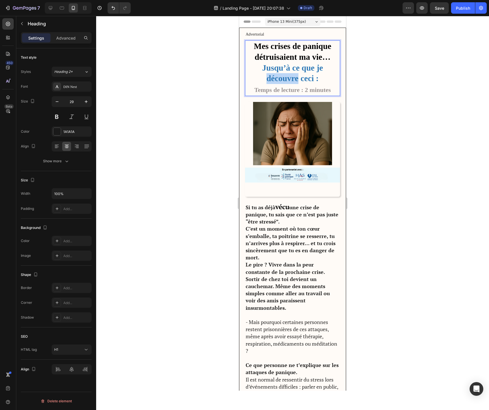
click at [280, 78] on strong "Jusqu’à ce que je découvre ceci :" at bounding box center [292, 73] width 61 height 20
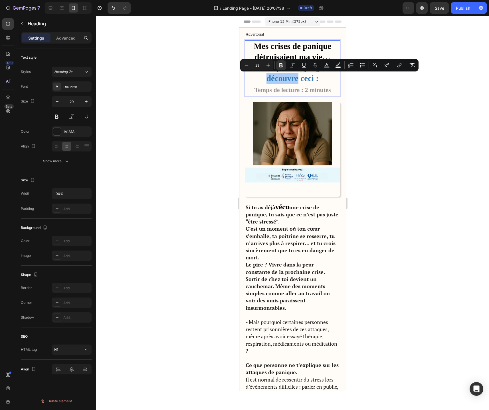
click at [388, 124] on div at bounding box center [292, 213] width 392 height 394
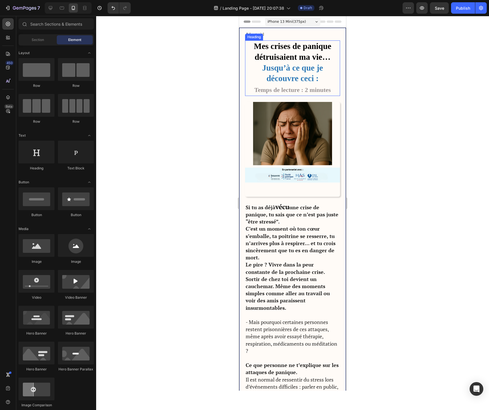
click at [292, 92] on strong "Temps de lecture : 2 minutes" at bounding box center [292, 89] width 76 height 7
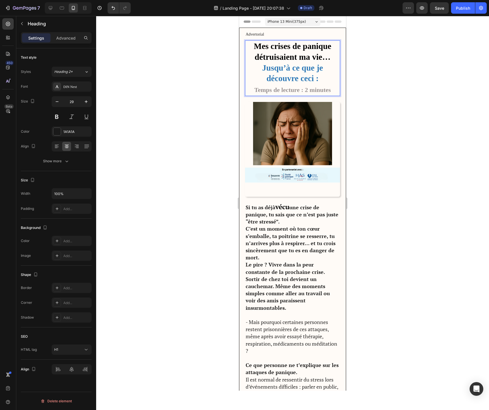
click at [292, 92] on strong "Temps de lecture : 2 minutes" at bounding box center [292, 89] width 76 height 7
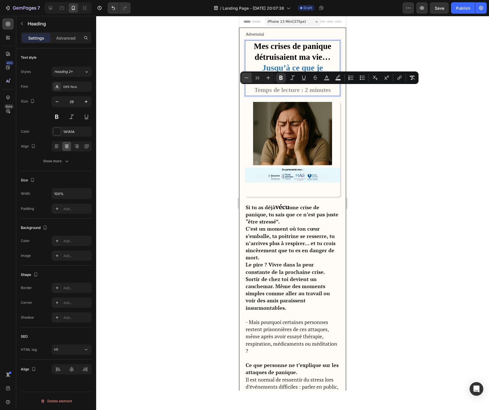
click at [247, 79] on icon "Editor contextual toolbar" at bounding box center [246, 78] width 6 height 6
type input "20"
click at [401, 129] on div at bounding box center [292, 213] width 392 height 394
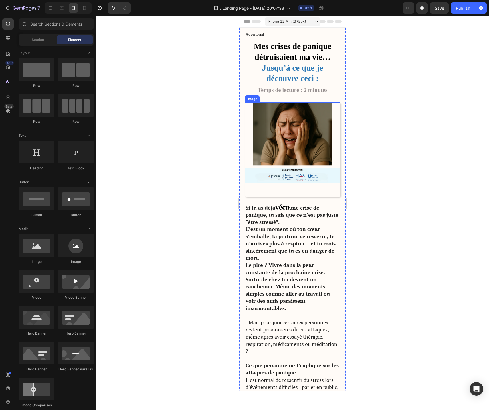
click at [288, 178] on img at bounding box center [292, 149] width 95 height 95
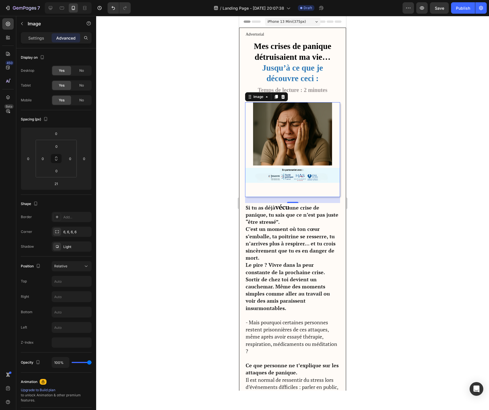
click at [296, 176] on img at bounding box center [292, 149] width 95 height 95
click at [279, 152] on img at bounding box center [292, 149] width 95 height 95
click at [31, 37] on p "Settings" at bounding box center [36, 38] width 16 height 6
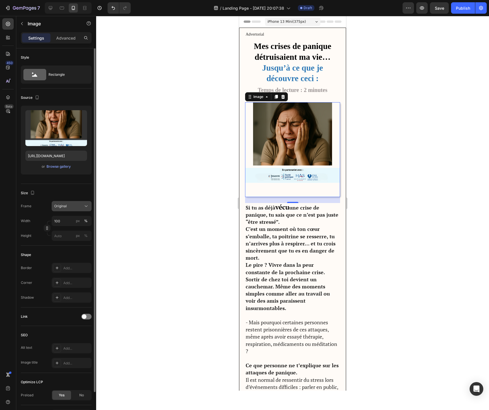
click at [80, 208] on div "Original" at bounding box center [68, 206] width 28 height 5
click at [80, 245] on div "Horizontal" at bounding box center [67, 242] width 46 height 11
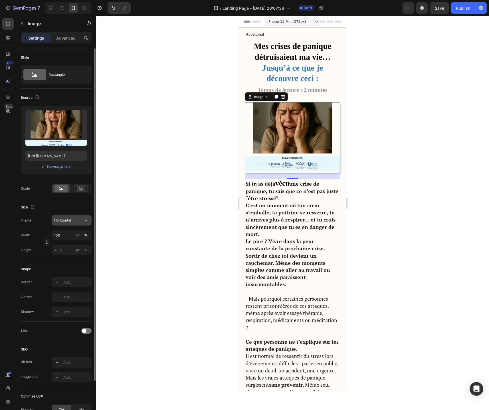
click at [81, 223] on button "Horizontal" at bounding box center [72, 220] width 40 height 10
click at [83, 232] on icon at bounding box center [84, 235] width 6 height 6
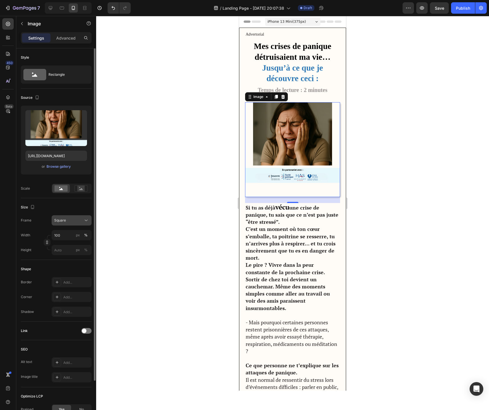
click at [84, 224] on button "Square" at bounding box center [72, 220] width 40 height 10
click at [82, 188] on rect at bounding box center [80, 189] width 7 height 6
click at [76, 189] on icon at bounding box center [80, 189] width 13 height 6
click at [63, 189] on rect at bounding box center [60, 189] width 13 height 6
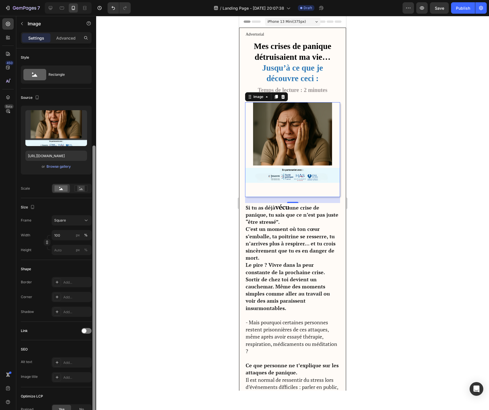
scroll to position [52, 0]
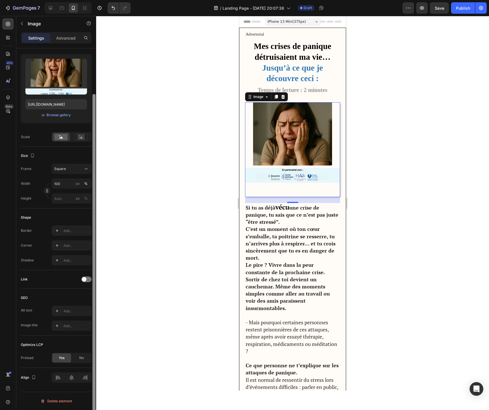
click at [92, 192] on div at bounding box center [94, 237] width 4 height 378
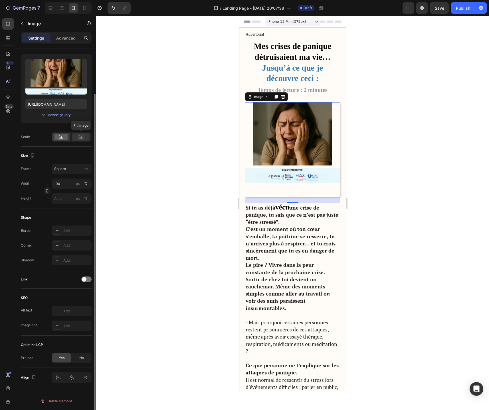
click at [82, 138] on icon at bounding box center [81, 138] width 4 height 2
click at [53, 138] on div at bounding box center [61, 137] width 18 height 9
click at [77, 167] on div "Square" at bounding box center [68, 168] width 28 height 5
click at [63, 211] on div "Original" at bounding box center [67, 215] width 46 height 10
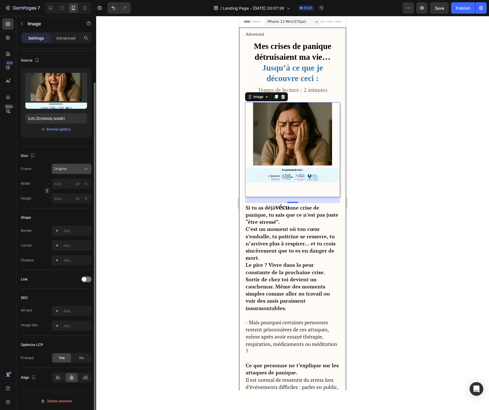
click at [79, 170] on div "Original" at bounding box center [68, 168] width 28 height 5
click at [75, 222] on div "Custom" at bounding box center [67, 225] width 46 height 10
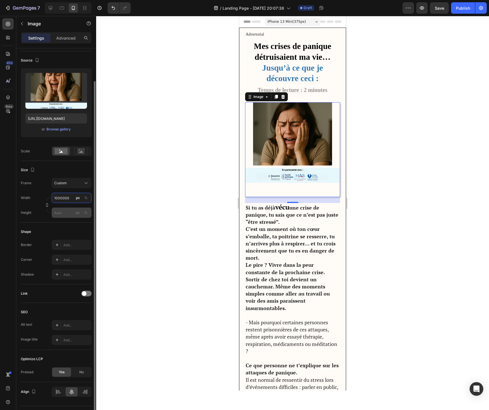
type input "1000000"
click at [71, 213] on input "px %" at bounding box center [72, 213] width 40 height 10
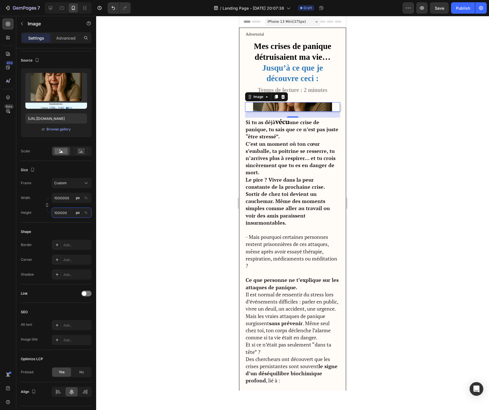
drag, startPoint x: 70, startPoint y: 214, endPoint x: 11, endPoint y: 214, distance: 59.6
click at [11, 214] on div "450 Beta Sections(18) Elements(83) Section Element Hero Section Product Detail …" at bounding box center [48, 213] width 96 height 394
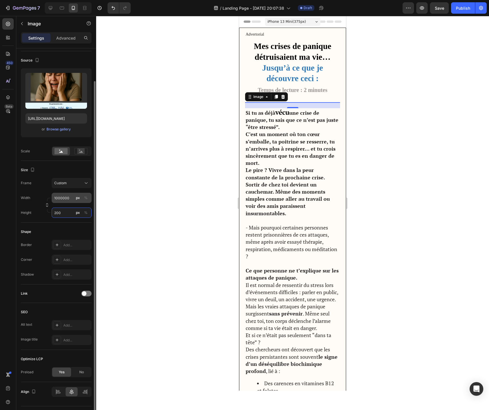
type input "200"
click at [61, 196] on input "1000000" at bounding box center [72, 198] width 40 height 10
click at [63, 197] on input "1000000" at bounding box center [72, 198] width 40 height 10
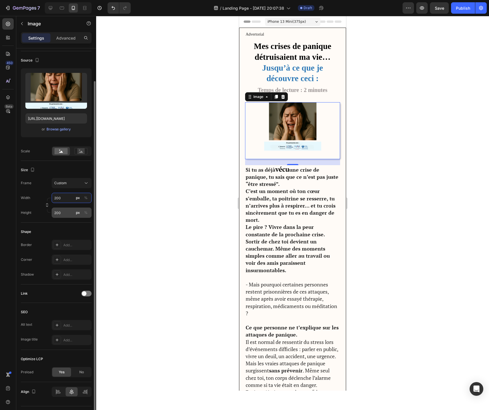
type input "200"
click at [68, 215] on input "200" at bounding box center [72, 213] width 40 height 10
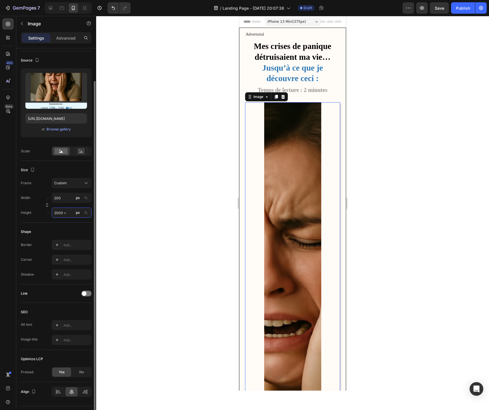
click at [64, 215] on input "2000 =" at bounding box center [72, 213] width 40 height 10
drag, startPoint x: 70, startPoint y: 213, endPoint x: 46, endPoint y: 213, distance: 23.7
click at [46, 213] on div "Height 2000 px %" at bounding box center [56, 213] width 71 height 10
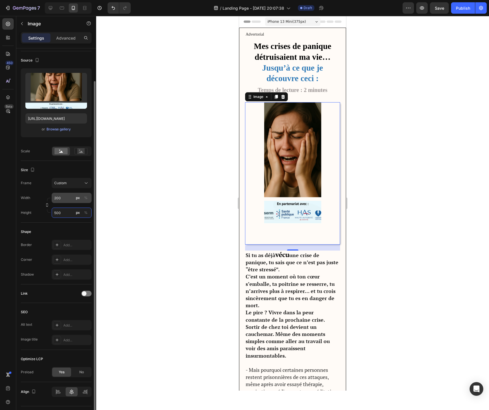
type input "500"
click at [66, 200] on input "200" at bounding box center [72, 198] width 40 height 10
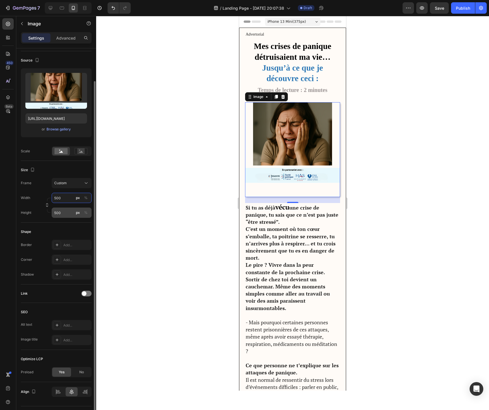
type input "500"
click at [62, 217] on input "500" at bounding box center [72, 213] width 40 height 10
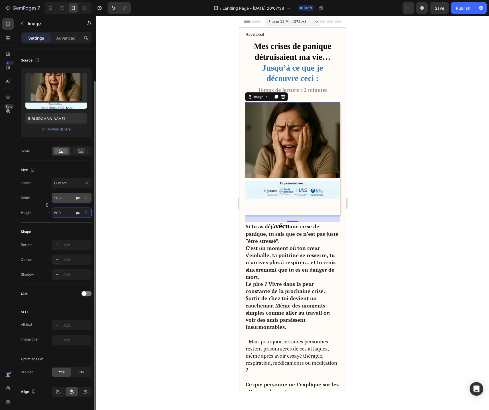
type input "600"
click at [66, 200] on input "500" at bounding box center [72, 198] width 40 height 10
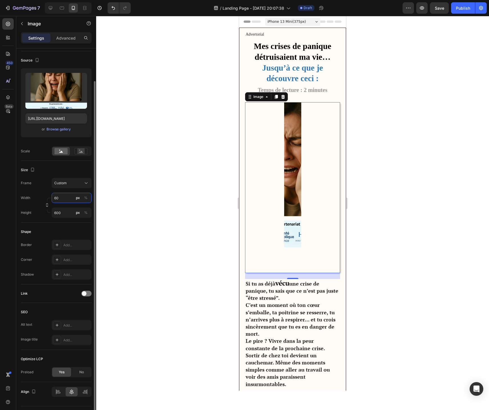
type input "6"
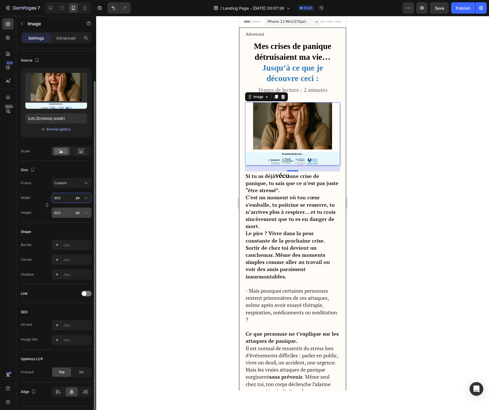
type input "900"
click at [64, 214] on input "600" at bounding box center [72, 213] width 40 height 10
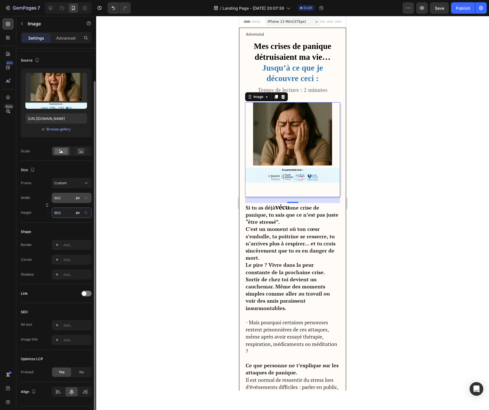
type input "900"
click at [70, 201] on input "900" at bounding box center [72, 198] width 40 height 10
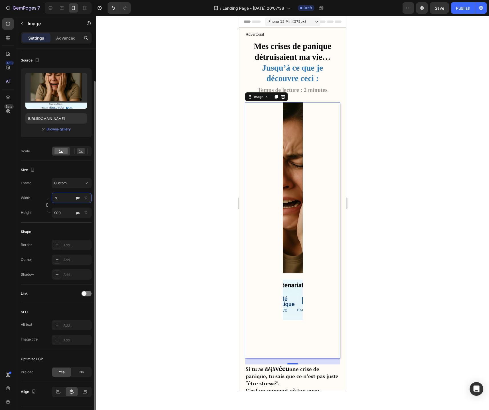
type input "700"
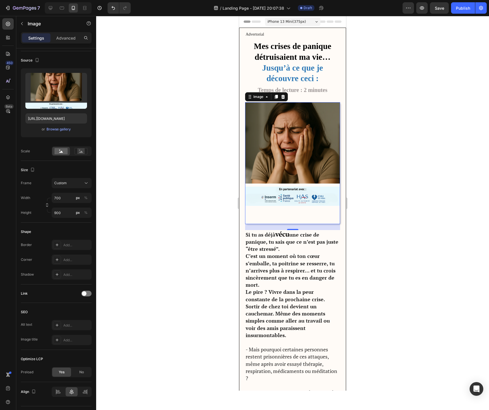
click at [396, 262] on div at bounding box center [292, 213] width 392 height 394
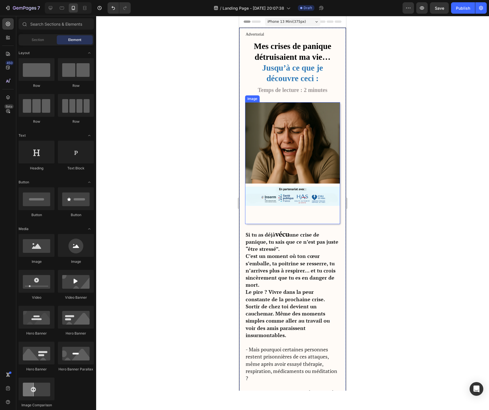
click at [292, 219] on img at bounding box center [292, 163] width 95 height 122
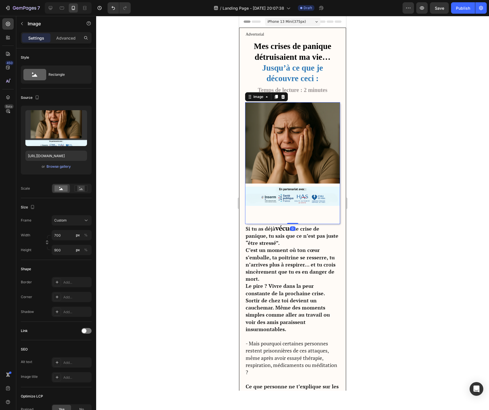
drag, startPoint x: 291, startPoint y: 229, endPoint x: 291, endPoint y: 218, distance: 11.4
click at [291, 218] on div "Image 0" at bounding box center [292, 163] width 95 height 122
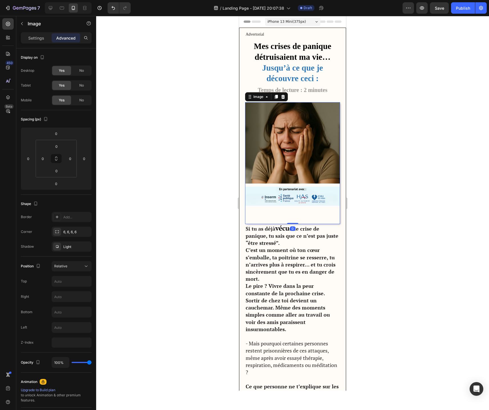
click at [398, 228] on div at bounding box center [292, 213] width 392 height 394
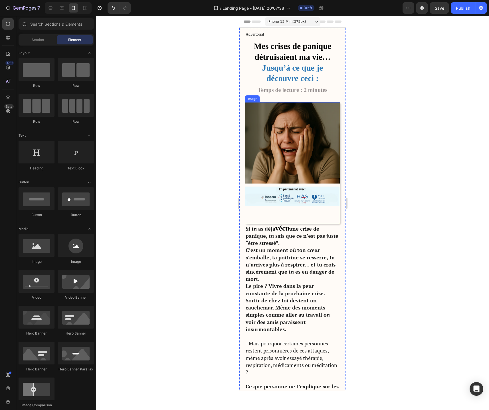
click at [323, 217] on img at bounding box center [292, 163] width 95 height 122
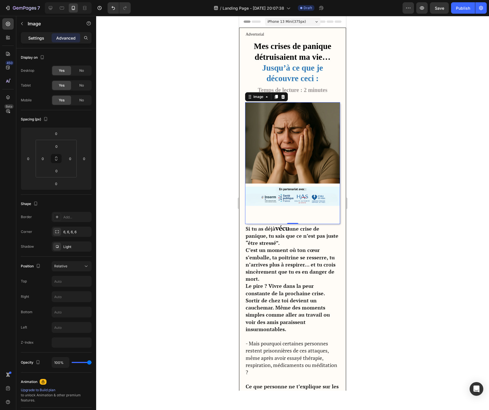
click at [44, 41] on div "Settings" at bounding box center [36, 37] width 29 height 9
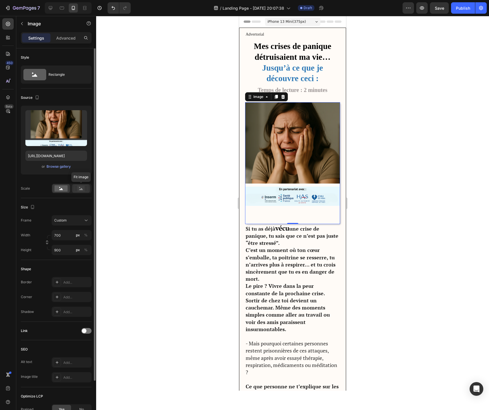
click at [81, 190] on icon at bounding box center [81, 189] width 4 height 2
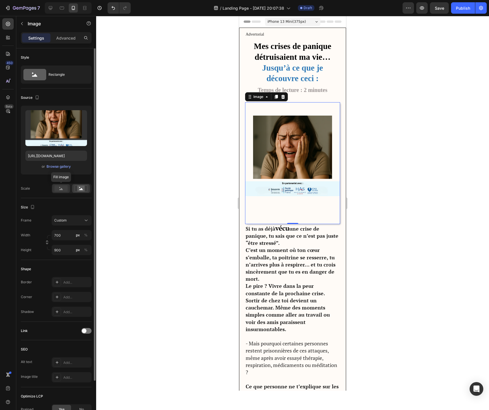
click at [61, 189] on icon at bounding box center [61, 189] width 4 height 2
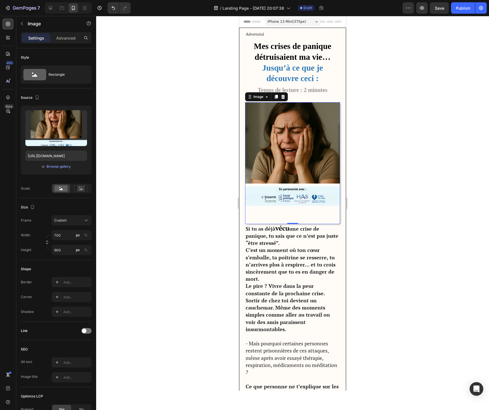
click at [367, 252] on div at bounding box center [292, 213] width 392 height 394
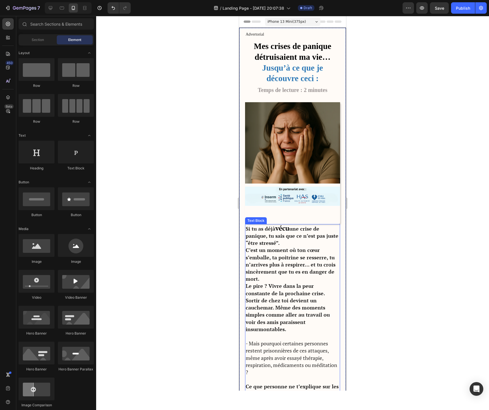
click at [327, 224] on div "Si tu as déjà vécu une crise de panique, tu sais que ce n’est pas juste “être s…" at bounding box center [292, 413] width 95 height 378
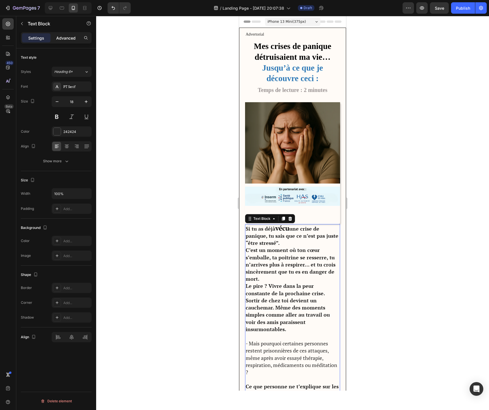
click at [67, 39] on p "Advanced" at bounding box center [65, 38] width 19 height 6
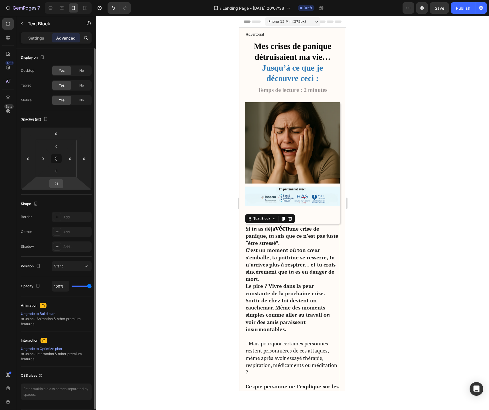
click at [59, 187] on input "21" at bounding box center [55, 184] width 11 height 9
type input "0"
click at [102, 197] on div at bounding box center [292, 213] width 392 height 394
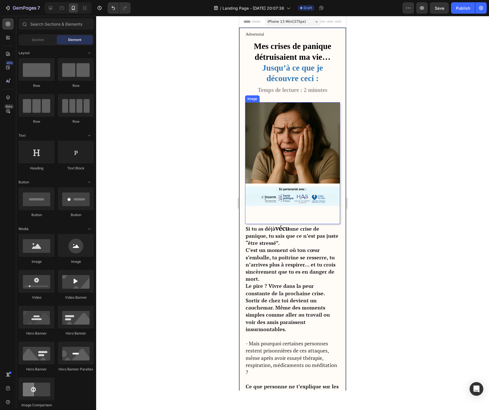
click at [310, 221] on img at bounding box center [292, 163] width 95 height 122
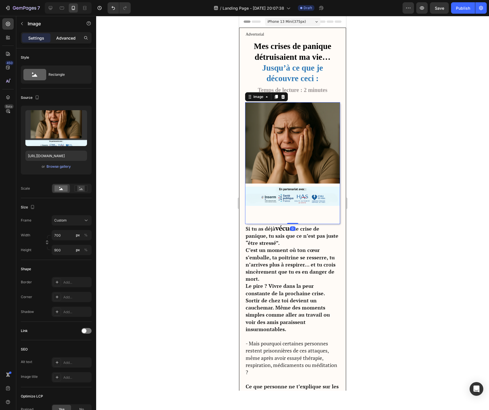
click at [63, 40] on p "Advanced" at bounding box center [65, 38] width 19 height 6
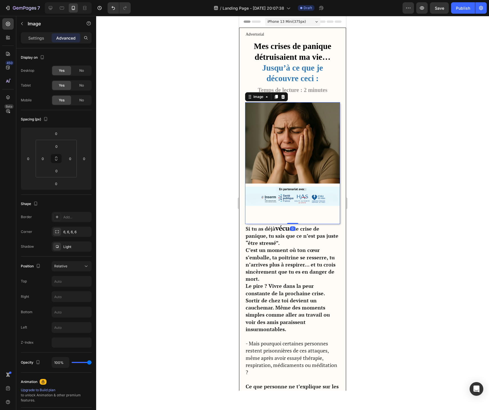
drag, startPoint x: 295, startPoint y: 223, endPoint x: 295, endPoint y: 206, distance: 16.5
click at [295, 206] on div "Image 0" at bounding box center [292, 163] width 95 height 122
click at [416, 247] on div at bounding box center [292, 213] width 392 height 394
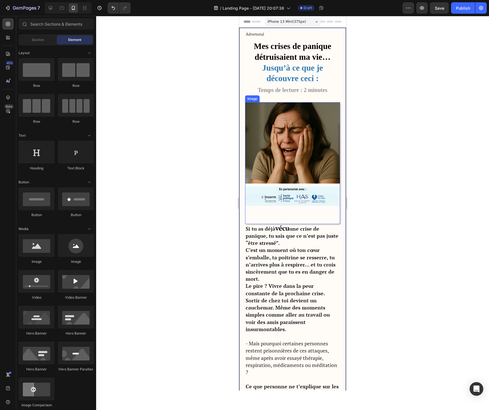
click at [305, 206] on img at bounding box center [292, 163] width 95 height 122
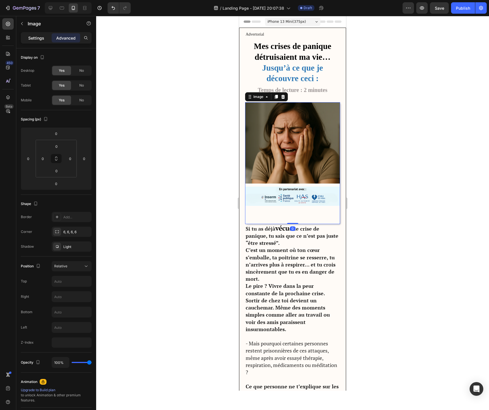
click at [30, 36] on p "Settings" at bounding box center [36, 38] width 16 height 6
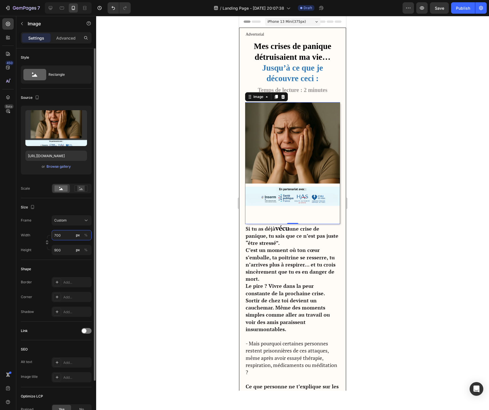
click at [66, 235] on input "700" at bounding box center [72, 235] width 40 height 10
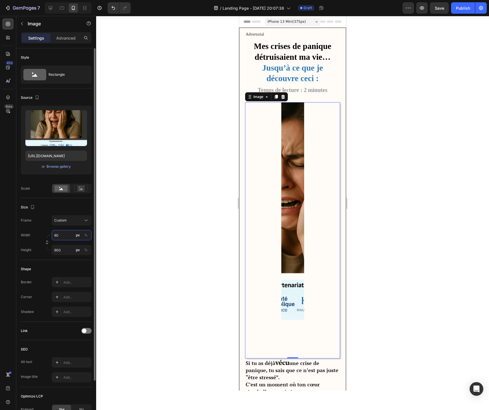
type input "8"
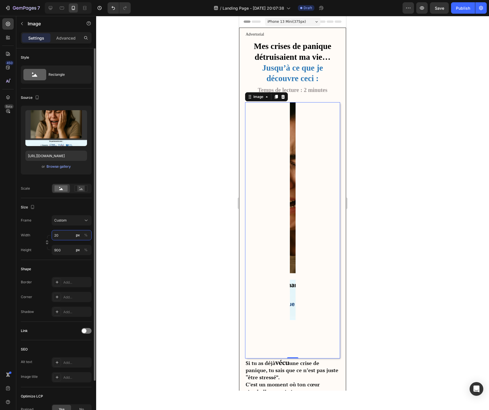
type input "2"
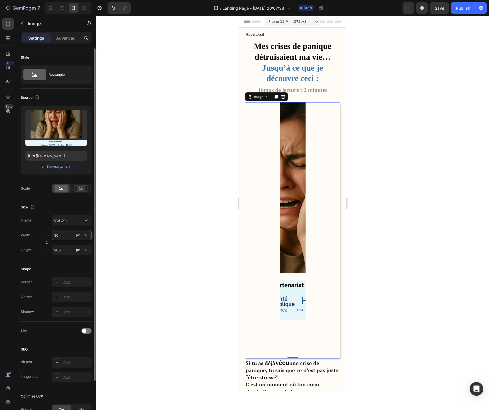
type input "9"
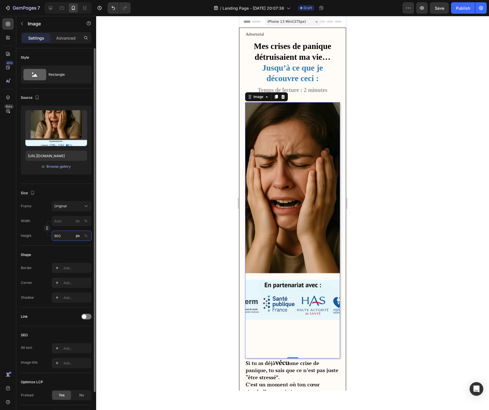
click at [66, 252] on div "Style Rectangle Source Upload Image https://cdn.shopify.com/s/files/1/0744/9634…" at bounding box center [56, 236] width 71 height 376
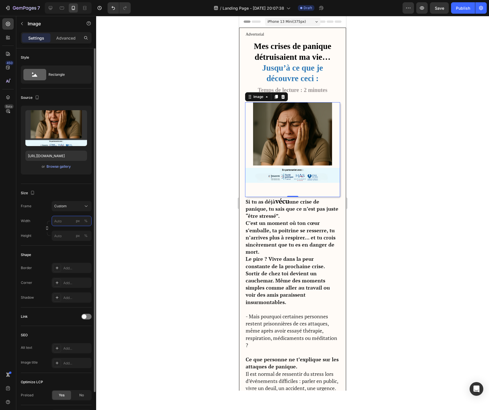
click at [61, 224] on input "px %" at bounding box center [72, 221] width 40 height 10
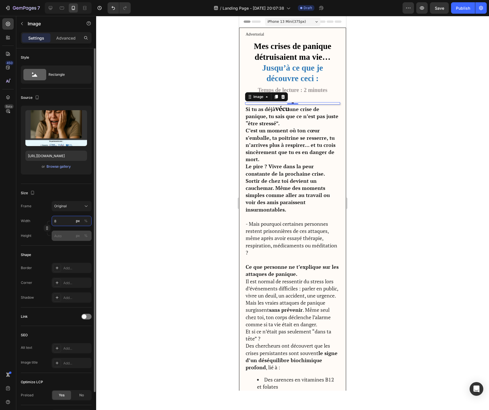
type input "8"
click at [60, 236] on input "px %" at bounding box center [72, 236] width 40 height 10
type input "8"
click at [62, 221] on input "px %" at bounding box center [72, 221] width 40 height 10
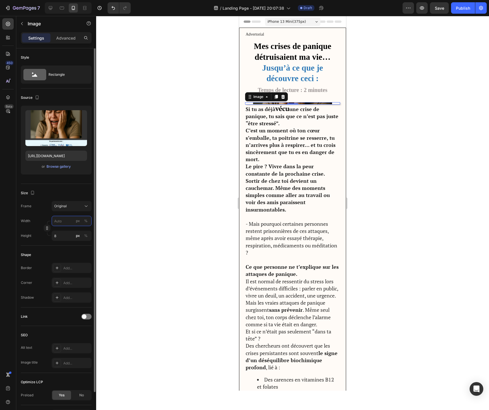
click at [62, 221] on input "px %" at bounding box center [72, 221] width 40 height 10
type input "1"
type input "10"
click at [71, 228] on div "Width 10 px % Height px %" at bounding box center [56, 228] width 71 height 25
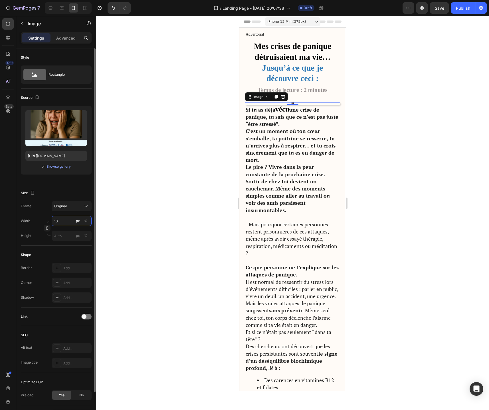
click at [66, 225] on input "10" at bounding box center [72, 221] width 40 height 10
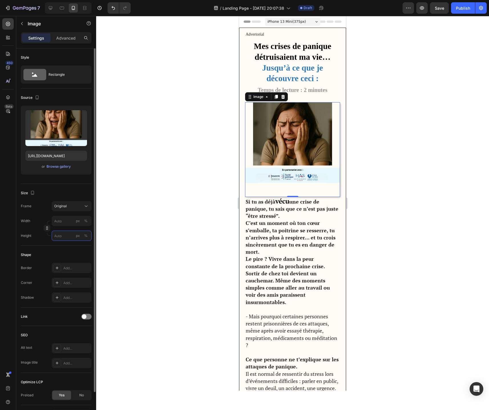
click at [67, 240] on input "px %" at bounding box center [72, 236] width 40 height 10
click at [66, 222] on input "px %" at bounding box center [72, 221] width 40 height 10
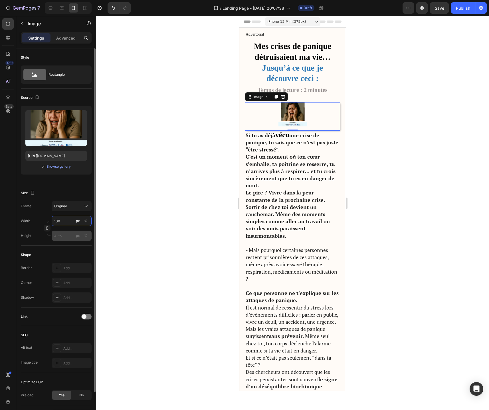
type input "100"
click at [66, 232] on input "px %" at bounding box center [72, 236] width 40 height 10
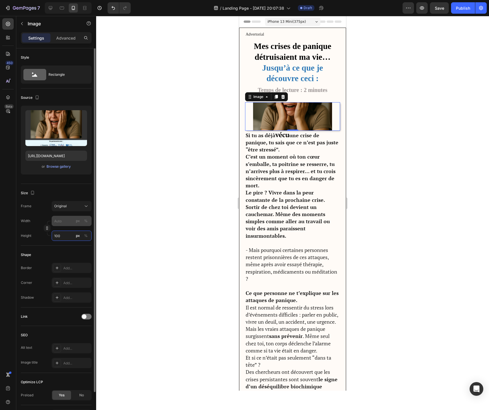
type input "100"
click at [69, 222] on input "px %" at bounding box center [72, 221] width 40 height 10
type input "0"
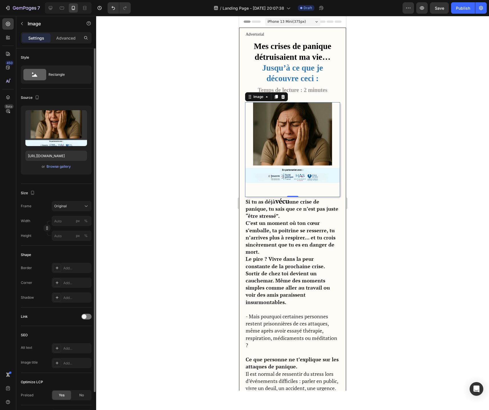
click at [76, 212] on div "Frame Original Width px % Height px %" at bounding box center [56, 221] width 71 height 40
click at [75, 208] on div "Original" at bounding box center [68, 206] width 28 height 5
click at [70, 241] on span "Horizontal" at bounding box center [62, 242] width 17 height 6
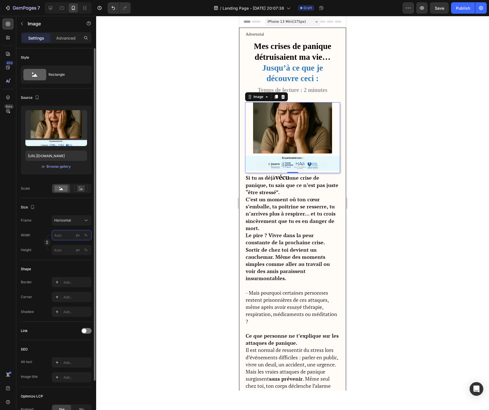
click at [64, 238] on input "px %" at bounding box center [72, 235] width 40 height 10
type input "2"
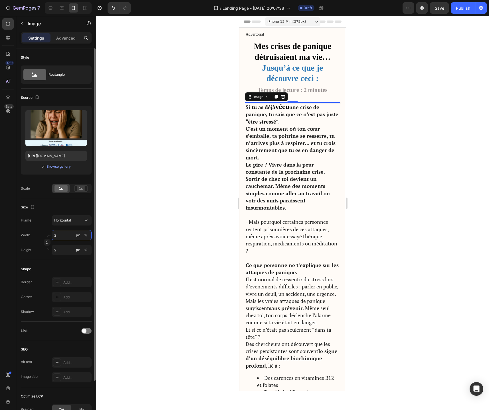
type input "20"
type input "15"
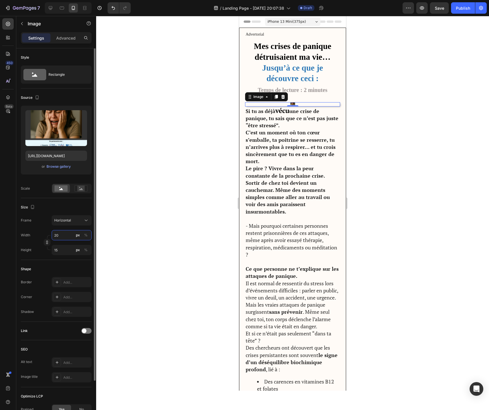
type input "200"
type input "150"
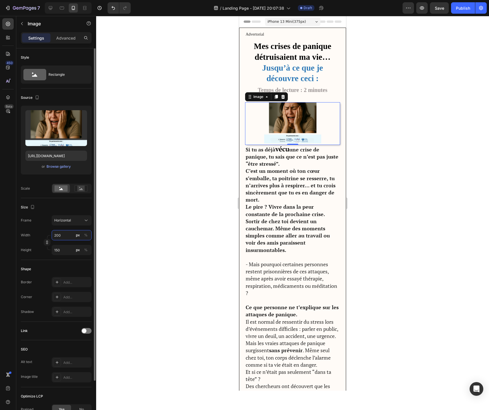
type input "2000"
type input "1500"
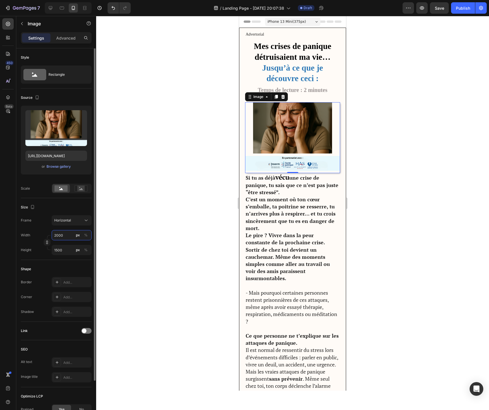
type input "20000"
type input "15000"
type input "2000"
type input "1500"
type input "2000"
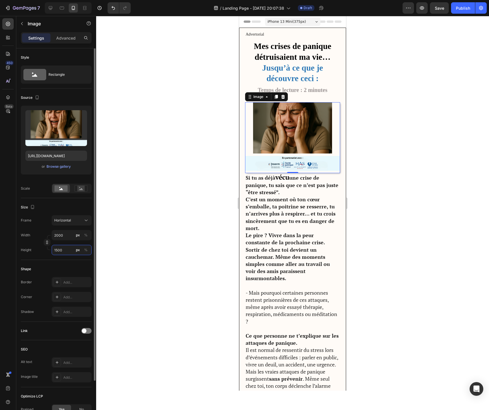
click at [65, 249] on input "1500" at bounding box center [72, 250] width 40 height 10
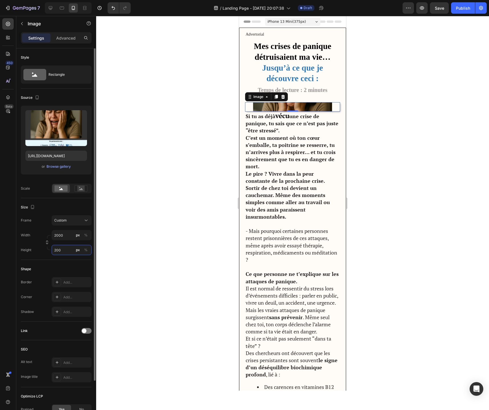
click at [65, 251] on input "200" at bounding box center [72, 250] width 40 height 10
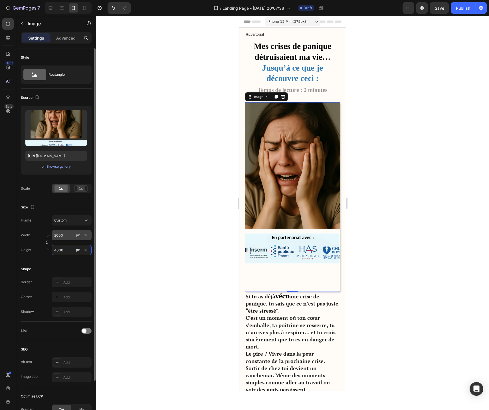
type input "4000"
click at [68, 236] on input "2000" at bounding box center [72, 235] width 40 height 10
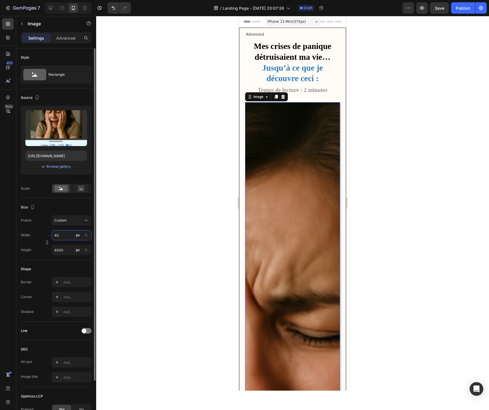
type input "4"
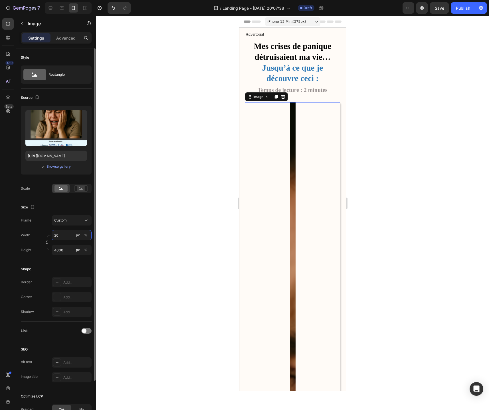
type input "2"
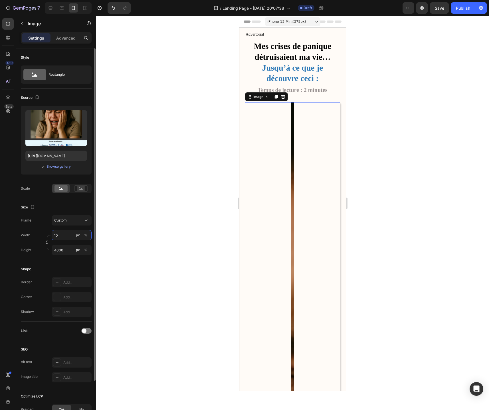
type input "1"
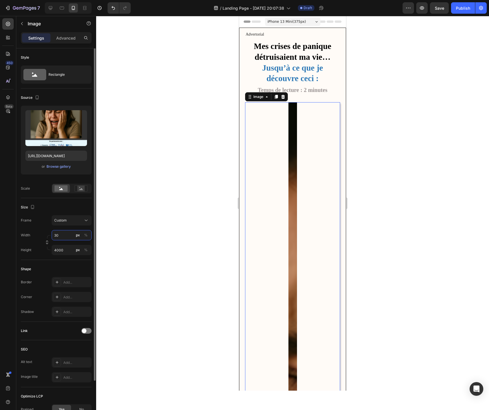
type input "3"
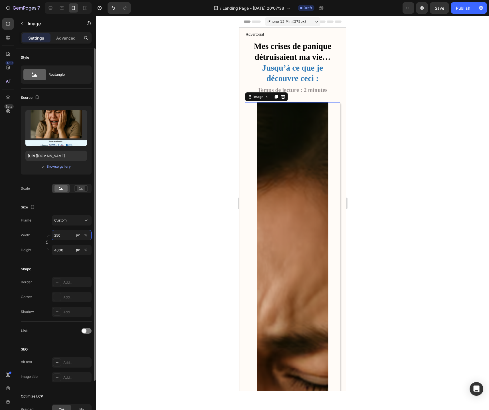
type input "2500"
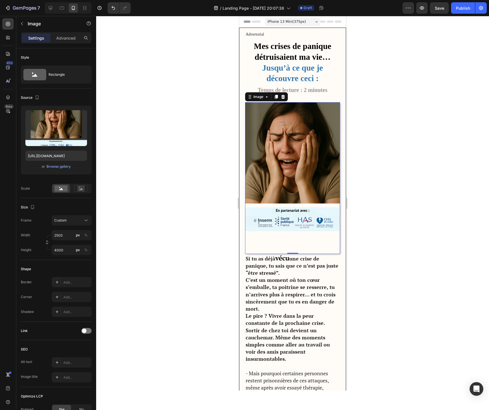
click at [196, 211] on div at bounding box center [292, 213] width 392 height 394
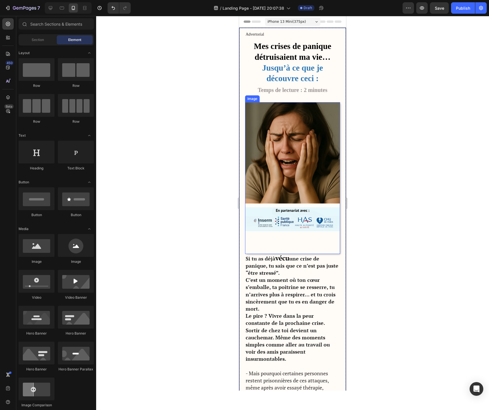
click at [292, 133] on img at bounding box center [292, 178] width 95 height 152
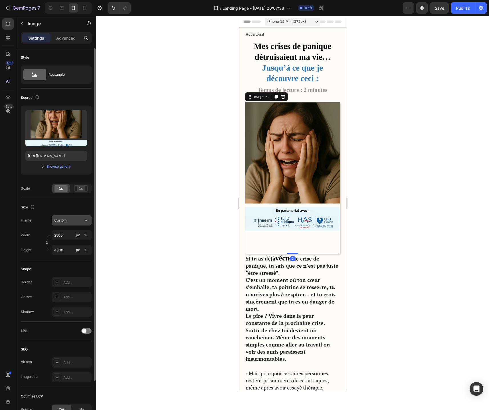
click at [85, 219] on icon at bounding box center [86, 221] width 6 height 6
click at [74, 266] on div "Original" at bounding box center [70, 266] width 33 height 5
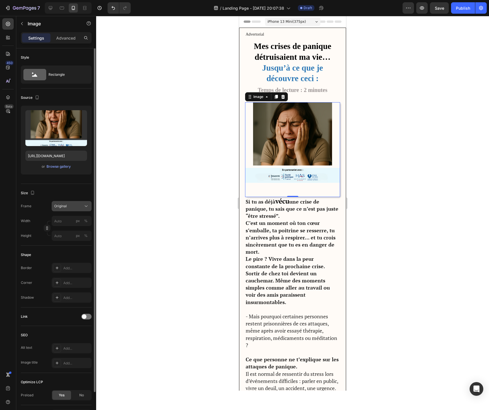
click at [74, 203] on button "Original" at bounding box center [72, 206] width 40 height 10
click at [72, 243] on div "Horizontal" at bounding box center [70, 242] width 33 height 6
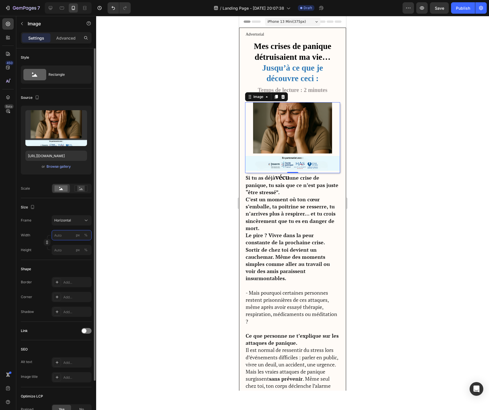
click at [64, 238] on input "px %" at bounding box center [72, 235] width 40 height 10
type input "2"
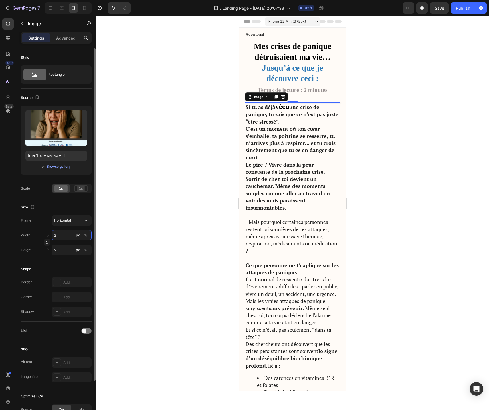
type input "25"
type input "19"
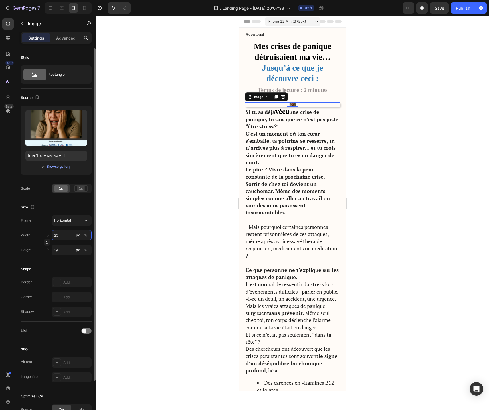
type input "250"
type input "188"
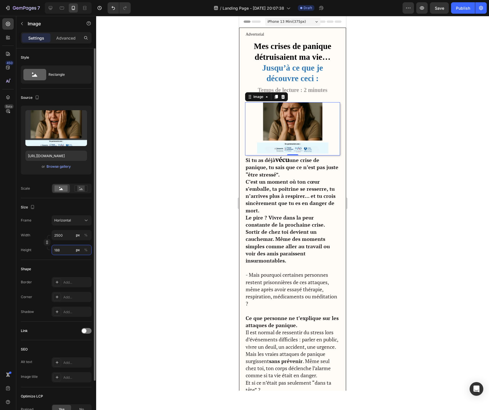
click at [65, 250] on input "188" at bounding box center [72, 250] width 40 height 10
type input "5"
type input "4"
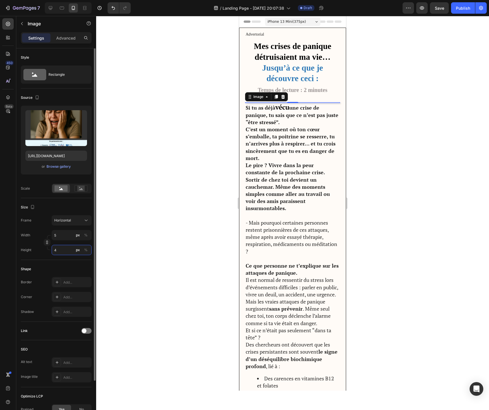
type input "53"
type input "40"
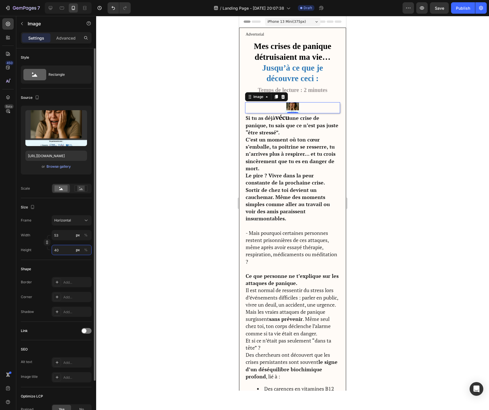
type input "533"
type input "400"
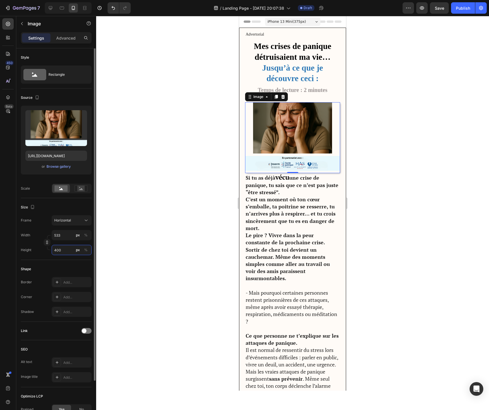
type input "5333"
type input "4000"
type input "53333"
type input "4000"
type input "5333"
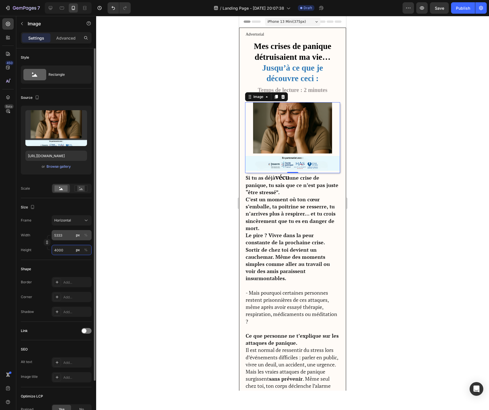
type input "4000"
click at [67, 239] on input "5333" at bounding box center [72, 235] width 40 height 10
type input "2"
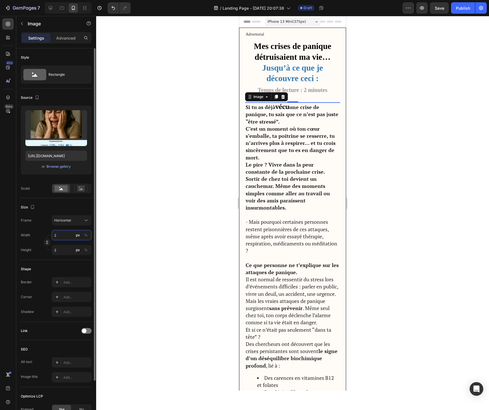
type input "25"
type input "19"
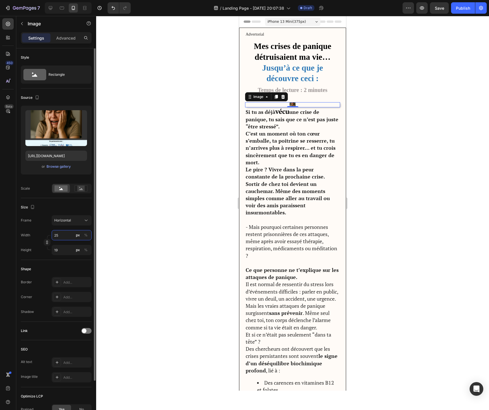
type input "259"
type input "194"
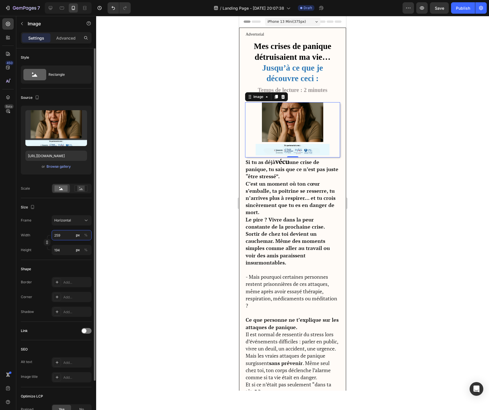
type input "2599"
type input "1949"
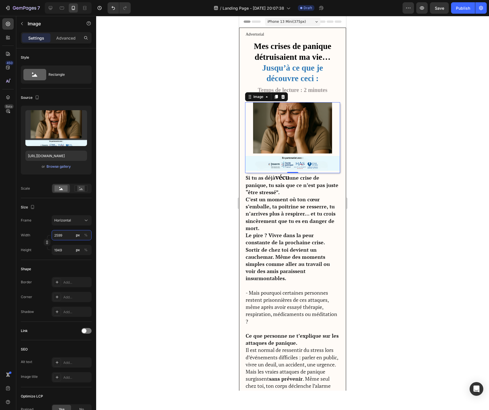
type input "2599"
click at [111, 246] on div at bounding box center [292, 213] width 392 height 394
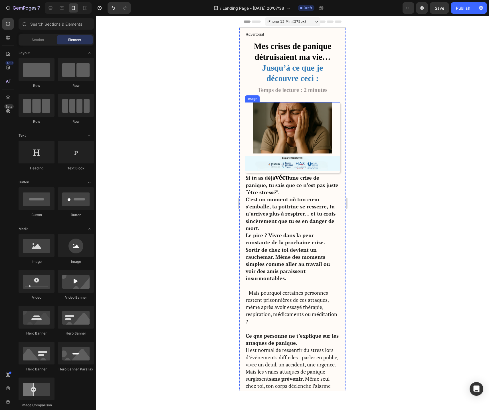
click at [288, 126] on img at bounding box center [292, 137] width 95 height 71
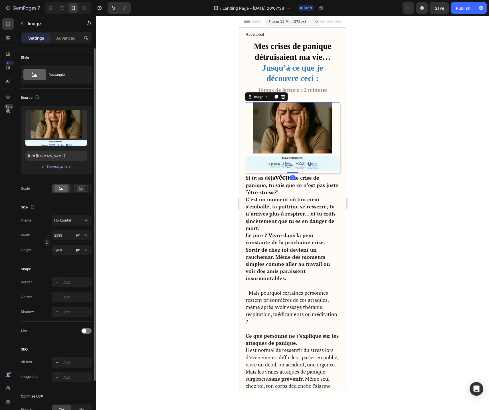
click at [65, 256] on div "Size Frame Horizontal Width 2599 px % Height 1949 px %" at bounding box center [56, 229] width 71 height 62
click at [65, 252] on input "1949" at bounding box center [72, 250] width 40 height 10
type input "7"
type input "5"
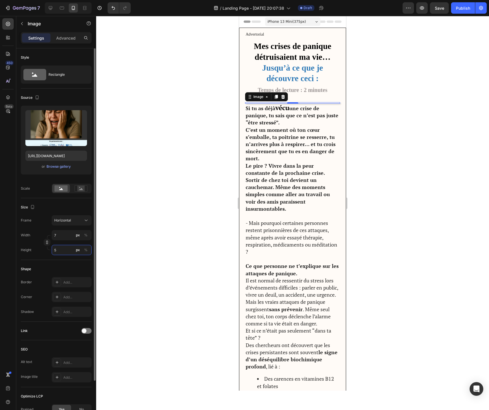
type input "67"
type input "50"
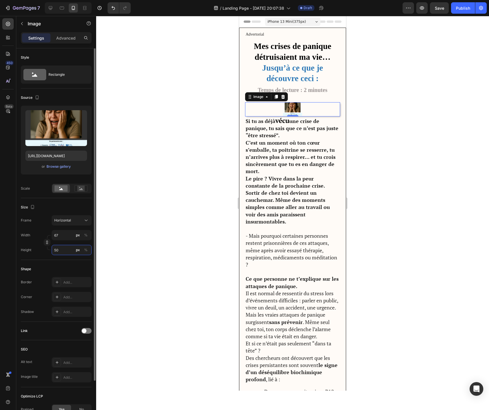
type input "667"
type input "500"
type input "6667"
type input "5000"
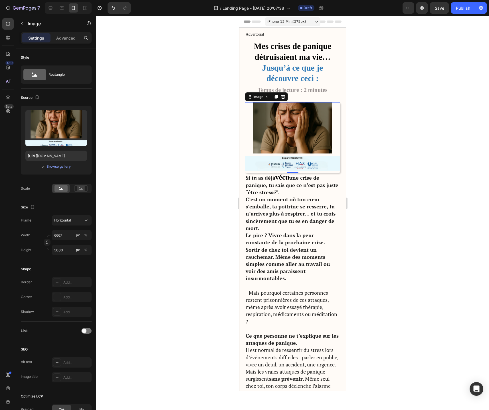
click at [113, 249] on div at bounding box center [292, 213] width 392 height 394
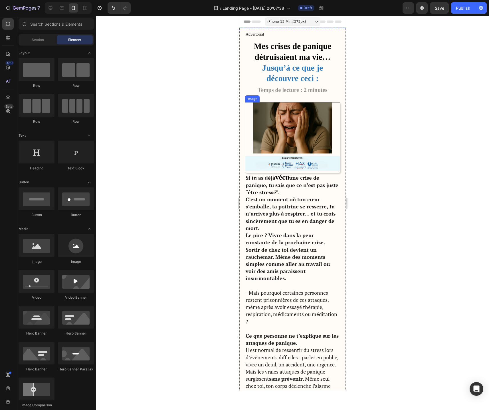
click at [282, 116] on img at bounding box center [292, 137] width 95 height 71
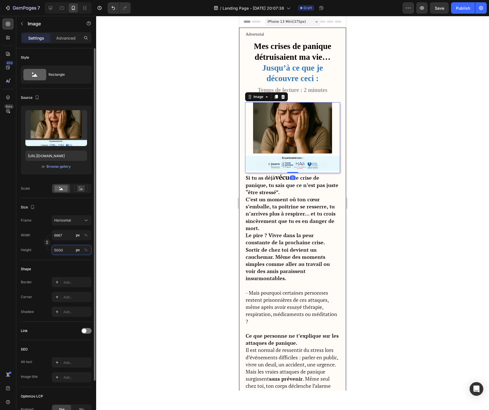
click at [62, 248] on input "5000" at bounding box center [72, 250] width 40 height 10
click at [84, 250] on div "%" at bounding box center [85, 250] width 3 height 5
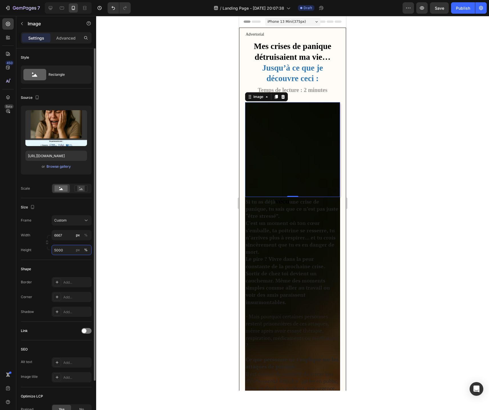
click at [65, 251] on input "5000" at bounding box center [72, 250] width 40 height 10
click at [87, 237] on div "%" at bounding box center [85, 235] width 3 height 5
click at [77, 251] on div "px" at bounding box center [78, 250] width 4 height 5
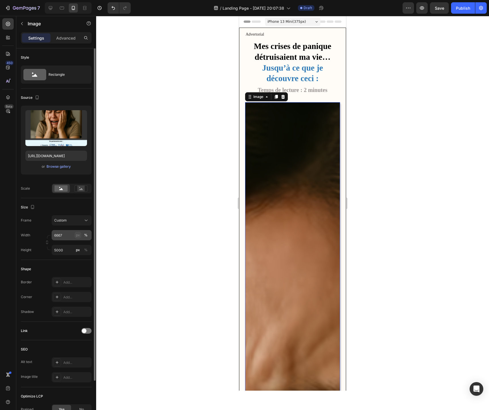
click at [78, 237] on div "px" at bounding box center [78, 235] width 4 height 5
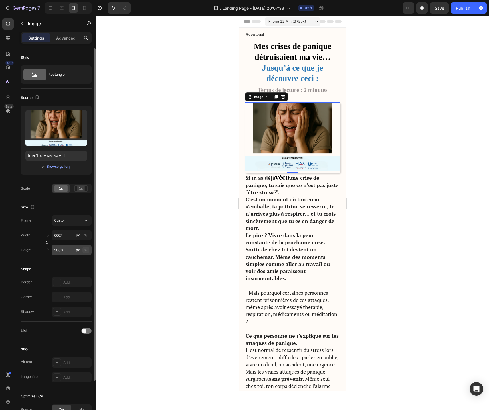
click at [85, 251] on div "%" at bounding box center [85, 250] width 3 height 5
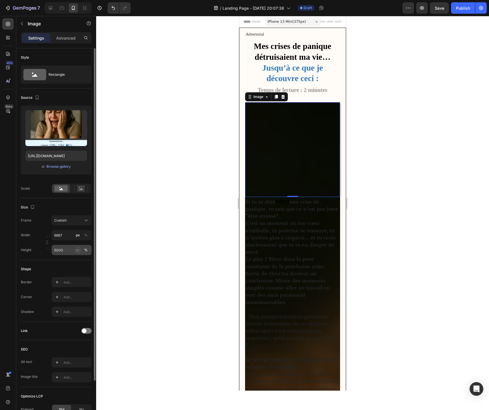
click at [78, 251] on div "px" at bounding box center [78, 250] width 4 height 5
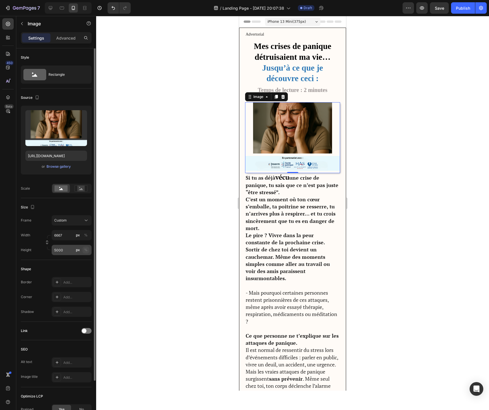
click at [85, 251] on div "%" at bounding box center [85, 250] width 3 height 5
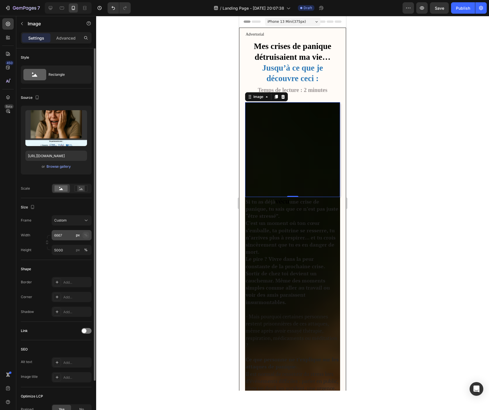
click at [86, 238] on button "%" at bounding box center [85, 235] width 7 height 7
click at [75, 249] on button "px" at bounding box center [77, 250] width 7 height 7
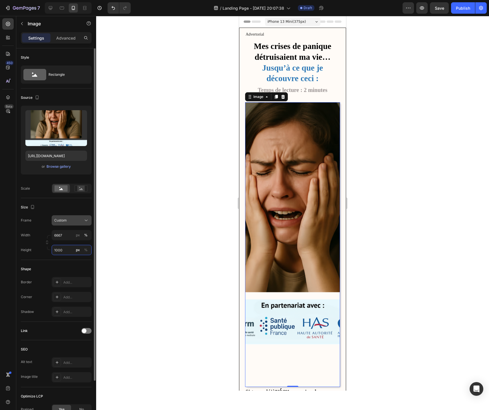
type input "1000"
click at [80, 220] on div "Custom" at bounding box center [68, 220] width 28 height 5
click at [77, 257] on div "Horizontal" at bounding box center [70, 256] width 33 height 6
type input "1333"
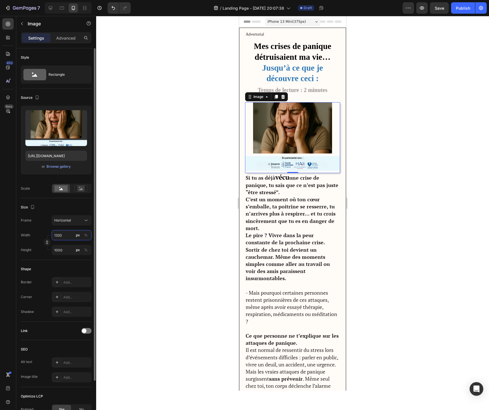
click at [69, 237] on input "1333" at bounding box center [72, 235] width 40 height 10
click at [85, 237] on div "%" at bounding box center [85, 235] width 3 height 5
click at [70, 250] on input "px %" at bounding box center [72, 250] width 40 height 10
type input "4"
type input "3"
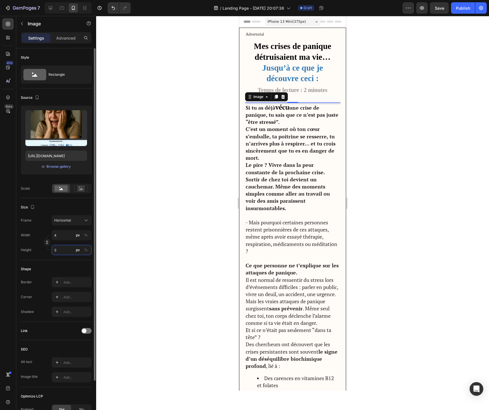
type input "40"
type input "30"
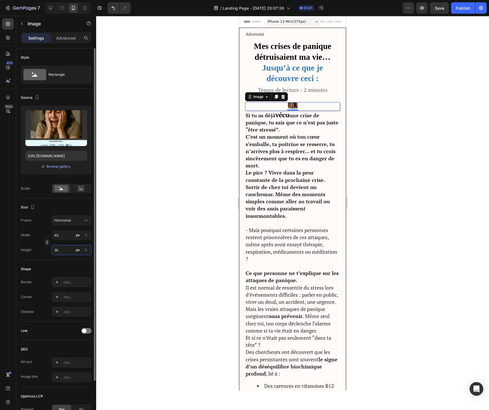
type input "400"
type input "300"
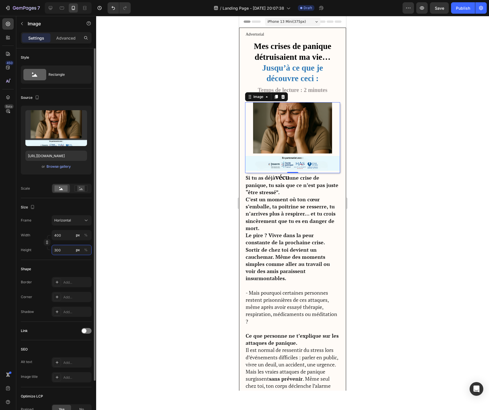
type input "4000"
type input "3000"
click at [78, 191] on rect at bounding box center [80, 189] width 7 height 6
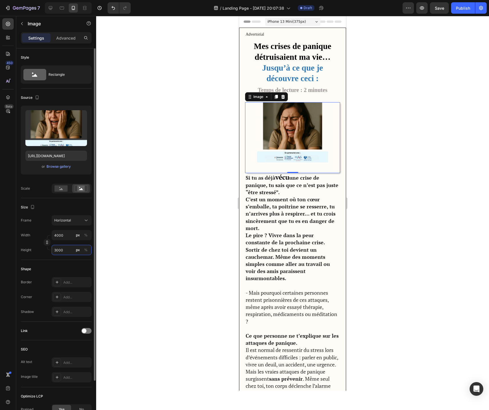
click at [65, 254] on input "3000" at bounding box center [72, 250] width 40 height 10
type input "8"
type input "6"
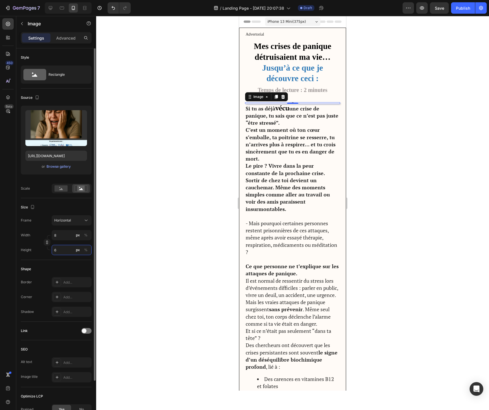
type input "80"
type input "60"
type input "800"
type input "600"
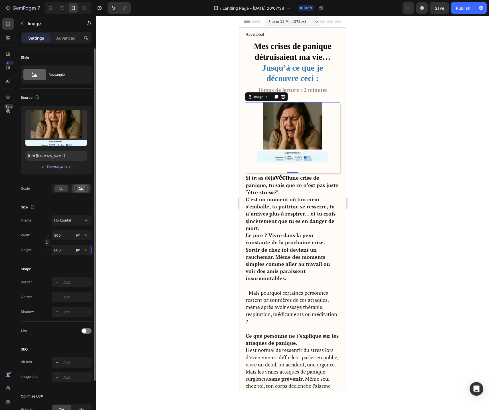
type input "8000"
click at [68, 221] on span "Horizontal" at bounding box center [62, 220] width 17 height 5
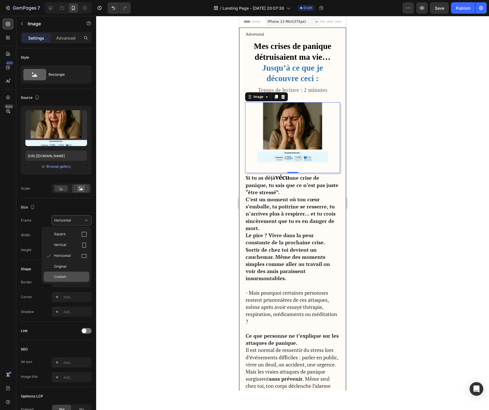
click at [62, 280] on div "Custom" at bounding box center [67, 277] width 46 height 10
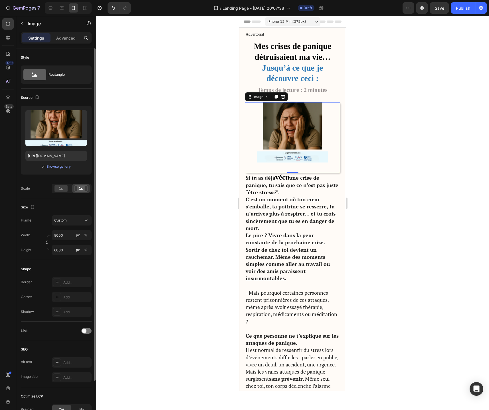
click at [62, 255] on div "Size Frame Custom Width 8000 px % Height 6000 px %" at bounding box center [56, 229] width 71 height 62
click at [62, 251] on input "6000" at bounding box center [72, 250] width 40 height 10
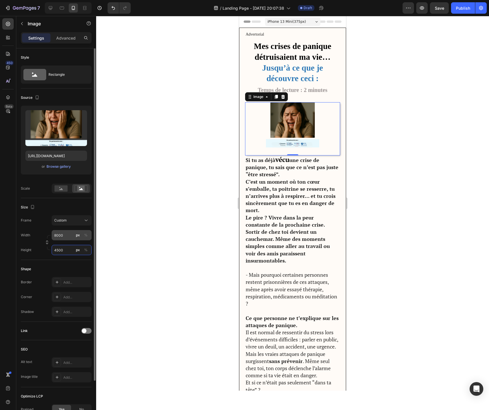
type input "4500"
click at [61, 238] on input "8000" at bounding box center [72, 235] width 40 height 10
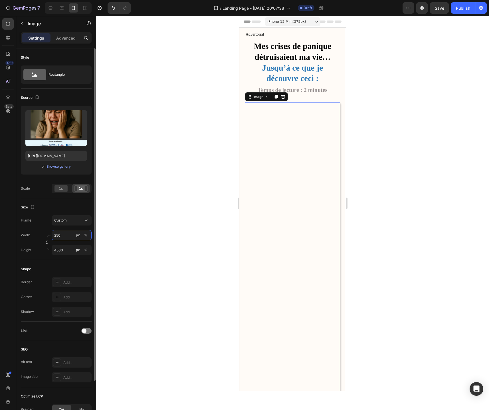
type input "2500"
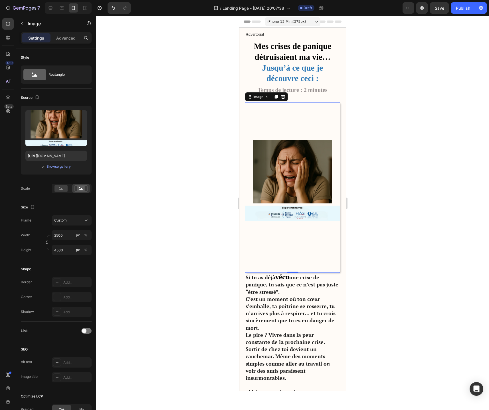
click at [129, 259] on div at bounding box center [292, 213] width 392 height 394
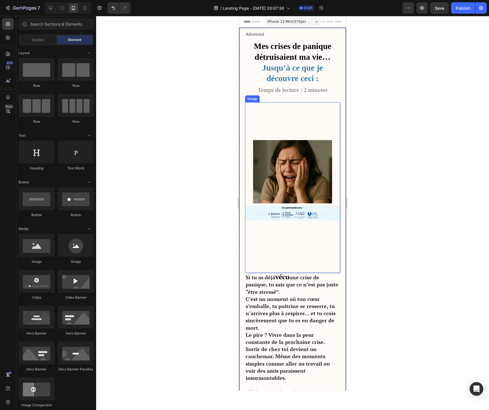
click at [285, 170] on img at bounding box center [292, 187] width 95 height 171
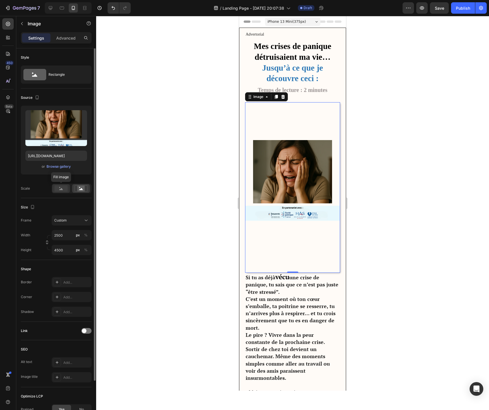
click at [63, 191] on rect at bounding box center [60, 189] width 13 height 6
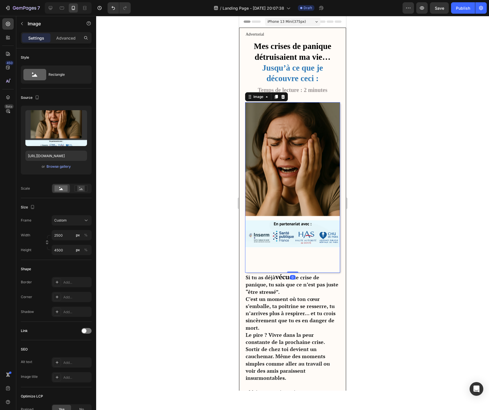
drag, startPoint x: 293, startPoint y: 271, endPoint x: 288, endPoint y: 248, distance: 23.6
click at [288, 248] on div "Image 0" at bounding box center [292, 187] width 95 height 171
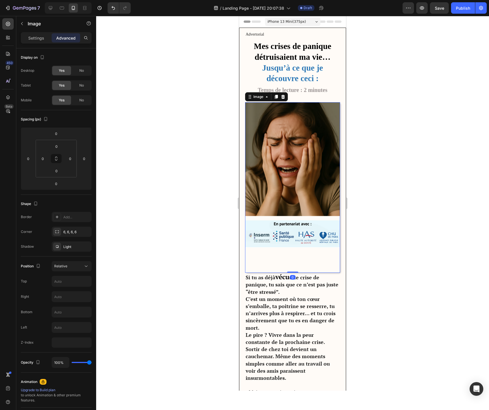
click at [362, 246] on div at bounding box center [292, 213] width 392 height 394
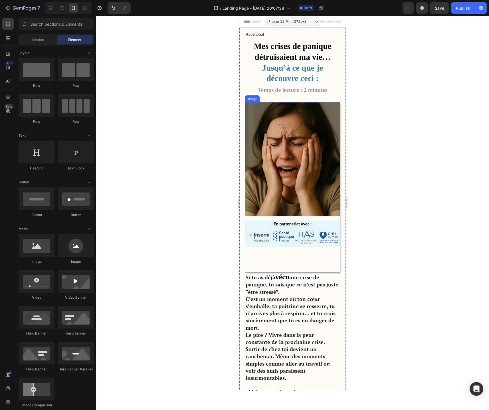
click at [280, 222] on img at bounding box center [292, 187] width 95 height 171
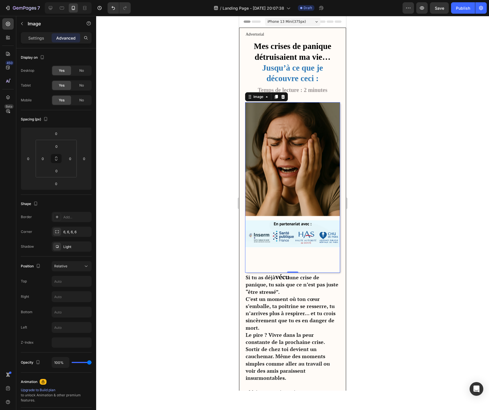
click at [376, 265] on div at bounding box center [292, 213] width 392 height 394
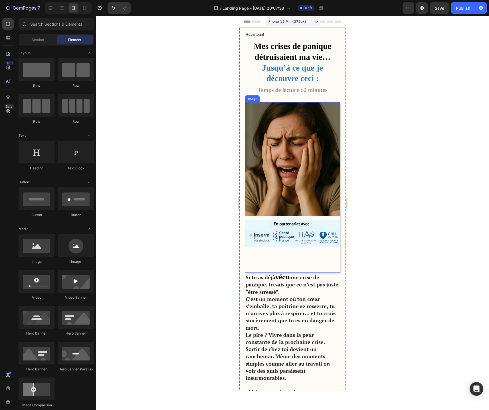
click at [280, 211] on img at bounding box center [292, 187] width 95 height 171
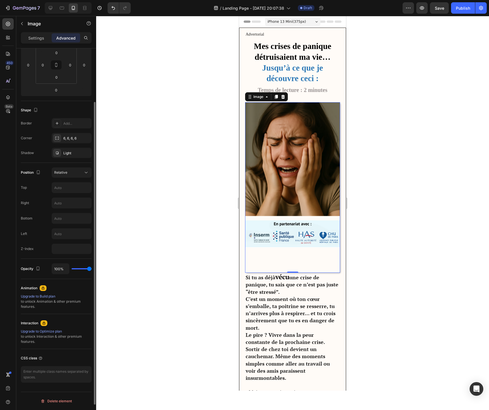
scroll to position [0, 0]
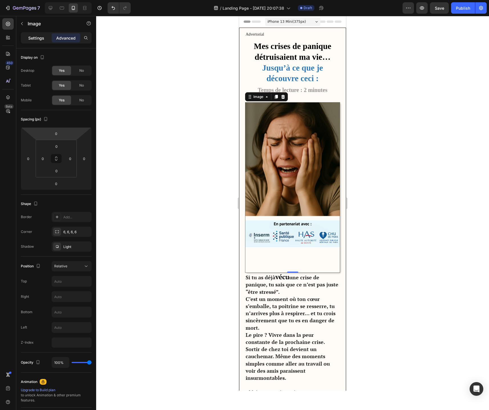
click at [41, 37] on p "Settings" at bounding box center [36, 38] width 16 height 6
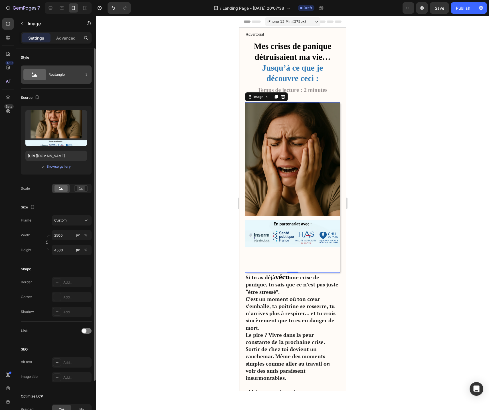
click at [62, 79] on div "Rectangle" at bounding box center [65, 74] width 35 height 13
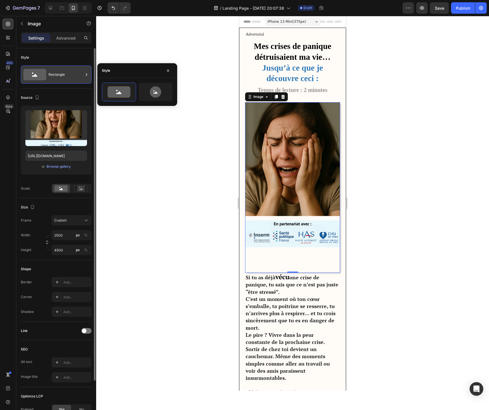
click at [62, 79] on div "Rectangle" at bounding box center [65, 74] width 35 height 13
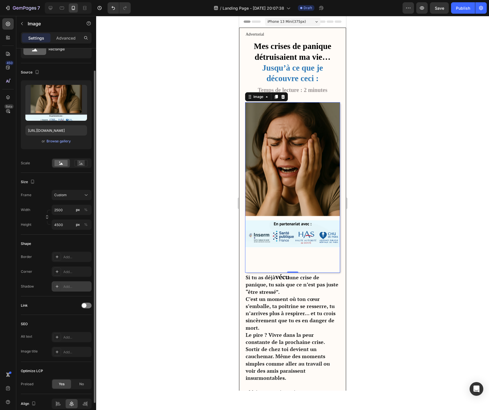
scroll to position [25, 0]
click at [355, 262] on div at bounding box center [292, 213] width 392 height 394
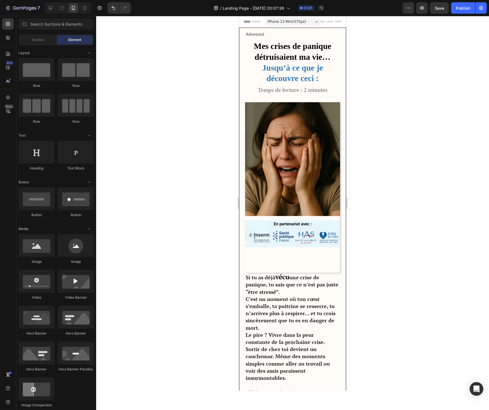
click at [394, 310] on div at bounding box center [292, 213] width 392 height 394
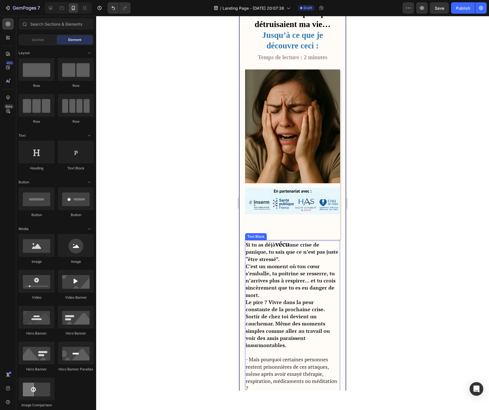
scroll to position [43, 0]
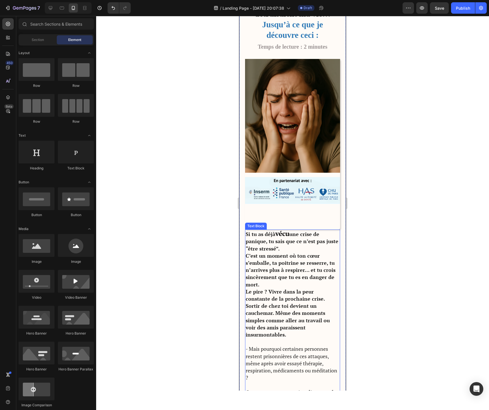
click at [284, 241] on strong "une crise de panique, tu sais que ce n’est pas juste “être stressé”." at bounding box center [291, 241] width 93 height 21
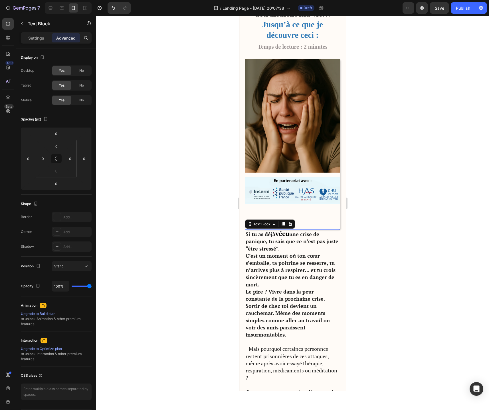
click at [272, 235] on strong "Si tu as déjà" at bounding box center [260, 234] width 30 height 7
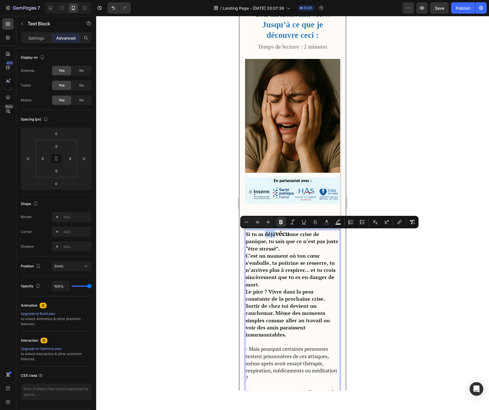
type input "23"
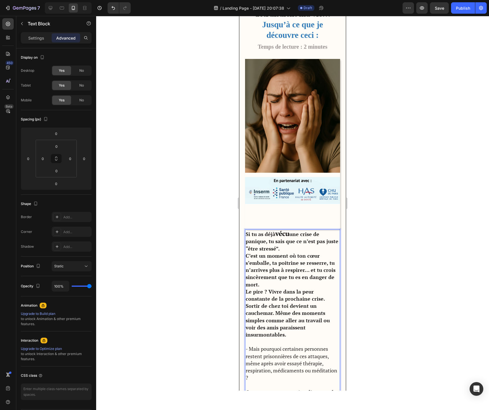
click at [286, 234] on strong "vécu" at bounding box center [282, 233] width 14 height 9
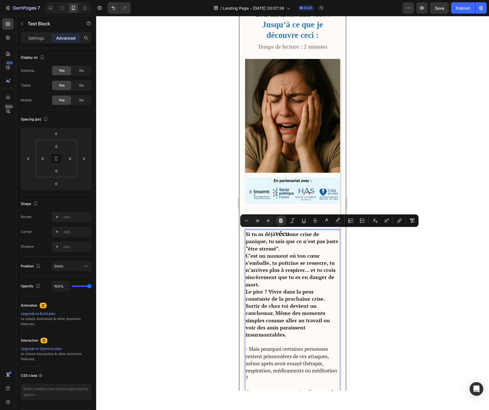
click at [265, 235] on strong "Si tu as déjà" at bounding box center [260, 234] width 30 height 7
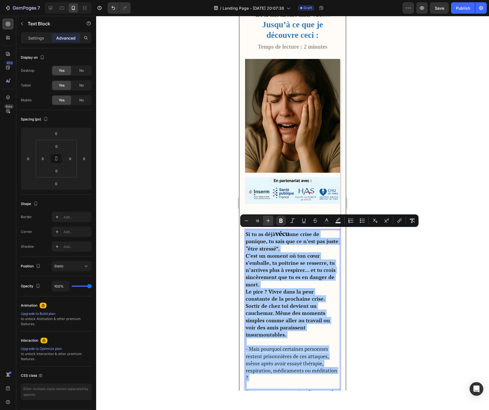
click at [269, 221] on icon "Editor contextual toolbar" at bounding box center [268, 221] width 6 height 6
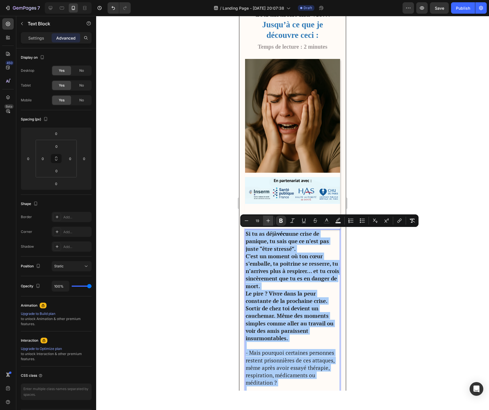
click at [269, 221] on icon "Editor contextual toolbar" at bounding box center [268, 221] width 6 height 6
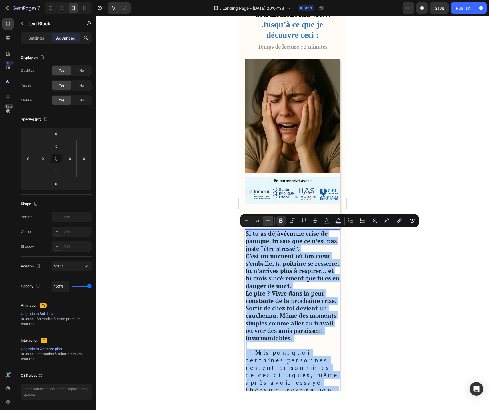
click at [269, 221] on icon "Editor contextual toolbar" at bounding box center [268, 221] width 6 height 6
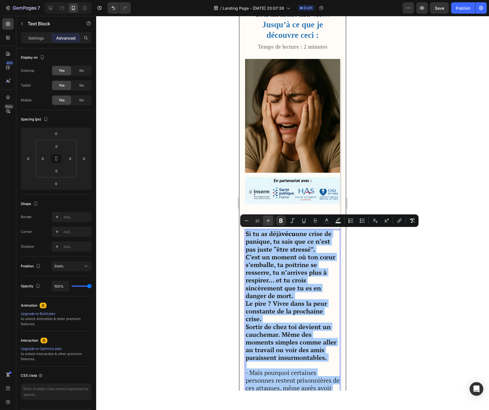
click at [269, 221] on icon "Editor contextual toolbar" at bounding box center [268, 221] width 6 height 6
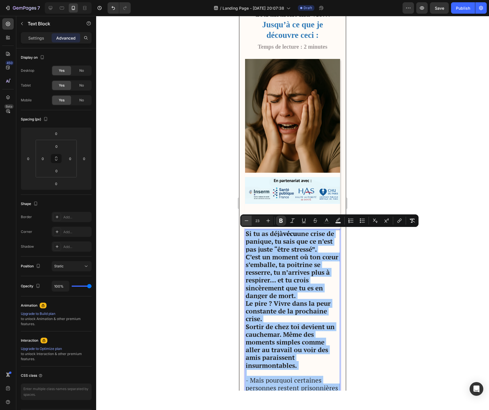
click at [247, 221] on icon "Editor contextual toolbar" at bounding box center [246, 221] width 6 height 6
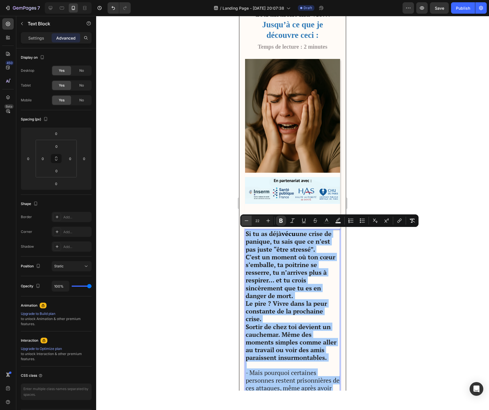
click at [247, 221] on icon "Editor contextual toolbar" at bounding box center [246, 221] width 6 height 6
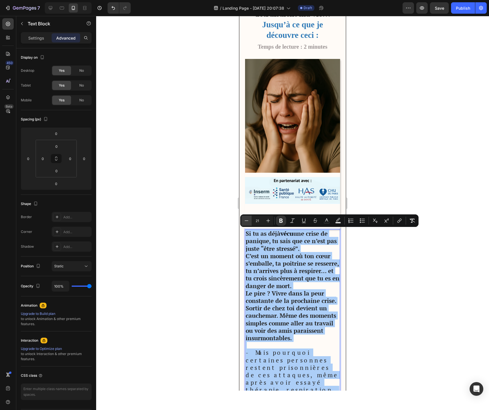
click at [247, 221] on icon "Editor contextual toolbar" at bounding box center [246, 221] width 6 height 6
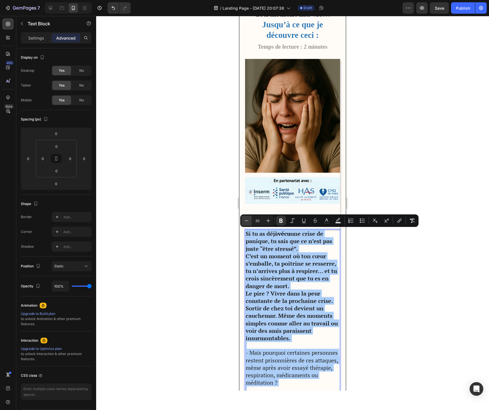
click at [247, 221] on icon "Editor contextual toolbar" at bounding box center [246, 221] width 6 height 6
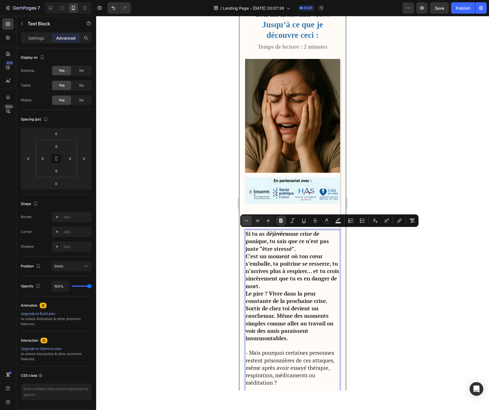
click at [247, 221] on icon "Editor contextual toolbar" at bounding box center [246, 221] width 6 height 6
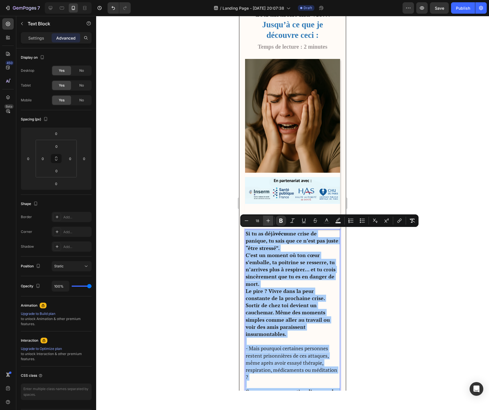
click at [272, 222] on button "Plus" at bounding box center [268, 221] width 10 height 10
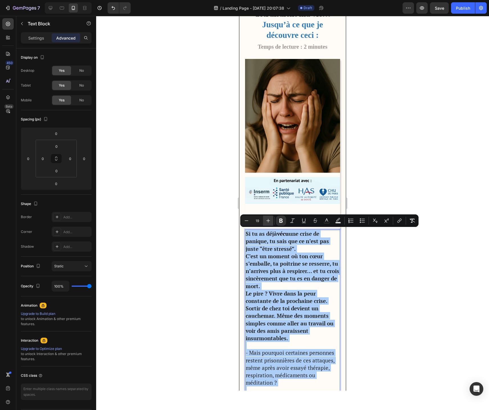
click at [271, 222] on button "Plus" at bounding box center [268, 221] width 10 height 10
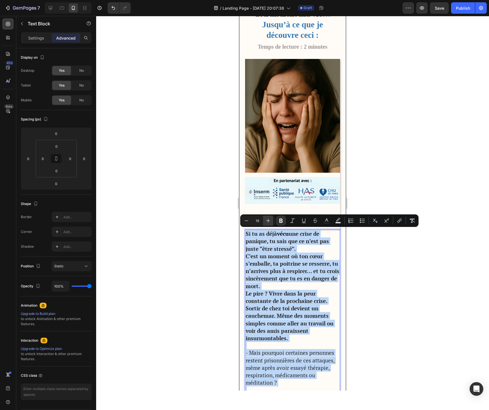
type input "20"
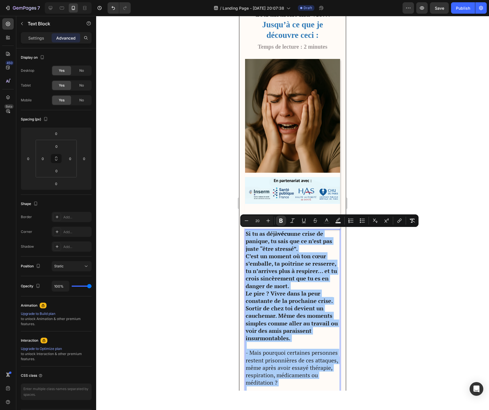
click at [387, 275] on div at bounding box center [292, 213] width 392 height 394
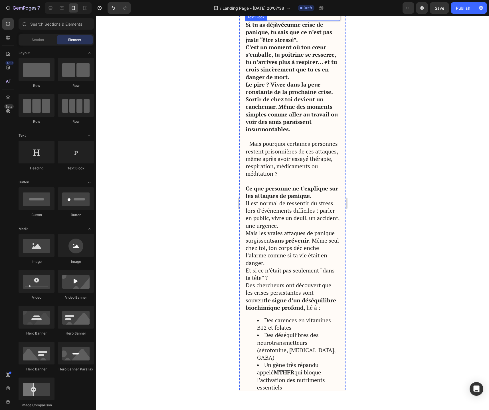
scroll to position [253, 0]
click at [314, 196] on p "Ce que personne ne t’explique sur les attaques de panique." at bounding box center [292, 192] width 94 height 15
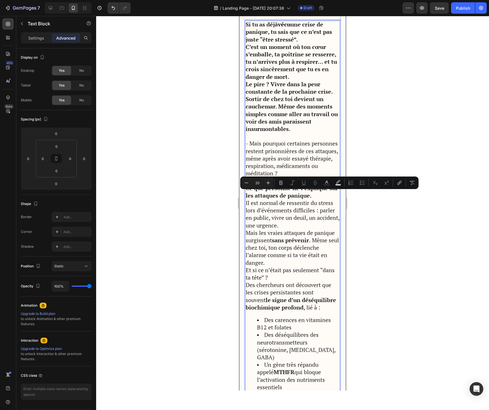
click at [313, 197] on p "Ce que personne ne t’explique sur les attaques de panique." at bounding box center [292, 192] width 94 height 15
click at [313, 198] on p "Ce que personne ne t’explique sur les attaques de panique." at bounding box center [292, 192] width 94 height 15
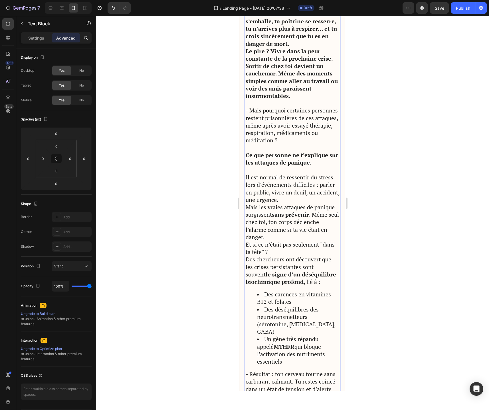
scroll to position [291, 0]
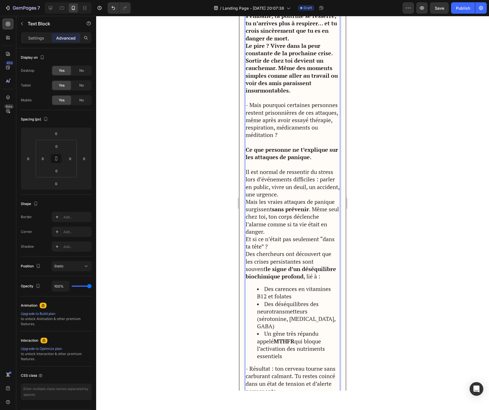
click at [282, 247] on p "Et si ce n’était pas seulement “dans ta tête” ?" at bounding box center [292, 243] width 94 height 15
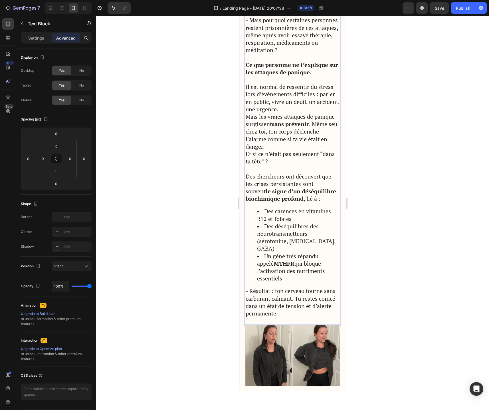
scroll to position [377, 0]
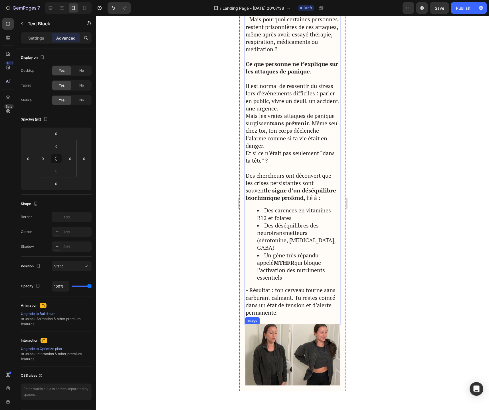
click at [304, 330] on img at bounding box center [292, 371] width 95 height 95
click at [337, 290] on p "- Résultat : ton cerveau tourne sans carburant calmant. Tu restes coincé dans u…" at bounding box center [292, 302] width 94 height 30
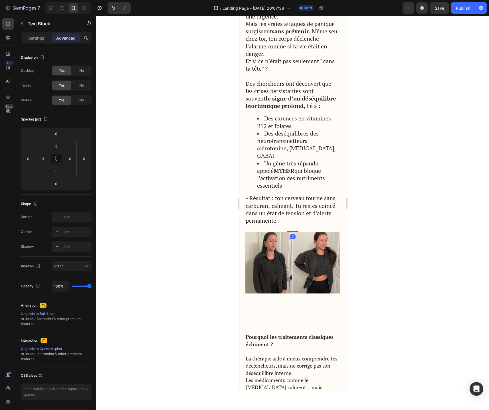
scroll to position [475, 0]
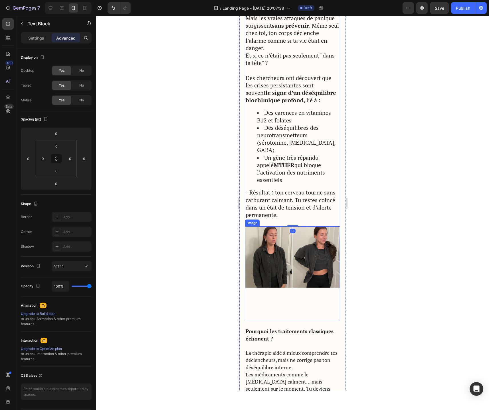
click at [288, 300] on img at bounding box center [292, 274] width 95 height 95
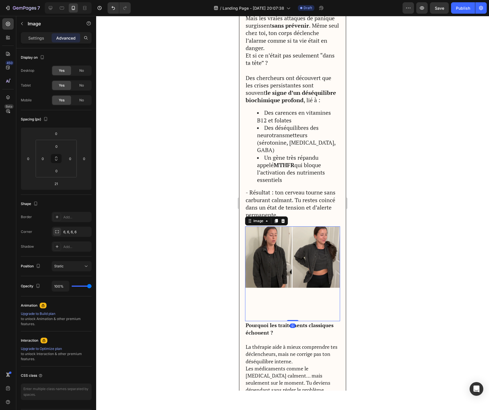
drag, startPoint x: 294, startPoint y: 312, endPoint x: 295, endPoint y: 294, distance: 17.7
click at [295, 294] on div "Image 0" at bounding box center [292, 274] width 95 height 95
type input "0"
click at [406, 268] on div at bounding box center [292, 213] width 392 height 394
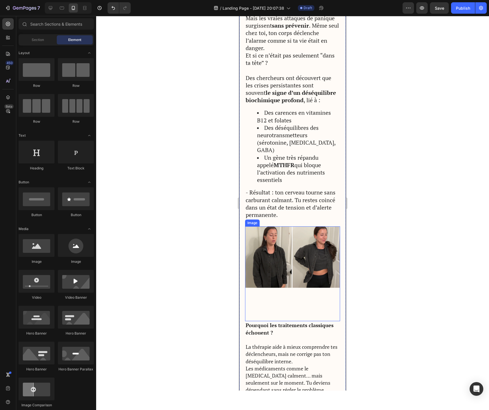
click at [285, 249] on img at bounding box center [292, 274] width 95 height 95
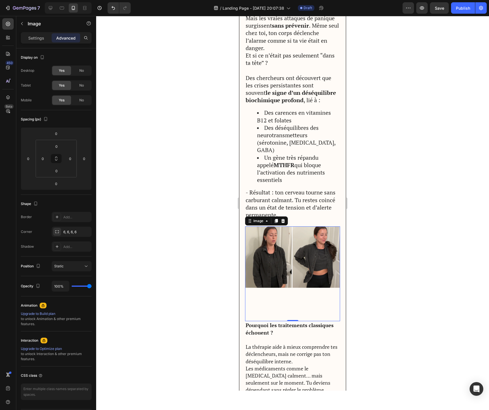
click at [275, 252] on img at bounding box center [292, 274] width 95 height 95
click at [36, 37] on p "Settings" at bounding box center [36, 38] width 16 height 6
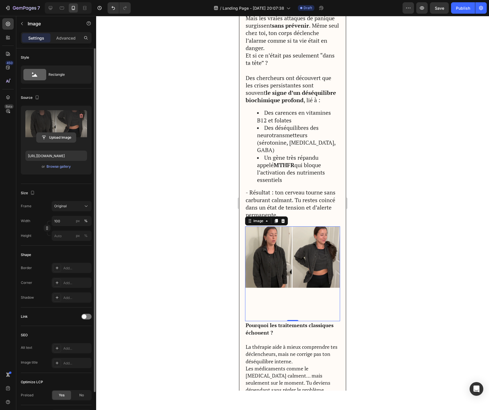
click at [59, 139] on input "file" at bounding box center [55, 138] width 39 height 10
click at [54, 121] on label at bounding box center [56, 128] width 62 height 36
click at [54, 133] on input "file" at bounding box center [55, 138] width 39 height 10
type input "https://cdn.shopify.com/s/files/1/0744/9634/4277/files/gempages_581179120260481…"
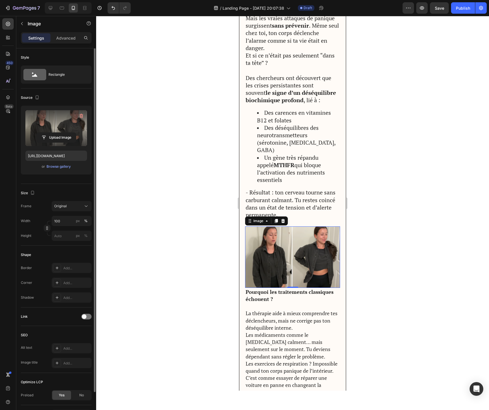
click at [386, 220] on div at bounding box center [292, 213] width 392 height 394
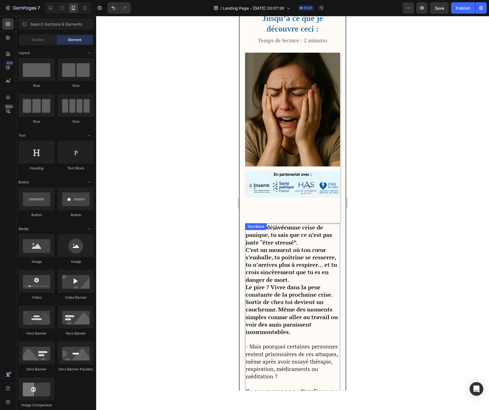
scroll to position [0, 0]
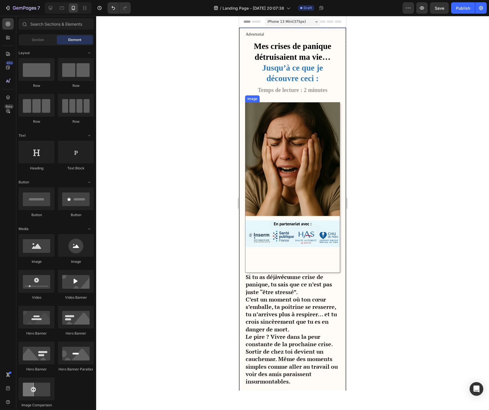
click at [260, 183] on img at bounding box center [292, 187] width 95 height 171
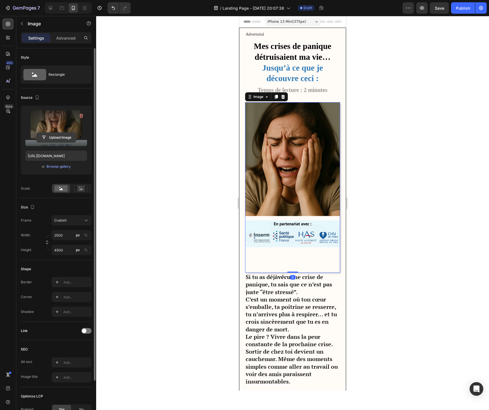
click at [51, 137] on input "file" at bounding box center [55, 138] width 39 height 10
type input "https://cdn.shopify.com/s/files/1/0744/9634/4277/files/gempages_581179120260481…"
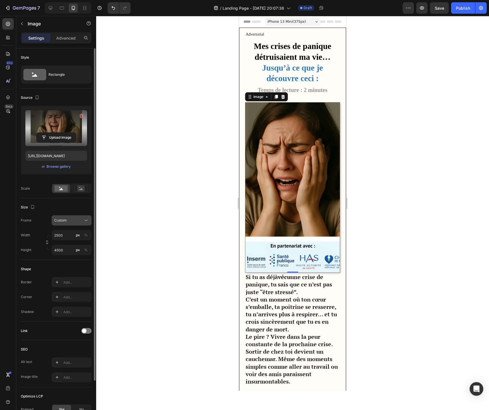
click at [76, 221] on div "Custom" at bounding box center [68, 220] width 28 height 5
click at [74, 269] on div "Original" at bounding box center [70, 266] width 33 height 5
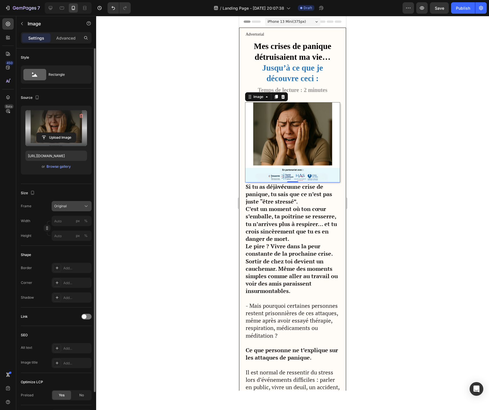
click at [83, 208] on div "Original" at bounding box center [71, 206] width 35 height 6
click at [75, 240] on div "Horizontal" at bounding box center [70, 242] width 33 height 6
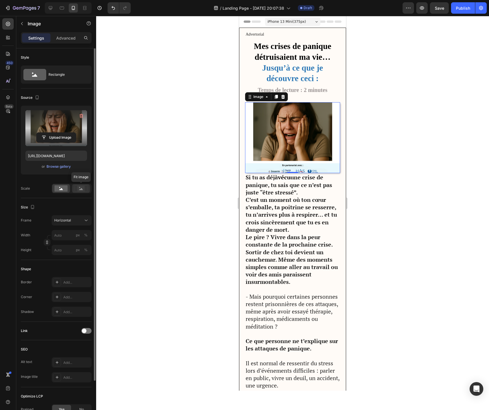
click at [79, 190] on rect at bounding box center [80, 189] width 7 height 6
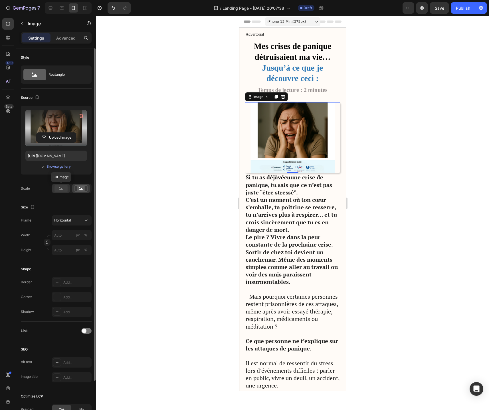
click at [64, 191] on rect at bounding box center [60, 189] width 13 height 6
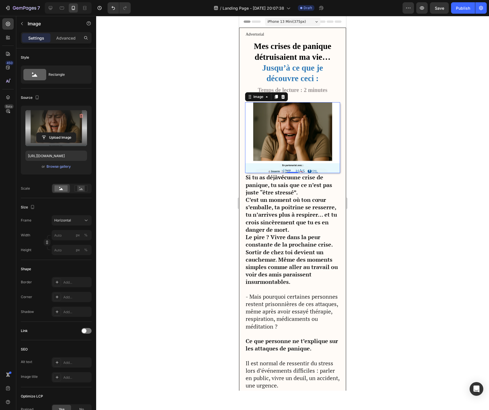
click at [68, 230] on div "Frame Horizontal Width px % Height px %" at bounding box center [56, 235] width 71 height 40
click at [68, 234] on input "px %" at bounding box center [72, 235] width 40 height 10
click at [72, 218] on div "Horizontal" at bounding box center [68, 220] width 28 height 5
click at [63, 274] on div "Custom" at bounding box center [67, 277] width 46 height 10
click at [61, 249] on input "px %" at bounding box center [72, 250] width 40 height 10
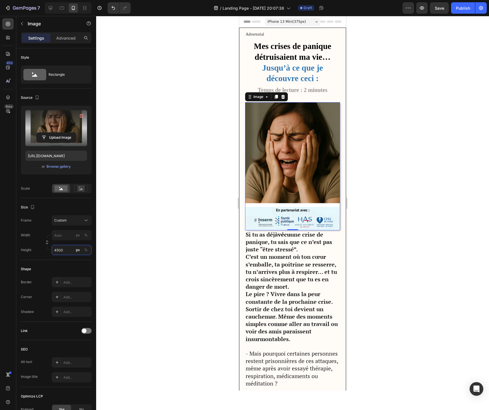
type input "4500"
click at [144, 199] on div at bounding box center [292, 213] width 392 height 394
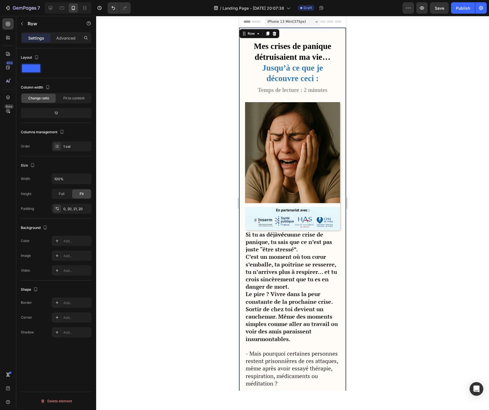
click at [58, 39] on p "Advanced" at bounding box center [65, 38] width 19 height 6
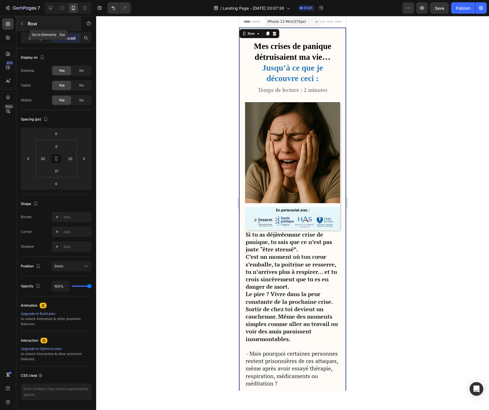
click at [24, 26] on icon "button" at bounding box center [22, 23] width 5 height 5
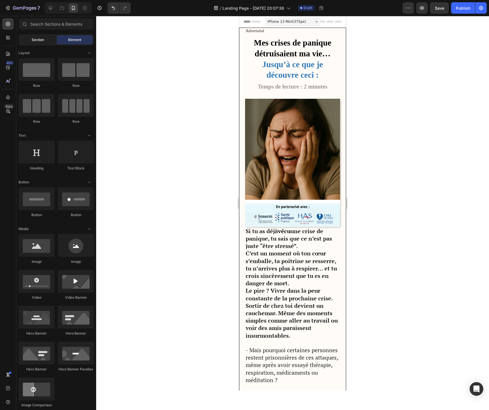
click at [36, 42] on div "Section" at bounding box center [38, 39] width 36 height 9
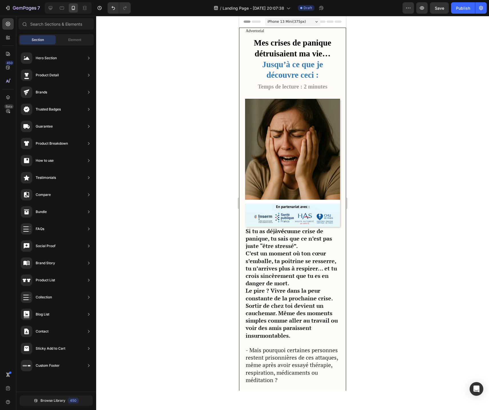
click at [408, 239] on div at bounding box center [292, 213] width 392 height 394
click at [293, 24] on span "iPhone 13 Mini ( 375 px)" at bounding box center [286, 22] width 38 height 6
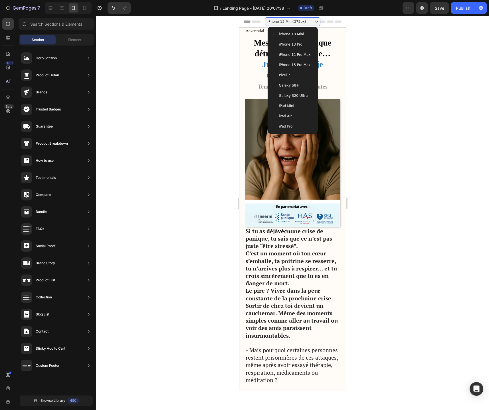
click at [300, 46] on span "iPhone 13 Pro" at bounding box center [290, 45] width 23 height 6
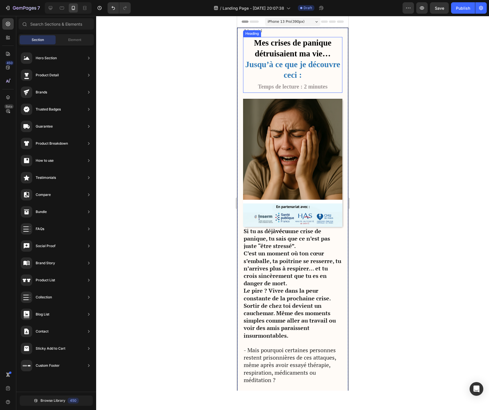
click at [340, 80] on p "⁠⁠⁠⁠⁠⁠⁠ Mes crises de panique détruisaient ma vie… Jusqu’à ce que je découvre c…" at bounding box center [292, 65] width 98 height 55
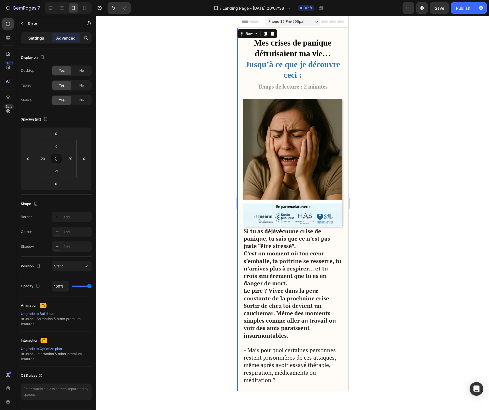
click at [39, 41] on p "Settings" at bounding box center [36, 38] width 16 height 6
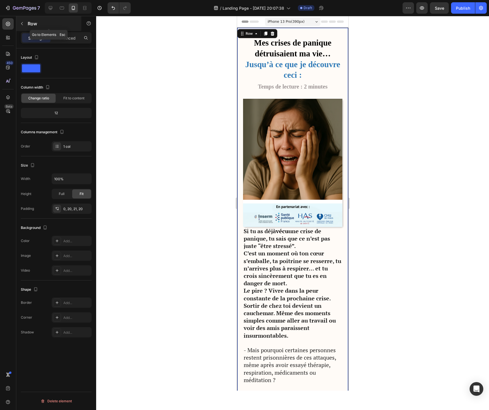
click at [21, 27] on button "button" at bounding box center [21, 23] width 9 height 9
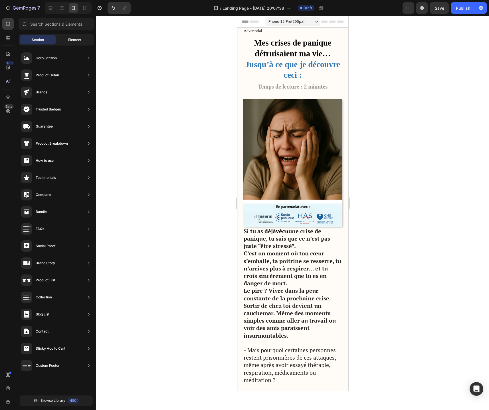
click at [63, 40] on div "Element" at bounding box center [75, 39] width 36 height 9
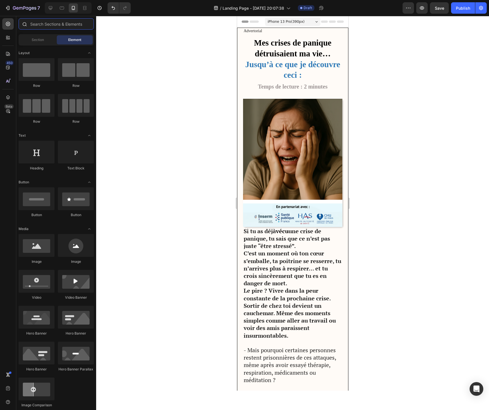
click at [62, 25] on input "text" at bounding box center [56, 23] width 75 height 11
click at [234, 7] on span "Landing Page - [DATE] 20:07:38" at bounding box center [253, 8] width 62 height 6
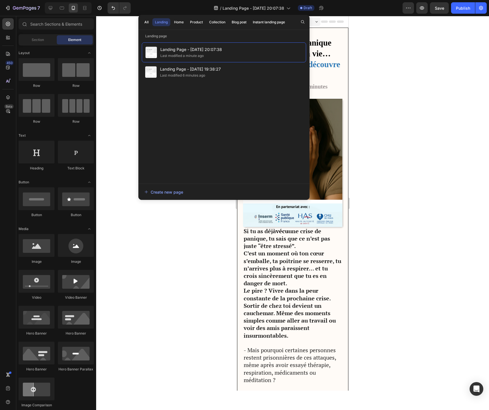
click at [173, 268] on div at bounding box center [292, 213] width 392 height 394
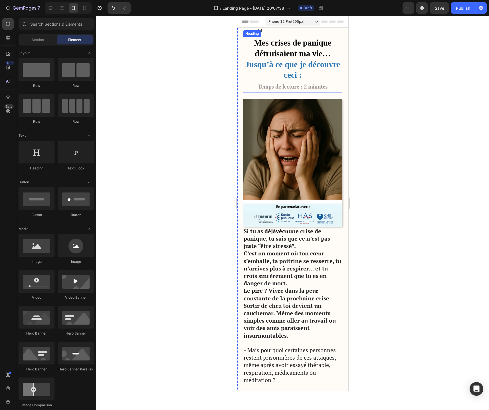
click at [251, 81] on p "⁠⁠⁠⁠⁠⁠⁠ Mes crises de panique détruisaient ma vie… Jusqu’à ce que je découvre c…" at bounding box center [292, 65] width 98 height 55
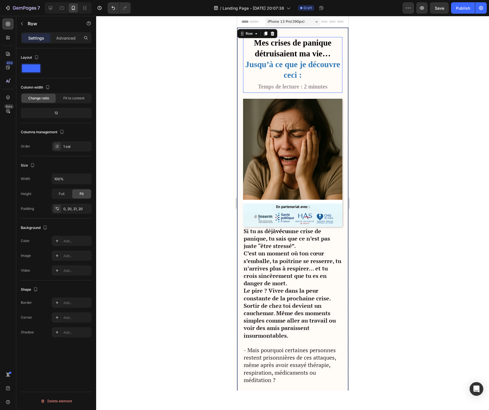
click at [262, 78] on p "⁠⁠⁠⁠⁠⁠⁠ Mes crises de panique détruisaient ma vie… Jusqu’à ce que je découvre c…" at bounding box center [292, 65] width 98 height 55
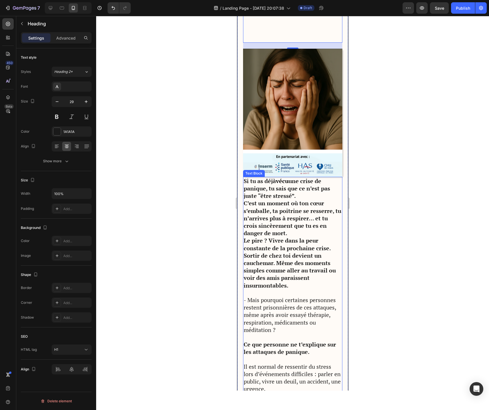
scroll to position [50, 0]
click at [280, 220] on strong "C’est un moment où ton cœur s’emballe, ta poitrine se resserre, tu n’arrives pl…" at bounding box center [291, 218] width 97 height 38
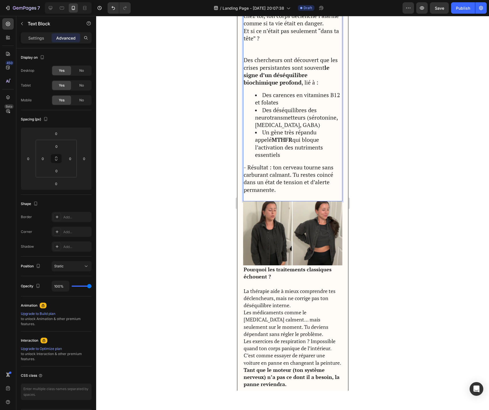
scroll to position [498, 0]
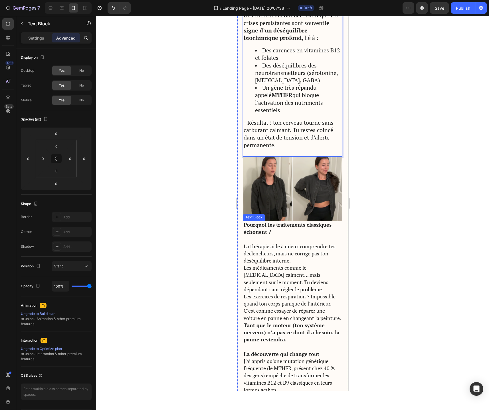
click at [244, 221] on strong "Pourquoi les traitements classiques échouent ?" at bounding box center [287, 228] width 88 height 14
click at [247, 221] on strong "Pourquoi les traitements classiques échouent ?" at bounding box center [287, 228] width 88 height 14
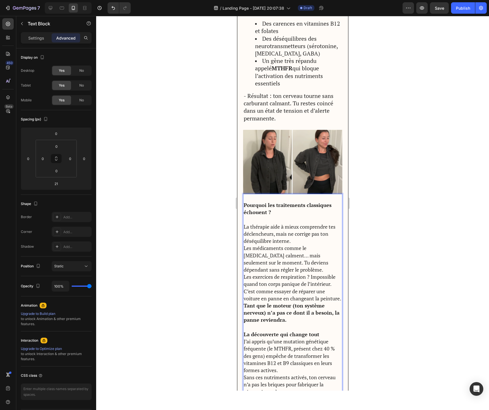
scroll to position [526, 0]
click at [279, 223] on p "La thérapie aide à mieux comprendre tes déclencheurs, mais ne corrige pas ton d…" at bounding box center [292, 234] width 98 height 22
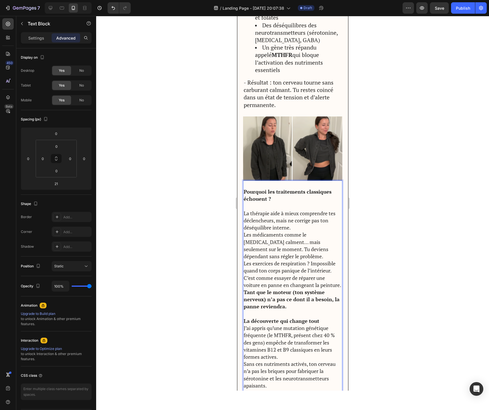
scroll to position [546, 0]
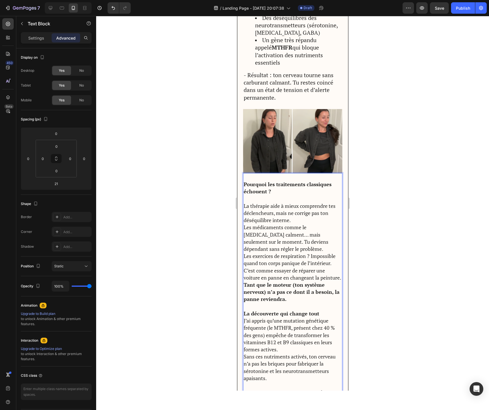
click at [281, 276] on p "C’est comme essayer de réparer une voiture en panne en changeant la peinture." at bounding box center [292, 274] width 98 height 14
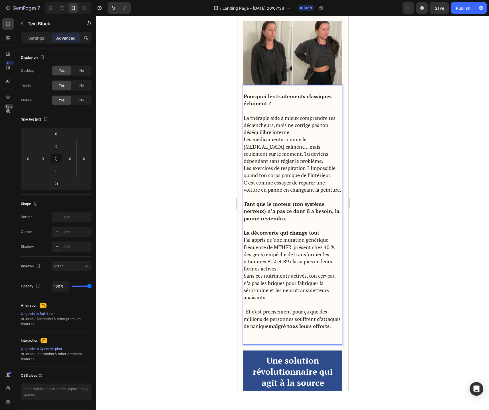
scroll to position [634, 0]
click at [320, 233] on p "La découverte qui change tout" at bounding box center [292, 232] width 98 height 7
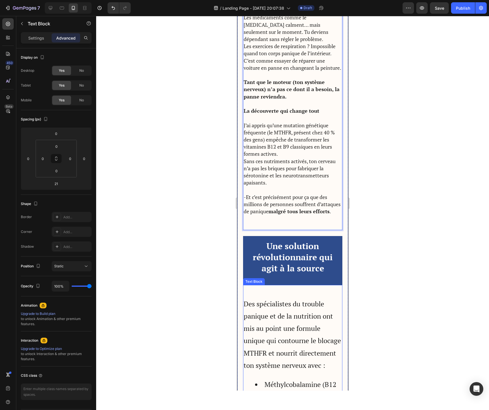
scroll to position [758, 0]
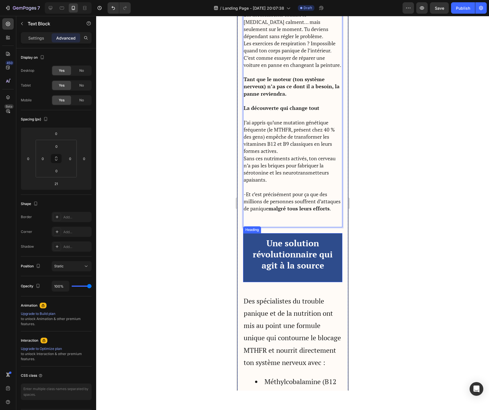
click at [300, 260] on strong "Une solution révolutionnaire qui agit à la source" at bounding box center [292, 255] width 80 height 34
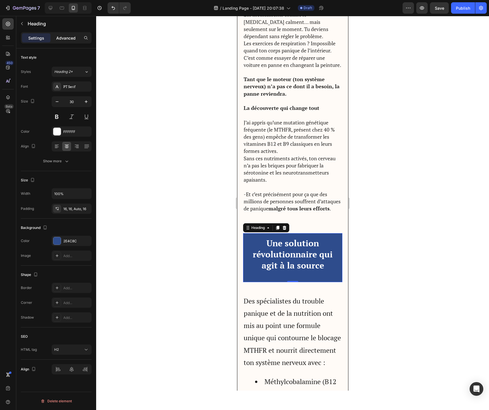
click at [65, 42] on div "Advanced" at bounding box center [66, 37] width 29 height 9
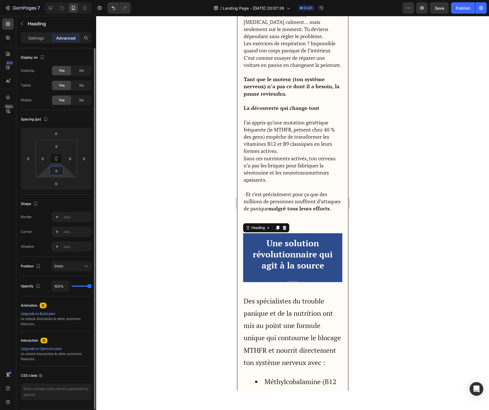
click at [57, 174] on input "0" at bounding box center [56, 171] width 11 height 9
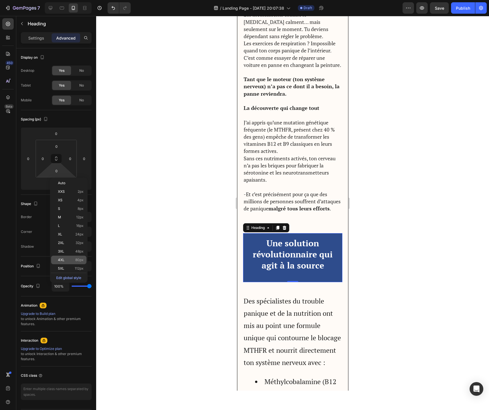
click at [74, 258] on p "4XL 80px" at bounding box center [71, 260] width 26 height 4
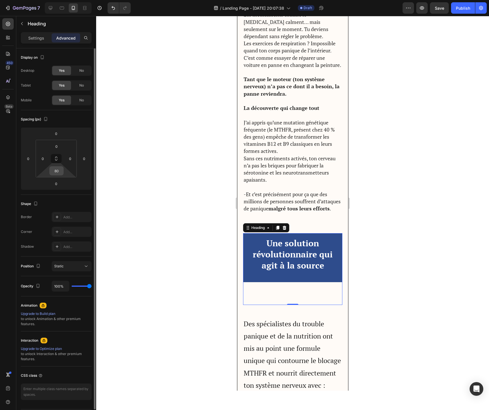
click at [58, 175] on input "80" at bounding box center [56, 171] width 11 height 9
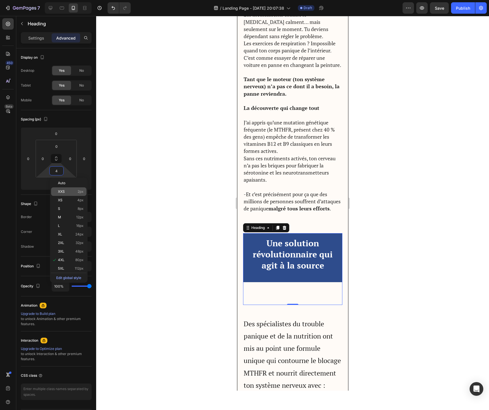
click at [68, 194] on div "XXS 2px" at bounding box center [68, 192] width 35 height 9
type input "2"
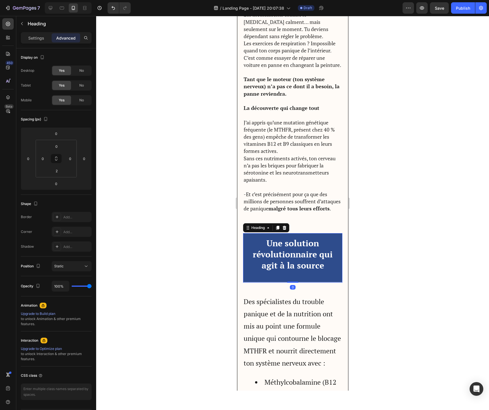
drag, startPoint x: 294, startPoint y: 282, endPoint x: 294, endPoint y: 269, distance: 12.5
click at [294, 269] on div "Une solution révolutionnaire qui agit à la source Heading 0" at bounding box center [292, 258] width 99 height 50
click at [43, 36] on p "Settings" at bounding box center [36, 38] width 16 height 6
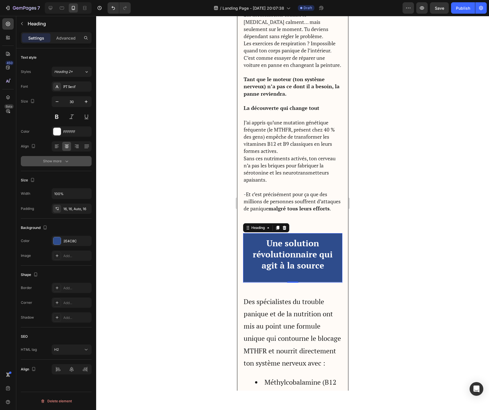
click at [65, 160] on icon "button" at bounding box center [67, 161] width 6 height 6
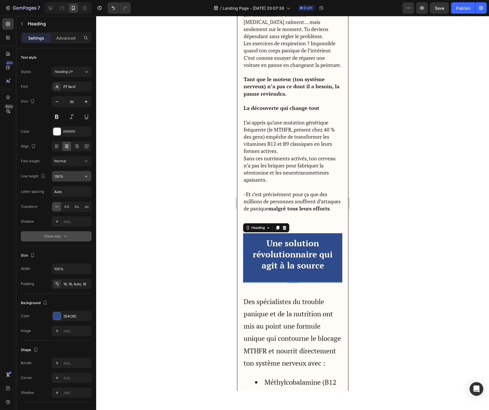
click at [76, 176] on input "130%" at bounding box center [71, 176] width 39 height 10
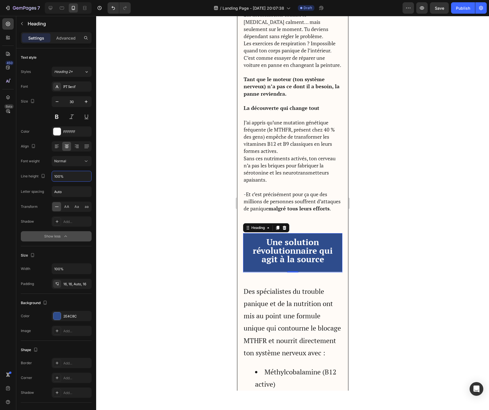
type input "100%"
click at [176, 263] on div at bounding box center [292, 213] width 392 height 394
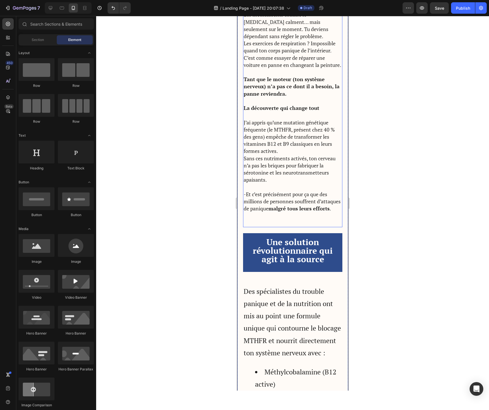
click at [280, 153] on p "J’ai appris qu’une mutation génétique fréquente (le MTHFR, présent chez 40 % de…" at bounding box center [292, 151] width 98 height 65
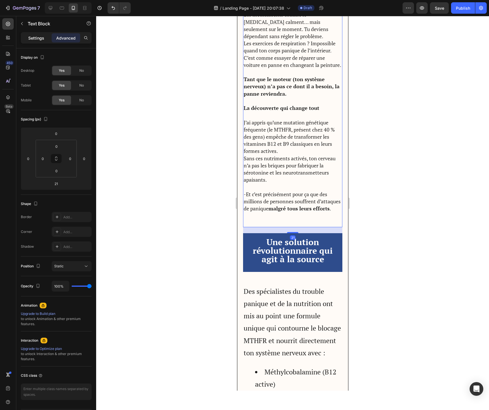
click at [32, 35] on p "Settings" at bounding box center [36, 38] width 16 height 6
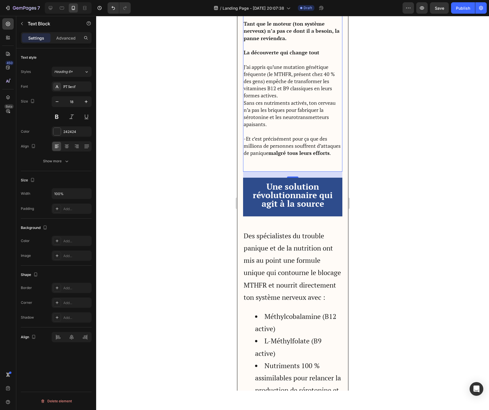
scroll to position [822, 0]
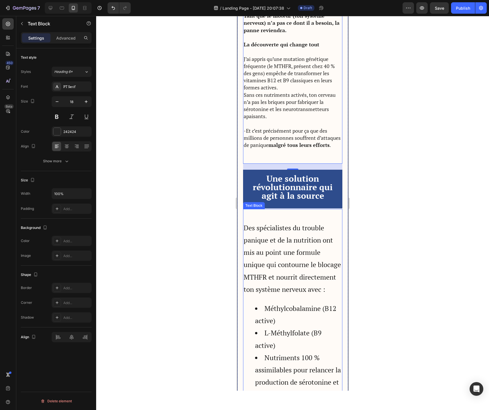
click at [268, 258] on p "Des spécialistes du trouble panique et de la nutrition ont mis au point une for…" at bounding box center [292, 259] width 98 height 74
click at [268, 87] on p "J’ai appris qu’une mutation génétique fréquente (le MTHFR, présent chez 40 % de…" at bounding box center [292, 88] width 98 height 65
click at [278, 285] on p "Des spécialistes du trouble panique et de la nutrition ont mis au point une for…" at bounding box center [292, 259] width 98 height 74
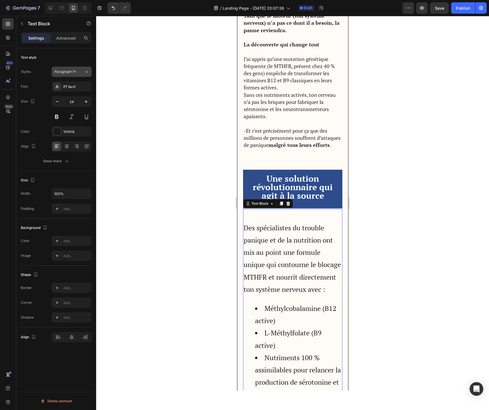
click at [82, 71] on div "Paragraph 1*" at bounding box center [69, 71] width 30 height 5
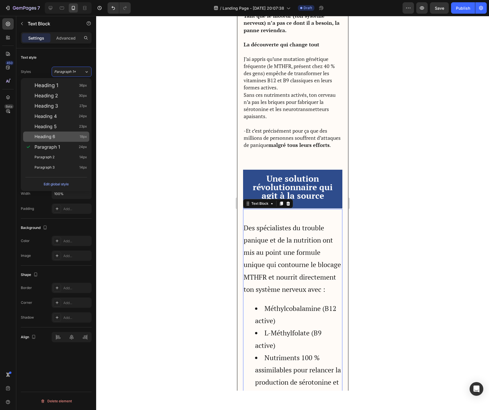
click at [52, 138] on span "Heading 6" at bounding box center [44, 137] width 21 height 6
type input "18"
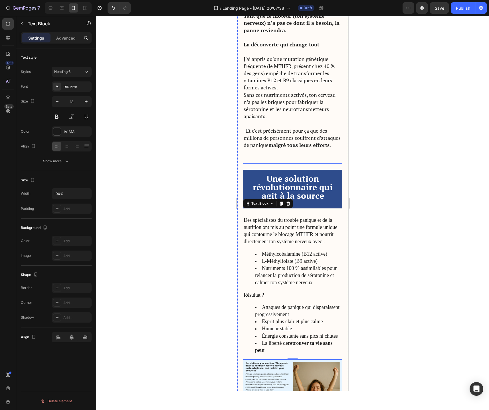
click at [304, 111] on p "J’ai appris qu’une mutation génétique fréquente (le MTHFR, présent chez 40 % de…" at bounding box center [292, 88] width 98 height 65
click at [273, 261] on li "L-Méthylfolate (B9 active)" at bounding box center [298, 261] width 87 height 7
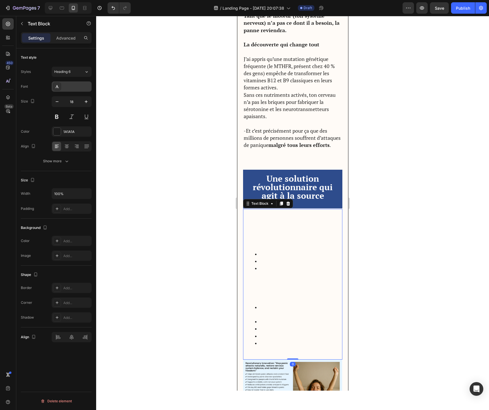
click at [78, 86] on div "DIN Next" at bounding box center [76, 86] width 27 height 5
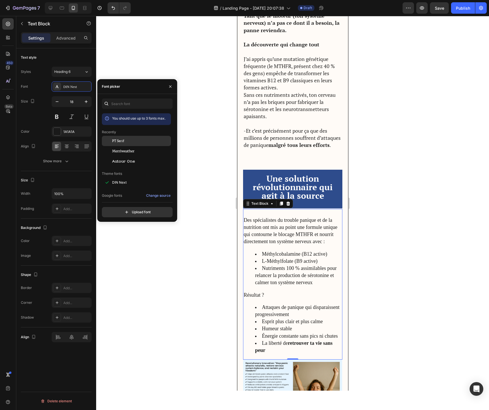
click at [115, 178] on div "PT Serif" at bounding box center [136, 183] width 69 height 10
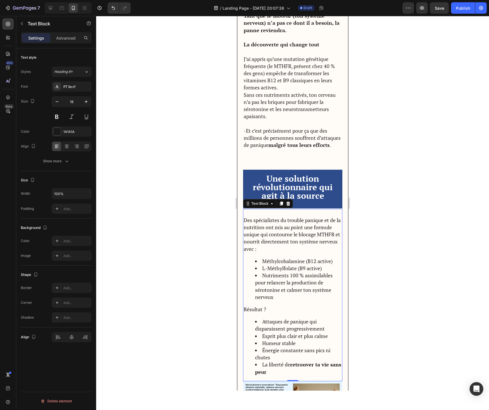
click at [371, 247] on div at bounding box center [292, 213] width 392 height 394
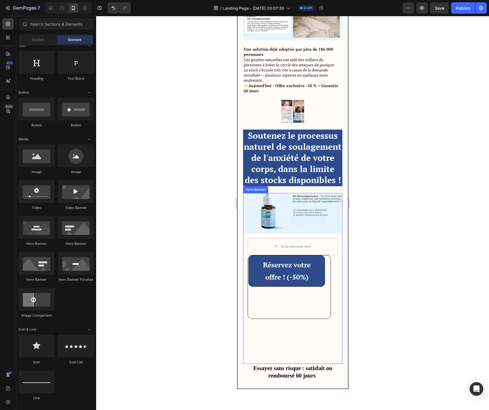
scroll to position [1224, 0]
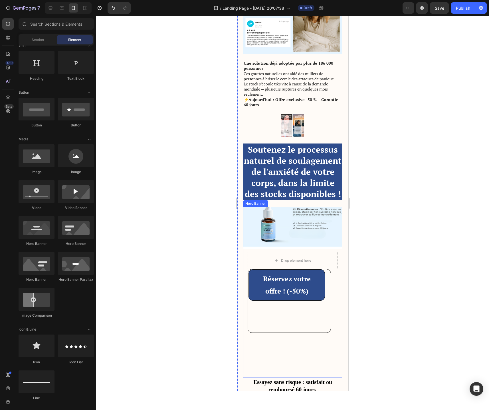
click at [284, 230] on div "Background Image" at bounding box center [292, 325] width 99 height 257
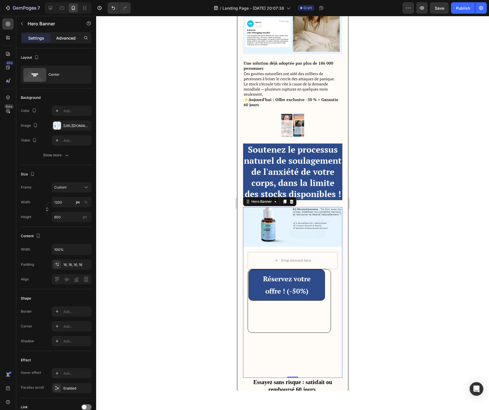
click at [60, 39] on p "Advanced" at bounding box center [65, 38] width 19 height 6
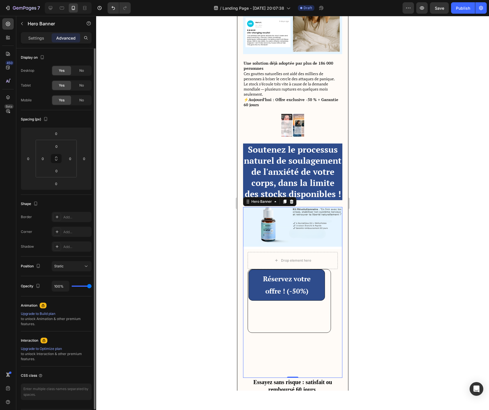
click at [68, 272] on div "Position Static" at bounding box center [56, 267] width 71 height 20
click at [71, 269] on button "Static" at bounding box center [72, 266] width 40 height 10
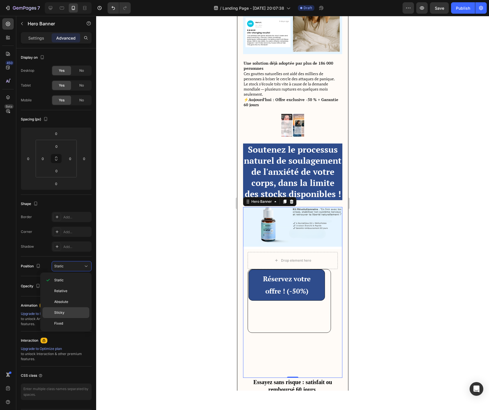
click at [72, 314] on p "Sticky" at bounding box center [70, 312] width 32 height 5
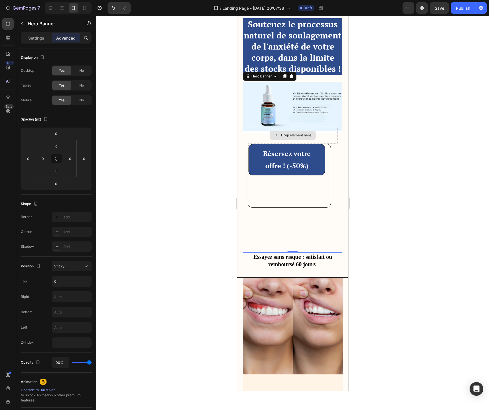
scroll to position [1350, 0]
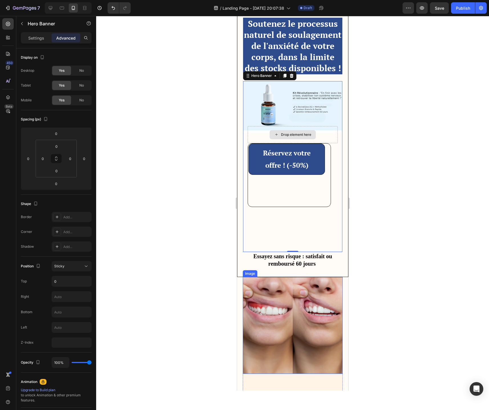
click at [298, 321] on img at bounding box center [292, 325] width 100 height 97
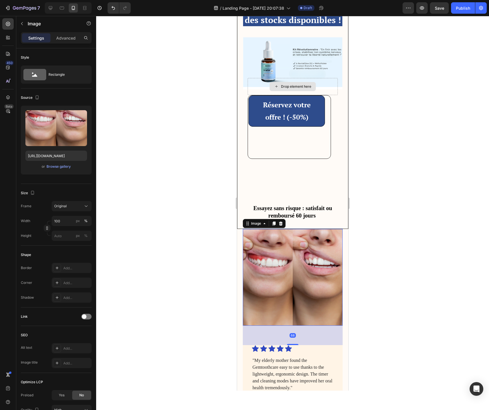
scroll to position [1429, 0]
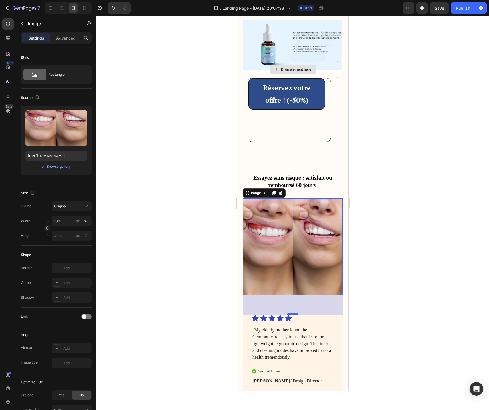
click at [292, 267] on img at bounding box center [292, 247] width 100 height 97
click at [281, 192] on icon at bounding box center [280, 193] width 4 height 4
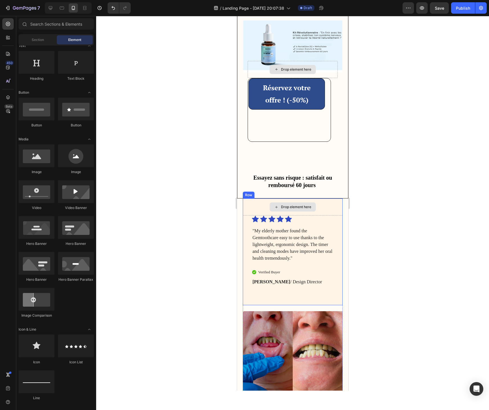
click at [327, 213] on div "Drop element here" at bounding box center [292, 207] width 100 height 17
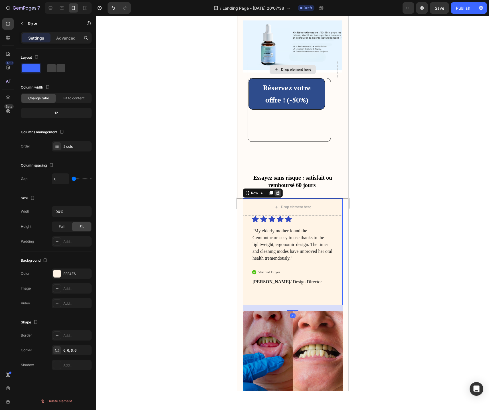
click at [278, 194] on icon at bounding box center [278, 193] width 4 height 4
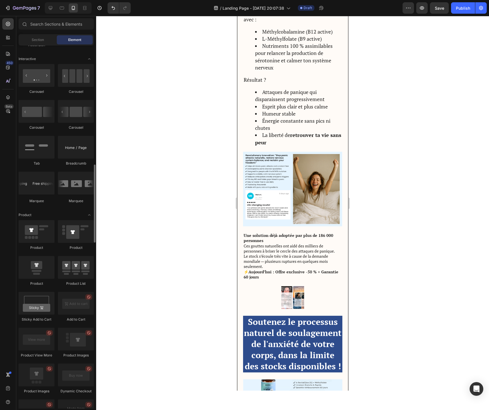
scroll to position [564, 0]
click at [48, 268] on div at bounding box center [37, 267] width 36 height 23
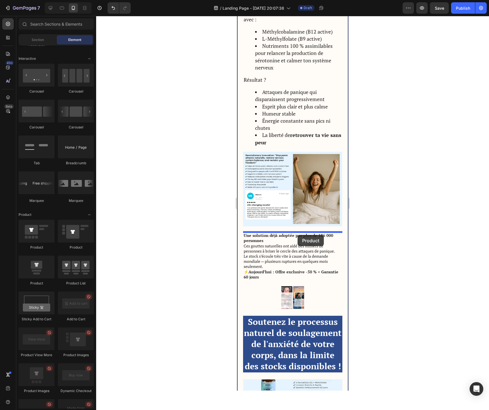
drag, startPoint x: 276, startPoint y: 286, endPoint x: 297, endPoint y: 235, distance: 55.7
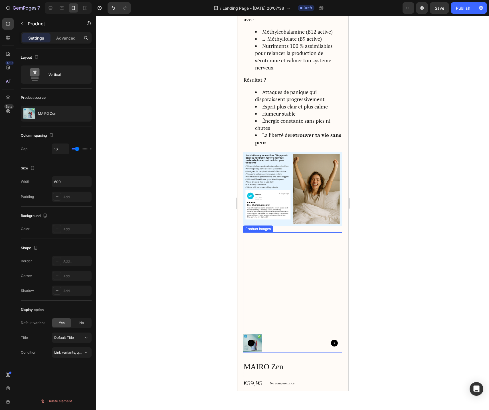
scroll to position [1096, 0]
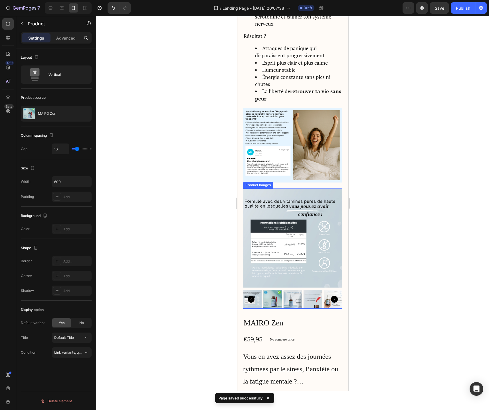
click at [286, 273] on img at bounding box center [292, 238] width 99 height 99
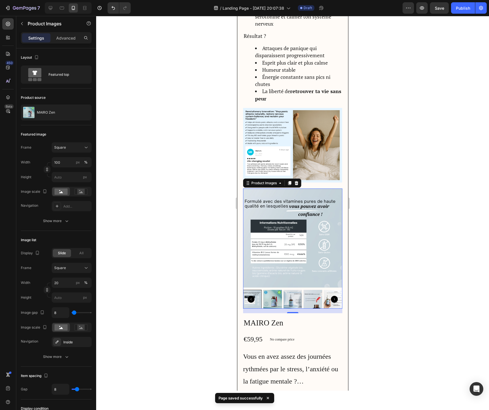
click at [286, 273] on img at bounding box center [292, 238] width 99 height 99
click at [297, 184] on icon at bounding box center [296, 183] width 4 height 4
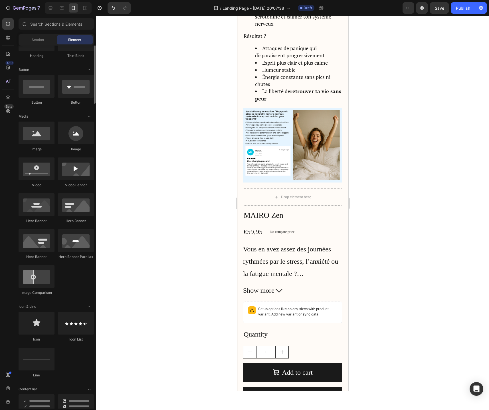
scroll to position [0, 0]
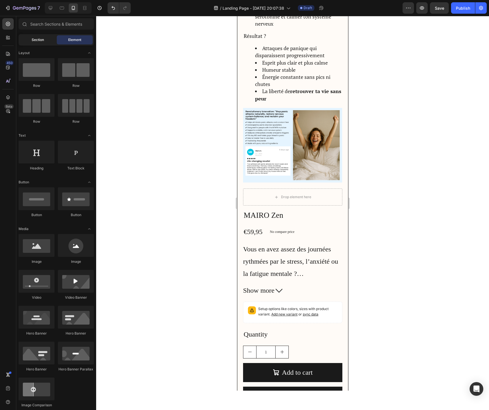
click at [32, 43] on div "Section" at bounding box center [38, 39] width 36 height 9
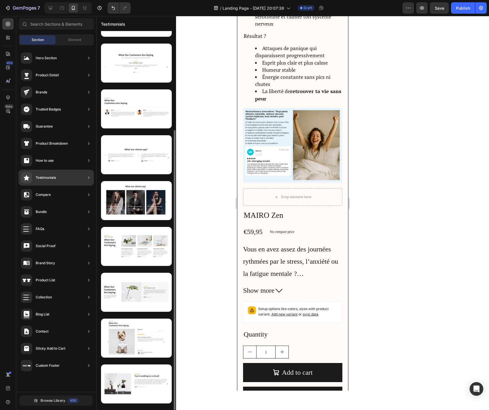
scroll to position [122, 0]
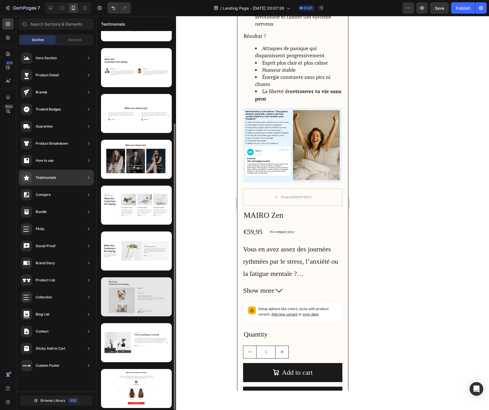
click at [132, 303] on div at bounding box center [136, 297] width 71 height 39
click at [134, 305] on div at bounding box center [136, 297] width 71 height 39
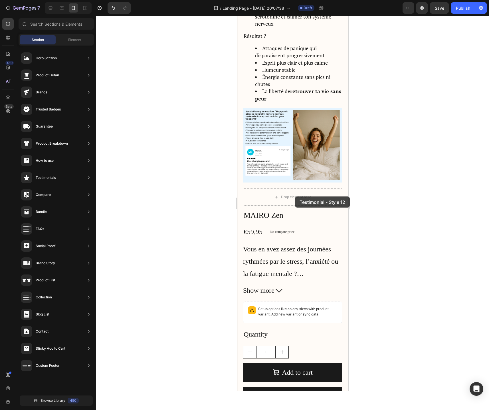
drag, startPoint x: 367, startPoint y: 316, endPoint x: 294, endPoint y: 197, distance: 139.5
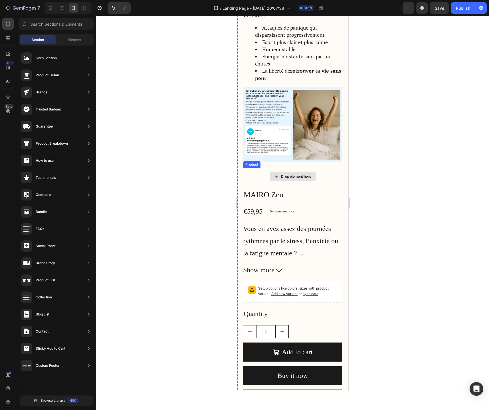
click at [293, 198] on div "Drop element here MAIRO Zen Product Title €59,95 Product Price Product Price No…" at bounding box center [292, 279] width 99 height 222
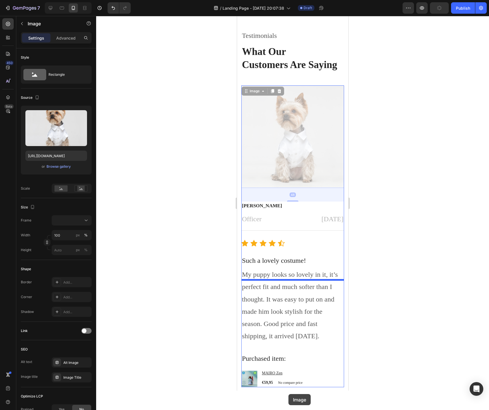
scroll to position [1877, 0]
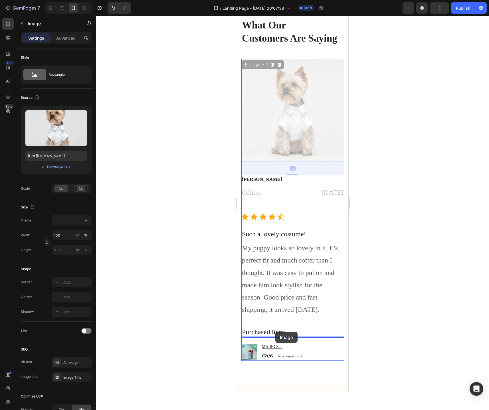
drag, startPoint x: 276, startPoint y: 251, endPoint x: 275, endPoint y: 332, distance: 80.7
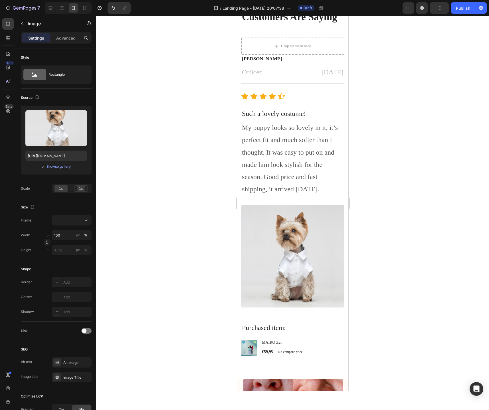
scroll to position [1969, 0]
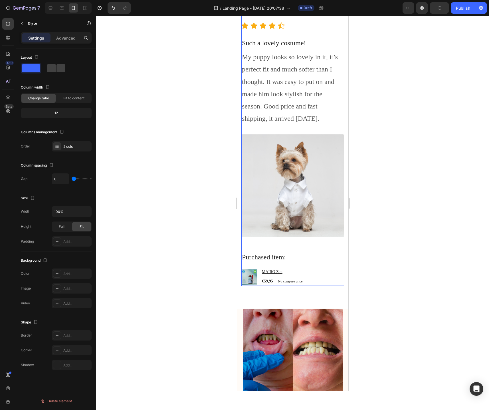
click at [304, 279] on div "Megan Hall Text block Officer Text block February 22, 2022 Text block Row Title…" at bounding box center [292, 135] width 103 height 302
click at [304, 275] on h1 "MAIRO Zen" at bounding box center [282, 272] width 43 height 6
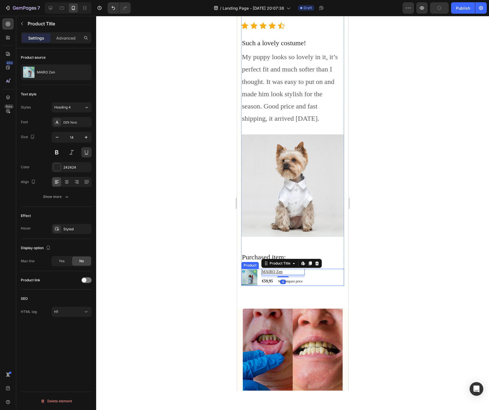
click at [321, 286] on div "Product Images & Gallery MAIRO Zen Product Title Edit content in Shopify 8 €59,…" at bounding box center [292, 277] width 103 height 17
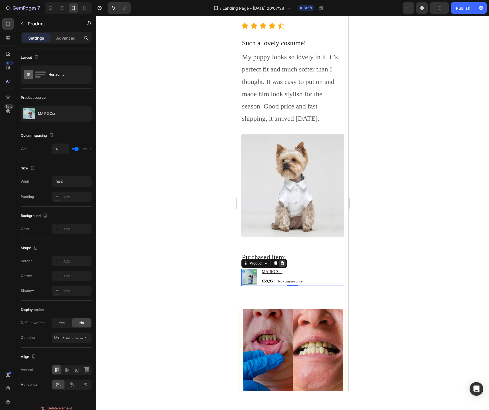
click at [283, 265] on icon at bounding box center [282, 263] width 4 height 4
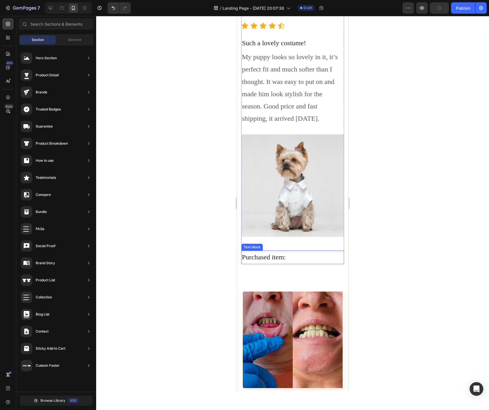
click at [295, 264] on p "Purchased item:" at bounding box center [291, 257] width 101 height 12
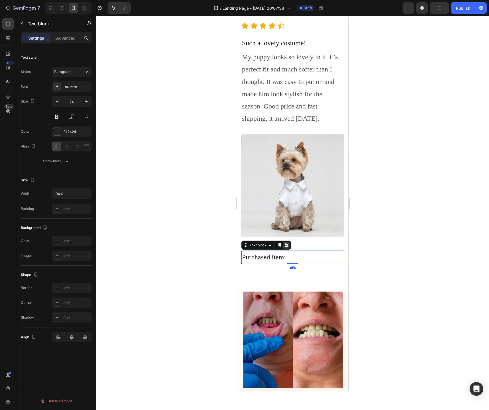
click at [287, 247] on icon at bounding box center [286, 245] width 4 height 4
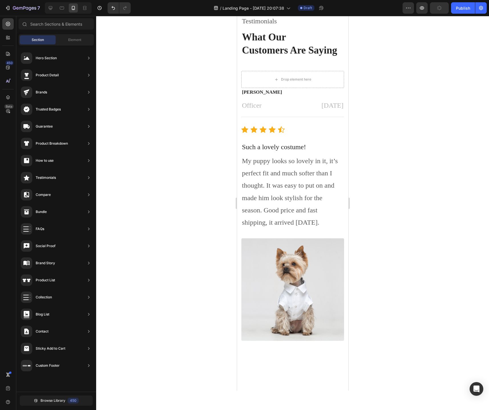
scroll to position [1783, 0]
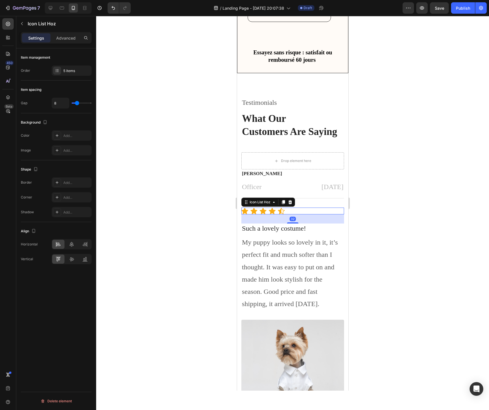
click at [317, 215] on div "Icon Icon Icon Icon Icon" at bounding box center [292, 211] width 103 height 7
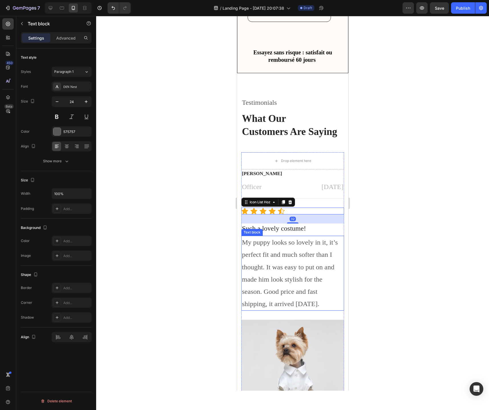
click at [310, 272] on p "My puppy looks so lovely in it, it’s perfect fit and much softer than I thought…" at bounding box center [291, 274] width 101 height 74
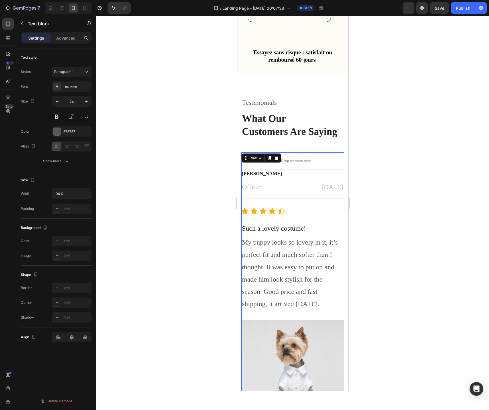
click at [306, 228] on div "Megan Hall Text block Officer Text block February 22, 2022 Text block Row Title…" at bounding box center [292, 303] width 103 height 267
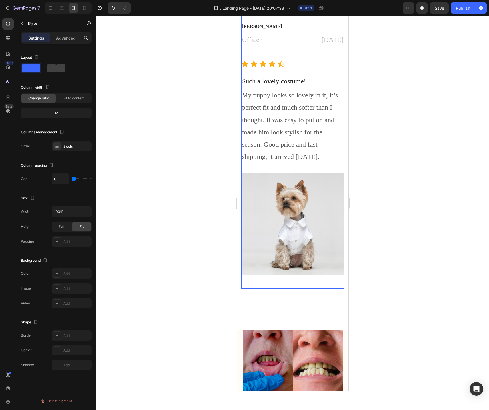
scroll to position [1941, 0]
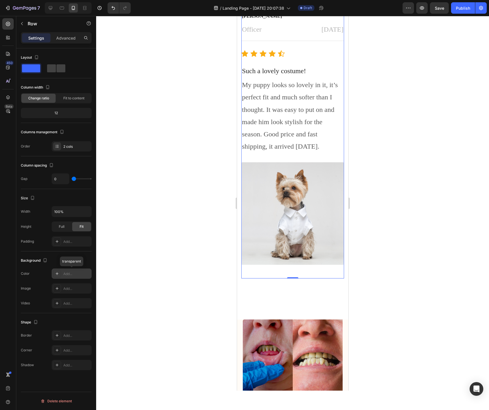
click at [60, 274] on div at bounding box center [57, 274] width 8 height 8
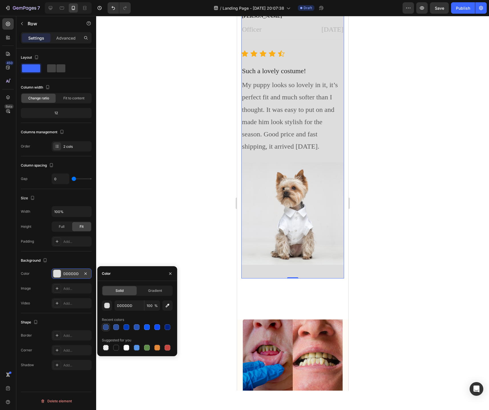
click at [107, 328] on div at bounding box center [106, 328] width 6 height 6
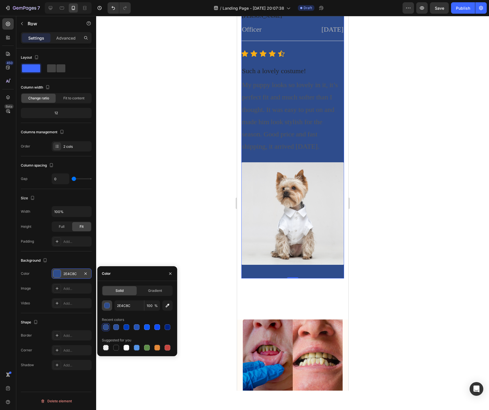
click at [107, 306] on div "button" at bounding box center [107, 306] width 6 height 6
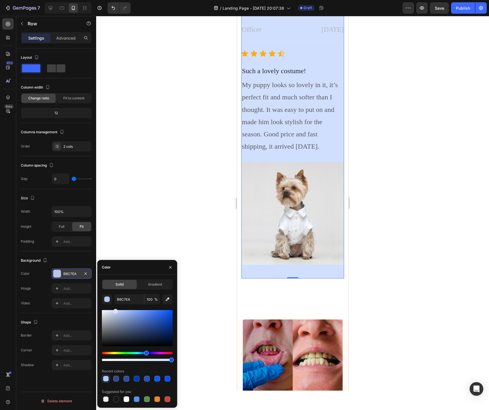
type input "D1DFFF"
drag, startPoint x: 141, startPoint y: 322, endPoint x: 115, endPoint y: 310, distance: 28.8
click at [115, 310] on div at bounding box center [137, 328] width 71 height 36
click at [265, 107] on p "My puppy looks so lovely in it, it’s perfect fit and much softer than I thought…" at bounding box center [291, 116] width 101 height 74
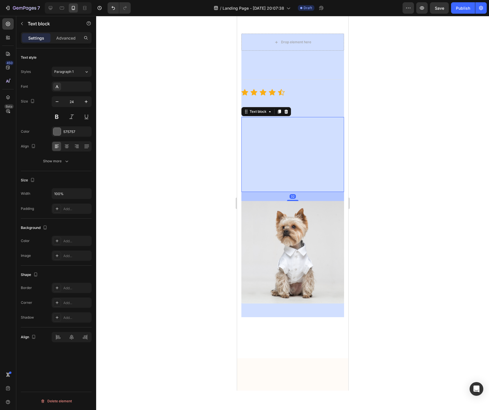
scroll to position [1713, 0]
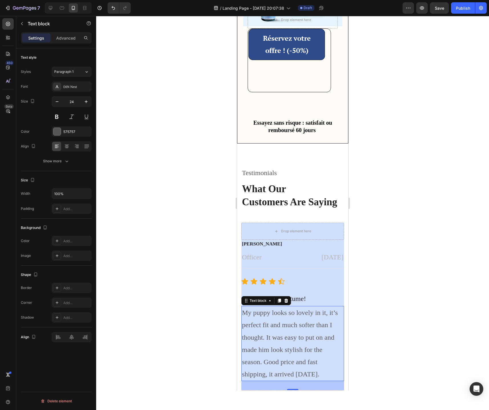
click at [162, 239] on div at bounding box center [292, 213] width 392 height 394
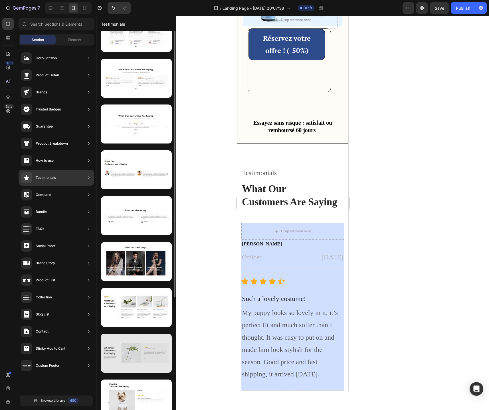
scroll to position [0, 0]
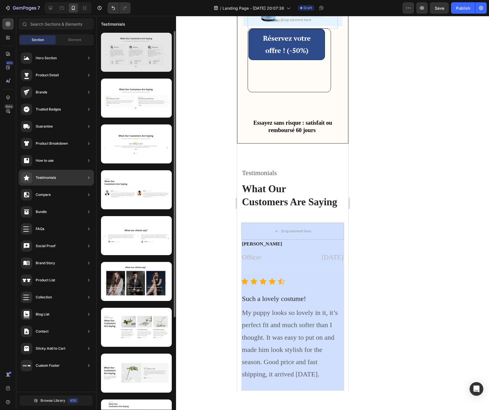
click at [134, 69] on div at bounding box center [136, 52] width 71 height 39
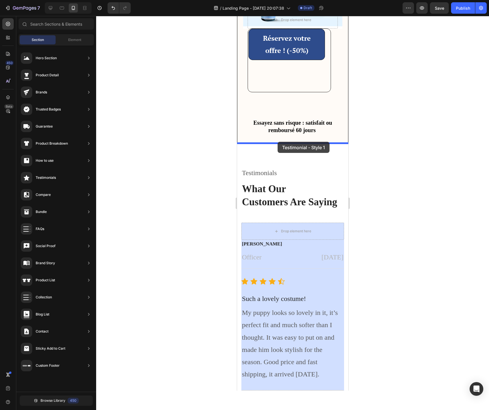
drag, startPoint x: 369, startPoint y: 75, endPoint x: 277, endPoint y: 142, distance: 113.2
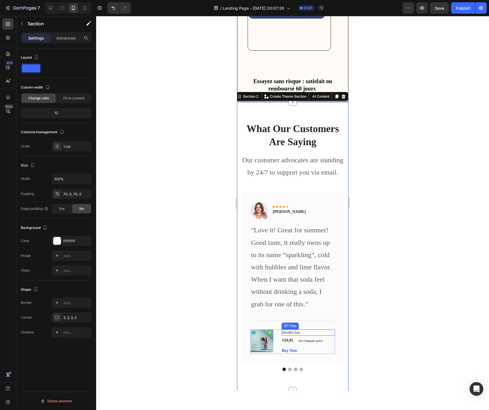
scroll to position [1755, 0]
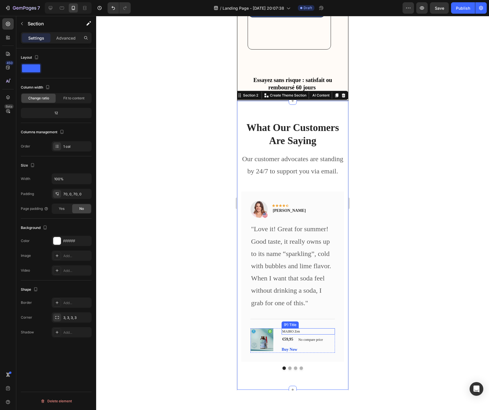
click at [316, 335] on div "MAIRO Zen (P) Title €59,95 (P) Price (P) Price No compare price (P) Price Row B…" at bounding box center [307, 341] width 53 height 25
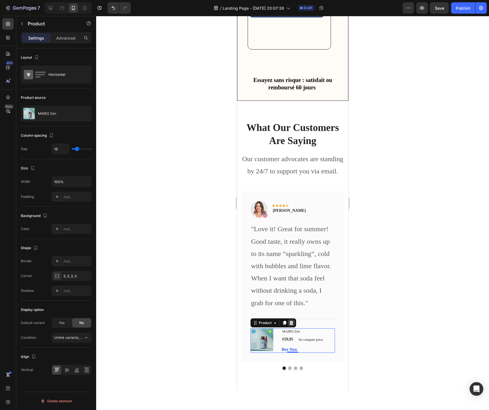
click at [292, 323] on icon at bounding box center [291, 323] width 4 height 4
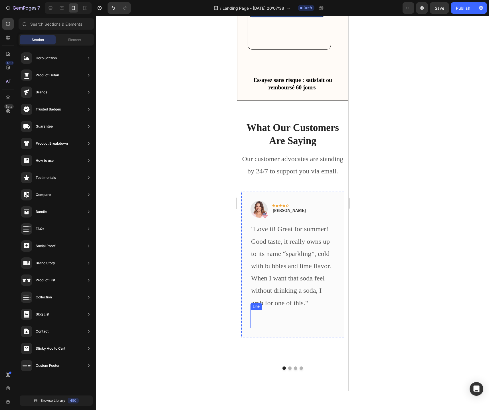
click at [278, 318] on div "Title Line" at bounding box center [292, 319] width 84 height 19
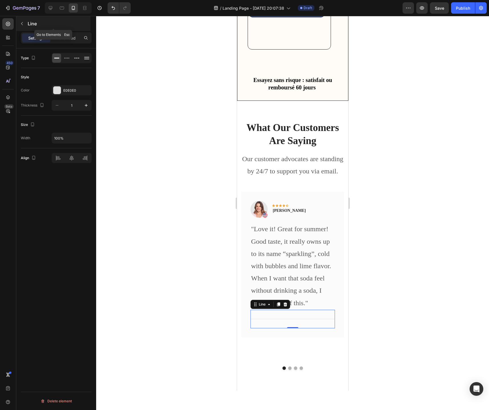
click at [21, 26] on button "button" at bounding box center [21, 23] width 9 height 9
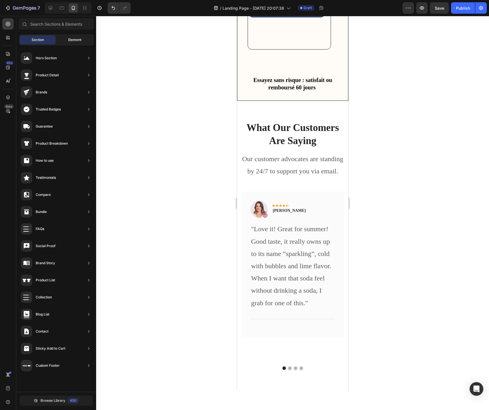
click at [70, 41] on span "Element" at bounding box center [74, 39] width 13 height 5
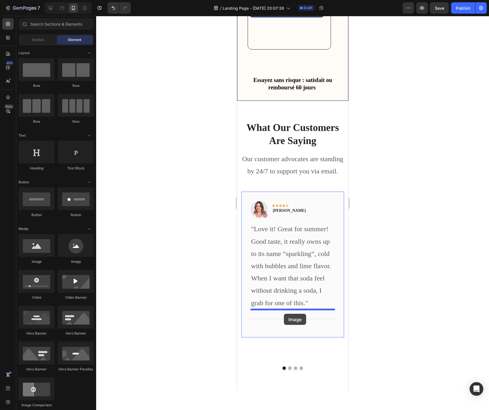
drag, startPoint x: 275, startPoint y: 267, endPoint x: 283, endPoint y: 314, distance: 48.0
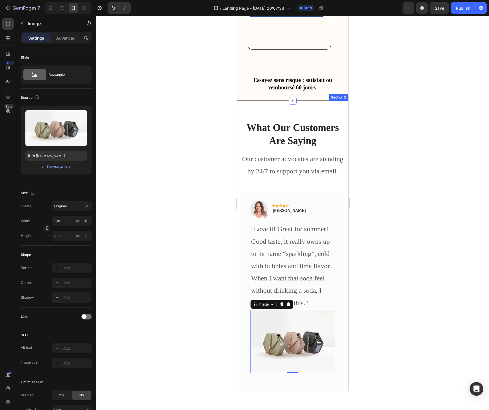
click at [245, 109] on div "What Our Customers Are Saying Heading Our customer advocates are standing by 24…" at bounding box center [292, 265] width 111 height 328
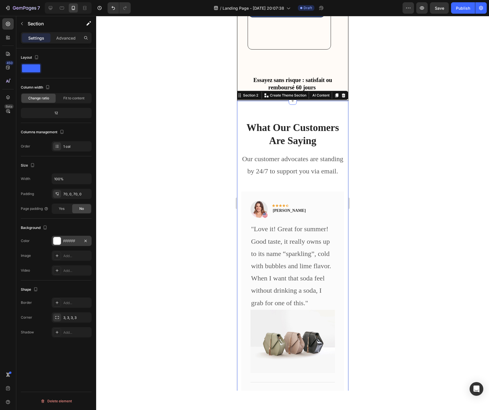
click at [59, 242] on div at bounding box center [56, 240] width 7 height 7
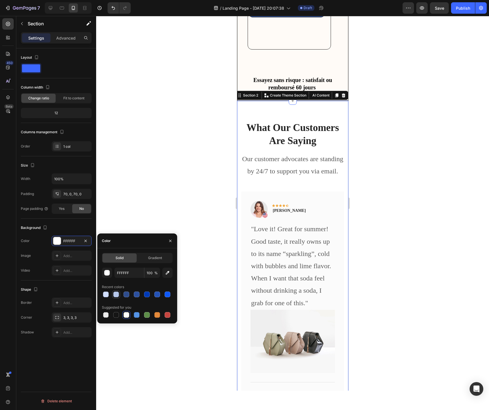
click at [117, 295] on div at bounding box center [116, 295] width 6 height 6
type input "B6C7EA"
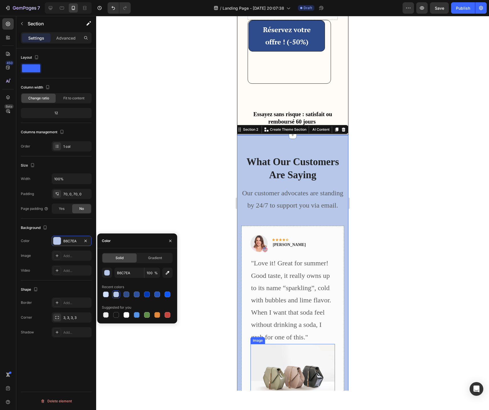
scroll to position [1723, 0]
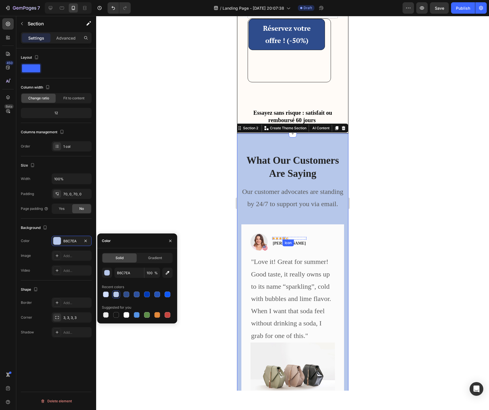
click at [282, 237] on icon at bounding box center [283, 238] width 3 height 3
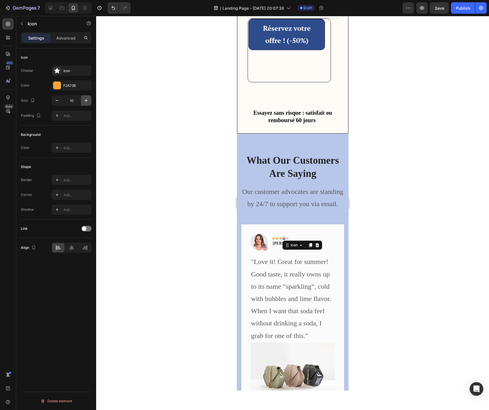
click at [86, 102] on icon "button" at bounding box center [86, 101] width 6 height 6
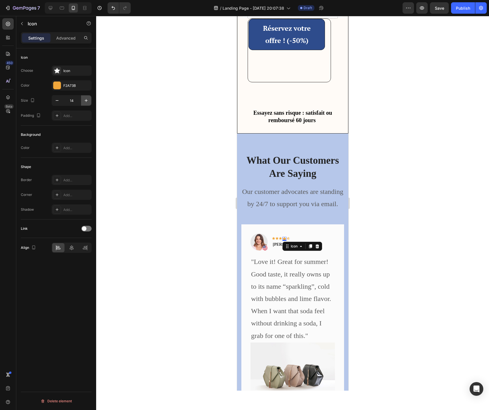
type input "15"
click at [295, 240] on div "Image Icon Icon Icon Icon 0 Icon Row Rita Carroll Text block Row" at bounding box center [292, 245] width 84 height 22
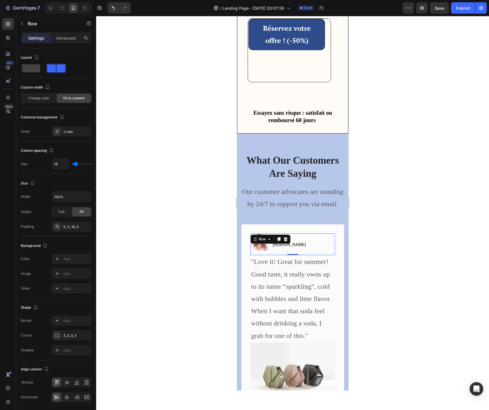
click at [305, 245] on div "Image Icon Icon Icon Icon Icon Row Rita Carroll Text block Row 0" at bounding box center [292, 245] width 84 height 22
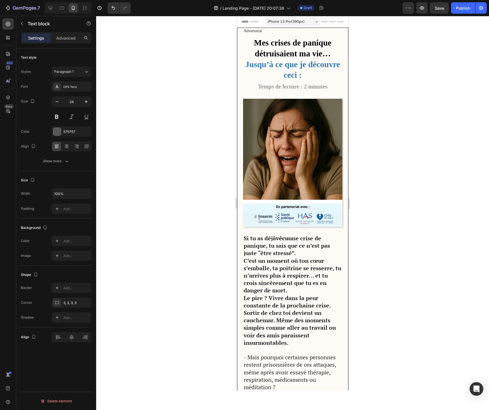
scroll to position [1723, 0]
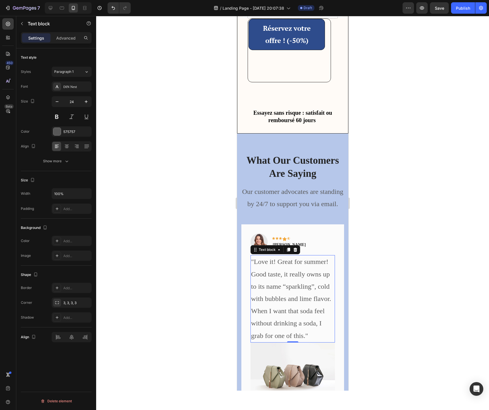
click at [211, 192] on div at bounding box center [292, 213] width 392 height 394
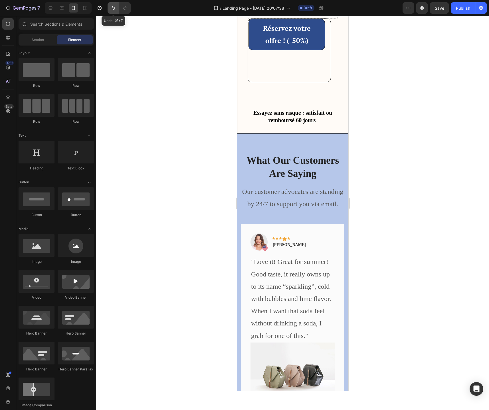
click at [113, 11] on button "Undo/Redo" at bounding box center [112, 7] width 11 height 11
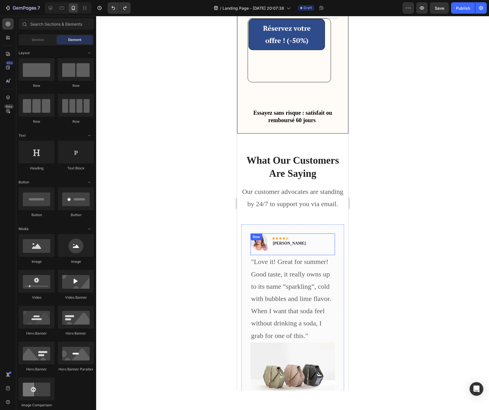
click at [306, 243] on div "Image Icon Icon Icon Icon Icon Row [PERSON_NAME] Text block Row" at bounding box center [292, 245] width 84 height 22
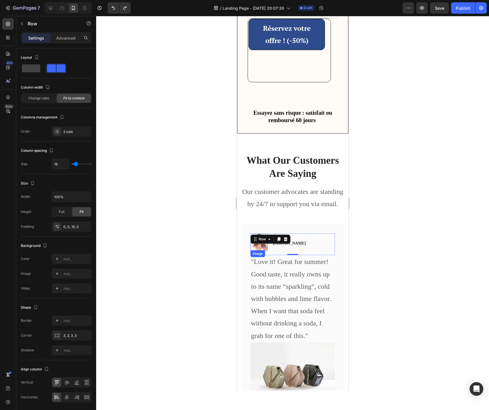
click at [256, 247] on img at bounding box center [258, 242] width 17 height 17
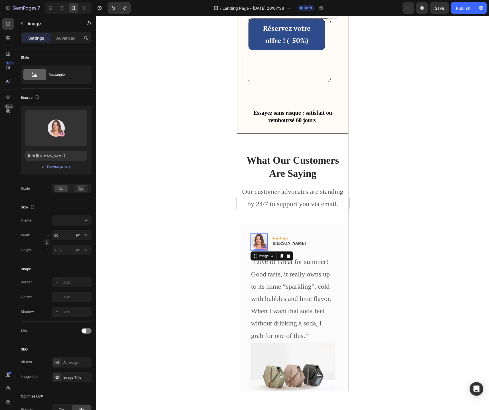
click at [265, 249] on img at bounding box center [258, 242] width 17 height 17
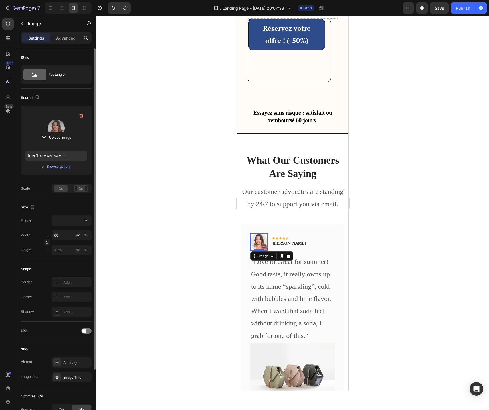
click at [54, 125] on label at bounding box center [56, 128] width 62 height 36
click at [54, 133] on input "file" at bounding box center [55, 138] width 39 height 10
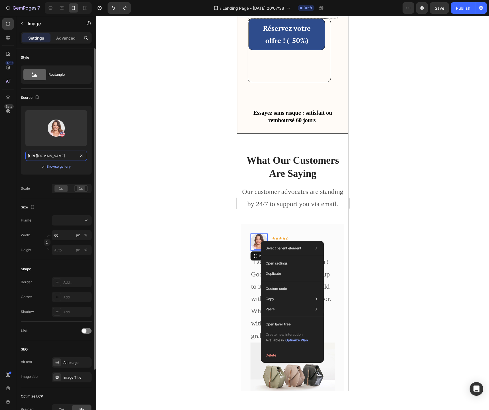
click at [60, 154] on input "[URL][DOMAIN_NAME]" at bounding box center [56, 156] width 62 height 10
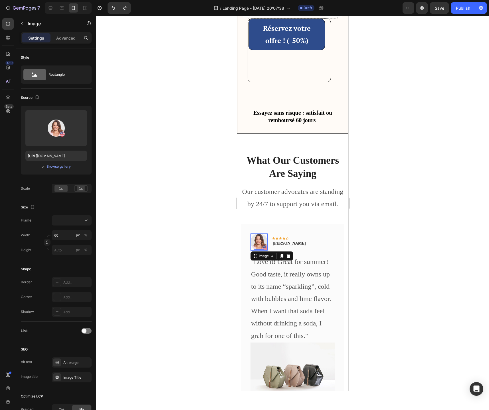
click at [260, 245] on img at bounding box center [258, 242] width 17 height 17
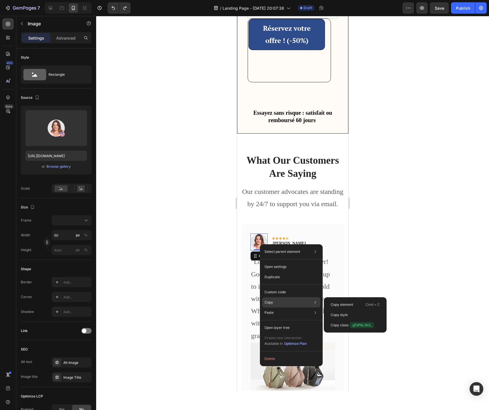
click at [270, 302] on p "Copy" at bounding box center [268, 302] width 9 height 5
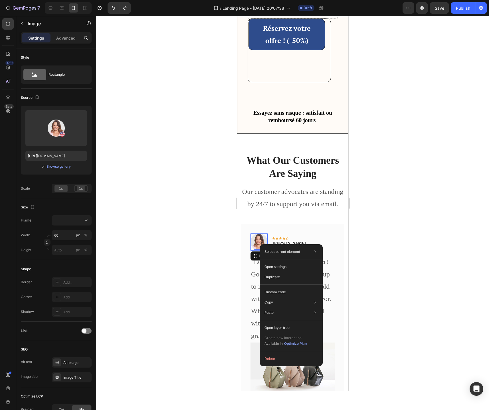
click at [391, 259] on div at bounding box center [292, 213] width 392 height 394
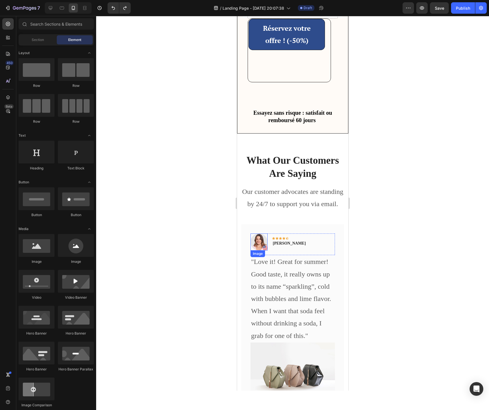
click at [259, 245] on img at bounding box center [258, 242] width 17 height 17
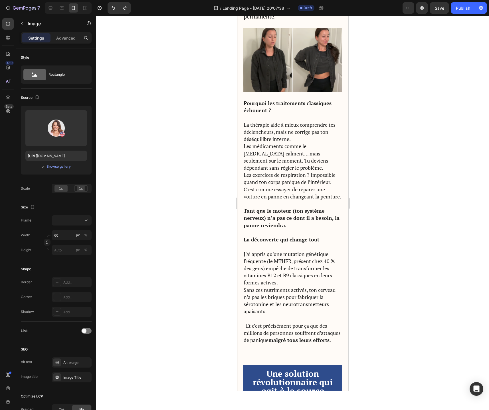
scroll to position [628, 0]
